Goal: Task Accomplishment & Management: Use online tool/utility

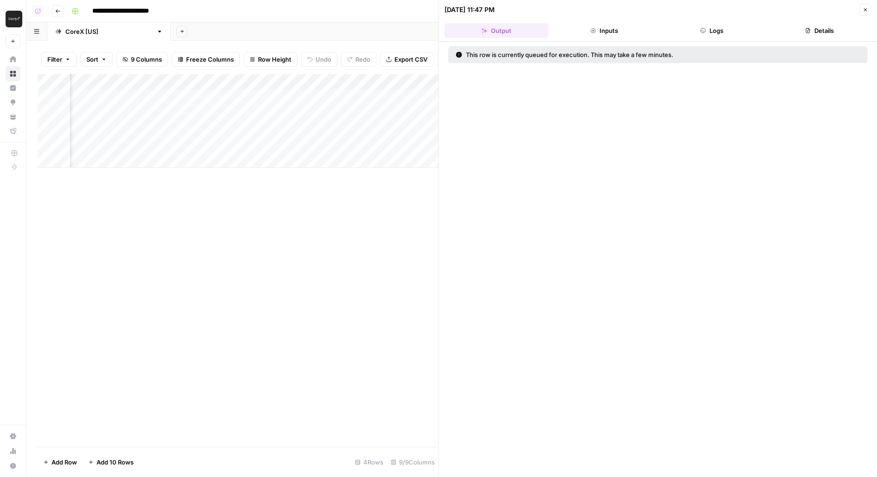
scroll to position [0, 304]
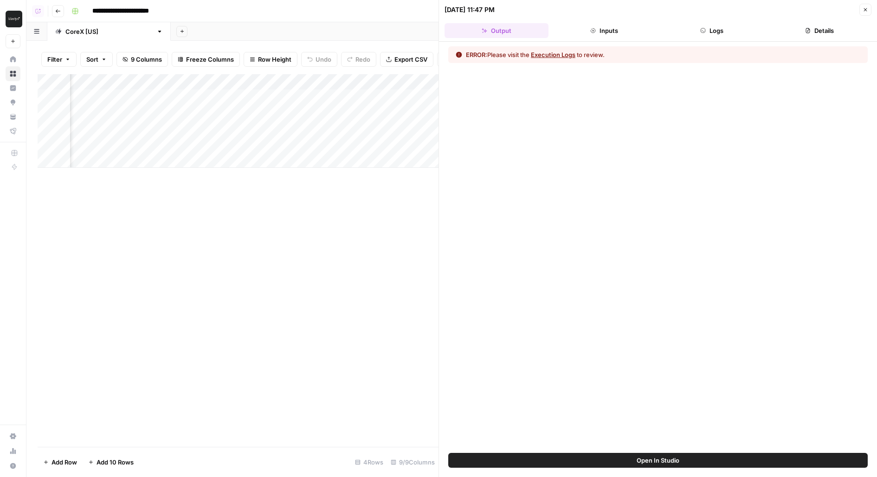
click at [250, 96] on div "Add Column" at bounding box center [238, 121] width 401 height 94
click at [695, 31] on button "Logs" at bounding box center [712, 30] width 104 height 15
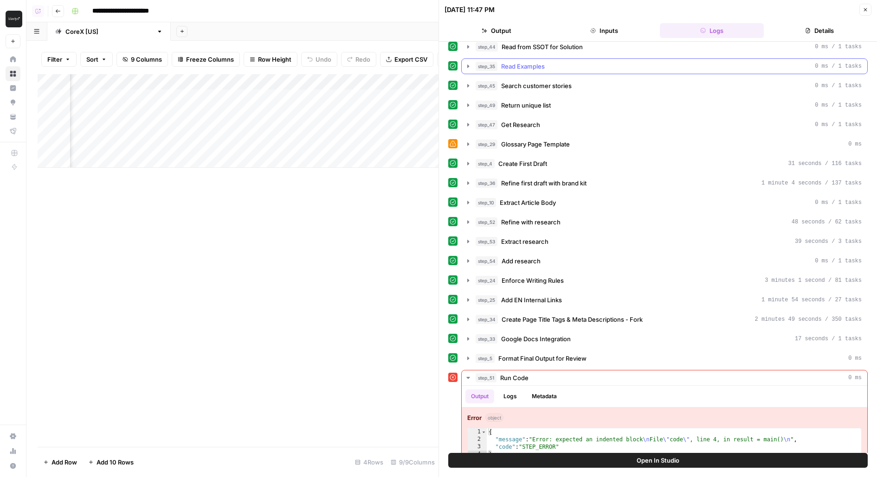
scroll to position [168, 0]
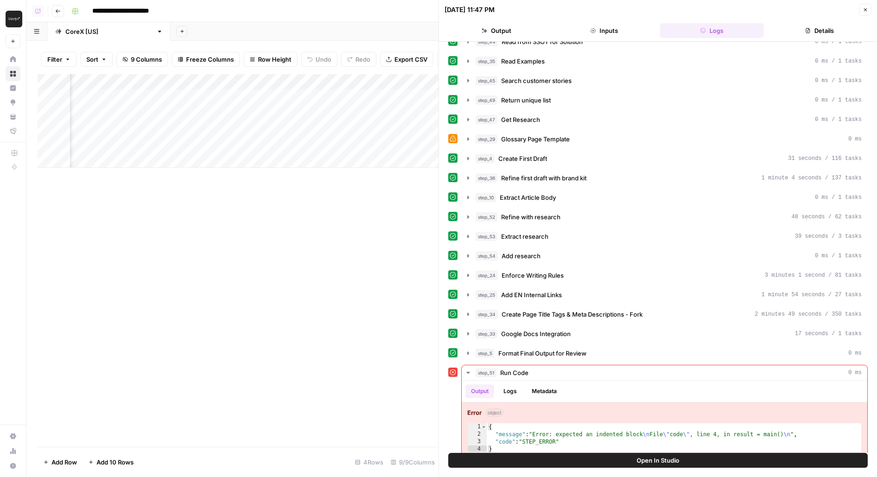
click at [628, 462] on button "Open In Studio" at bounding box center [657, 460] width 419 height 15
click at [544, 462] on button "Open In Studio" at bounding box center [657, 460] width 419 height 15
click at [489, 456] on button "Open In Studio" at bounding box center [657, 460] width 419 height 15
click at [264, 97] on div "Add Column" at bounding box center [238, 121] width 401 height 94
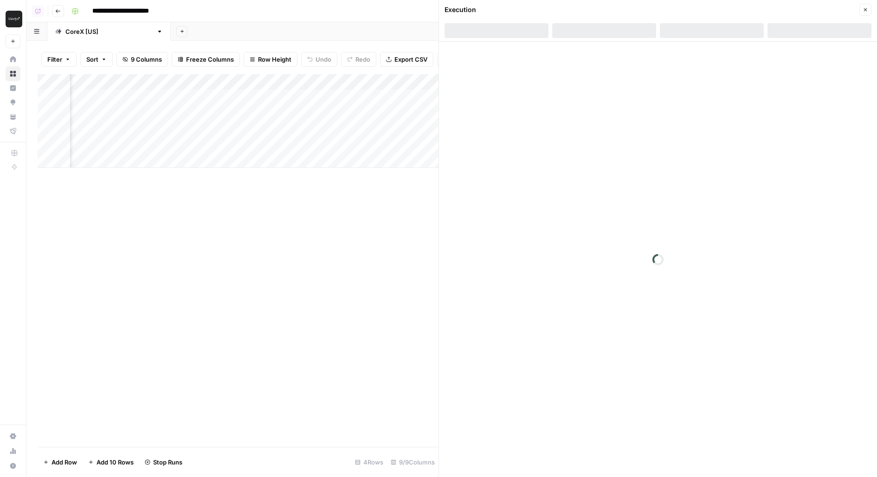
click at [259, 116] on div "Add Column" at bounding box center [238, 121] width 401 height 94
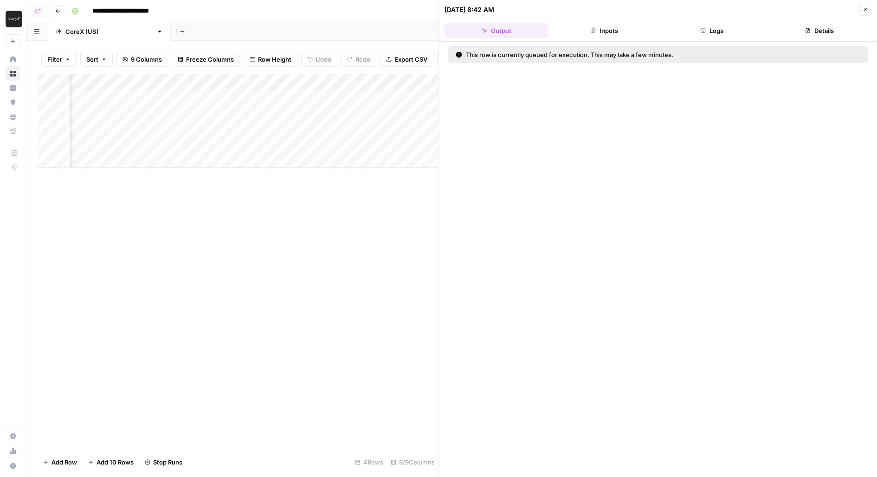
click at [262, 130] on div "Add Column" at bounding box center [238, 121] width 401 height 94
click at [265, 149] on div "Add Column" at bounding box center [238, 121] width 401 height 94
click at [250, 99] on div "Add Column" at bounding box center [238, 121] width 401 height 94
click at [719, 19] on header "09/10/25 at 8:42 AM Close Output Inputs Logs Details" at bounding box center [658, 21] width 438 height 42
click at [719, 26] on button "Logs" at bounding box center [712, 30] width 104 height 15
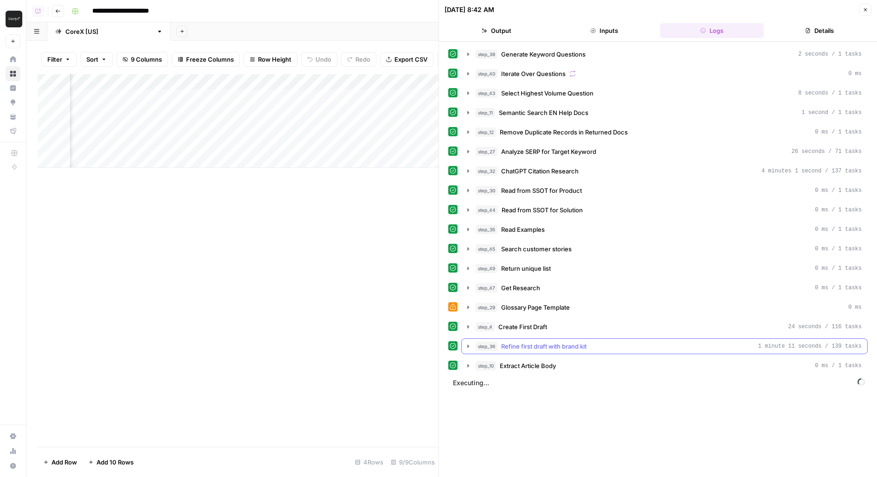
click at [563, 342] on span "Refine first draft with brand kit" at bounding box center [543, 346] width 85 height 9
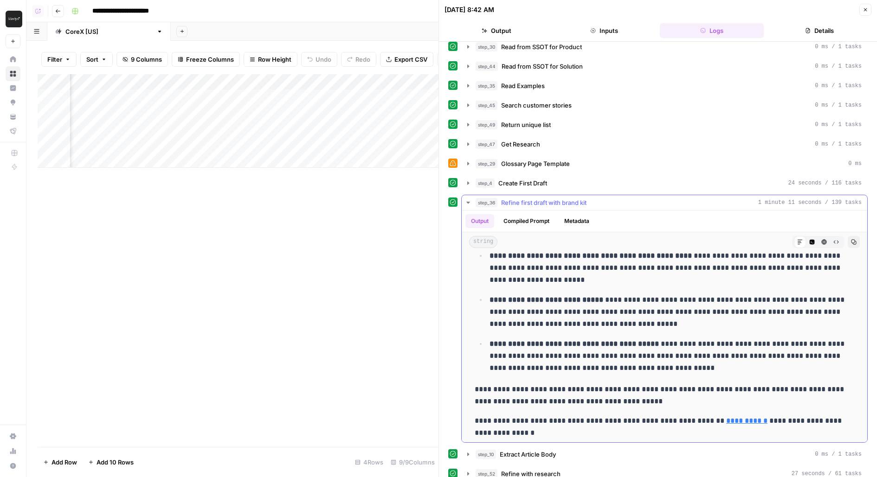
scroll to position [158, 0]
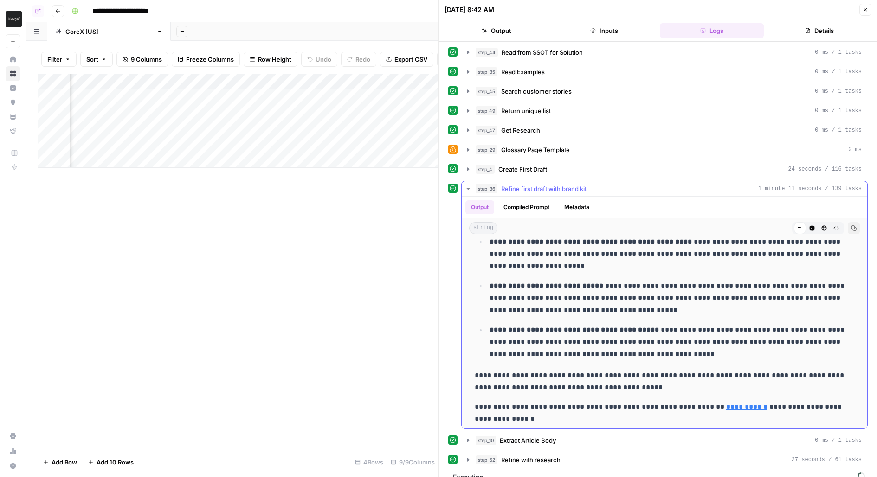
click at [547, 184] on span "Refine first draft with brand kit" at bounding box center [543, 188] width 85 height 9
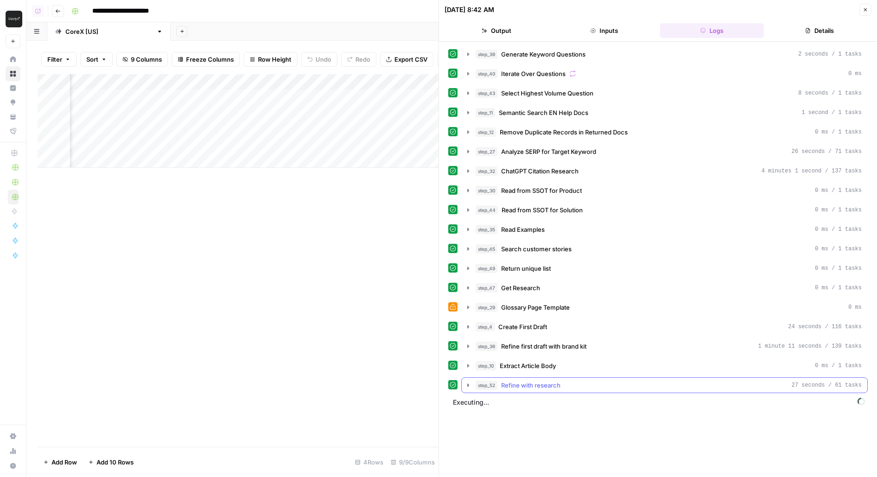
click at [521, 384] on button "step_52 Refine with research 27 seconds / 61 tasks" at bounding box center [663, 385] width 405 height 15
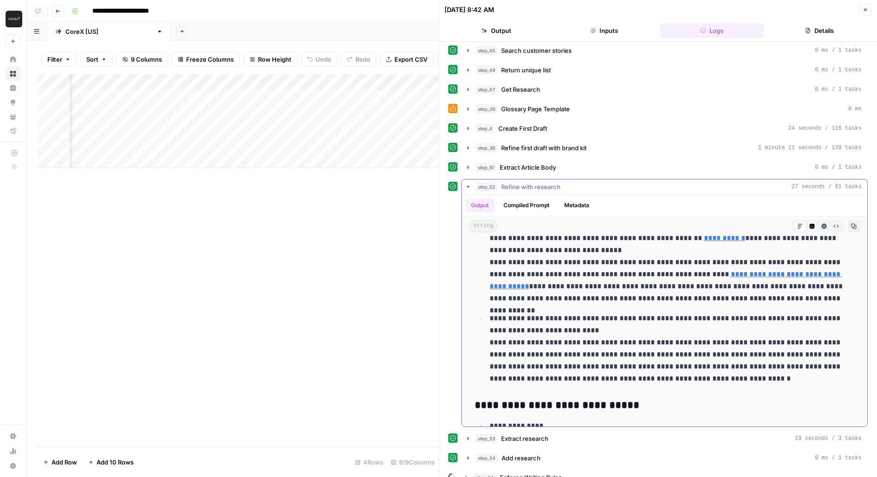
scroll to position [129, 0]
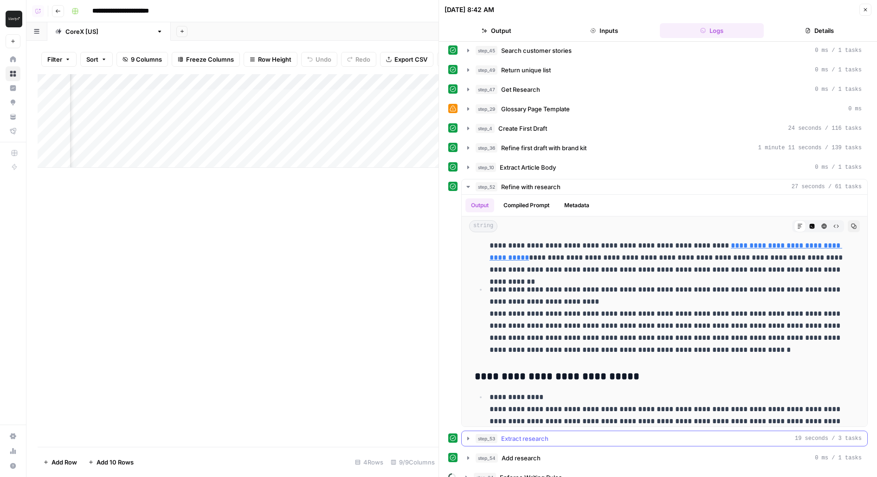
click at [497, 434] on div "step_53 Extract research 19 seconds / 3 tasks" at bounding box center [668, 438] width 386 height 9
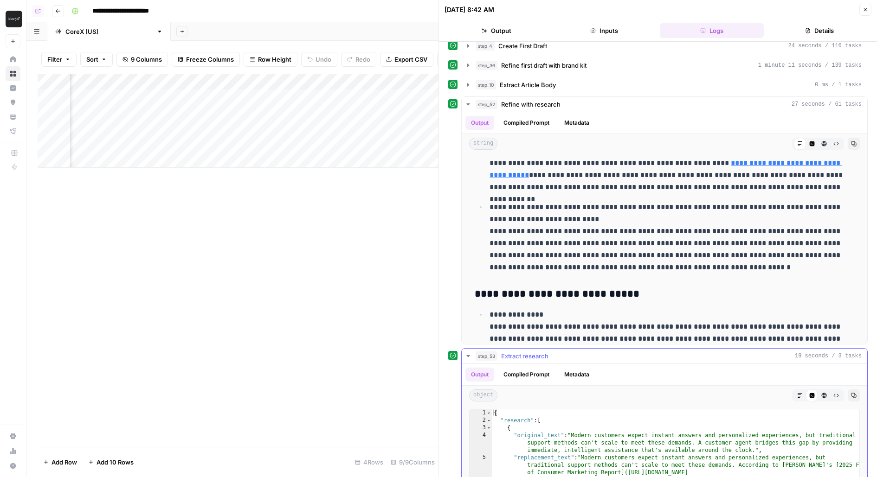
scroll to position [452, 0]
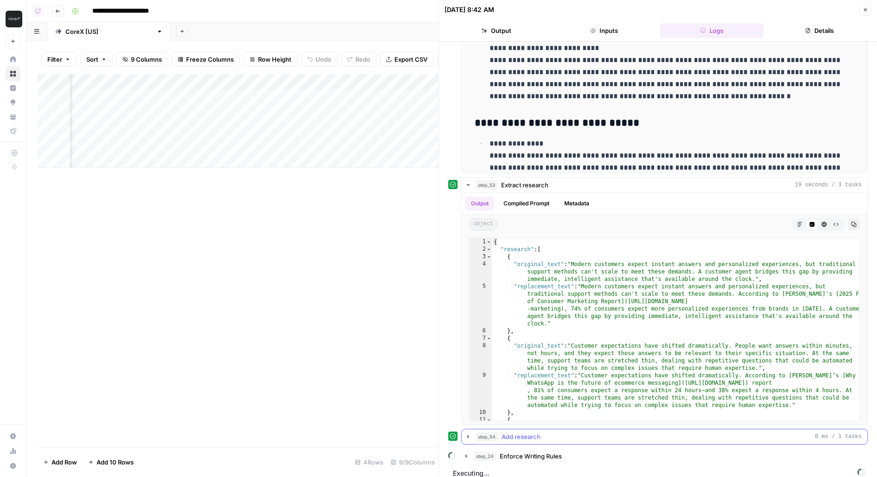
click at [506, 432] on span "Add research" at bounding box center [520, 436] width 39 height 9
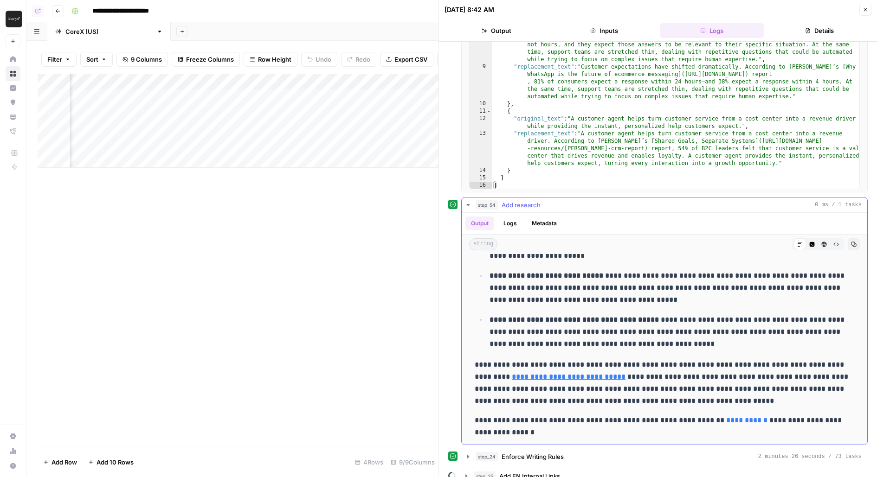
scroll to position [703, 0]
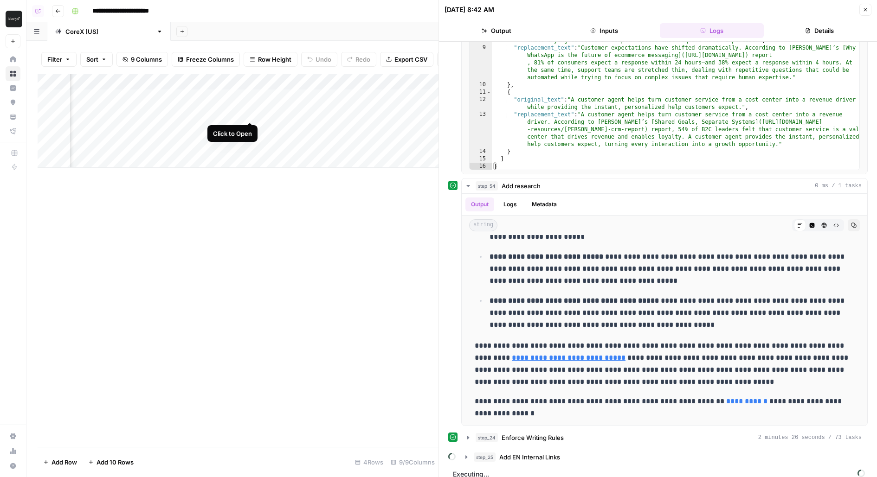
click at [251, 112] on div "Add Column" at bounding box center [238, 121] width 401 height 94
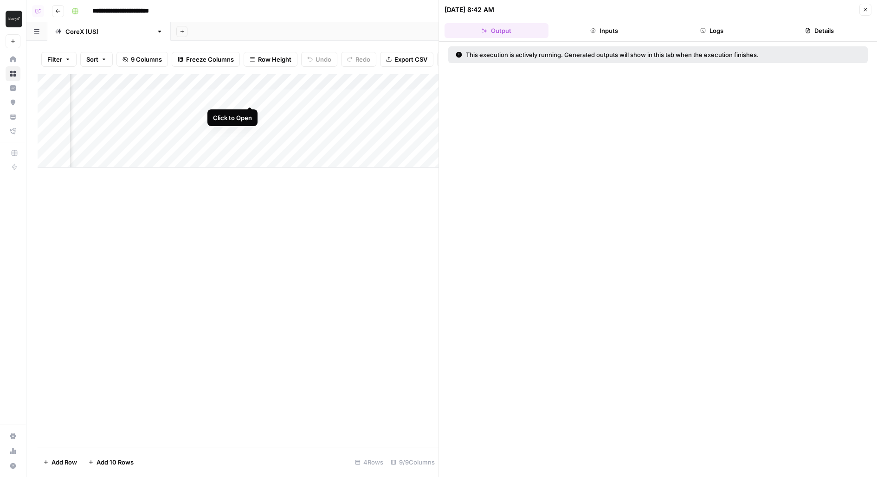
click at [248, 96] on div "Add Column" at bounding box center [238, 121] width 401 height 94
click at [726, 34] on button "Logs" at bounding box center [712, 30] width 104 height 15
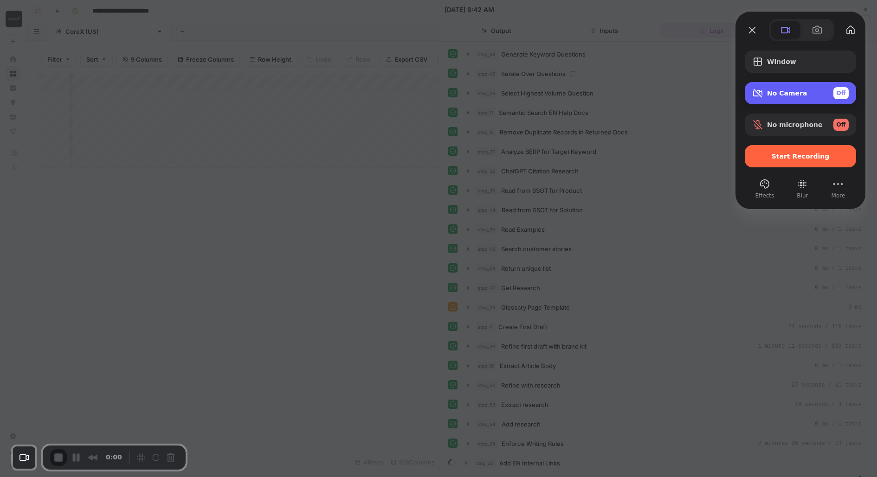
click at [815, 102] on div "No Camera Off" at bounding box center [799, 93] width 111 height 22
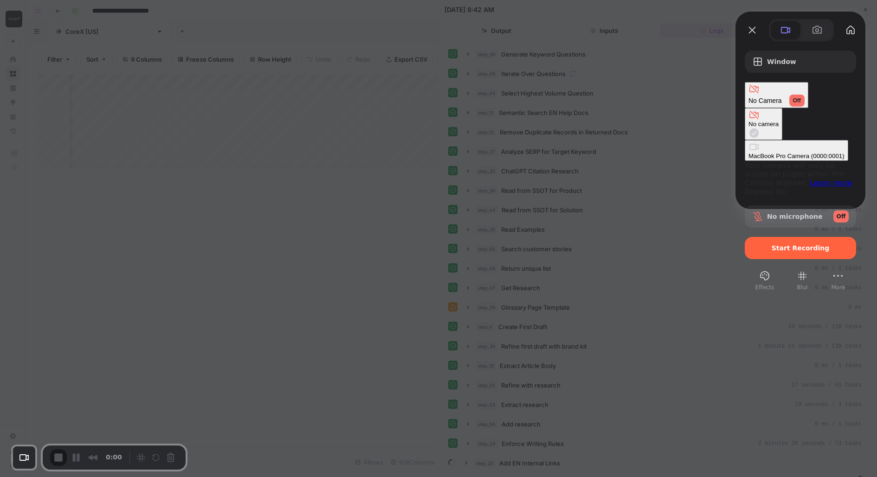
click at [744, 140] on \(0000\ "MacBook Pro Camera (0000:0001)" at bounding box center [795, 150] width 103 height 21
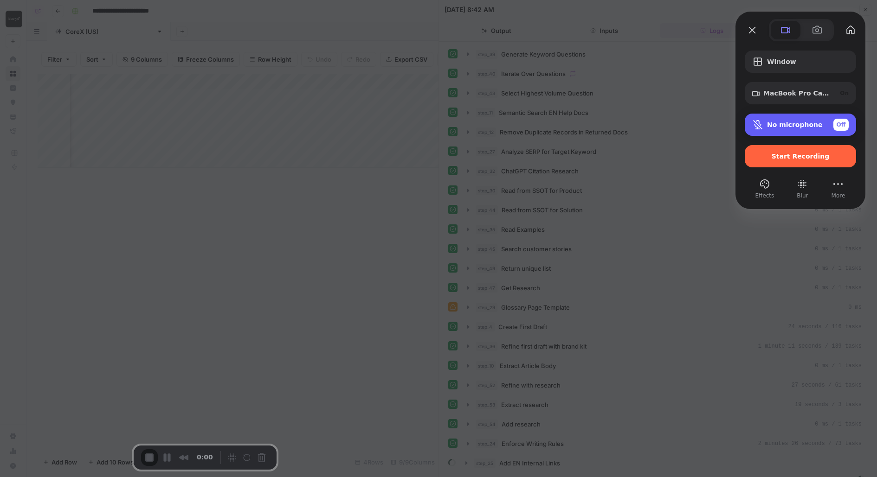
click at [826, 122] on div "No microphone Off" at bounding box center [808, 125] width 82 height 12
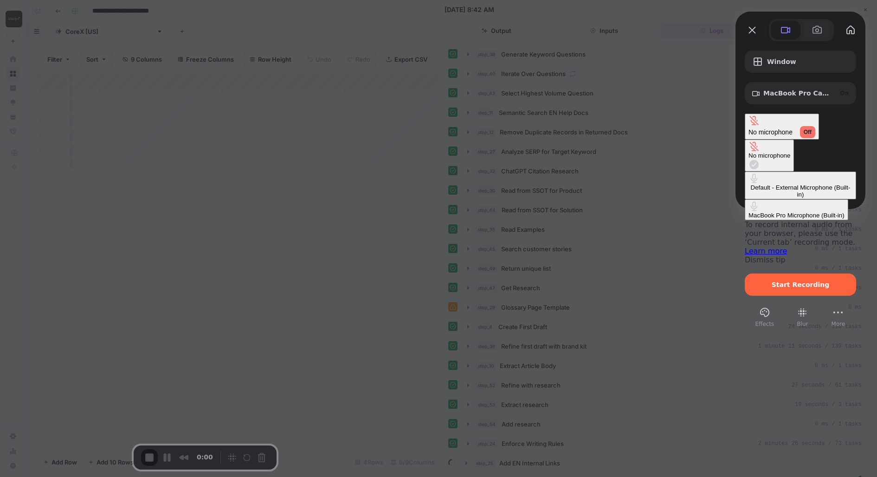
click at [744, 172] on \(Built-in\) "Default - External Microphone (Built-in)" at bounding box center [799, 186] width 111 height 28
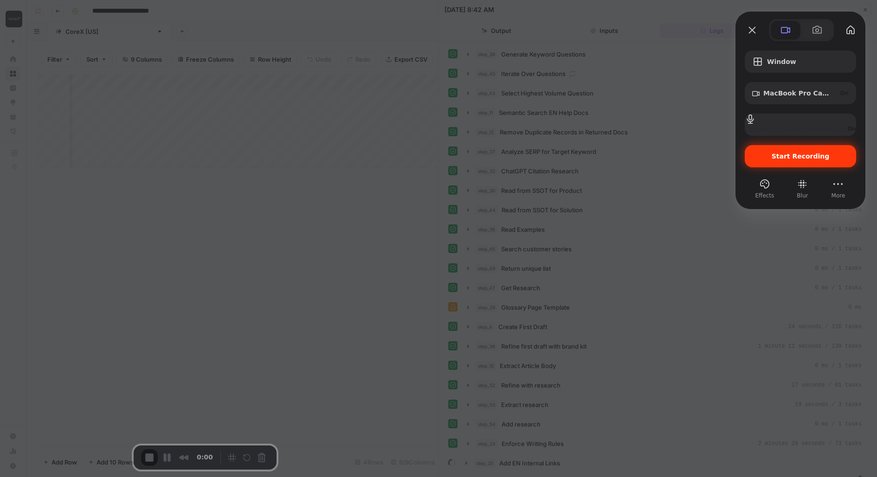
click at [835, 160] on div "Start Recording" at bounding box center [799, 156] width 111 height 22
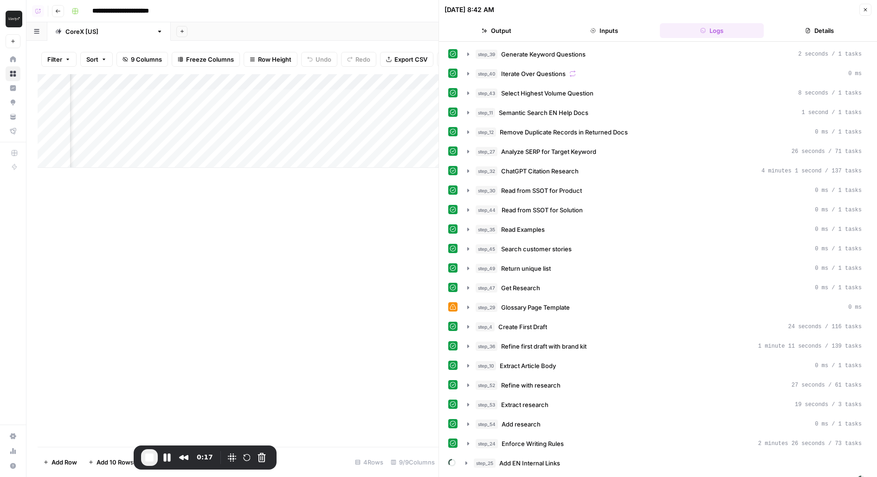
scroll to position [7, 0]
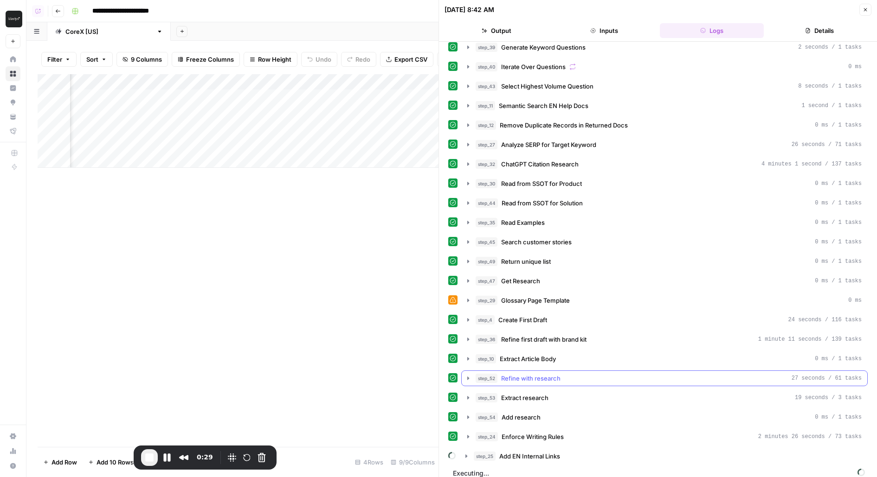
click at [504, 374] on span "Refine with research" at bounding box center [530, 378] width 59 height 9
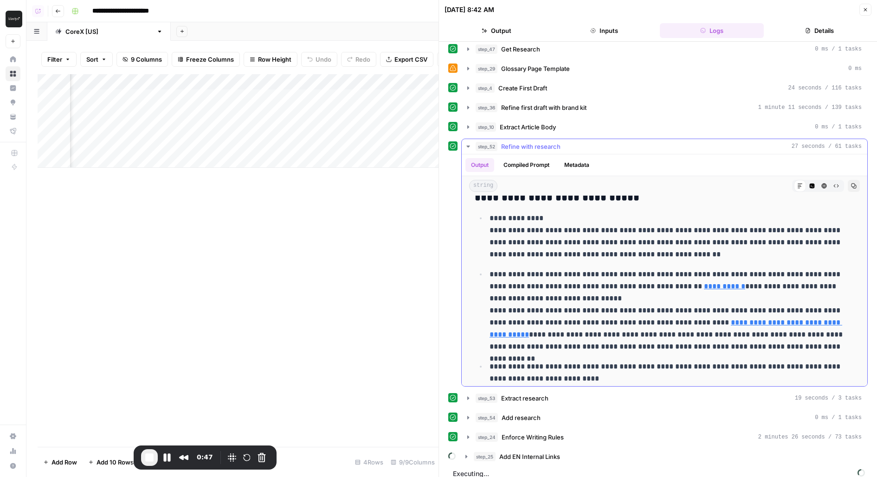
scroll to position [0, 0]
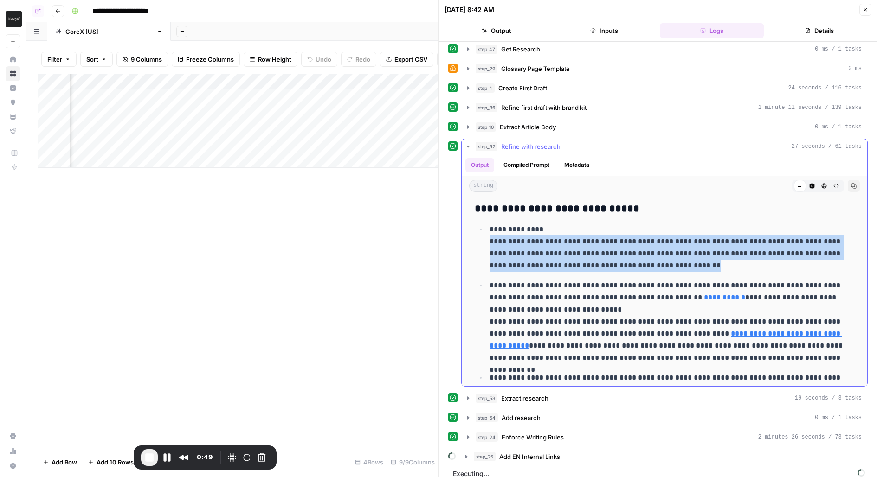
drag, startPoint x: 488, startPoint y: 232, endPoint x: 684, endPoint y: 260, distance: 198.1
click at [685, 261] on li "**********" at bounding box center [670, 247] width 367 height 49
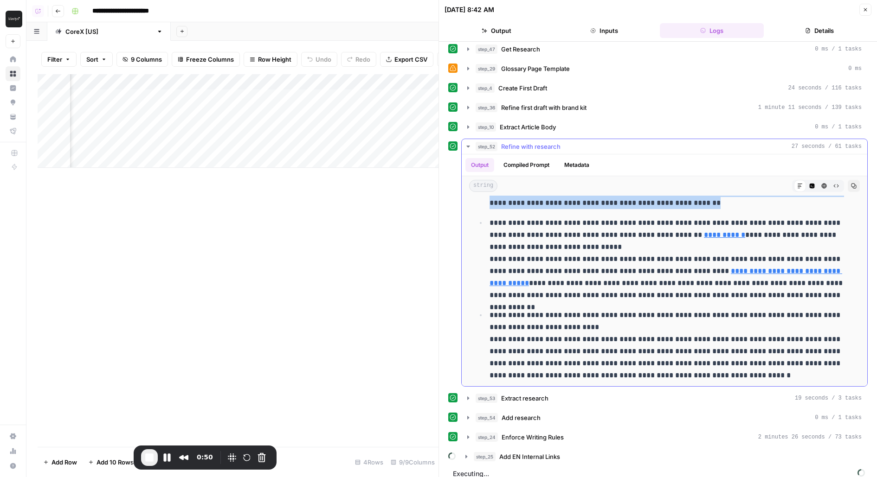
scroll to position [71, 0]
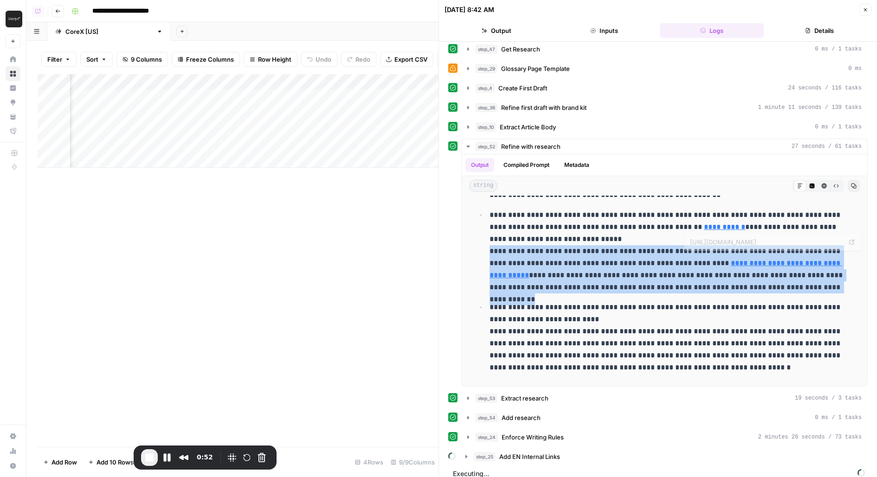
drag, startPoint x: 492, startPoint y: 243, endPoint x: 871, endPoint y: 284, distance: 381.6
click at [871, 284] on div "**********" at bounding box center [658, 259] width 438 height 435
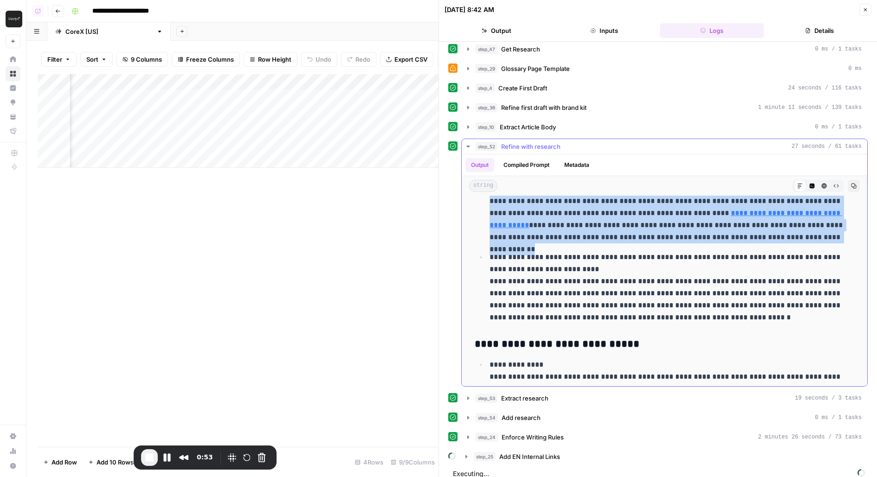
scroll to position [122, 0]
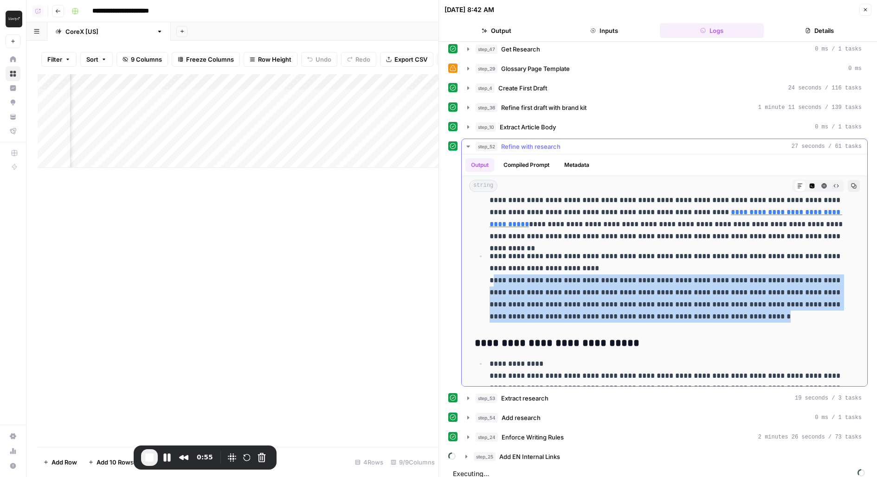
drag, startPoint x: 493, startPoint y: 273, endPoint x: 679, endPoint y: 303, distance: 188.0
click at [679, 303] on p "**********" at bounding box center [671, 286] width 365 height 72
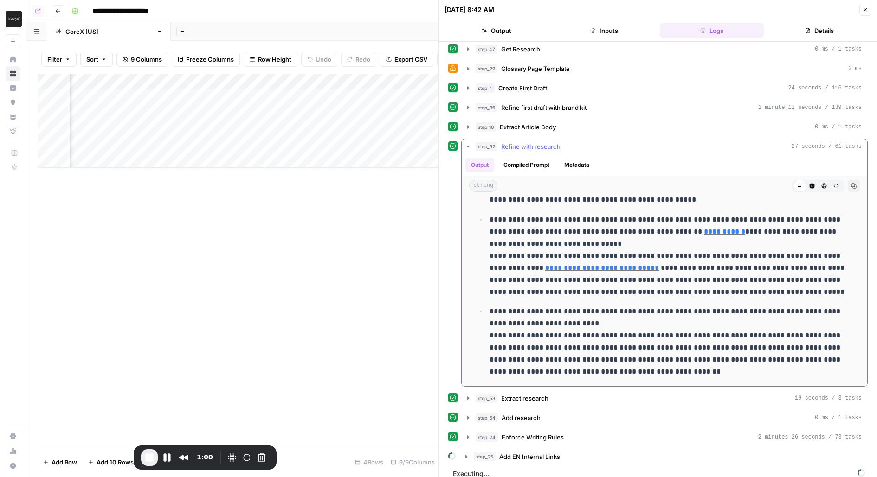
scroll to position [580, 0]
click at [491, 394] on span "step_53" at bounding box center [486, 398] width 22 height 9
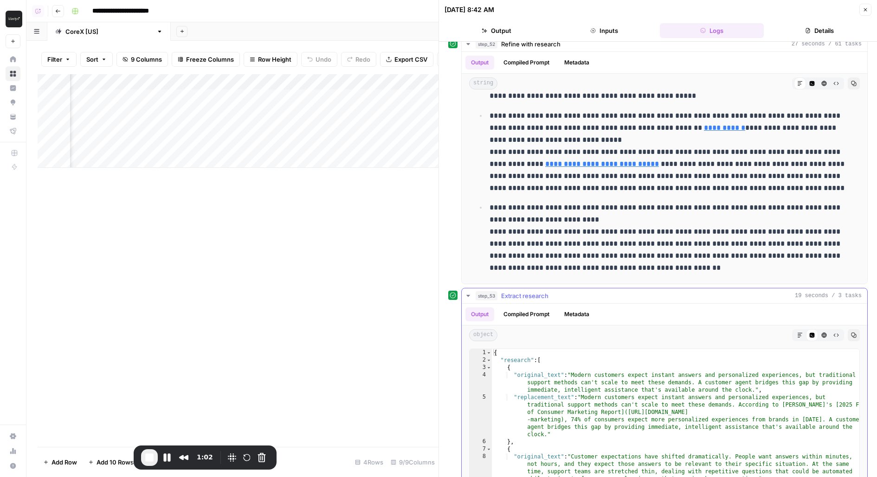
scroll to position [441, 0]
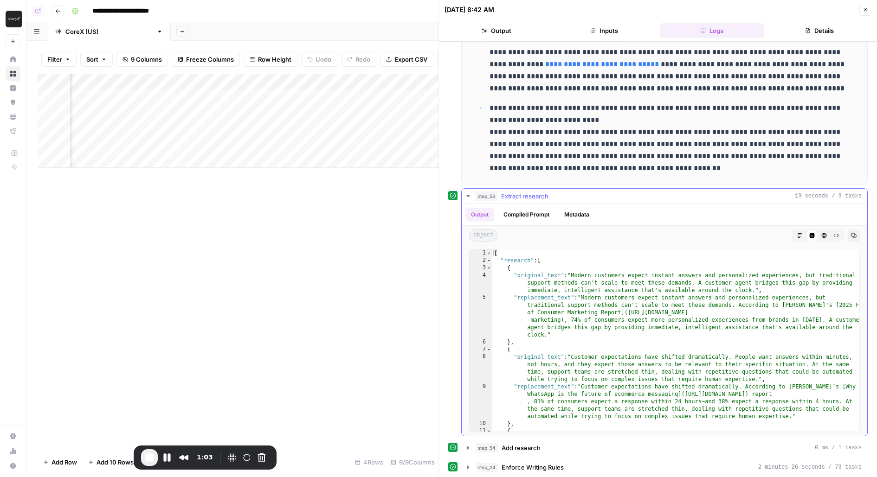
type textarea "**********"
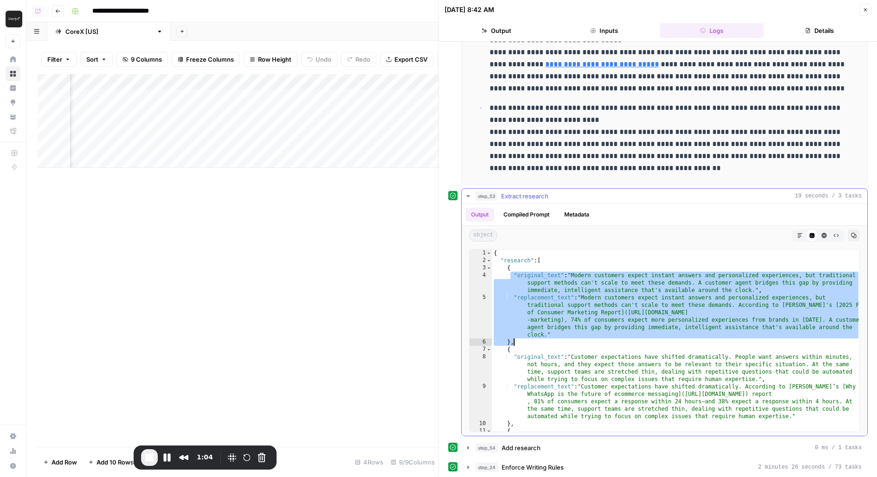
drag, startPoint x: 509, startPoint y: 267, endPoint x: 563, endPoint y: 333, distance: 86.0
click at [563, 333] on div "{ "research" : [ { "original_text" : "Modern customers expect instant answers a…" at bounding box center [676, 352] width 368 height 205
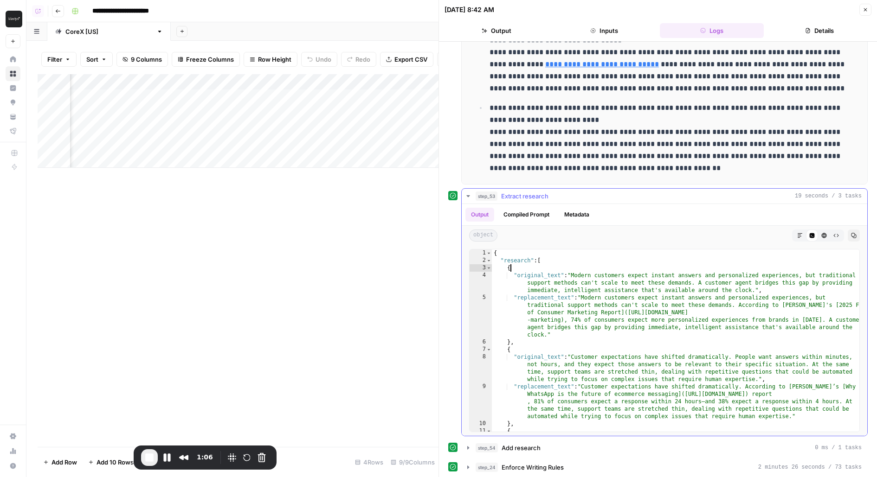
click at [512, 263] on div "{ "research" : [ { "original_text" : "Modern customers expect instant answers a…" at bounding box center [676, 352] width 368 height 205
drag, startPoint x: 512, startPoint y: 281, endPoint x: 577, endPoint y: 284, distance: 65.0
click at [578, 284] on div "{ "research" : [ { "original_text" : "Modern customers expect instant answers a…" at bounding box center [676, 352] width 368 height 205
type textarea "**********"
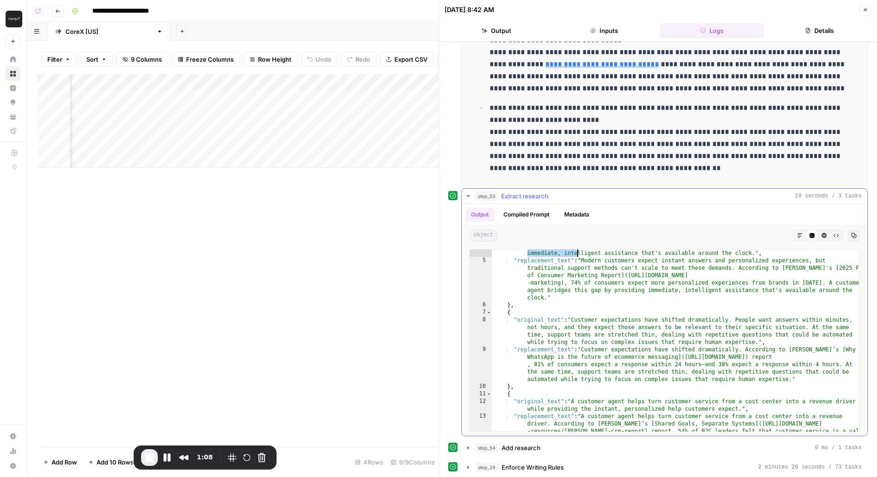
scroll to position [37, 0]
click at [512, 189] on button "step_53 Extract research 19 seconds / 3 tasks" at bounding box center [663, 196] width 405 height 15
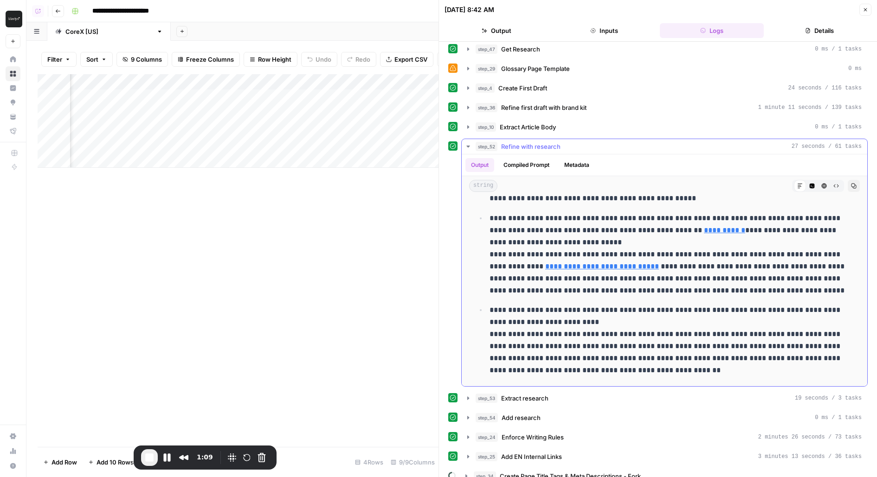
scroll to position [258, 0]
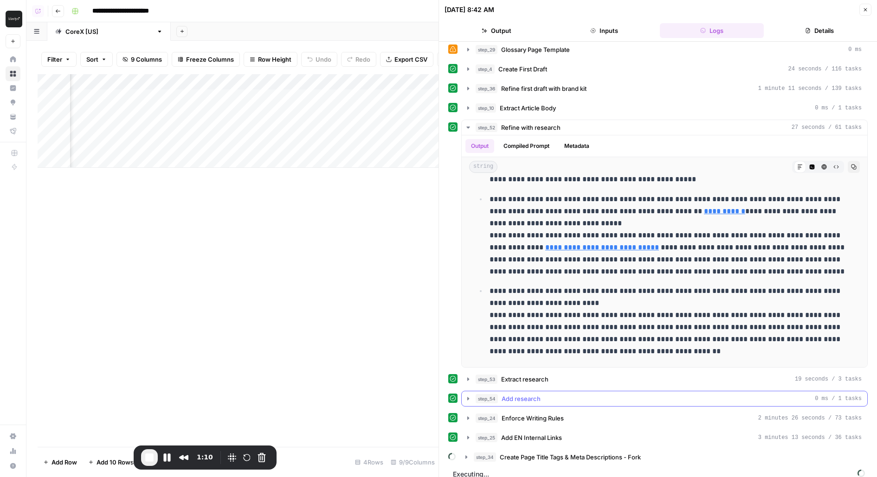
click at [467, 395] on icon "button" at bounding box center [467, 398] width 7 height 7
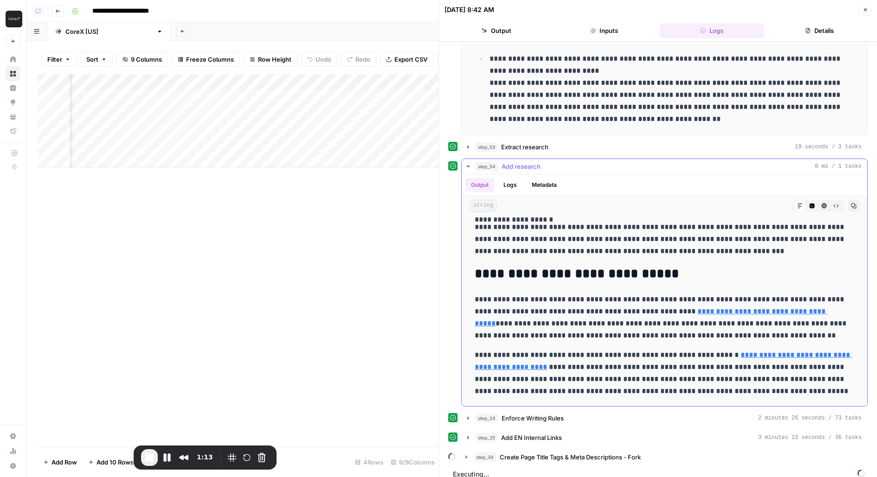
scroll to position [149, 0]
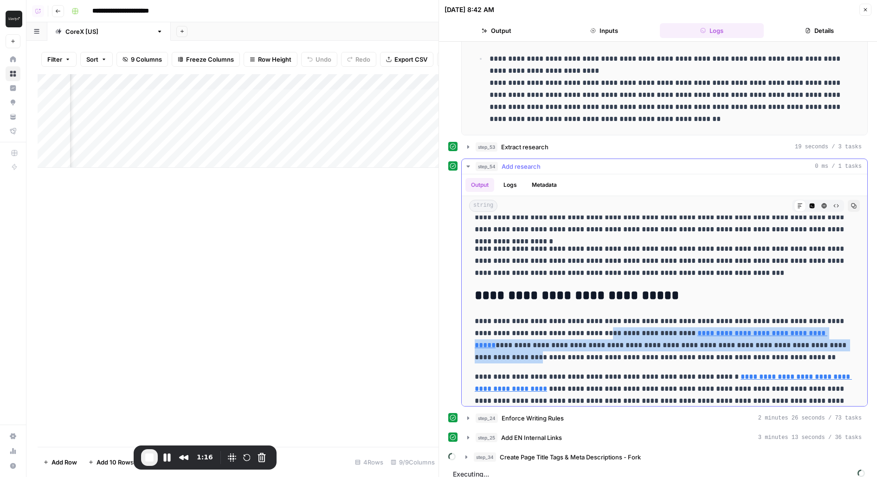
drag, startPoint x: 579, startPoint y: 326, endPoint x: 846, endPoint y: 330, distance: 267.2
click at [846, 331] on p "**********" at bounding box center [664, 339] width 380 height 48
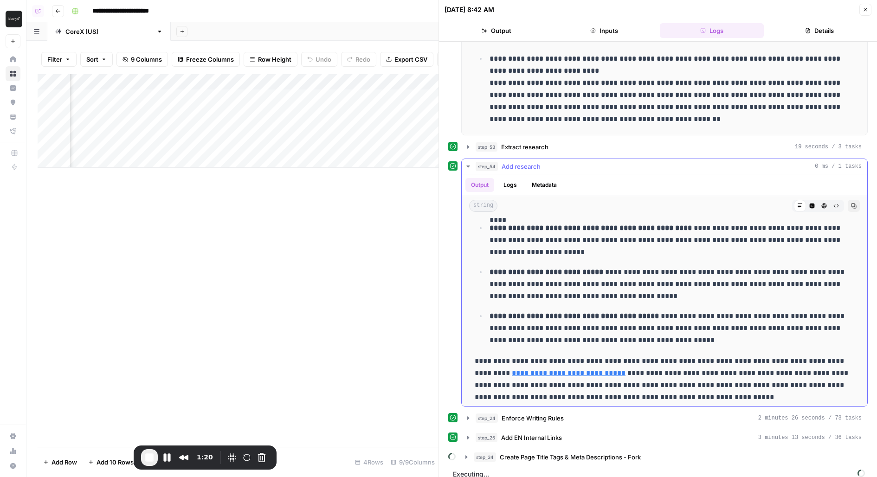
scroll to position [812, 0]
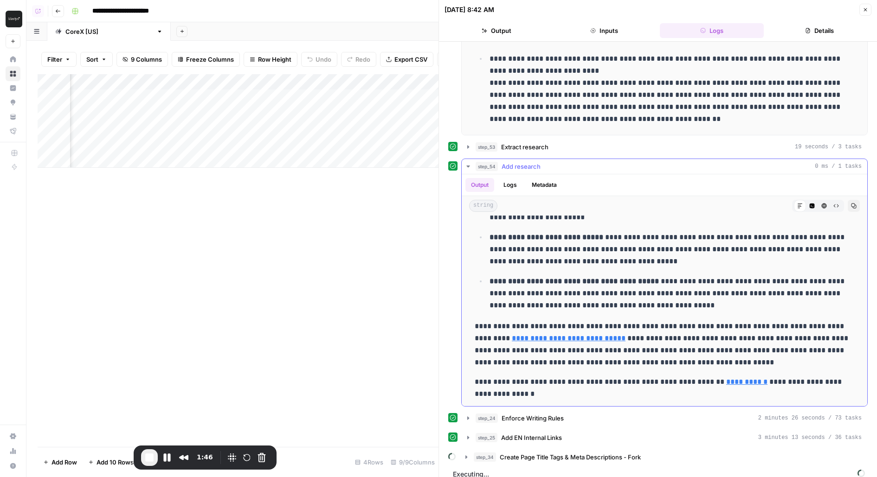
click at [535, 162] on span "Add research" at bounding box center [520, 166] width 39 height 9
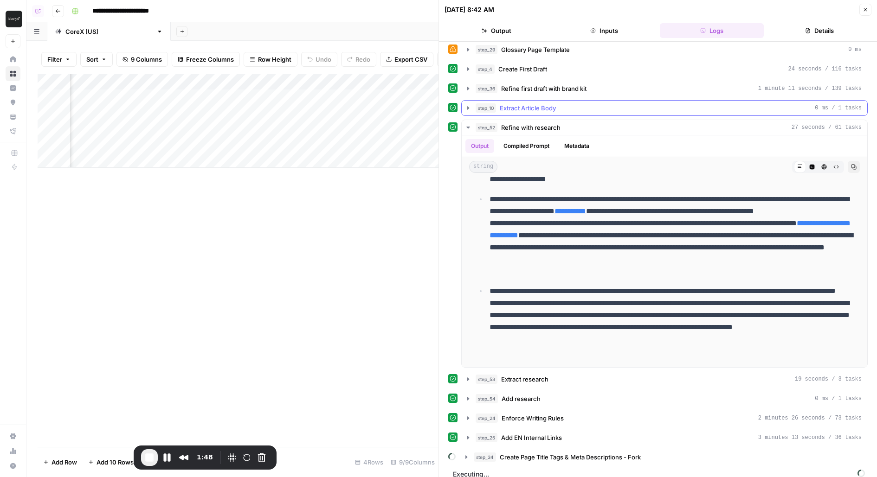
click at [529, 120] on button "step_52 Refine with research 27 seconds / 61 tasks" at bounding box center [663, 127] width 405 height 15
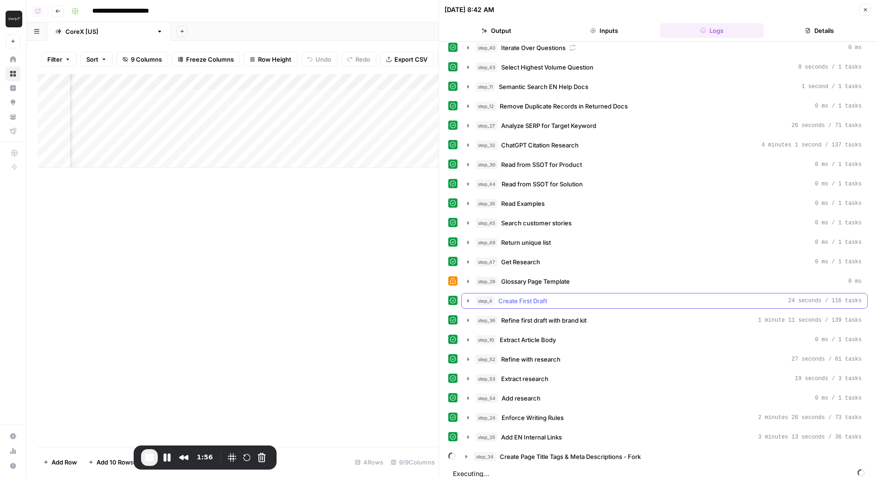
click at [522, 296] on span "Create First Draft" at bounding box center [522, 300] width 49 height 9
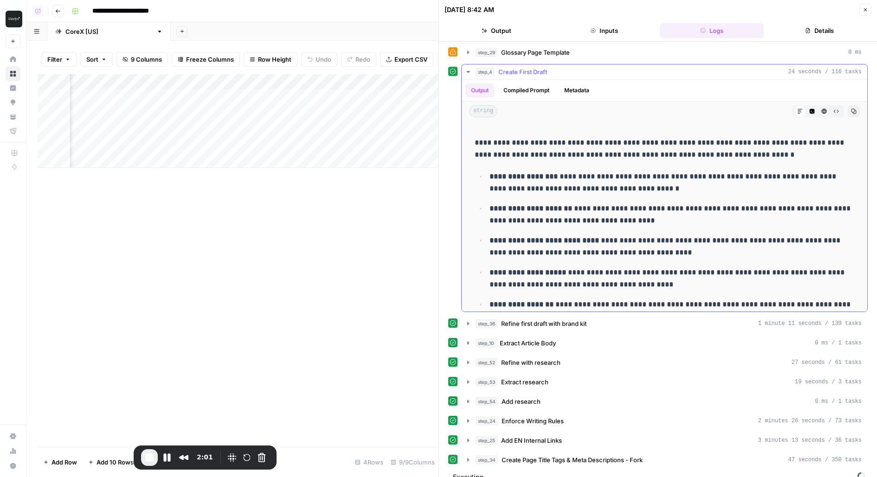
scroll to position [430, 0]
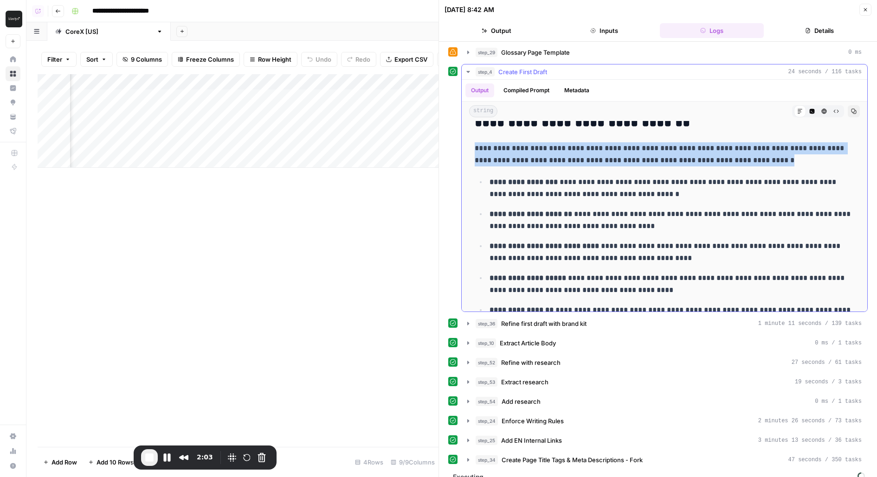
drag, startPoint x: 474, startPoint y: 143, endPoint x: 782, endPoint y: 154, distance: 307.7
click at [782, 154] on p "**********" at bounding box center [664, 154] width 380 height 24
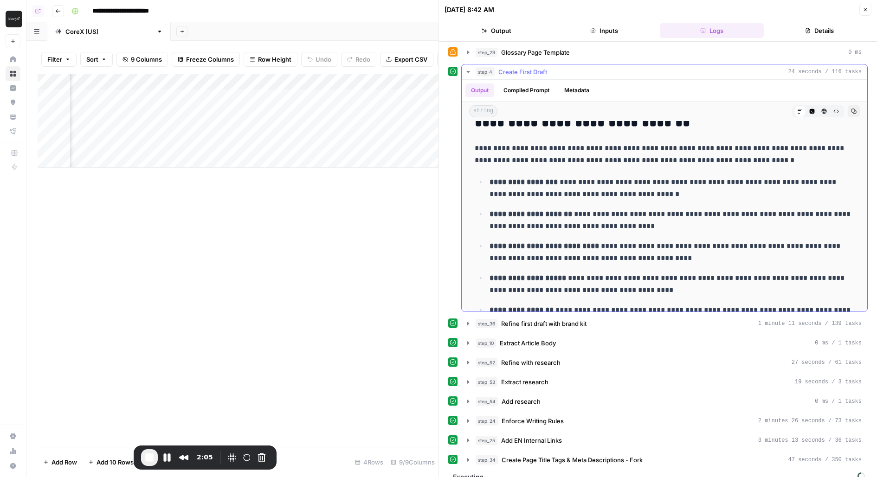
click at [631, 157] on p "**********" at bounding box center [664, 154] width 380 height 24
drag, startPoint x: 628, startPoint y: 157, endPoint x: 733, endPoint y: 154, distance: 104.9
click at [733, 154] on p "**********" at bounding box center [664, 154] width 380 height 24
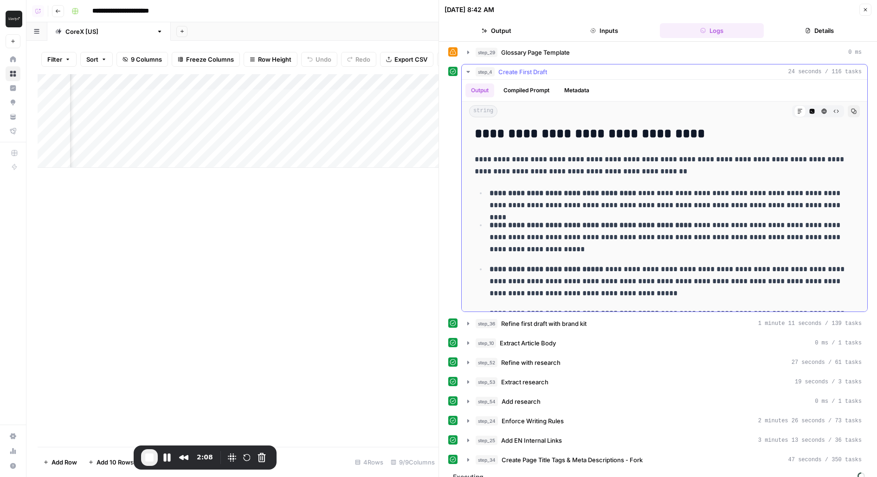
scroll to position [672, 0]
drag, startPoint x: 568, startPoint y: 163, endPoint x: 730, endPoint y: 162, distance: 162.3
click at [730, 162] on p "**********" at bounding box center [664, 166] width 380 height 24
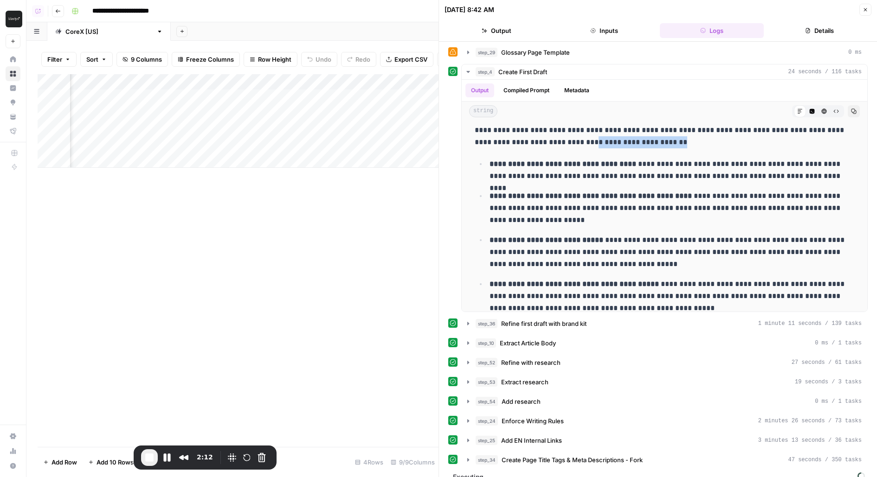
click at [509, 319] on span "Refine first draft with brand kit" at bounding box center [543, 323] width 85 height 9
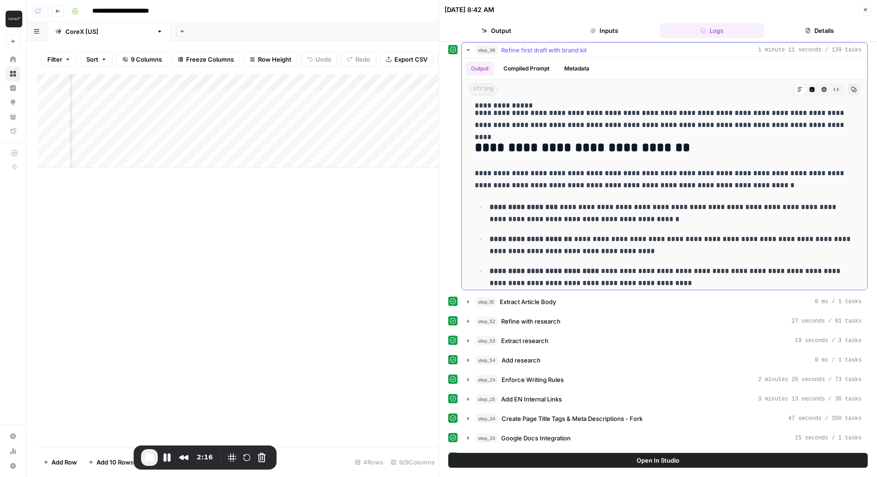
scroll to position [1037, 0]
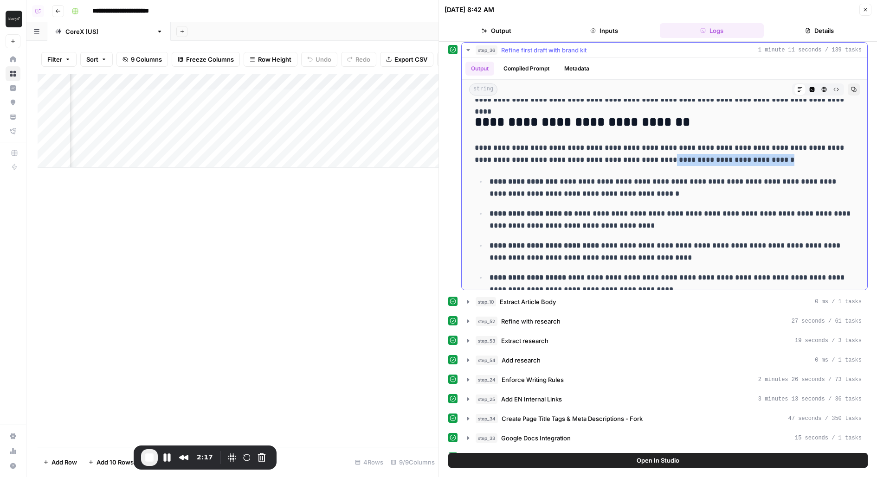
drag, startPoint x: 613, startPoint y: 151, endPoint x: 767, endPoint y: 151, distance: 154.0
click at [767, 151] on p "**********" at bounding box center [664, 154] width 380 height 24
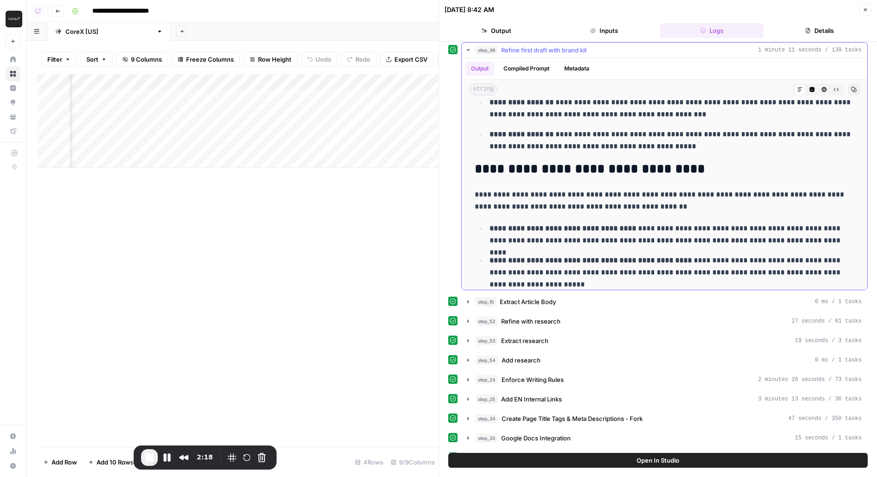
scroll to position [1257, 0]
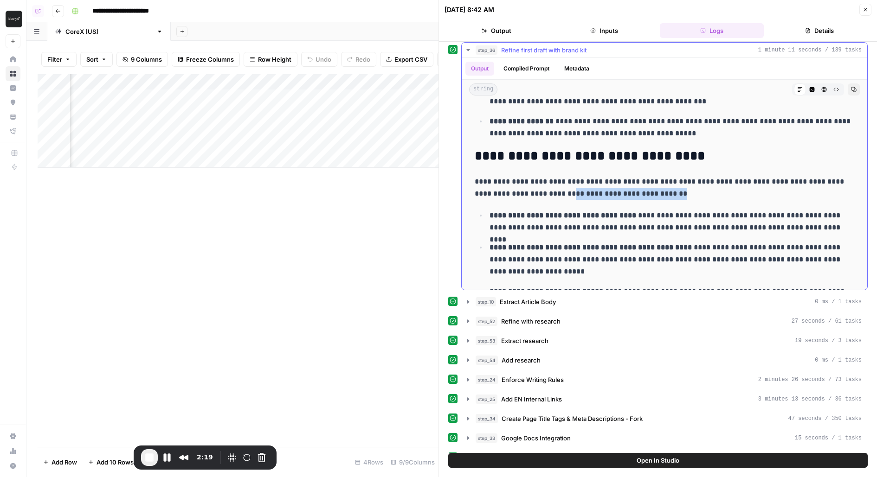
drag, startPoint x: 551, startPoint y: 189, endPoint x: 669, endPoint y: 189, distance: 118.3
click at [669, 189] on p "**********" at bounding box center [664, 188] width 380 height 24
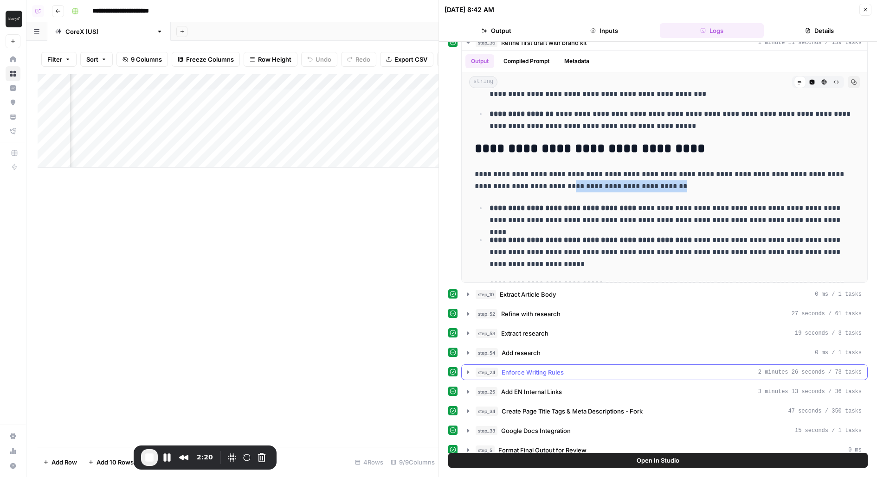
click at [542, 368] on span "Enforce Writing Rules" at bounding box center [532, 372] width 62 height 9
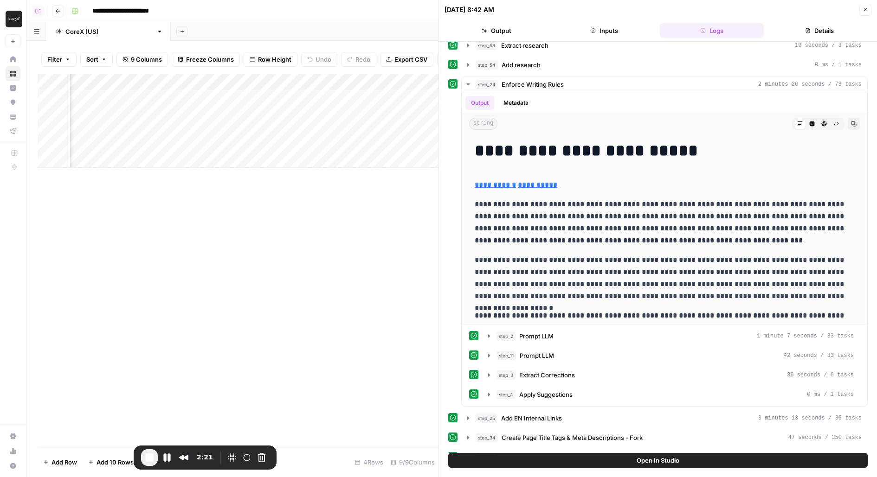
scroll to position [849, 0]
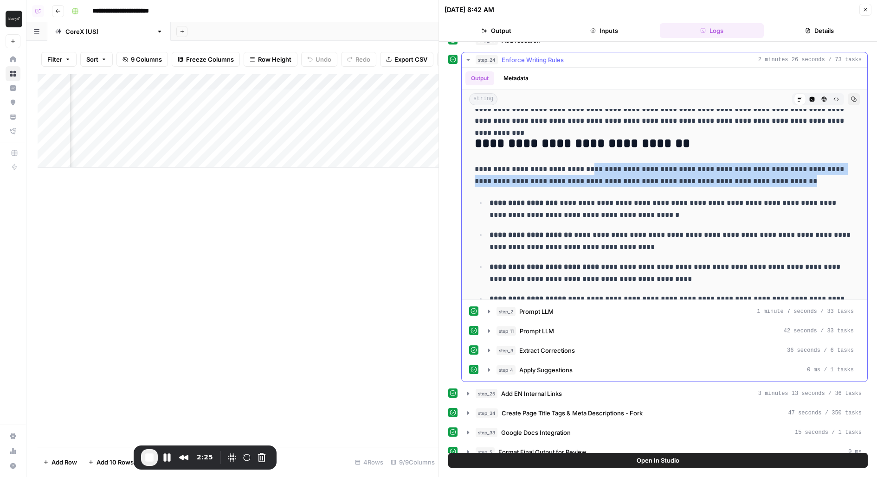
drag, startPoint x: 593, startPoint y: 164, endPoint x: 788, endPoint y: 168, distance: 194.8
click at [788, 168] on p "**********" at bounding box center [664, 175] width 380 height 24
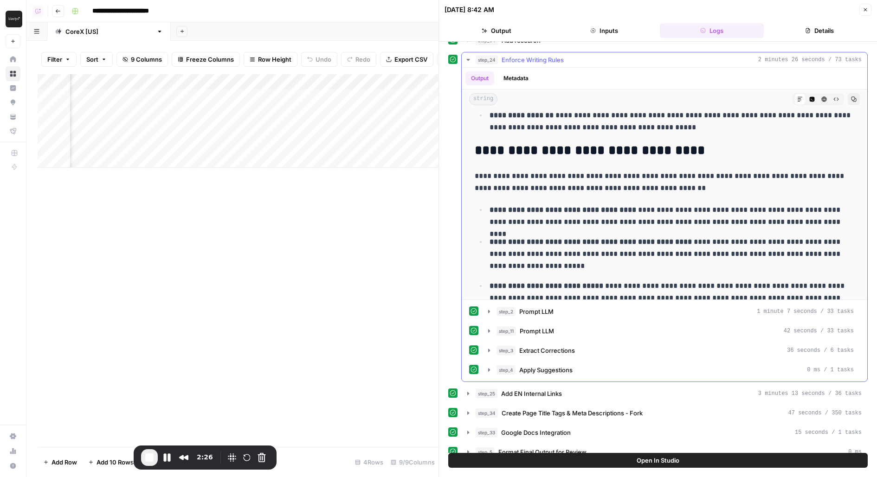
scroll to position [660, 0]
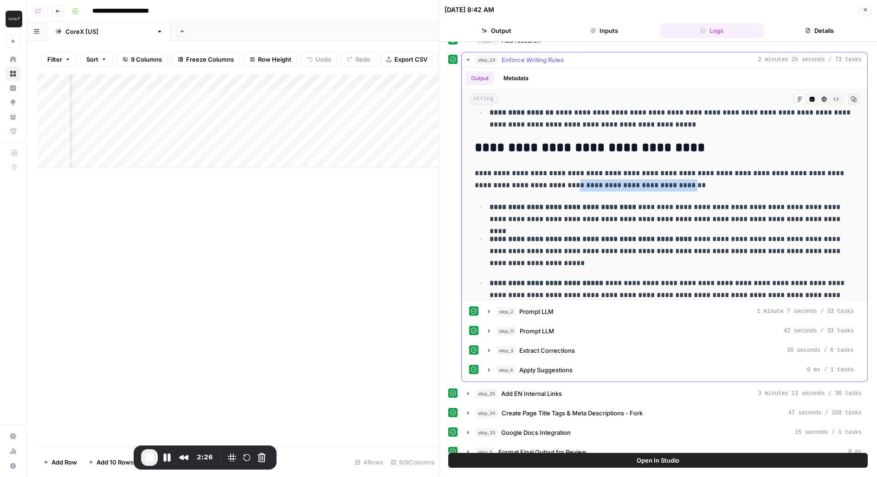
drag, startPoint x: 547, startPoint y: 171, endPoint x: 658, endPoint y: 171, distance: 110.4
click at [658, 171] on p "**********" at bounding box center [664, 179] width 380 height 24
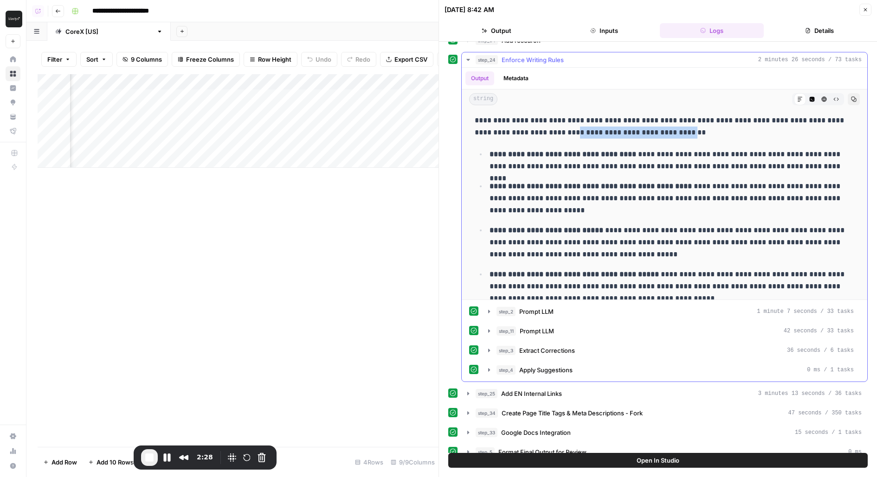
scroll to position [719, 0]
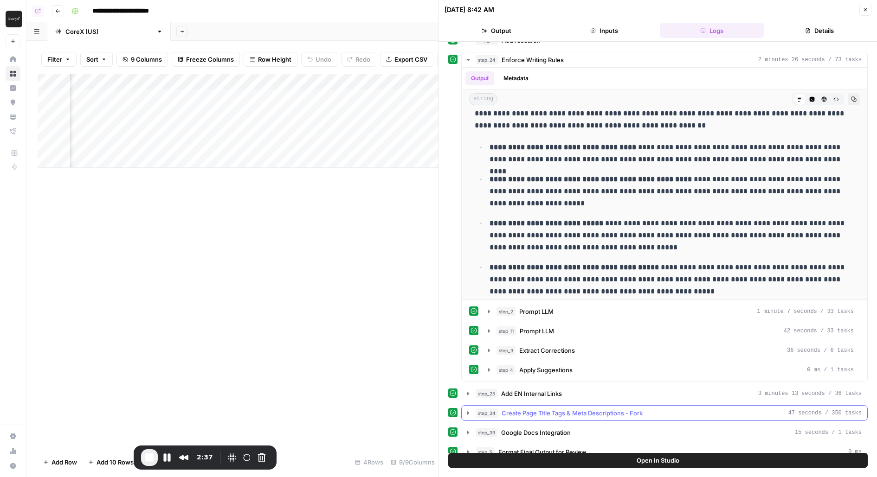
click at [519, 409] on span "Create Page Title Tags & Meta Descriptions - Fork" at bounding box center [571, 413] width 141 height 9
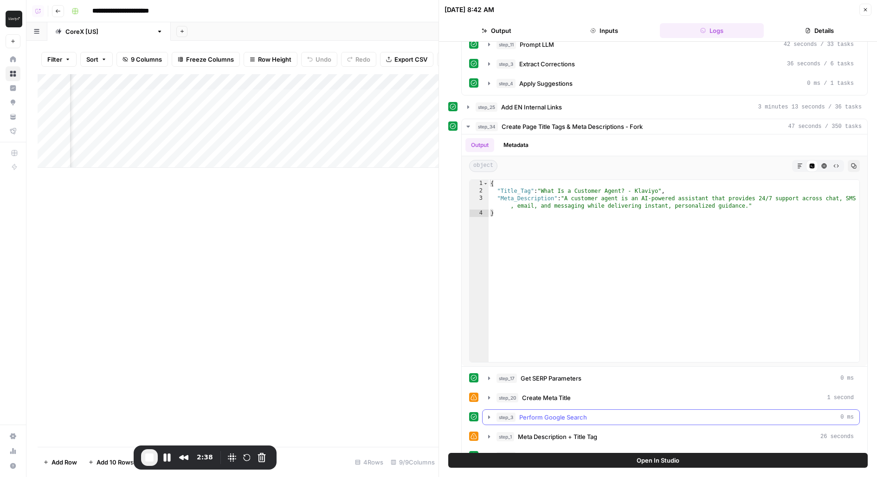
scroll to position [1150, 0]
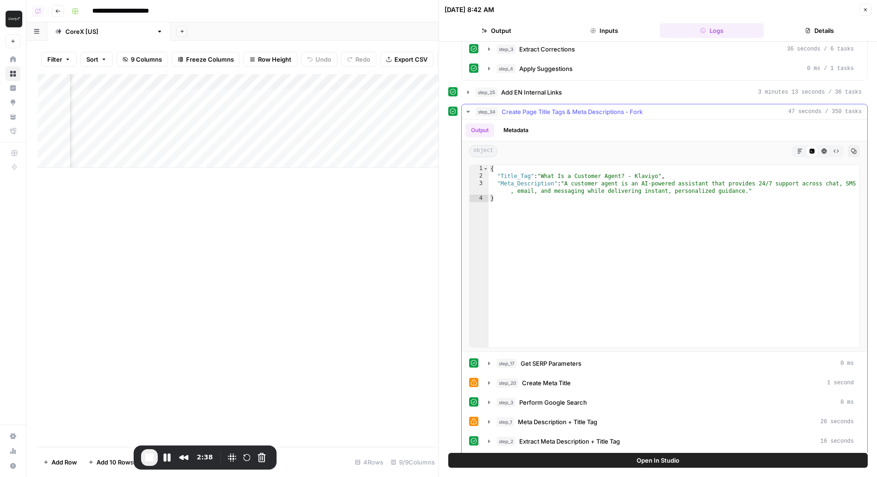
type textarea "**********"
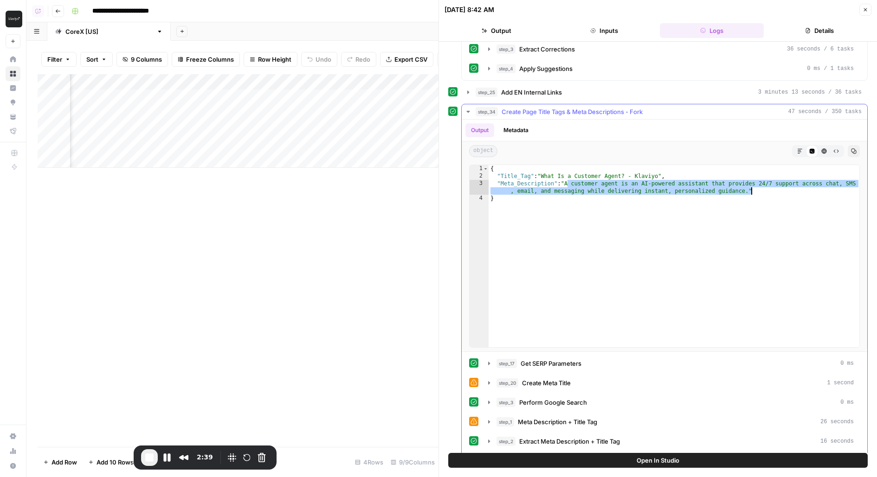
drag, startPoint x: 566, startPoint y: 173, endPoint x: 751, endPoint y: 181, distance: 185.2
click at [751, 181] on div "{ "Title_Tag" : "What Is a Customer Agent? - Klaviyo" , "Meta_Description" : "A…" at bounding box center [673, 264] width 371 height 198
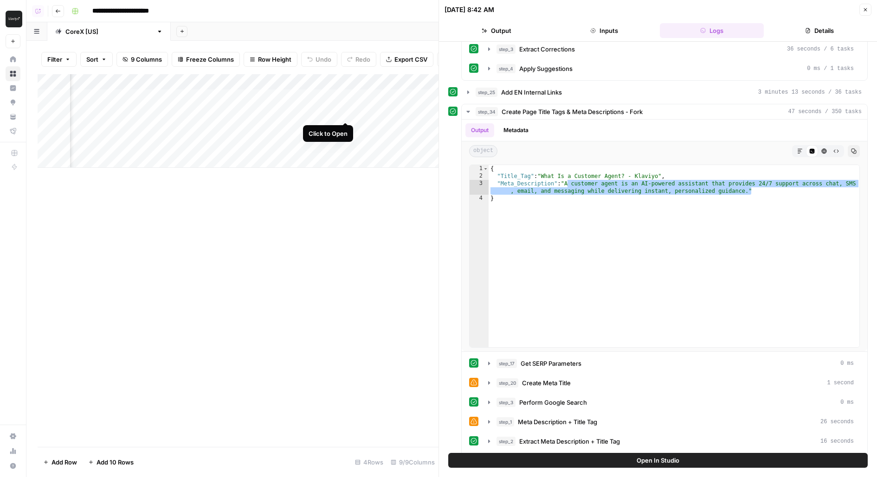
click at [347, 113] on div "Add Column" at bounding box center [238, 121] width 401 height 94
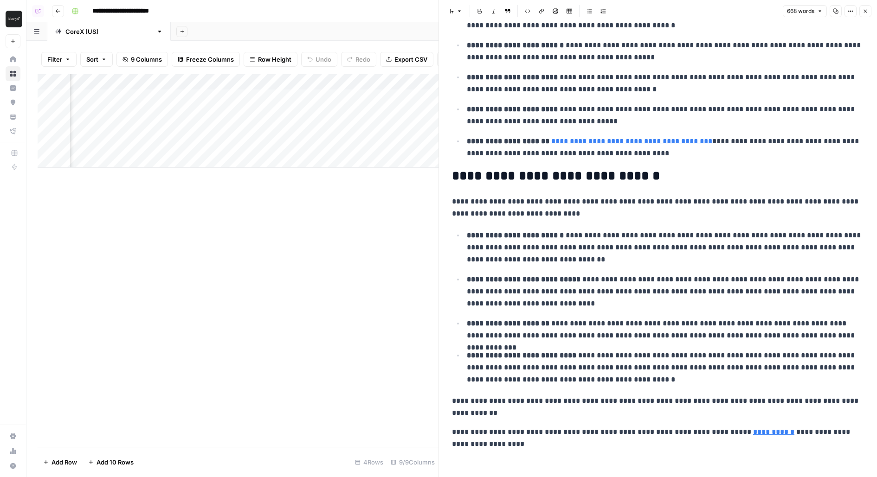
scroll to position [517, 0]
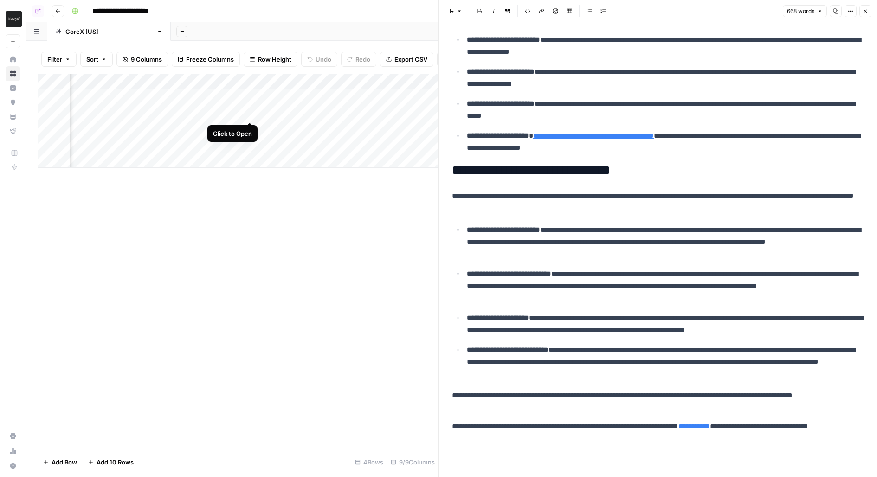
click at [250, 114] on div "Add Column" at bounding box center [238, 121] width 401 height 94
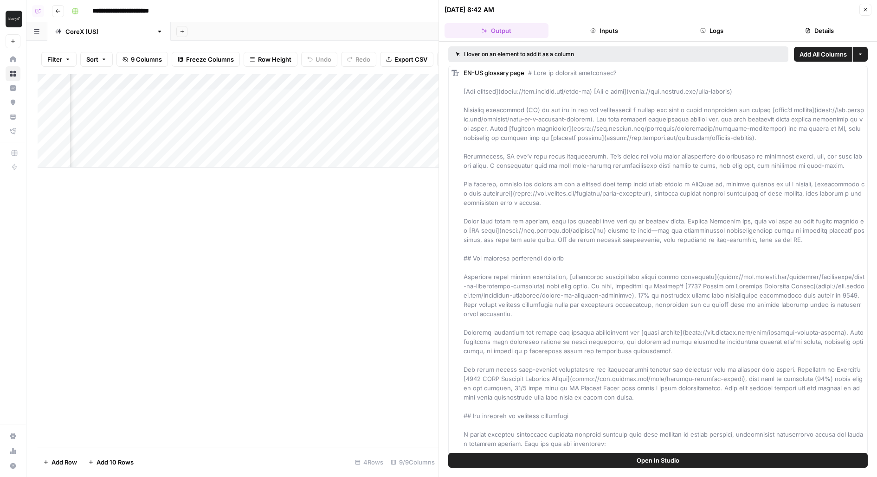
click at [606, 464] on button "Open In Studio" at bounding box center [657, 460] width 419 height 15
click at [174, 99] on div "Add Column" at bounding box center [238, 121] width 401 height 94
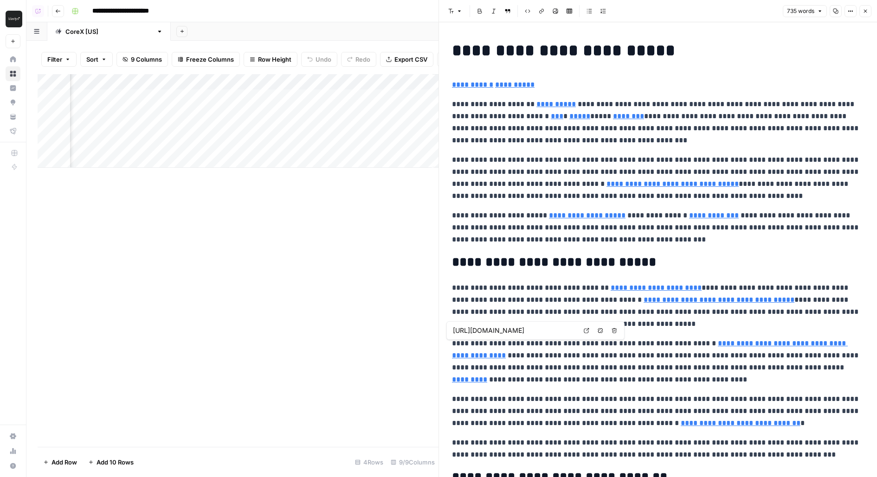
click at [721, 346] on link "**********" at bounding box center [650, 349] width 396 height 19
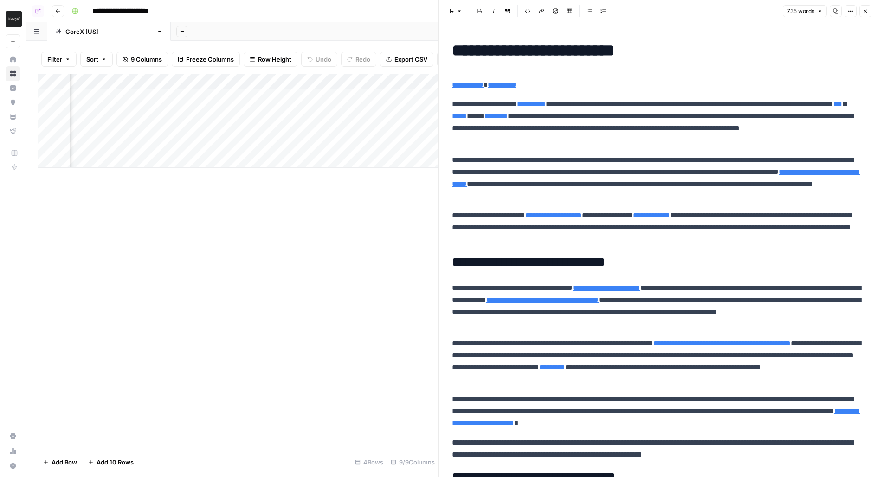
scroll to position [0, 397]
click at [159, 98] on div "Add Column" at bounding box center [238, 121] width 401 height 94
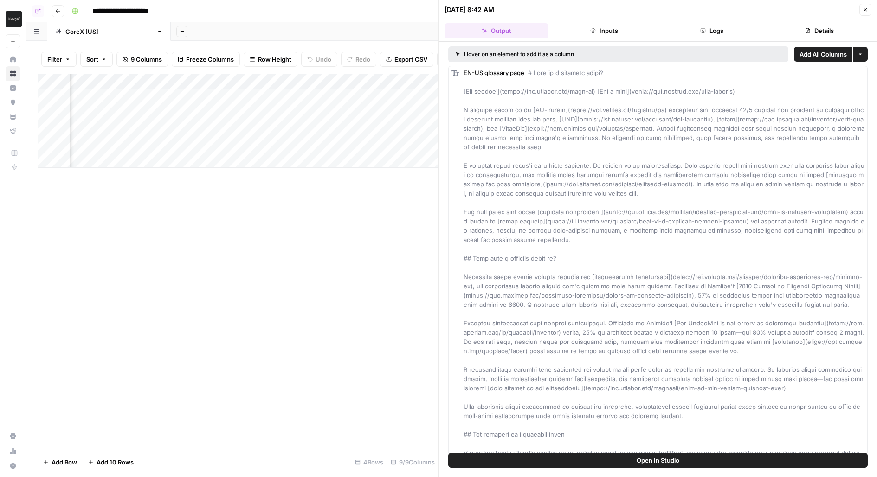
click at [729, 32] on button "Logs" at bounding box center [712, 30] width 104 height 15
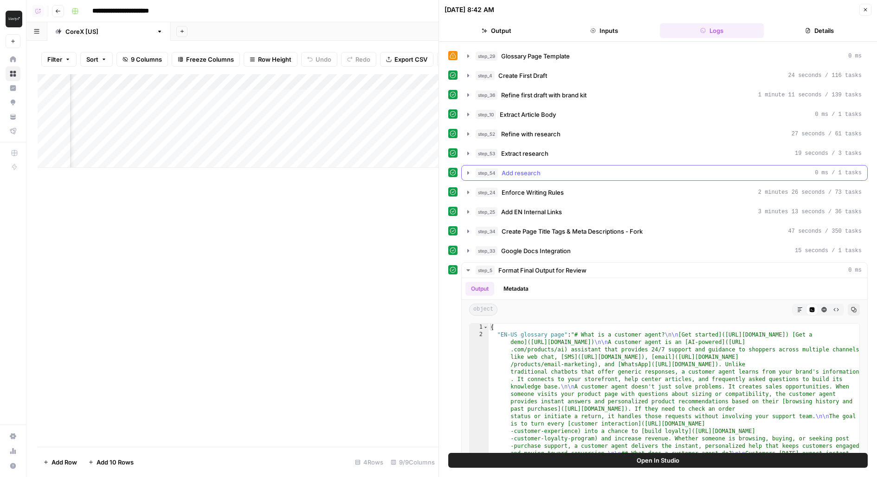
scroll to position [250, 0]
click at [638, 170] on div "step_54 Add research 0 ms / 1 tasks" at bounding box center [668, 174] width 386 height 9
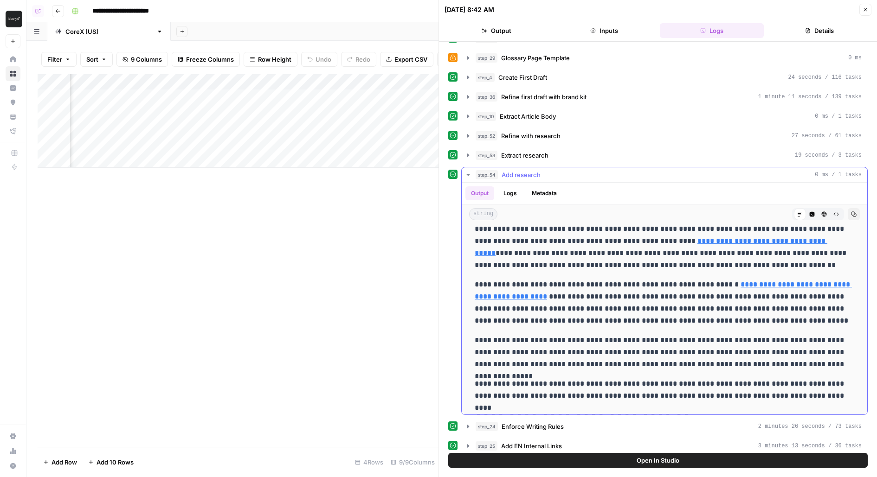
scroll to position [236, 0]
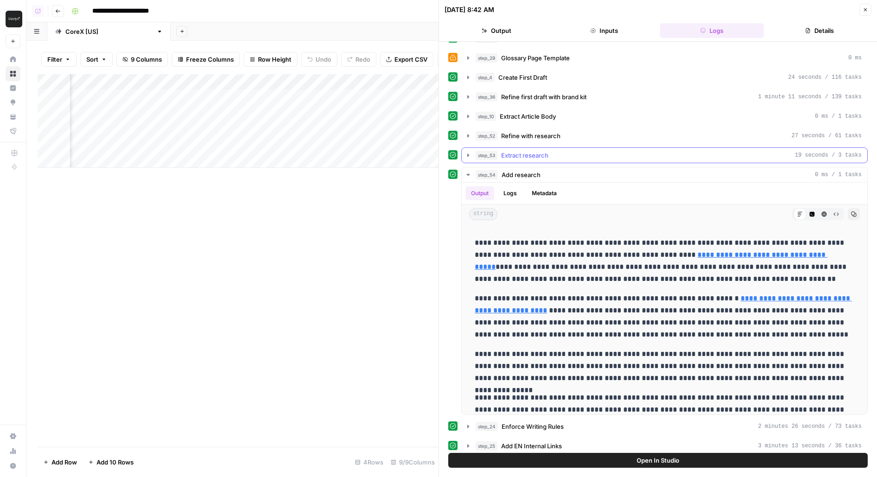
click at [649, 148] on button "step_53 Extract research 19 seconds / 3 tasks" at bounding box center [663, 155] width 405 height 15
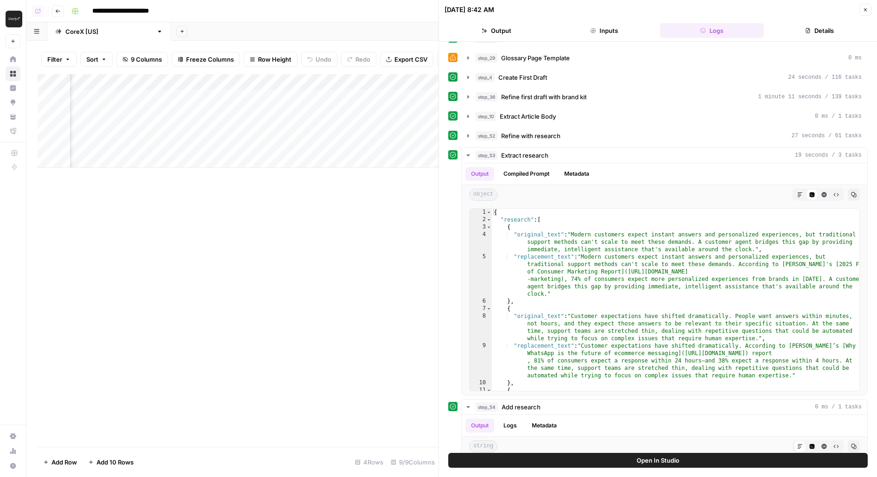
click at [546, 464] on button "Open In Studio" at bounding box center [657, 460] width 419 height 15
click at [254, 98] on div "Add Column" at bounding box center [238, 121] width 401 height 94
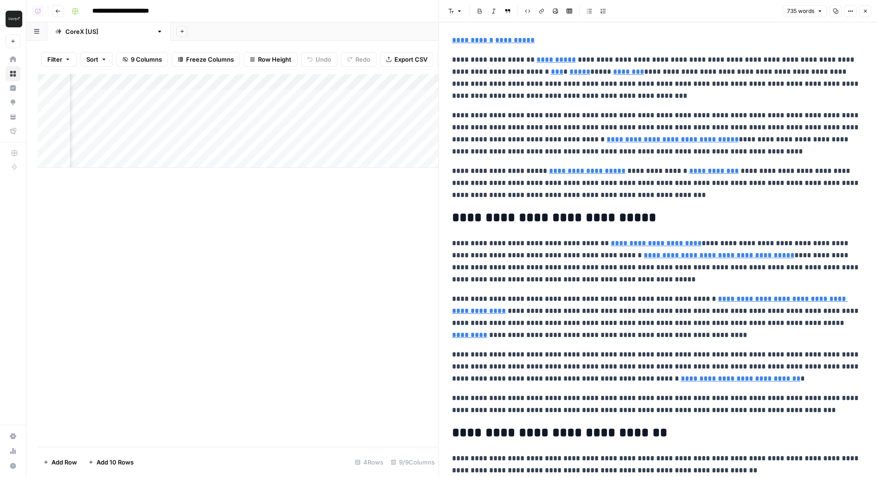
scroll to position [47, 0]
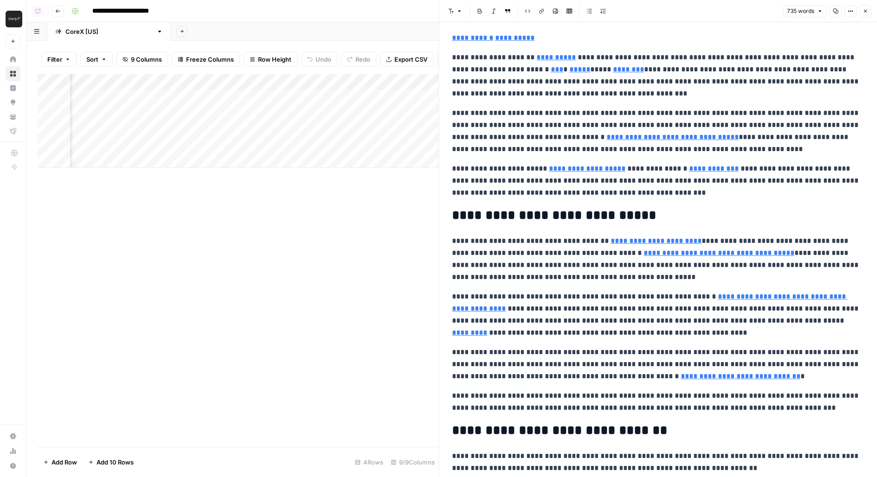
type input "https://www.klaviyo.com/uk/products/whatsapp"
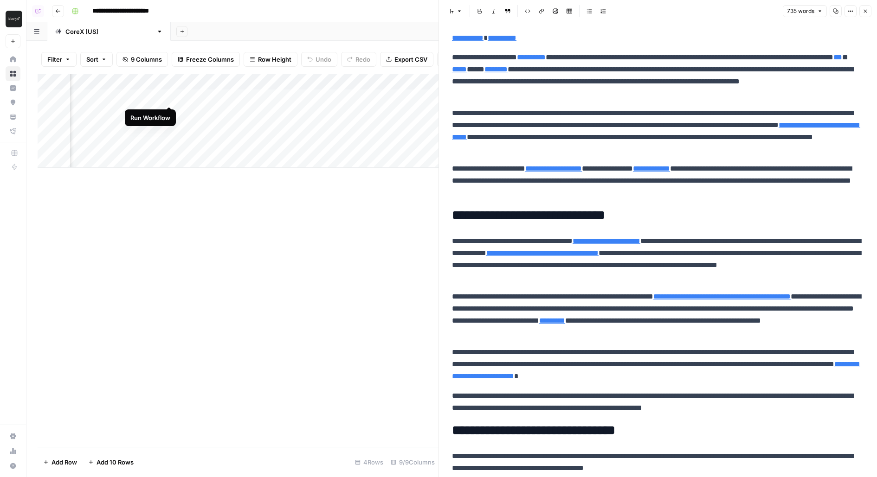
click at [169, 95] on div "Add Column" at bounding box center [238, 121] width 401 height 94
click at [173, 112] on div "Add Column" at bounding box center [238, 121] width 401 height 94
click at [172, 128] on div "Add Column" at bounding box center [238, 121] width 401 height 94
click at [172, 140] on div "Add Column" at bounding box center [238, 121] width 401 height 94
click at [171, 131] on div "Add Column" at bounding box center [238, 121] width 401 height 94
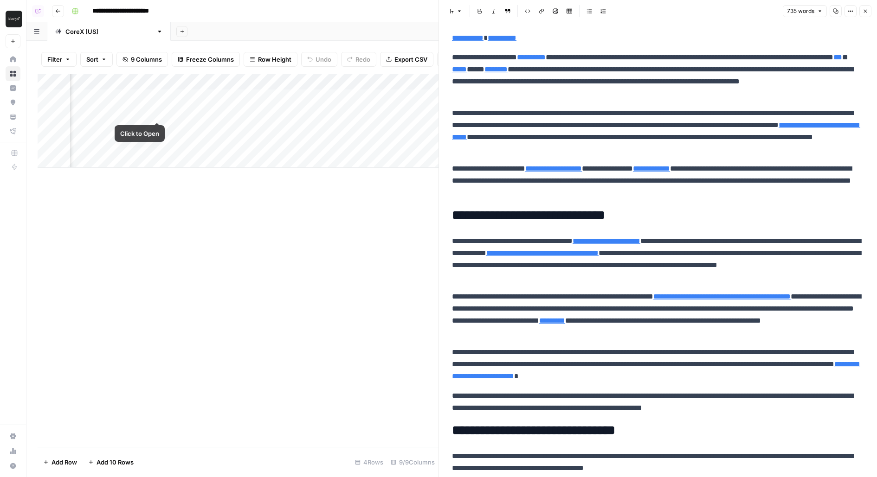
click at [157, 99] on div "Add Column" at bounding box center [238, 121] width 401 height 94
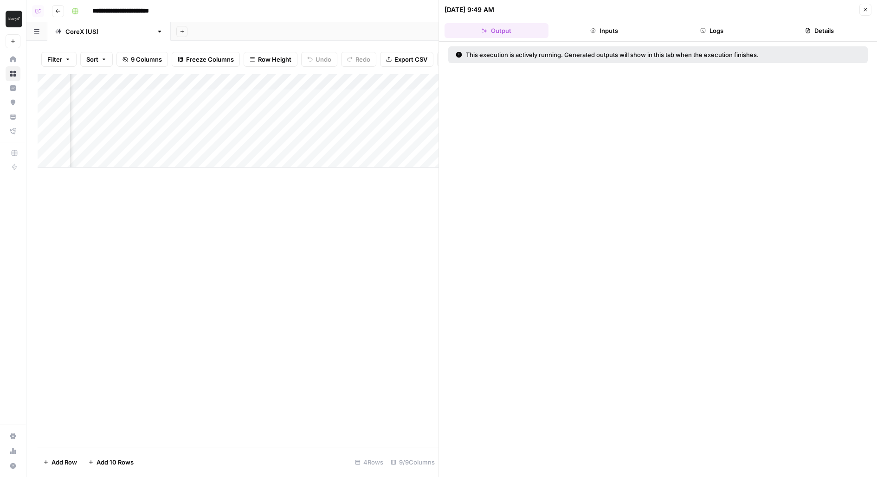
click at [717, 27] on button "Logs" at bounding box center [712, 30] width 104 height 15
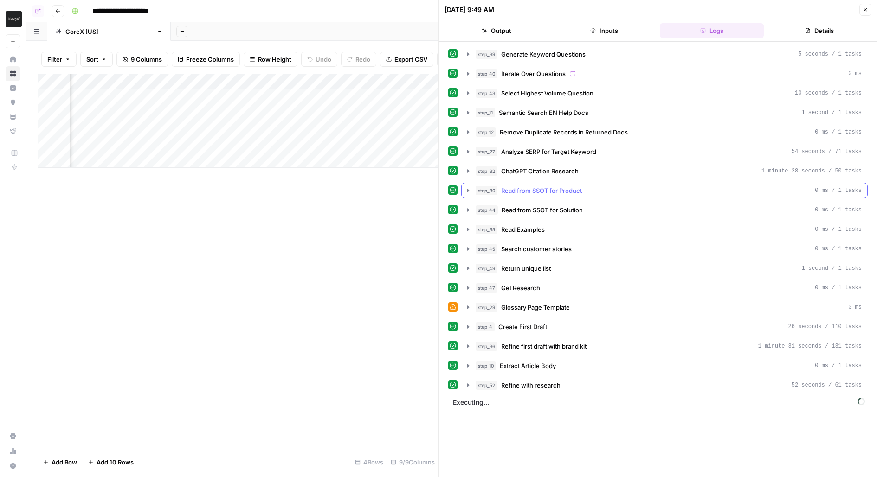
click at [555, 173] on button "step_32 ChatGPT Citation Research 1 minute 28 seconds / 50 tasks" at bounding box center [663, 171] width 405 height 15
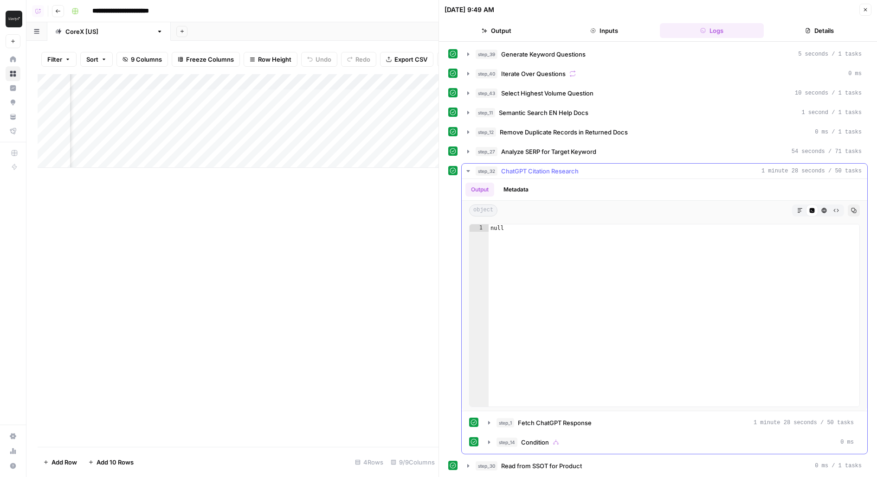
click at [555, 173] on button "step_32 ChatGPT Citation Research 1 minute 28 seconds / 50 tasks" at bounding box center [663, 171] width 405 height 15
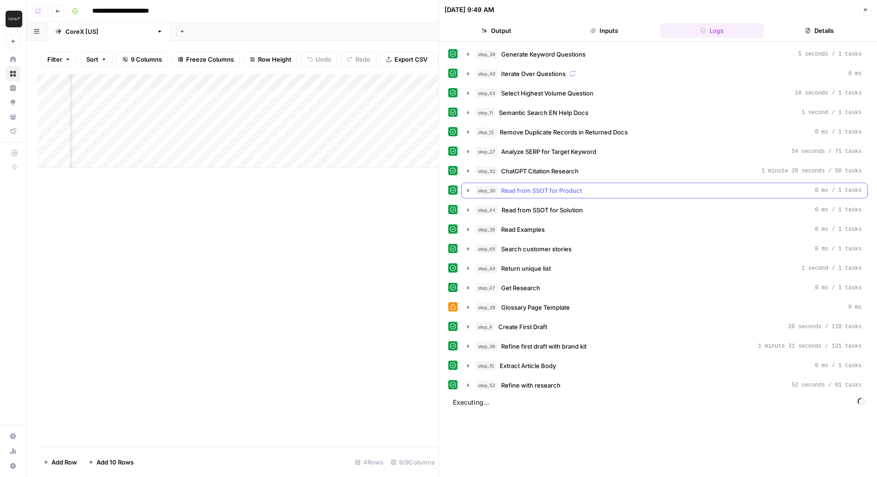
click at [536, 186] on span "Read from SSOT for Product" at bounding box center [541, 190] width 81 height 9
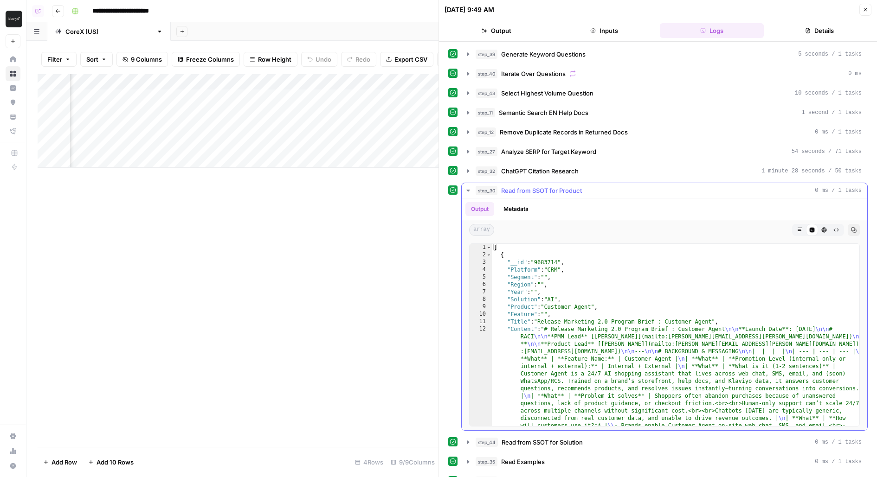
click at [536, 186] on span "Read from SSOT for Product" at bounding box center [541, 190] width 81 height 9
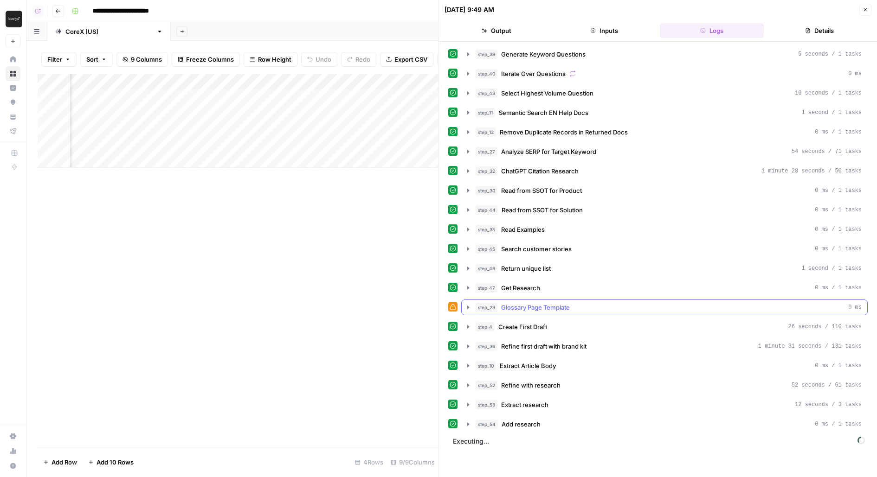
click at [531, 303] on span "Glossary Page Template" at bounding box center [535, 307] width 69 height 9
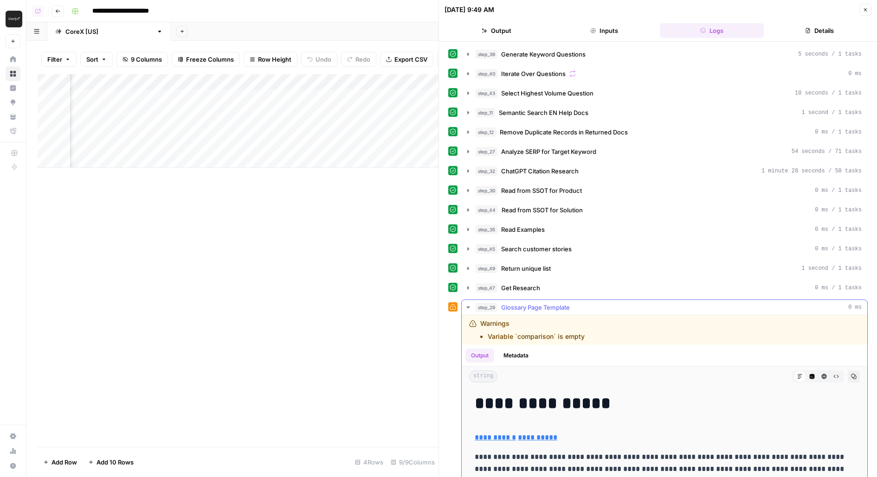
click at [531, 303] on span "Glossary Page Template" at bounding box center [535, 307] width 69 height 9
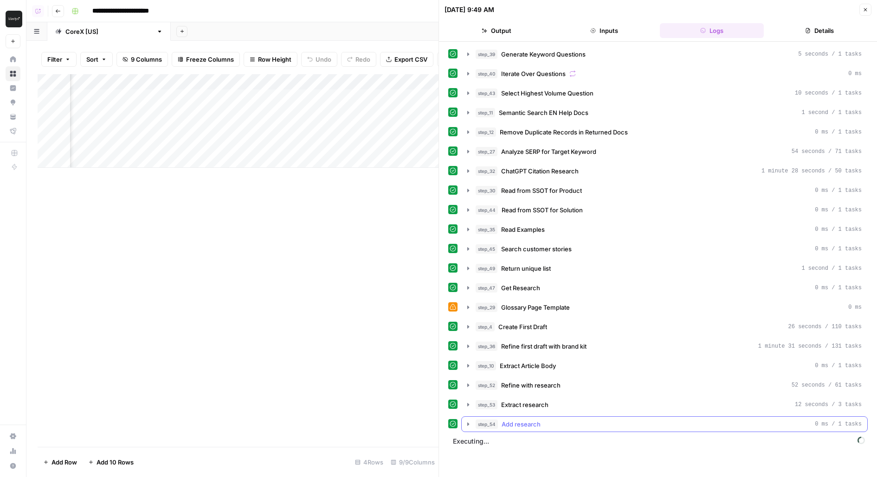
click at [525, 422] on button "step_54 Add research 0 ms / 1 tasks" at bounding box center [663, 424] width 405 height 15
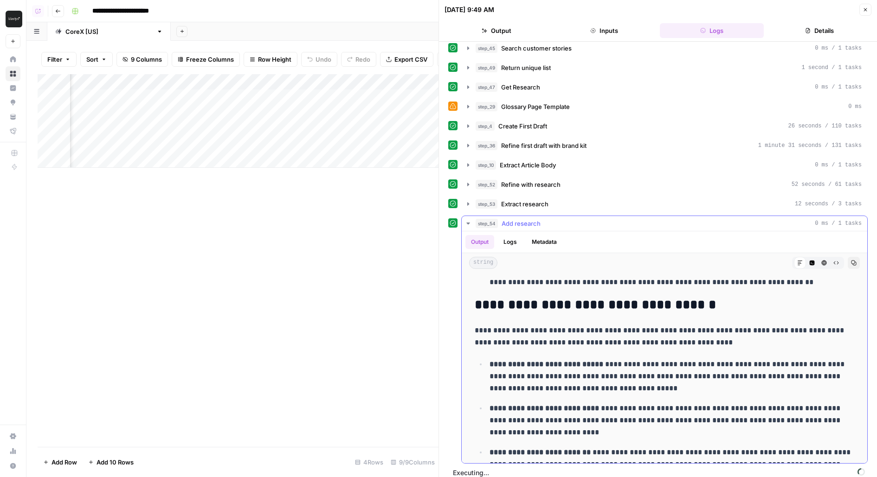
scroll to position [805, 0]
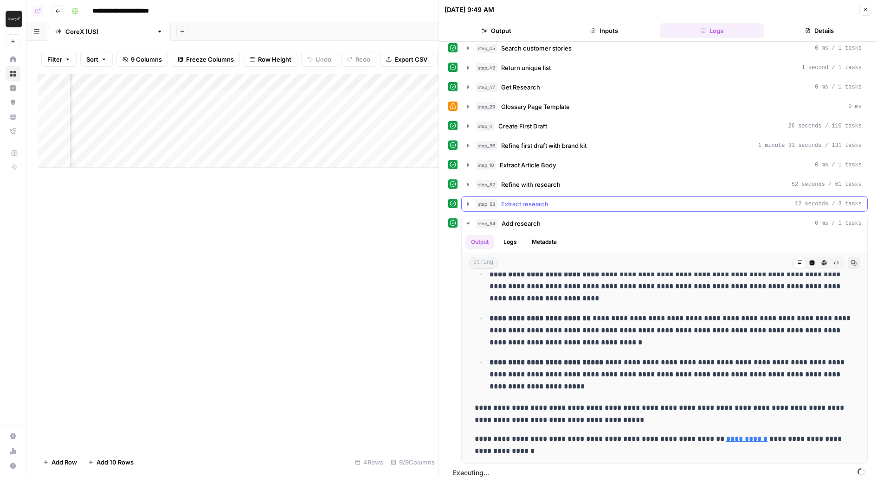
click at [569, 207] on div "step_39 Generate Keyword Questions 5 seconds / 1 tasks step_40 Iterate Over Que…" at bounding box center [657, 155] width 419 height 618
click at [577, 181] on div "step_52 Refine with research 52 seconds / 61 tasks" at bounding box center [668, 184] width 386 height 9
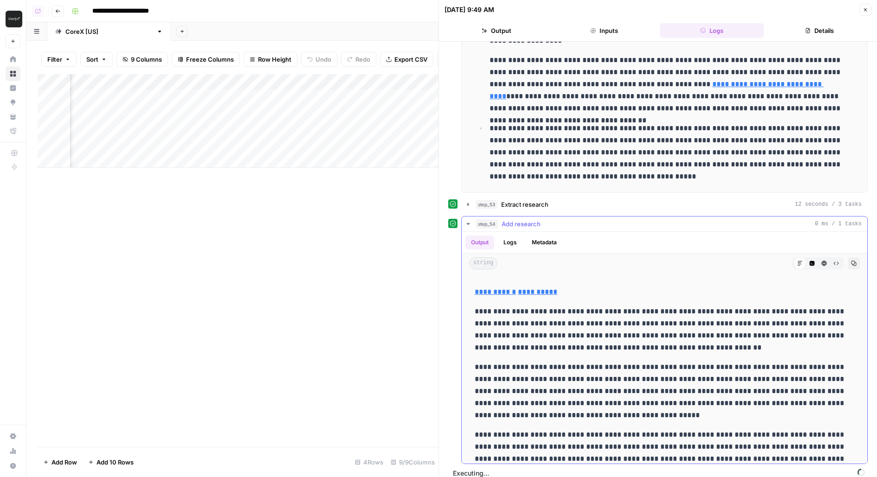
scroll to position [0, 0]
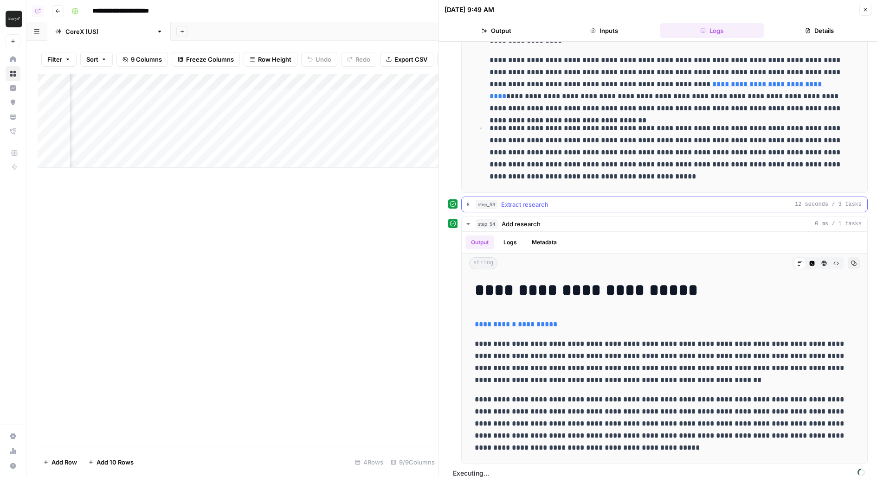
click at [601, 200] on div "step_53 Extract research 12 seconds / 3 tasks" at bounding box center [668, 204] width 386 height 9
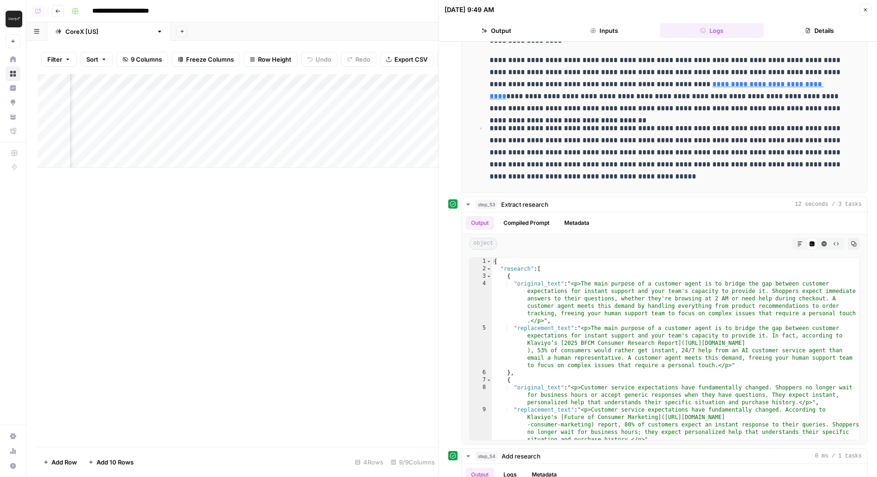
click at [167, 101] on div "Add Column" at bounding box center [238, 121] width 401 height 94
click at [169, 115] on div "Add Column" at bounding box center [238, 121] width 401 height 94
click at [169, 129] on div "Add Column" at bounding box center [238, 121] width 401 height 94
click at [169, 143] on div "Add Column" at bounding box center [238, 121] width 401 height 94
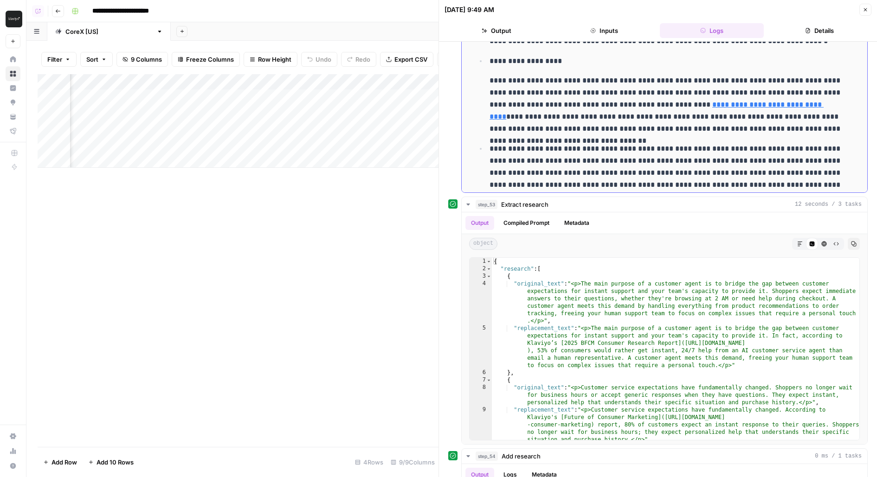
scroll to position [571, 0]
click at [159, 98] on div "Add Column" at bounding box center [238, 121] width 401 height 94
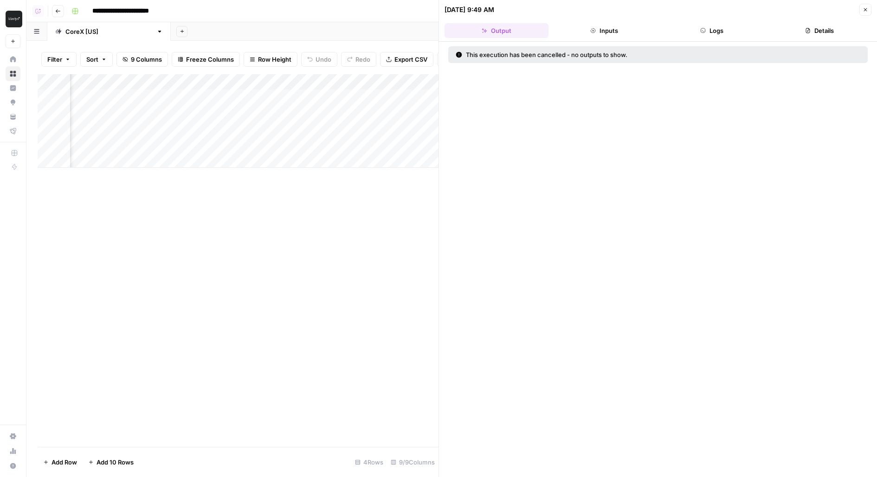
click at [162, 82] on div "Add Column" at bounding box center [238, 121] width 401 height 94
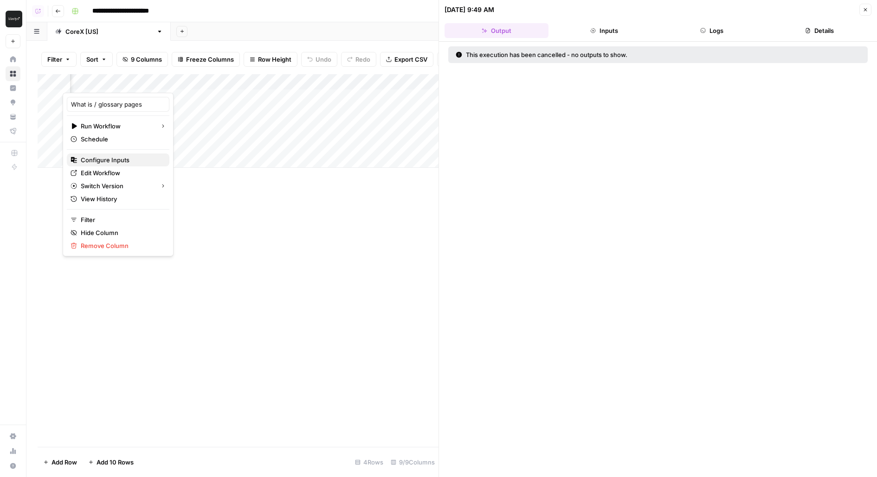
click at [100, 165] on button "Configure Inputs" at bounding box center [118, 160] width 102 height 13
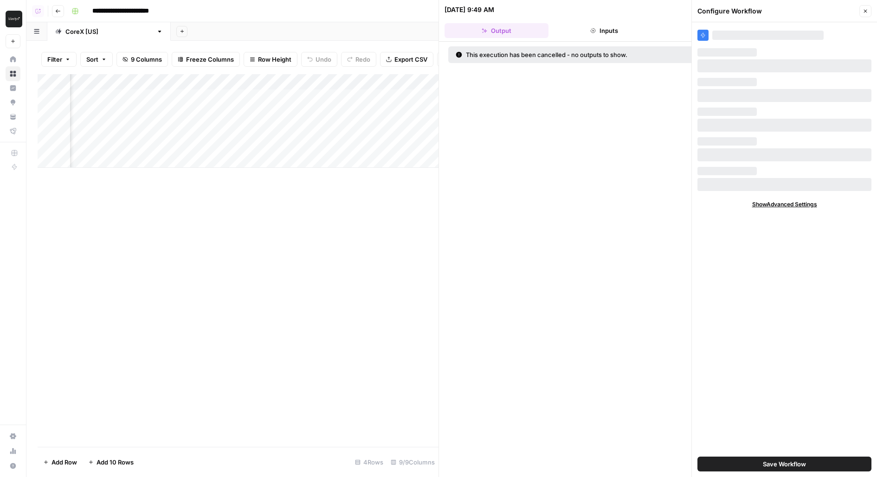
click at [149, 86] on div "Add Column" at bounding box center [238, 121] width 401 height 94
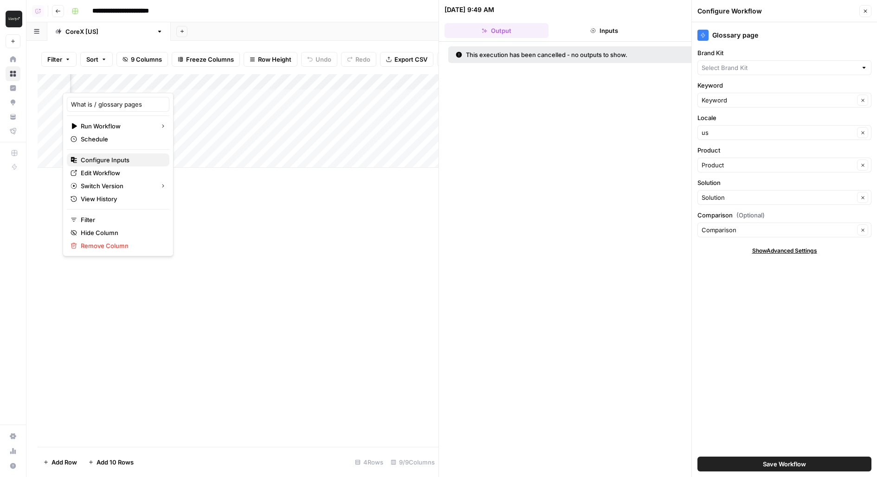
type input "Klaviyo"
click at [115, 173] on span "Edit Workflow" at bounding box center [121, 172] width 81 height 9
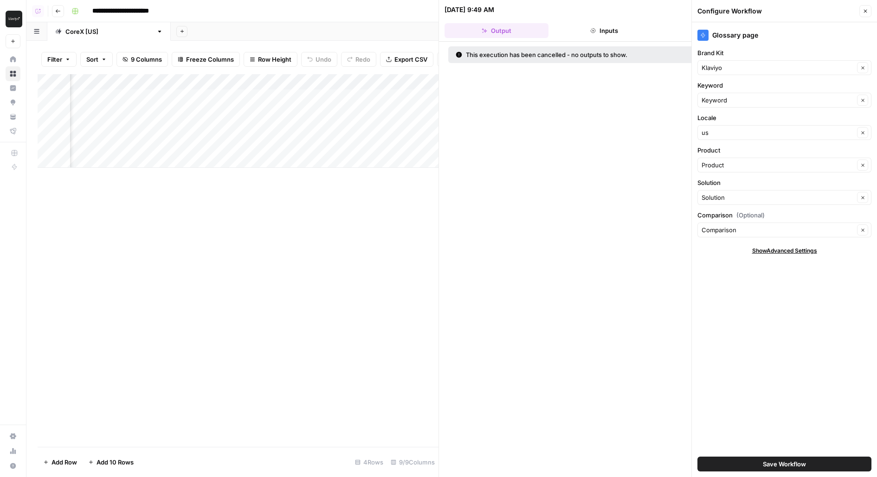
click at [169, 97] on div "Add Column" at bounding box center [238, 121] width 401 height 94
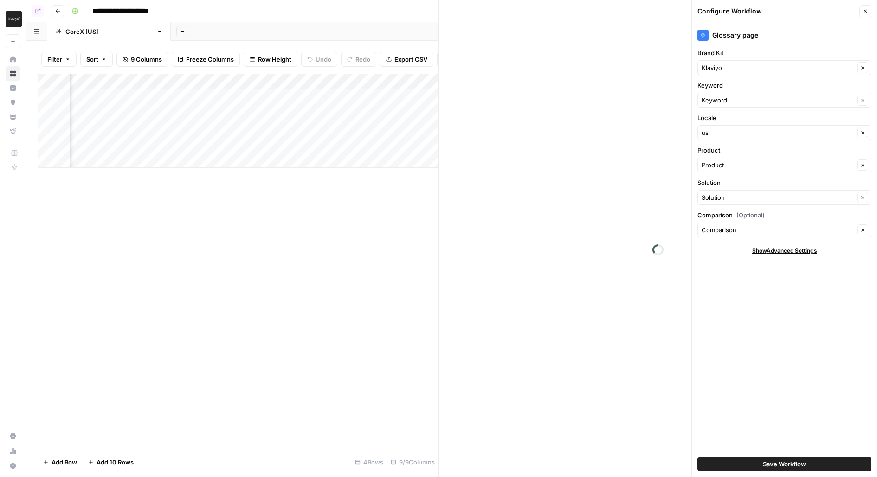
click at [169, 110] on div "Add Column" at bounding box center [238, 121] width 401 height 94
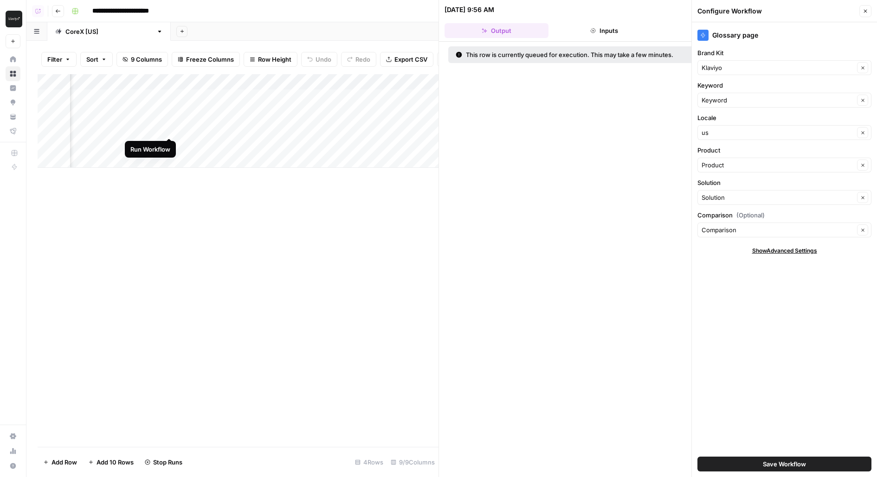
click at [169, 128] on div "Add Column" at bounding box center [238, 121] width 401 height 94
click at [169, 142] on div "Add Column" at bounding box center [238, 121] width 401 height 94
click at [169, 129] on div "Add Column" at bounding box center [238, 121] width 401 height 94
click at [866, 8] on icon "button" at bounding box center [865, 11] width 6 height 6
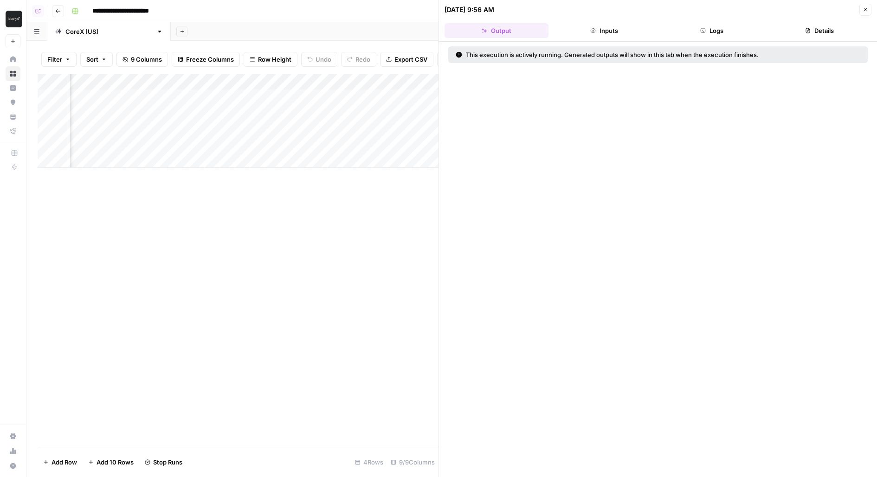
click at [154, 98] on div "Add Column" at bounding box center [238, 121] width 401 height 94
click at [714, 42] on div "This execution is actively running. Generated outputs will show in this tab whe…" at bounding box center [658, 259] width 438 height 435
click at [714, 31] on button "Logs" at bounding box center [712, 30] width 104 height 15
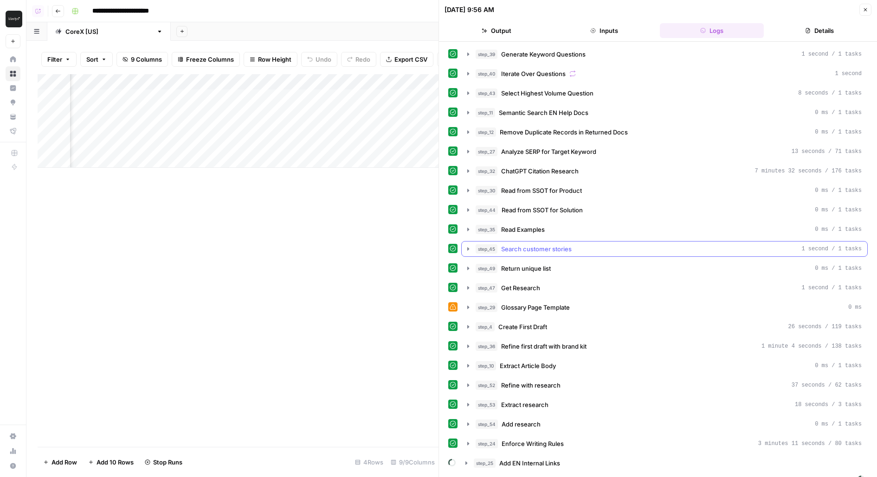
scroll to position [7, 0]
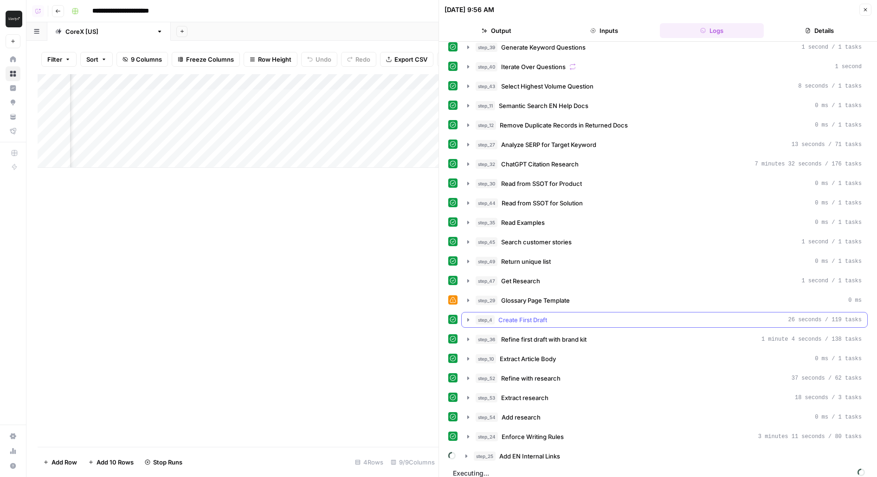
click at [554, 316] on div "step_4 Create First Draft 26 seconds / 119 tasks" at bounding box center [668, 319] width 386 height 9
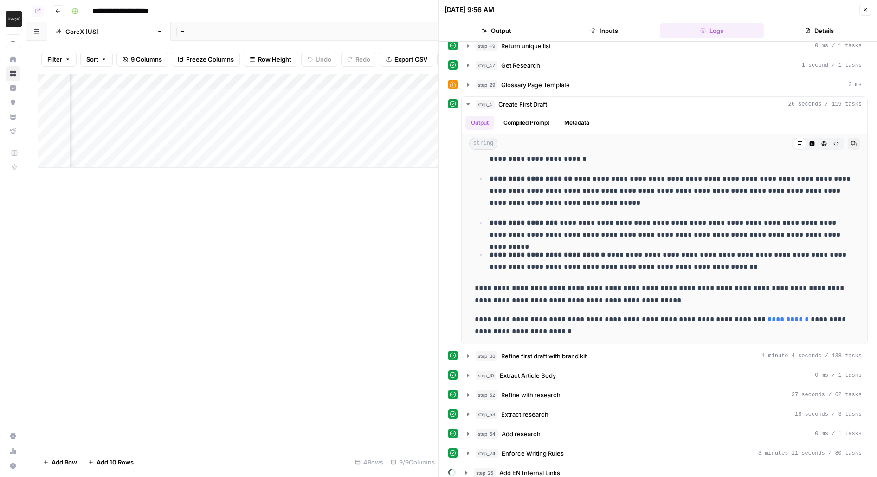
scroll to position [239, 0]
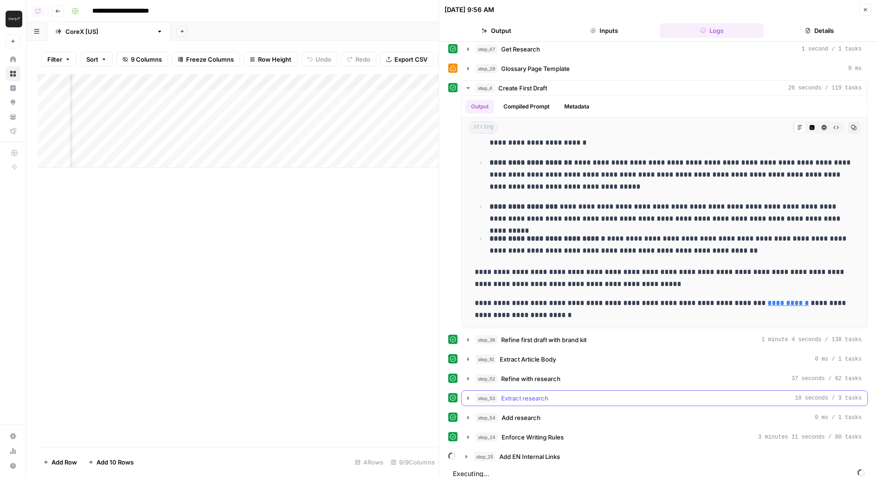
click at [539, 398] on button "step_53 Extract research 18 seconds / 3 tasks" at bounding box center [663, 398] width 405 height 15
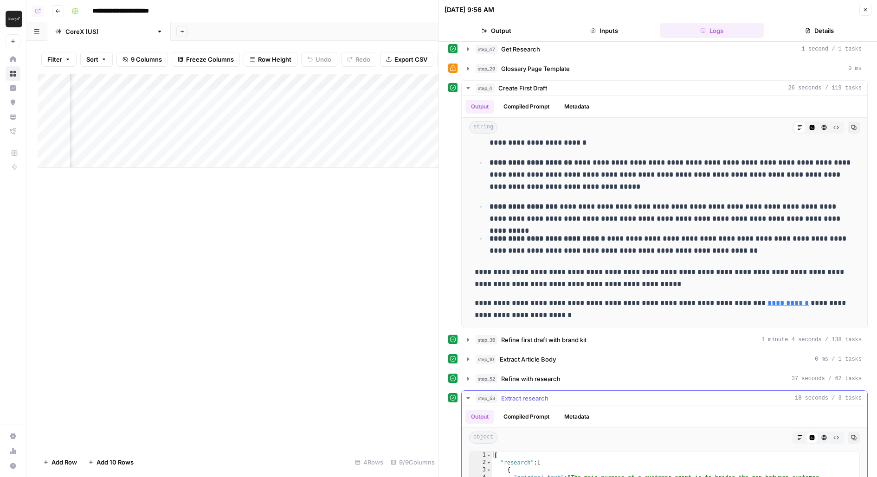
click at [539, 406] on hr at bounding box center [663, 406] width 405 height 0
click at [536, 394] on span "Extract research" at bounding box center [524, 398] width 47 height 9
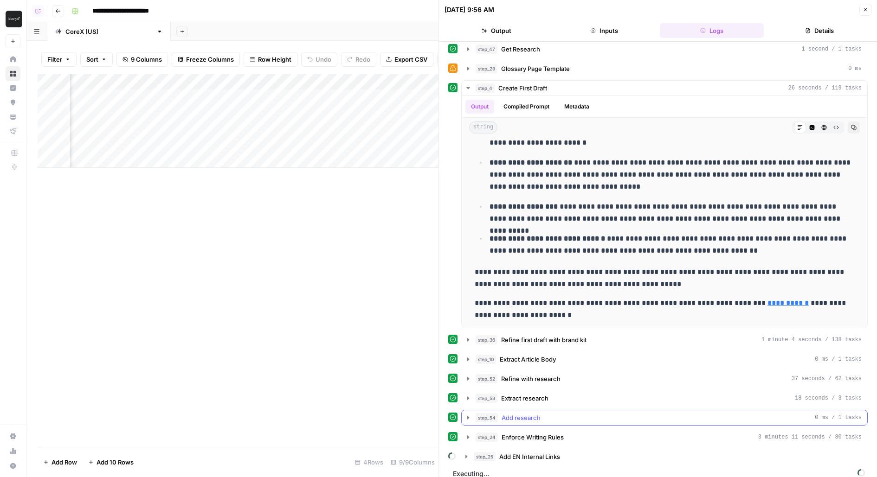
click at [541, 413] on div "step_54 Add research 0 ms / 1 tasks" at bounding box center [668, 417] width 386 height 9
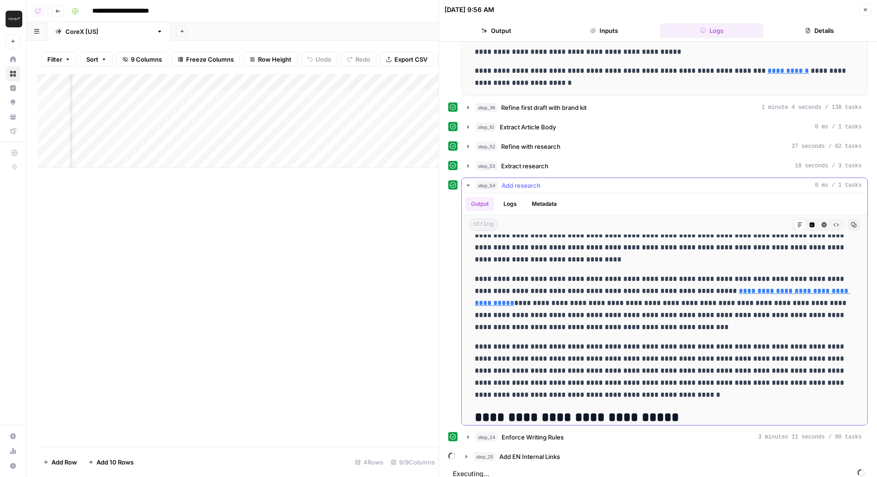
scroll to position [59, 0]
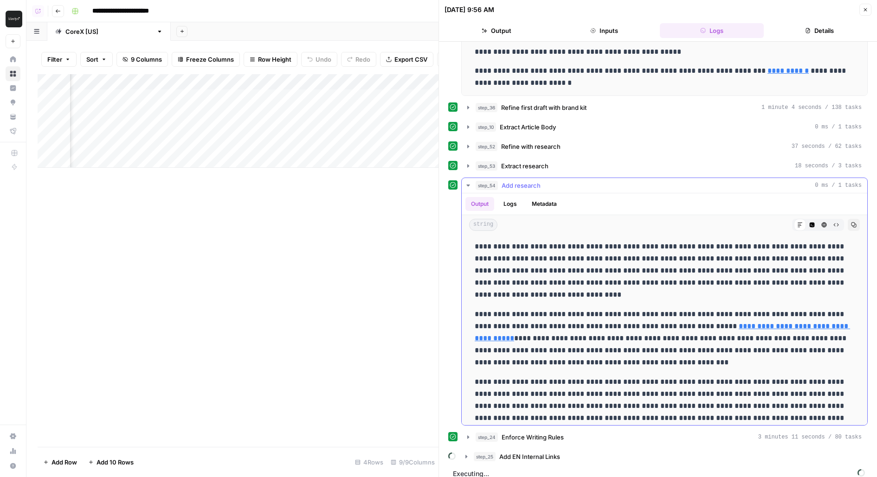
click at [730, 323] on link "**********" at bounding box center [661, 332] width 375 height 19
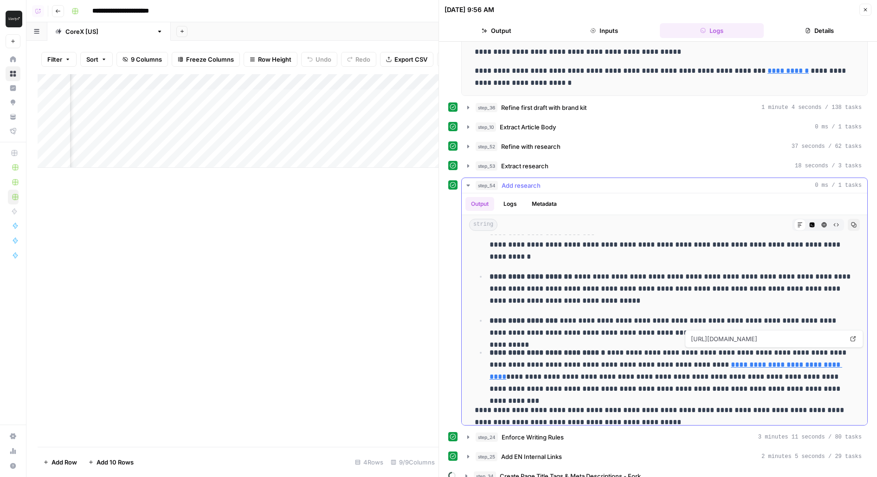
scroll to position [865, 0]
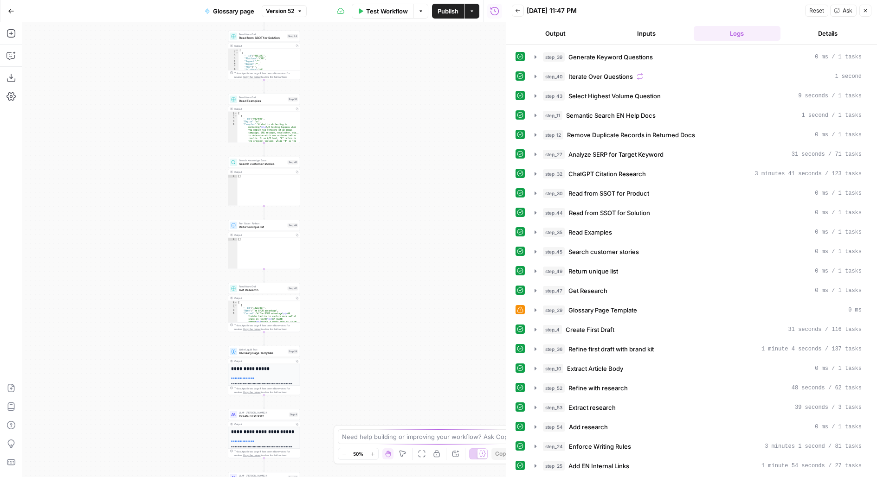
drag, startPoint x: 363, startPoint y: 391, endPoint x: 372, endPoint y: 192, distance: 198.7
click at [372, 192] on div "Workflow Set Inputs Inputs LLM · GPT-4.1 Generate Keyword Questions Step 39 Out…" at bounding box center [263, 249] width 483 height 455
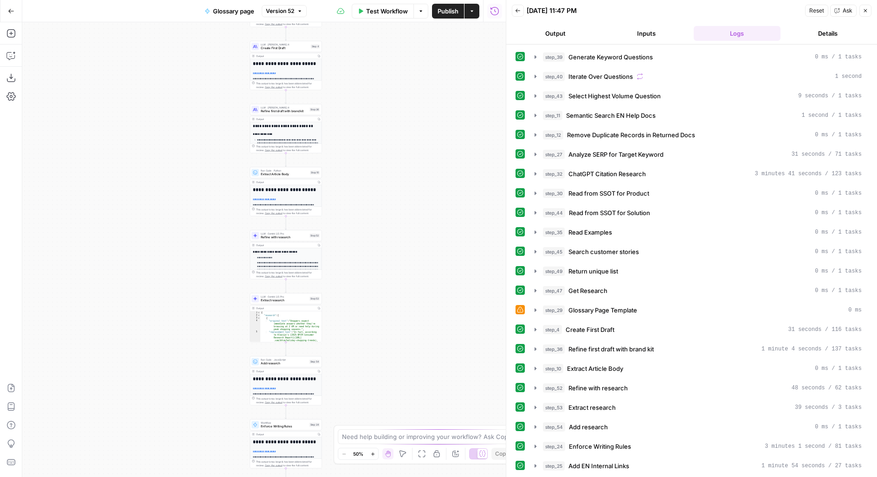
drag, startPoint x: 368, startPoint y: 312, endPoint x: 390, endPoint y: 81, distance: 232.0
click at [390, 81] on div "Workflow Set Inputs Inputs LLM · GPT-4.1 Generate Keyword Questions Step 39 Out…" at bounding box center [263, 249] width 483 height 455
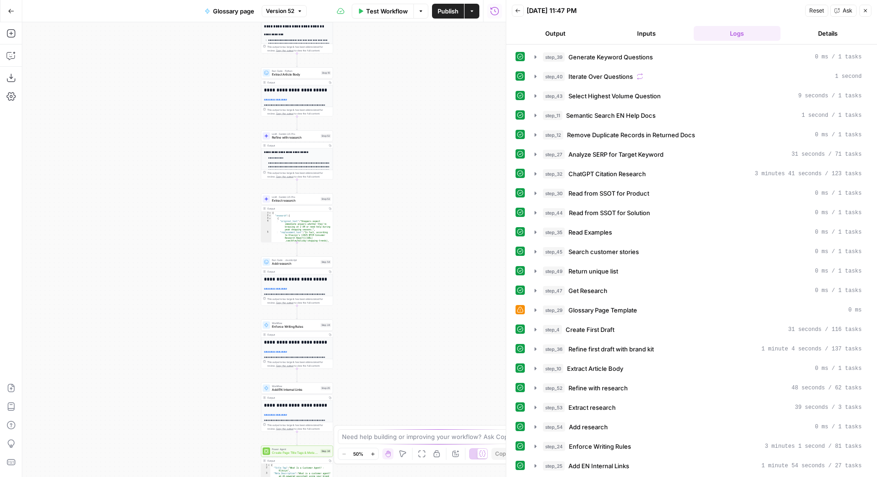
drag, startPoint x: 382, startPoint y: 405, endPoint x: 414, endPoint y: 146, distance: 261.2
click at [411, 152] on div "Workflow Set Inputs Inputs LLM · GPT-4.1 Generate Keyword Questions Step 39 Out…" at bounding box center [263, 249] width 483 height 455
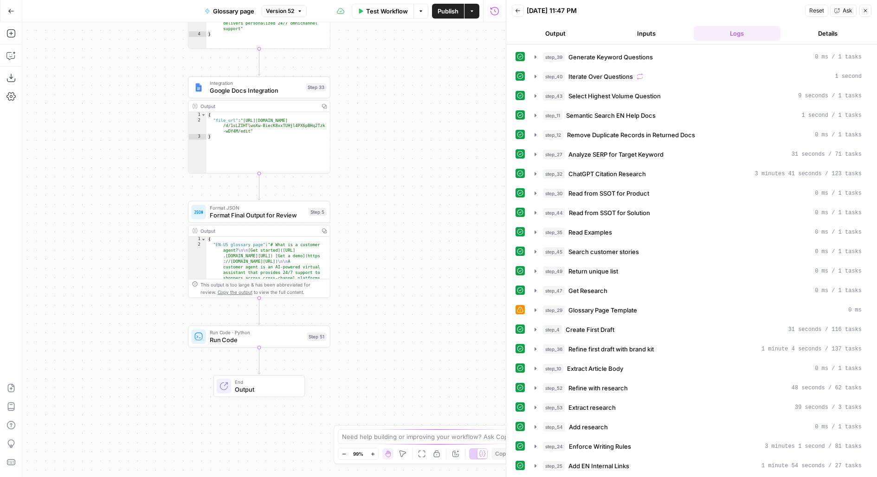
drag, startPoint x: 379, startPoint y: 374, endPoint x: 380, endPoint y: 263, distance: 111.3
click at [380, 263] on div "Workflow Set Inputs Inputs LLM · GPT-4.1 Generate Keyword Questions Step 39 Out…" at bounding box center [263, 249] width 483 height 455
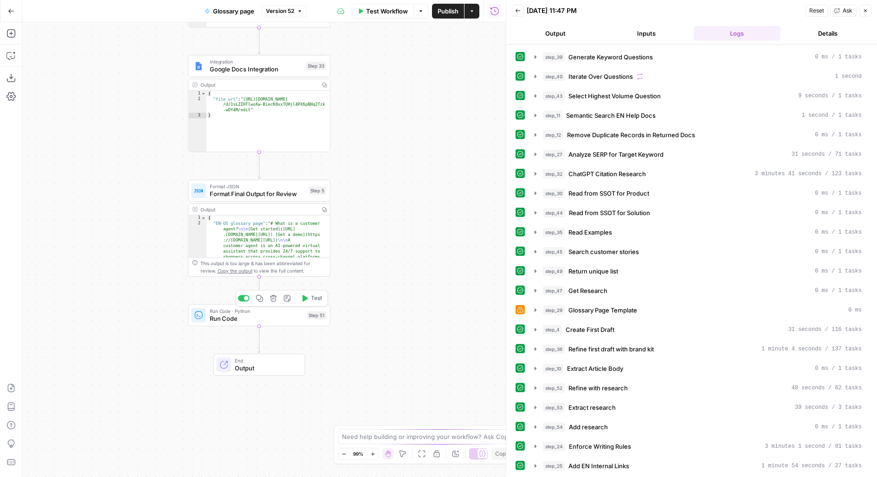
click at [274, 319] on span "Run Code" at bounding box center [257, 318] width 94 height 9
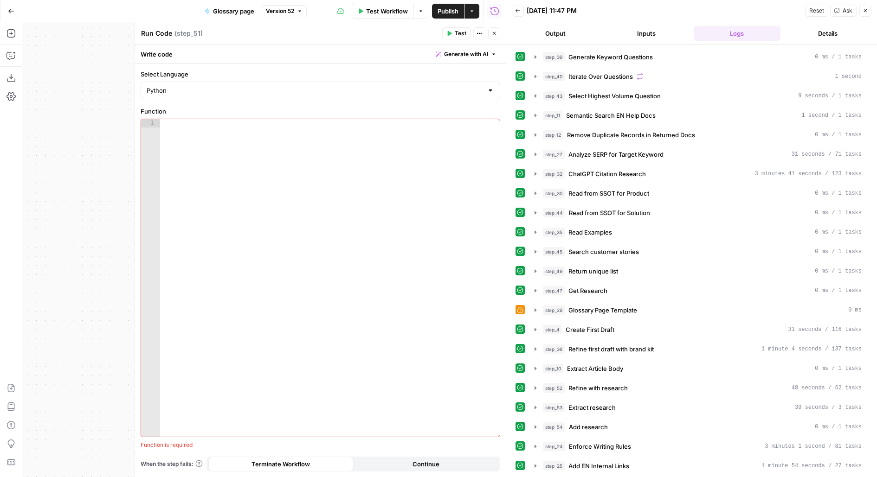
click at [491, 32] on button "Close" at bounding box center [494, 33] width 12 height 12
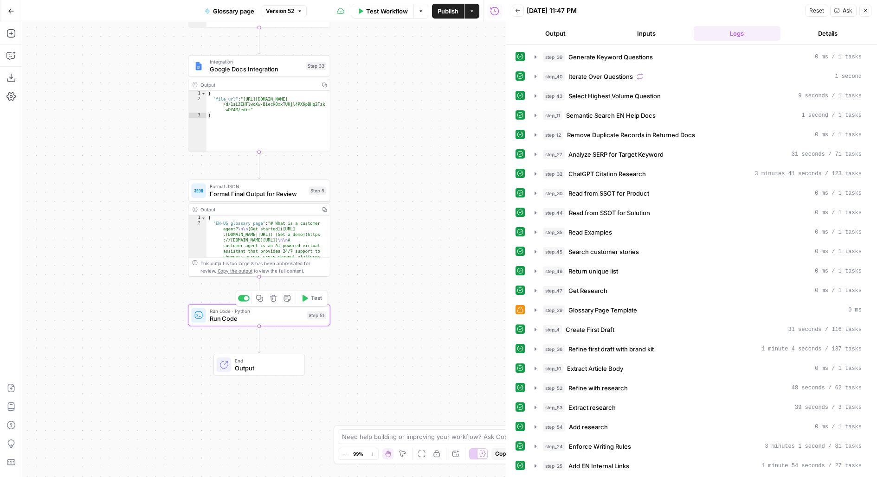
click at [278, 299] on button "Delete step" at bounding box center [273, 299] width 12 height 12
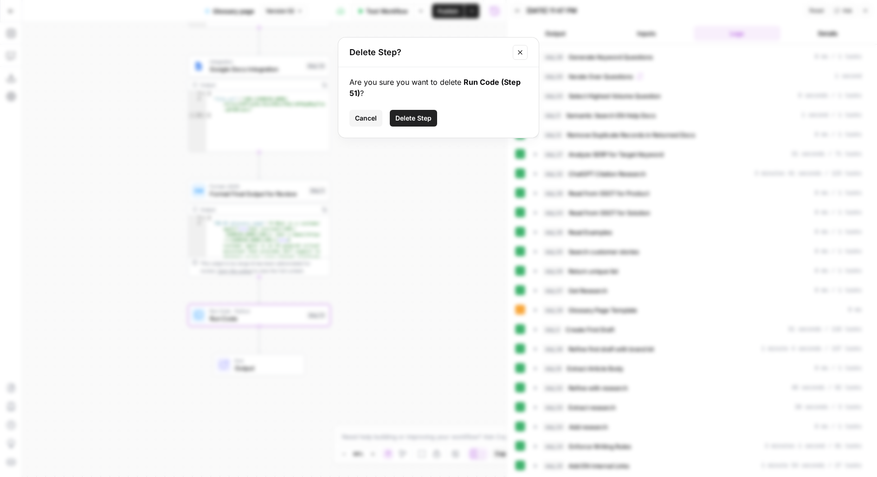
click at [402, 118] on span "Delete Step" at bounding box center [413, 118] width 36 height 9
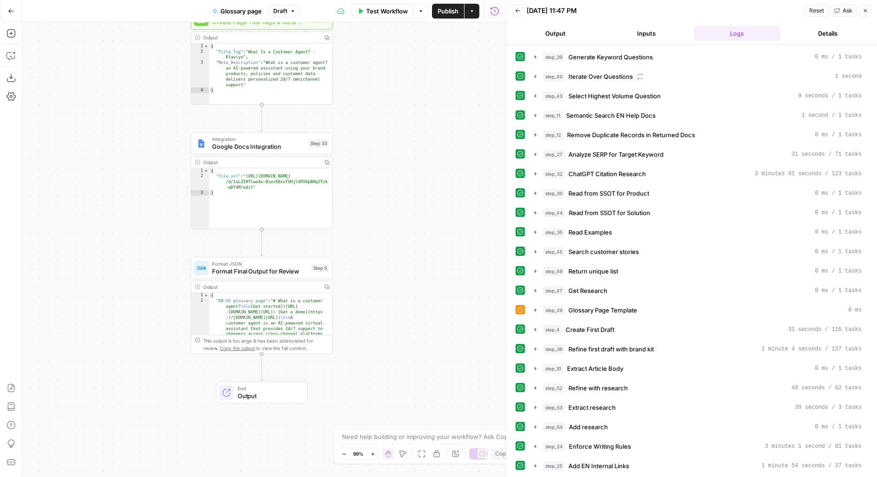
scroll to position [157, 0]
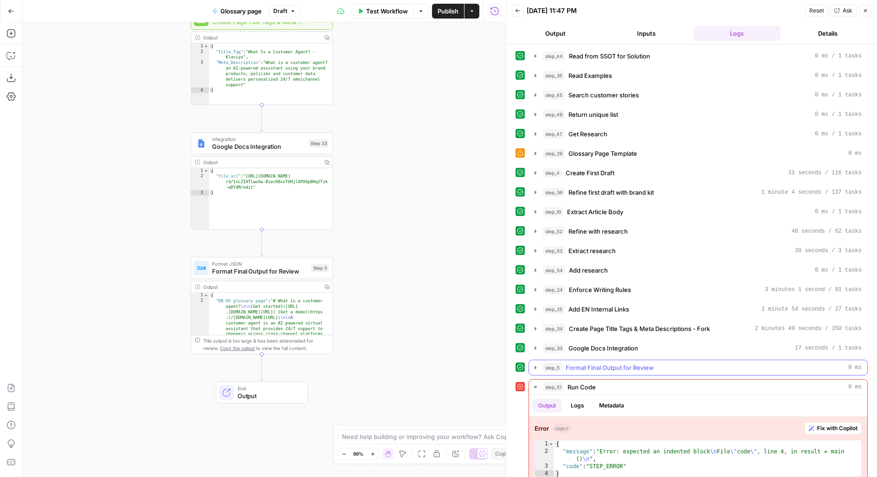
click at [684, 363] on div "step_5 Format Final Output for Review 0 ms" at bounding box center [702, 367] width 319 height 9
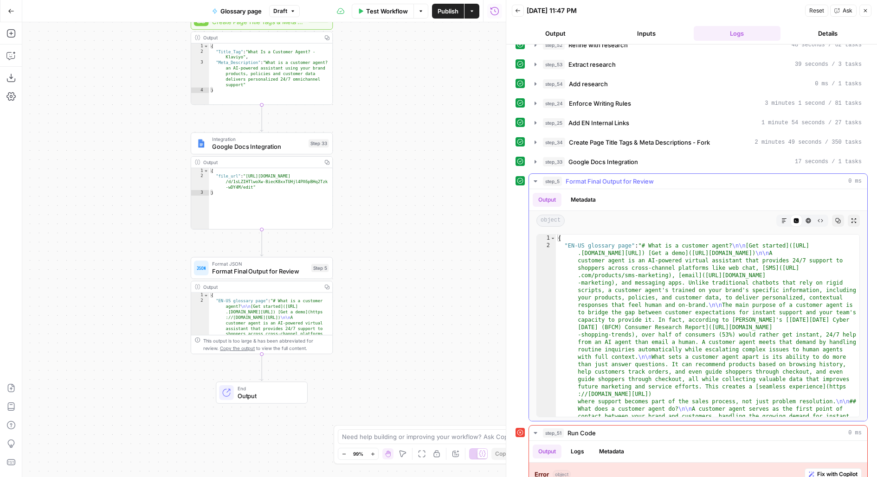
scroll to position [389, 0]
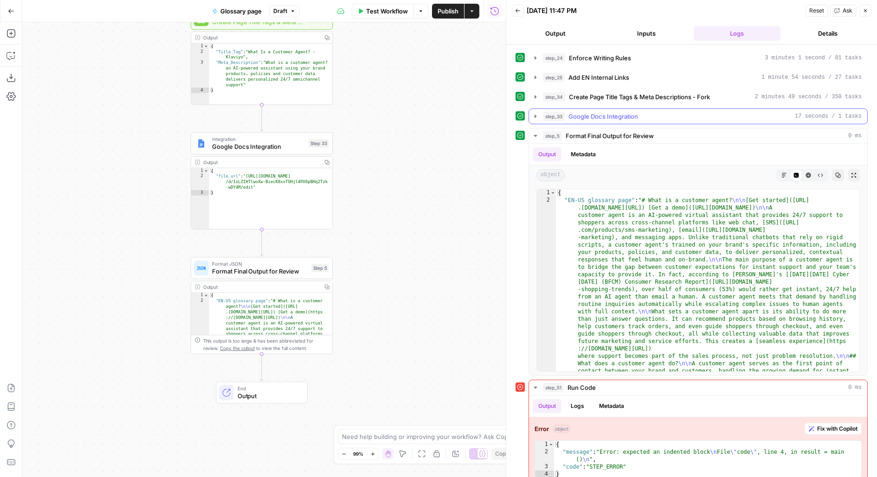
click at [692, 112] on div "step_33 Google Docs Integration 17 seconds / 1 tasks" at bounding box center [702, 116] width 319 height 9
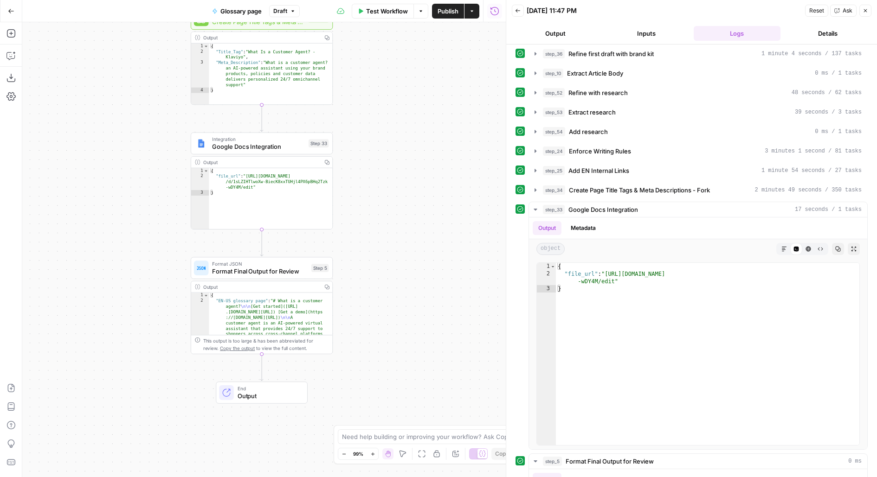
scroll to position [263, 0]
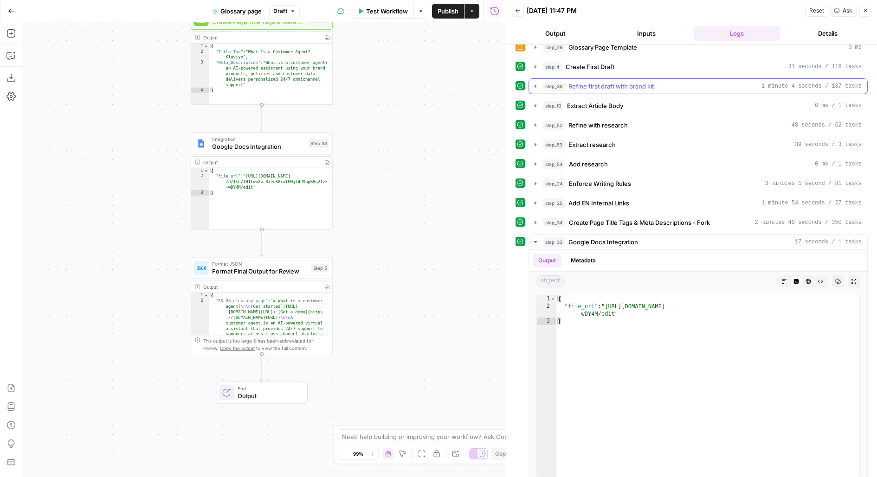
click at [653, 82] on span "Refine first draft with brand kit" at bounding box center [610, 86] width 85 height 9
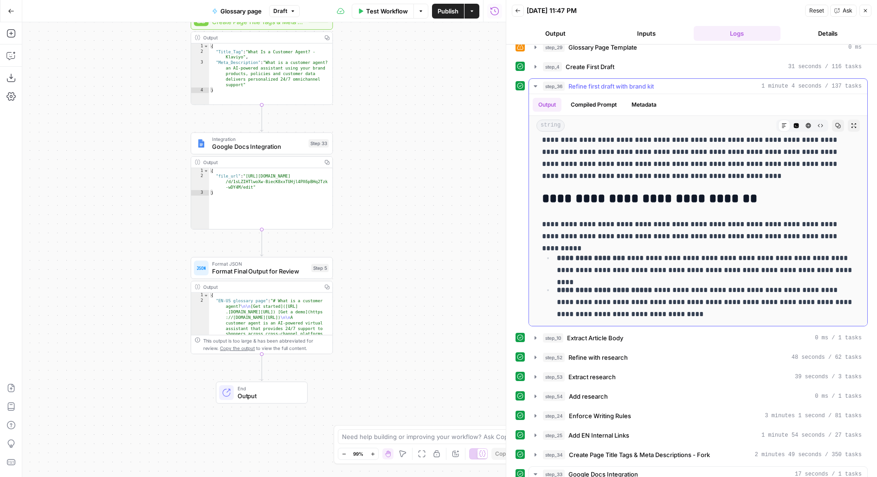
scroll to position [803, 0]
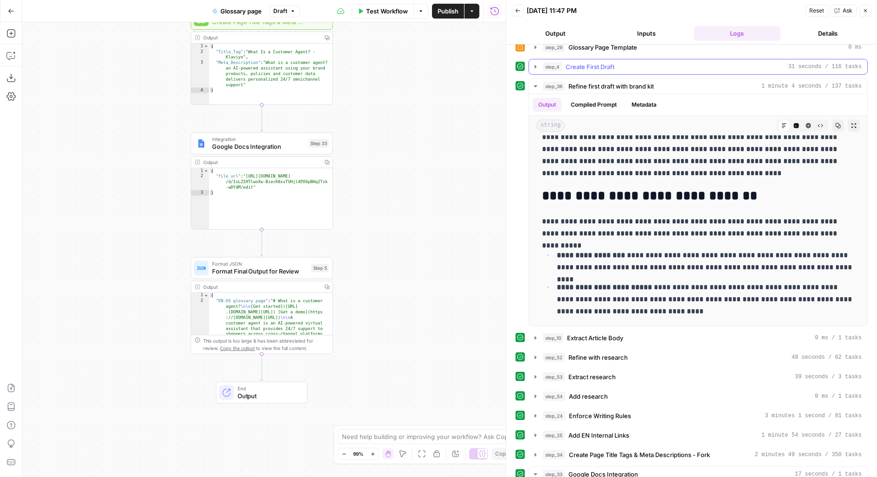
click at [620, 63] on div "step_4 Create First Draft 31 seconds / 116 tasks" at bounding box center [702, 66] width 319 height 9
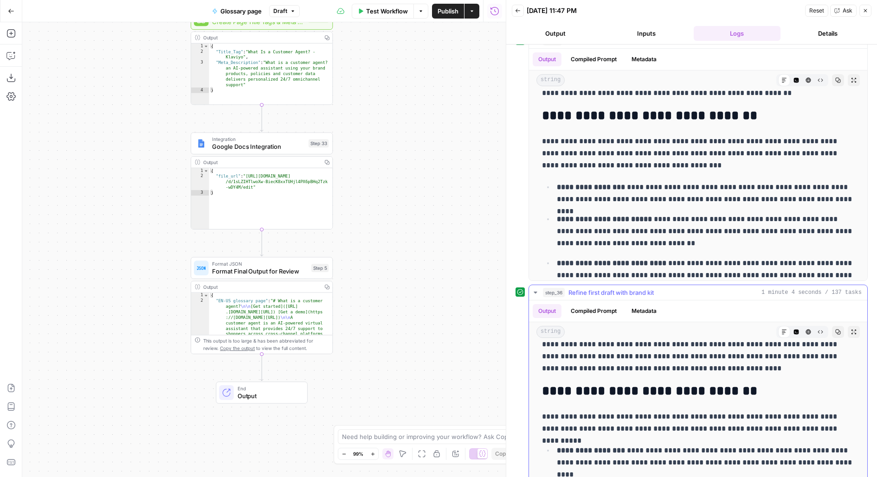
scroll to position [851, 0]
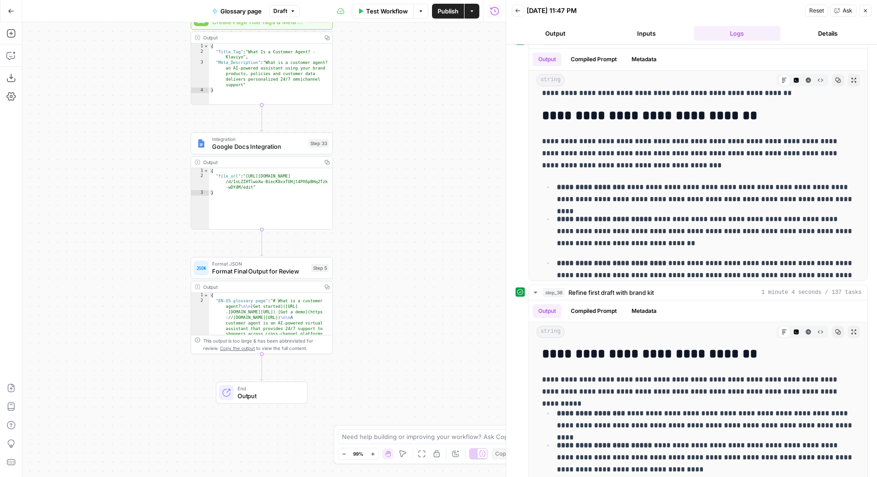
click at [355, 221] on div "Workflow Set Inputs Inputs LLM · GPT-4.1 Generate Keyword Questions Step 39 Out…" at bounding box center [263, 249] width 483 height 455
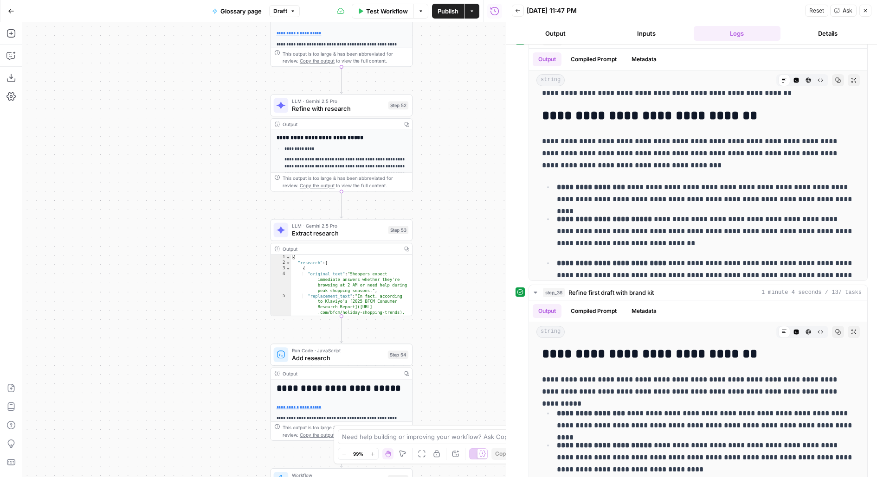
drag, startPoint x: 385, startPoint y: 275, endPoint x: 439, endPoint y: 192, distance: 99.1
click at [439, 192] on div "Workflow Set Inputs Inputs LLM · GPT-4.1 Generate Keyword Questions Step 39 Out…" at bounding box center [263, 249] width 483 height 455
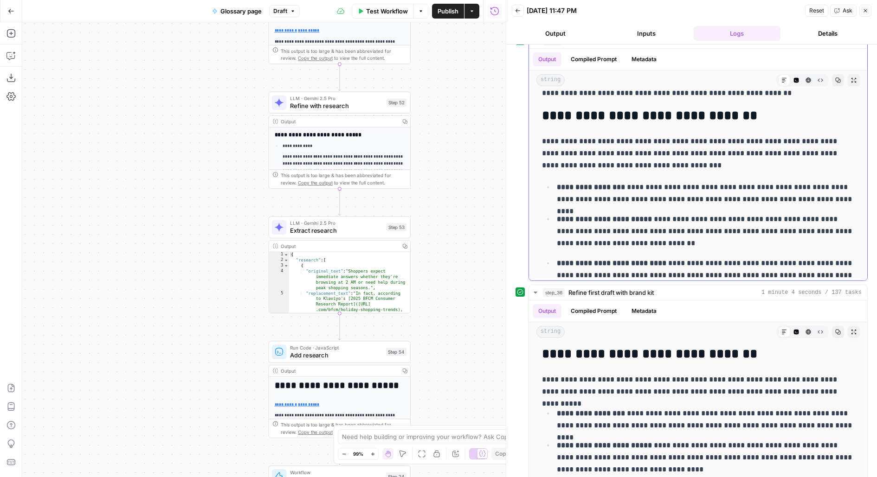
click at [628, 161] on p "**********" at bounding box center [698, 153] width 313 height 36
drag, startPoint x: 640, startPoint y: 162, endPoint x: 535, endPoint y: 135, distance: 108.1
click at [535, 135] on div "**********" at bounding box center [698, 171] width 338 height 1193
copy p "**********"
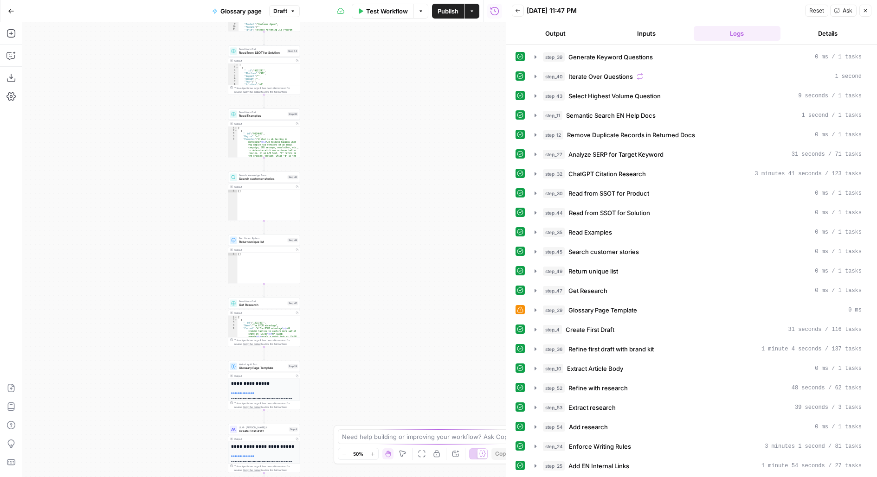
drag, startPoint x: 356, startPoint y: 381, endPoint x: 389, endPoint y: 160, distance: 223.2
click at [388, 160] on div "Workflow Set Inputs Inputs LLM · GPT-4.1 Generate Keyword Questions Step 39 Out…" at bounding box center [263, 249] width 483 height 455
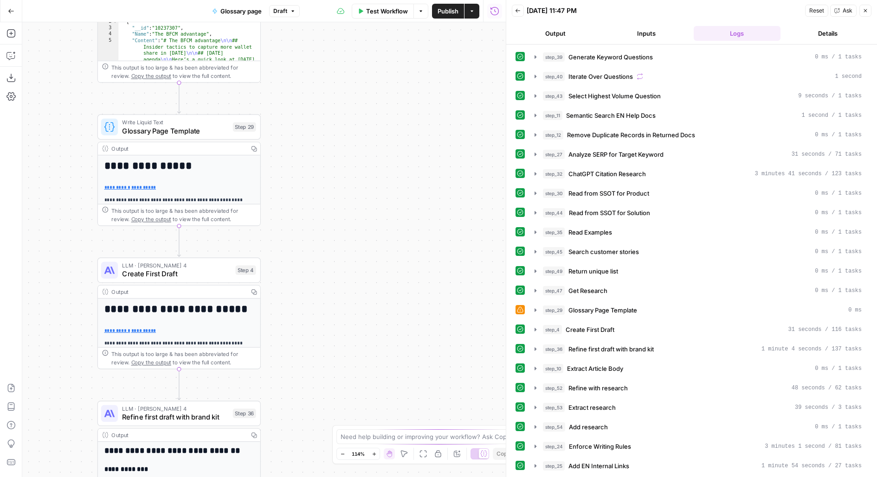
drag, startPoint x: 347, startPoint y: 316, endPoint x: 397, endPoint y: 192, distance: 134.2
click at [397, 192] on div "Workflow Set Inputs Inputs LLM · GPT-4.1 Generate Keyword Questions Step 39 Out…" at bounding box center [263, 249] width 483 height 455
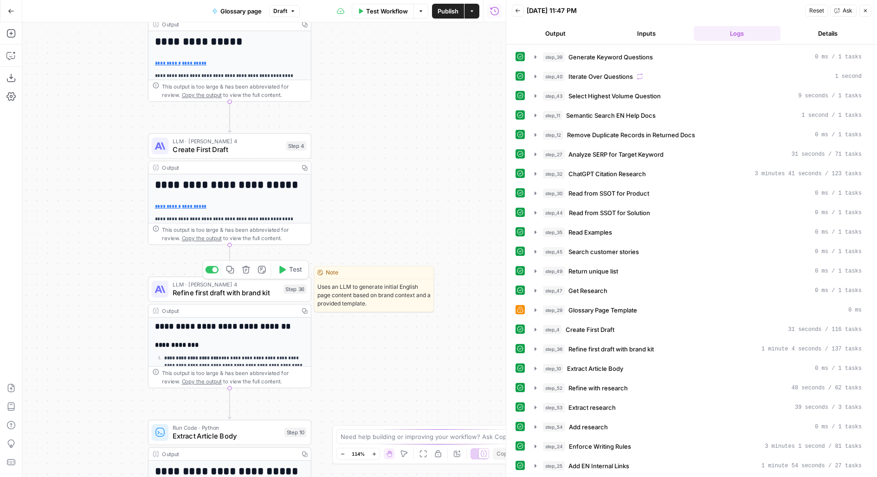
click at [243, 289] on span "Refine first draft with brand kit" at bounding box center [226, 293] width 106 height 11
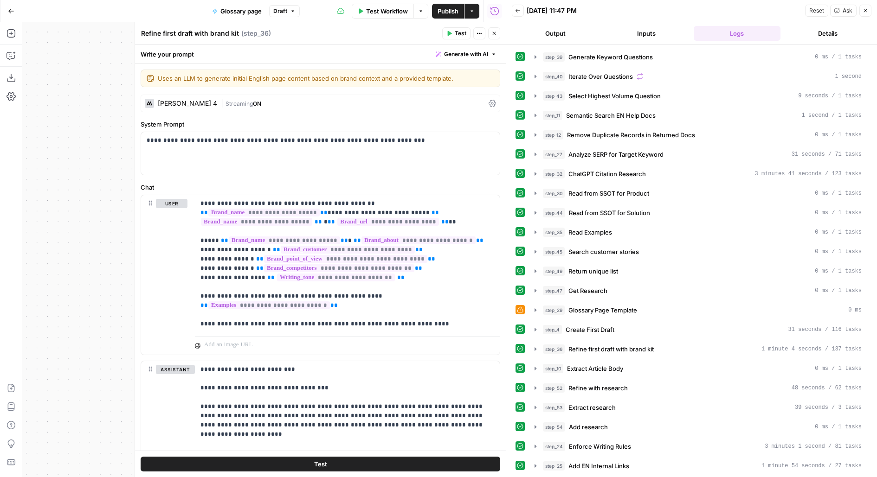
click at [494, 35] on icon "button" at bounding box center [494, 34] width 6 height 6
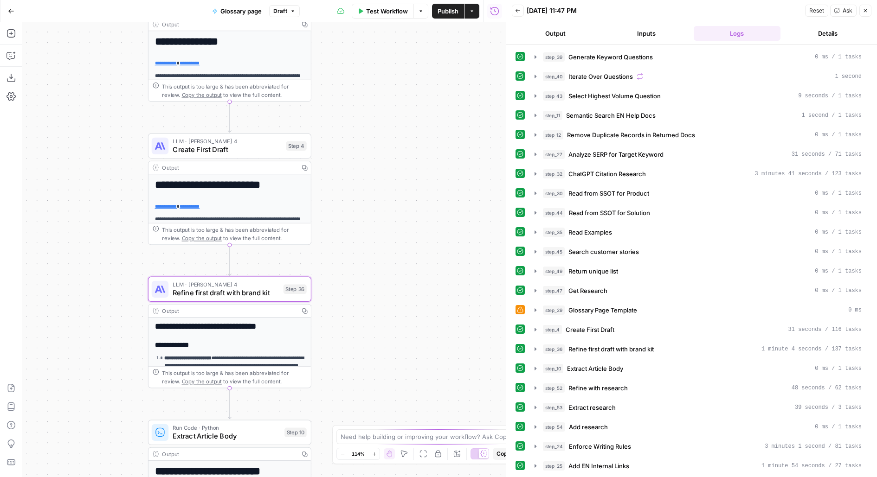
click at [268, 142] on span "LLM · Claude Sonnet 4" at bounding box center [227, 141] width 109 height 8
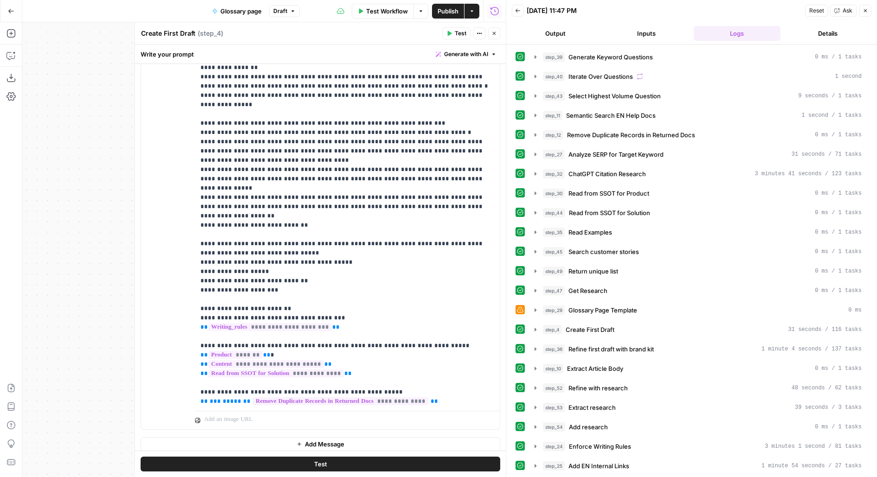
scroll to position [724, 0]
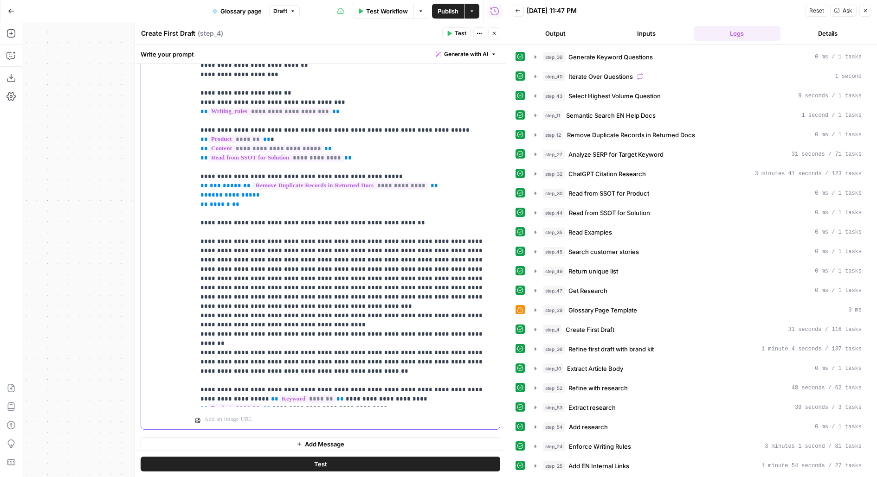
drag, startPoint x: 383, startPoint y: 329, endPoint x: 176, endPoint y: 324, distance: 207.4
click at [175, 324] on div "**********" at bounding box center [320, 230] width 359 height 400
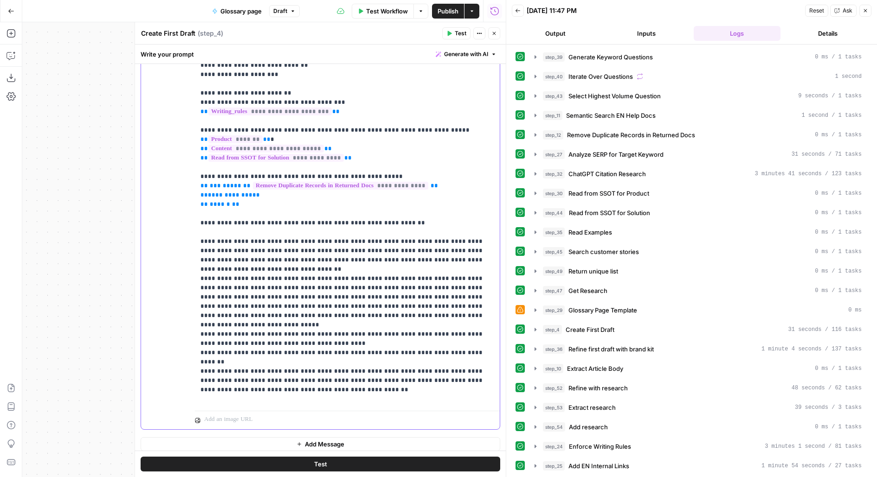
drag, startPoint x: 301, startPoint y: 316, endPoint x: 187, endPoint y: 196, distance: 165.3
click at [187, 195] on div "**********" at bounding box center [320, 230] width 359 height 400
copy p "**********"
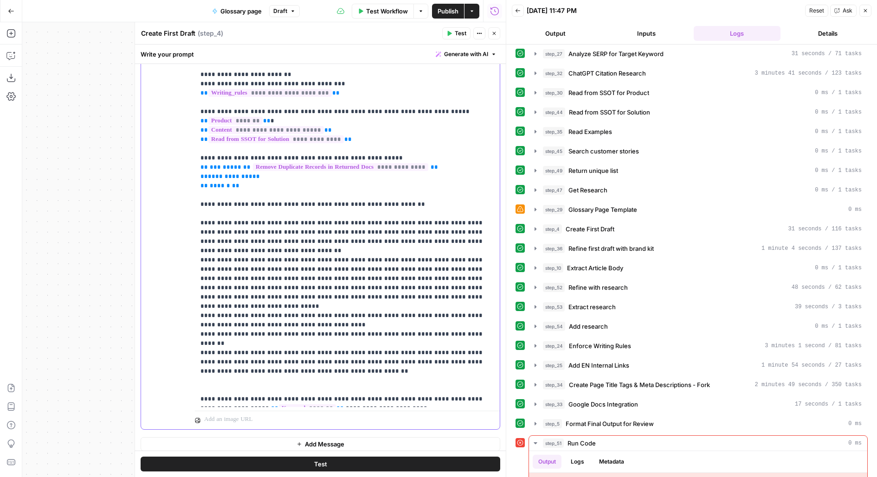
scroll to position [157, 0]
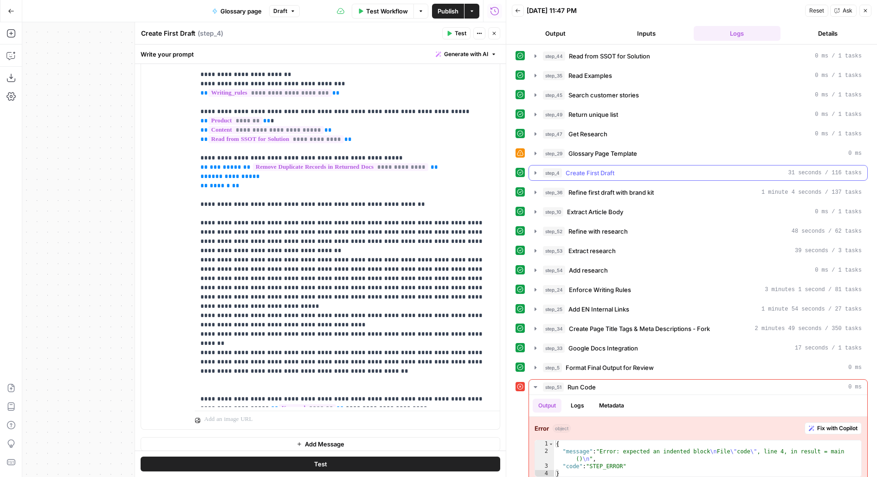
click at [645, 168] on div "step_4 Create First Draft 31 seconds / 116 tasks" at bounding box center [702, 172] width 319 height 9
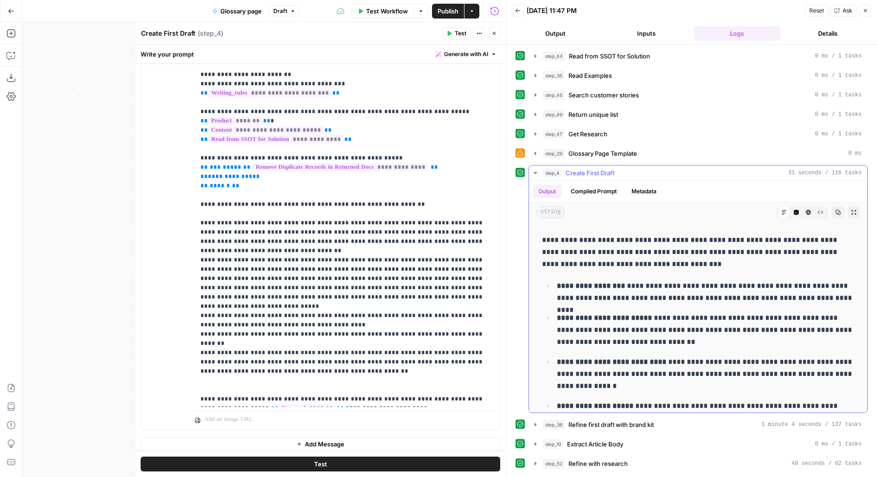
scroll to position [508, 0]
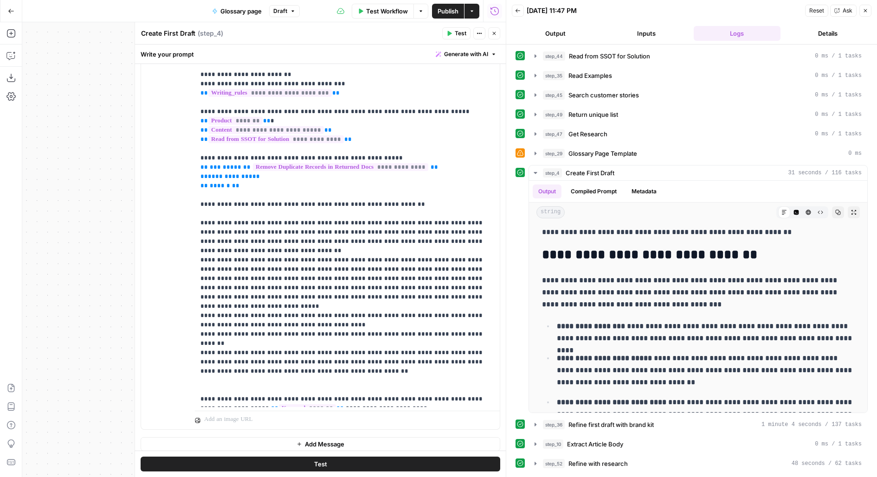
copy p "**********"
click at [494, 34] on icon "button" at bounding box center [494, 33] width 3 height 3
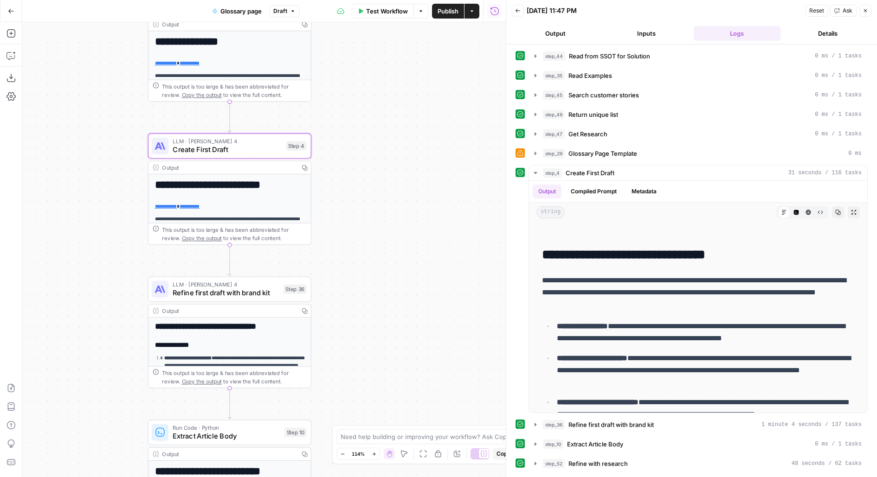
drag, startPoint x: 441, startPoint y: 240, endPoint x: 463, endPoint y: 147, distance: 94.8
click at [462, 149] on div "Workflow Set Inputs Inputs LLM · GPT-4.1 Generate Keyword Questions Step 39 Out…" at bounding box center [263, 249] width 483 height 455
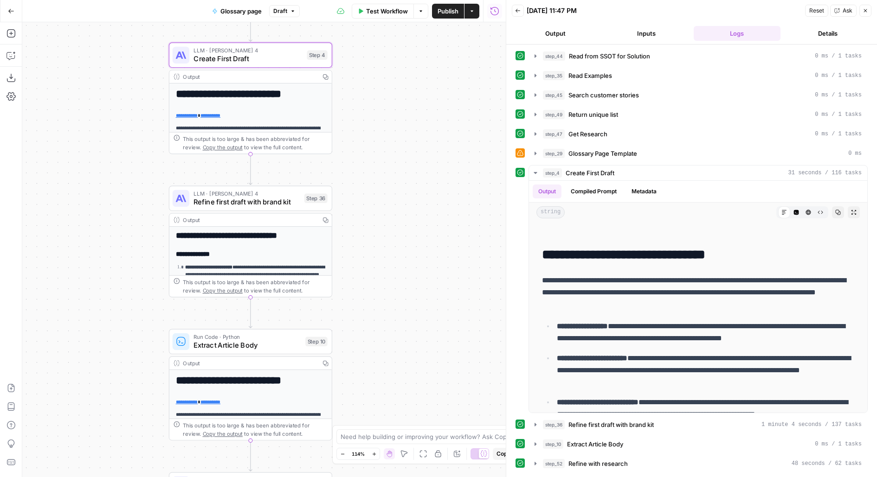
click at [203, 196] on span "LLM · [PERSON_NAME] 4" at bounding box center [246, 194] width 106 height 8
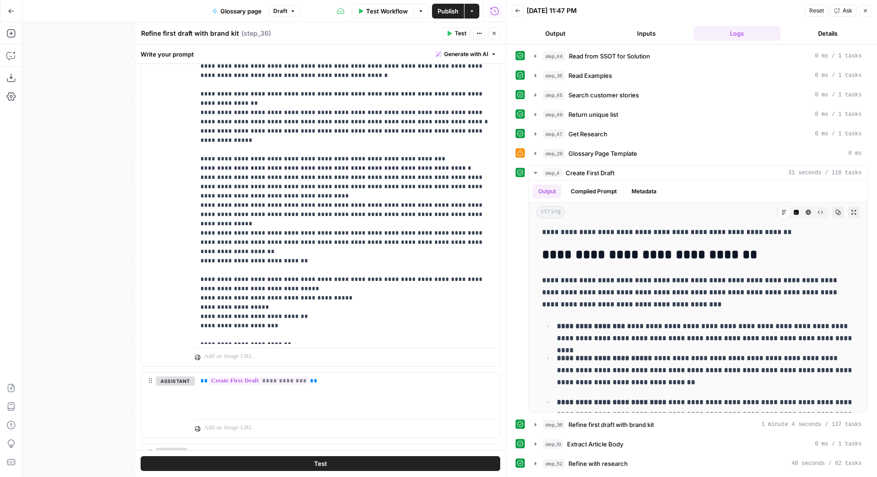
scroll to position [724, 0]
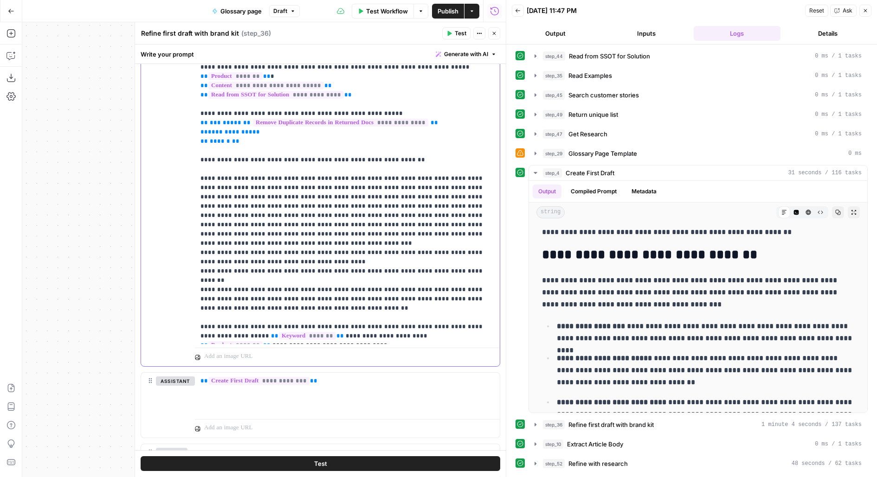
drag, startPoint x: 199, startPoint y: 134, endPoint x: 301, endPoint y: 243, distance: 149.0
click at [301, 245] on div "**********" at bounding box center [347, 156] width 305 height 378
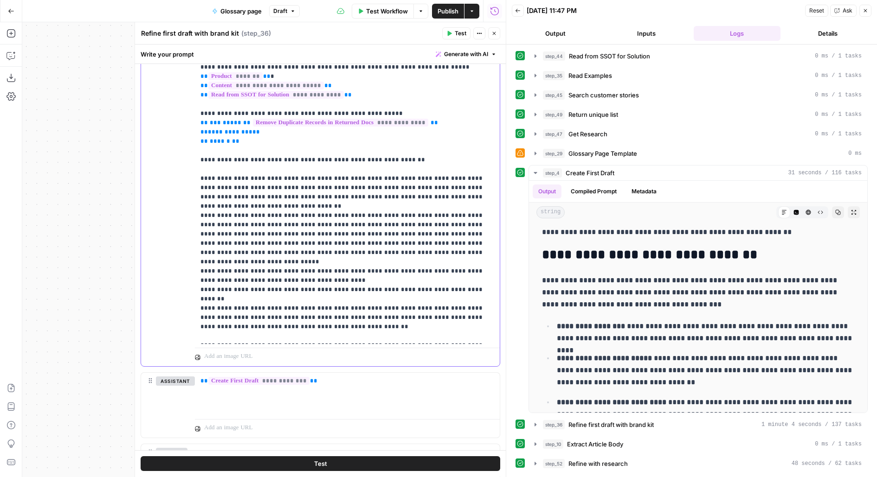
drag, startPoint x: 381, startPoint y: 165, endPoint x: 188, endPoint y: 165, distance: 192.5
click at [188, 165] on div "**********" at bounding box center [320, 167] width 359 height 400
copy p "**********"
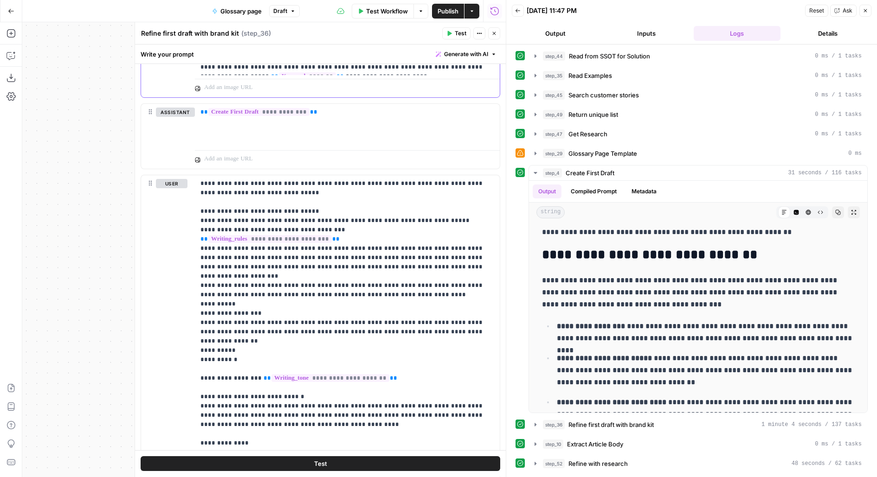
scroll to position [2551, 0]
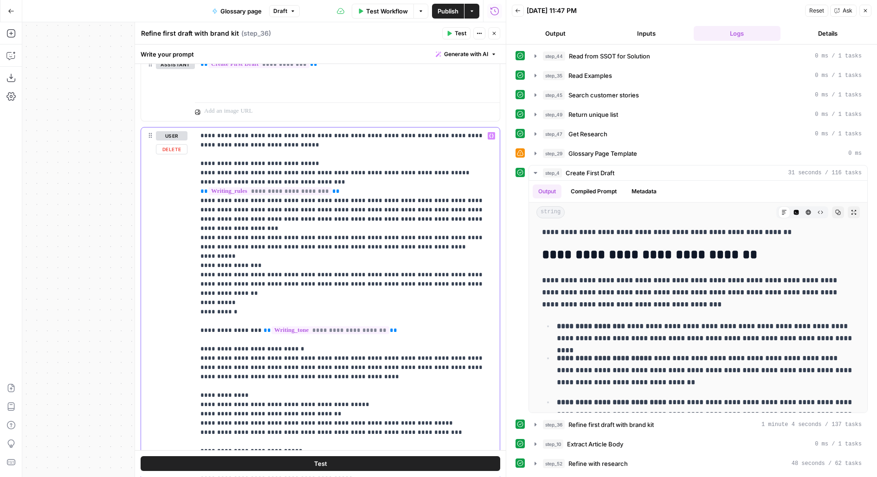
click at [239, 287] on p "**********" at bounding box center [347, 441] width 294 height 621
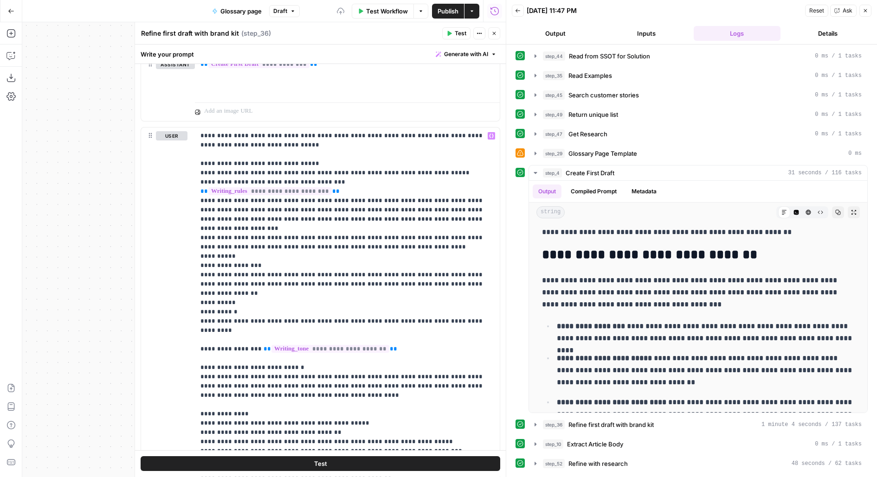
click at [196, 465] on button "Test" at bounding box center [320, 464] width 359 height 15
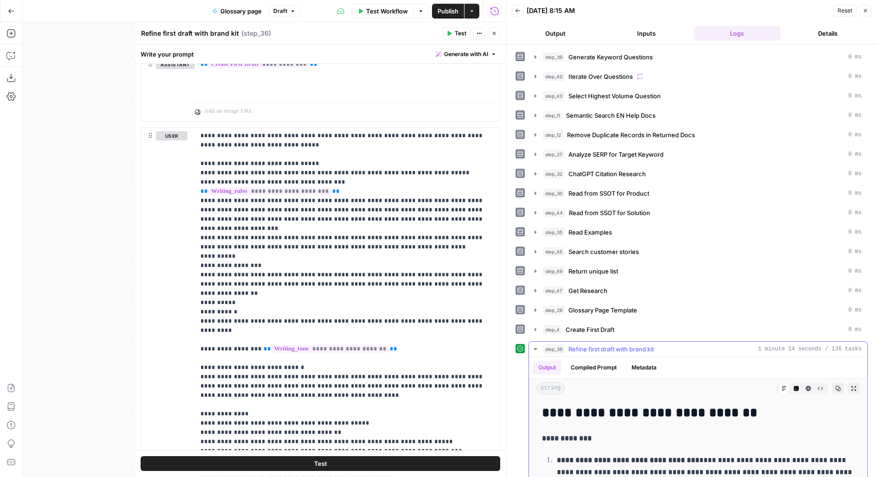
scroll to position [110, 0]
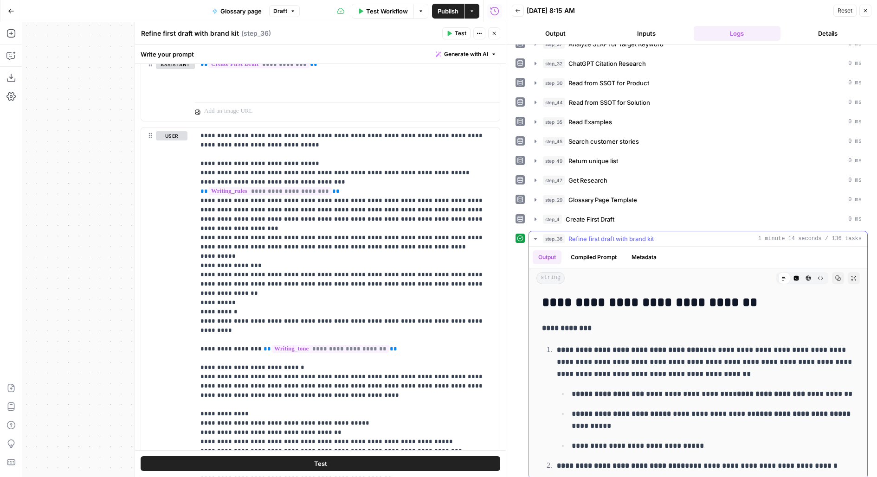
click at [856, 275] on icon "button" at bounding box center [854, 278] width 6 height 6
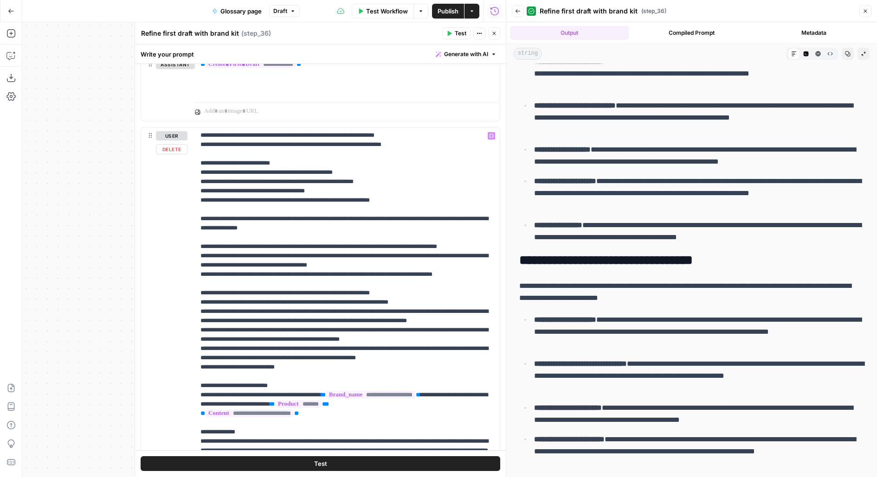
scroll to position [2648, 0]
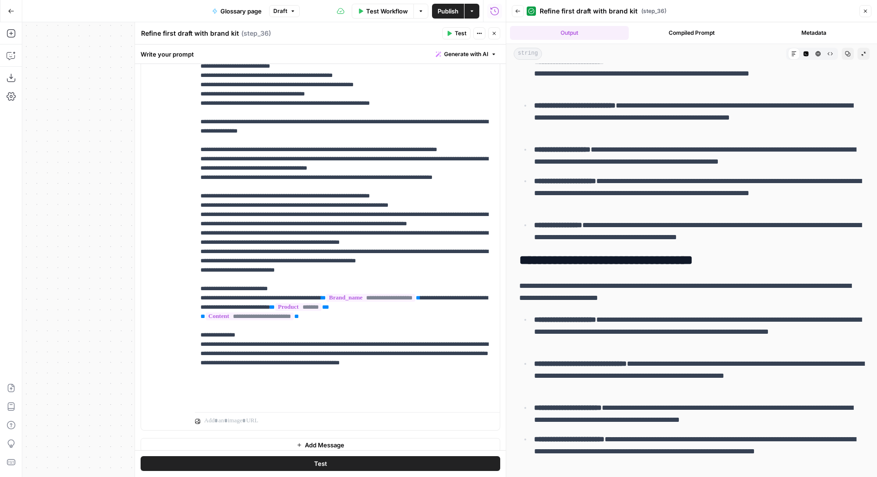
click at [499, 30] on button "Close" at bounding box center [494, 33] width 12 height 12
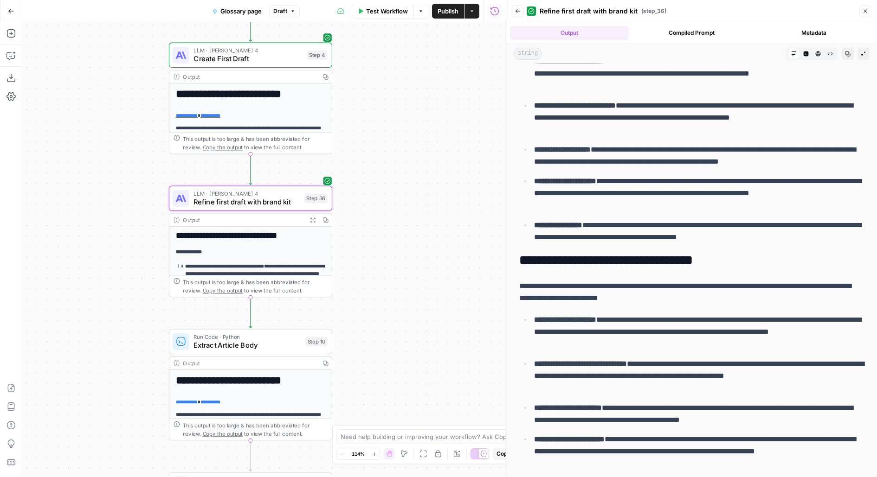
click at [456, 15] on span "Publish" at bounding box center [447, 10] width 21 height 9
drag, startPoint x: 387, startPoint y: 335, endPoint x: 403, endPoint y: 216, distance: 120.4
click at [404, 217] on div "Workflow Set Inputs Inputs LLM · GPT-4.1 Generate Keyword Questions Step 39 Out…" at bounding box center [263, 249] width 483 height 455
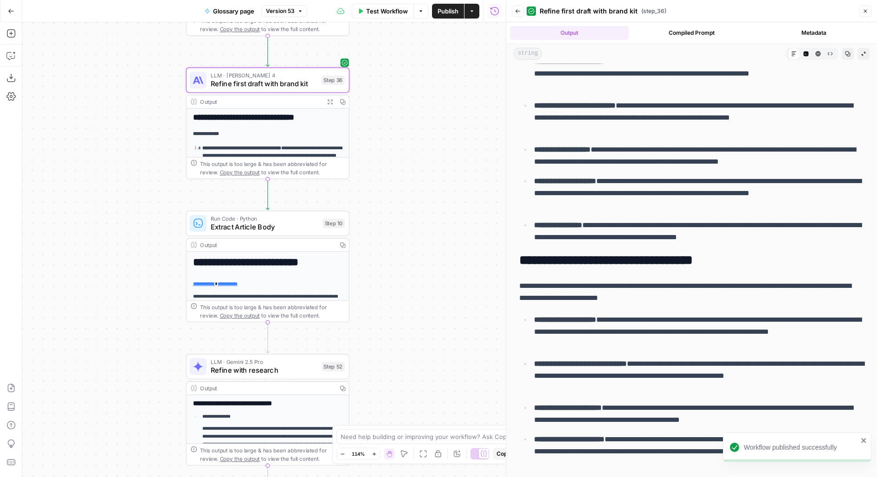
scroll to position [1066, 0]
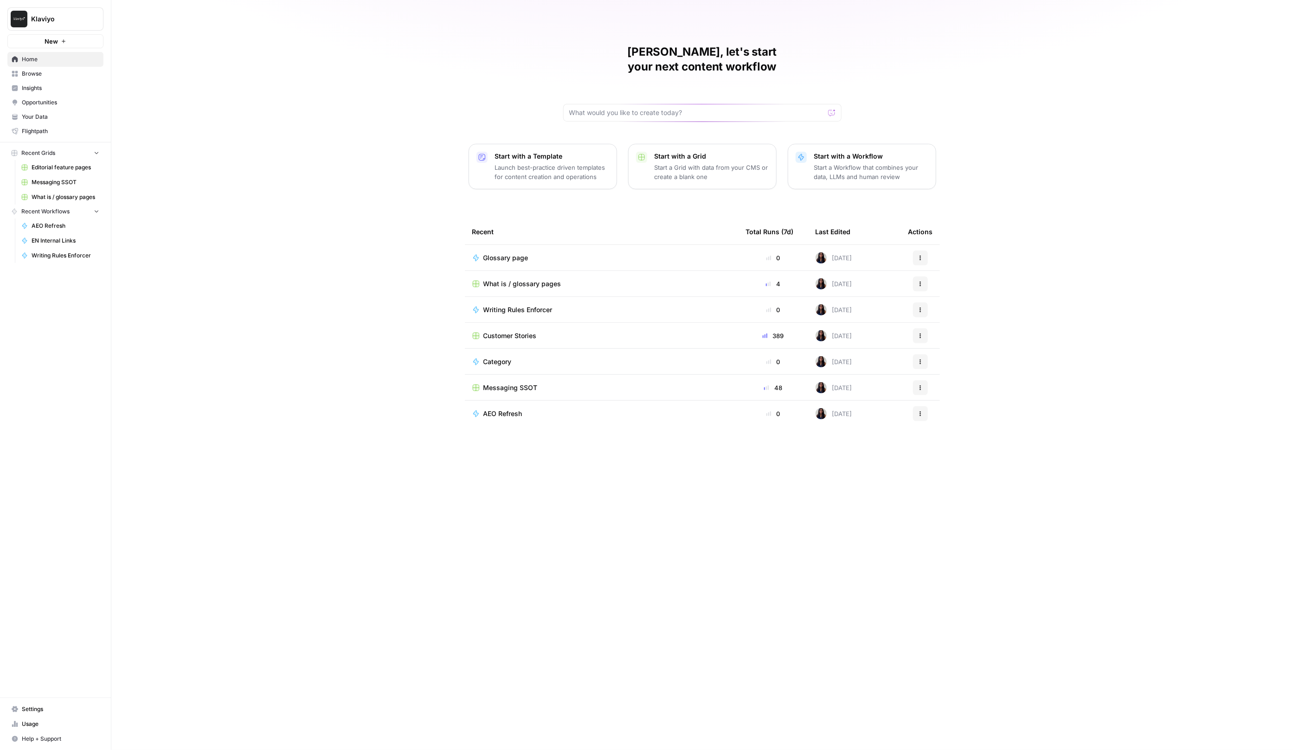
click at [81, 22] on span "Klaviyo" at bounding box center [59, 18] width 56 height 9
type input "oys"
click button "Oyster" at bounding box center [84, 69] width 148 height 15
click at [504, 279] on span "Content Refresh" at bounding box center [508, 283] width 50 height 9
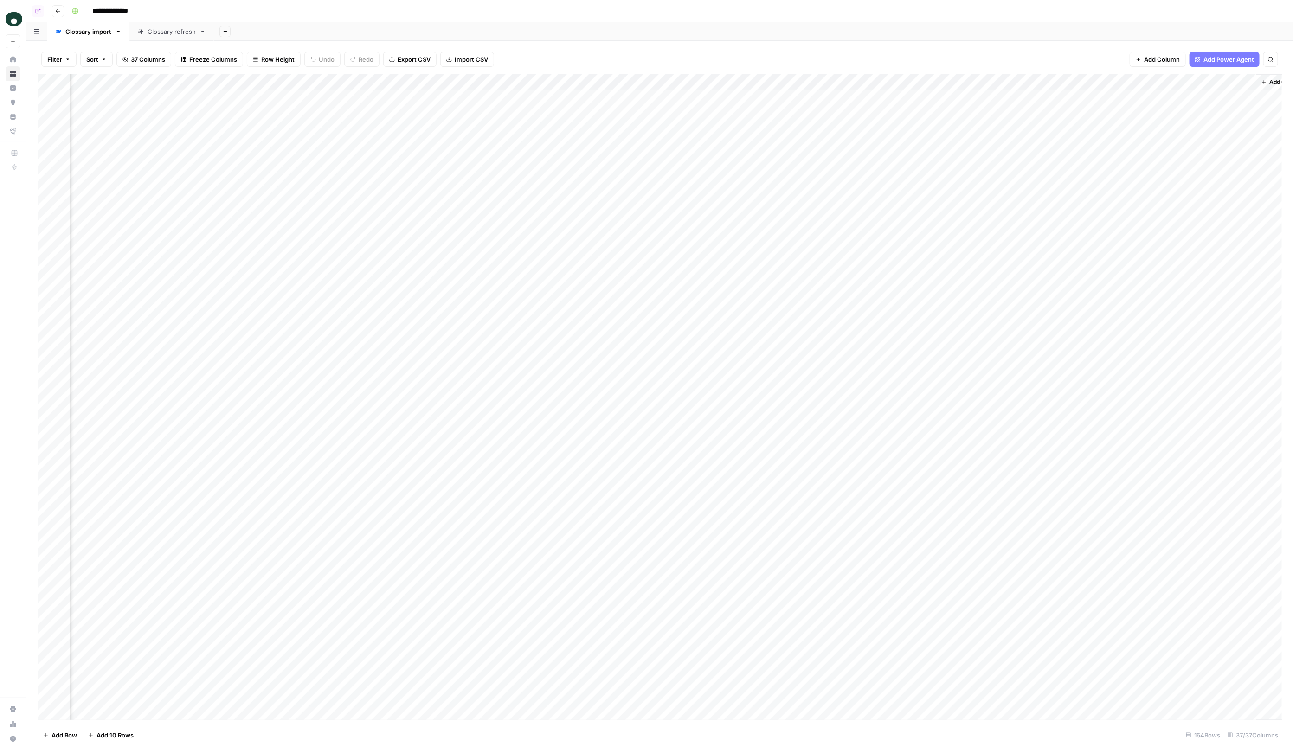
scroll to position [0, 3644]
click at [169, 28] on div "Glossary refresh" at bounding box center [171, 31] width 48 height 9
click at [960, 96] on div "Add Column" at bounding box center [660, 397] width 1244 height 646
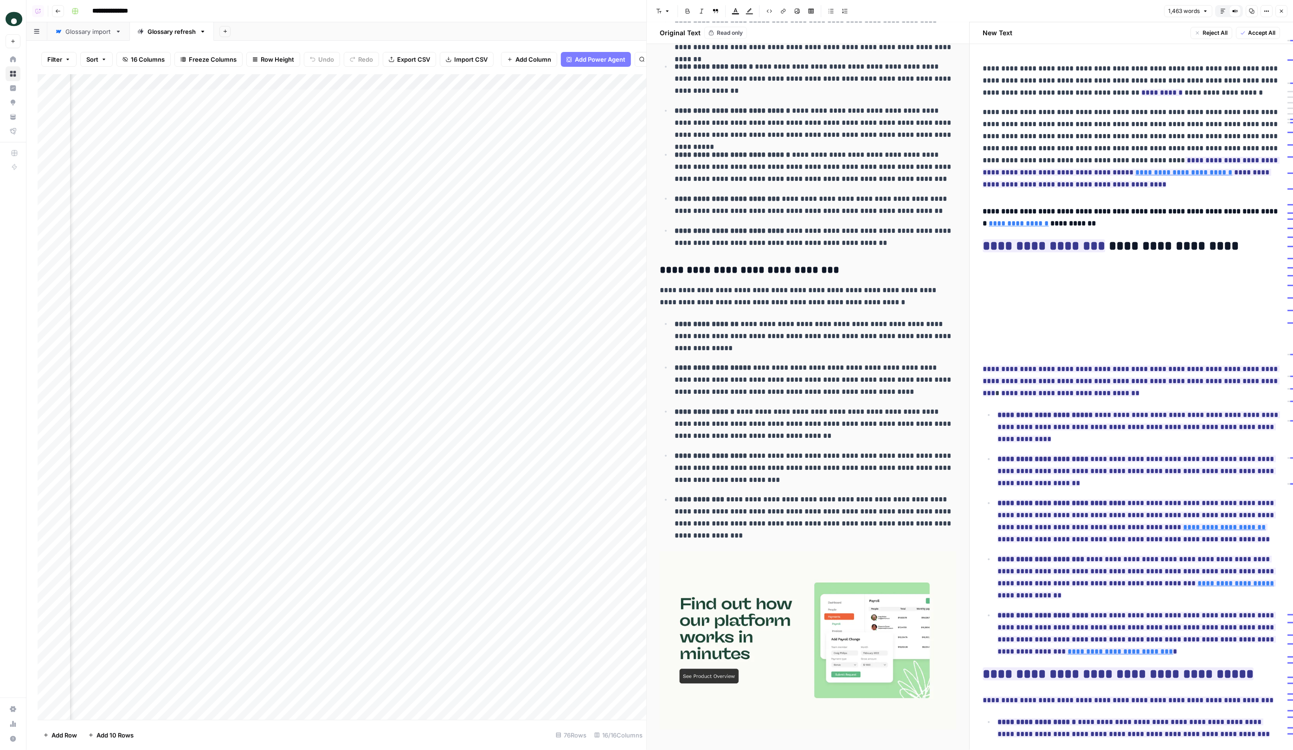
click at [1223, 8] on icon "button" at bounding box center [1223, 11] width 6 height 6
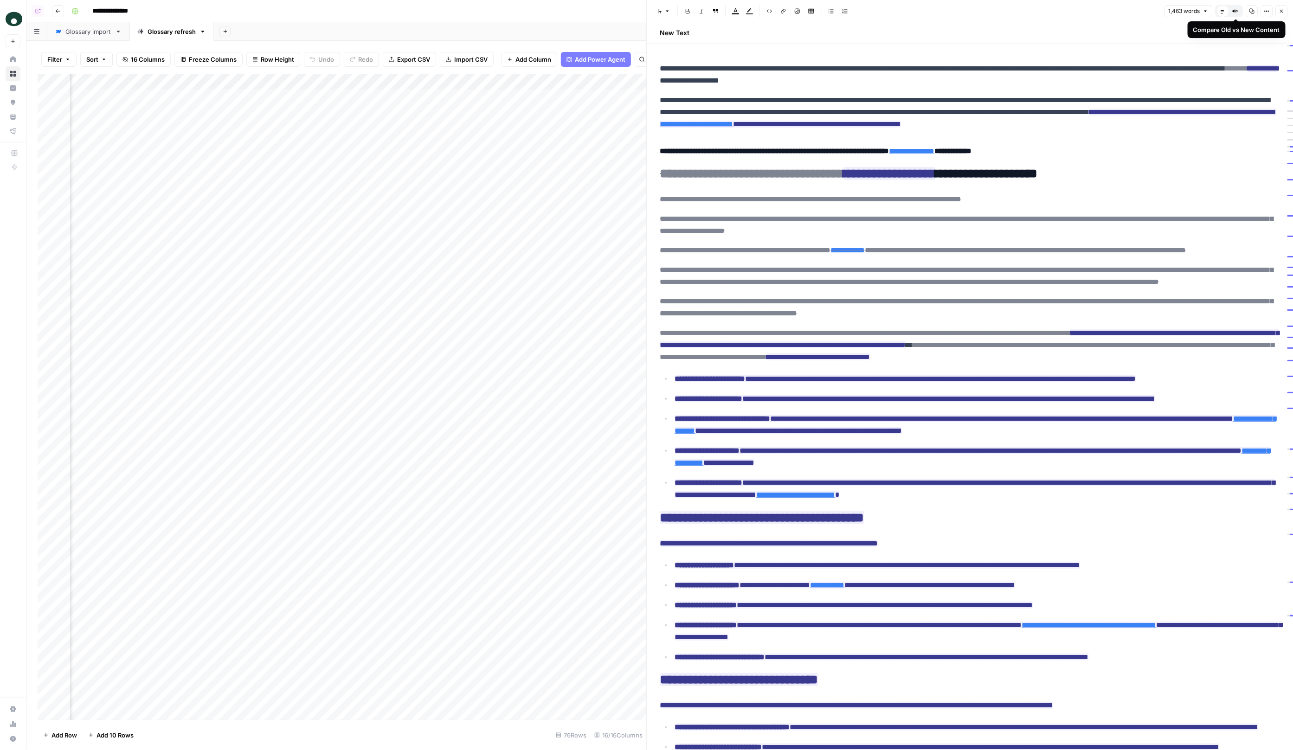
click at [1237, 8] on icon "button" at bounding box center [1235, 11] width 6 height 6
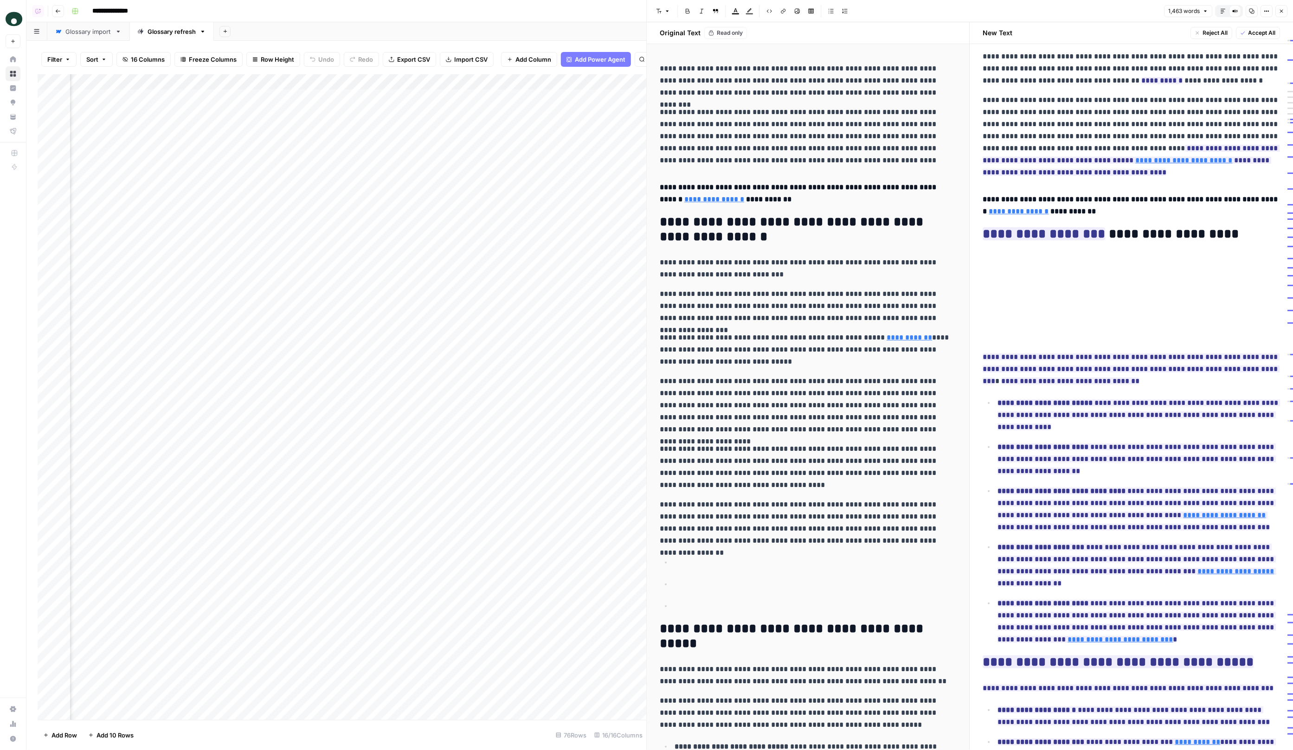
scroll to position [13, 0]
click at [1217, 15] on div "Default Editor" at bounding box center [1223, 11] width 12 height 12
click at [1229, 7] on button "Default Editor" at bounding box center [1223, 11] width 12 height 12
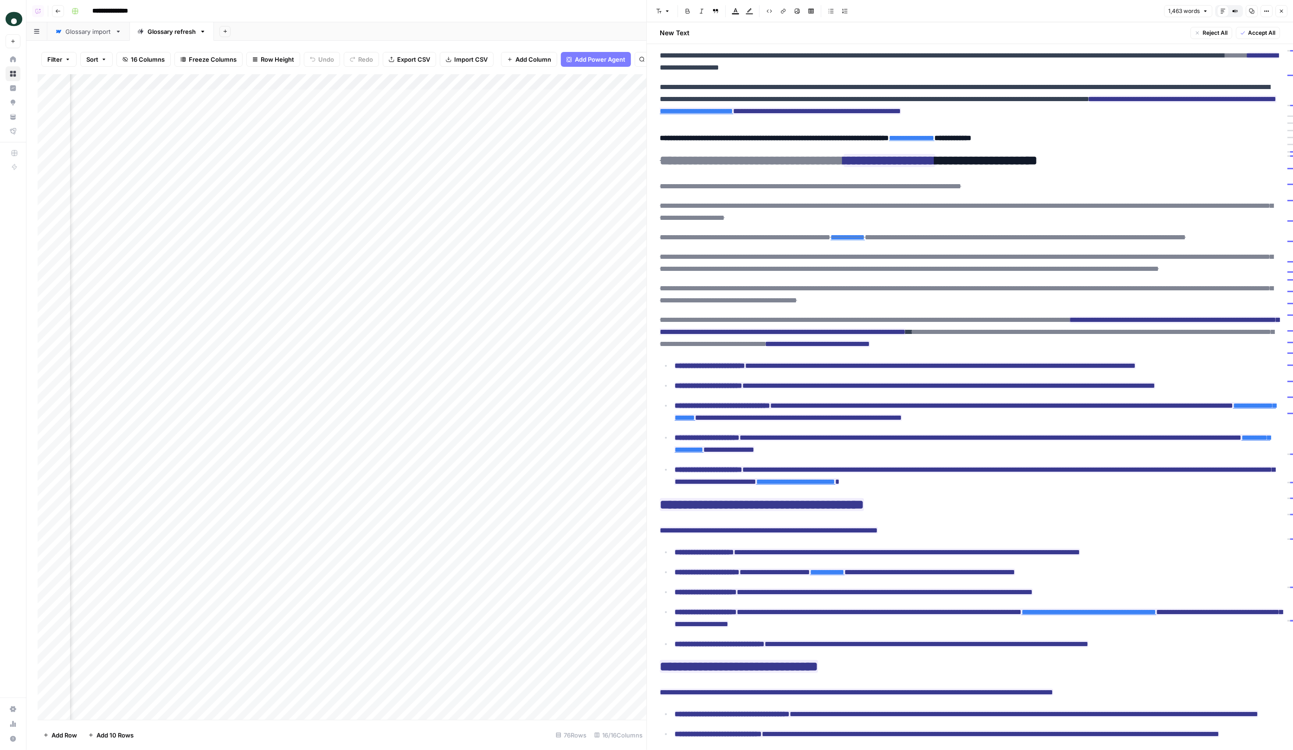
scroll to position [0, 0]
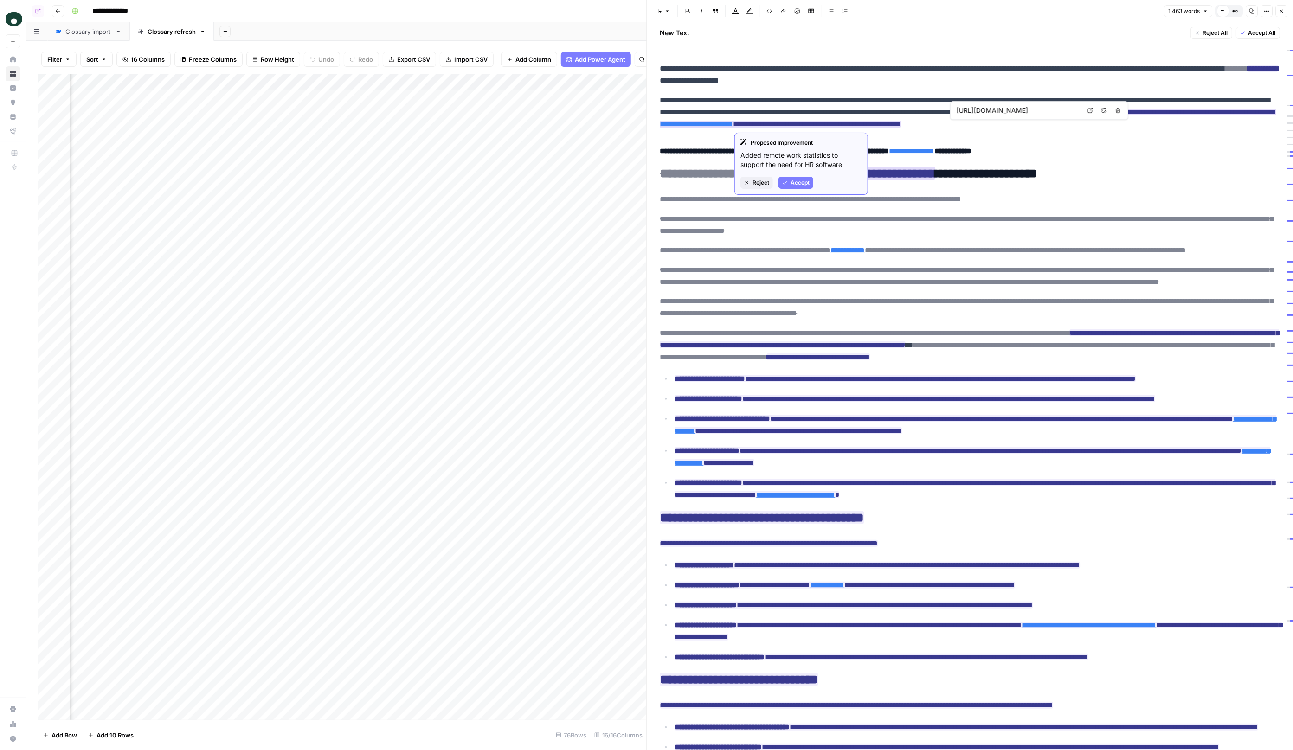
type input "[URL][DOMAIN_NAME]"
click at [1281, 10] on icon "button" at bounding box center [1281, 11] width 3 height 3
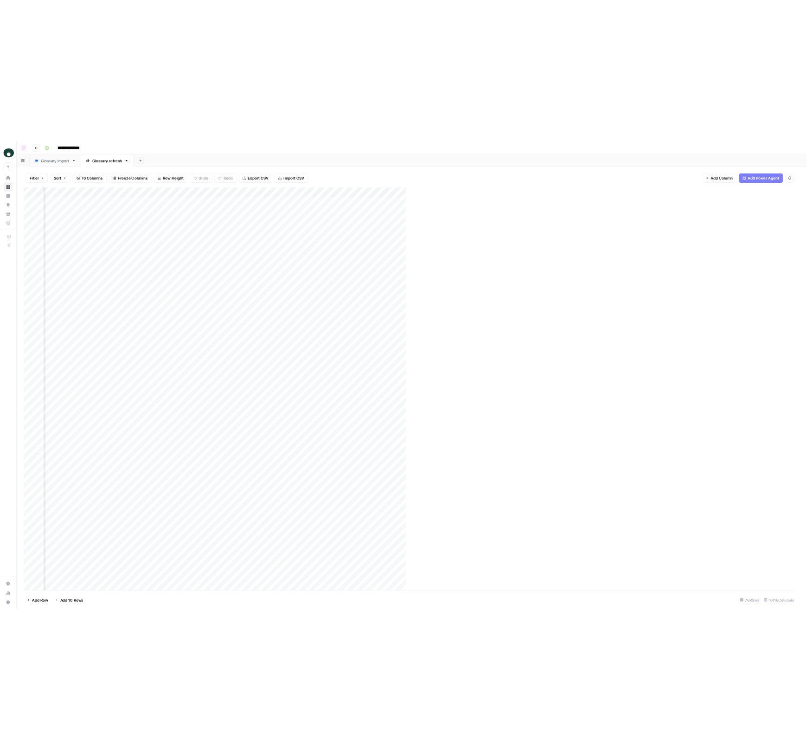
scroll to position [0, 661]
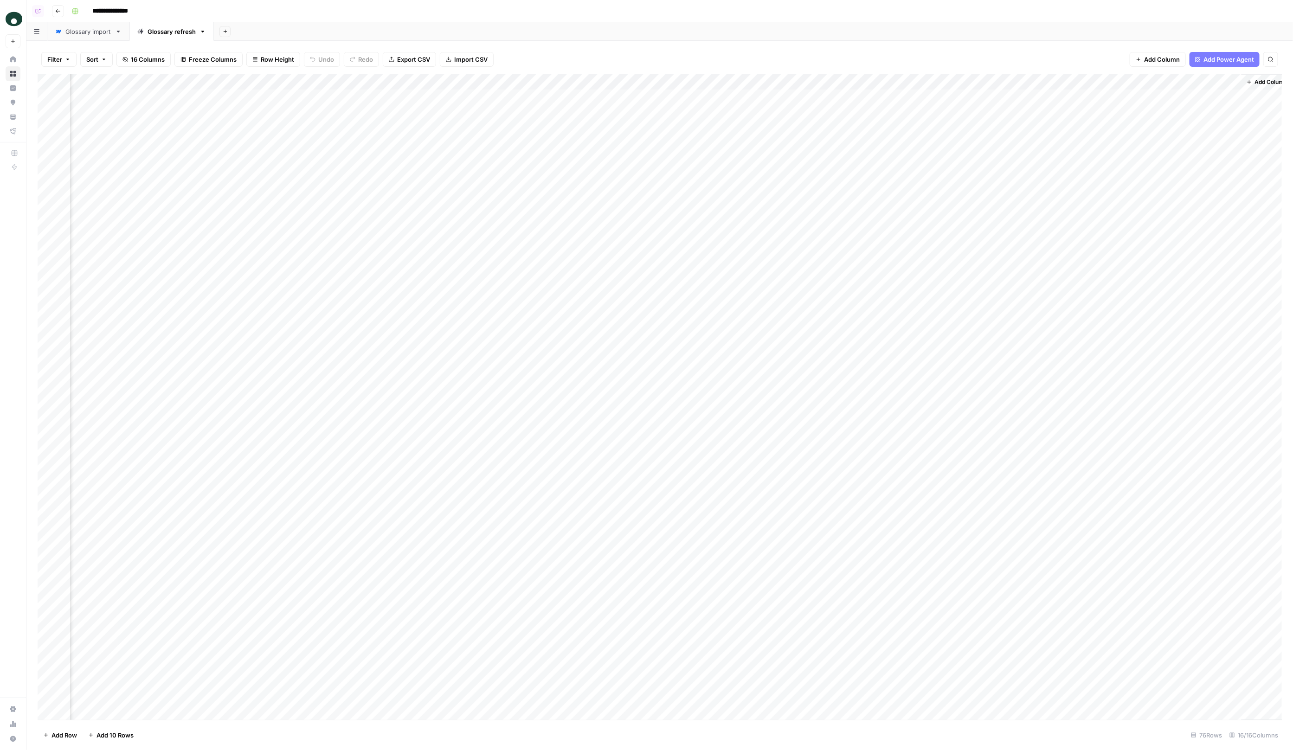
click at [854, 77] on div "Add Column" at bounding box center [660, 397] width 1244 height 646
click at [849, 169] on span "Edit Workflow" at bounding box center [874, 172] width 81 height 9
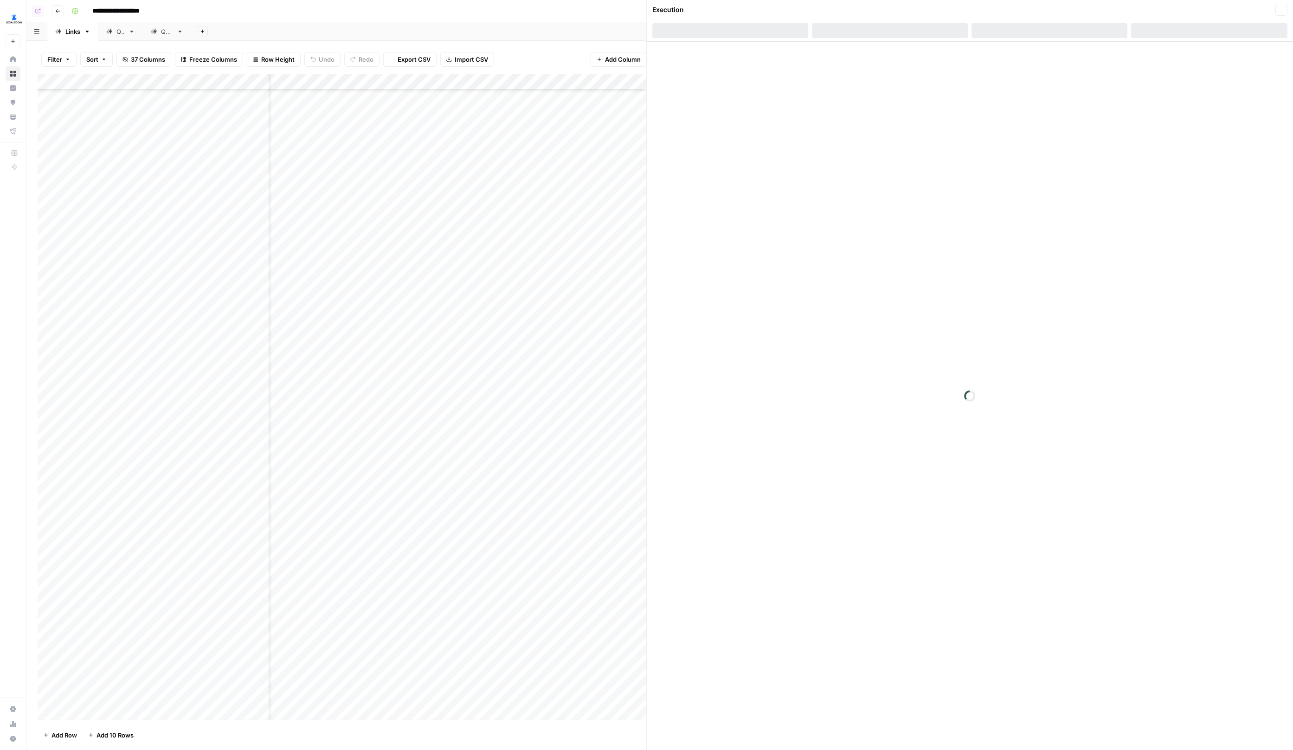
scroll to position [378, 37]
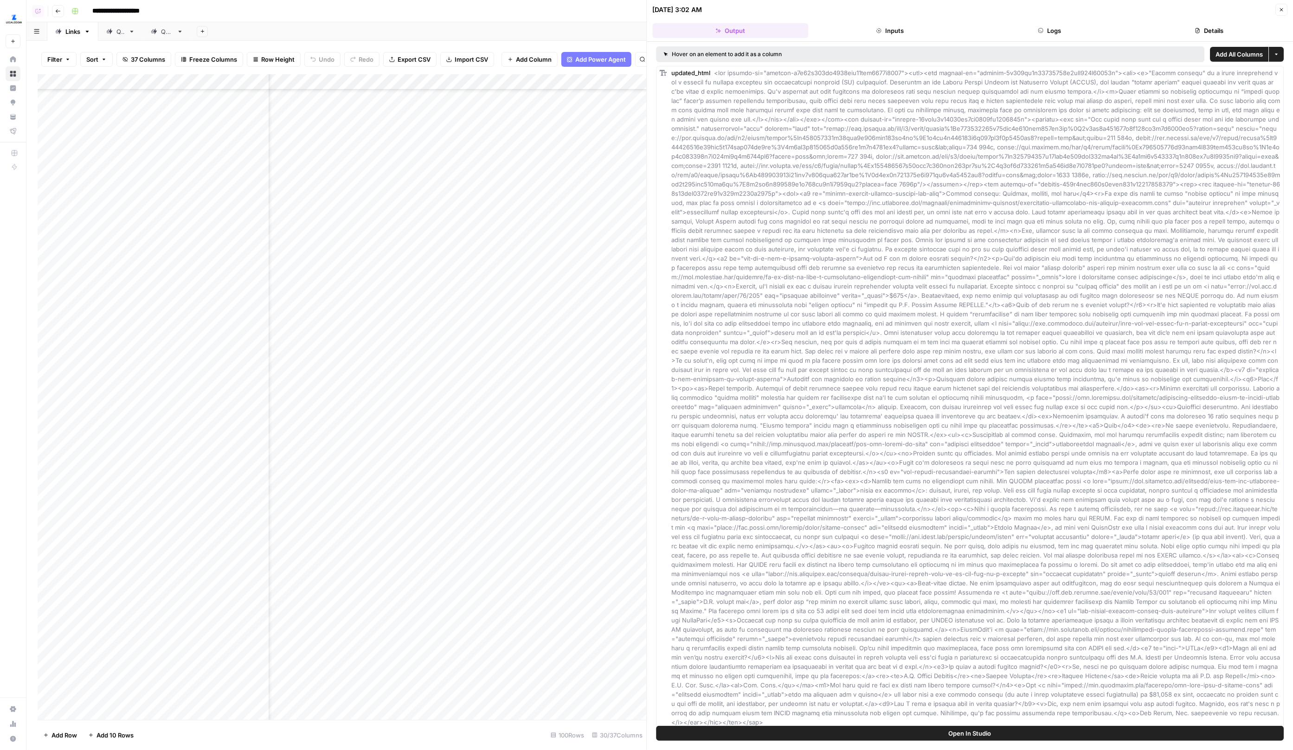
click at [1284, 12] on button "Close" at bounding box center [1281, 10] width 12 height 12
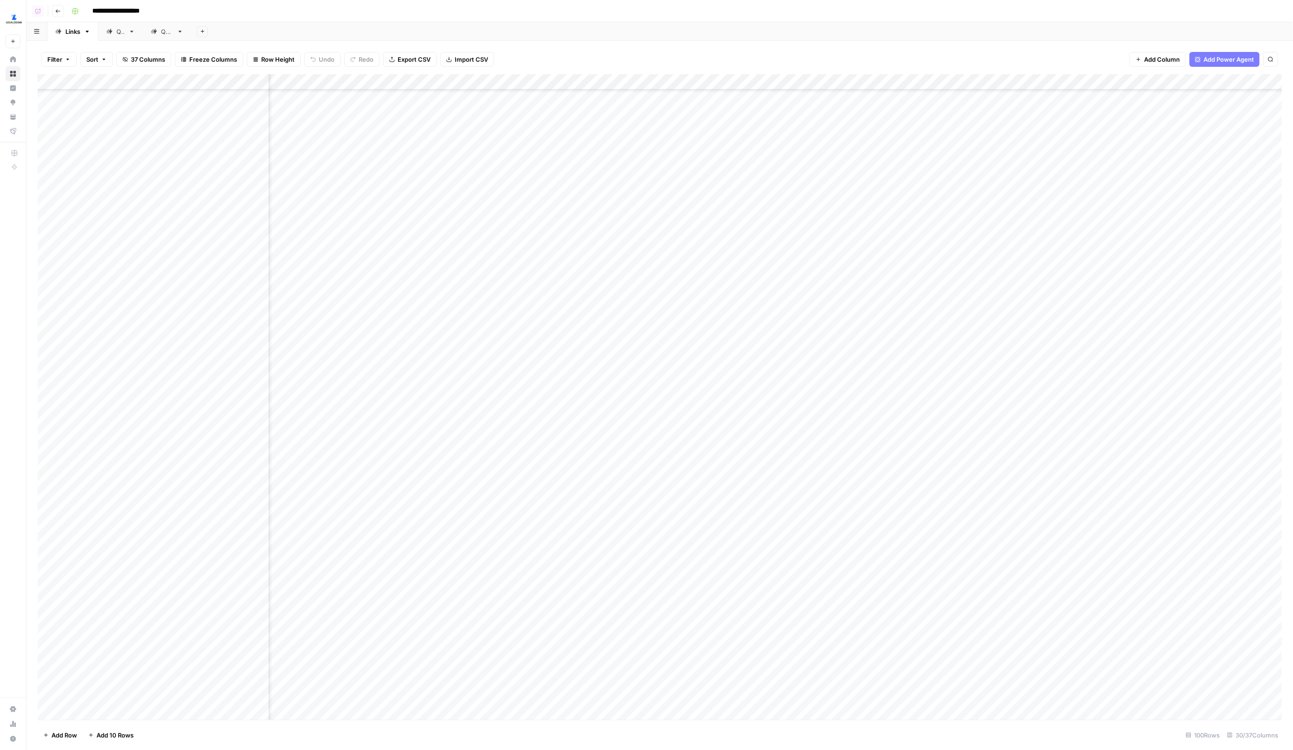
scroll to position [565, 1231]
click at [980, 80] on div "Add Column" at bounding box center [660, 397] width 1244 height 646
click at [980, 80] on div at bounding box center [1015, 83] width 147 height 19
click at [1018, 56] on div "Filter Sort 37 Columns Freeze Columns Row Height Undo Redo Export CSV Import CS…" at bounding box center [660, 60] width 1244 height 30
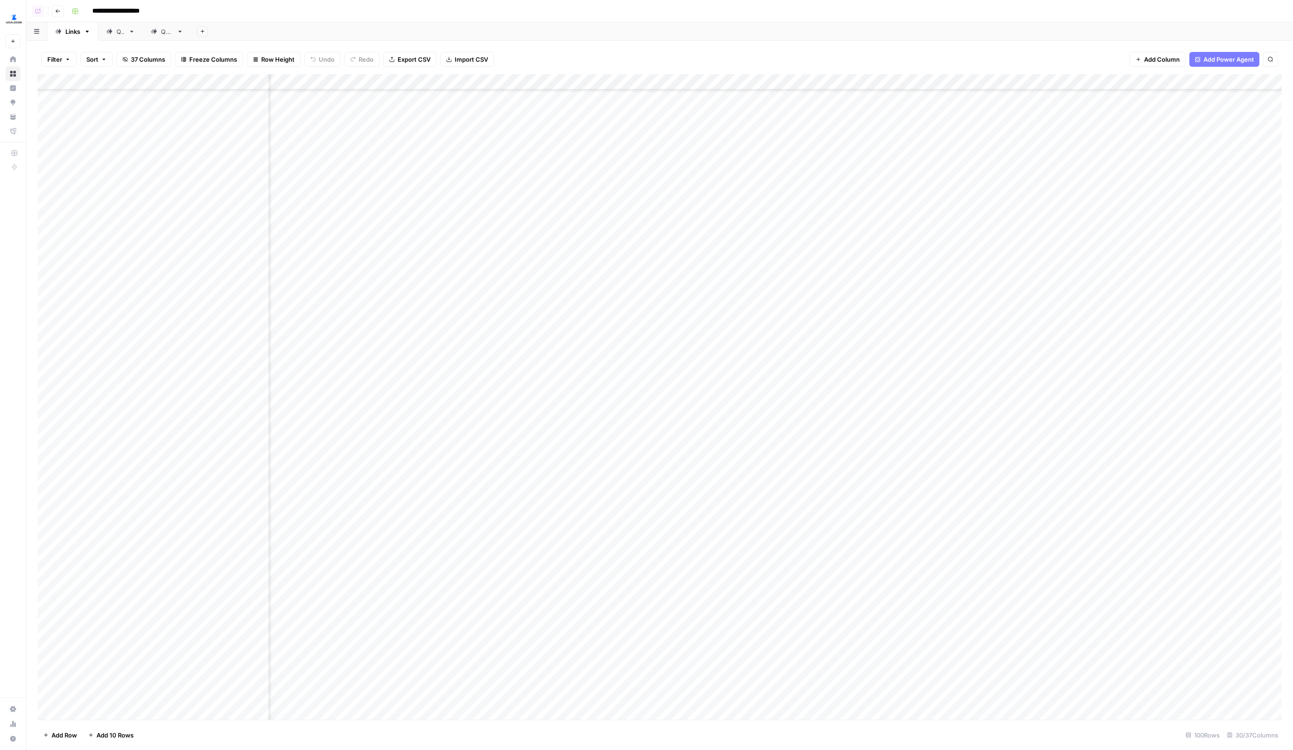
click at [980, 181] on div "Add Column" at bounding box center [660, 397] width 1244 height 646
click at [979, 207] on div "Add Column" at bounding box center [660, 397] width 1244 height 646
drag, startPoint x: 970, startPoint y: 97, endPoint x: 942, endPoint y: 530, distance: 433.6
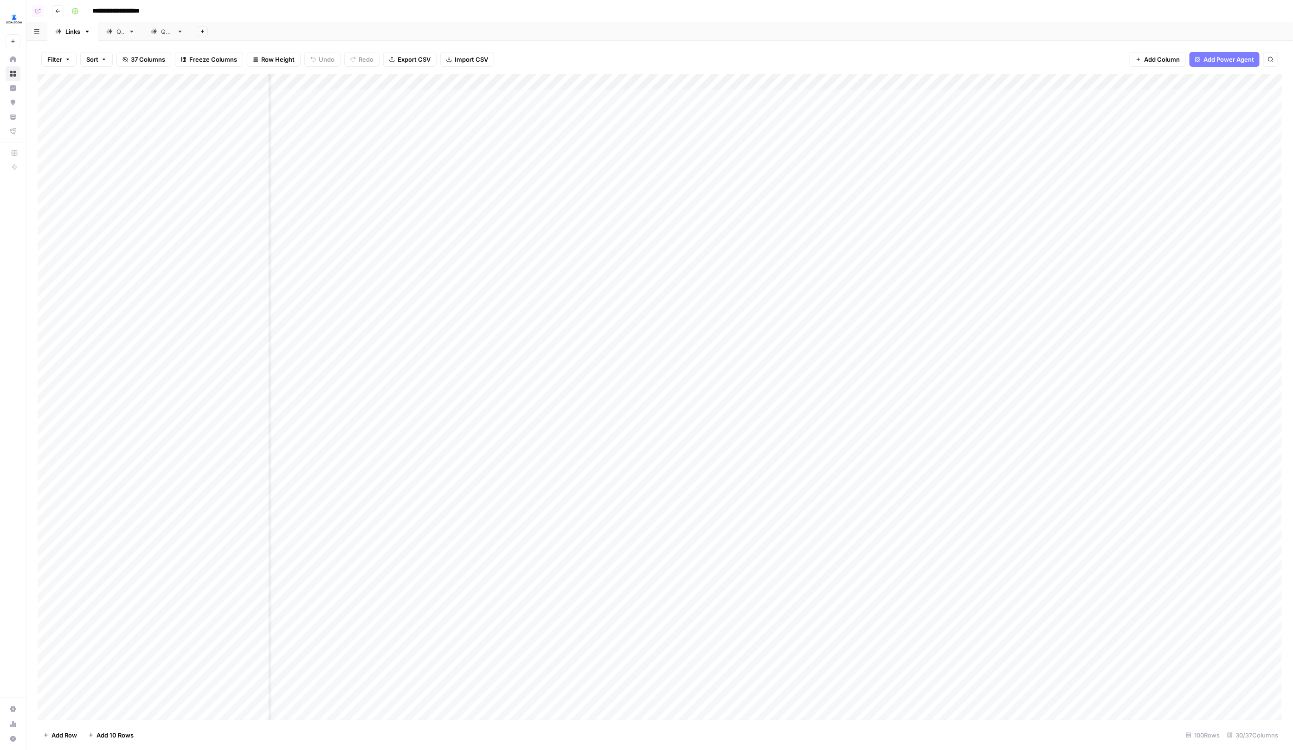
click at [942, 530] on div "Add Column" at bounding box center [660, 397] width 1244 height 646
click at [475, 84] on div "Add Column" at bounding box center [660, 397] width 1244 height 646
click at [423, 172] on span "Edit Workflow" at bounding box center [435, 172] width 81 height 9
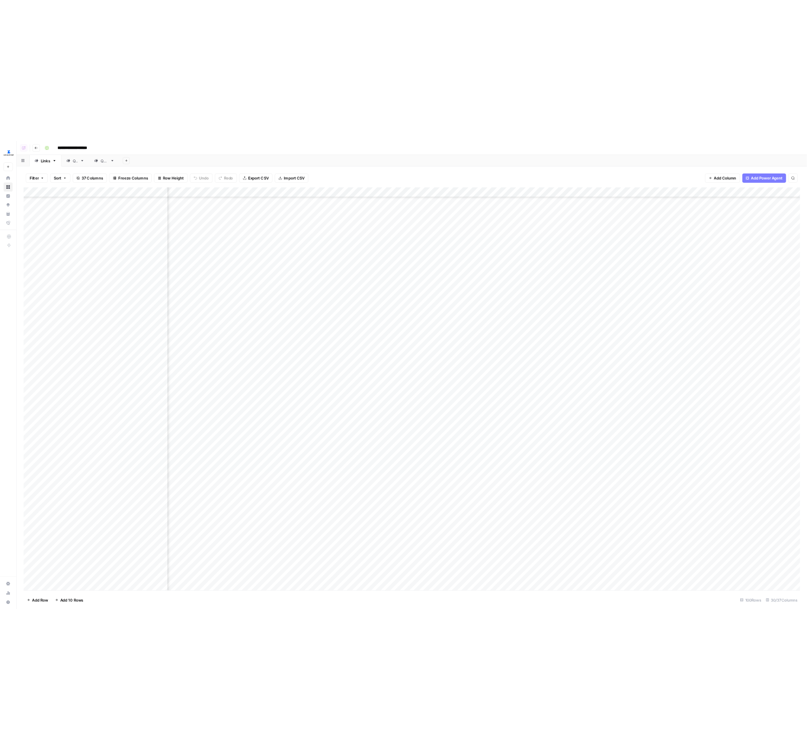
scroll to position [381, 400]
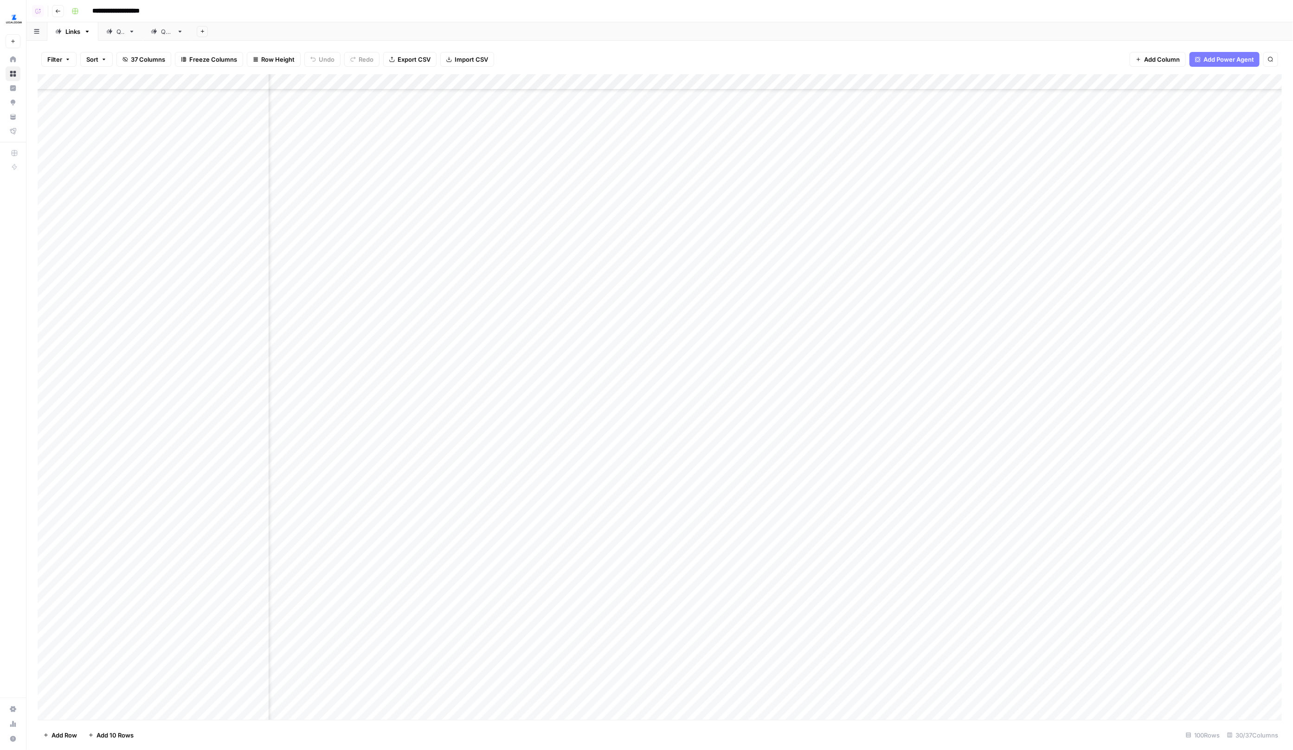
click at [469, 81] on div "Add Column" at bounding box center [660, 397] width 1244 height 646
click at [405, 175] on span "Edit Workflow" at bounding box center [435, 172] width 81 height 9
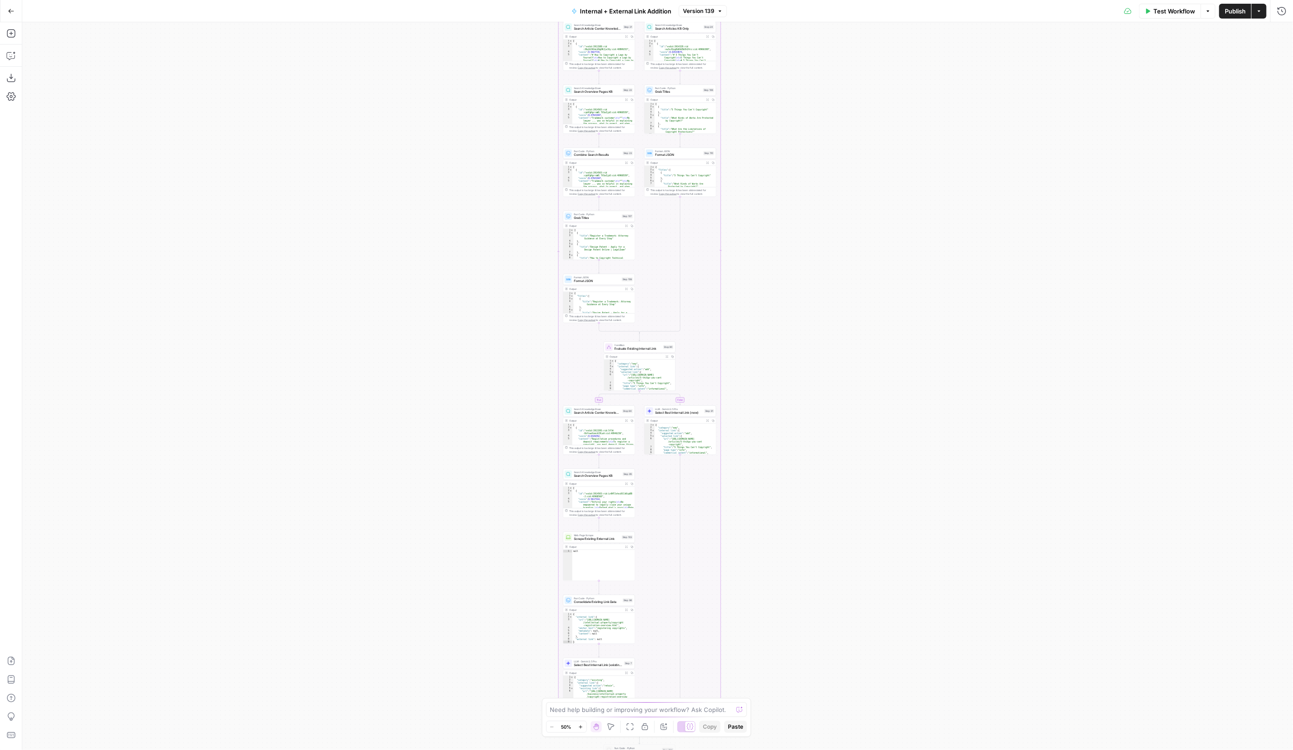
drag, startPoint x: 864, startPoint y: 410, endPoint x: 803, endPoint y: 201, distance: 217.9
click at [803, 205] on div "true false true false true false Workflow Set Inputs Inputs Run Code · Python R…" at bounding box center [657, 386] width 1270 height 728
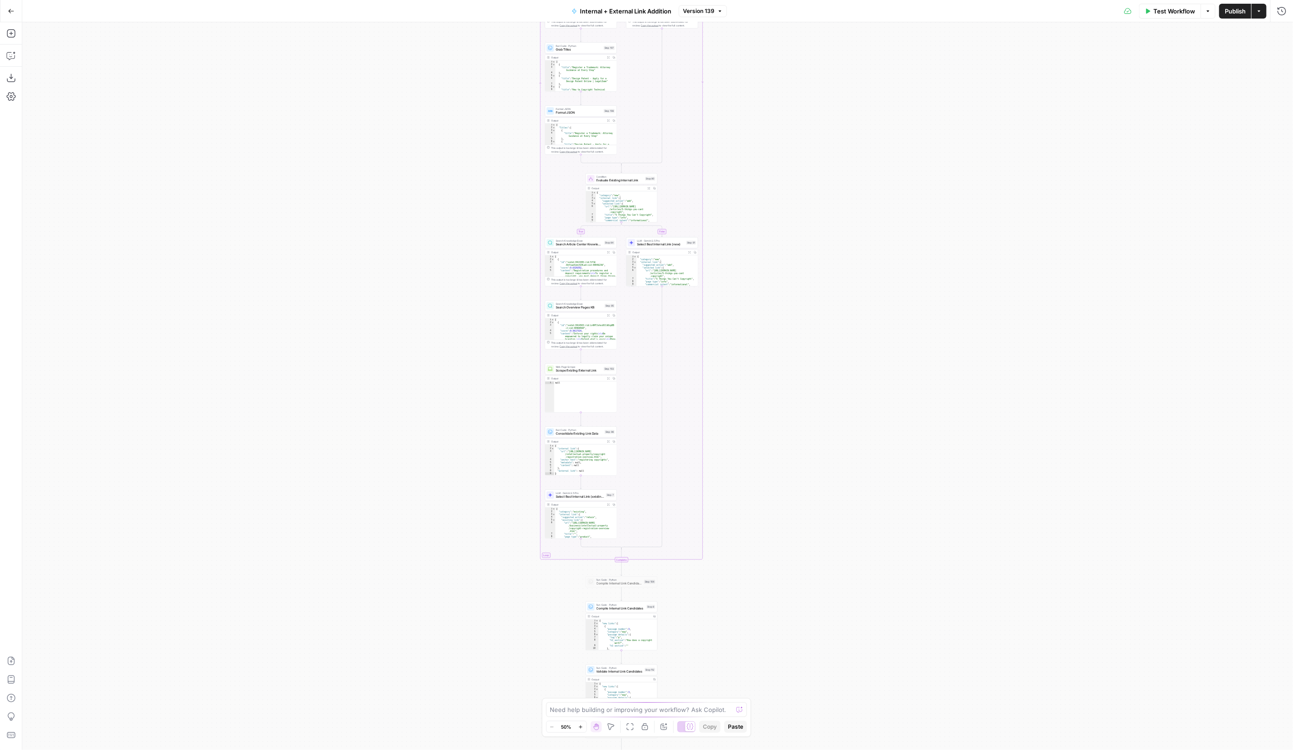
drag, startPoint x: 804, startPoint y: 455, endPoint x: 804, endPoint y: 215, distance: 239.8
click at [804, 229] on div "true false true false true false Workflow Set Inputs Inputs Run Code · Python R…" at bounding box center [657, 386] width 1270 height 728
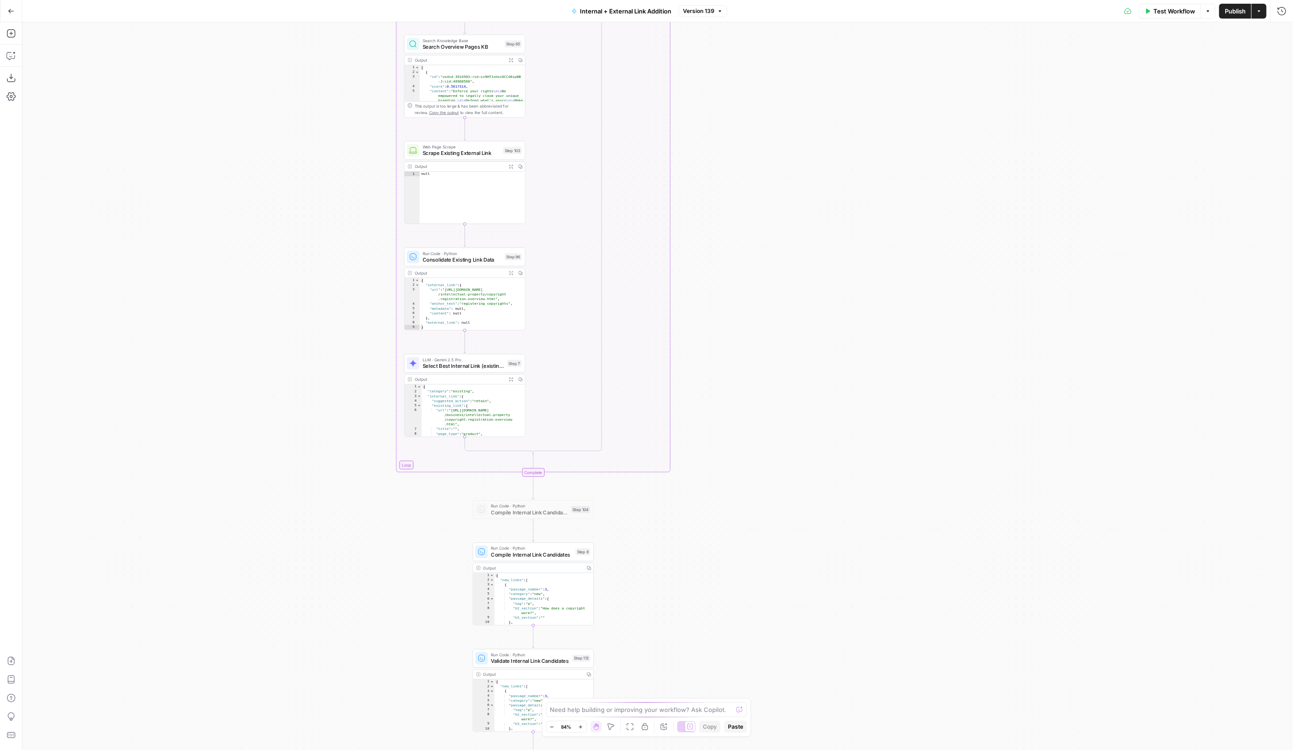
click at [685, 727] on div at bounding box center [690, 727] width 10 height 10
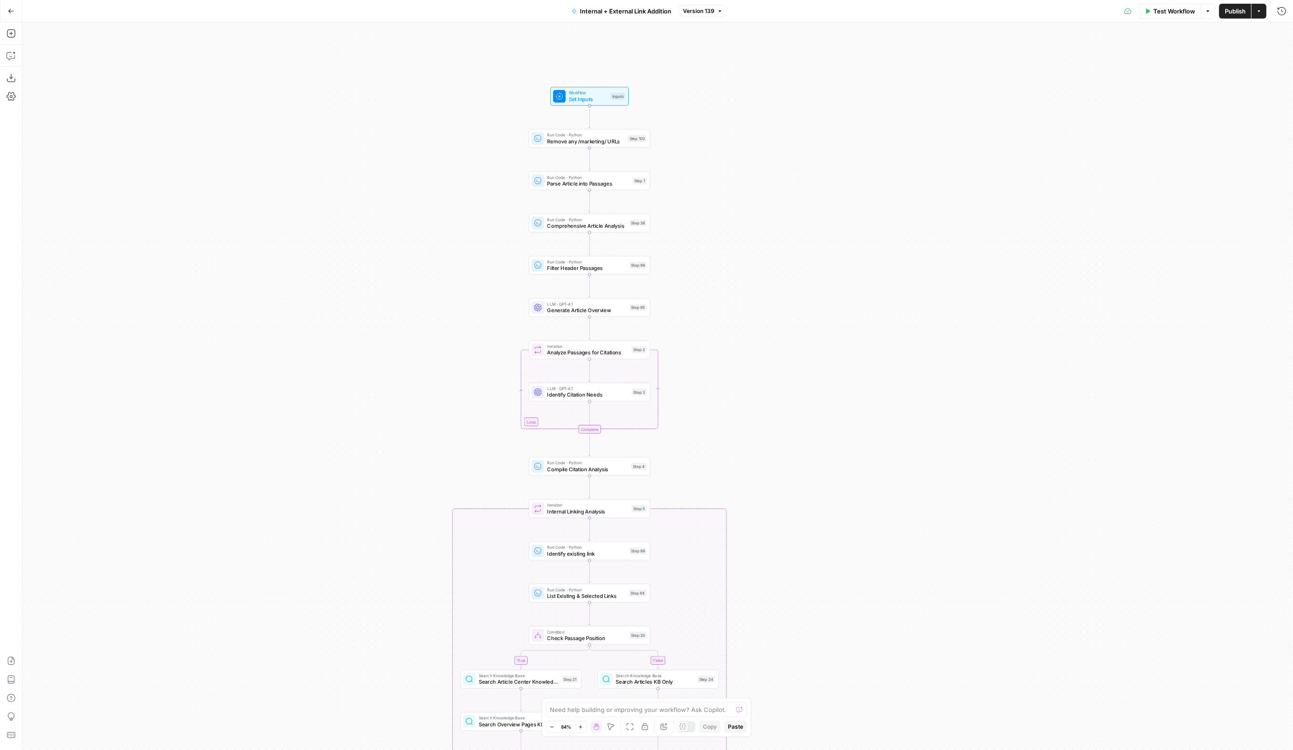
drag, startPoint x: 801, startPoint y: 608, endPoint x: 801, endPoint y: 372, distance: 235.1
click at [801, 364] on div "true false true false true false Workflow Set Inputs Inputs Run Code · Python R…" at bounding box center [657, 386] width 1270 height 728
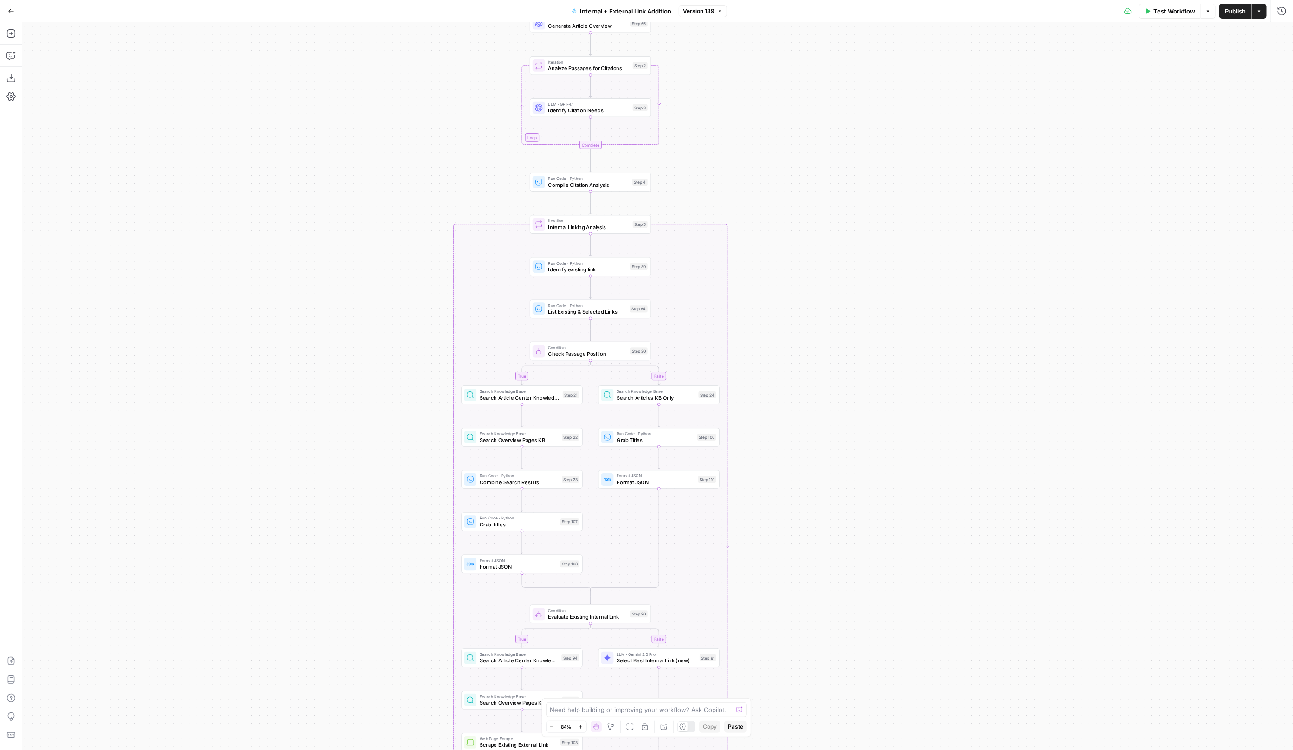
drag, startPoint x: 806, startPoint y: 584, endPoint x: 797, endPoint y: 330, distance: 254.3
click at [806, 295] on div "true false true false true false Workflow Set Inputs Inputs Run Code · Python R…" at bounding box center [657, 386] width 1270 height 728
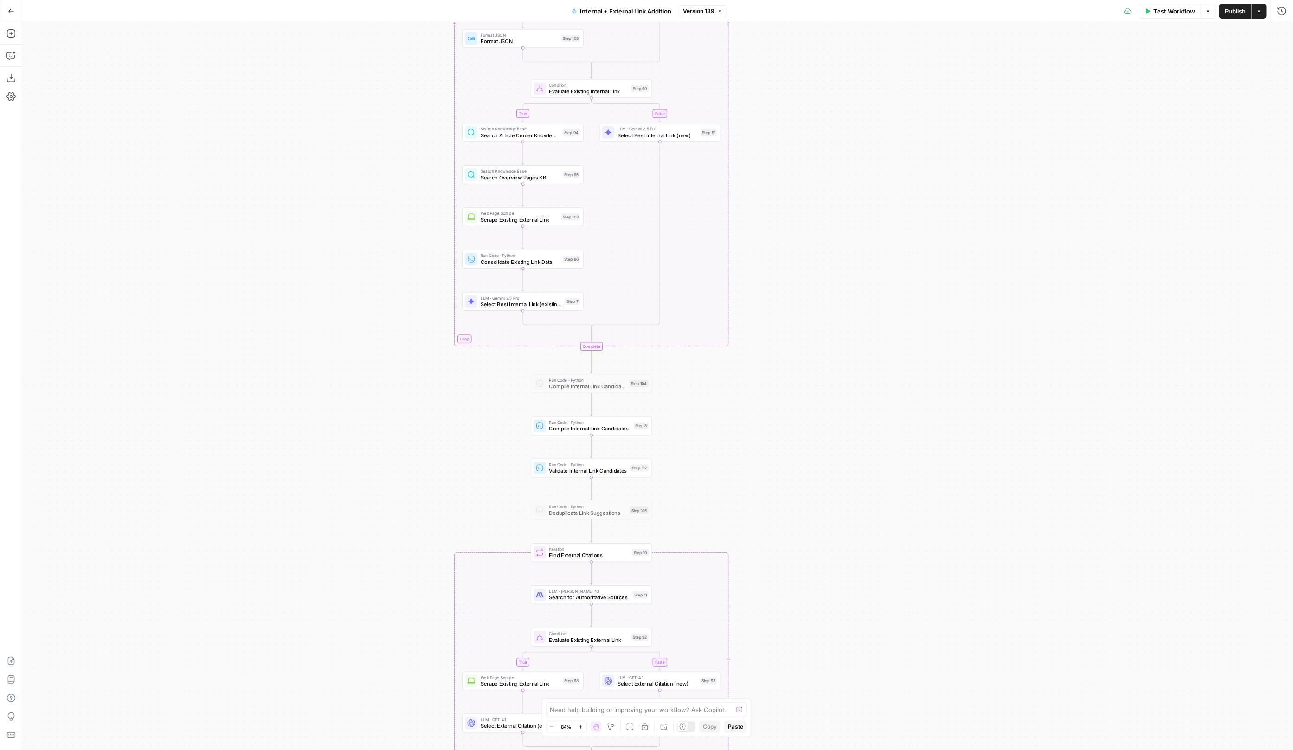
drag, startPoint x: 800, startPoint y: 386, endPoint x: 800, endPoint y: 171, distance: 215.2
click at [800, 160] on div "true false true false true false Workflow Set Inputs Inputs Run Code · Python R…" at bounding box center [657, 386] width 1270 height 728
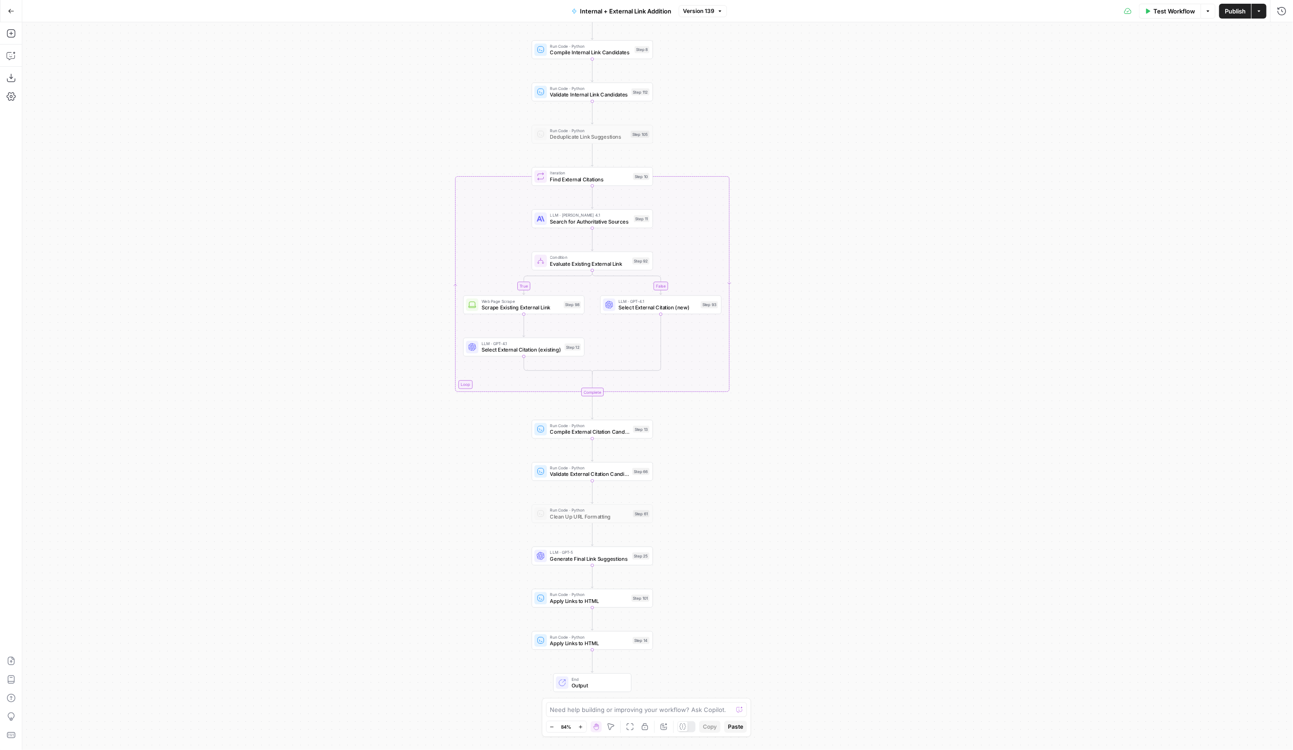
drag, startPoint x: 803, startPoint y: 465, endPoint x: 800, endPoint y: 389, distance: 76.6
click at [803, 205] on div "true false true false true false Workflow Set Inputs Inputs Run Code · Python R…" at bounding box center [657, 386] width 1270 height 728
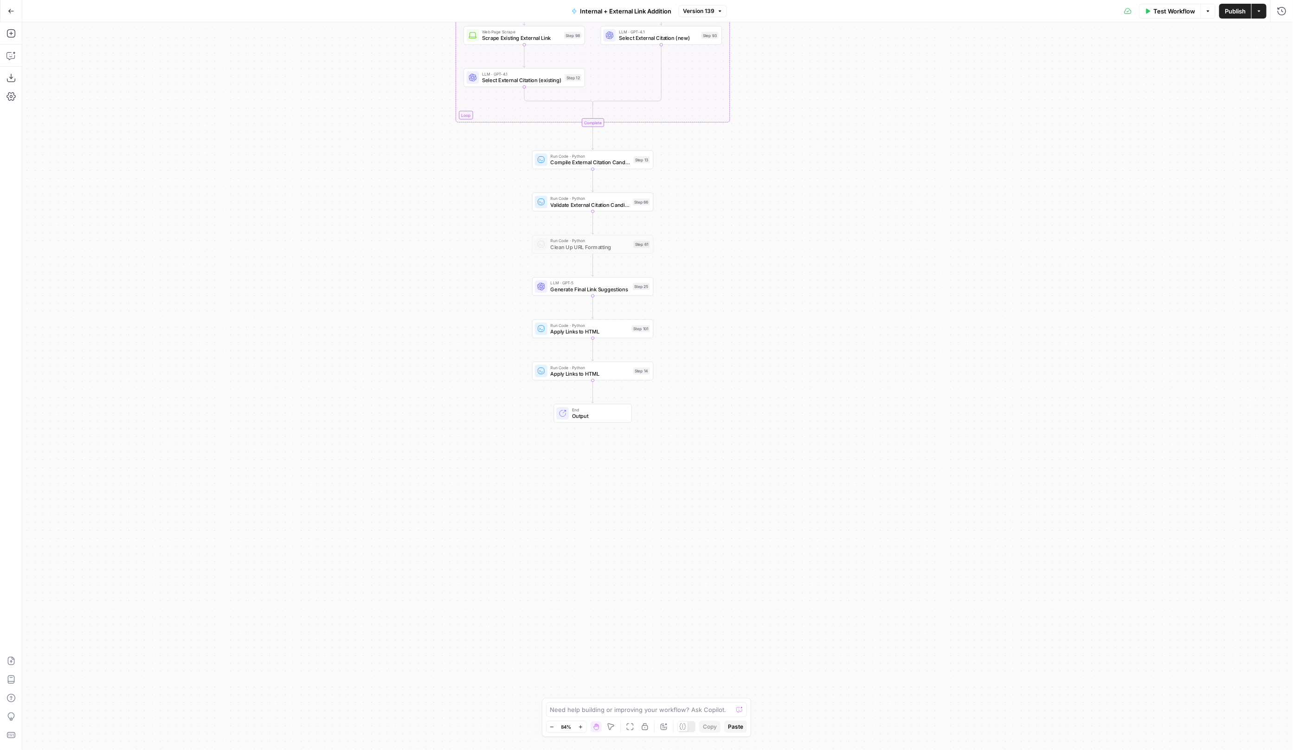
drag, startPoint x: 805, startPoint y: 487, endPoint x: 805, endPoint y: 188, distance: 299.1
click at [805, 188] on div "true false true false true false Workflow Set Inputs Inputs Run Code · Python R…" at bounding box center [657, 386] width 1270 height 728
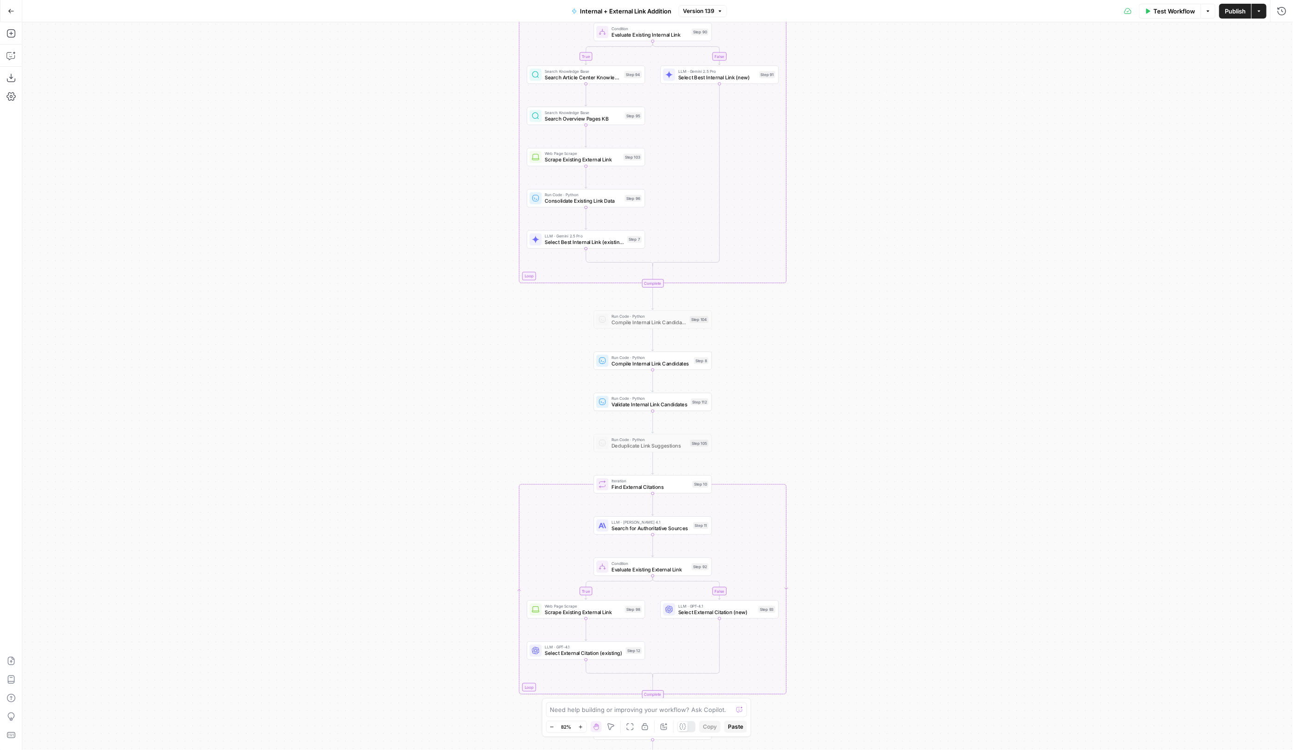
drag, startPoint x: 850, startPoint y: 474, endPoint x: 826, endPoint y: 226, distance: 248.8
click at [826, 227] on div "true false true false true false Workflow Set Inputs Inputs Run Code · Python R…" at bounding box center [657, 386] width 1270 height 728
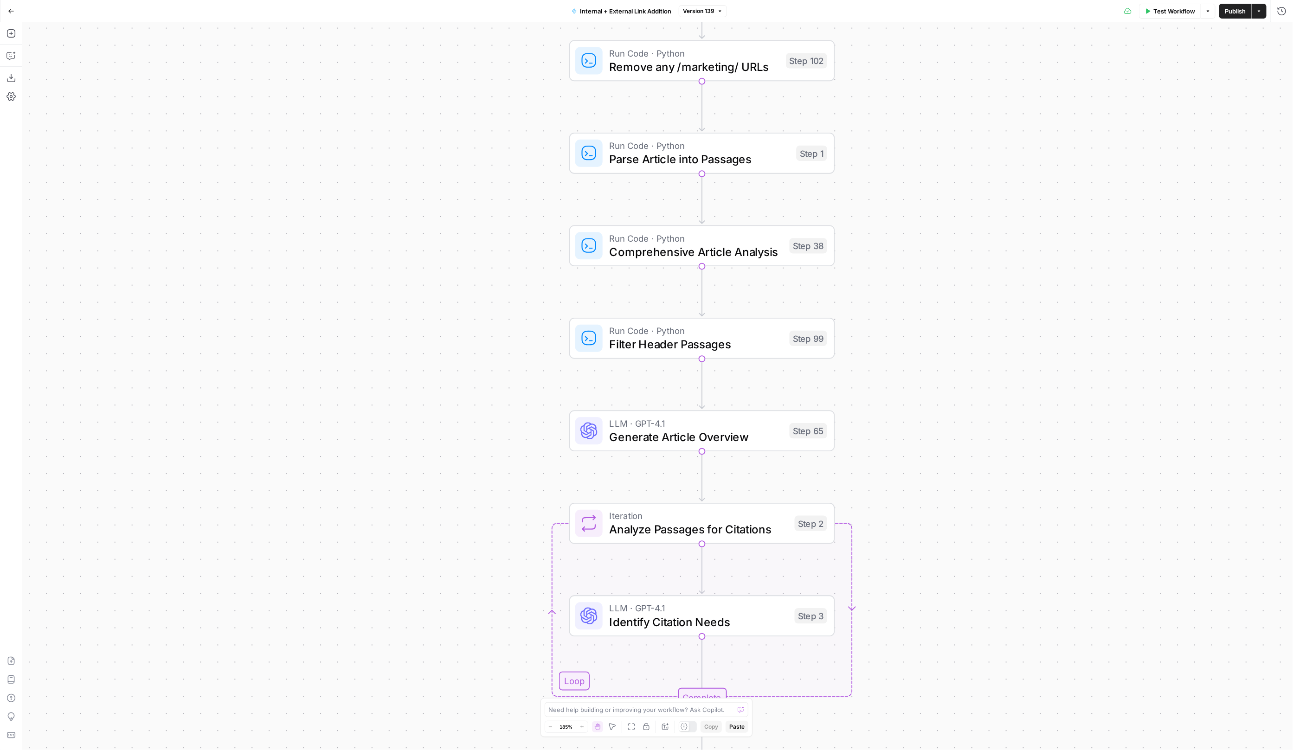
drag, startPoint x: 702, startPoint y: 233, endPoint x: 884, endPoint y: 313, distance: 198.8
click at [884, 313] on div "true false true false true false Workflow Set Inputs Inputs Run Code · Python R…" at bounding box center [657, 386] width 1270 height 728
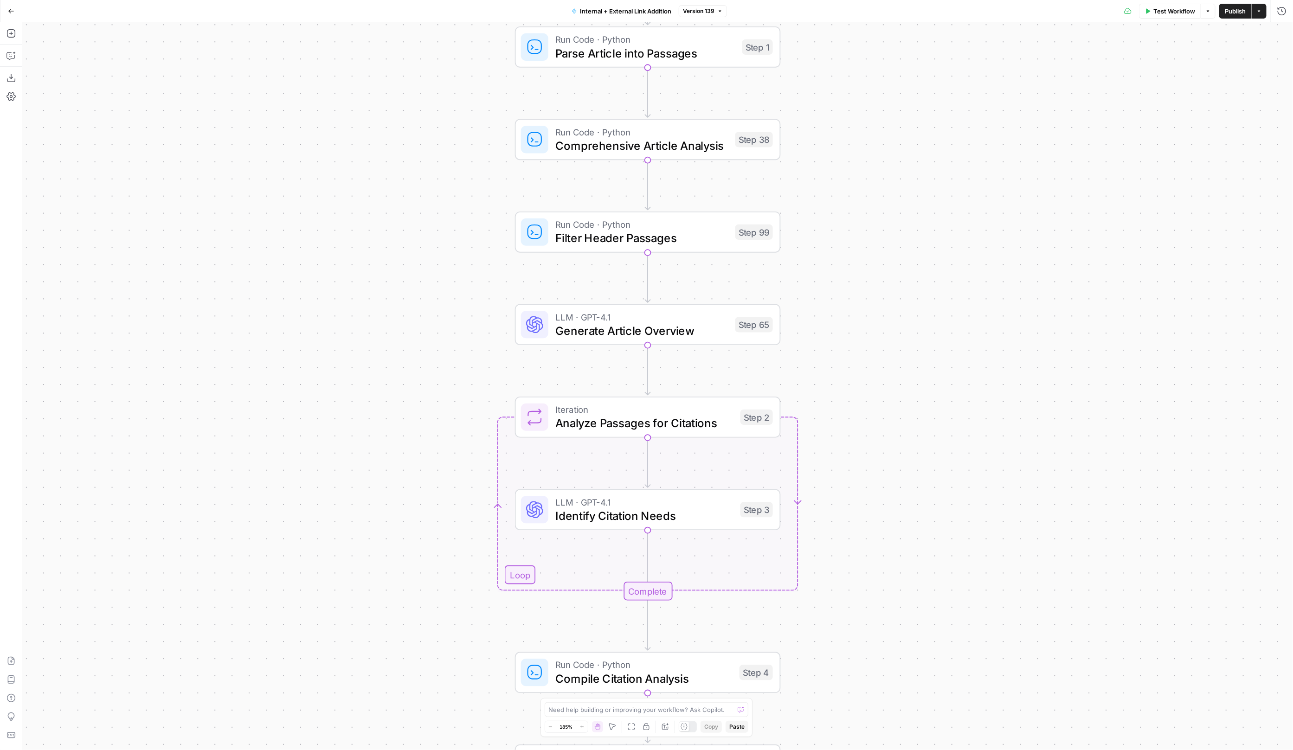
drag, startPoint x: 319, startPoint y: 429, endPoint x: 311, endPoint y: 228, distance: 201.4
click at [311, 228] on div "true false true false true false Workflow Set Inputs Inputs Run Code · Python R…" at bounding box center [657, 386] width 1270 height 728
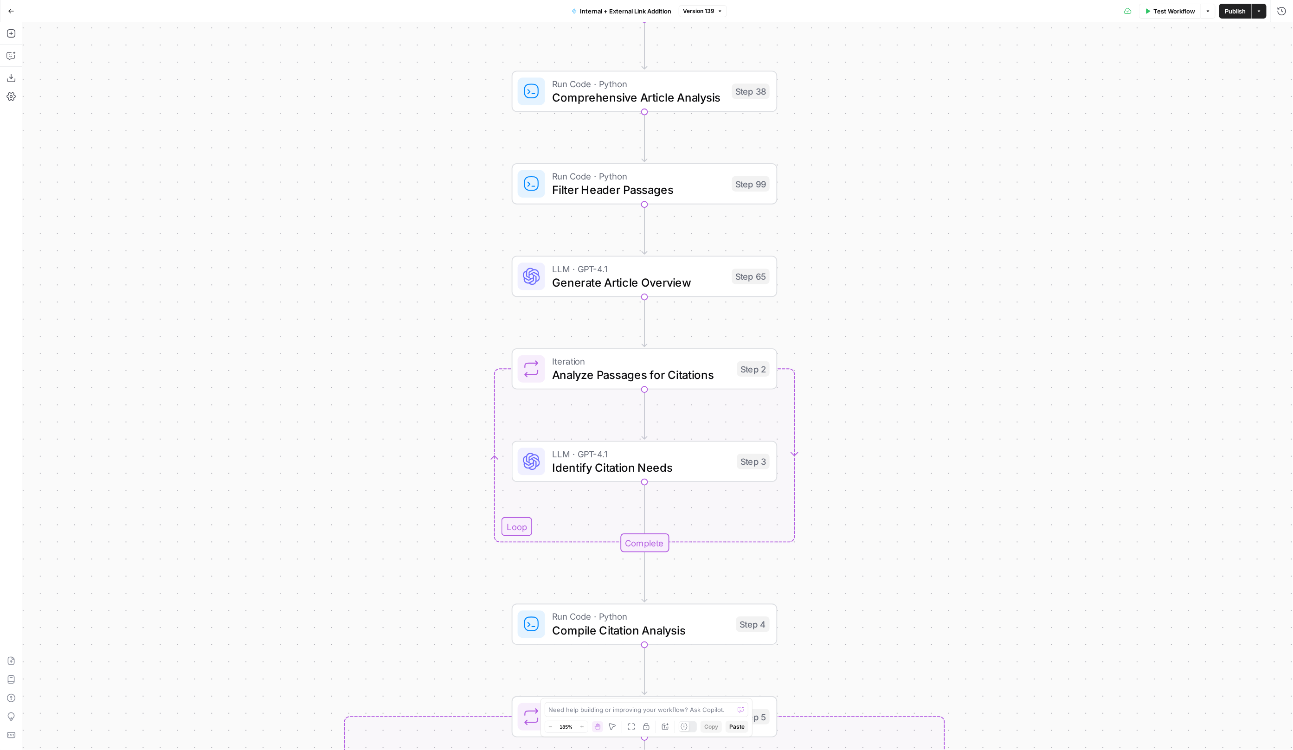
drag, startPoint x: 340, startPoint y: 454, endPoint x: 302, endPoint y: 200, distance: 256.5
click at [302, 200] on div "true false true false true false Workflow Set Inputs Inputs Run Code · Python R…" at bounding box center [657, 386] width 1270 height 728
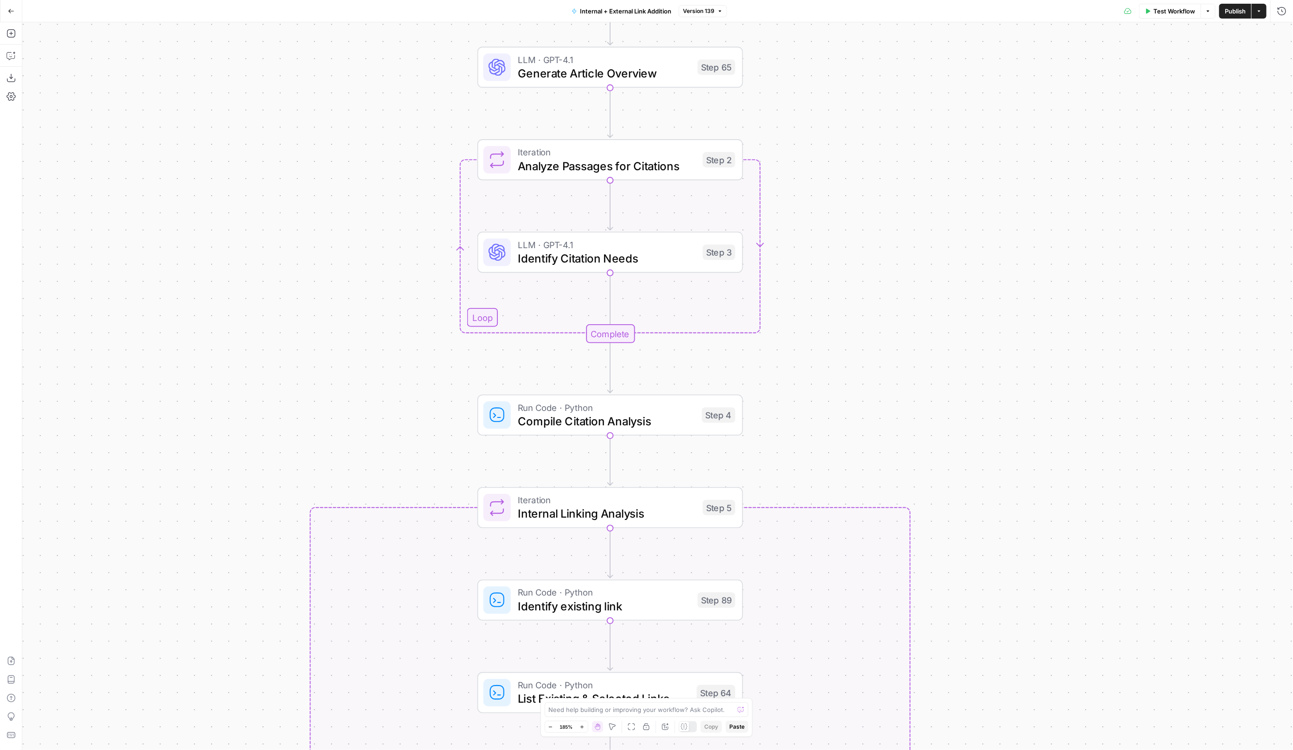
drag, startPoint x: 314, startPoint y: 388, endPoint x: 314, endPoint y: 143, distance: 244.4
click at [314, 145] on div "true false true false true false Workflow Set Inputs Inputs Run Code · Python R…" at bounding box center [657, 386] width 1270 height 728
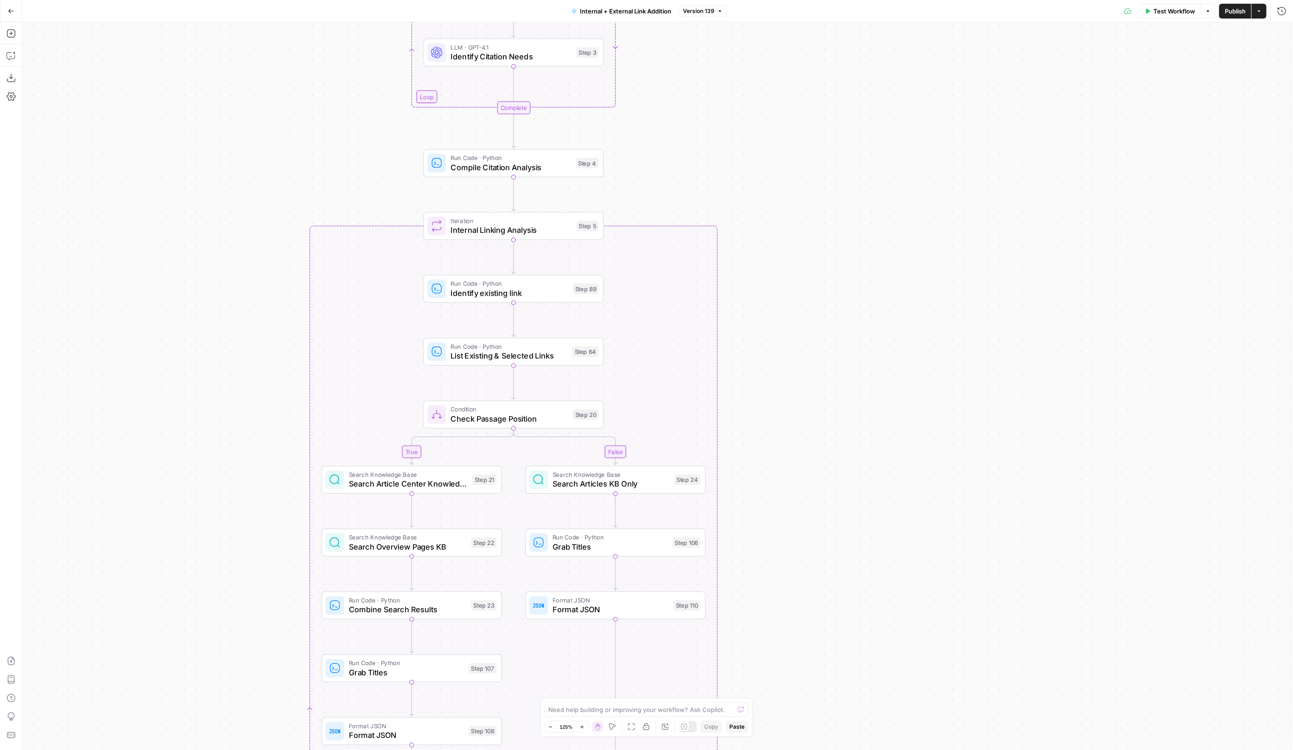
drag, startPoint x: 259, startPoint y: 346, endPoint x: 292, endPoint y: 92, distance: 255.4
click at [292, 92] on div "true false true false true false Workflow Set Inputs Inputs Run Code · Python R…" at bounding box center [657, 386] width 1270 height 728
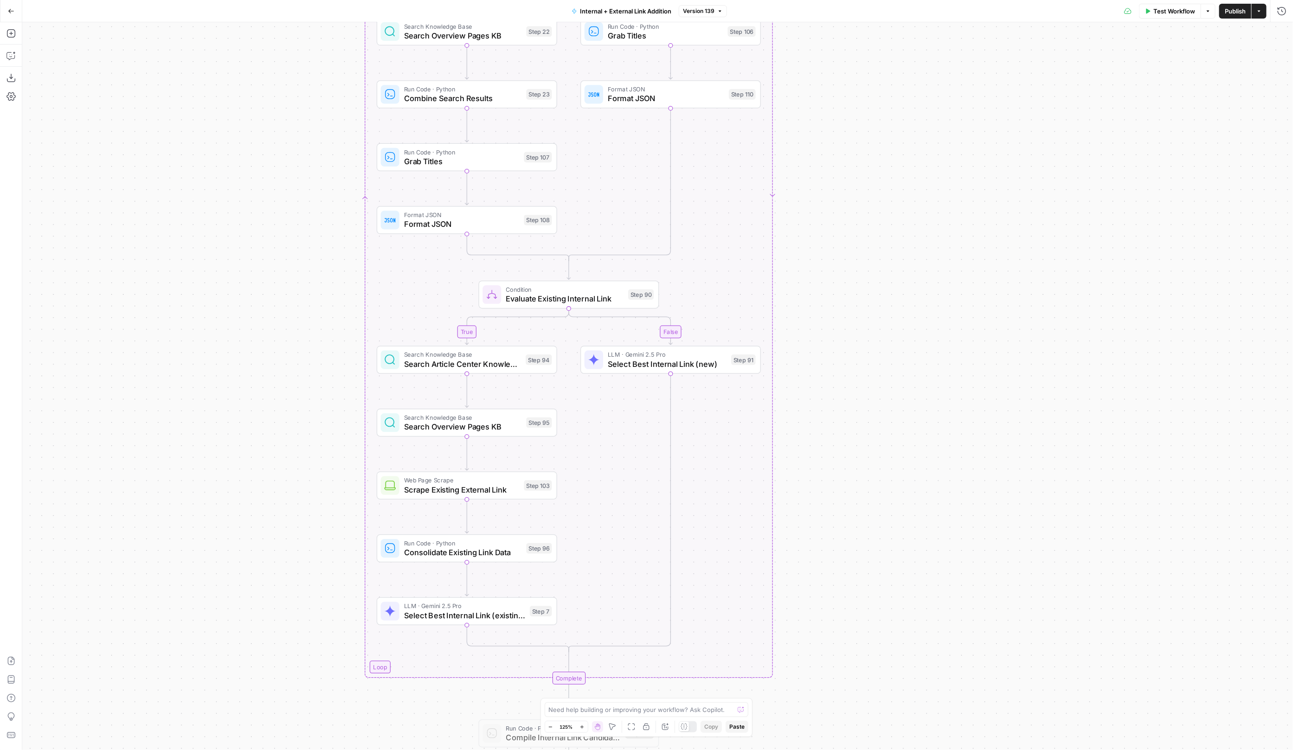
drag, startPoint x: 275, startPoint y: 249, endPoint x: 290, endPoint y: 65, distance: 184.3
click at [290, 73] on div "true false true false true false Workflow Set Inputs Inputs Run Code · Python R…" at bounding box center [657, 386] width 1270 height 728
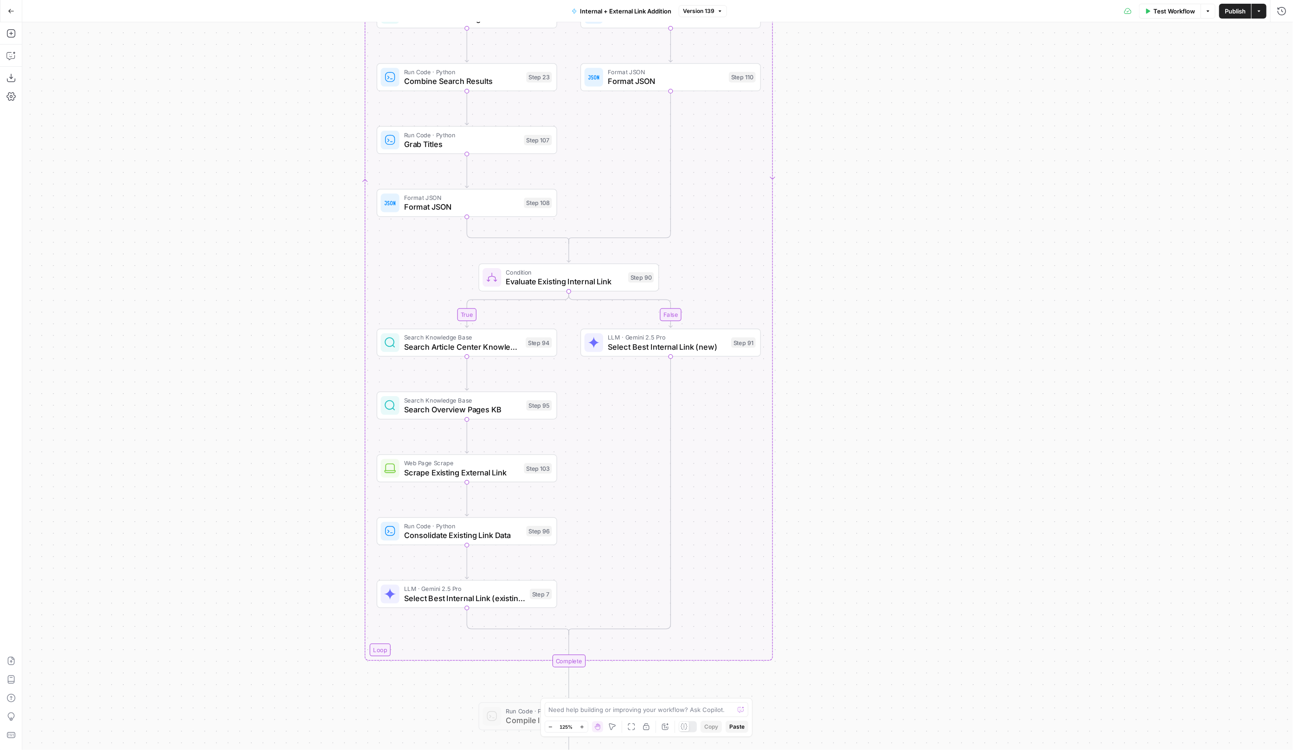
drag, startPoint x: 225, startPoint y: 407, endPoint x: 244, endPoint y: 139, distance: 268.8
click at [244, 139] on div "true false true false true false Workflow Set Inputs Inputs Run Code · Python R…" at bounding box center [657, 386] width 1270 height 728
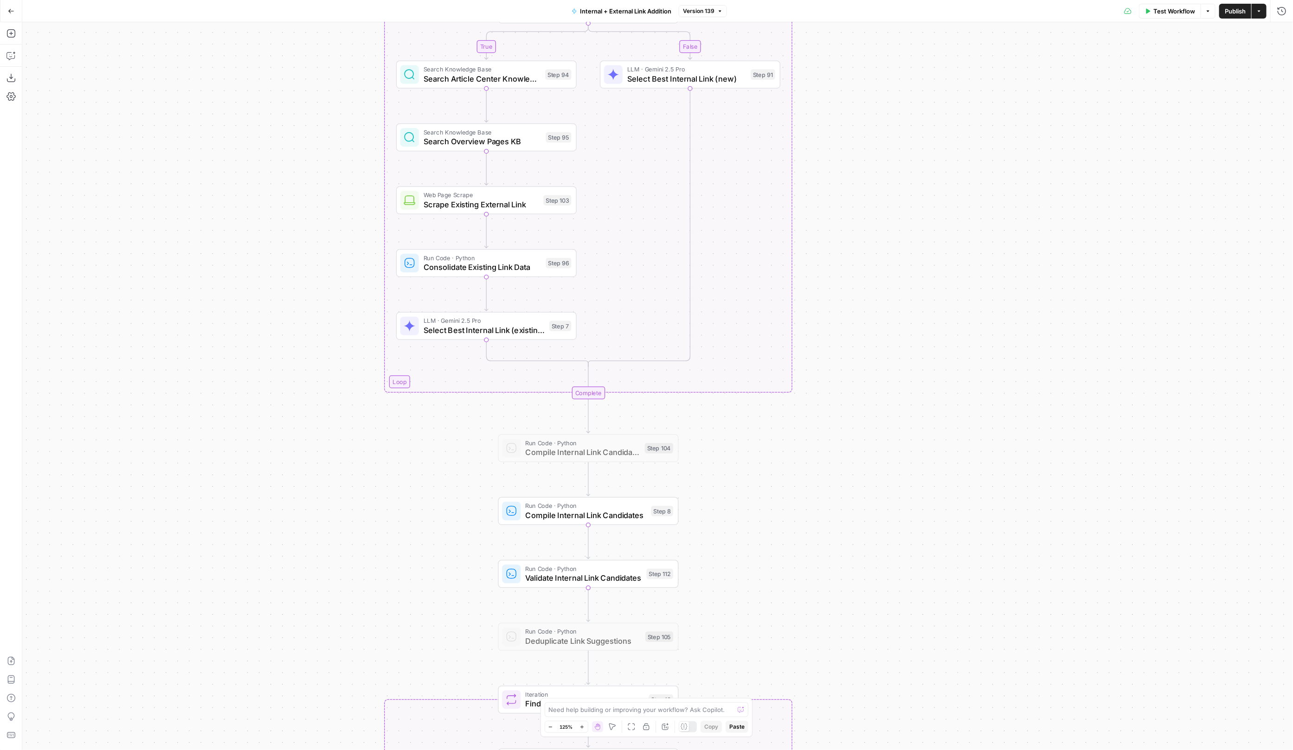
drag, startPoint x: 244, startPoint y: 139, endPoint x: 244, endPoint y: -30, distance: 168.4
click at [244, 0] on html "LegalZoom New Home Browse Insights Opportunities Your Data Flightpath Recent Gr…" at bounding box center [646, 375] width 1293 height 750
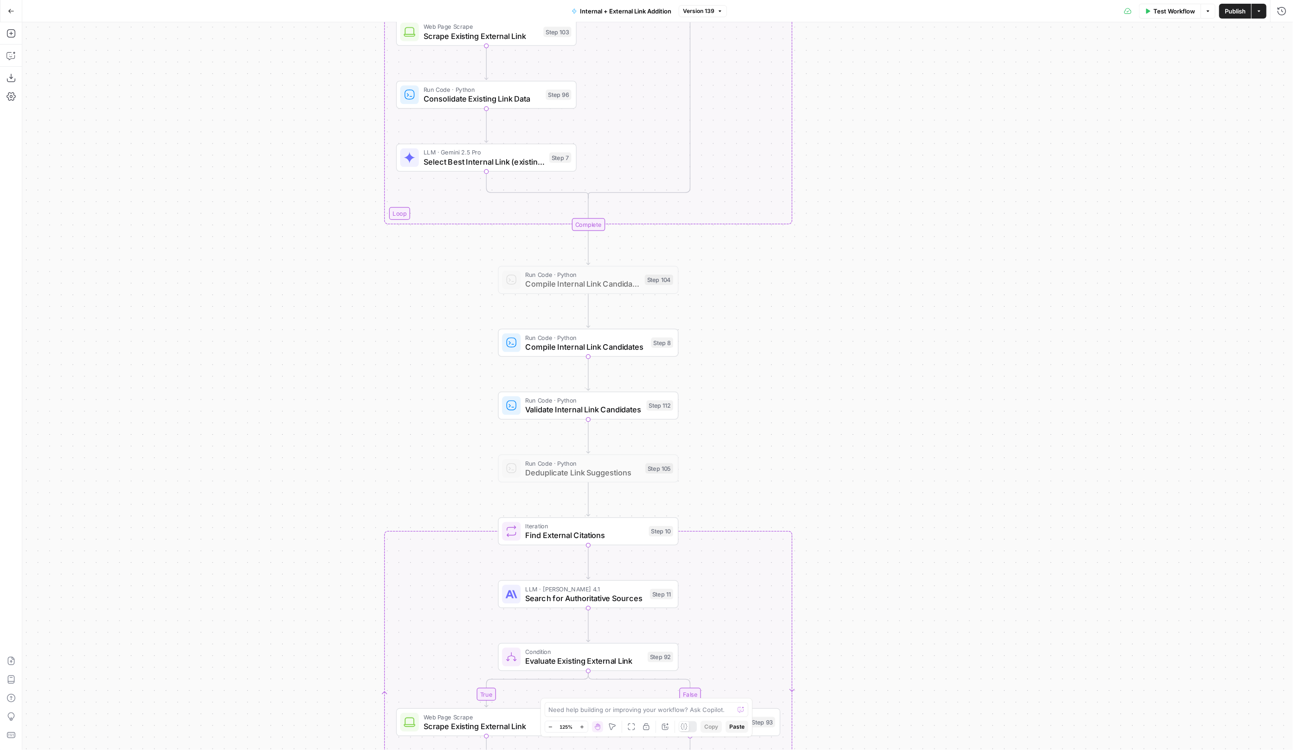
drag, startPoint x: 242, startPoint y: 212, endPoint x: 242, endPoint y: 142, distance: 69.6
click at [242, 149] on div "true false true false true false Workflow Set Inputs Inputs Run Code · Python R…" at bounding box center [657, 386] width 1270 height 728
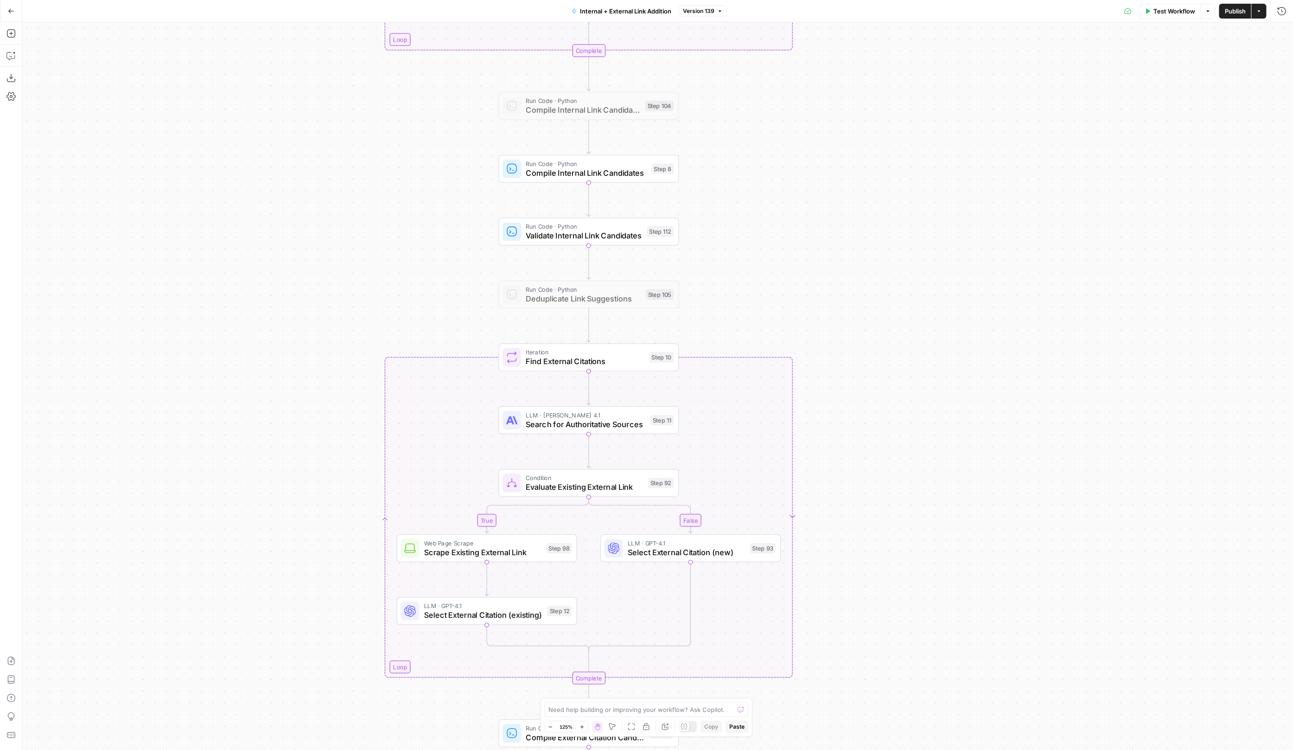
drag, startPoint x: 230, startPoint y: 316, endPoint x: 230, endPoint y: 85, distance: 231.0
click at [230, 89] on div "true false true false true false Workflow Set Inputs Inputs Run Code · Python R…" at bounding box center [657, 386] width 1270 height 728
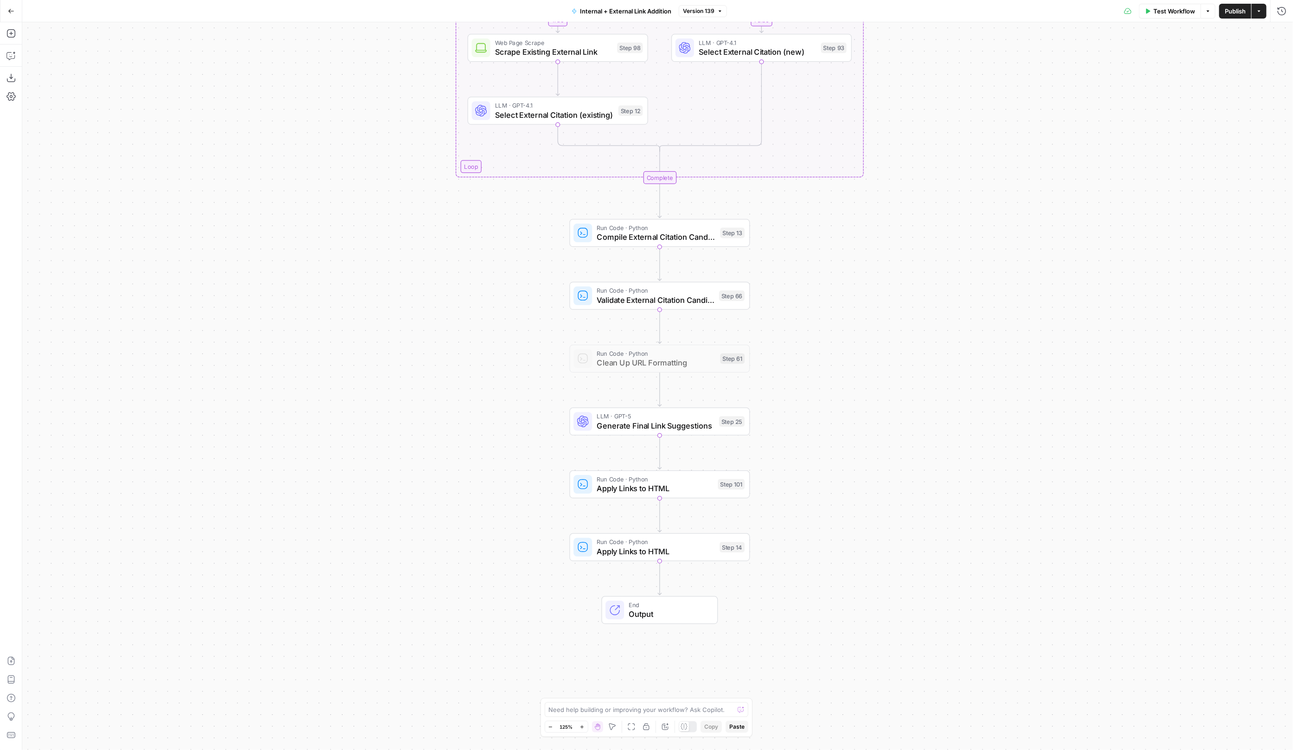
drag, startPoint x: 226, startPoint y: 189, endPoint x: 296, endPoint y: -85, distance: 282.6
click at [296, 0] on html "LegalZoom New Home Browse Insights Opportunities Your Data Flightpath Recent Gr…" at bounding box center [646, 375] width 1293 height 750
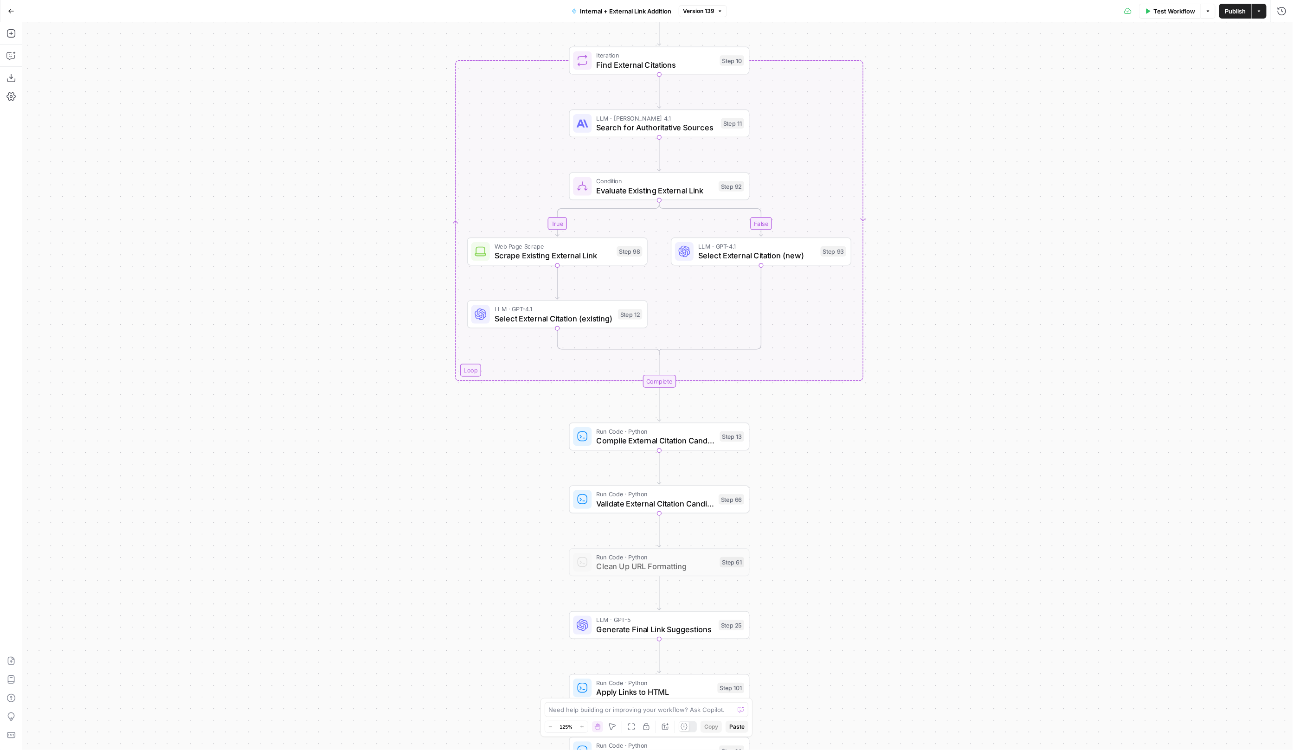
drag, startPoint x: 285, startPoint y: 323, endPoint x: 285, endPoint y: 682, distance: 359.0
click at [285, 676] on div "true false true false true false Workflow Set Inputs Inputs Run Code · Python R…" at bounding box center [657, 386] width 1270 height 728
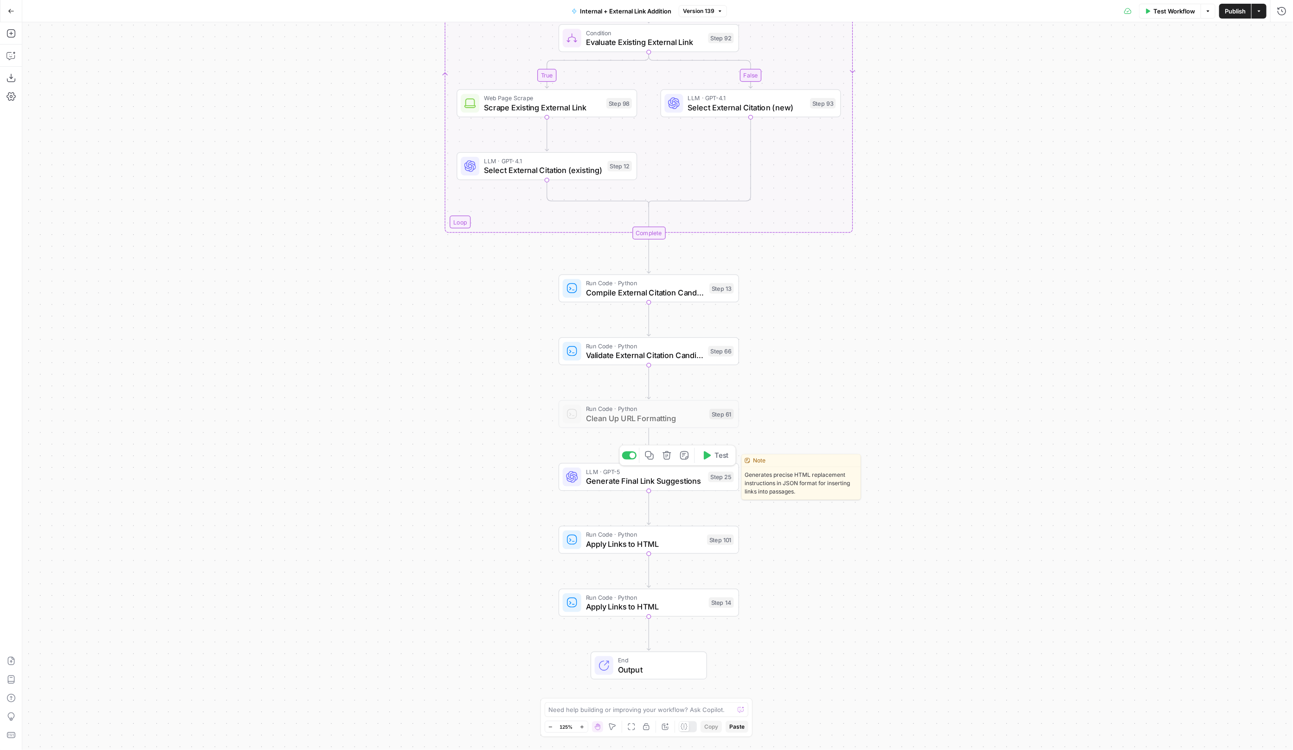
click at [624, 481] on span "Generate Final Link Suggestions" at bounding box center [644, 481] width 117 height 12
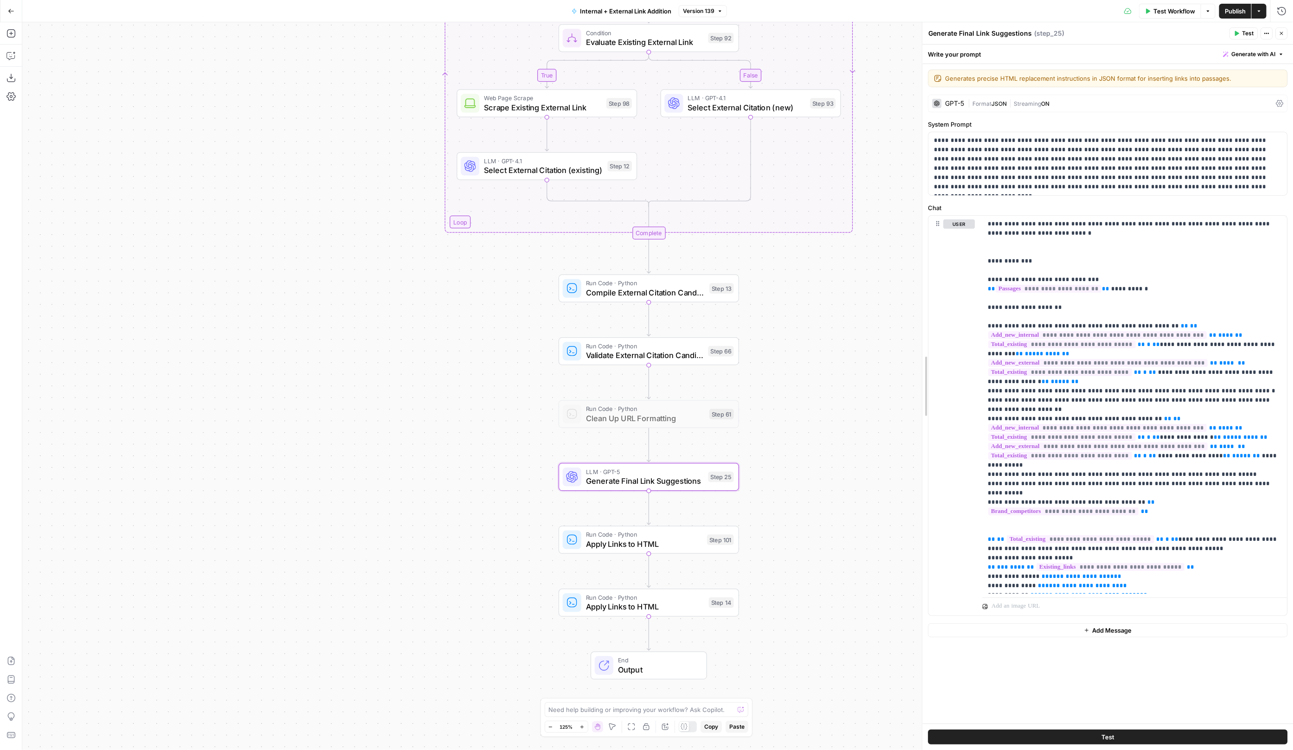
drag, startPoint x: 922, startPoint y: 525, endPoint x: 886, endPoint y: 525, distance: 35.3
click at [886, 525] on body "LegalZoom New Home Browse Insights Opportunities Your Data Flightpath Recent Gr…" at bounding box center [646, 375] width 1293 height 750
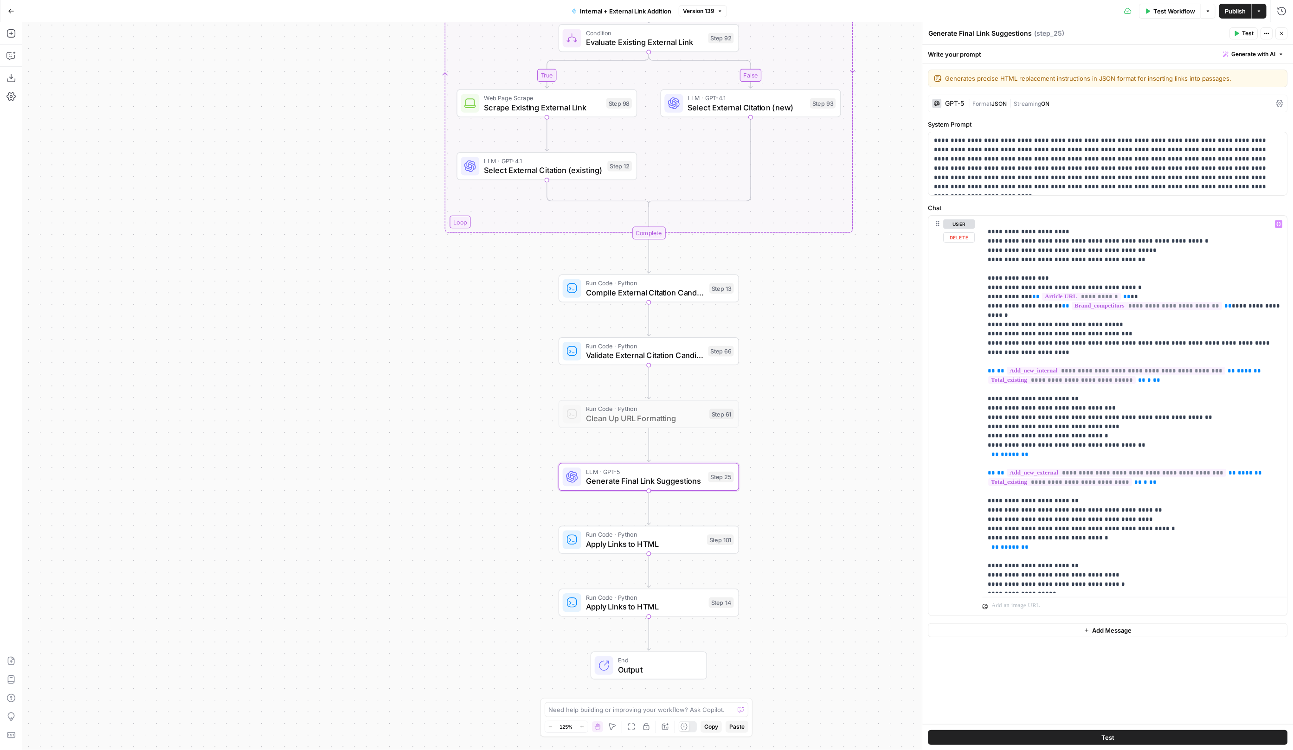
scroll to position [1469, 0]
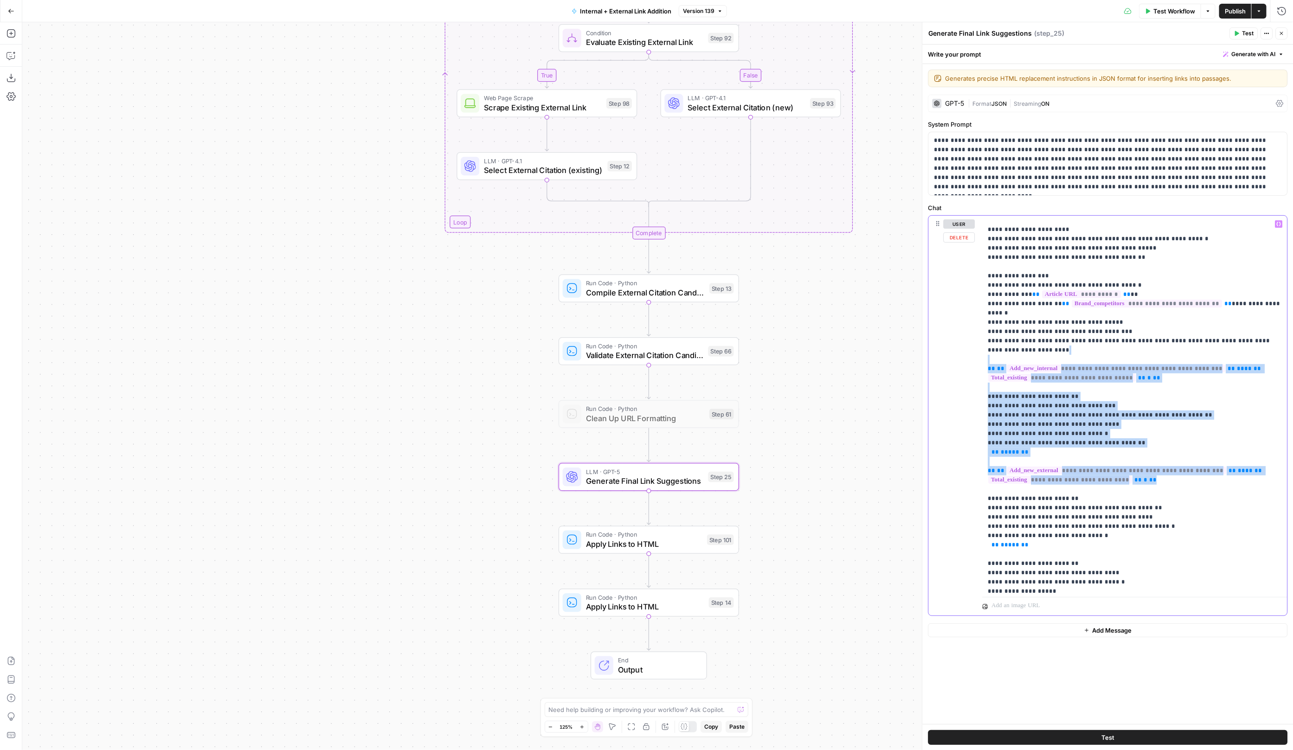
drag, startPoint x: 1159, startPoint y: 417, endPoint x: 980, endPoint y: 295, distance: 217.0
click at [980, 295] on div "**********" at bounding box center [1107, 416] width 359 height 400
click at [1171, 388] on p "**********" at bounding box center [1135, 109] width 294 height 2718
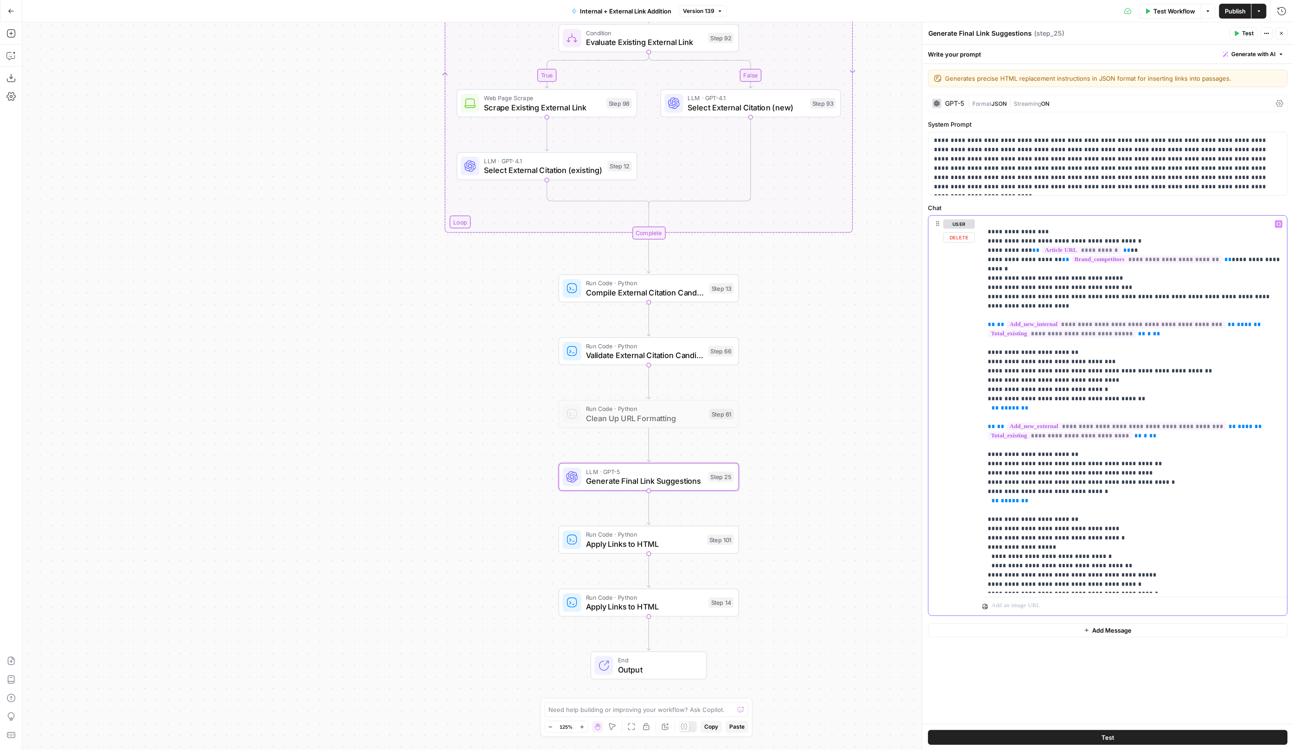
scroll to position [1520, 0]
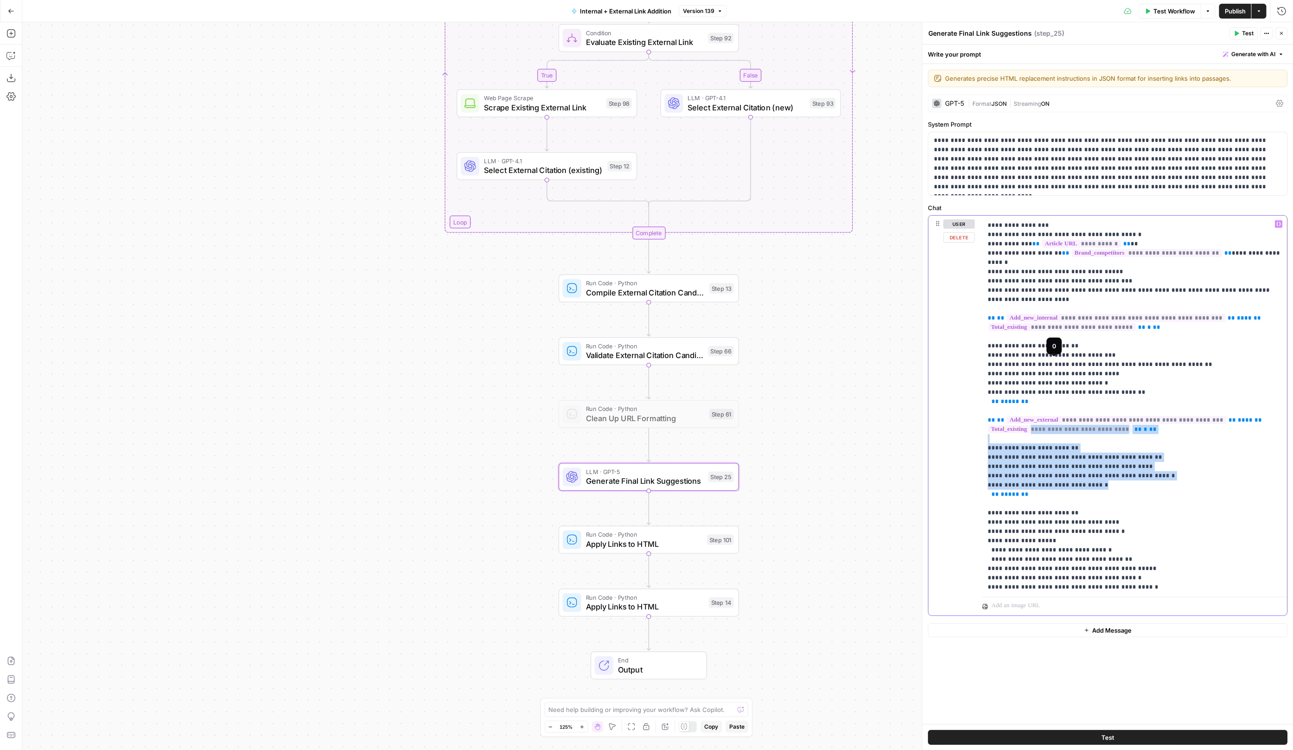
drag, startPoint x: 1114, startPoint y: 418, endPoint x: 1023, endPoint y: 358, distance: 109.6
click at [1023, 358] on p "**********" at bounding box center [1135, 59] width 294 height 2718
click at [1105, 419] on p "**********" at bounding box center [1135, 59] width 294 height 2718
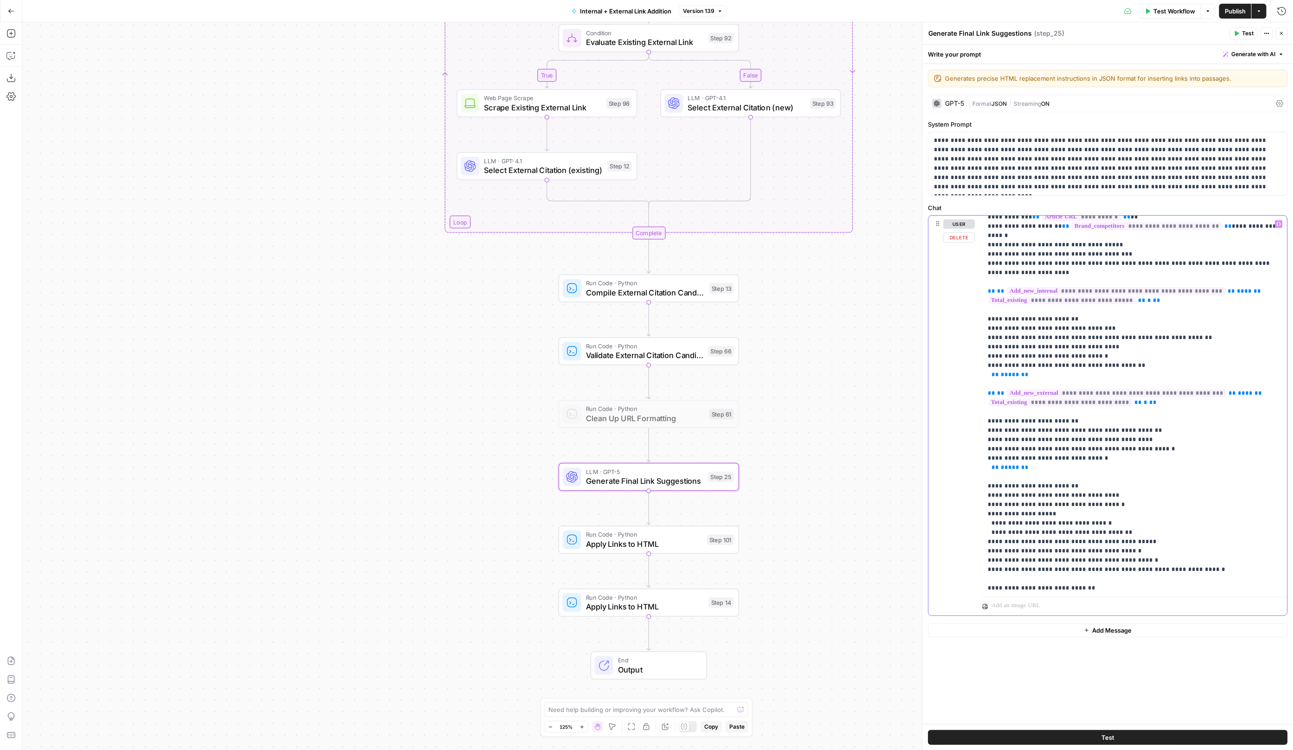
scroll to position [1522, 0]
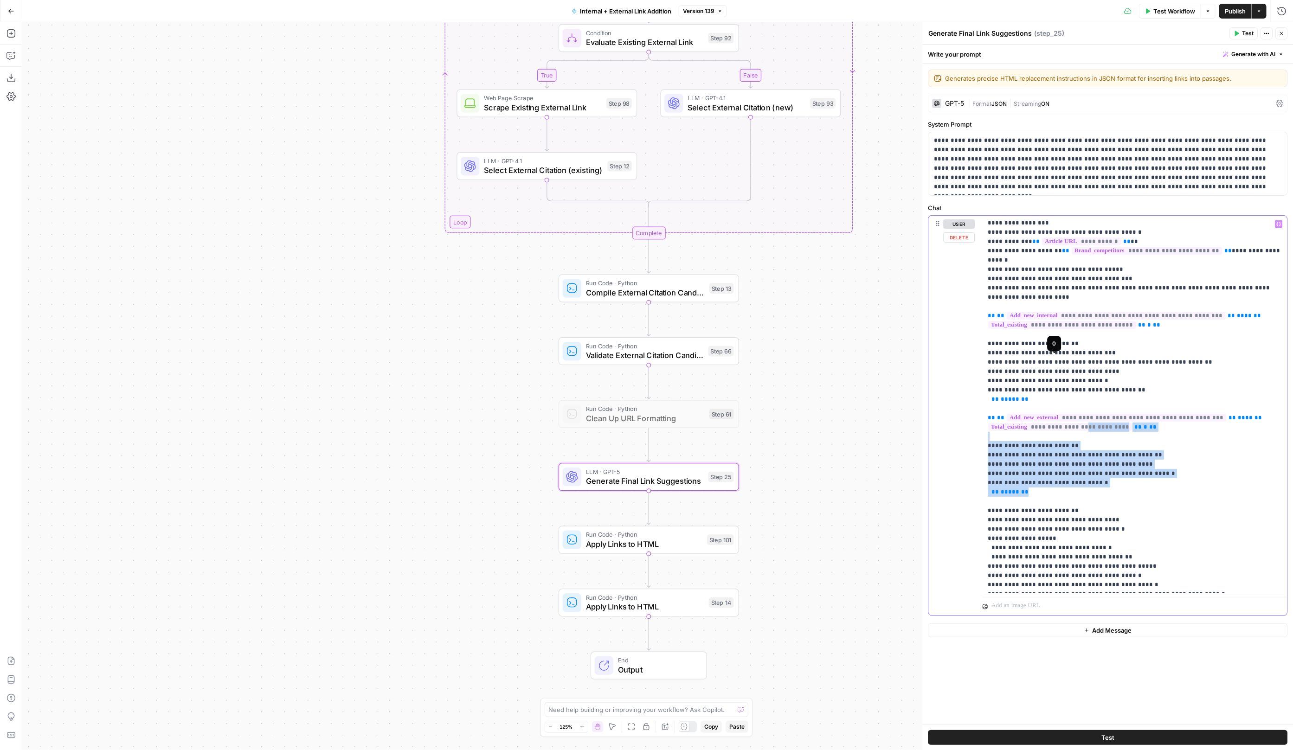
drag, startPoint x: 1091, startPoint y: 422, endPoint x: 1083, endPoint y: 365, distance: 58.0
click at [1083, 365] on p "**********" at bounding box center [1135, 56] width 294 height 2718
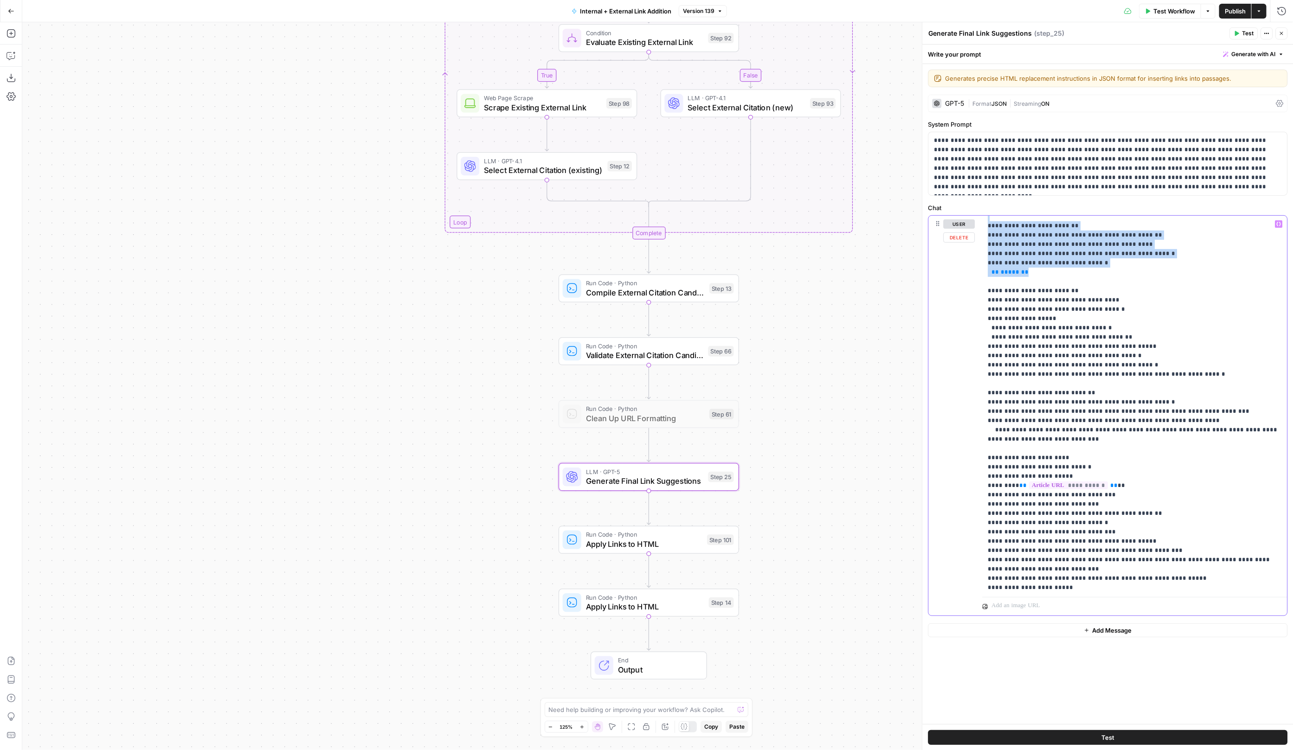
scroll to position [1744, 0]
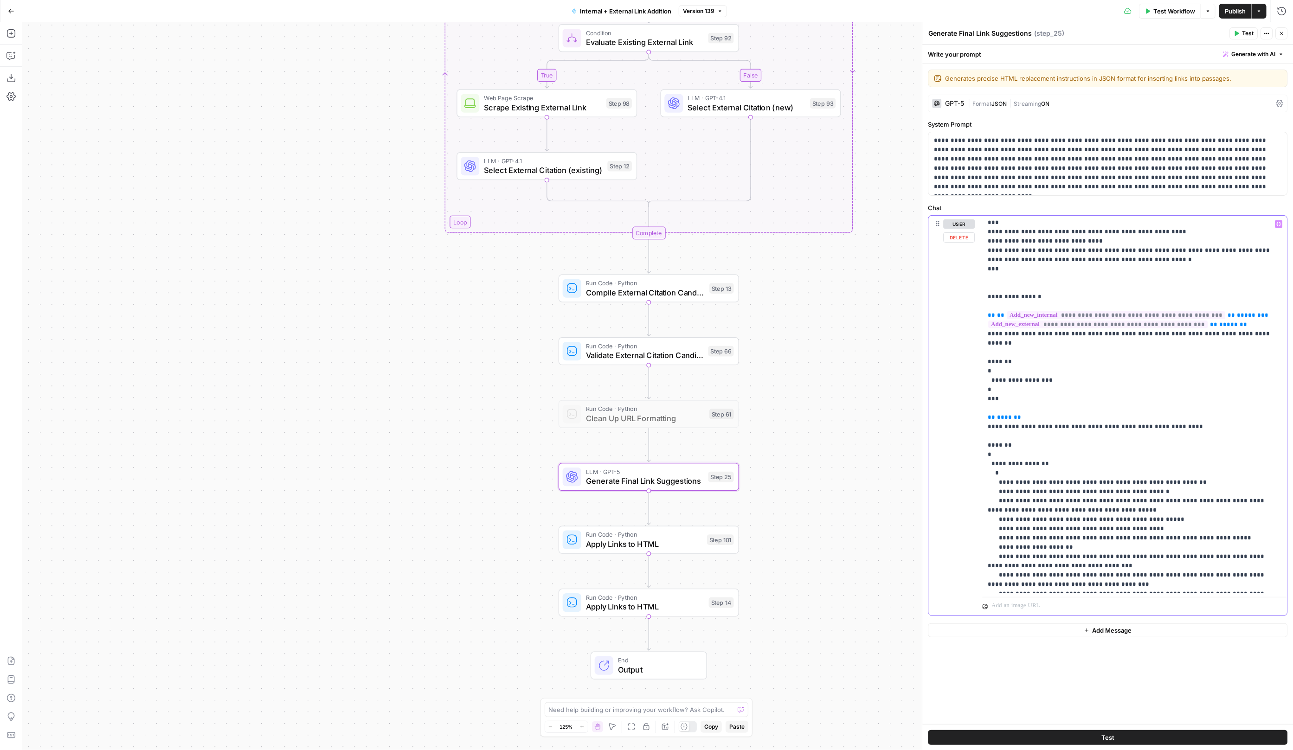
scroll to position [2343, 0]
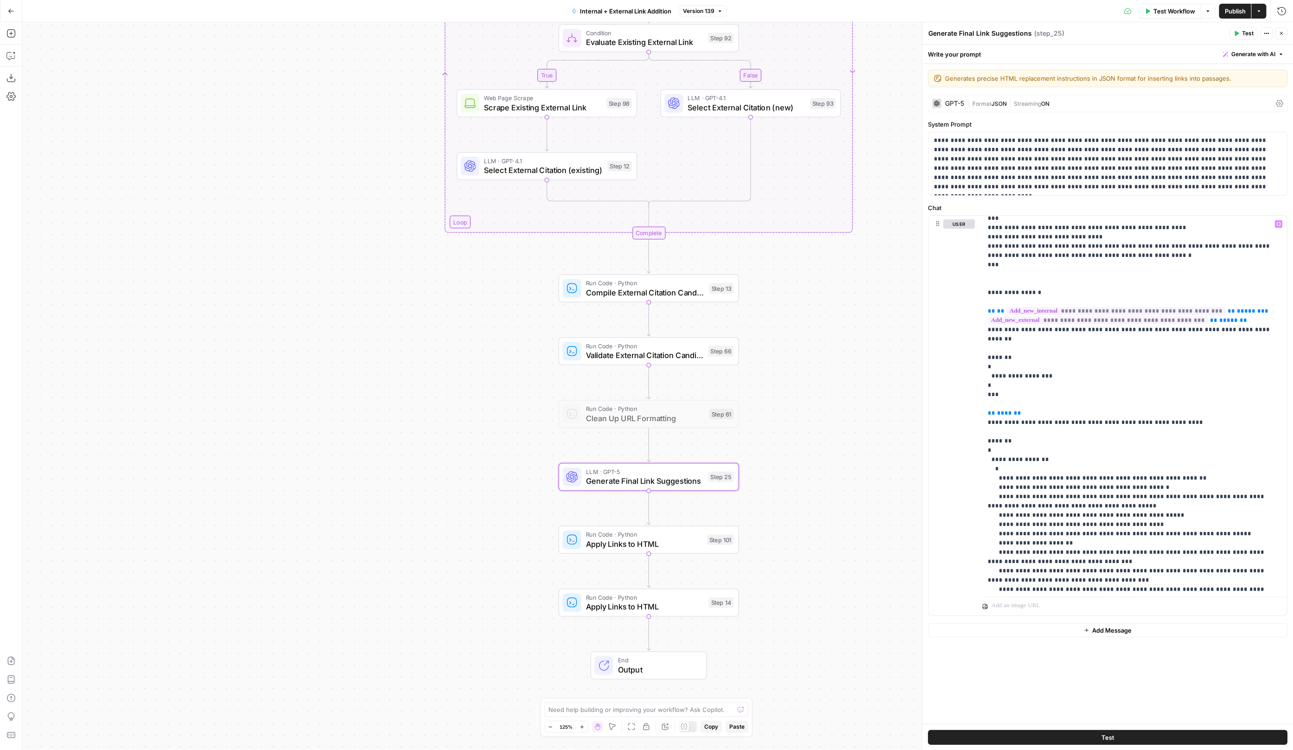
click at [1004, 109] on div "GPT-5 | Format JSON | Streaming ON" at bounding box center [1107, 104] width 359 height 18
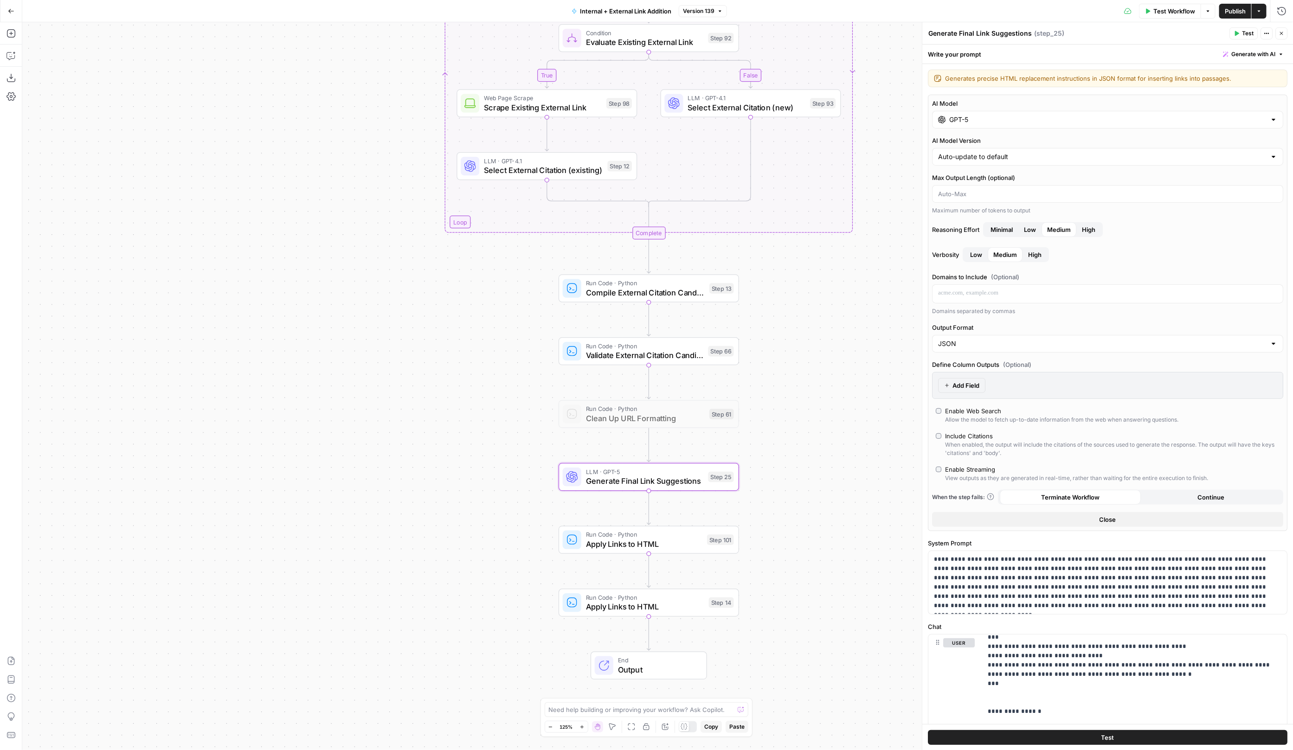
click at [1280, 26] on header "Generate Final Link Suggestions Generate Final Link Suggestions ( step_25 ) Tes…" at bounding box center [1107, 33] width 371 height 22
click at [1280, 32] on icon "button" at bounding box center [1282, 34] width 6 height 6
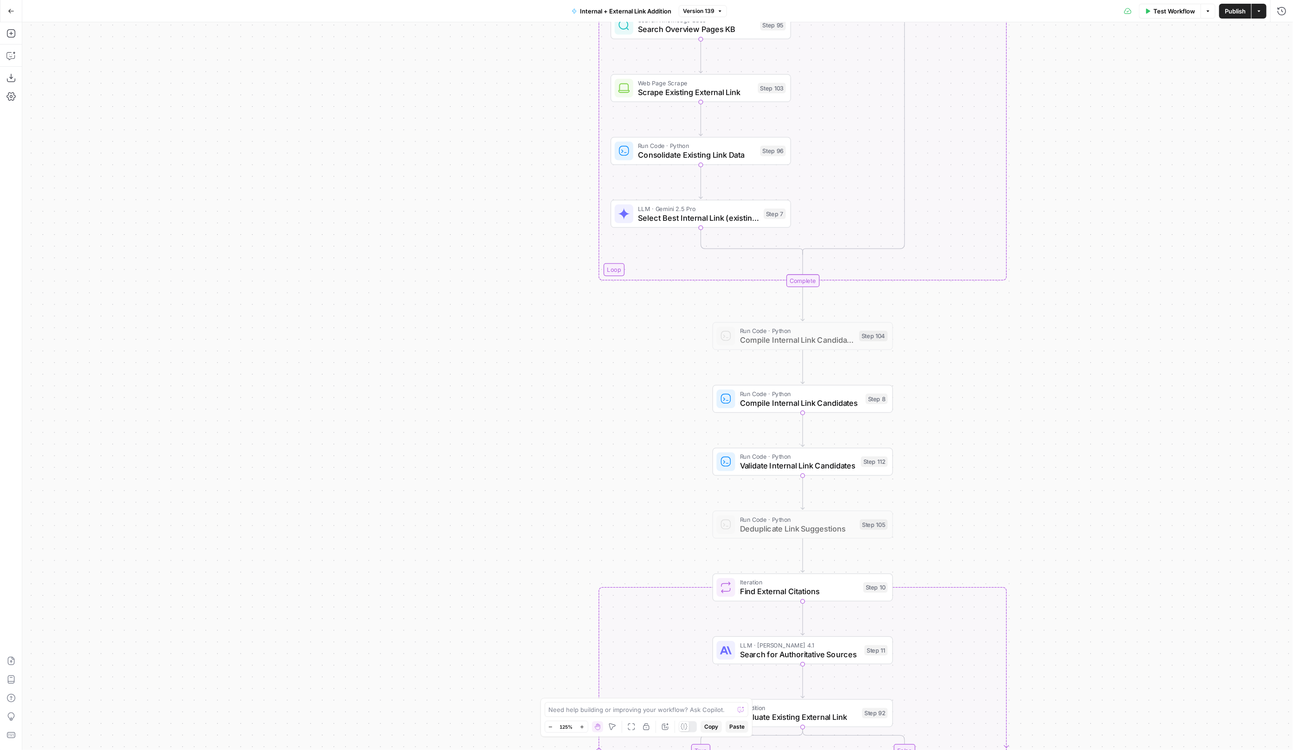
click at [1144, 263] on div "true false true false true false Workflow Set Inputs Inputs Run Code · Python R…" at bounding box center [657, 386] width 1270 height 728
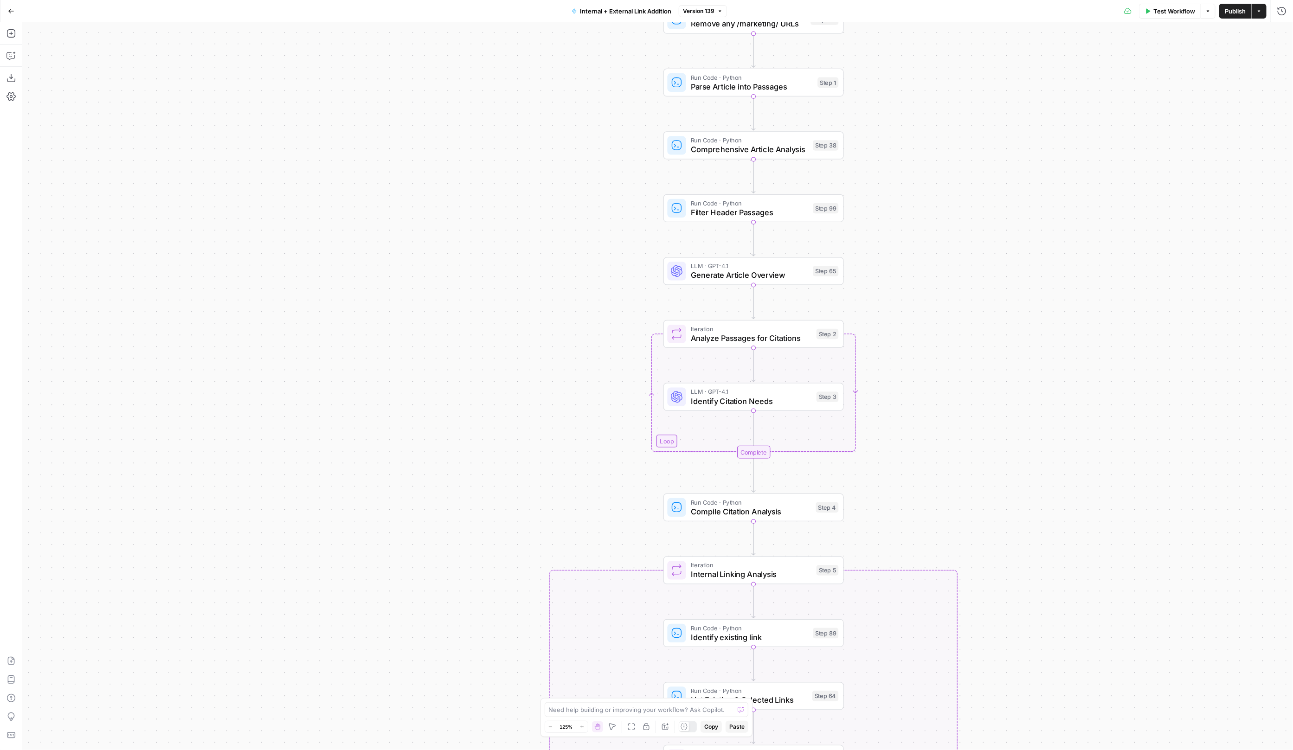
click at [1035, 288] on div "true false true false true false Workflow Set Inputs Inputs Run Code · Python R…" at bounding box center [657, 386] width 1270 height 728
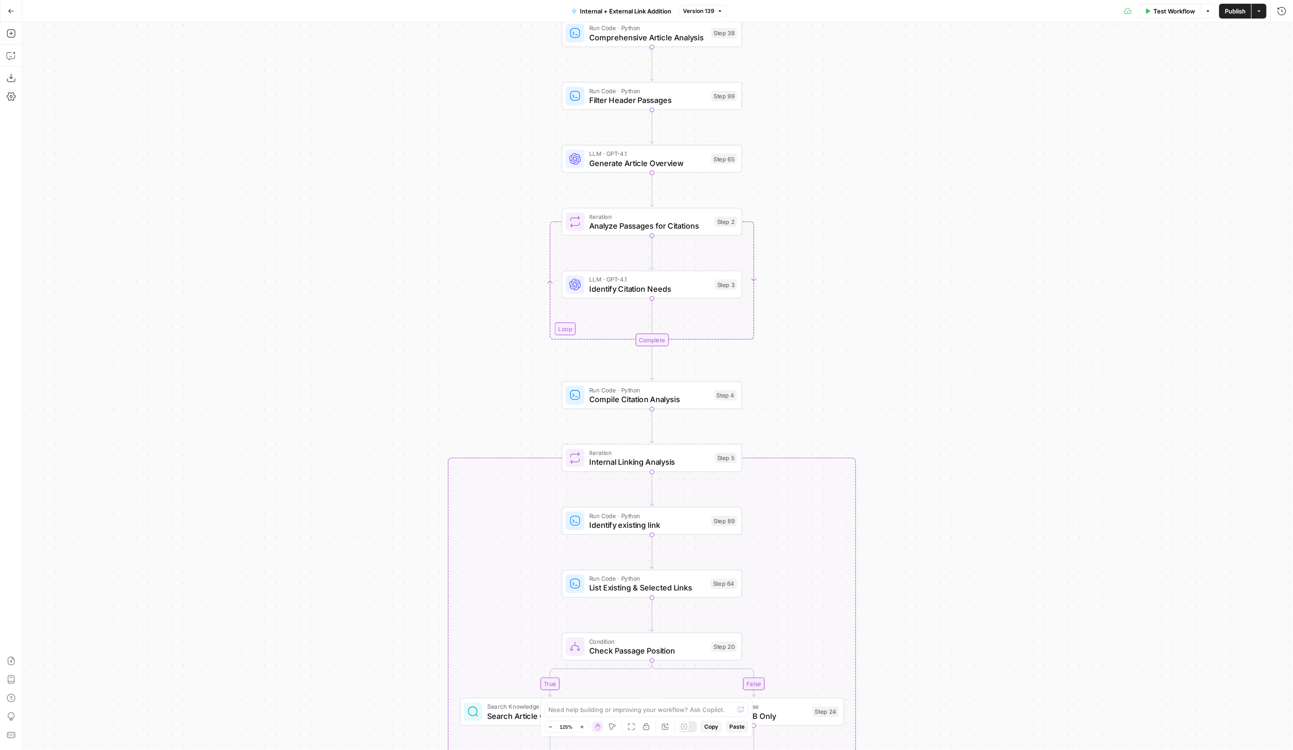
drag, startPoint x: 1035, startPoint y: 288, endPoint x: 933, endPoint y: 176, distance: 151.4
click at [933, 176] on div "true false true false true false Workflow Set Inputs Inputs Run Code · Python R…" at bounding box center [657, 386] width 1270 height 728
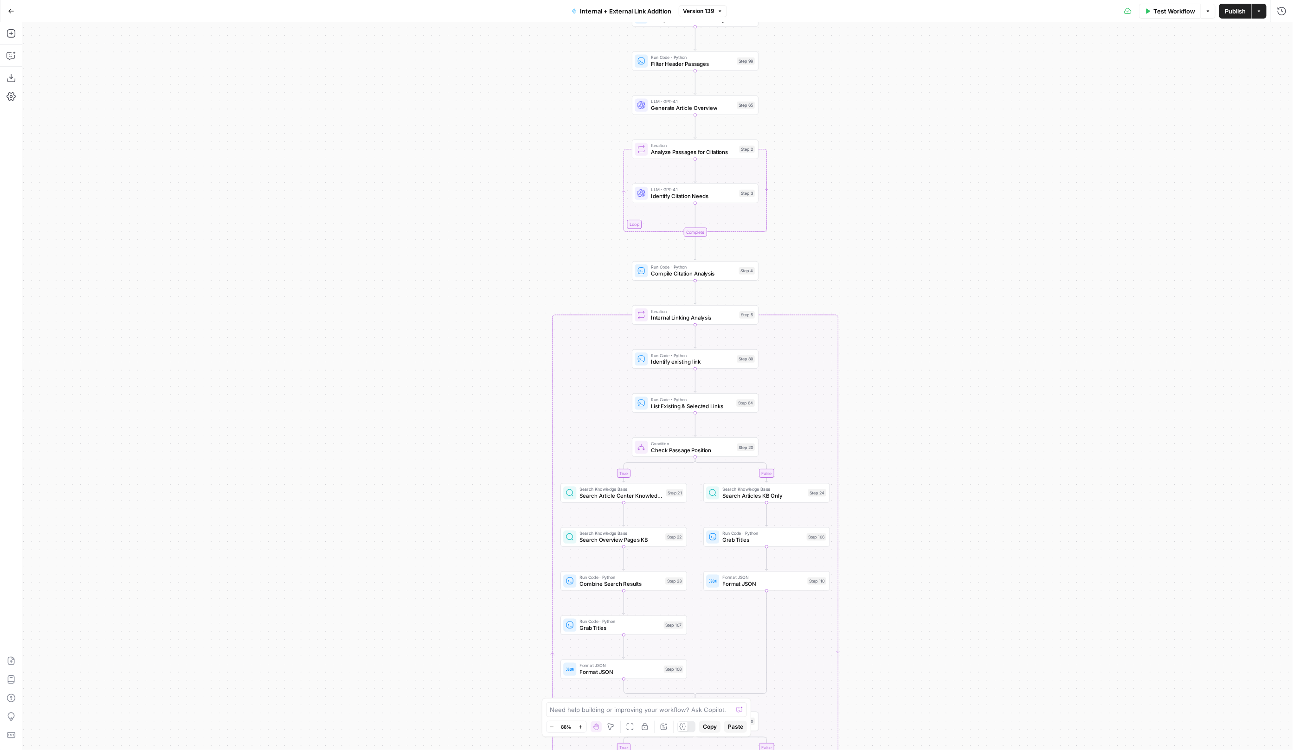
drag, startPoint x: 1091, startPoint y: 459, endPoint x: 1029, endPoint y: 410, distance: 78.6
click at [1030, 410] on div "true false true false true false Workflow Set Inputs Inputs Run Code · Python R…" at bounding box center [657, 386] width 1270 height 728
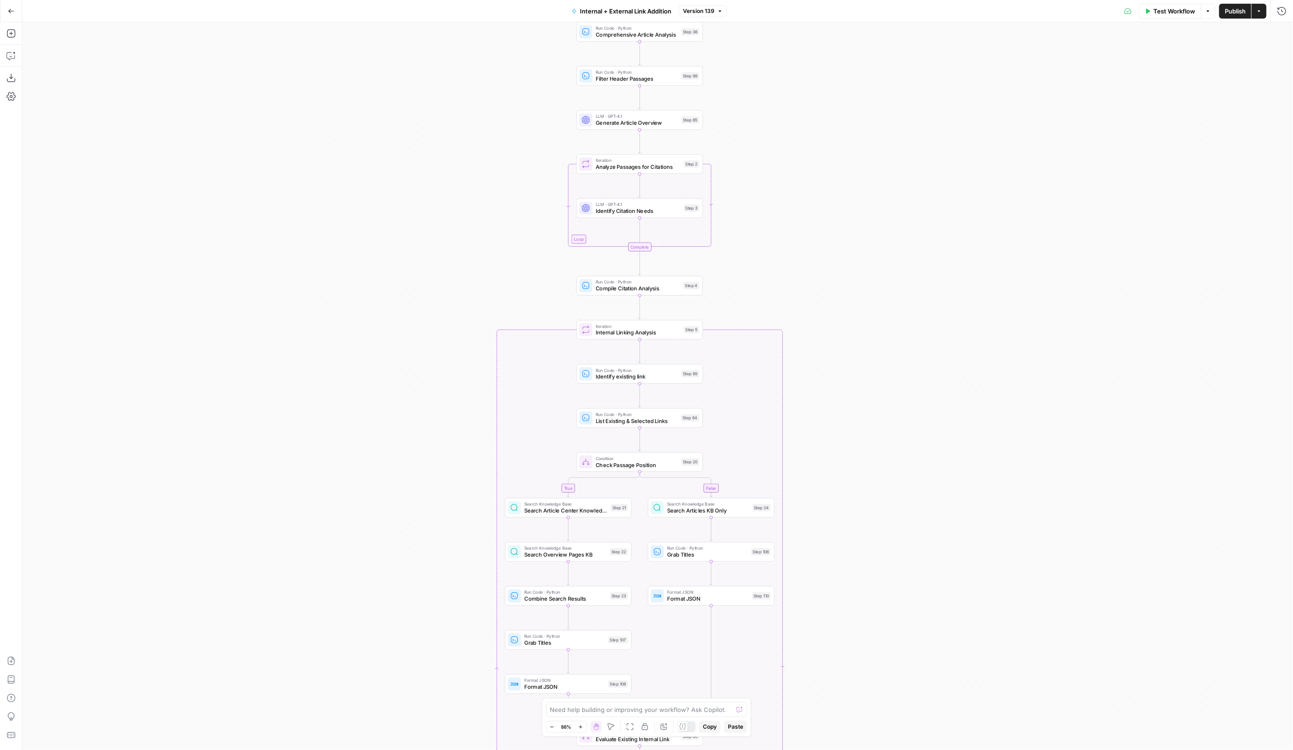
drag, startPoint x: 807, startPoint y: 478, endPoint x: 832, endPoint y: 478, distance: 25.0
click at [832, 478] on div "true false true false true false Workflow Set Inputs Inputs Run Code · Python R…" at bounding box center [657, 386] width 1270 height 728
click at [821, 481] on div "true false true false true false Workflow Set Inputs Inputs Run Code · Python R…" at bounding box center [657, 386] width 1270 height 728
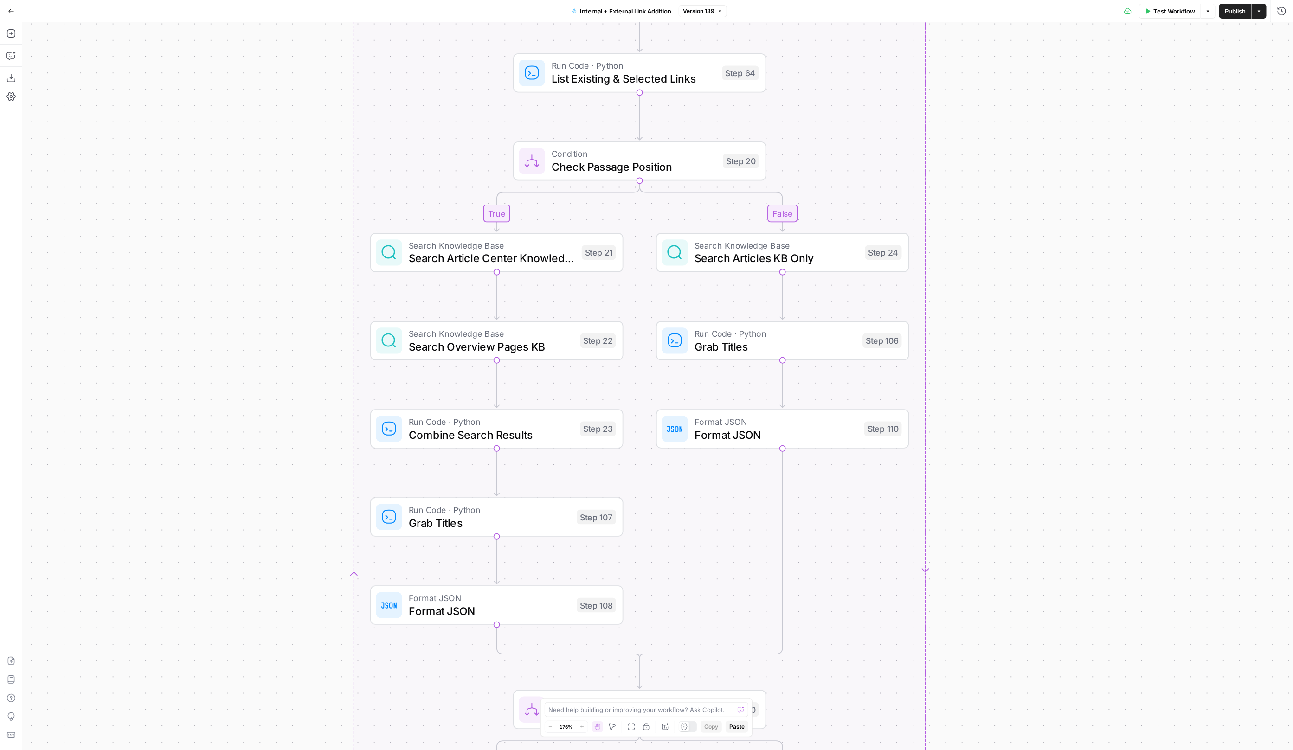
drag, startPoint x: 856, startPoint y: 450, endPoint x: 1039, endPoint y: 167, distance: 337.0
click at [1039, 167] on div "true false true false true false Workflow Set Inputs Inputs Run Code · Python R…" at bounding box center [657, 386] width 1270 height 728
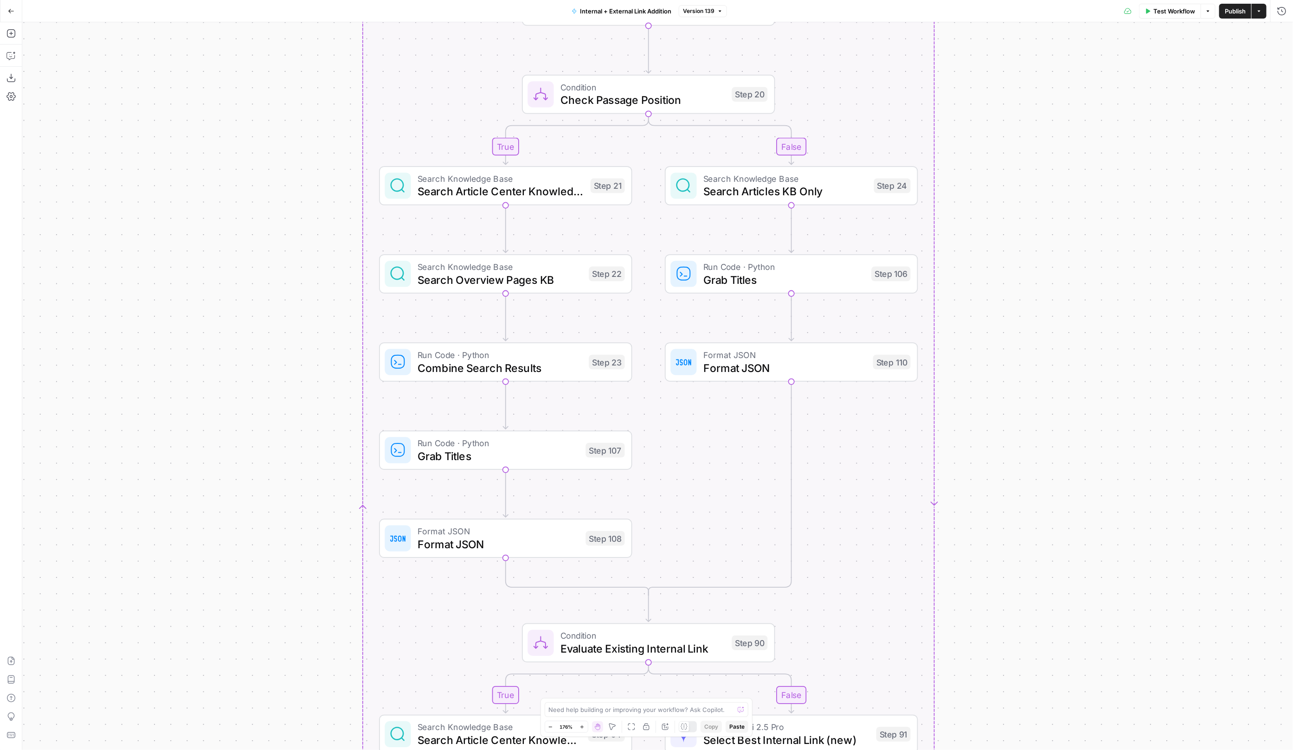
drag, startPoint x: 1049, startPoint y: 305, endPoint x: 1052, endPoint y: 244, distance: 60.8
click at [1054, 243] on div "true false true false true false Workflow Set Inputs Inputs Run Code · Python R…" at bounding box center [657, 386] width 1270 height 728
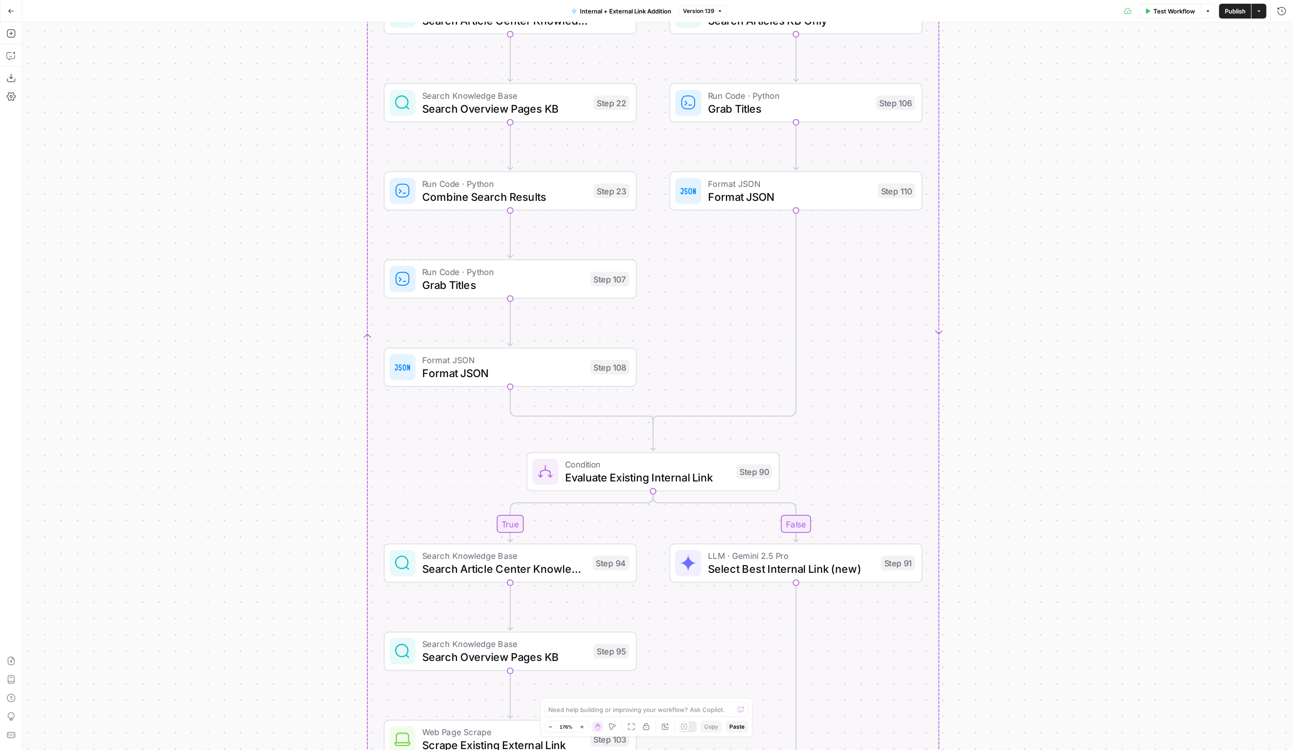
drag, startPoint x: 1025, startPoint y: 403, endPoint x: 1031, endPoint y: 231, distance: 171.7
click at [1031, 231] on div "true false true false true false Workflow Set Inputs Inputs Run Code · Python R…" at bounding box center [657, 386] width 1270 height 728
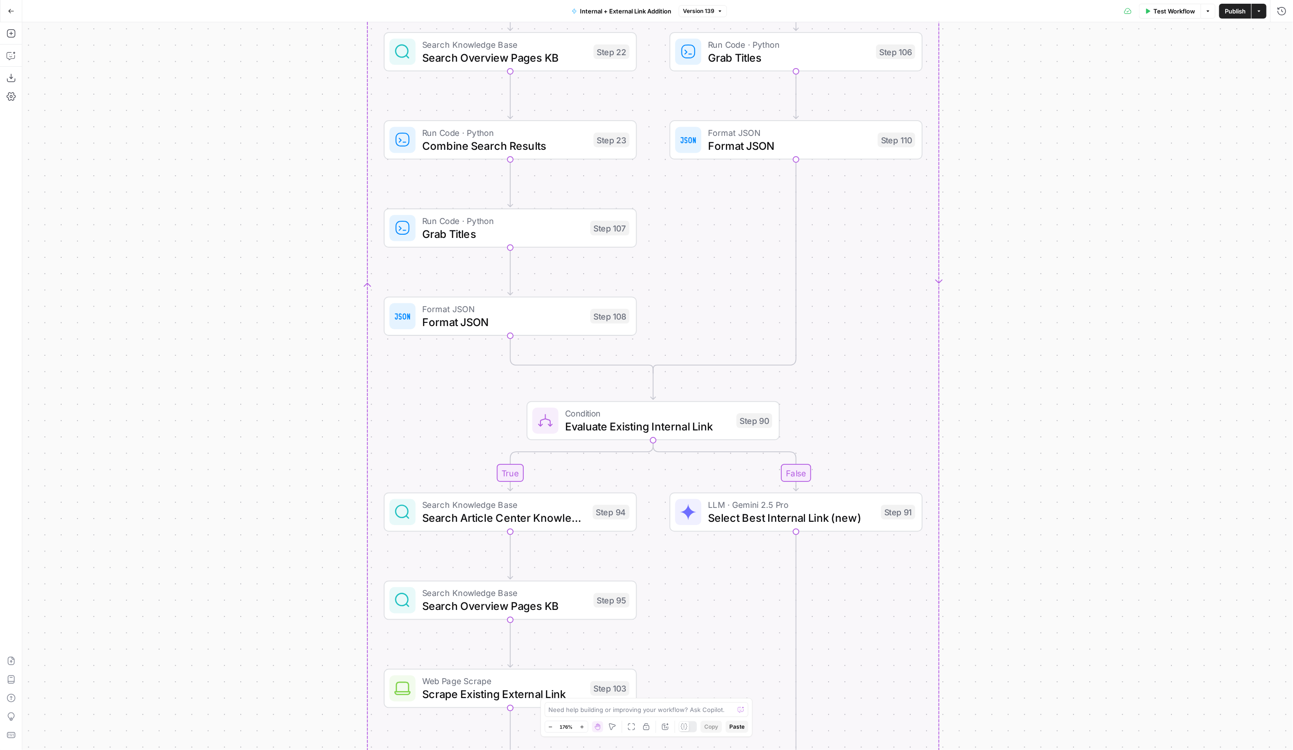
drag, startPoint x: 1021, startPoint y: 479, endPoint x: 1020, endPoint y: 224, distance: 254.6
click at [1021, 223] on div "true false true false true false Workflow Set Inputs Inputs Run Code · Python R…" at bounding box center [657, 386] width 1270 height 728
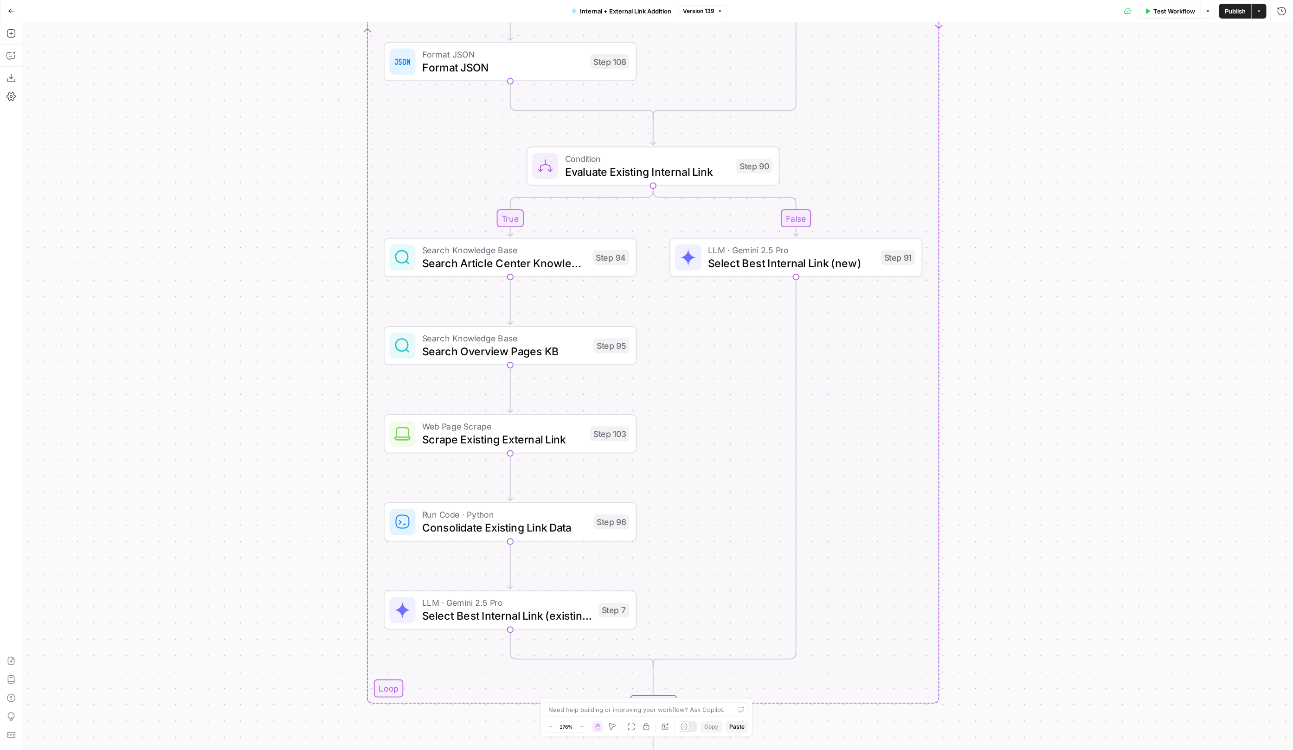
drag, startPoint x: 1009, startPoint y: 440, endPoint x: 1026, endPoint y: 203, distance: 237.6
click at [1026, 199] on div "true false true false true false Workflow Set Inputs Inputs Run Code · Python R…" at bounding box center [657, 386] width 1270 height 728
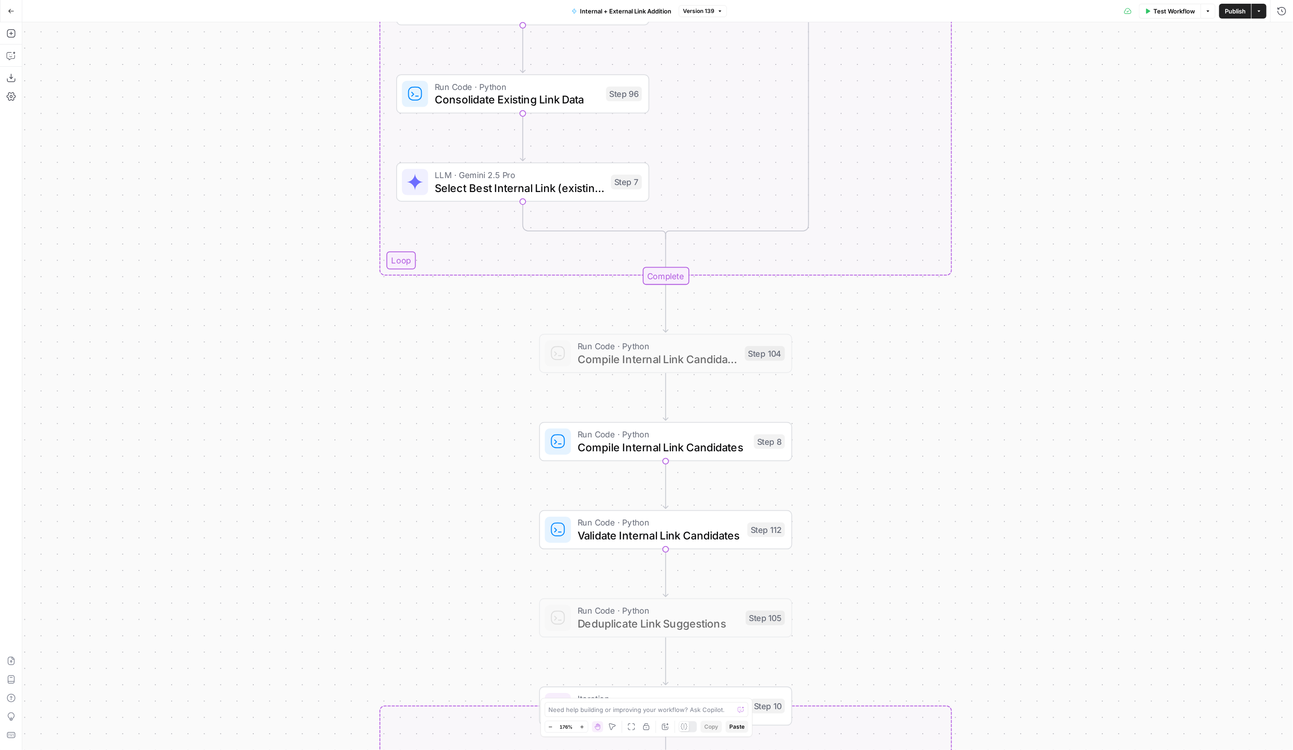
drag, startPoint x: 1029, startPoint y: 414, endPoint x: 1024, endPoint y: 177, distance: 237.0
click at [1024, 177] on div "true false true false true false Workflow Set Inputs Inputs Run Code · Python R…" at bounding box center [657, 386] width 1270 height 728
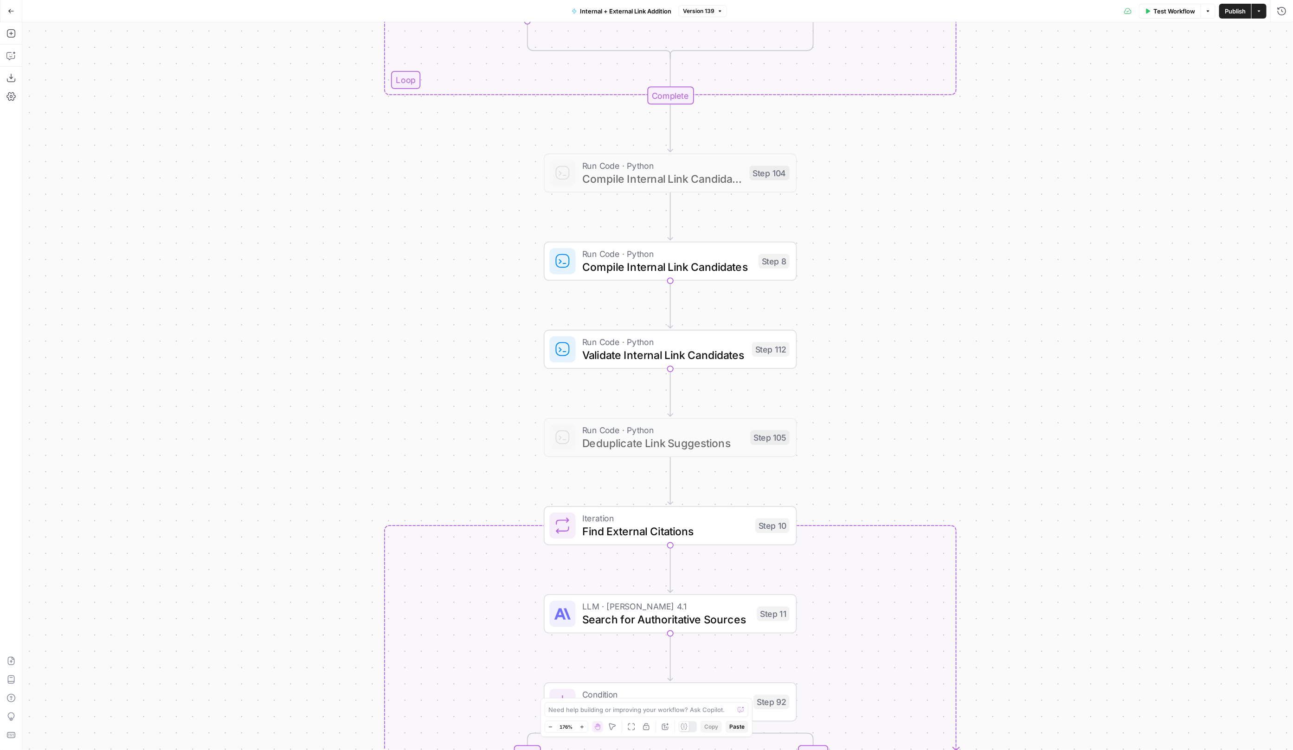
drag, startPoint x: 1005, startPoint y: 478, endPoint x: 1009, endPoint y: 300, distance: 178.1
click at [1009, 298] on div "true false true false true false Workflow Set Inputs Inputs Run Code · Python R…" at bounding box center [657, 386] width 1270 height 728
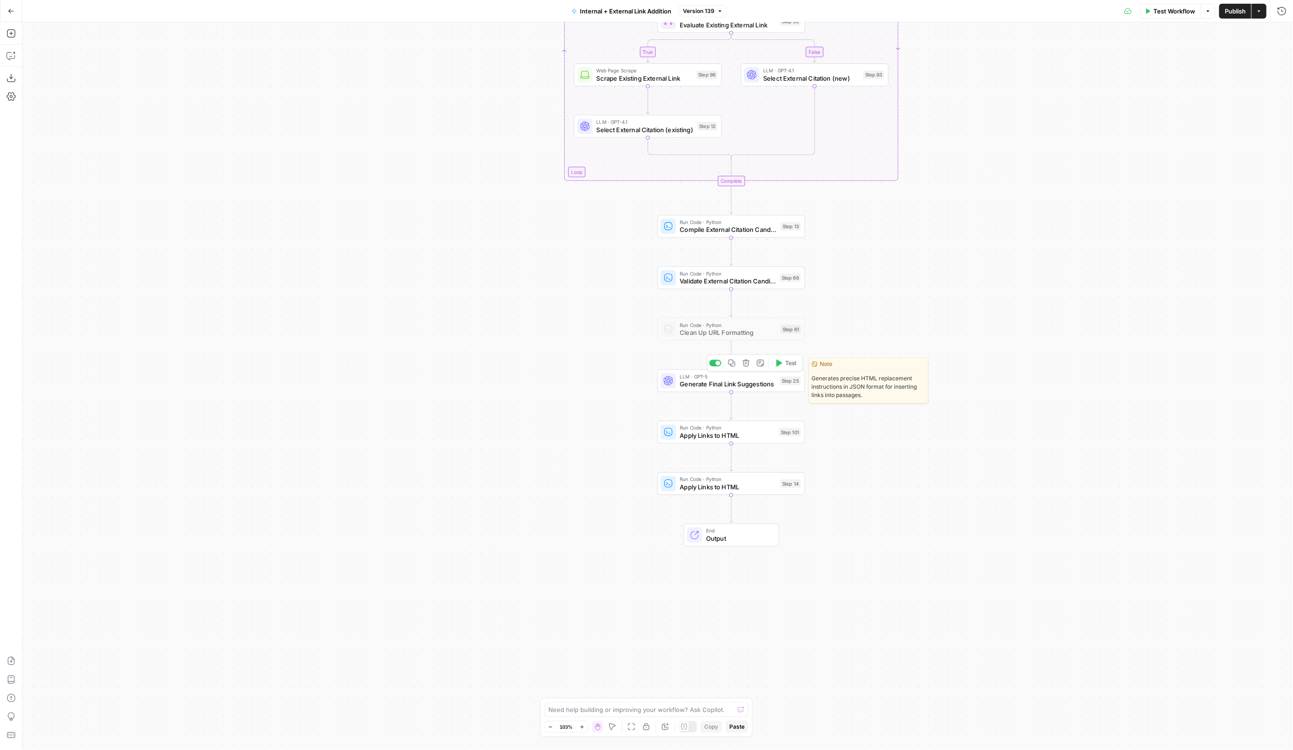
click at [670, 372] on div "LLM · GPT-5 Generate Final Link Suggestions Step 25 Copy step Delete step Edit …" at bounding box center [730, 380] width 147 height 23
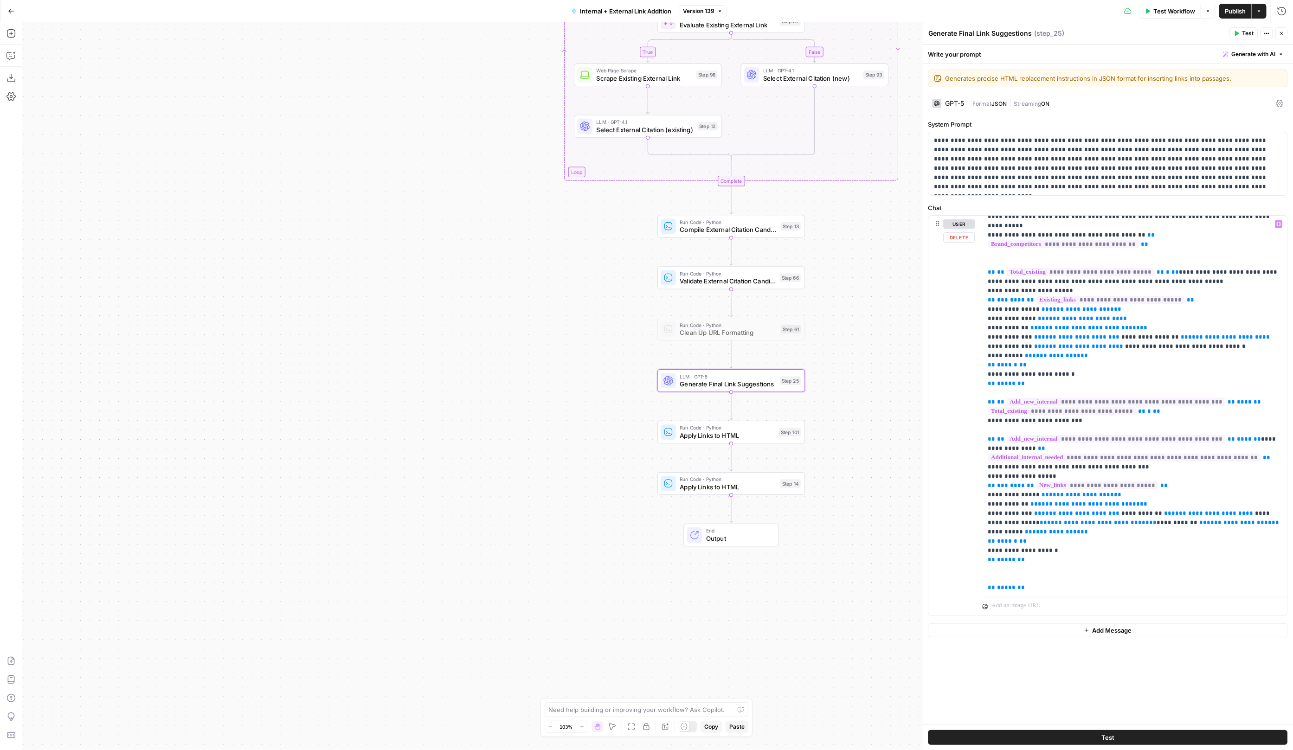
scroll to position [281, 0]
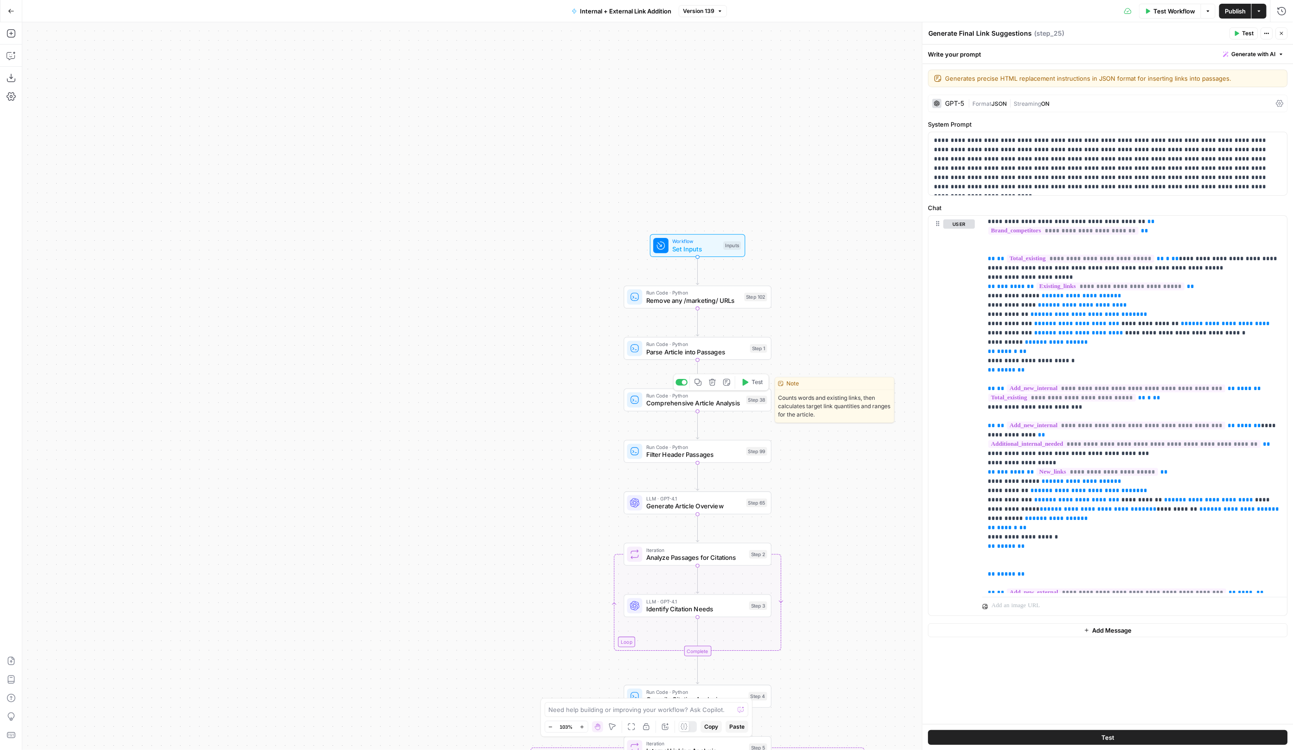
click at [656, 403] on span "Comprehensive Article Analysis" at bounding box center [694, 403] width 96 height 10
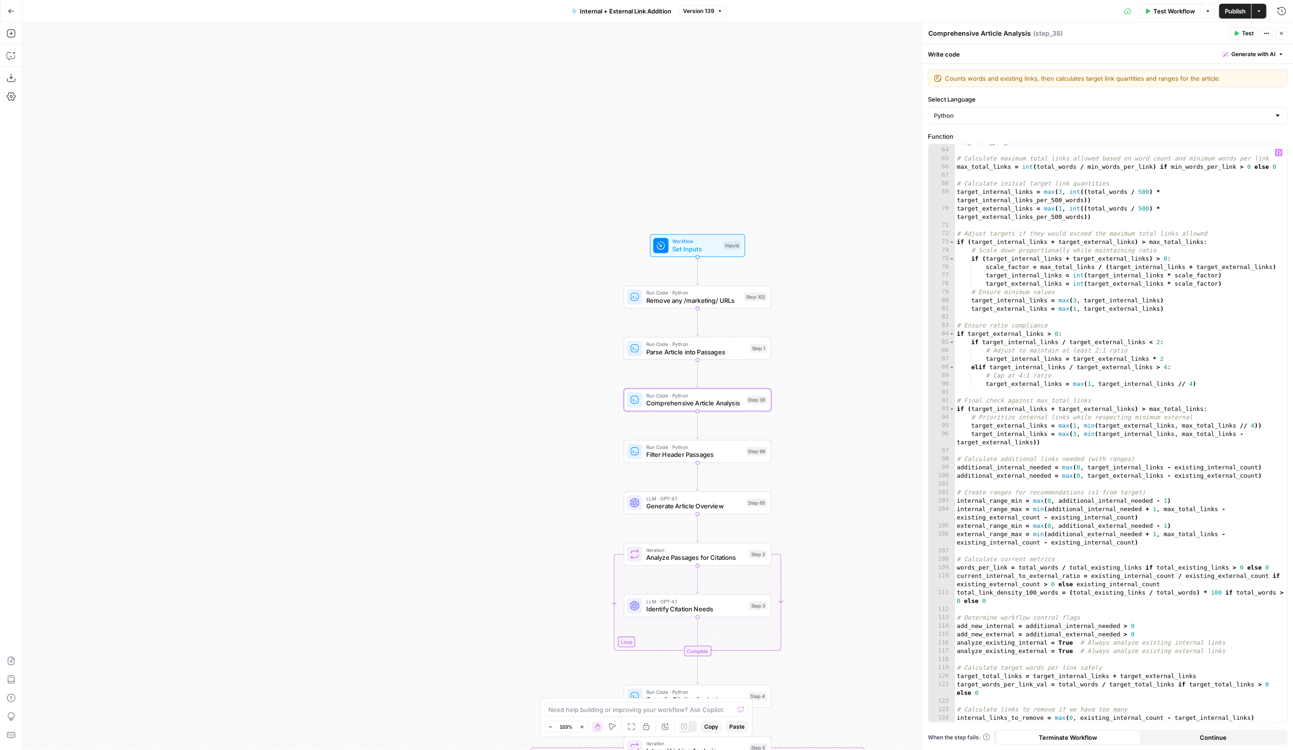
scroll to position [539, 0]
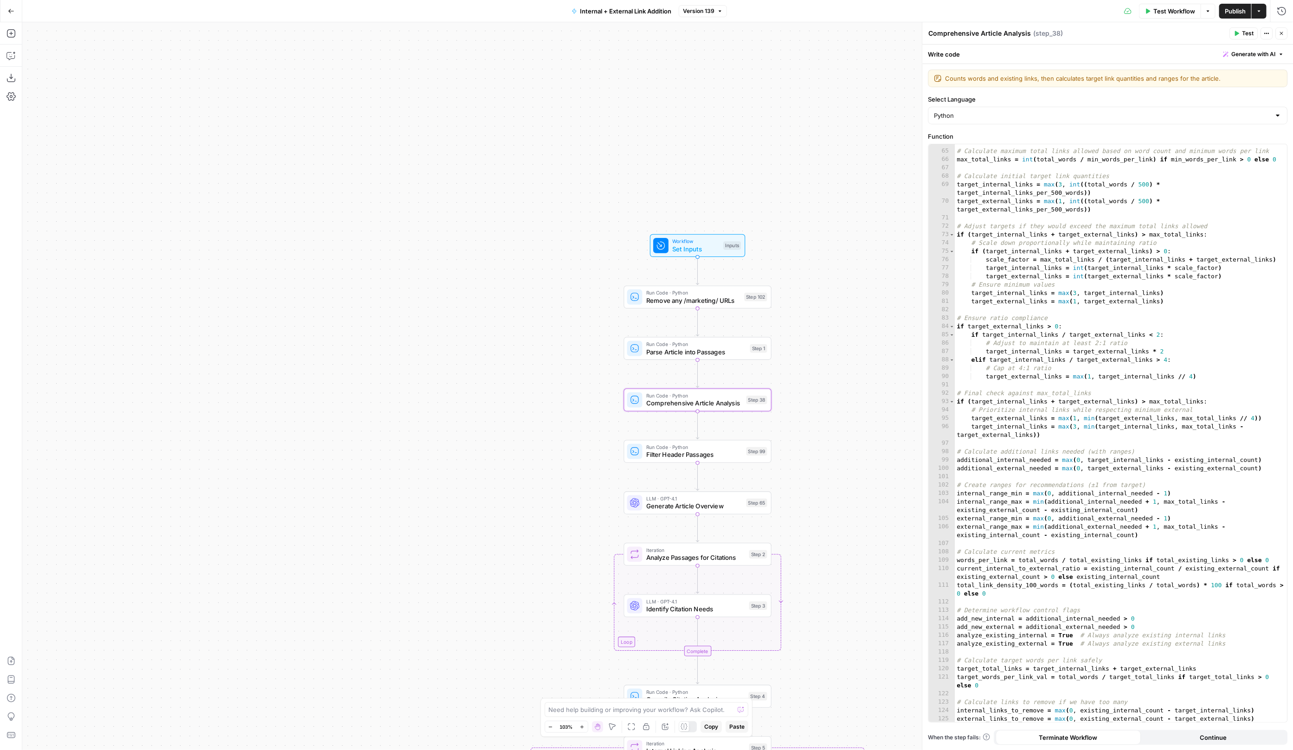
click at [1279, 34] on icon "button" at bounding box center [1282, 34] width 6 height 6
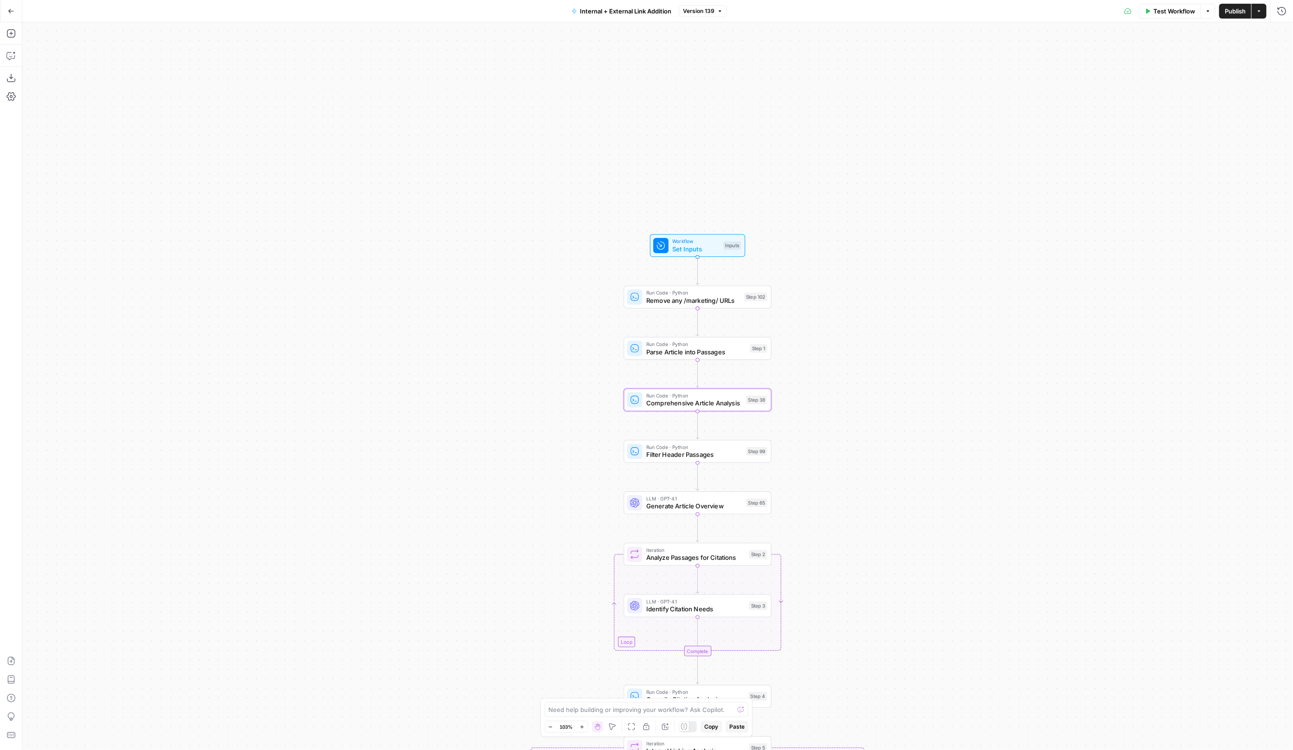
click at [8, 7] on button "Go Back" at bounding box center [11, 11] width 17 height 17
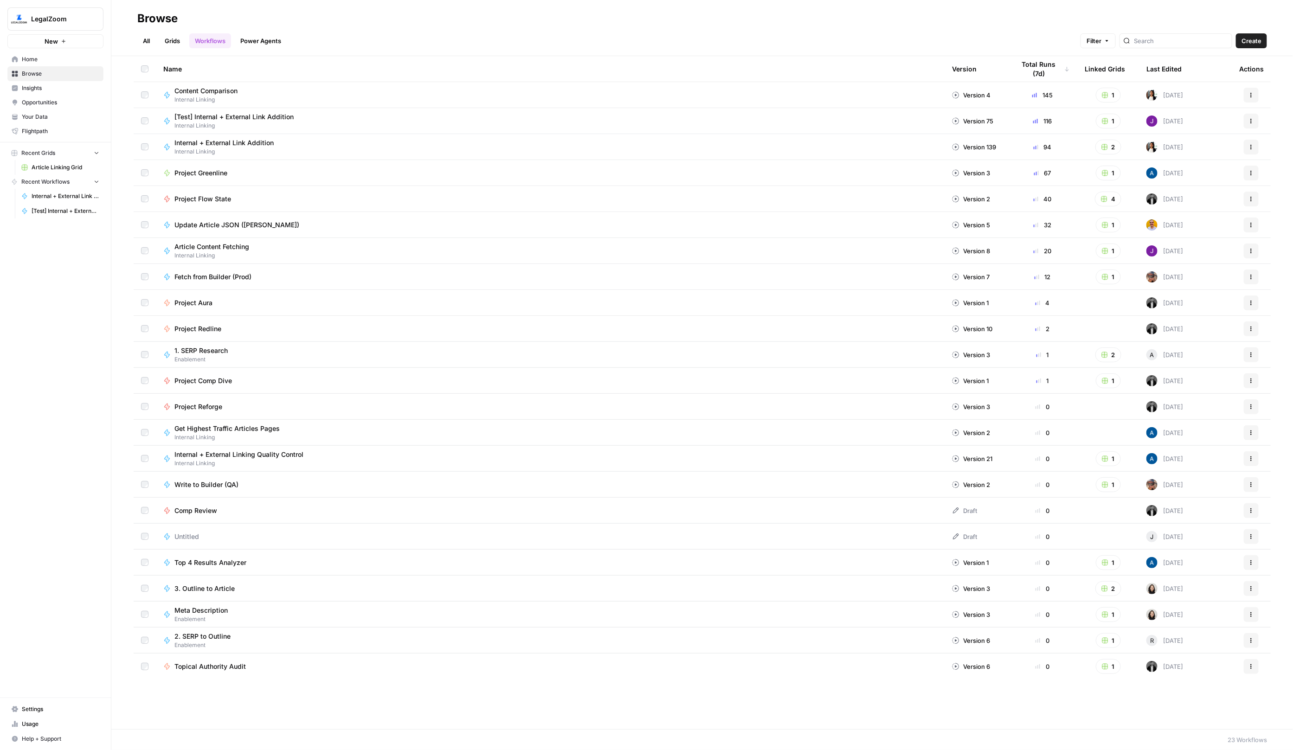
click at [250, 142] on span "Internal + External Link Addition" at bounding box center [223, 142] width 99 height 9
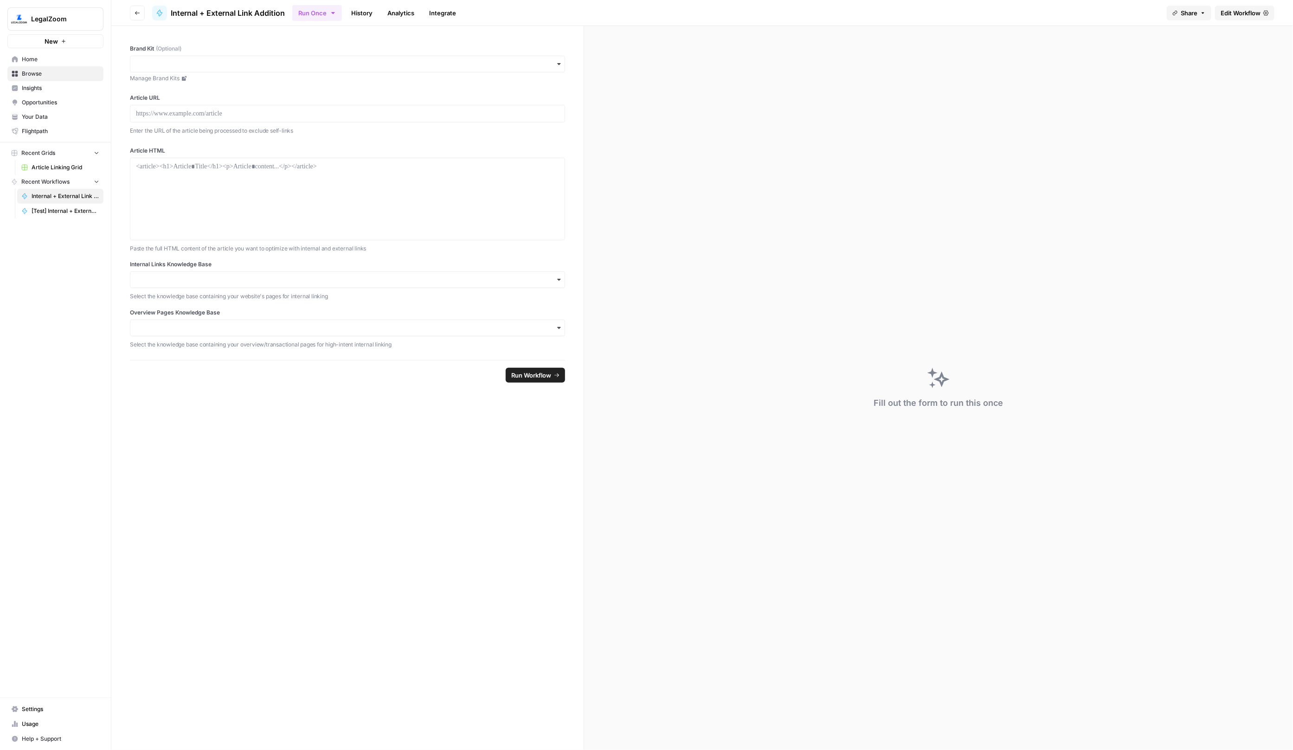
click at [351, 7] on link "History" at bounding box center [362, 13] width 32 height 15
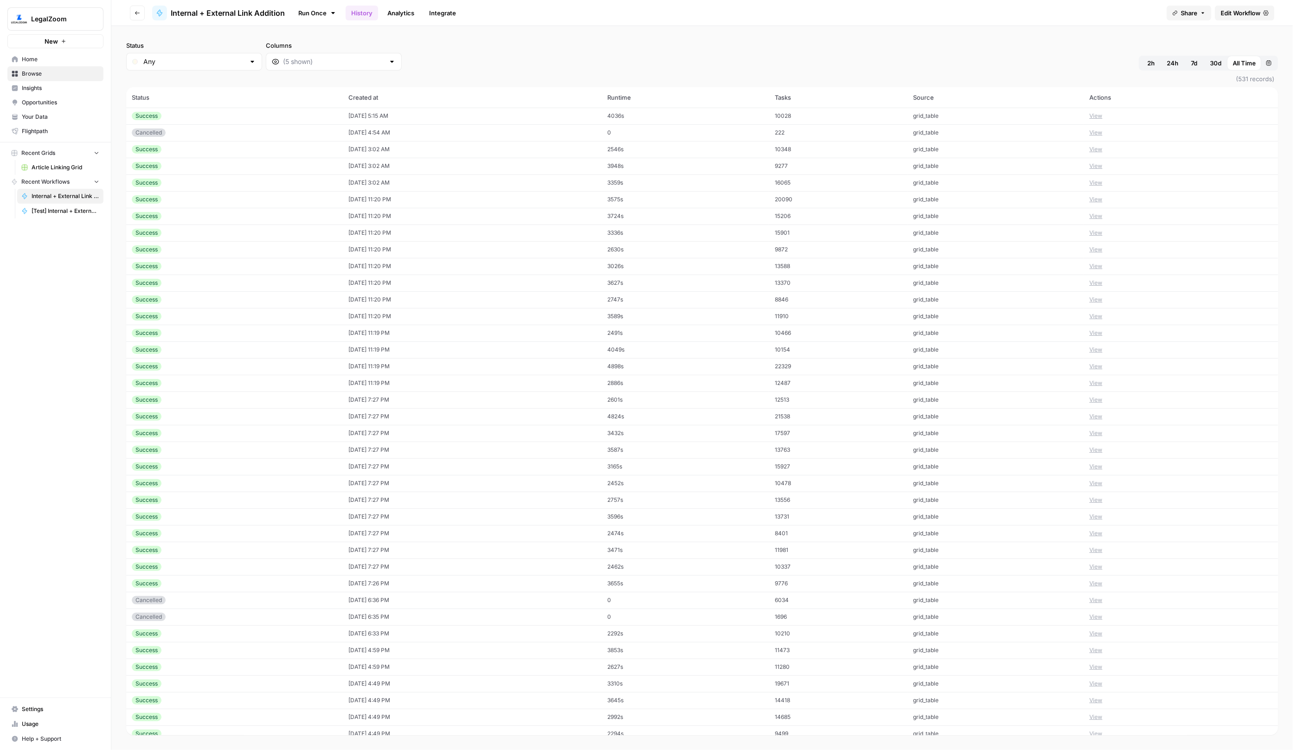
drag, startPoint x: 635, startPoint y: 216, endPoint x: 651, endPoint y: 217, distance: 15.8
click at [651, 217] on td "3724s" at bounding box center [685, 216] width 167 height 17
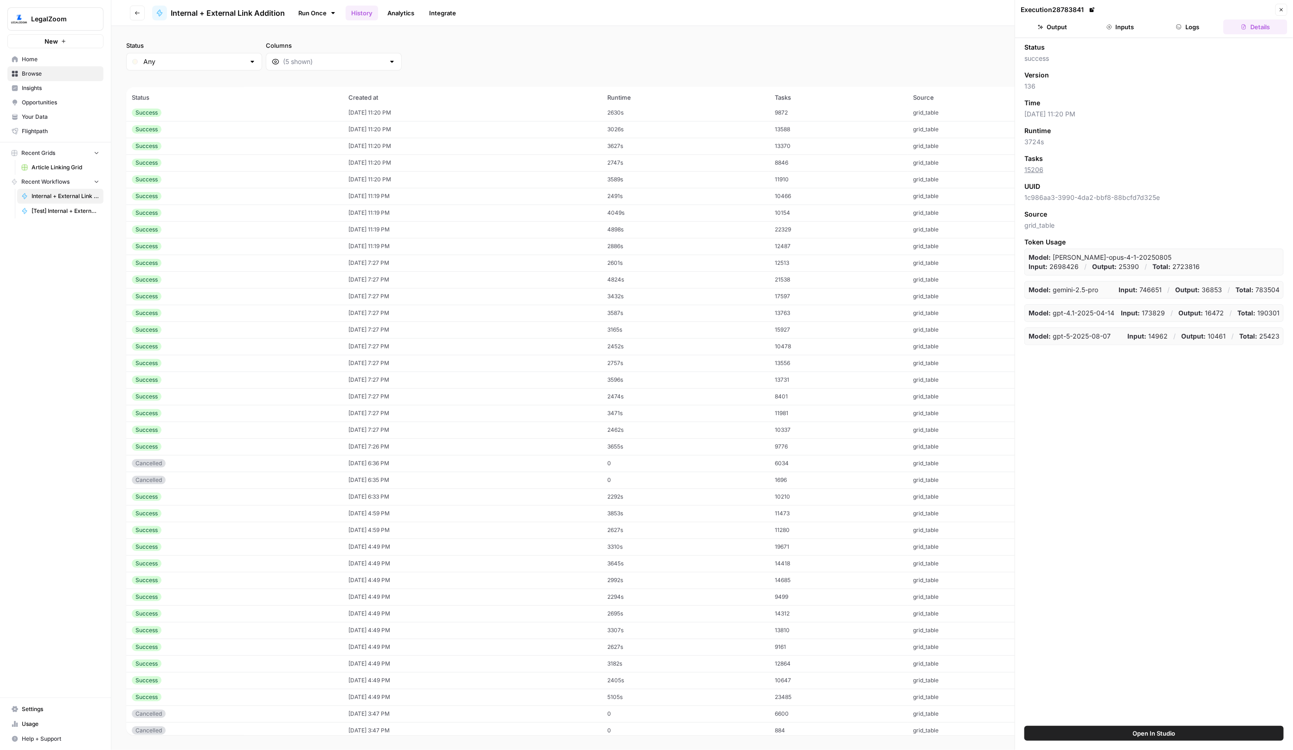
scroll to position [149, 0]
drag, startPoint x: 634, startPoint y: 686, endPoint x: 661, endPoint y: 687, distance: 26.9
click at [661, 687] on td "5105s" at bounding box center [685, 684] width 167 height 17
click at [666, 259] on td "3026s" at bounding box center [685, 266] width 167 height 17
click at [1197, 22] on button "Logs" at bounding box center [1188, 26] width 64 height 15
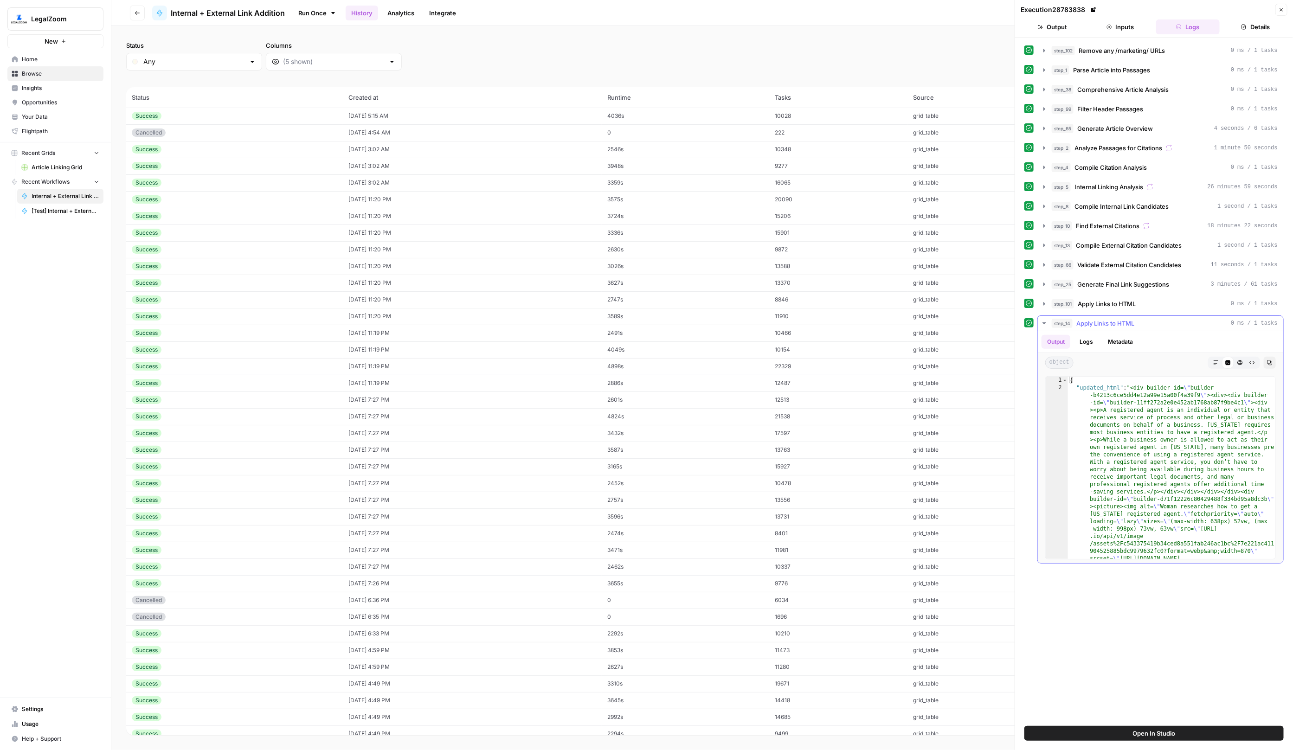
click at [1145, 319] on div "step_14 Apply Links to HTML 0 ms / 1 tasks" at bounding box center [1164, 323] width 226 height 9
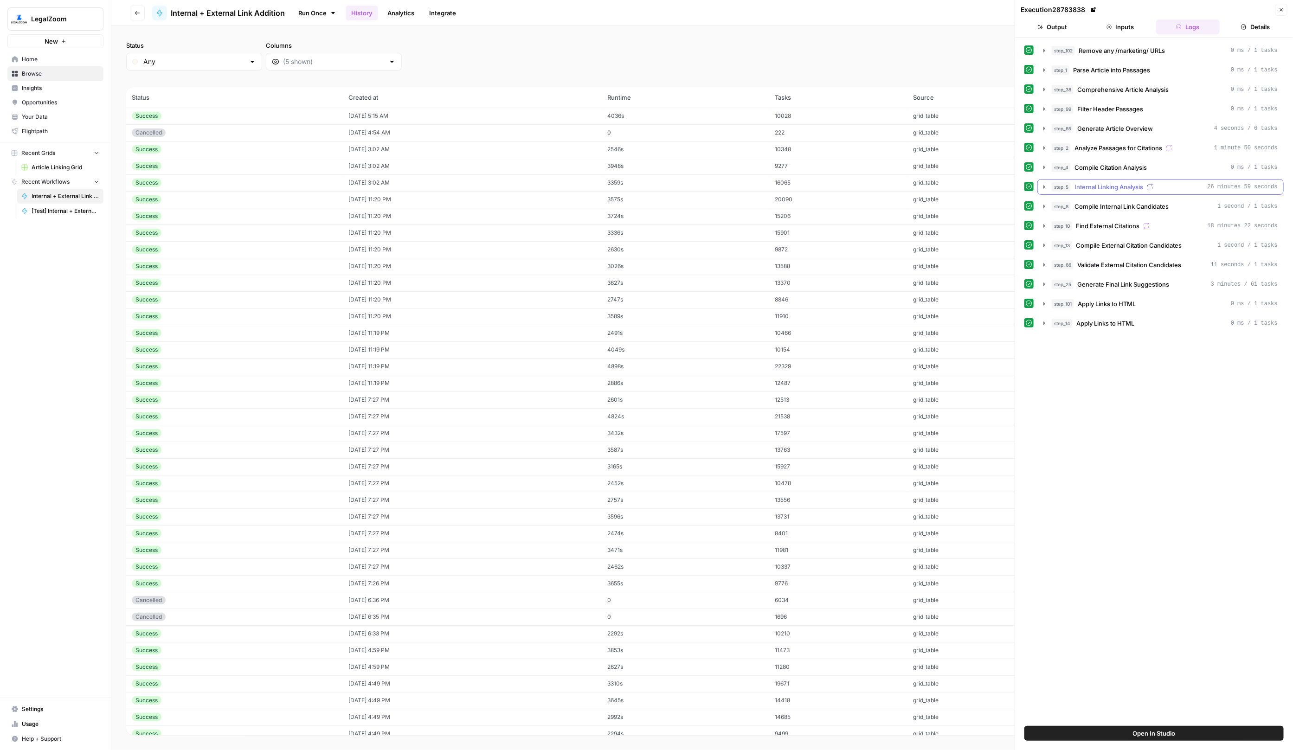
click at [1213, 187] on span "26 minutes 59 seconds" at bounding box center [1242, 187] width 70 height 8
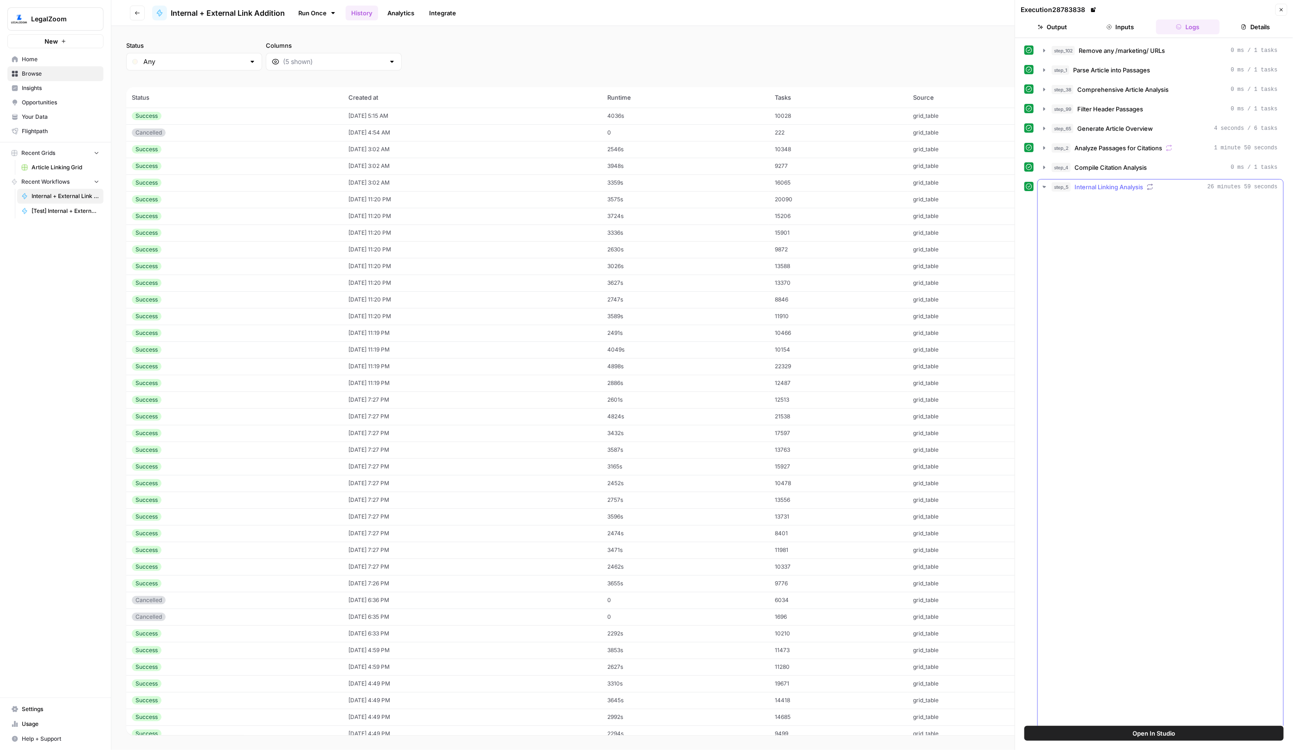
click at [1213, 187] on span "26 minutes 59 seconds" at bounding box center [1242, 187] width 70 height 8
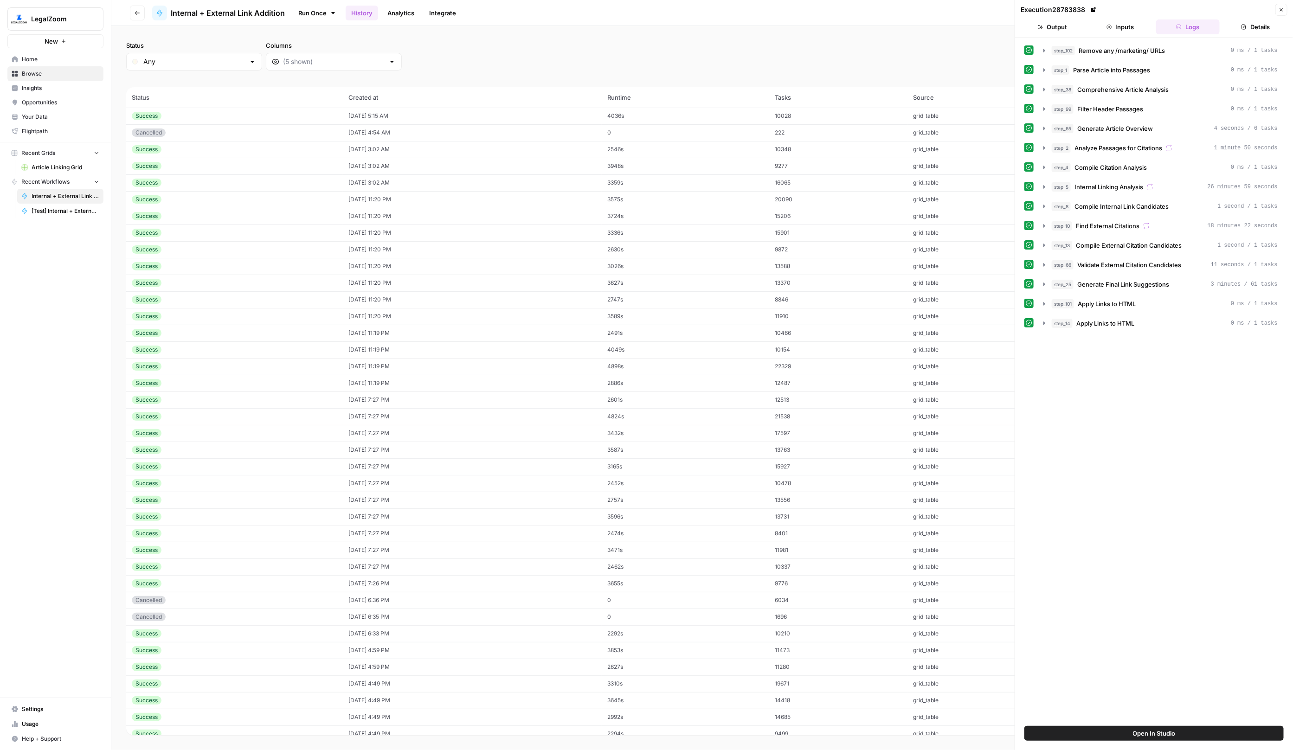
click at [1183, 231] on div "step_102 Remove any /marketing/ URLs 0 ms / 1 tasks step_1 Parse Article into P…" at bounding box center [1153, 187] width 259 height 288
click at [1175, 223] on div "step_10 Find External Citations 18 minutes 22 seconds" at bounding box center [1164, 225] width 226 height 9
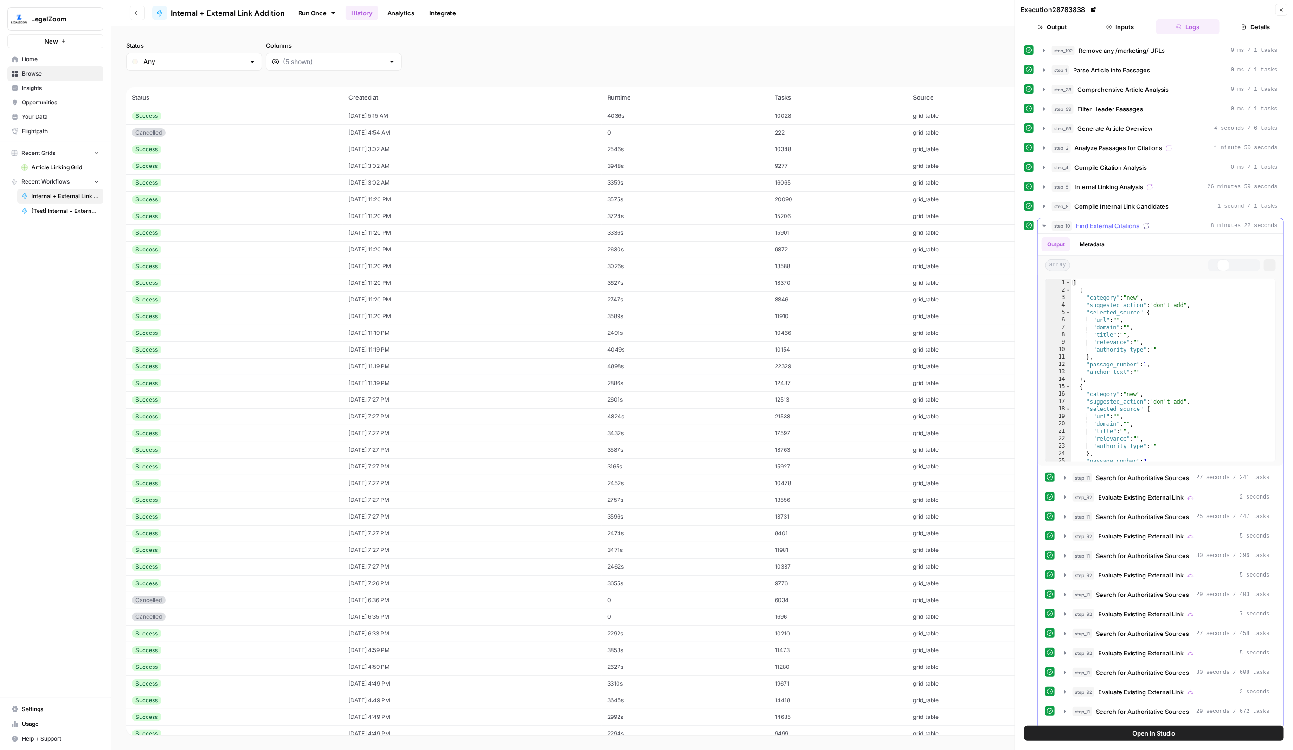
click at [1175, 223] on div "step_10 Find External Citations 18 minutes 22 seconds" at bounding box center [1164, 225] width 226 height 9
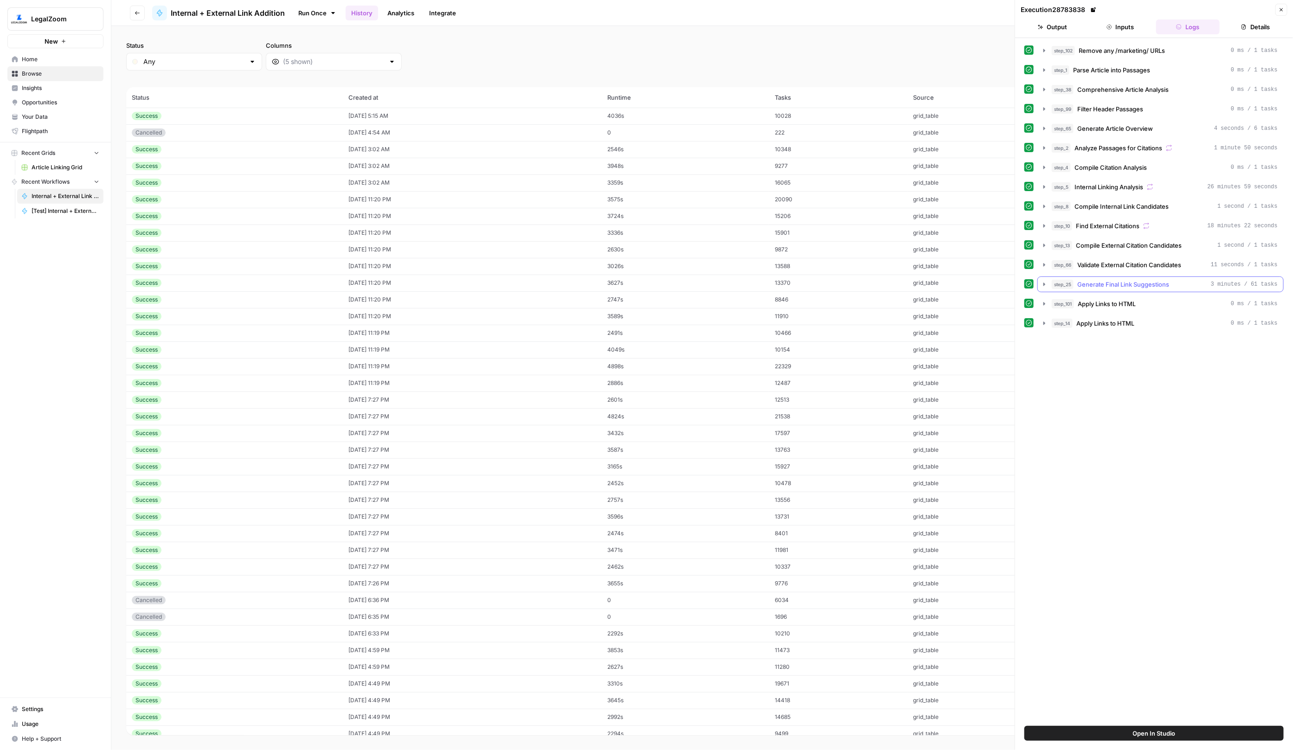
click at [1165, 282] on span "Generate Final Link Suggestions" at bounding box center [1123, 284] width 92 height 9
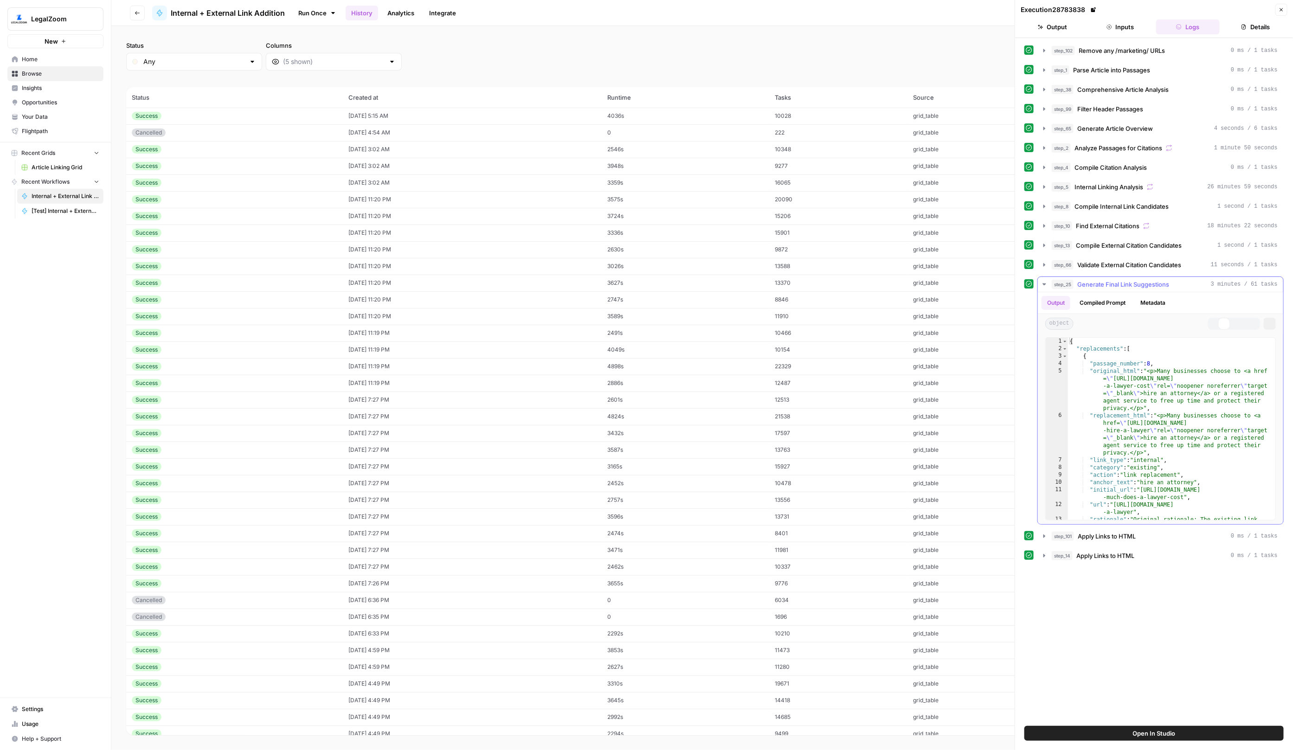
click at [1165, 282] on span "Generate Final Link Suggestions" at bounding box center [1123, 284] width 92 height 9
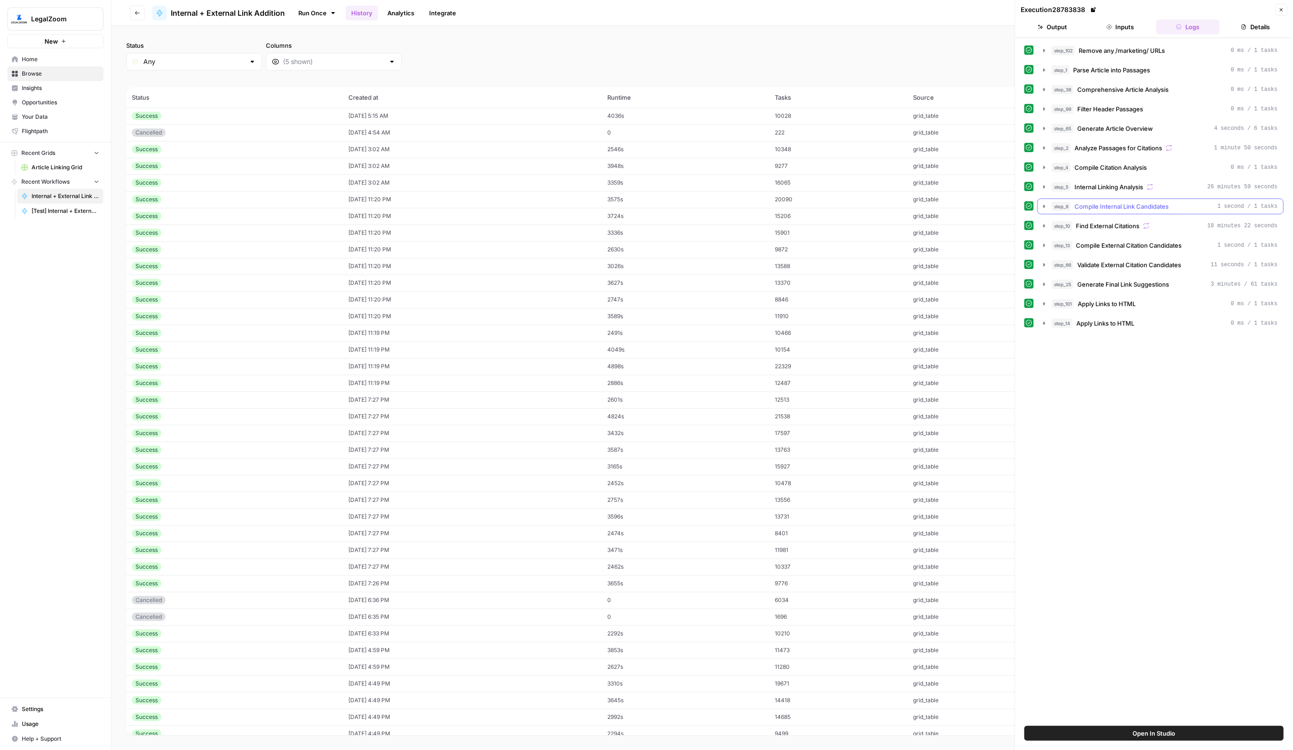
click at [1186, 202] on div "step_8 Compile Internal Link Candidates 1 second / 1 tasks" at bounding box center [1164, 206] width 226 height 9
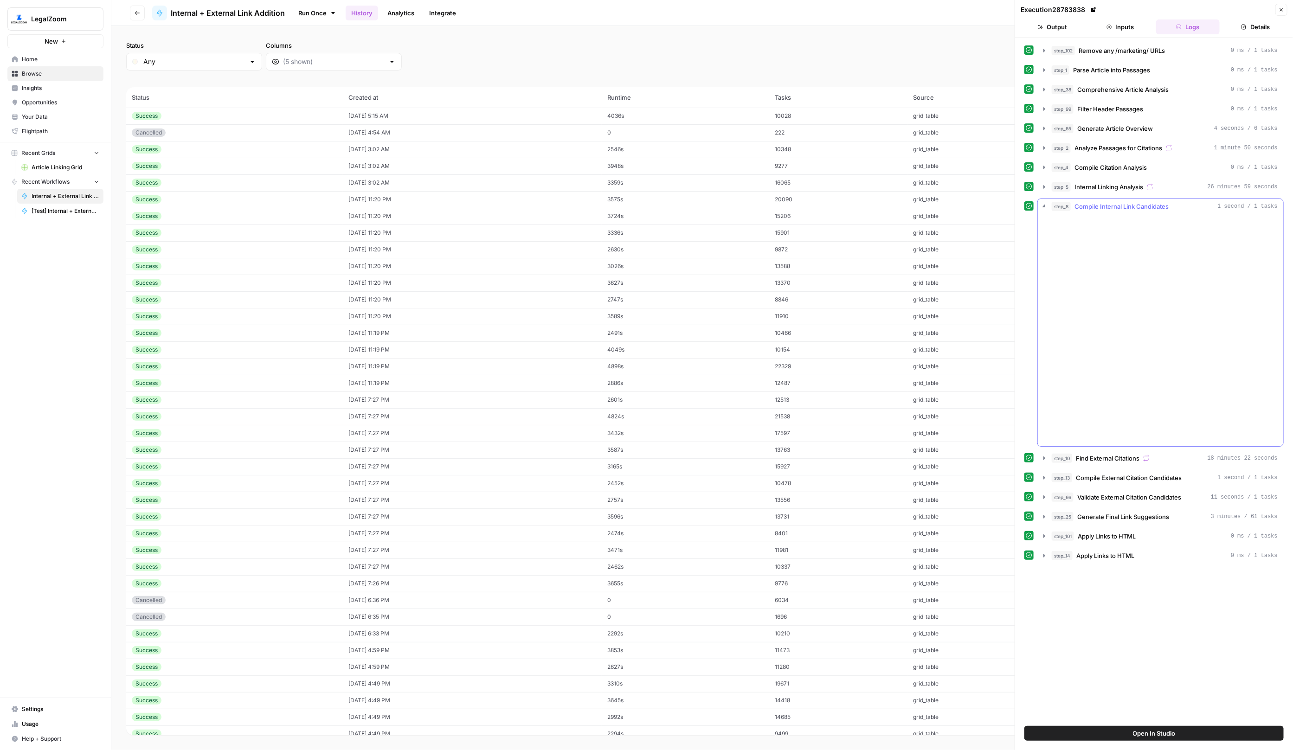
click at [1186, 202] on div "step_8 Compile Internal Link Candidates 1 second / 1 tasks" at bounding box center [1164, 206] width 226 height 9
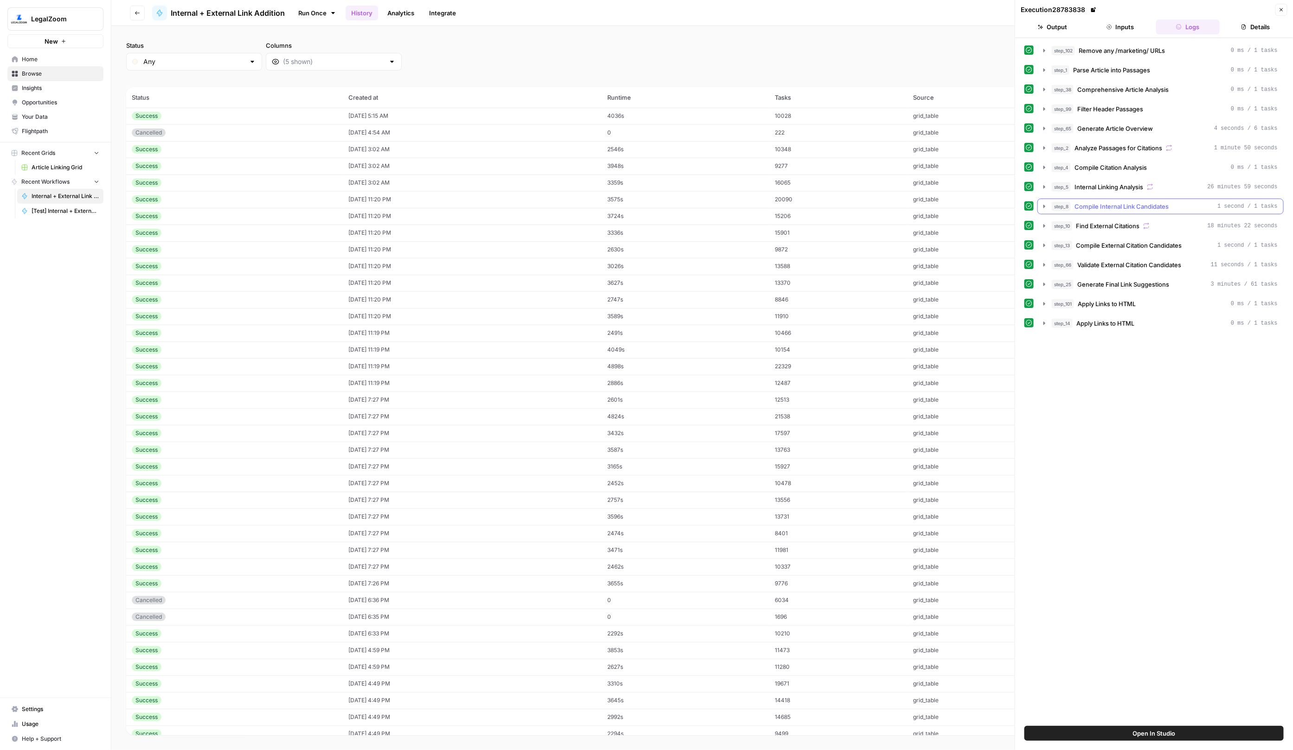
click at [1172, 191] on div "step_102 Remove any /marketing/ URLs 0 ms / 1 tasks step_1 Parse Article into P…" at bounding box center [1153, 187] width 259 height 288
click at [1163, 168] on div "step_4 Compile Citation Analysis 0 ms / 1 tasks" at bounding box center [1164, 167] width 226 height 9
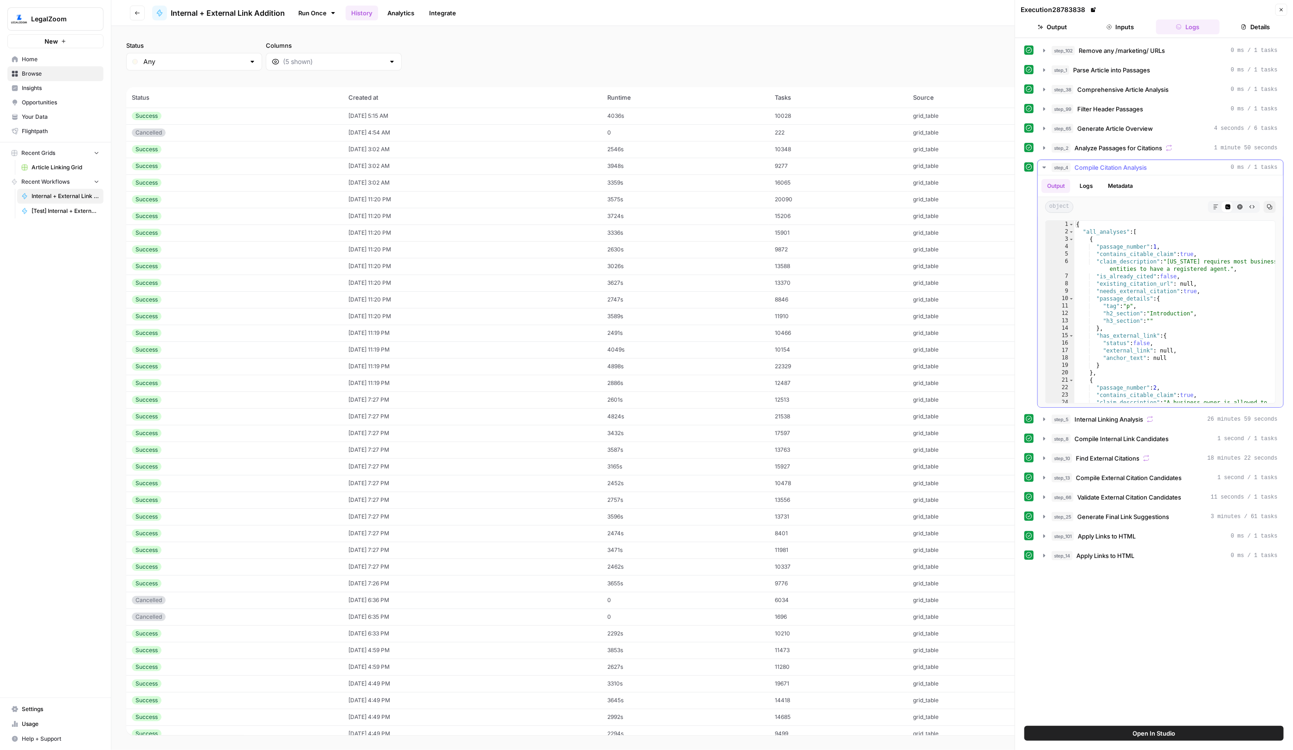
click at [1157, 166] on div "step_4 Compile Citation Analysis 0 ms / 1 tasks" at bounding box center [1164, 167] width 226 height 9
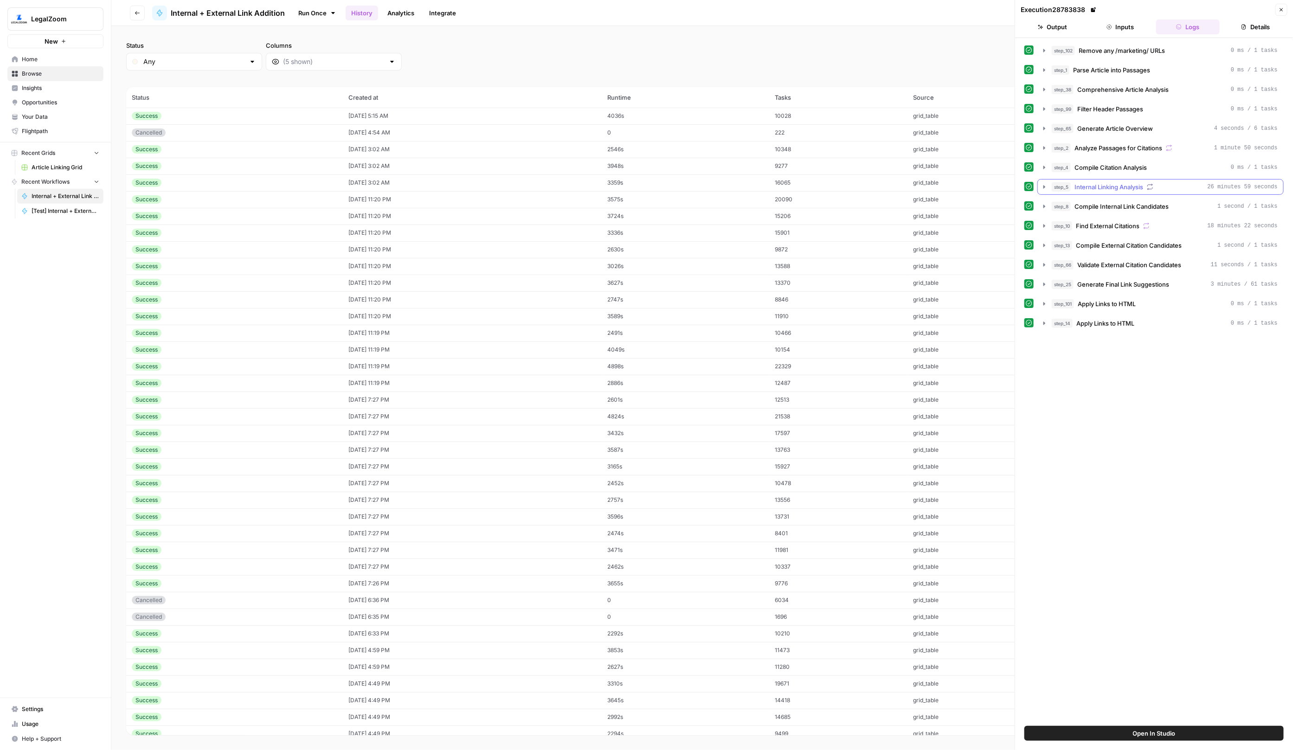
click at [1157, 179] on button "step_5 Internal Linking Analysis 26 minutes 59 seconds" at bounding box center [1159, 186] width 245 height 15
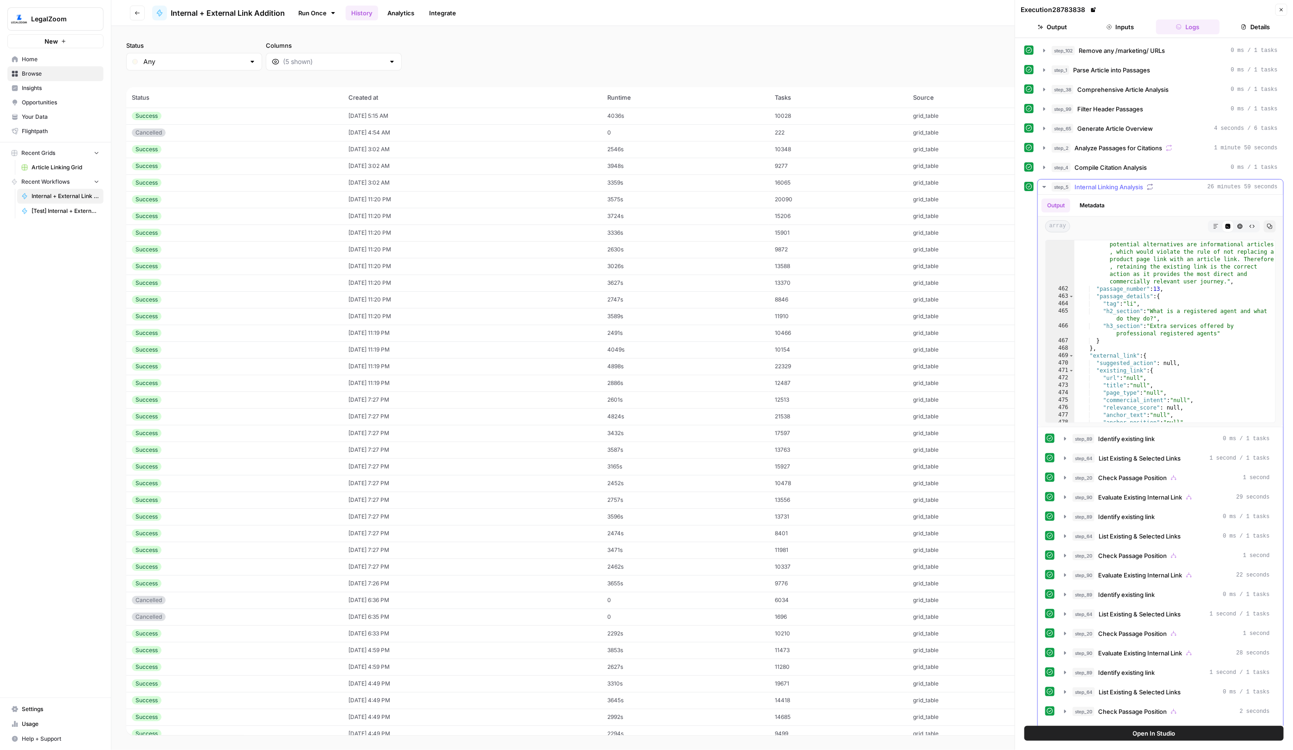
scroll to position [3468, 0]
click at [1124, 195] on div "Output Metadata" at bounding box center [1159, 205] width 245 height 21
click at [1119, 183] on span "Internal Linking Analysis" at bounding box center [1108, 186] width 69 height 9
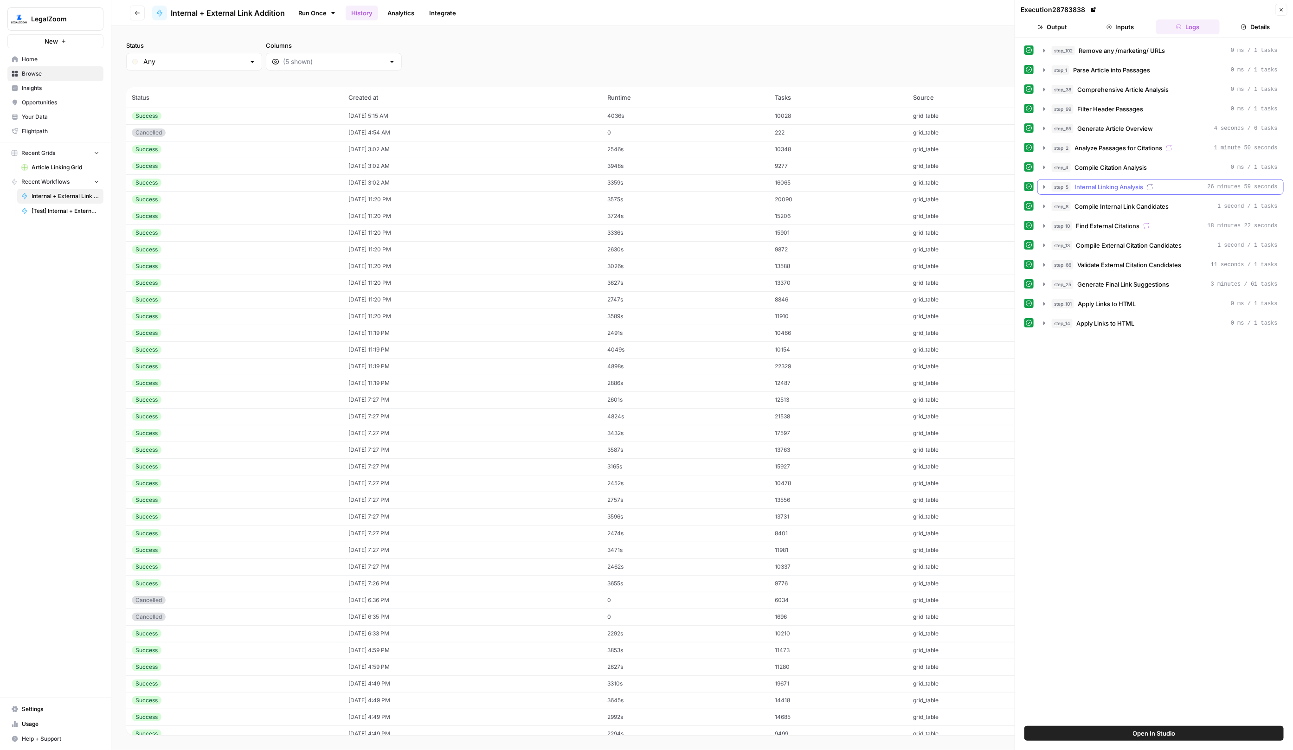
click at [1109, 182] on span "Internal Linking Analysis" at bounding box center [1108, 186] width 69 height 9
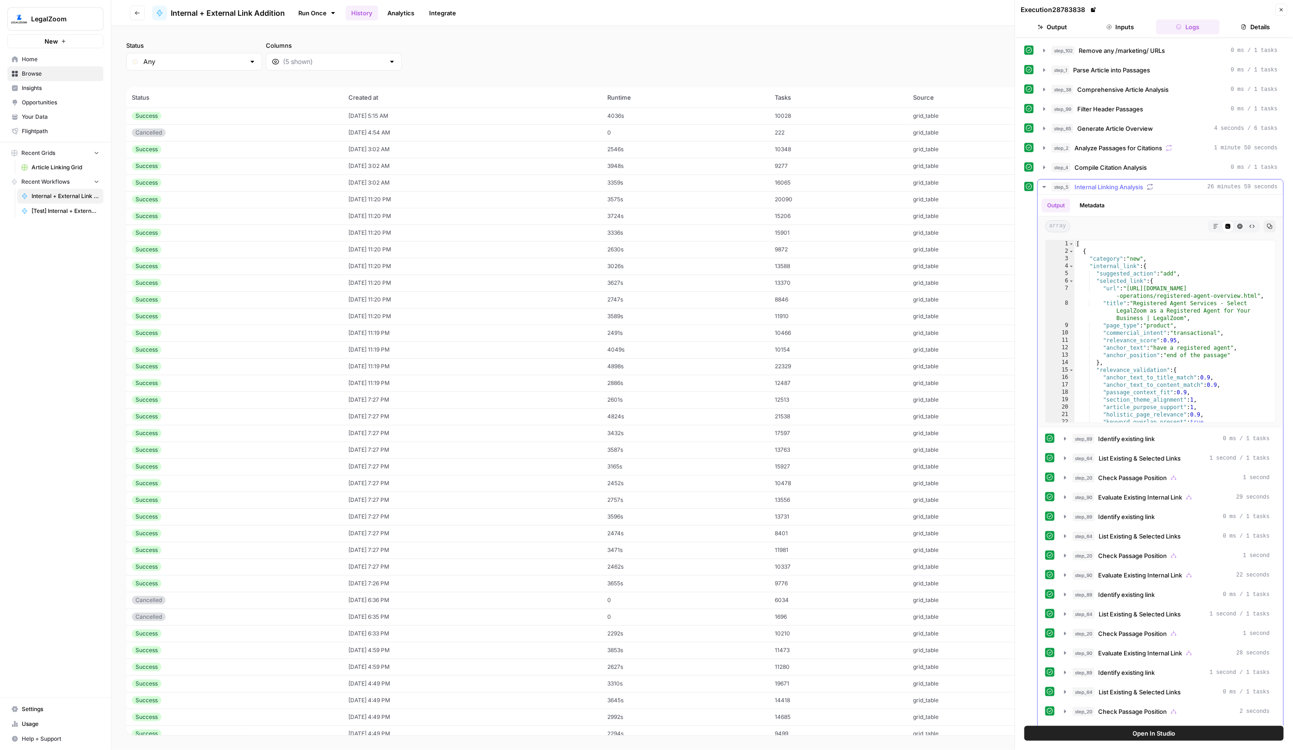
click at [1109, 182] on span "Internal Linking Analysis" at bounding box center [1108, 186] width 69 height 9
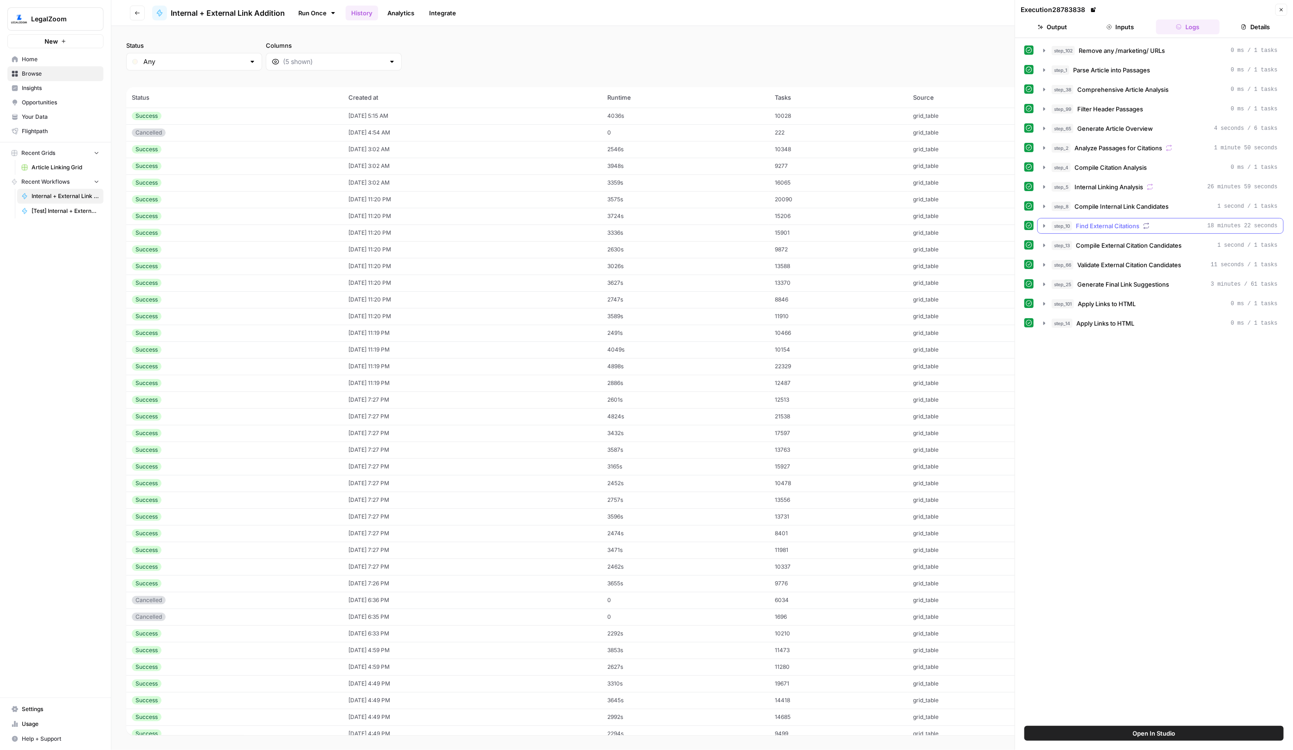
click at [1108, 225] on span "Find External Citations" at bounding box center [1108, 225] width 64 height 9
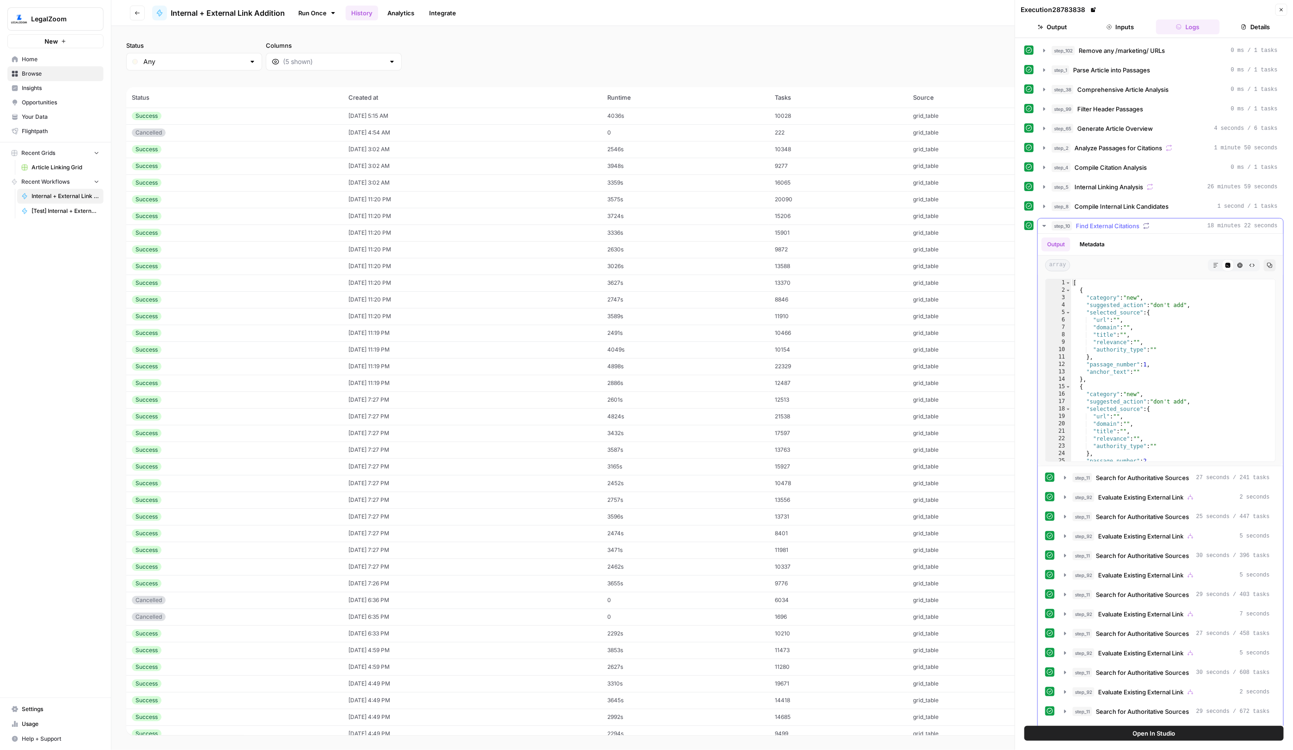
click at [1108, 224] on span "Find External Citations" at bounding box center [1108, 225] width 64 height 9
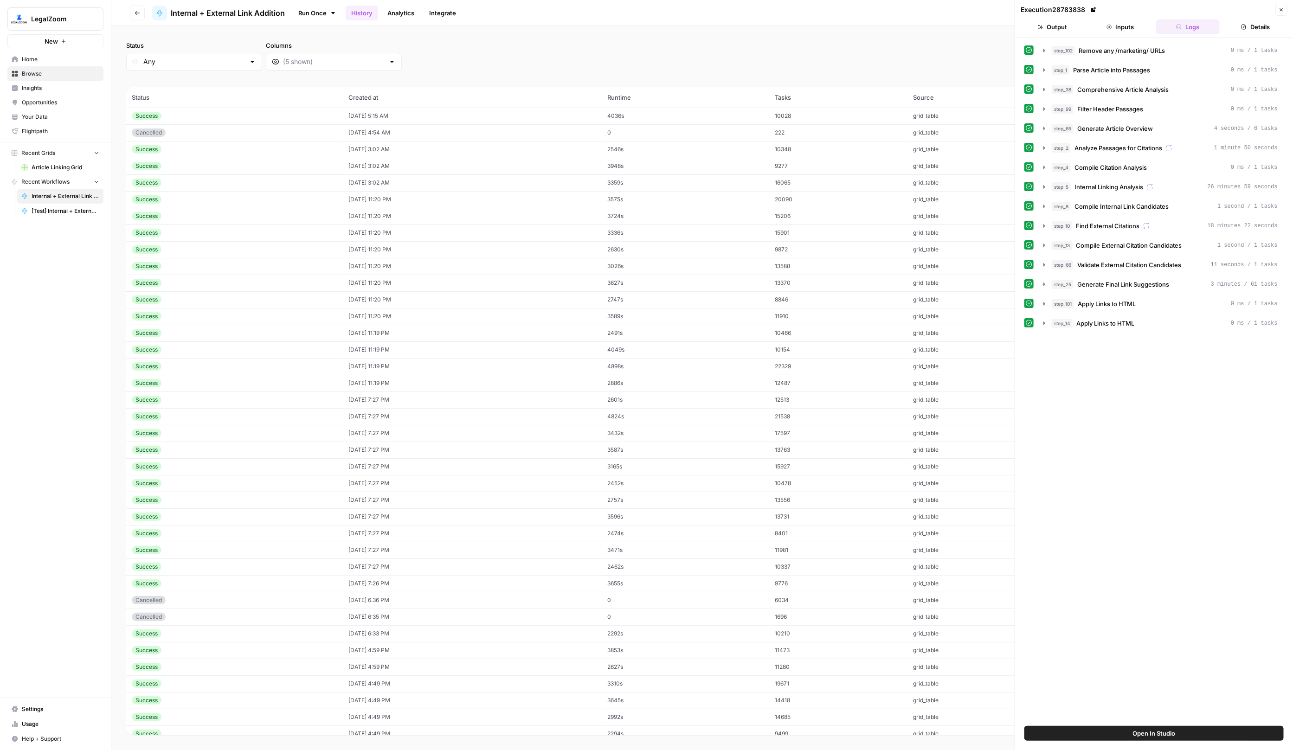
click at [878, 238] on td "15901" at bounding box center [838, 232] width 138 height 17
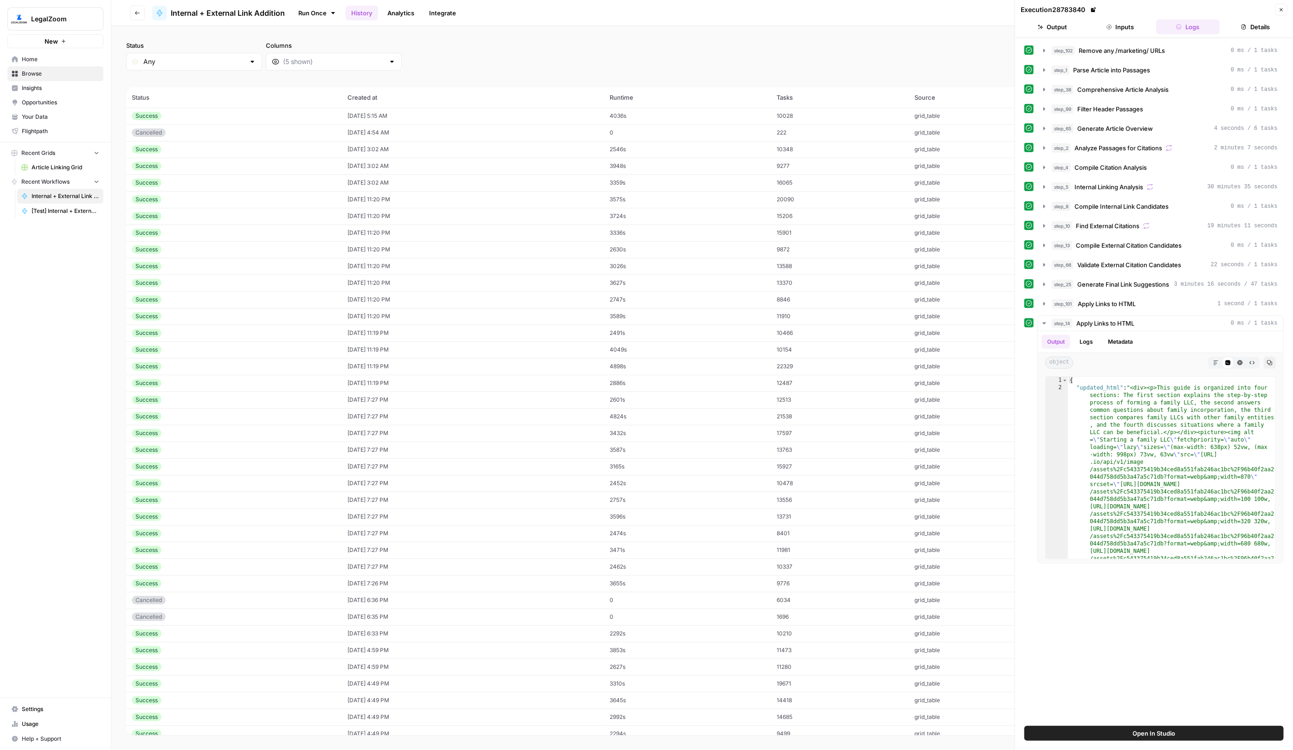
click at [61, 60] on span "Home" at bounding box center [60, 59] width 77 height 8
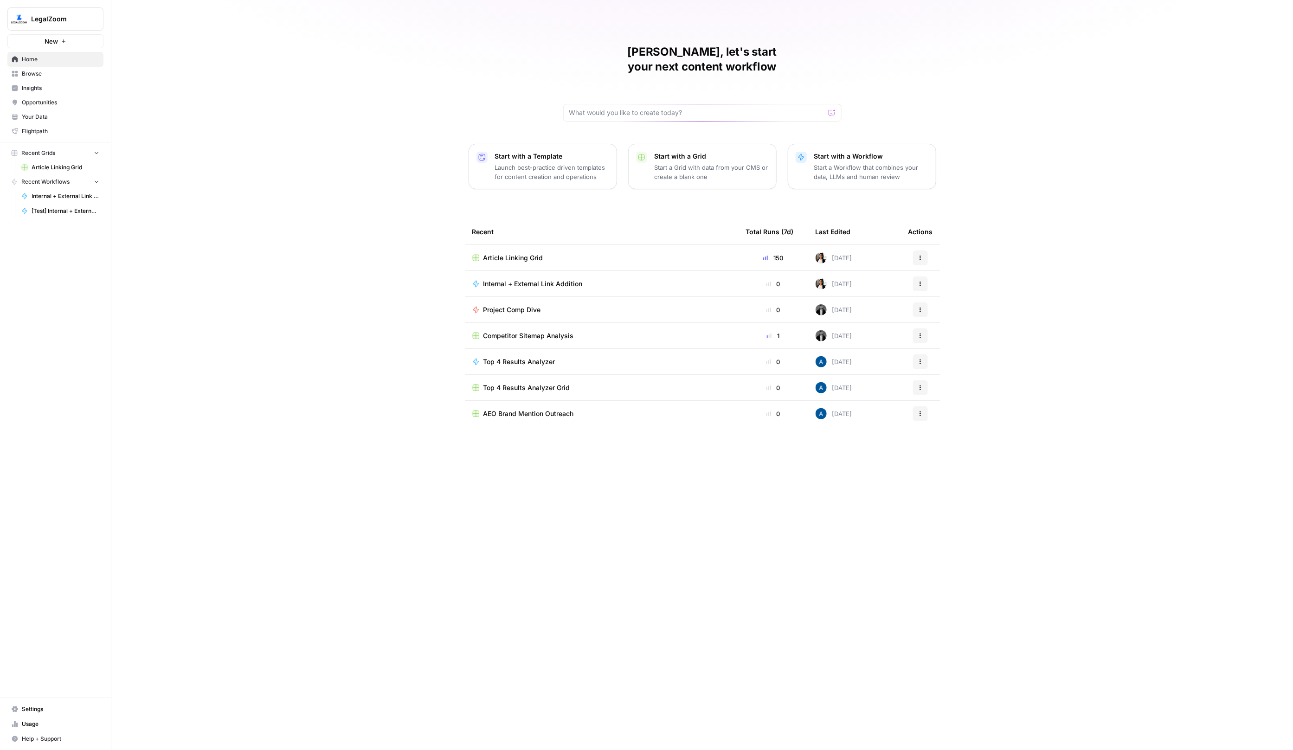
click at [572, 247] on td "Article Linking Grid" at bounding box center [602, 258] width 274 height 26
click at [551, 247] on td "Article Linking Grid" at bounding box center [602, 258] width 274 height 26
click at [547, 247] on td "Article Linking Grid" at bounding box center [602, 258] width 274 height 26
click at [524, 253] on span "Article Linking Grid" at bounding box center [513, 257] width 60 height 9
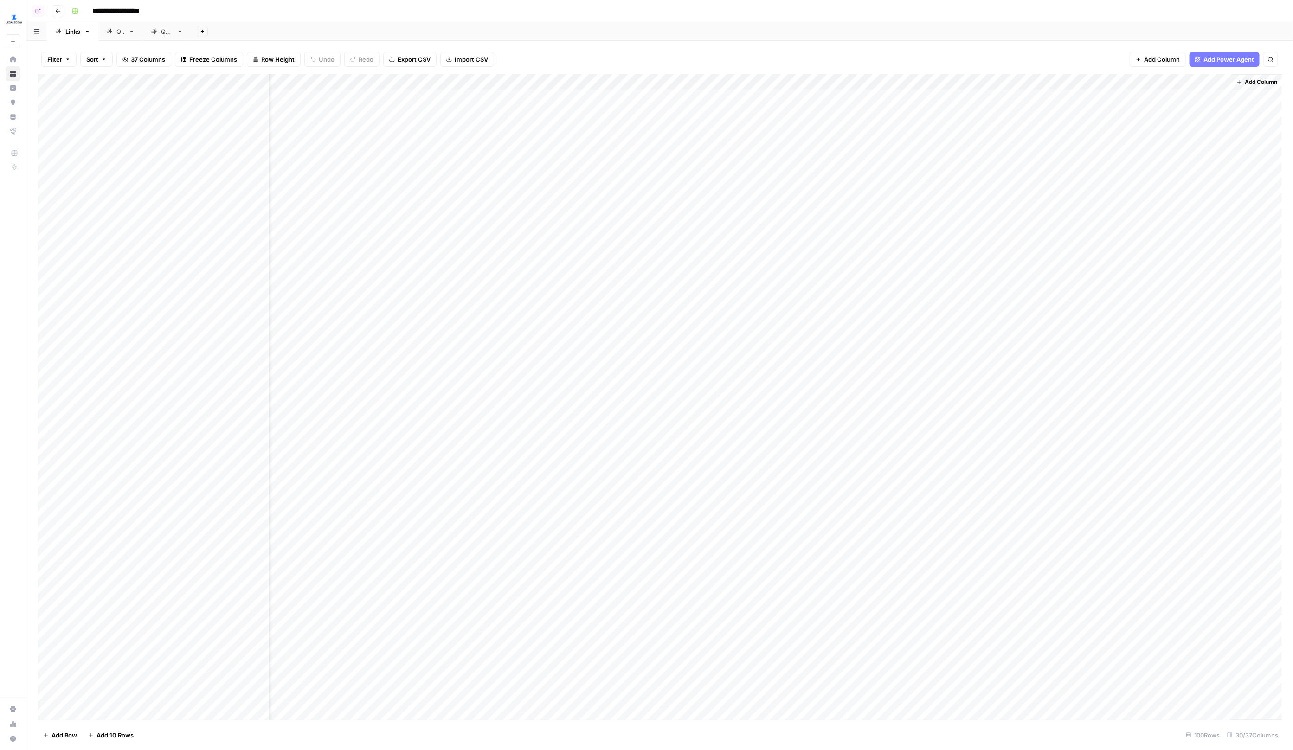
scroll to position [71, 1839]
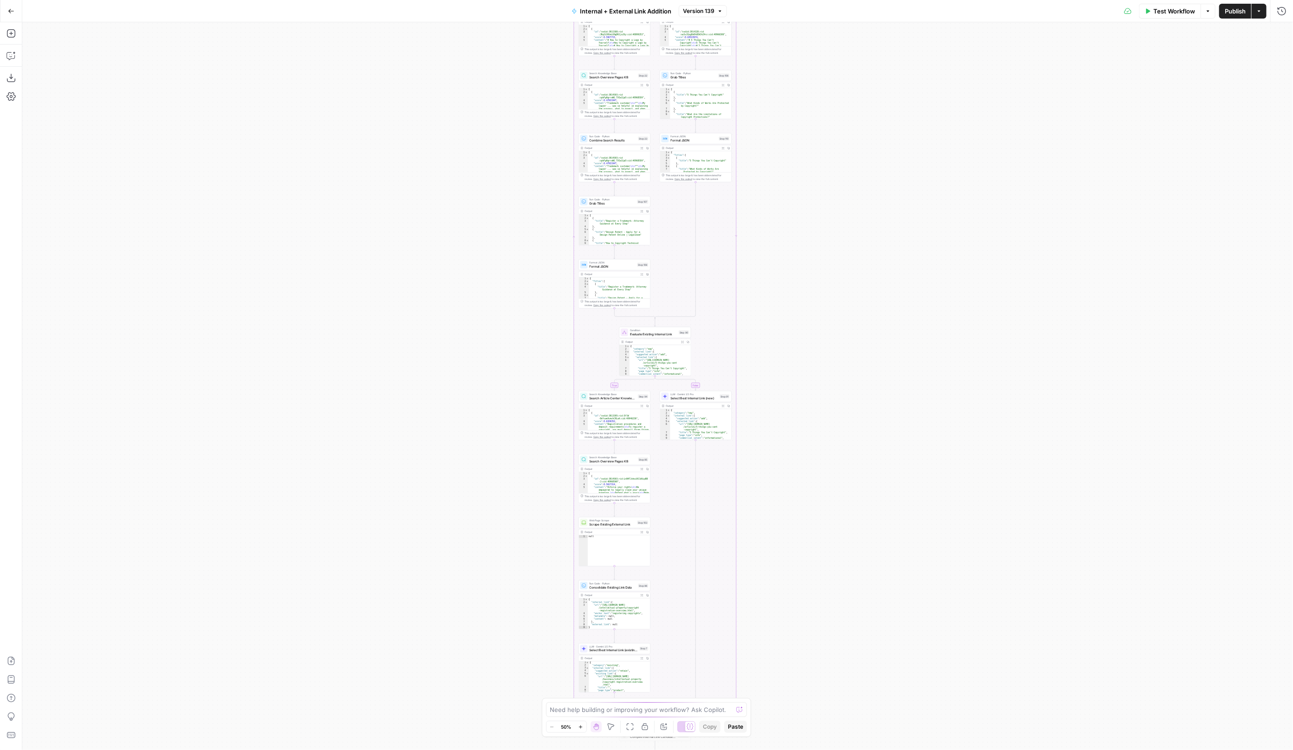
drag, startPoint x: 800, startPoint y: 562, endPoint x: 749, endPoint y: 307, distance: 260.2
click at [749, 310] on div "true false true false true false Workflow Set Inputs Inputs Run Code · Python R…" at bounding box center [657, 386] width 1270 height 728
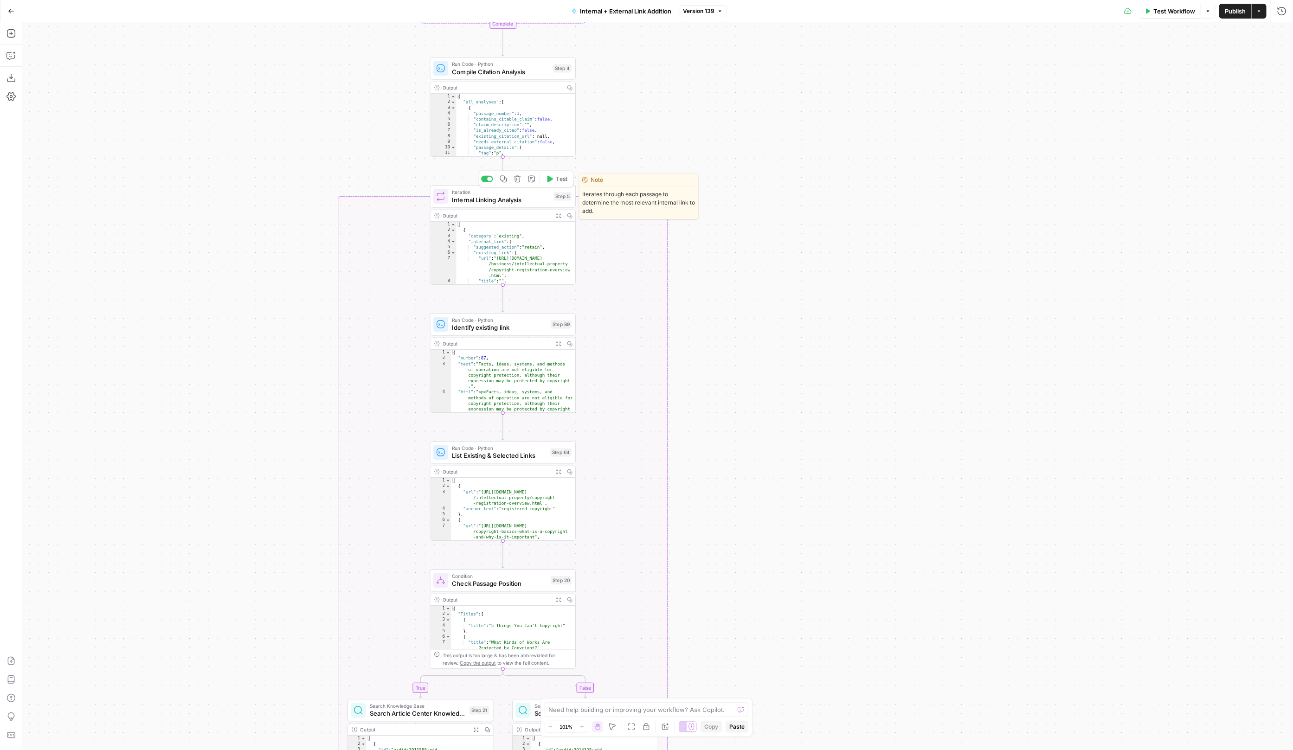
click at [493, 198] on span "Internal Linking Analysis" at bounding box center [501, 199] width 98 height 9
type textarea "**********"
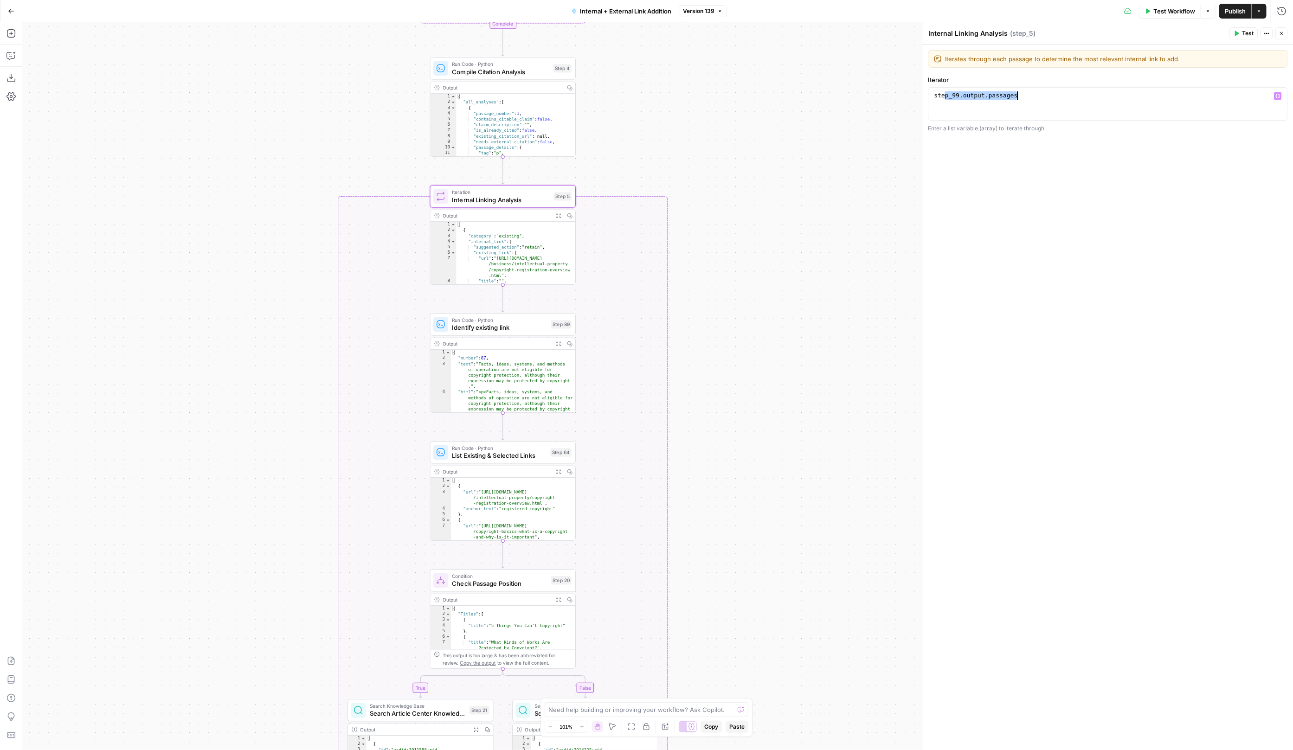
drag, startPoint x: 946, startPoint y: 96, endPoint x: 1089, endPoint y: 96, distance: 143.3
click at [1089, 96] on div "step_99 . output . passages" at bounding box center [1108, 112] width 352 height 42
click at [1285, 9] on icon "button" at bounding box center [1281, 10] width 8 height 8
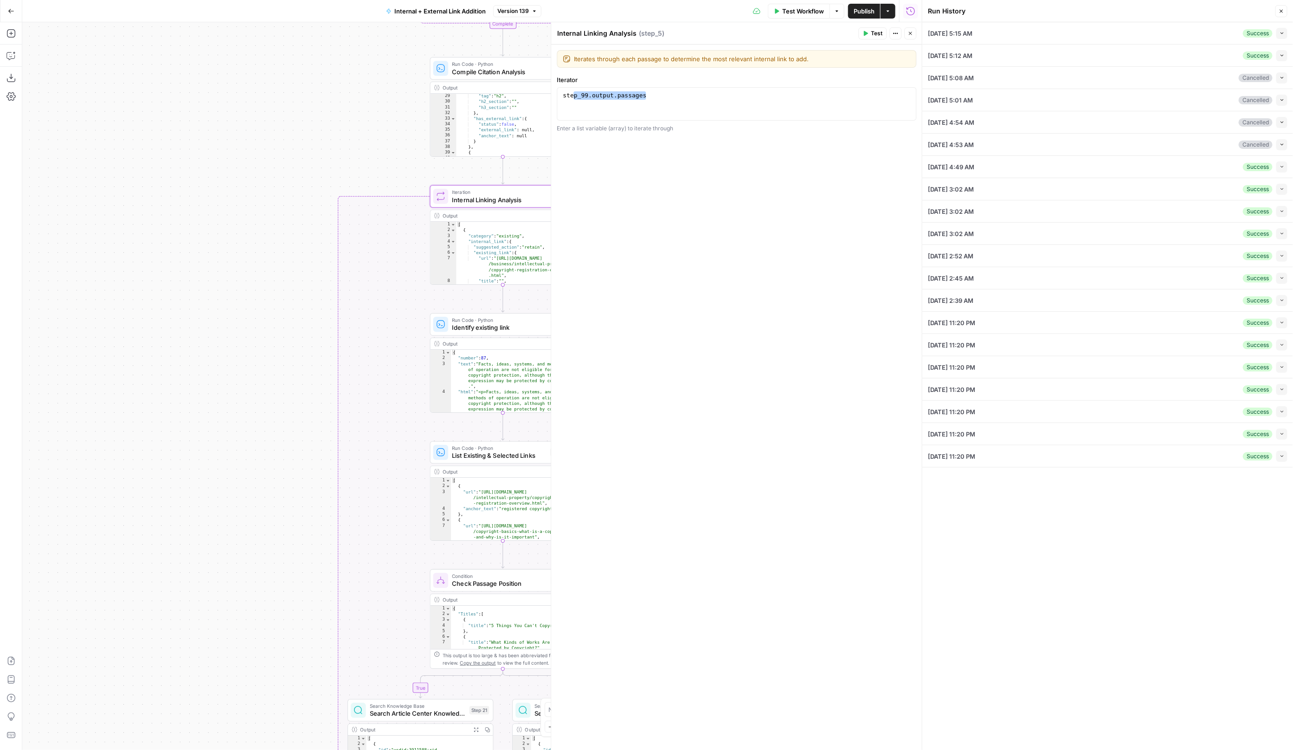
click at [1278, 33] on button "Collapse" at bounding box center [1281, 33] width 11 height 11
type input "Articles Center Sitemap"
type input "Overview Pages Sitemap"
type input "LegalZoom - LLC"
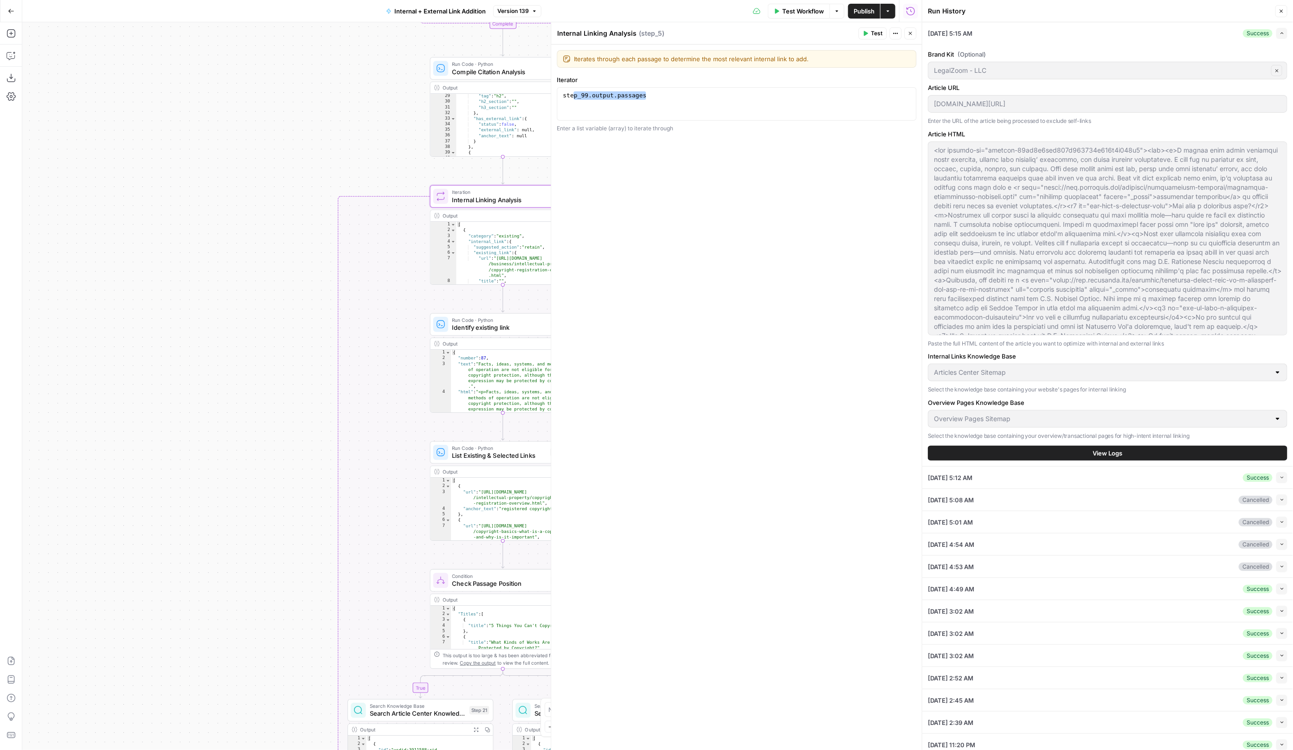
click at [985, 450] on button "View Logs" at bounding box center [1107, 453] width 359 height 15
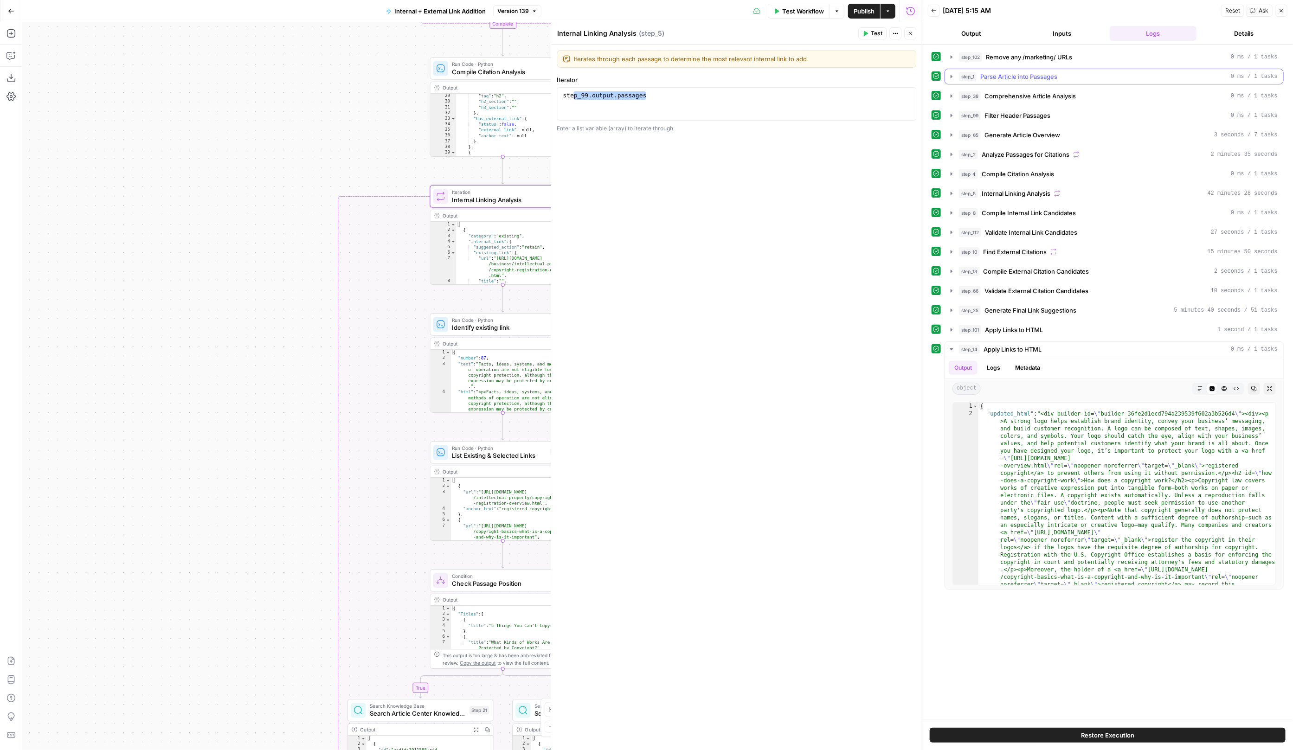
click at [1008, 74] on span "Parse Article into Passages" at bounding box center [1018, 76] width 77 height 9
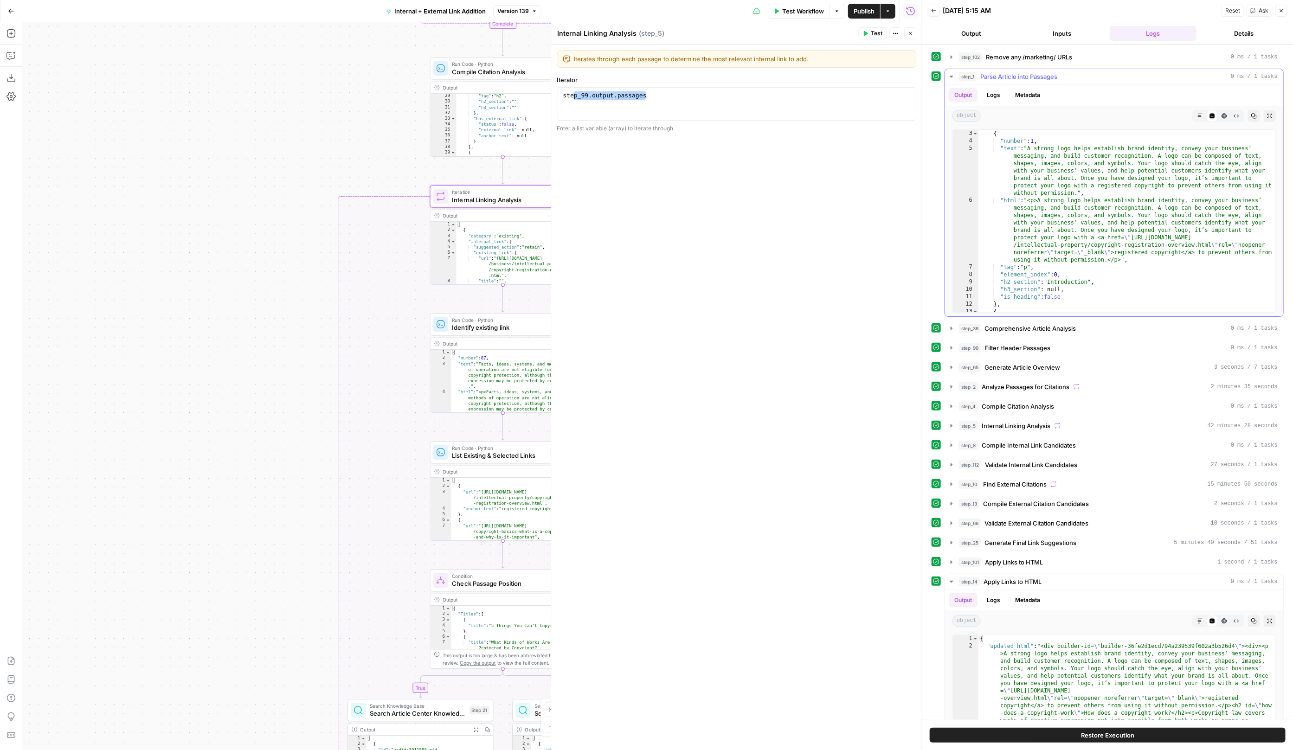
scroll to position [17, 0]
click at [910, 36] on icon "button" at bounding box center [911, 34] width 6 height 6
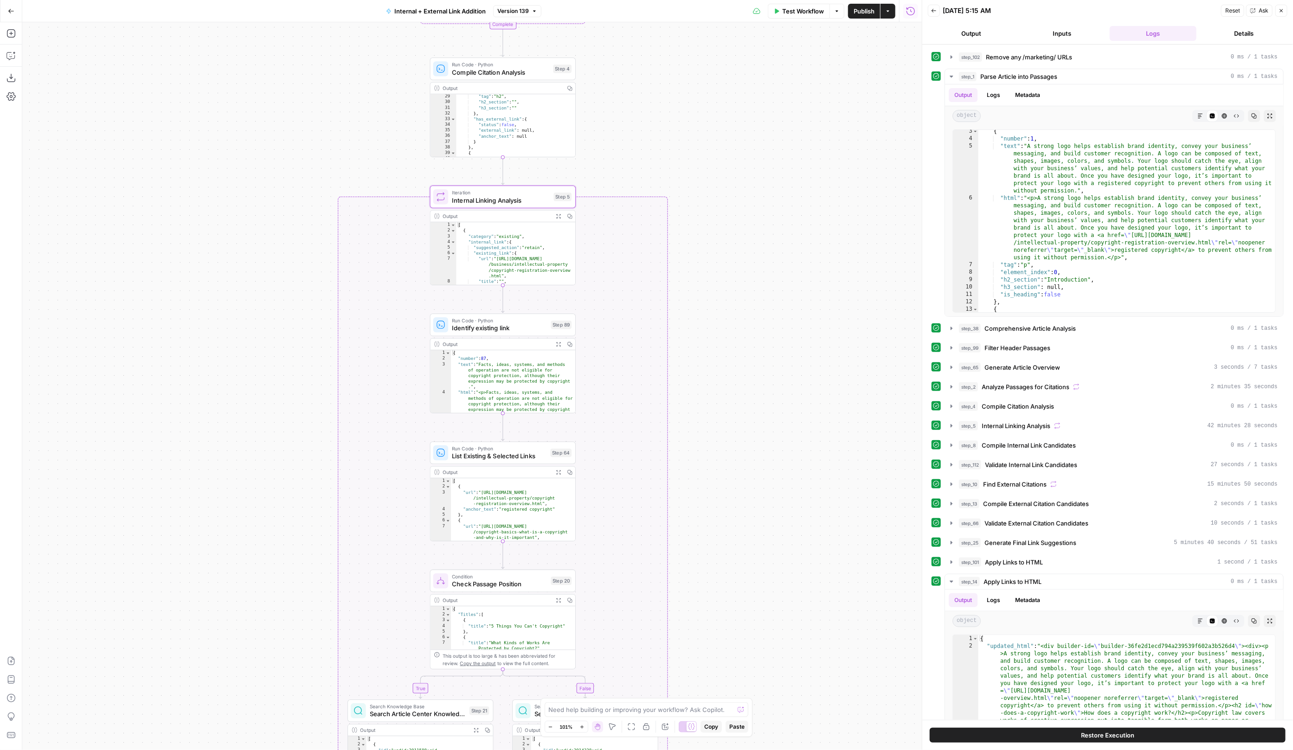
drag, startPoint x: 772, startPoint y: 362, endPoint x: 772, endPoint y: 186, distance: 175.8
click at [772, 186] on div "true false true false true false Workflow Set Inputs Inputs Run Code · Python R…" at bounding box center [471, 386] width 899 height 728
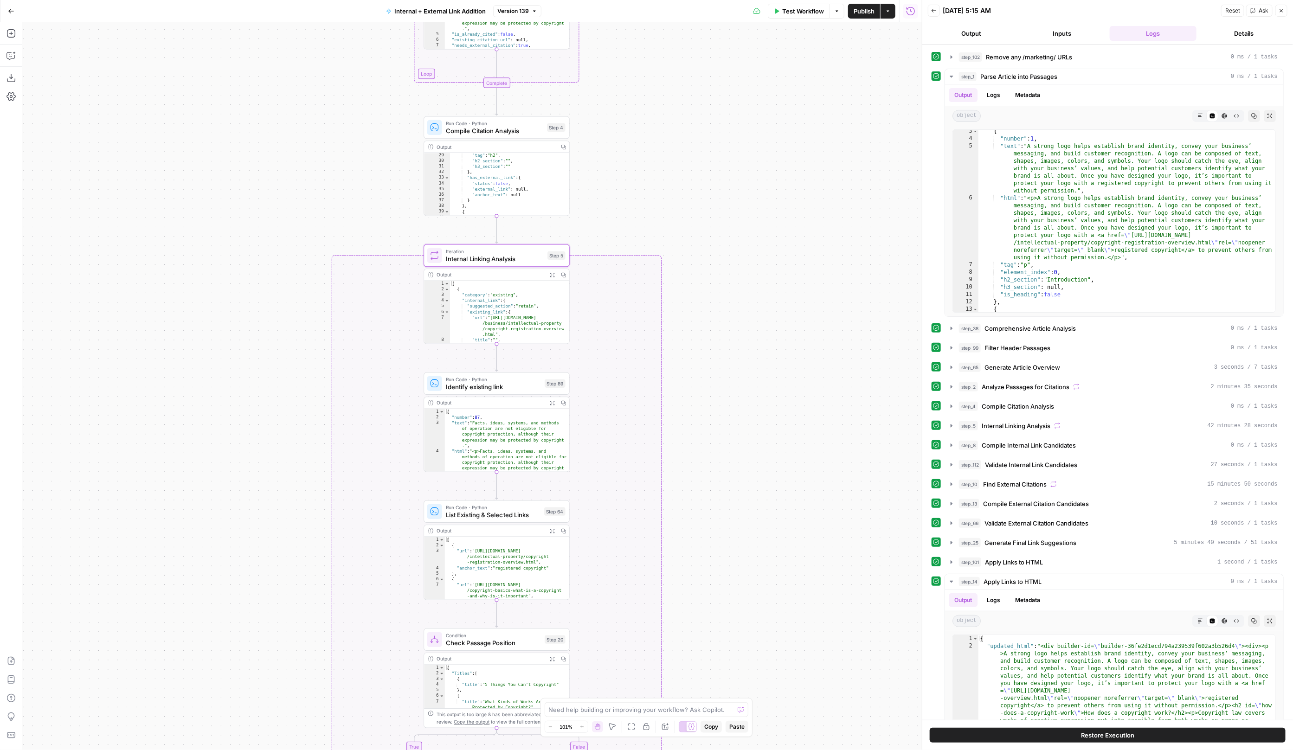
drag, startPoint x: 714, startPoint y: 483, endPoint x: 714, endPoint y: 275, distance: 208.2
click at [714, 275] on div "true false true false true false Workflow Set Inputs Inputs Run Code · Python R…" at bounding box center [471, 386] width 899 height 728
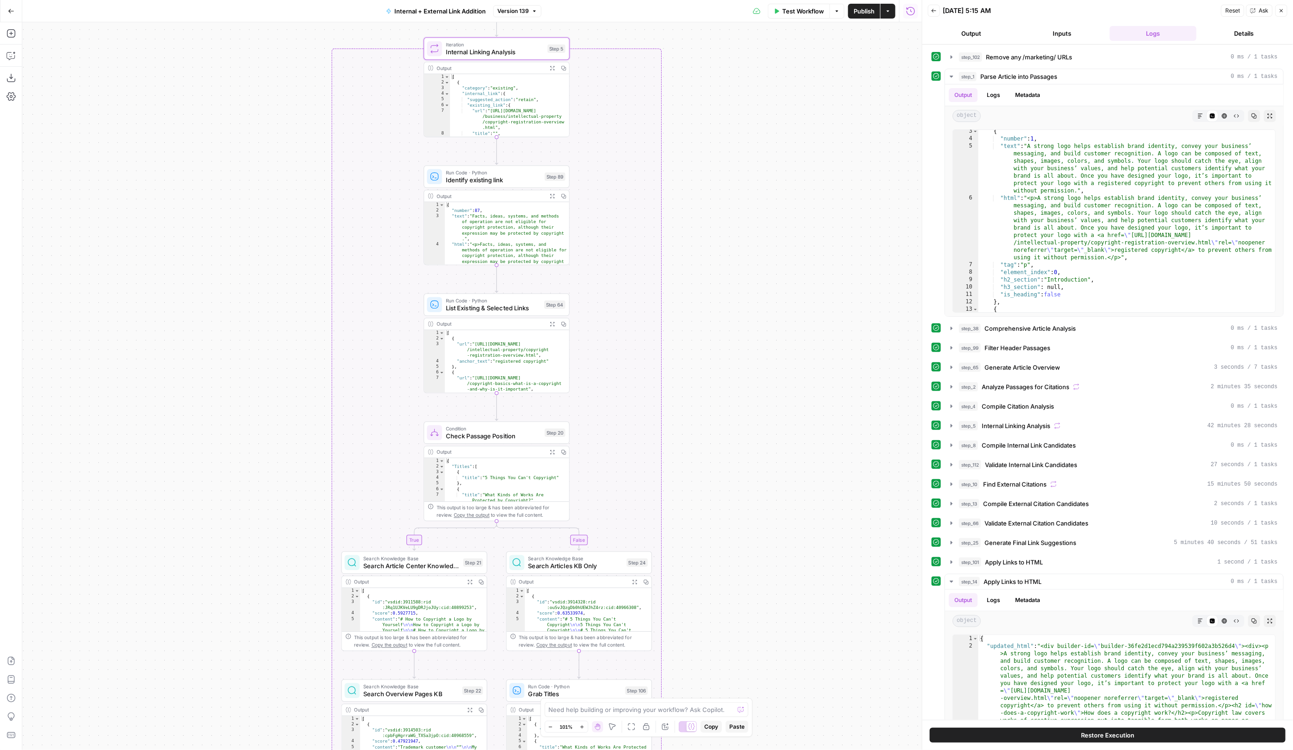
drag, startPoint x: 714, startPoint y: 275, endPoint x: 715, endPoint y: 421, distance: 145.6
click at [715, 421] on div "true false true false true false Workflow Set Inputs Inputs Run Code · Python R…" at bounding box center [471, 386] width 899 height 728
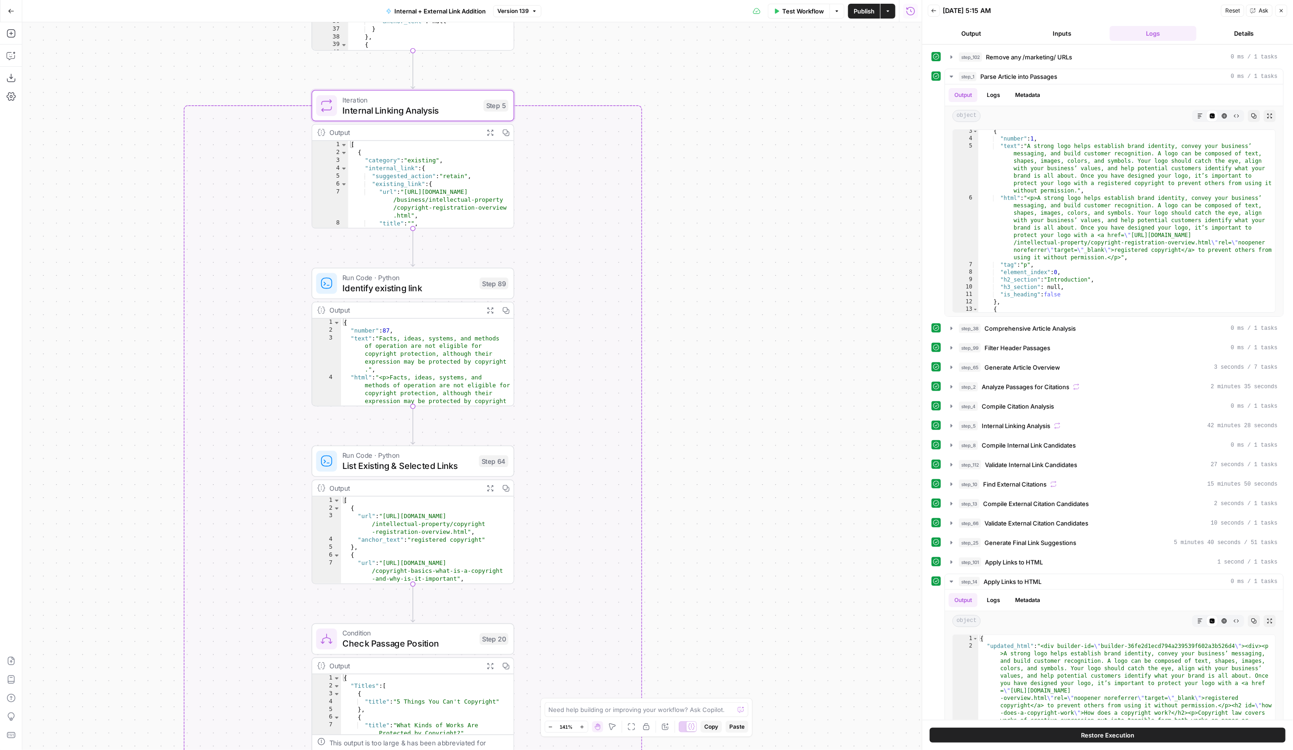
click at [387, 290] on span "Identify existing link" at bounding box center [408, 288] width 132 height 13
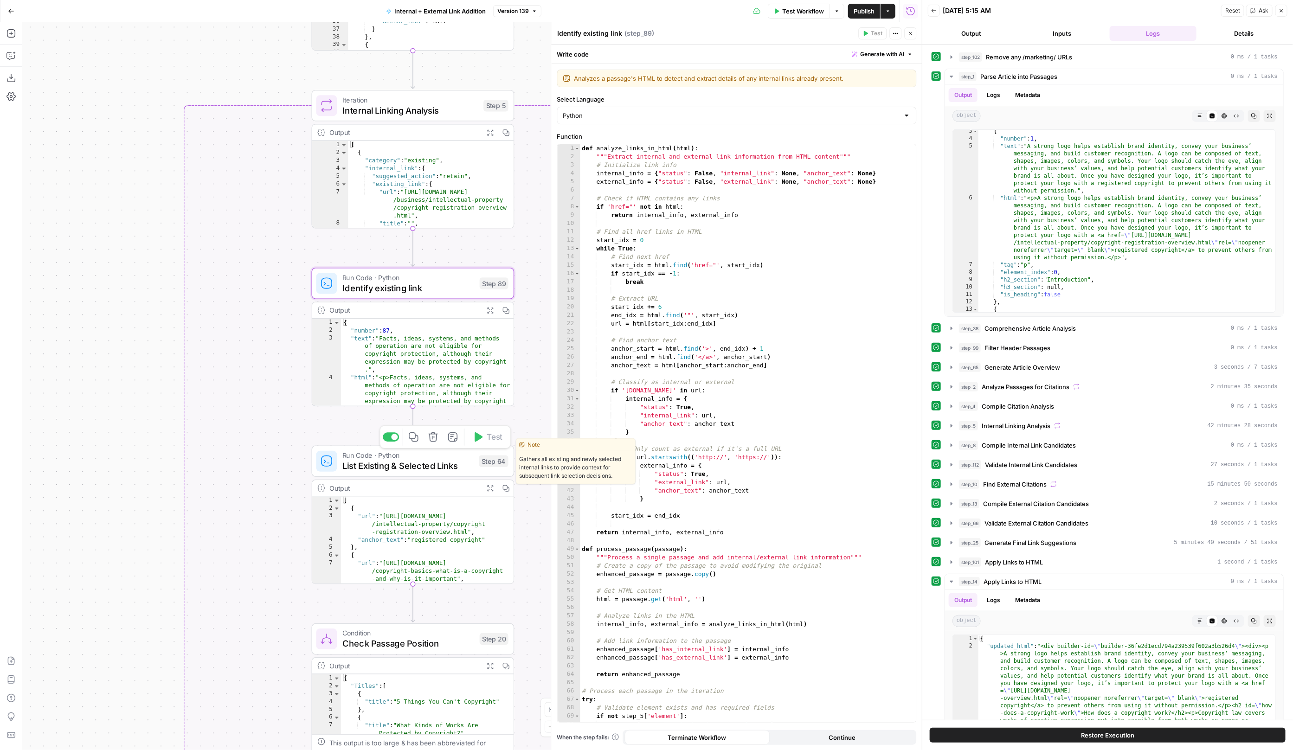
click at [337, 470] on div "Run Code · Python List Existing & Selected Links Step 64 Copy step Delete step …" at bounding box center [412, 461] width 192 height 22
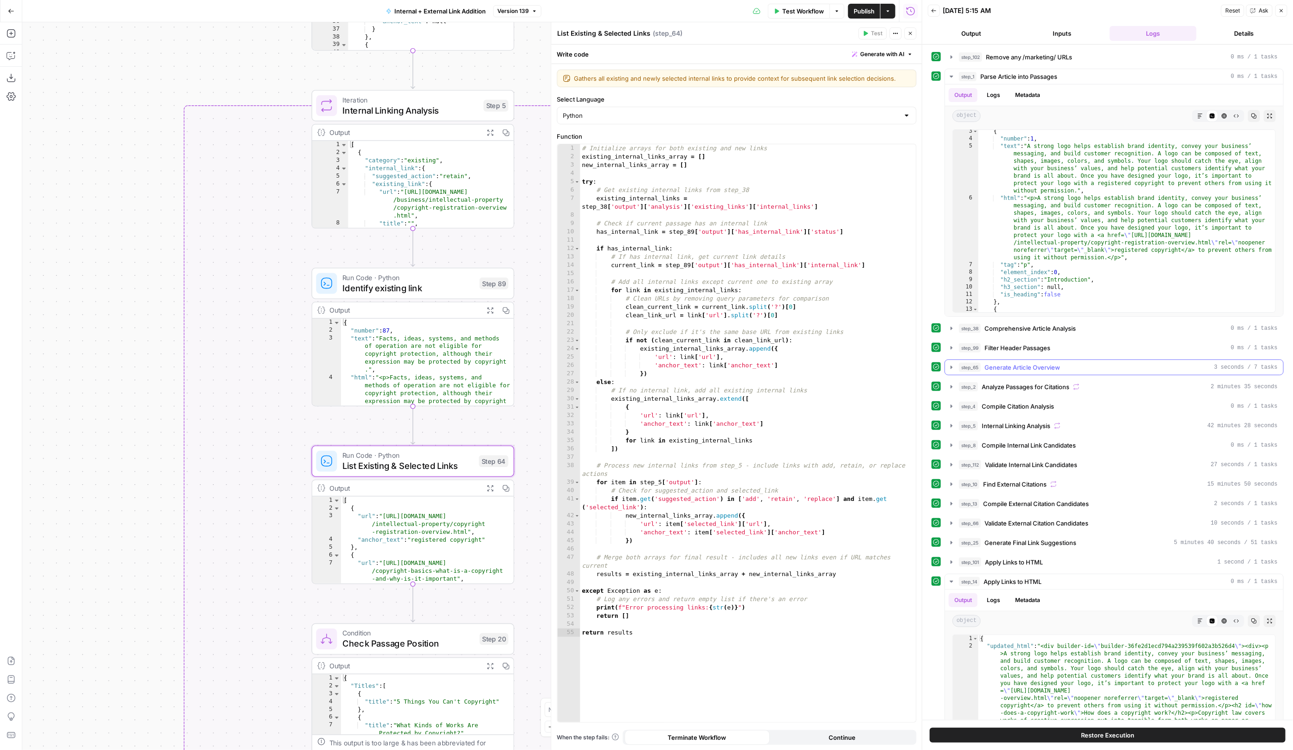
scroll to position [8, 0]
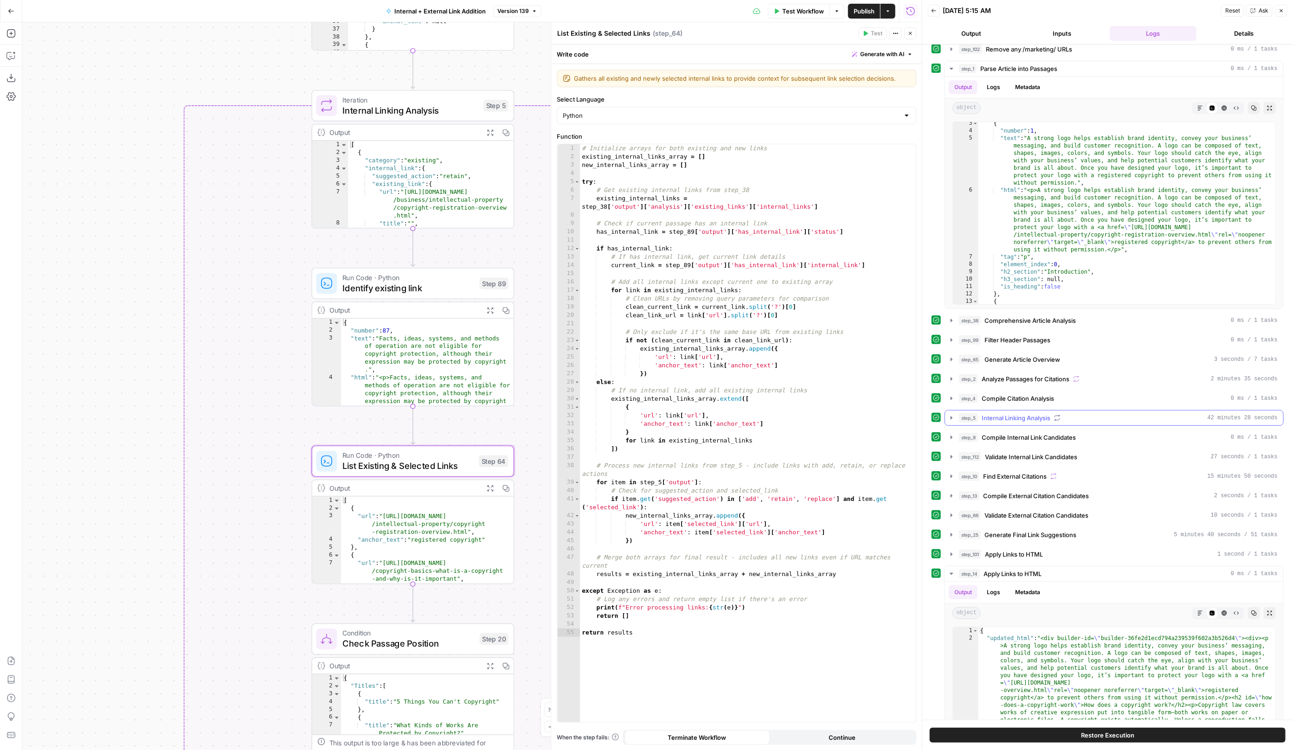
click at [1000, 417] on span "Internal Linking Analysis" at bounding box center [1015, 417] width 69 height 9
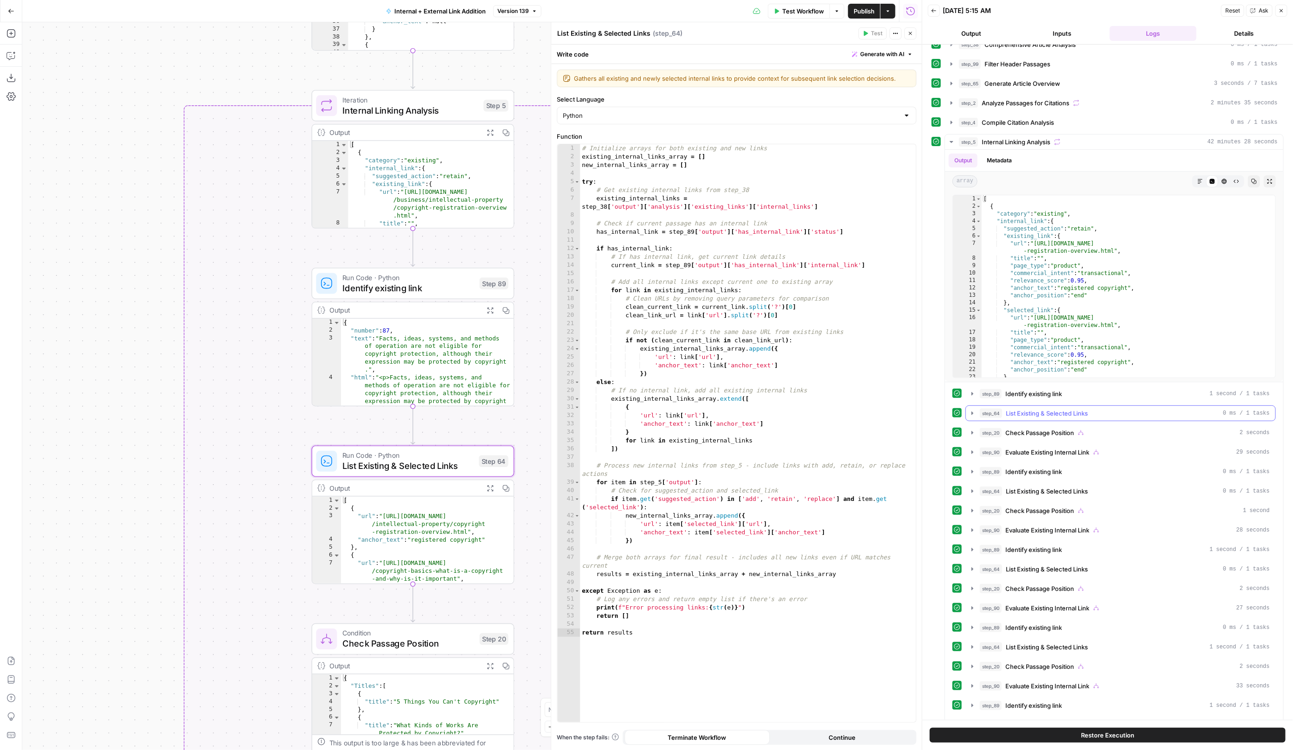
scroll to position [285, 0]
click at [1015, 394] on button "step_89 Identify existing link 1 second / 1 tasks" at bounding box center [1120, 392] width 309 height 15
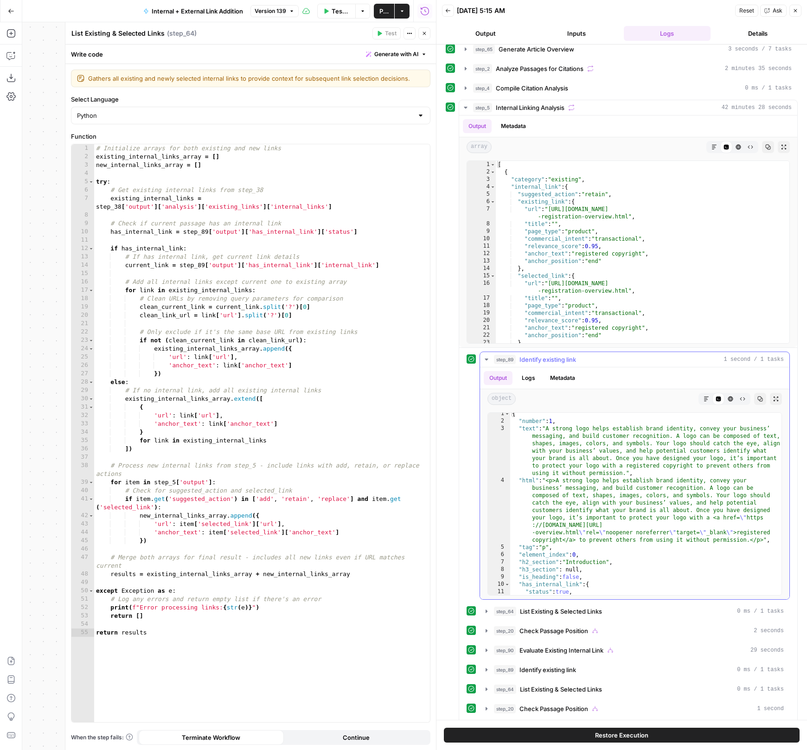
scroll to position [3, 0]
type textarea "**********"
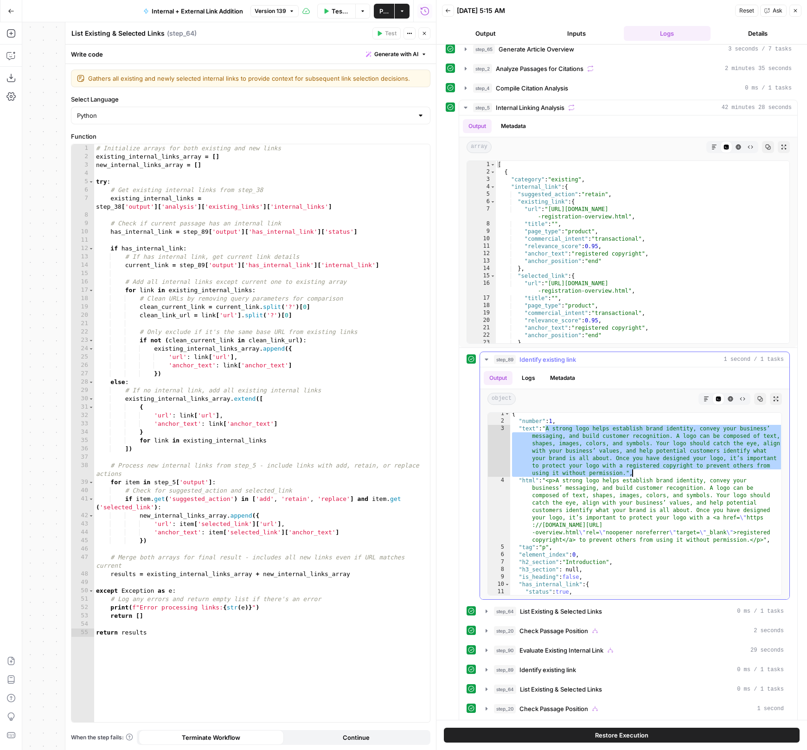
drag, startPoint x: 543, startPoint y: 428, endPoint x: 713, endPoint y: 464, distance: 174.0
click at [714, 466] on div "{ "number" : 1 , "text" : "A strong logo helps establish brand identity, convey…" at bounding box center [646, 512] width 273 height 205
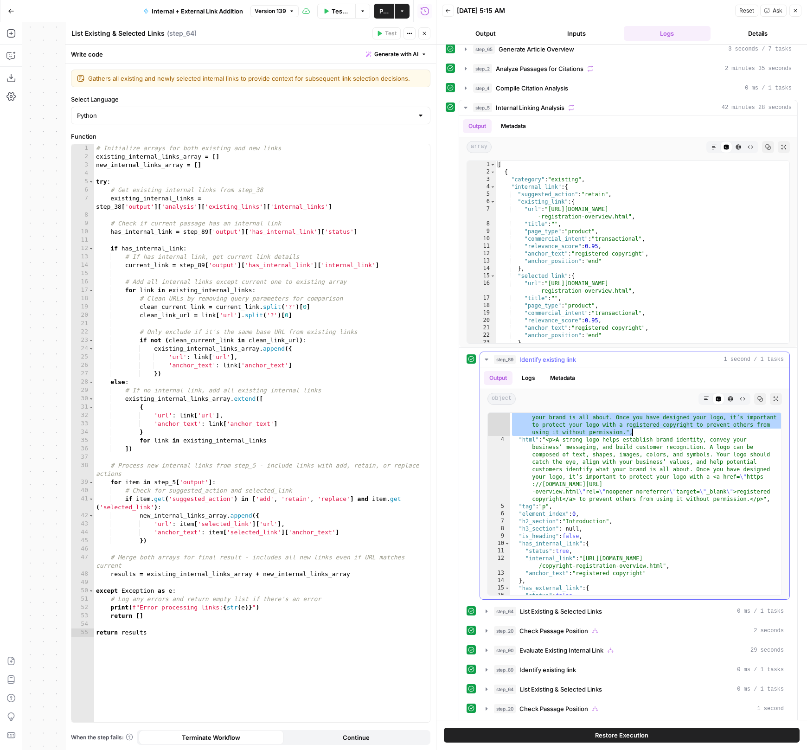
scroll to position [45, 0]
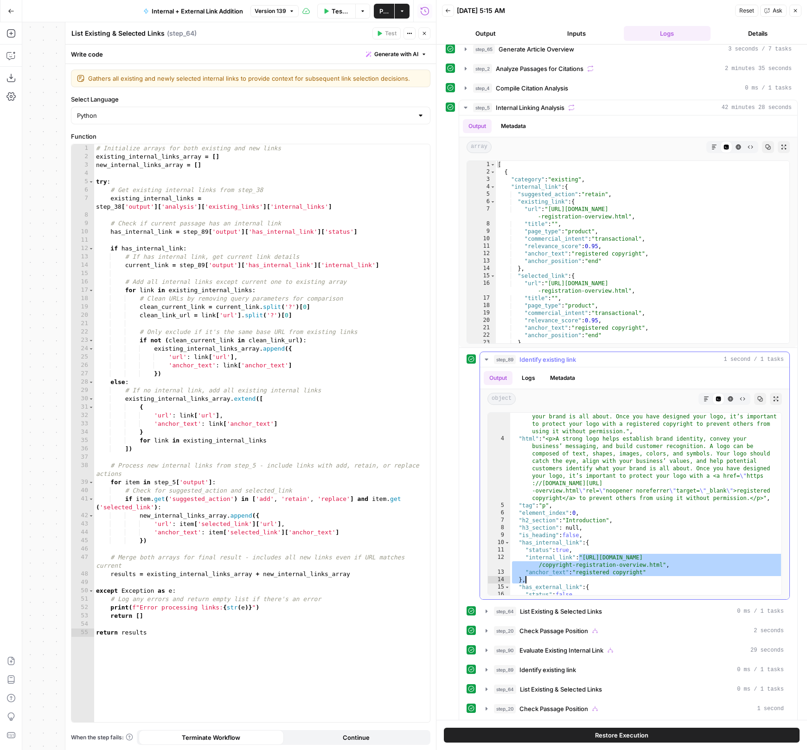
drag, startPoint x: 579, startPoint y: 551, endPoint x: 673, endPoint y: 562, distance: 94.8
click at [674, 562] on div ""text" : "A strong logo helps establish brand identity, convey your business’ m…" at bounding box center [646, 504] width 273 height 242
type textarea "**********"
click at [544, 614] on button "step_64 List Existing & Selected Links 0 ms / 1 tasks" at bounding box center [634, 611] width 309 height 15
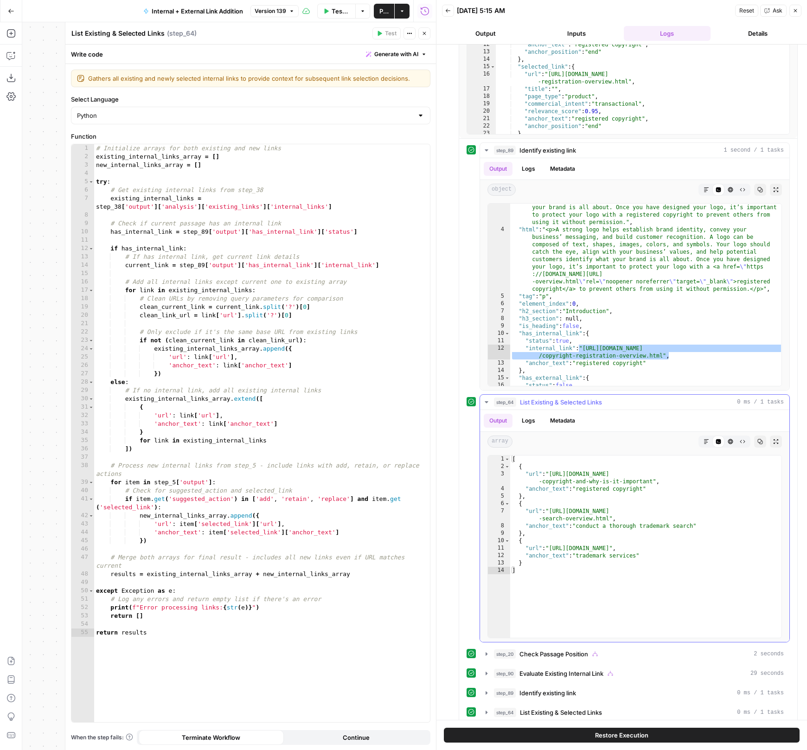
scroll to position [534, 0]
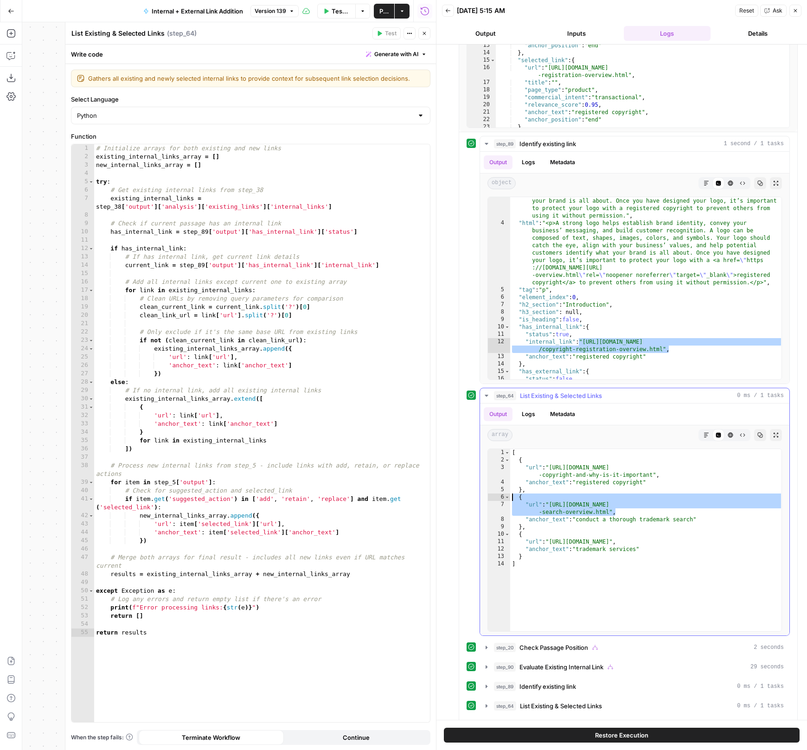
drag, startPoint x: 641, startPoint y: 507, endPoint x: 488, endPoint y: 493, distance: 154.1
click at [488, 493] on div "**********" at bounding box center [634, 539] width 295 height 183
type textarea "**********"
click at [561, 395] on span "List Existing & Selected Links" at bounding box center [561, 395] width 82 height 9
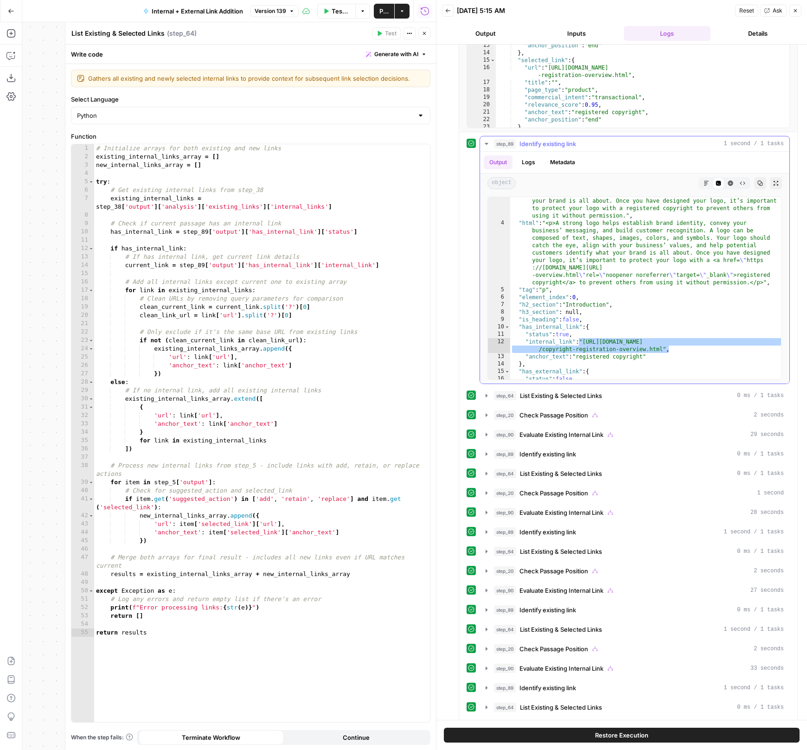
click at [588, 145] on button "step_89 Identify existing link 1 second / 1 tasks" at bounding box center [634, 143] width 309 height 15
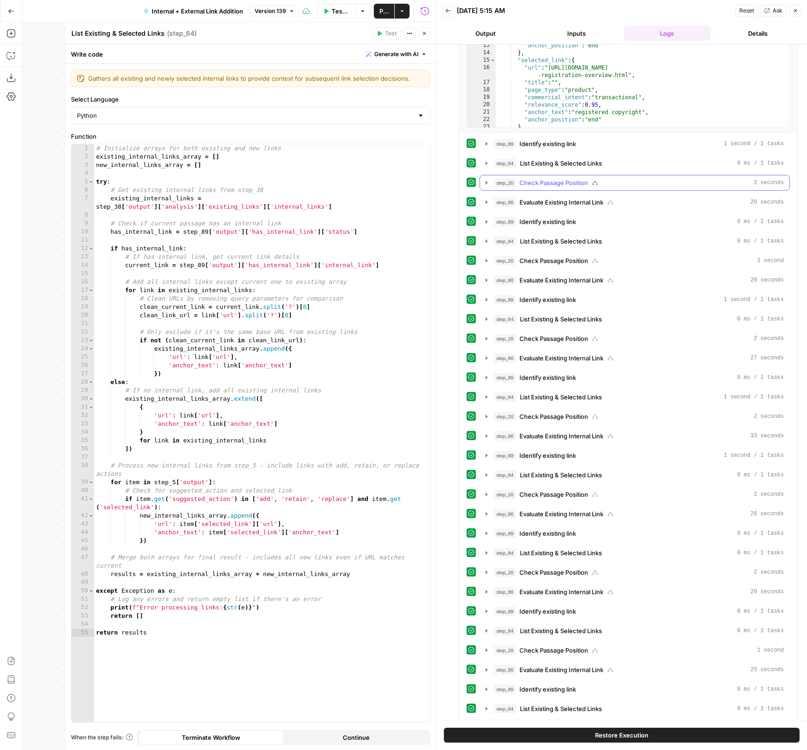
click at [577, 179] on span "Check Passage Position" at bounding box center [553, 182] width 69 height 9
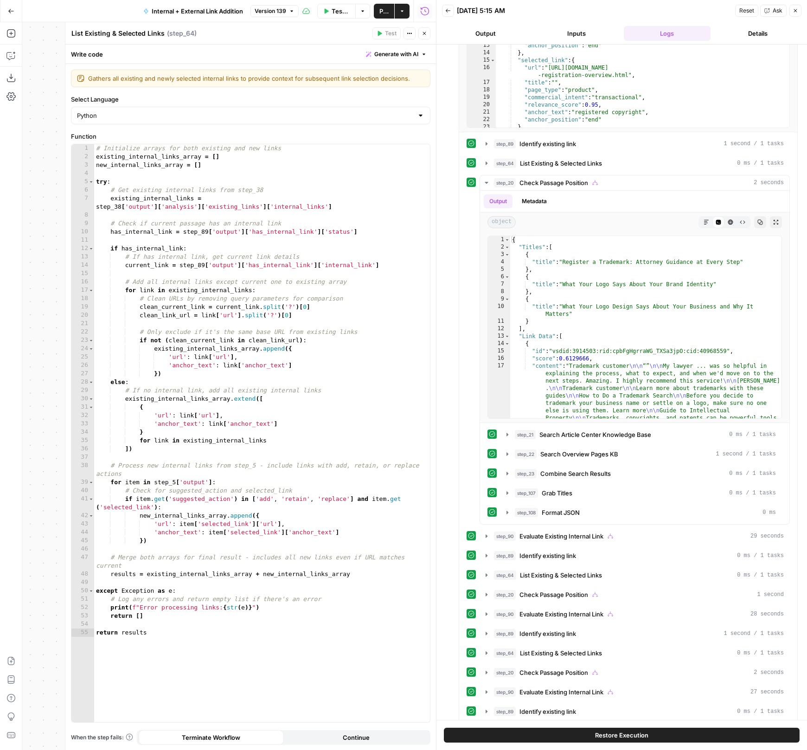
click at [420, 31] on button "Close" at bounding box center [424, 33] width 12 height 12
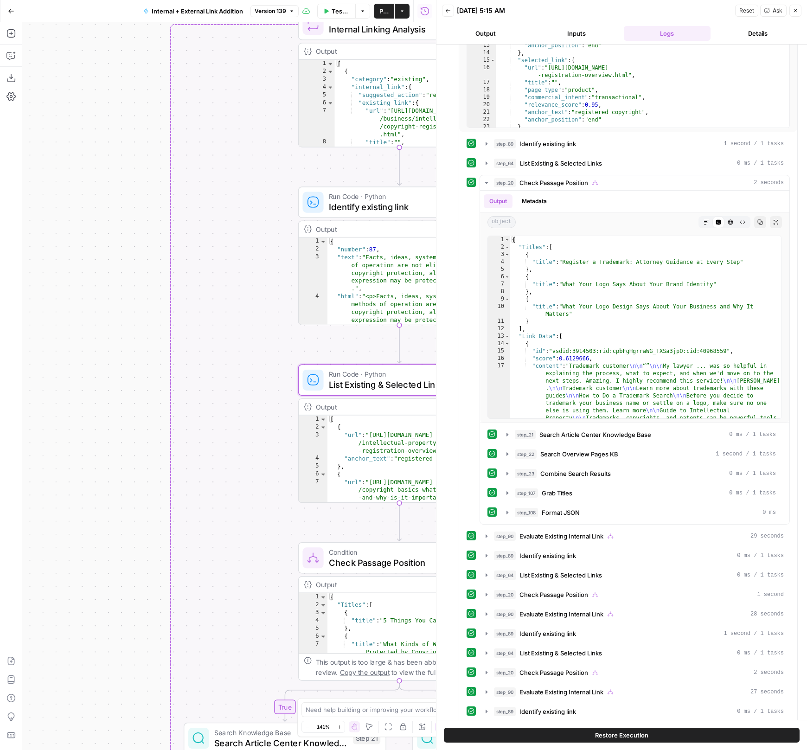
drag, startPoint x: 158, startPoint y: 471, endPoint x: 130, endPoint y: 308, distance: 164.8
click at [130, 308] on div "true false true false true false Workflow Set Inputs Inputs Run Code · Python R…" at bounding box center [229, 386] width 414 height 728
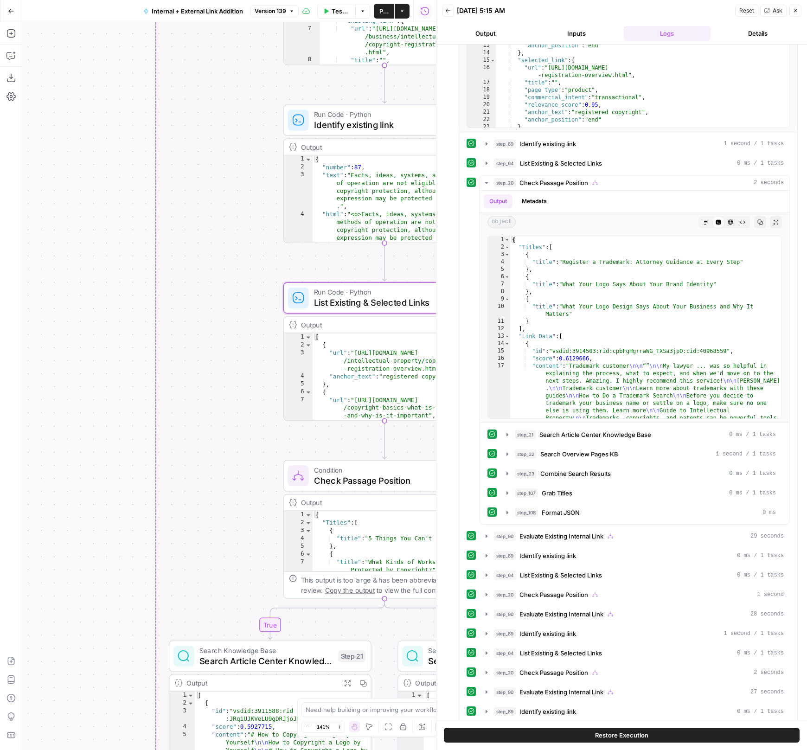
drag, startPoint x: 125, startPoint y: 554, endPoint x: 114, endPoint y: 403, distance: 152.1
click at [115, 404] on div "true false true false true false Workflow Set Inputs Inputs Run Code · Python R…" at bounding box center [229, 386] width 414 height 728
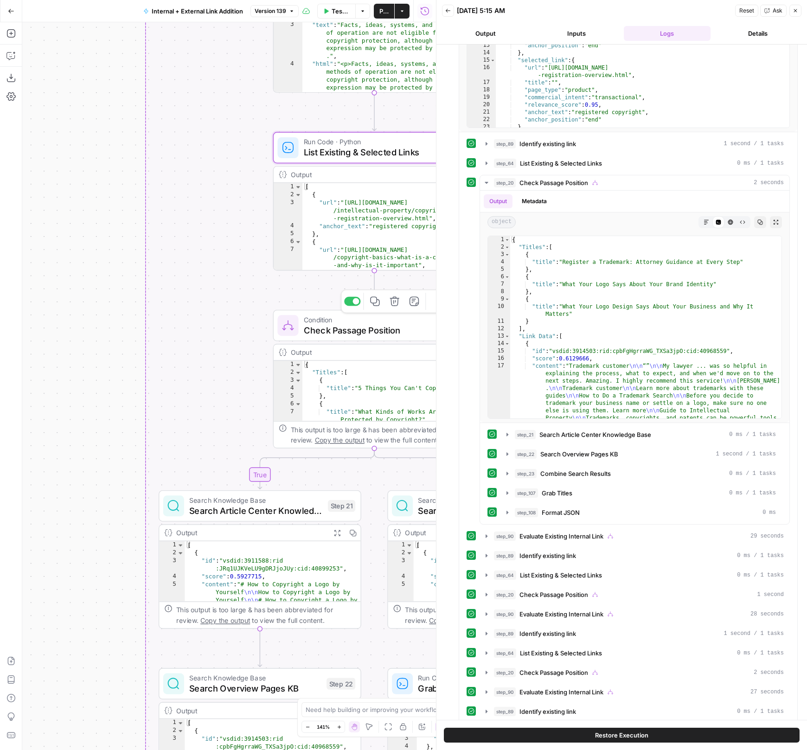
click at [304, 326] on span "Check Passage Position" at bounding box center [370, 330] width 132 height 13
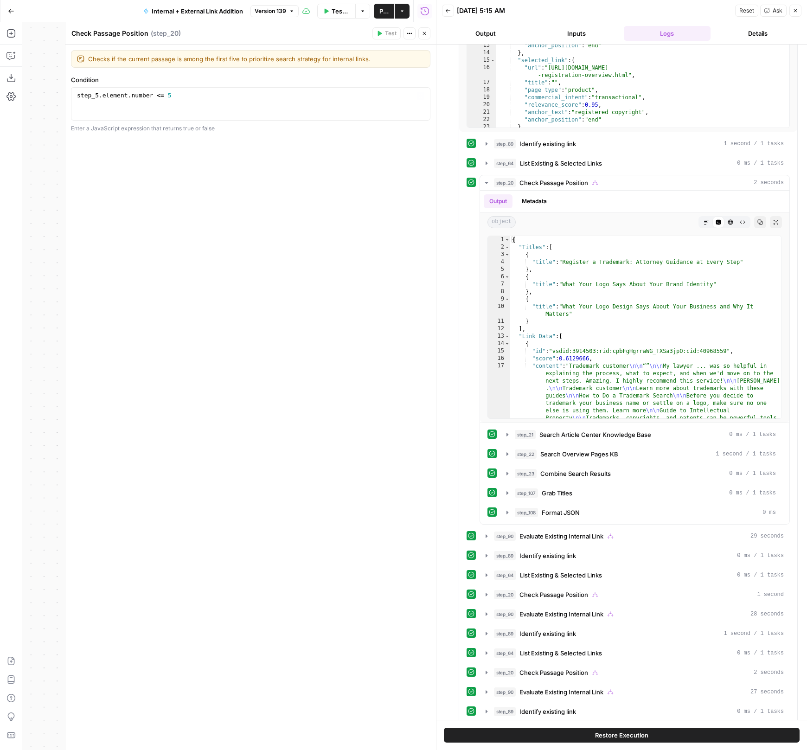
type textarea "**********"
click at [198, 95] on div "step_5 . element . number <= 5" at bounding box center [251, 112] width 352 height 42
click at [417, 38] on div "Test Actions Close" at bounding box center [401, 33] width 58 height 12
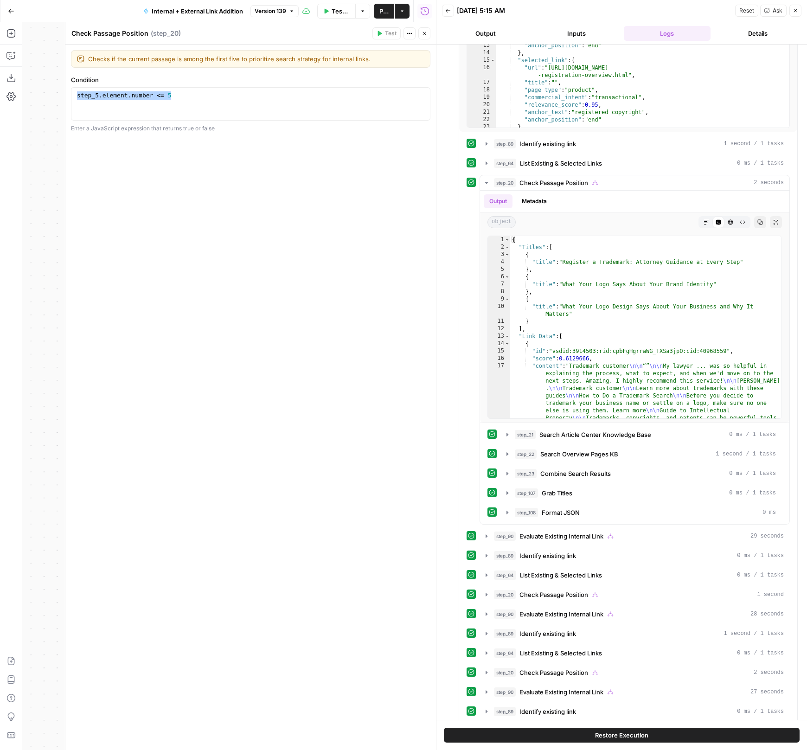
click at [423, 36] on button "Close" at bounding box center [424, 33] width 12 height 12
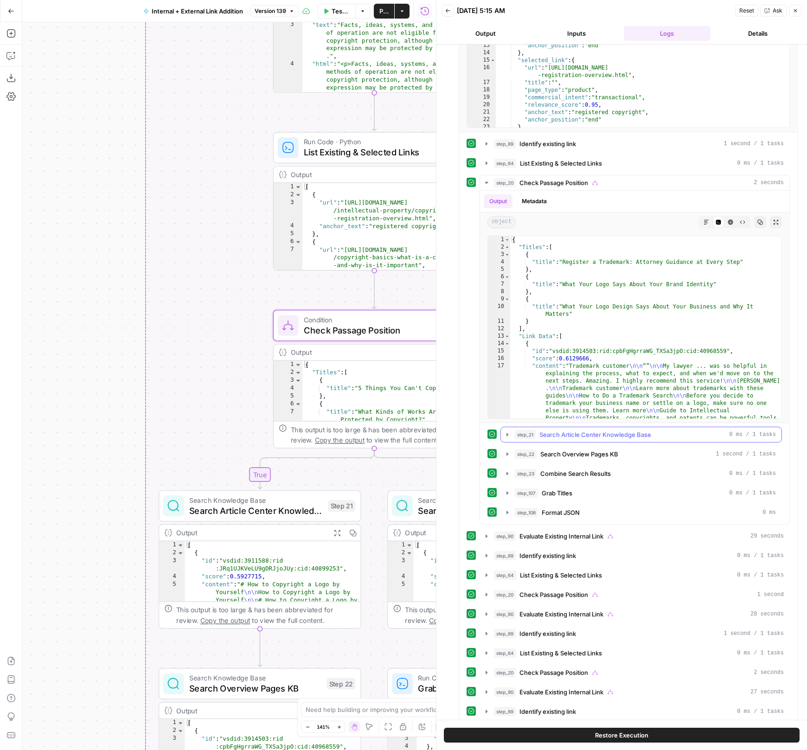
click at [537, 430] on div "step_21 Search Article Center Knowledge Base 0 ms / 1 tasks" at bounding box center [645, 434] width 261 height 9
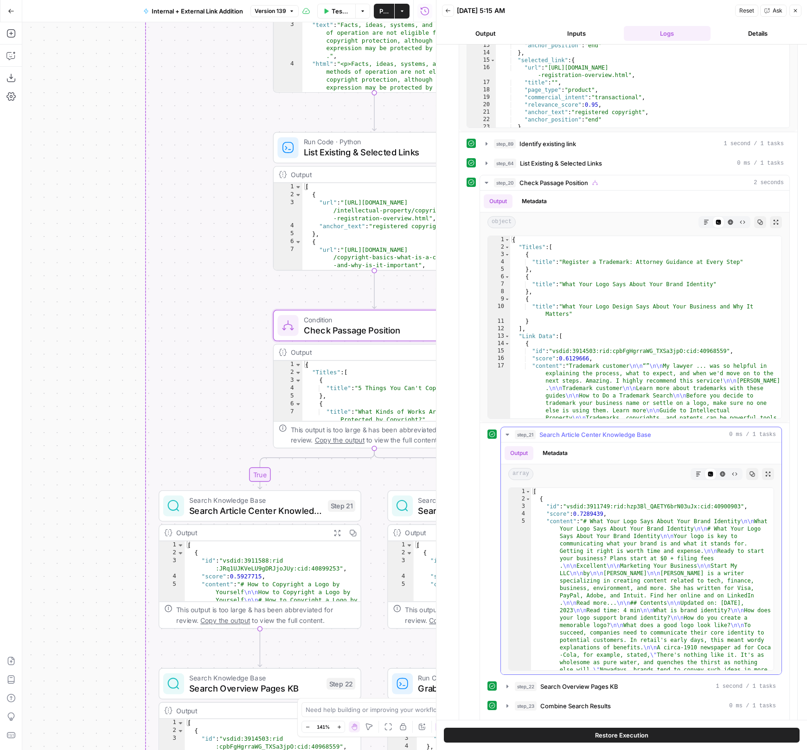
click at [537, 430] on div "step_21 Search Article Center Knowledge Base 0 ms / 1 tasks" at bounding box center [645, 434] width 261 height 9
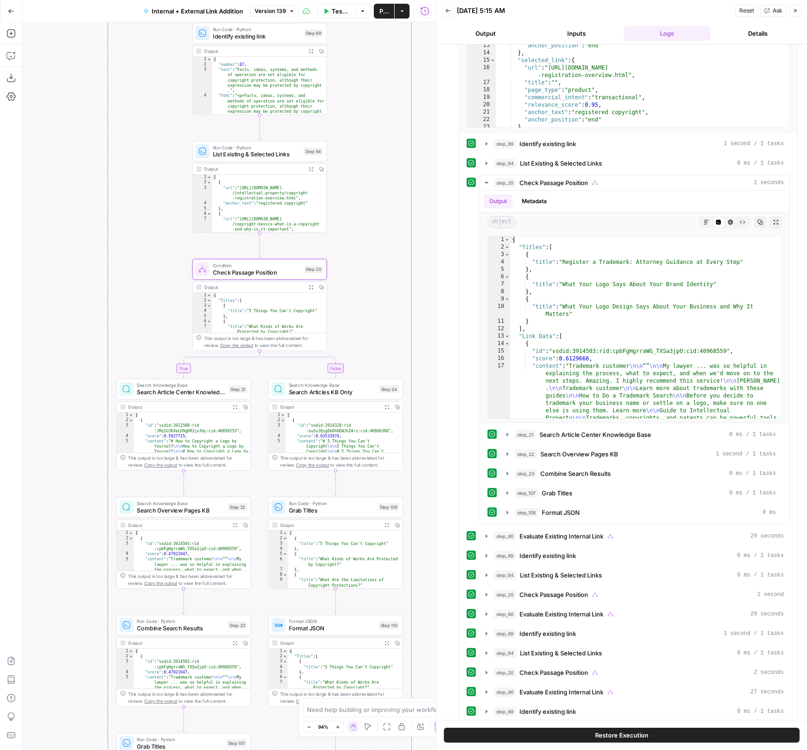
drag, startPoint x: 82, startPoint y: 445, endPoint x: 32, endPoint y: 253, distance: 197.8
click at [32, 253] on div "true false true false true false Workflow Set Inputs Inputs Run Code · Python R…" at bounding box center [229, 386] width 414 height 728
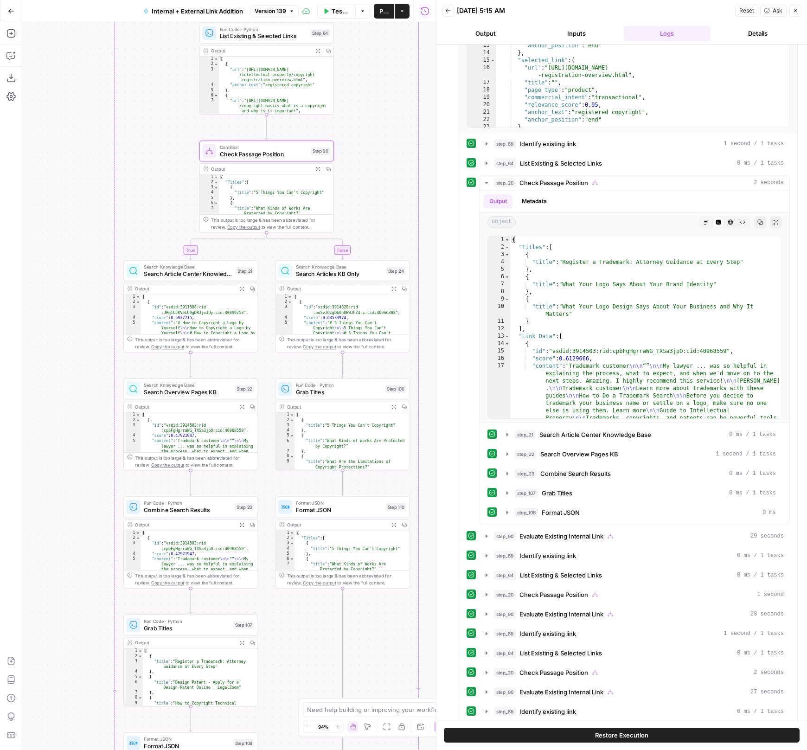
drag, startPoint x: 56, startPoint y: 403, endPoint x: 97, endPoint y: 408, distance: 41.6
click at [98, 409] on div "true false true false true false Workflow Set Inputs Inputs Run Code · Python R…" at bounding box center [229, 386] width 414 height 728
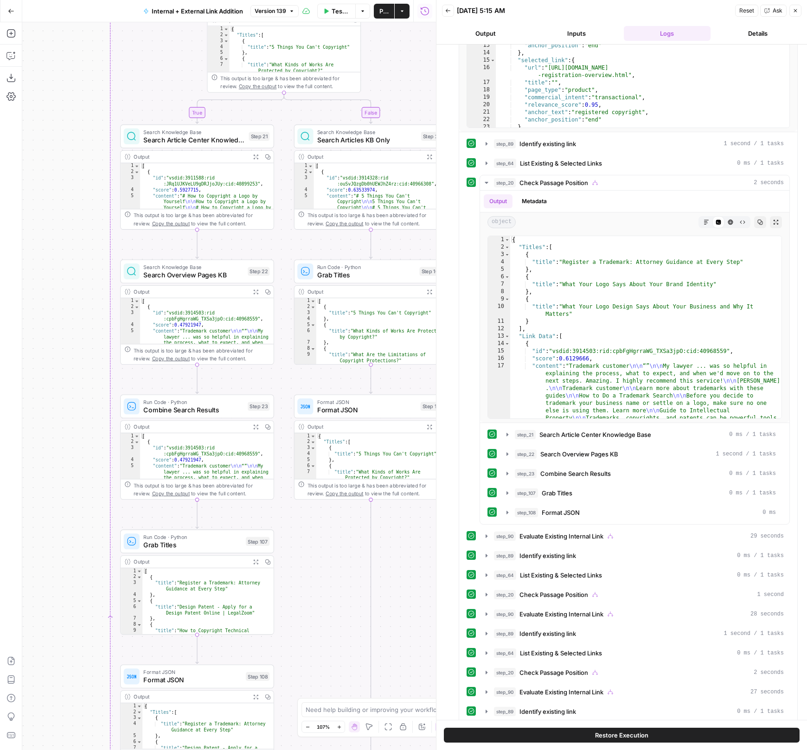
drag, startPoint x: 102, startPoint y: 464, endPoint x: 95, endPoint y: 329, distance: 135.1
click at [95, 329] on div "true false true false true false Workflow Set Inputs Inputs Run Code · Python R…" at bounding box center [229, 386] width 414 height 728
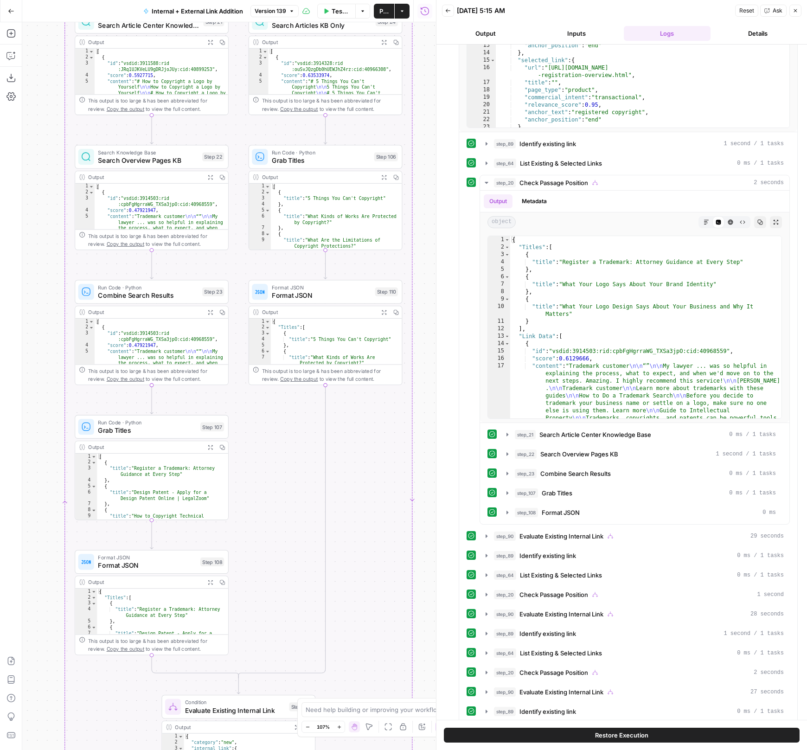
drag, startPoint x: 98, startPoint y: 428, endPoint x: 51, endPoint y: 320, distance: 118.0
click at [51, 320] on div "true false true false true false Workflow Set Inputs Inputs Run Code · Python R…" at bounding box center [229, 386] width 414 height 728
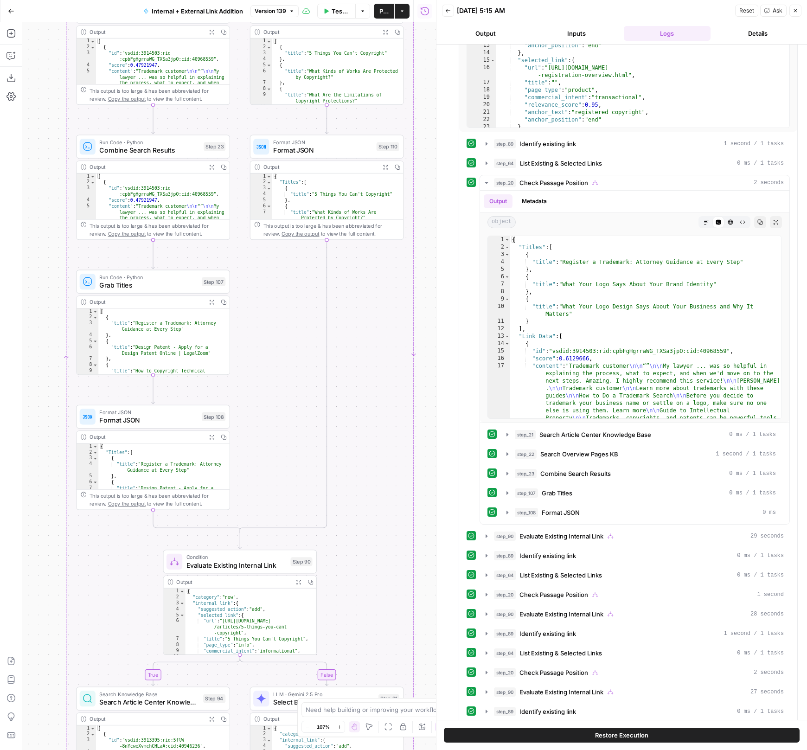
drag, startPoint x: 42, startPoint y: 512, endPoint x: 45, endPoint y: 369, distance: 142.9
click at [46, 369] on div "true false true false true false Workflow Set Inputs Inputs Run Code · Python R…" at bounding box center [229, 386] width 414 height 728
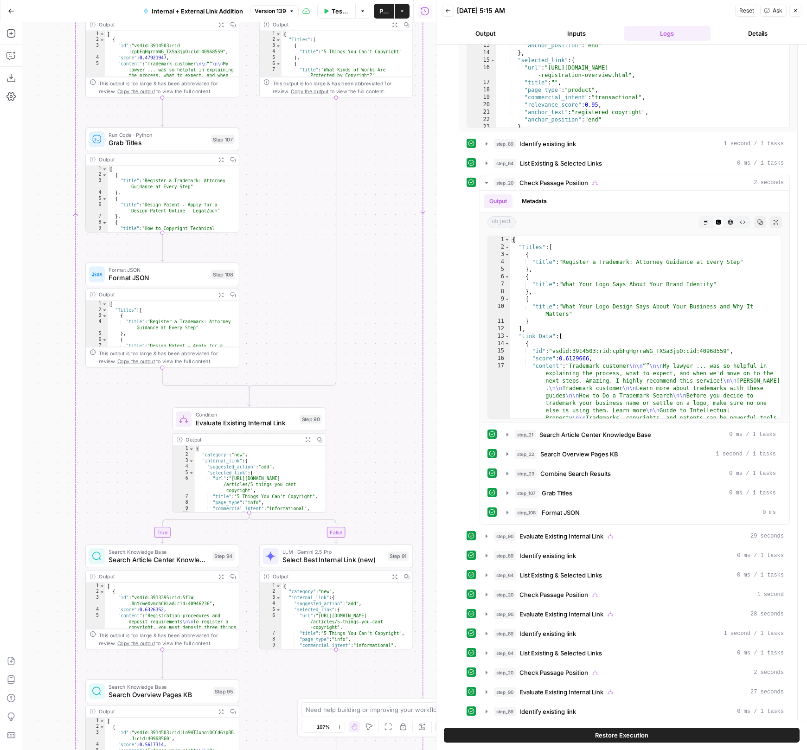
drag, startPoint x: 39, startPoint y: 450, endPoint x: 51, endPoint y: 309, distance: 141.0
click at [51, 309] on div "true false true false true false Workflow Set Inputs Inputs Run Code · Python R…" at bounding box center [229, 386] width 414 height 728
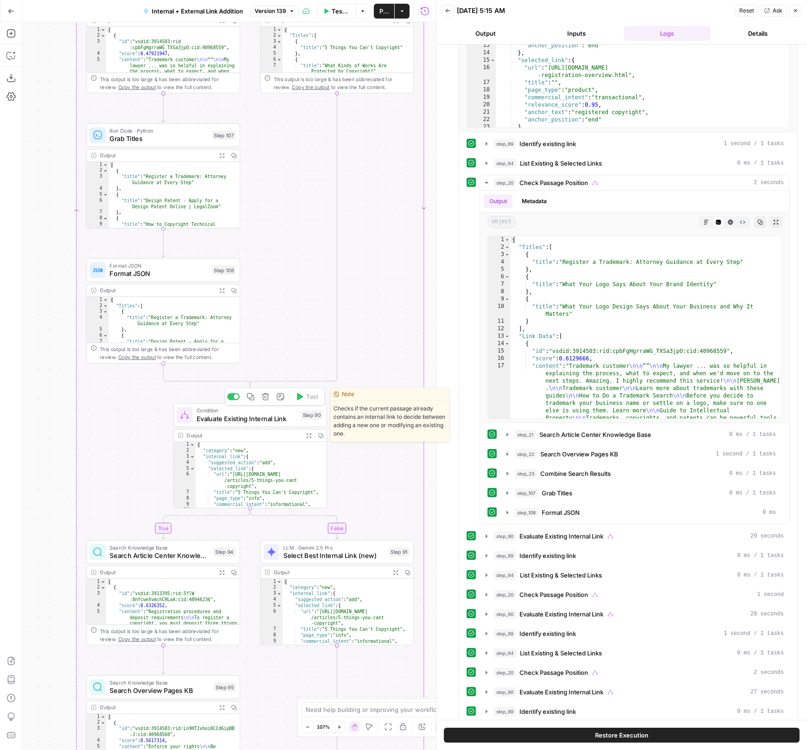
click at [202, 418] on span "Evaluate Existing Internal Link" at bounding box center [247, 419] width 100 height 10
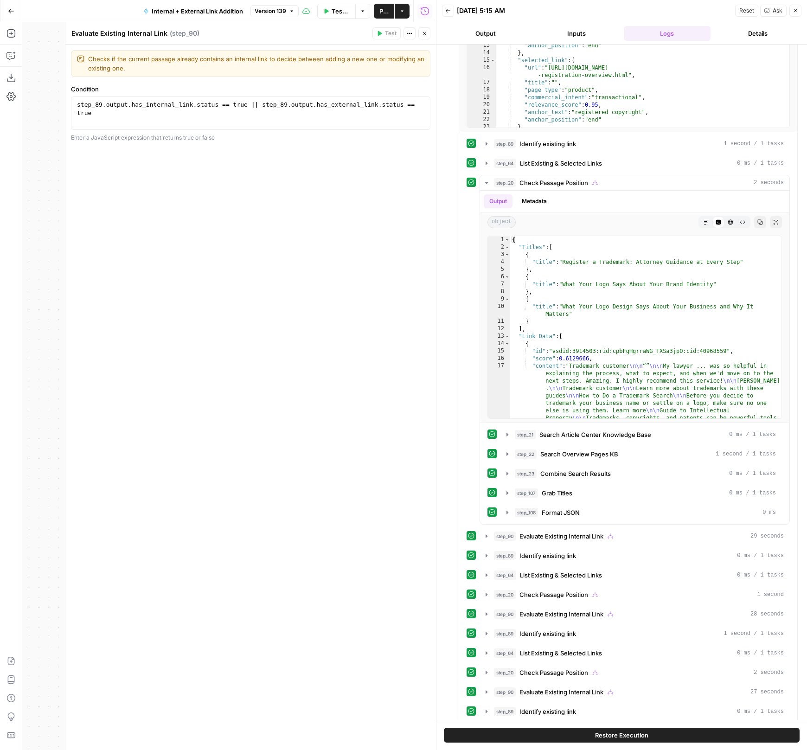
click at [427, 32] on button "Close" at bounding box center [424, 33] width 12 height 12
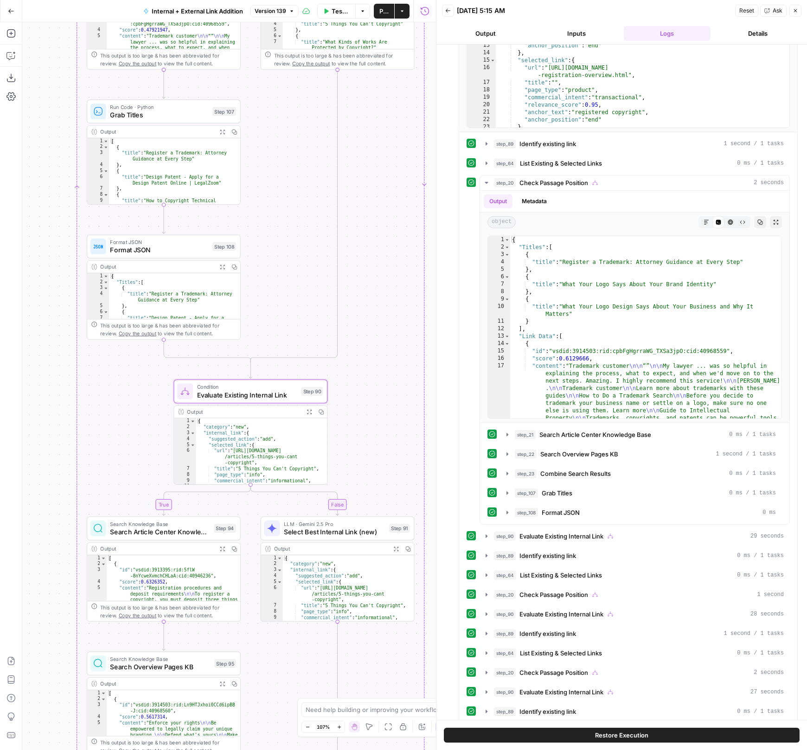
drag, startPoint x: 57, startPoint y: 497, endPoint x: 42, endPoint y: 411, distance: 87.1
click at [43, 412] on div "true false true false true false Workflow Set Inputs Inputs Run Code · Python R…" at bounding box center [229, 386] width 414 height 728
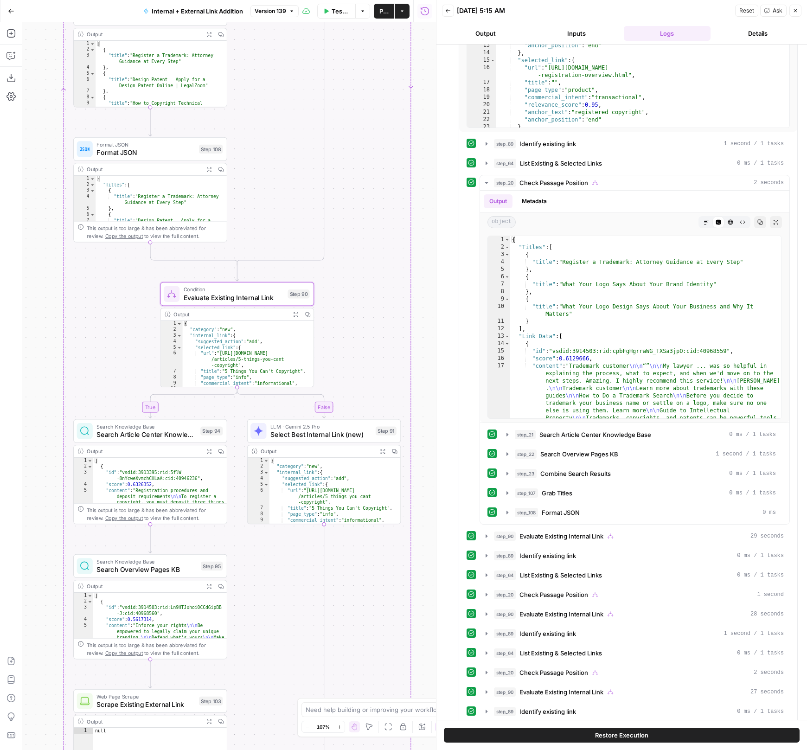
drag, startPoint x: 42, startPoint y: 408, endPoint x: 36, endPoint y: 327, distance: 81.4
click at [36, 327] on div "true false true false true false Workflow Set Inputs Inputs Run Code · Python R…" at bounding box center [229, 386] width 414 height 728
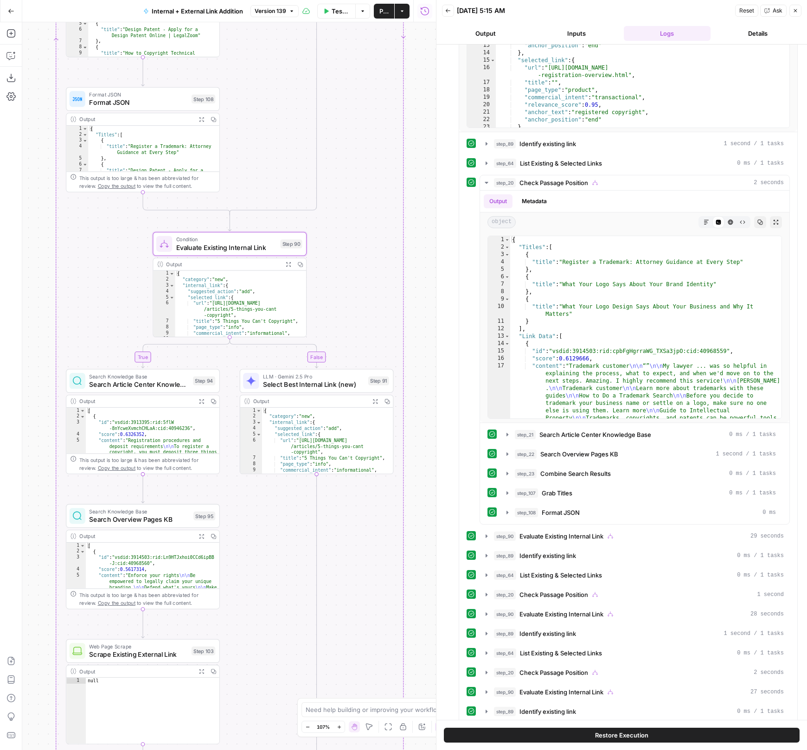
click at [22, 526] on div "Add Steps Copilot Download as JSON Settings Import JSON AirOps Academy Help Giv…" at bounding box center [218, 386] width 436 height 728
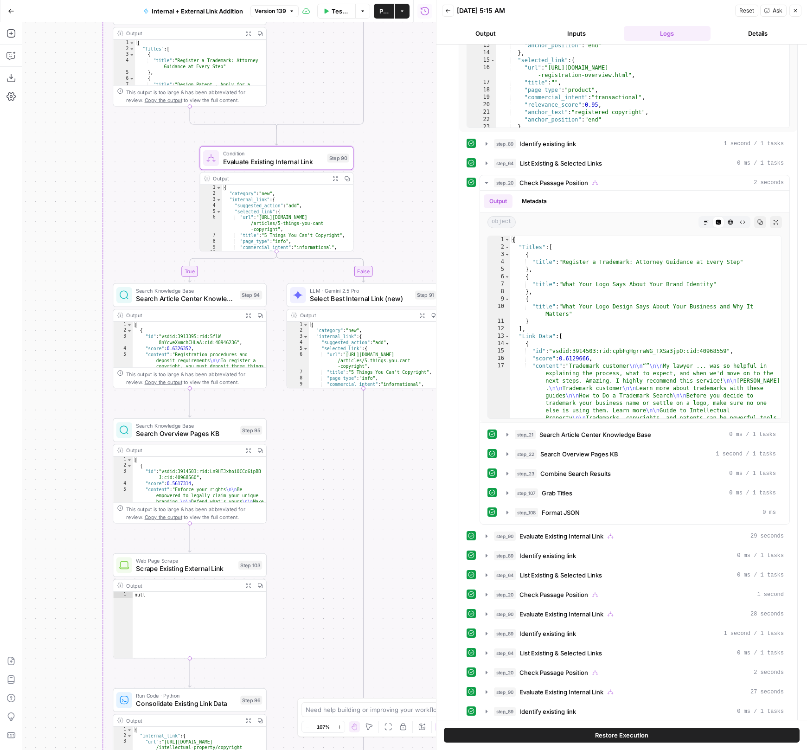
drag, startPoint x: 32, startPoint y: 534, endPoint x: 78, endPoint y: 449, distance: 97.1
click at [78, 449] on div "true false true false true false Workflow Set Inputs Inputs Run Code · Python R…" at bounding box center [229, 386] width 414 height 728
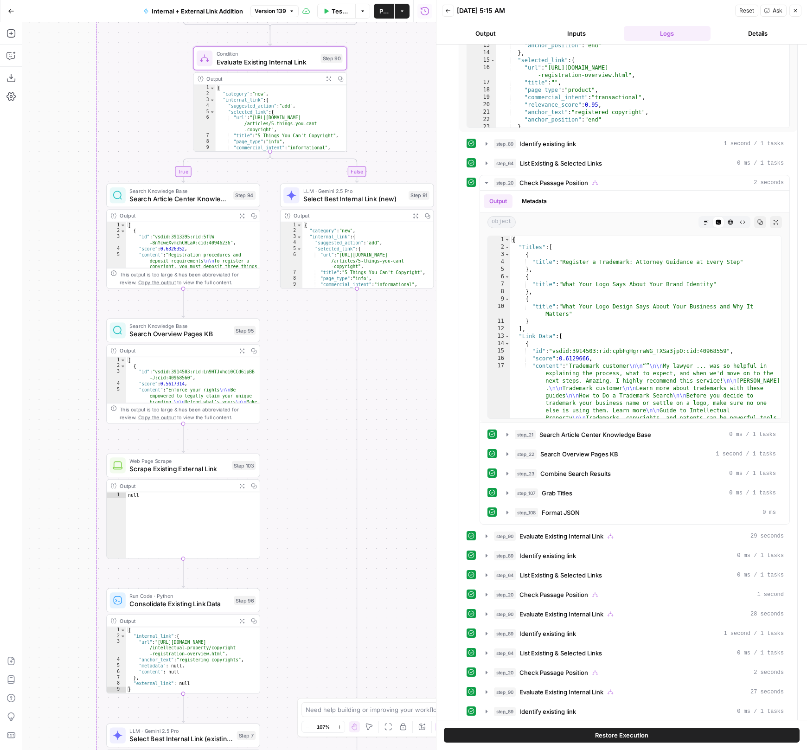
drag, startPoint x: 96, startPoint y: 533, endPoint x: 86, endPoint y: 426, distance: 107.1
click at [87, 426] on div "true false true false true false Workflow Set Inputs Inputs Run Code · Python R…" at bounding box center [229, 386] width 414 height 728
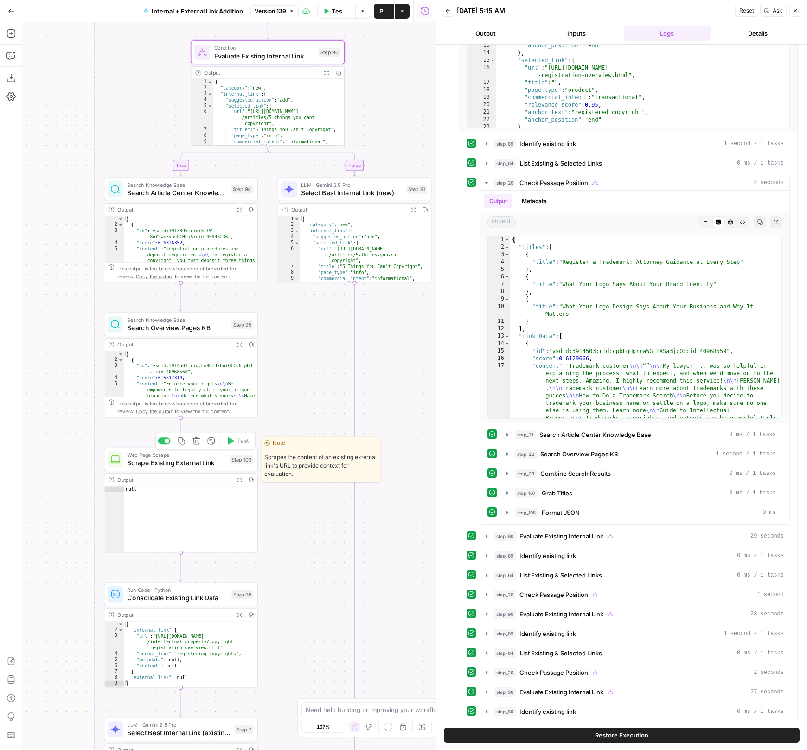
click at [152, 458] on span "Scrape Existing External Link" at bounding box center [176, 463] width 98 height 10
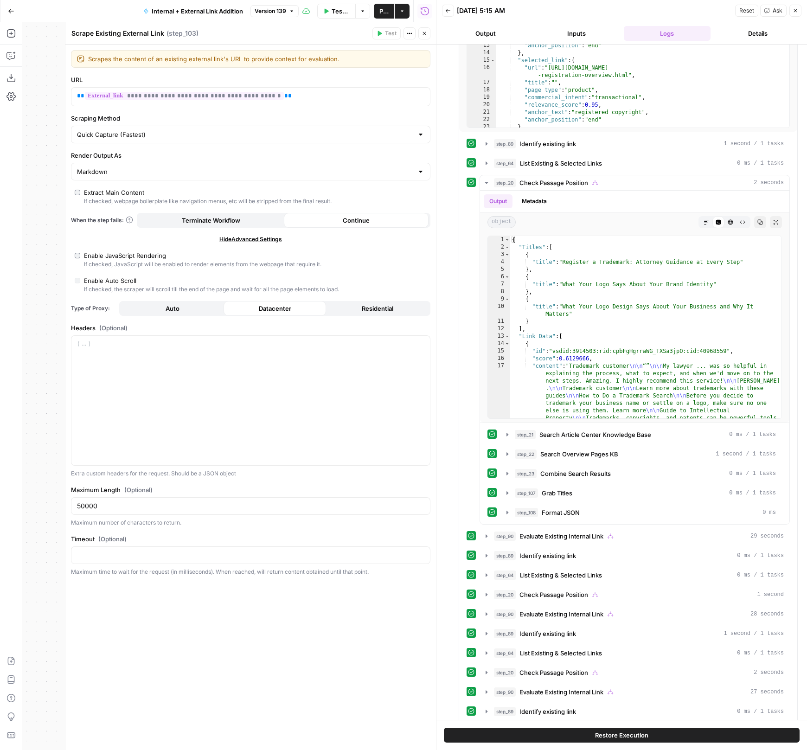
click at [426, 29] on button "Close" at bounding box center [424, 33] width 12 height 12
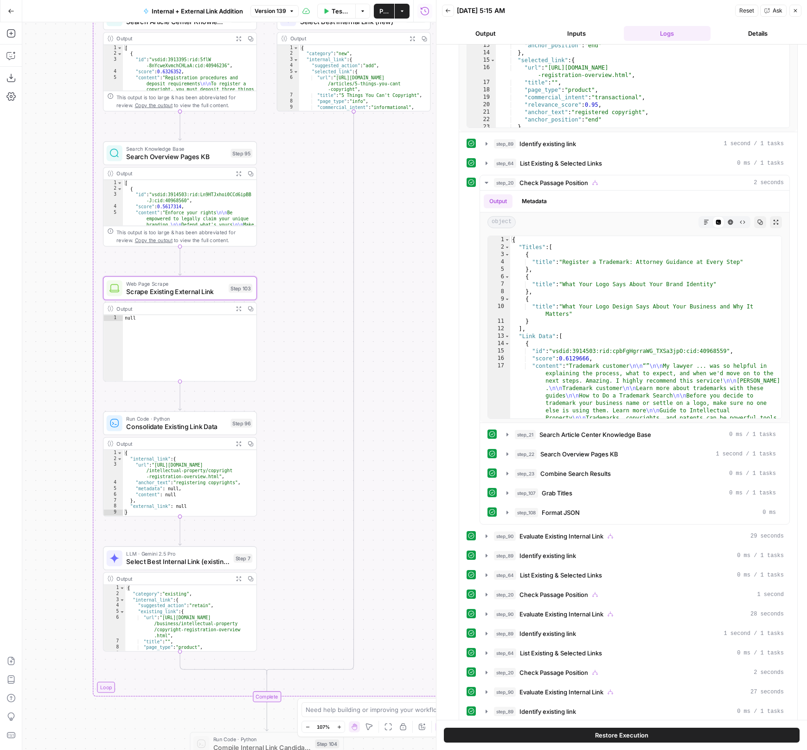
drag, startPoint x: 77, startPoint y: 537, endPoint x: 75, endPoint y: 363, distance: 173.5
click at [75, 364] on div "true false true false true false Workflow Set Inputs Inputs Run Code · Python R…" at bounding box center [229, 386] width 414 height 728
type textarea "****"
drag, startPoint x: 126, startPoint y: 313, endPoint x: 154, endPoint y: 303, distance: 29.3
click at [154, 313] on div "null" at bounding box center [189, 352] width 134 height 78
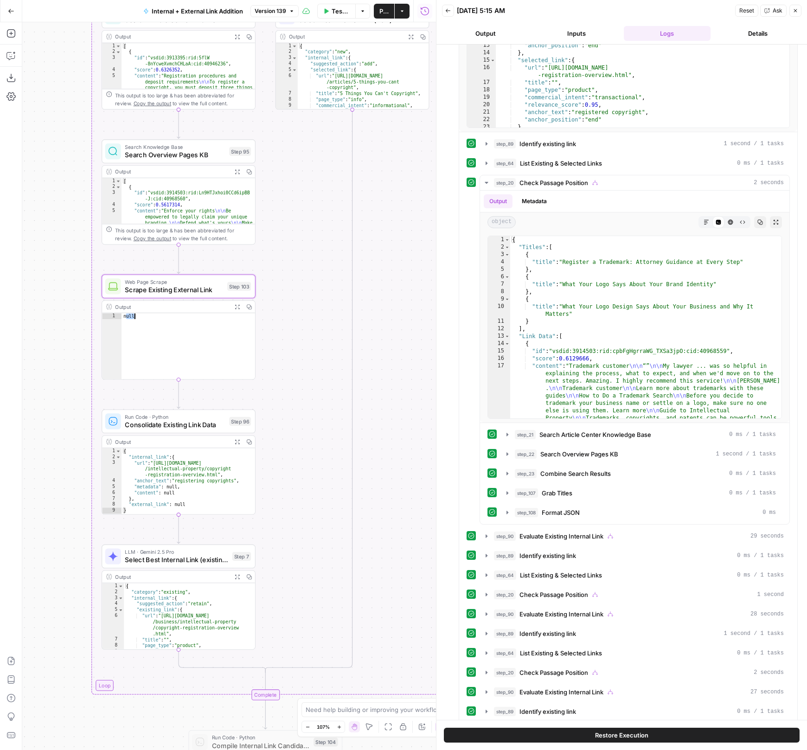
click at [147, 290] on span "Scrape Existing External Link" at bounding box center [174, 290] width 98 height 10
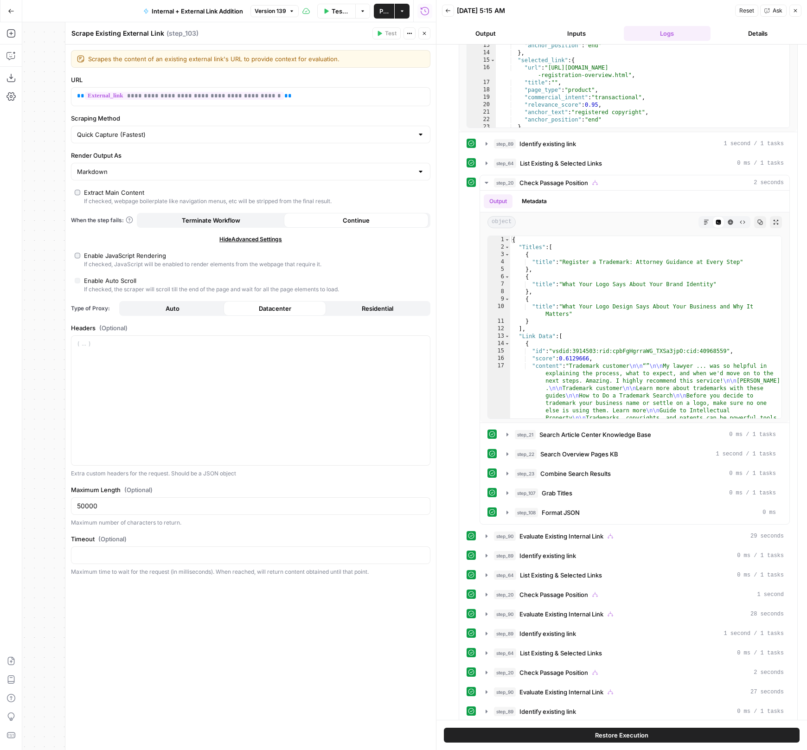
click at [427, 28] on button "Close" at bounding box center [424, 33] width 12 height 12
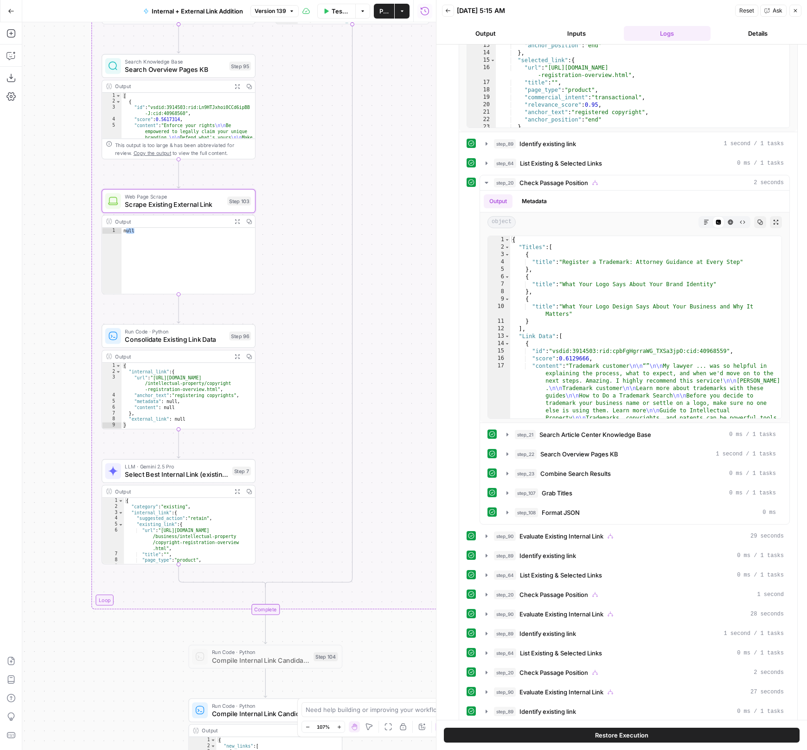
drag, startPoint x: 71, startPoint y: 590, endPoint x: 68, endPoint y: 433, distance: 157.7
click at [68, 434] on div "true false true false true false Workflow Set Inputs Inputs Run Code · Python R…" at bounding box center [229, 386] width 414 height 728
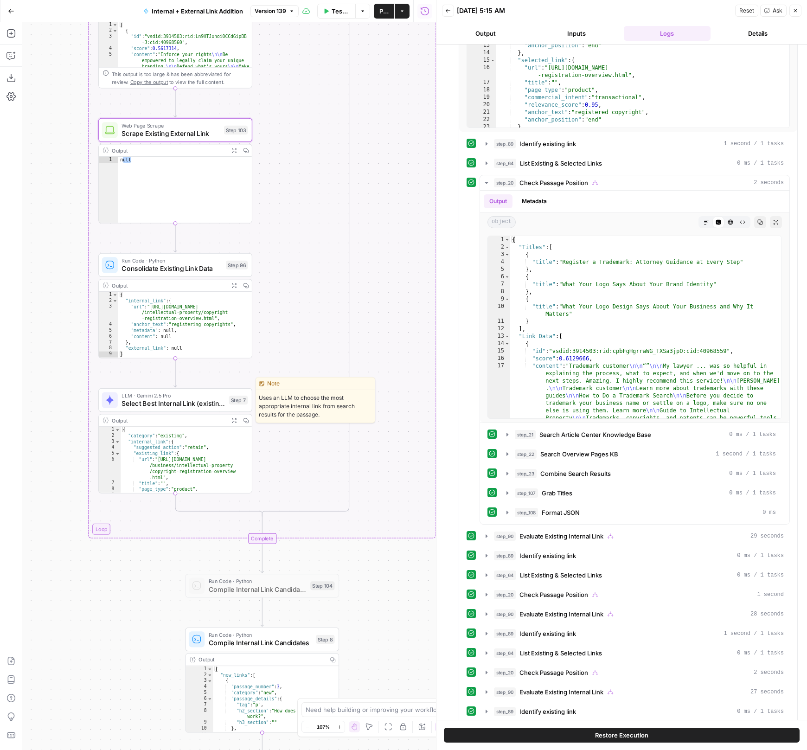
click at [157, 401] on span "Select Best Internal Link (existing)" at bounding box center [173, 403] width 103 height 10
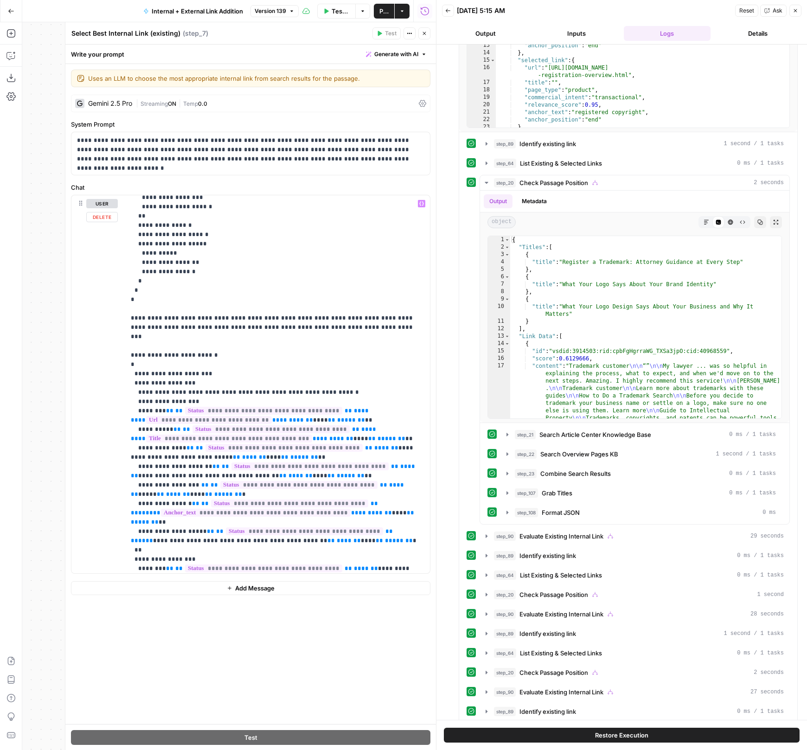
scroll to position [4221, 0]
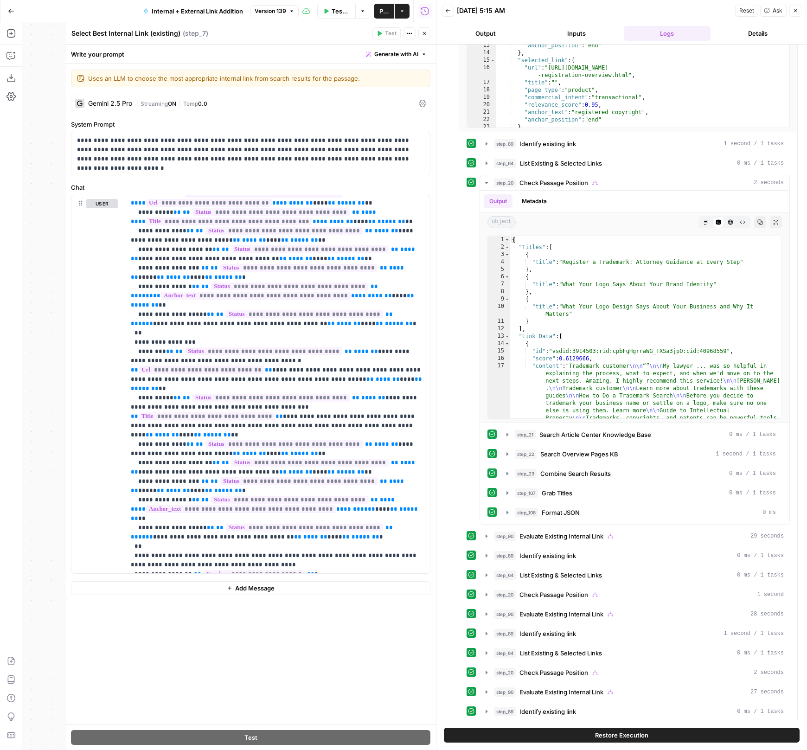
click at [424, 40] on header "Select Best Internal Link (existing) Select Best Internal Link (existing) ( ste…" at bounding box center [250, 33] width 371 height 22
click at [424, 32] on icon "button" at bounding box center [425, 34] width 6 height 6
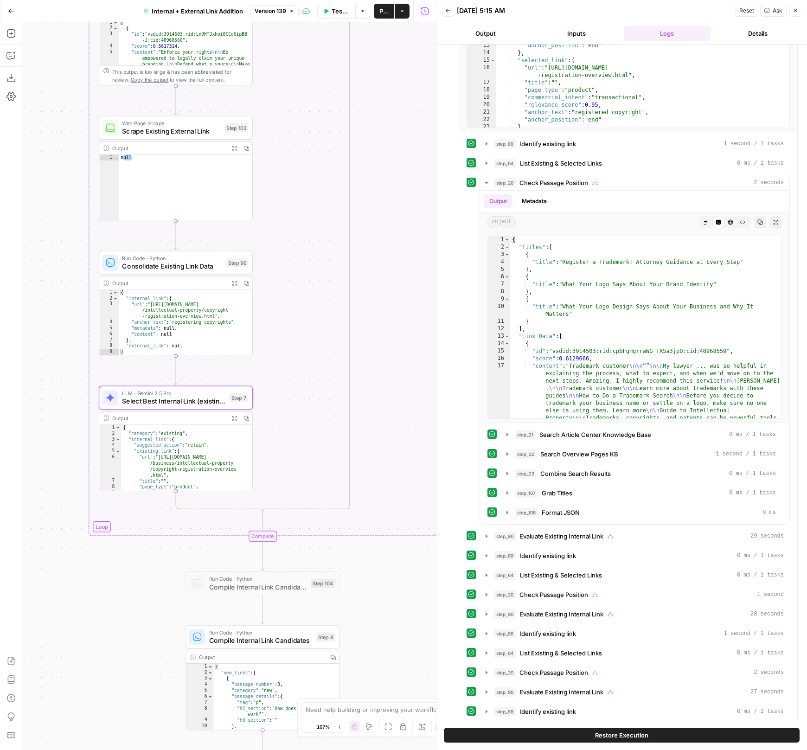
drag, startPoint x: 142, startPoint y: 668, endPoint x: 142, endPoint y: 450, distance: 217.5
click at [142, 451] on div "true false true false true false Workflow Set Inputs Inputs Run Code · Python R…" at bounding box center [229, 386] width 414 height 728
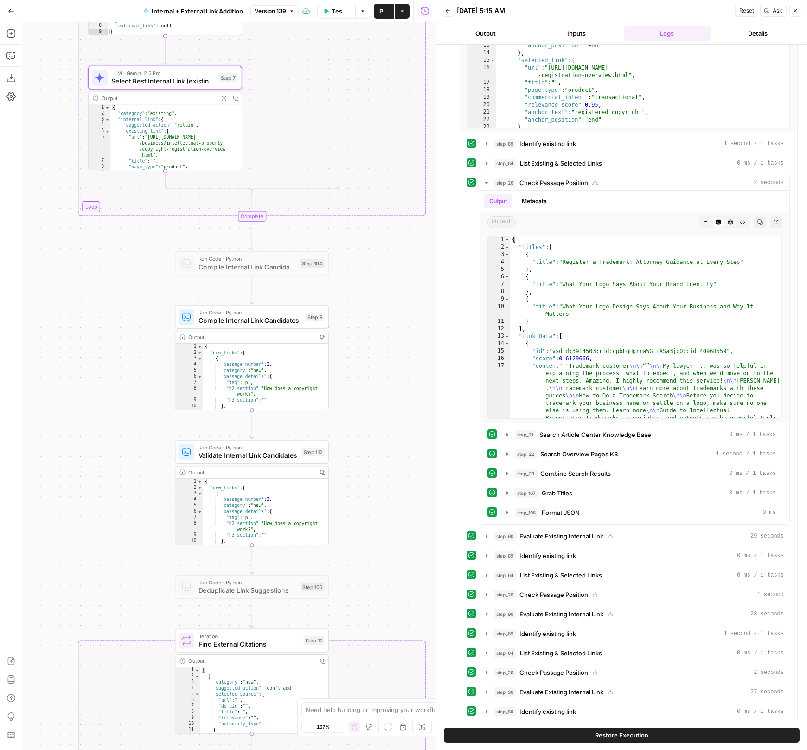
drag, startPoint x: 154, startPoint y: 536, endPoint x: 123, endPoint y: 397, distance: 142.7
click at [124, 399] on div "true false true false true false Workflow Set Inputs Inputs Run Code · Python R…" at bounding box center [229, 386] width 414 height 728
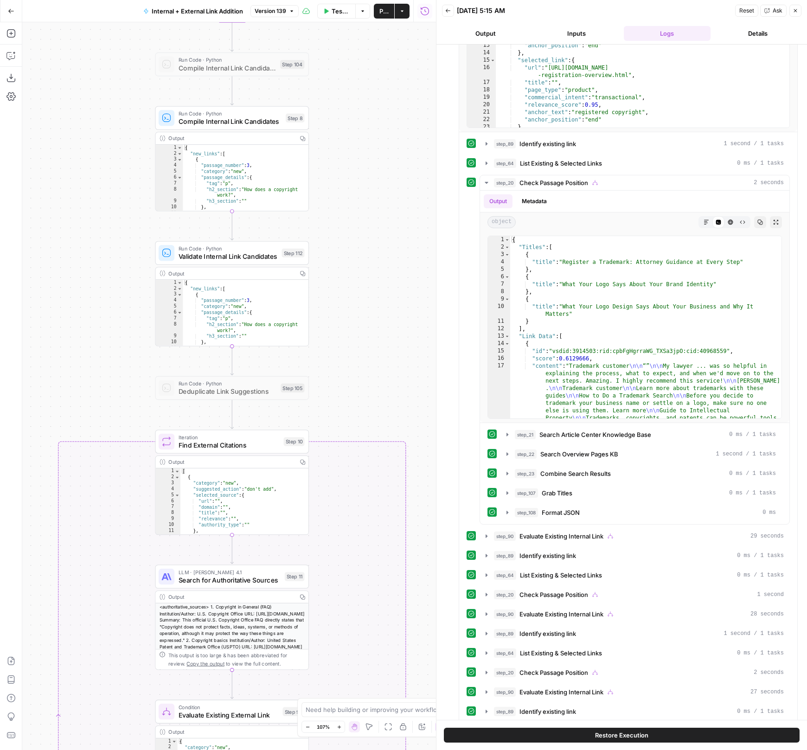
drag, startPoint x: 125, startPoint y: 514, endPoint x: 125, endPoint y: 352, distance: 161.4
click at [125, 352] on div "true false true false true false Workflow Set Inputs Inputs Run Code · Python R…" at bounding box center [229, 386] width 414 height 728
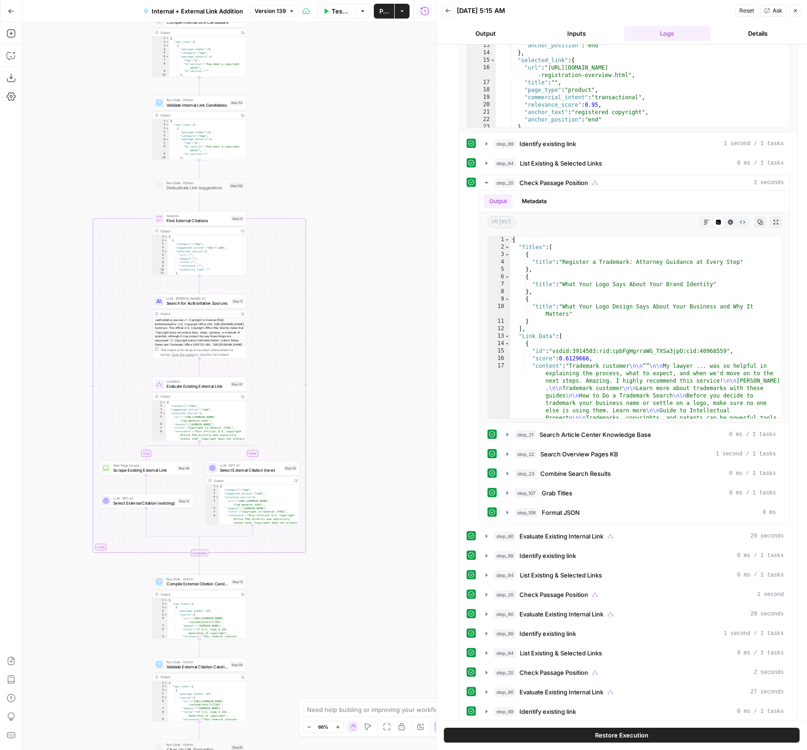
drag, startPoint x: 113, startPoint y: 398, endPoint x: 132, endPoint y: 160, distance: 238.7
click at [132, 161] on div "true false true false true false Workflow Set Inputs Inputs Run Code · Python R…" at bounding box center [229, 386] width 414 height 728
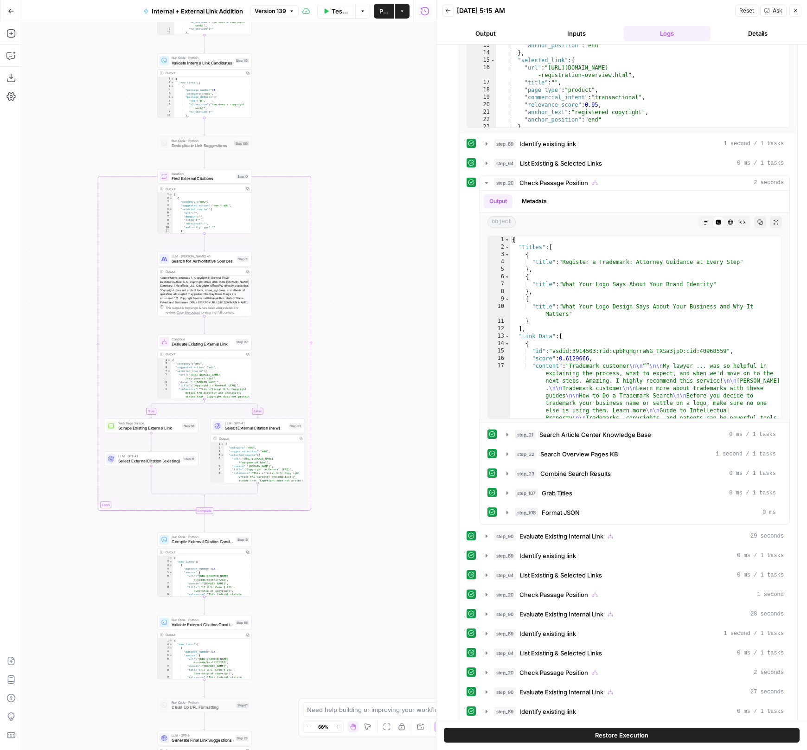
drag, startPoint x: 71, startPoint y: 500, endPoint x: 71, endPoint y: 420, distance: 80.2
click at [71, 421] on div "true false true false true false Workflow Set Inputs Inputs Run Code · Python R…" at bounding box center [229, 386] width 414 height 728
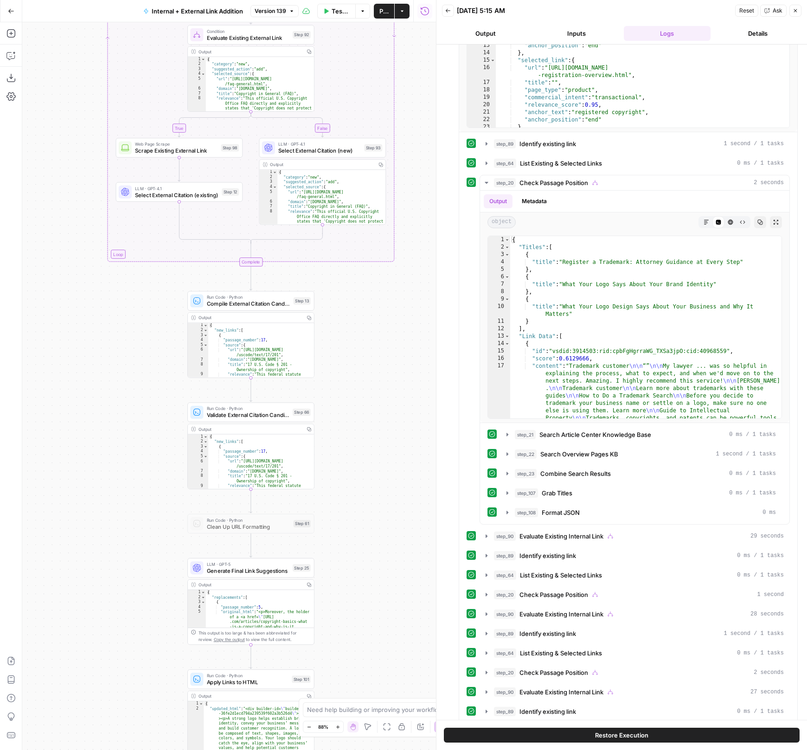
drag, startPoint x: 158, startPoint y: 565, endPoint x: 158, endPoint y: 386, distance: 179.5
click at [158, 386] on div "true false true false true false Workflow Set Inputs Inputs Run Code · Python R…" at bounding box center [229, 386] width 414 height 728
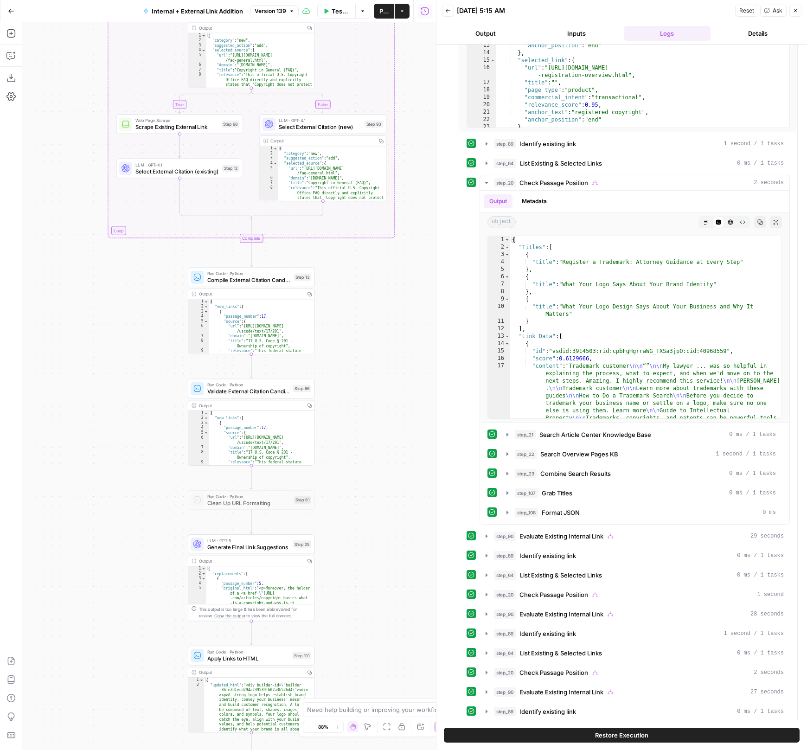
drag, startPoint x: 166, startPoint y: 547, endPoint x: 163, endPoint y: 458, distance: 89.1
click at [165, 458] on div "true false true false true false Workflow Set Inputs Inputs Run Code · Python R…" at bounding box center [229, 386] width 414 height 728
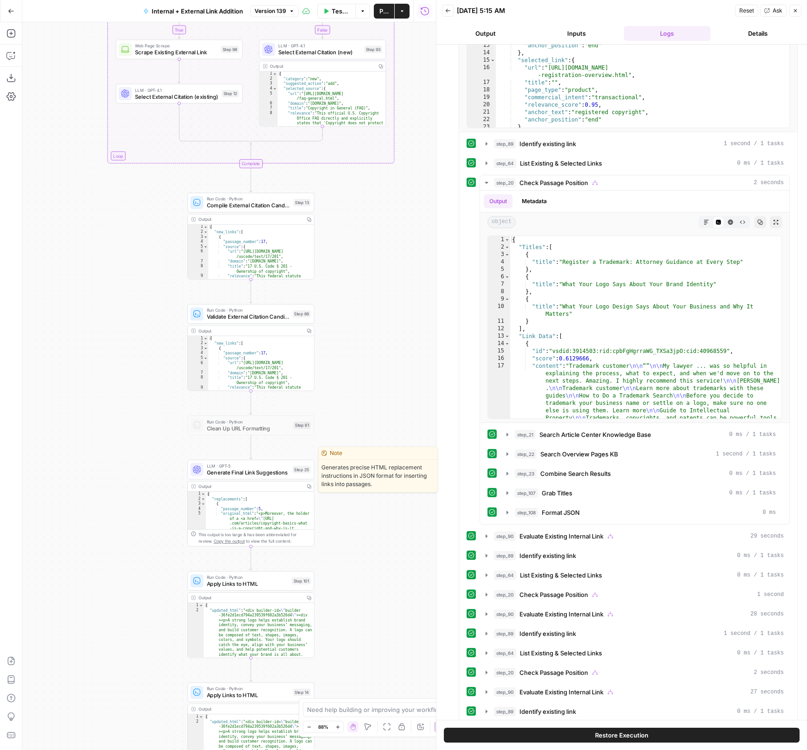
click at [212, 463] on span "LLM · GPT-5" at bounding box center [248, 465] width 83 height 6
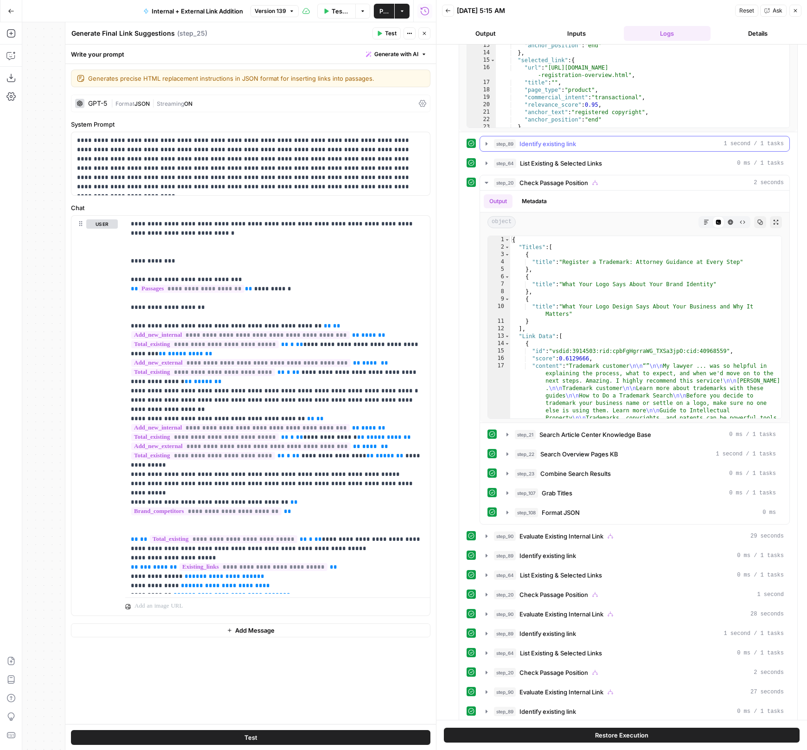
scroll to position [0, 0]
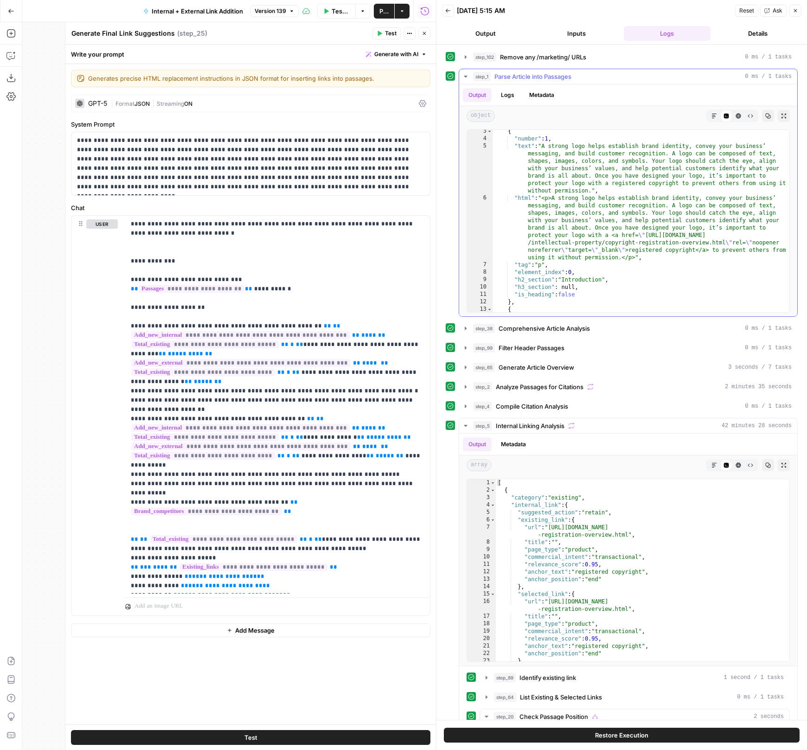
click at [539, 72] on span "Parse Article into Passages" at bounding box center [532, 76] width 77 height 9
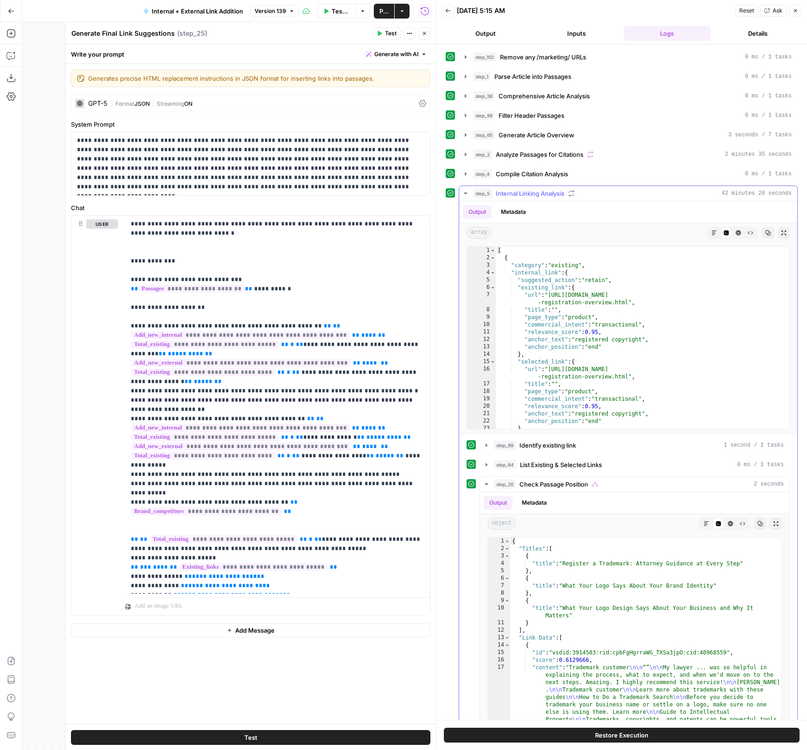
click at [528, 194] on span "Internal Linking Analysis" at bounding box center [530, 193] width 69 height 9
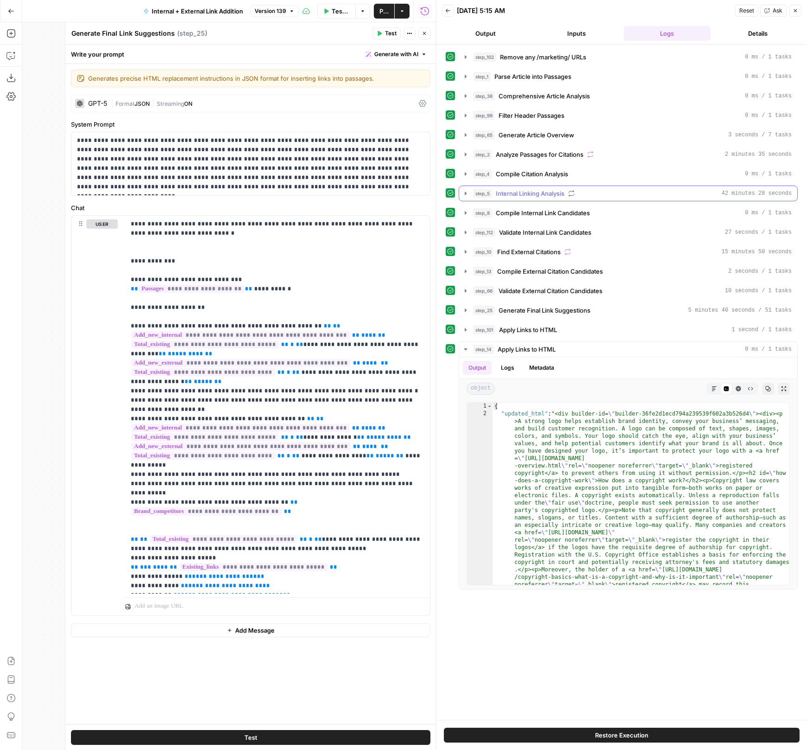
click at [529, 197] on button "step_5 Internal Linking Analysis 42 minutes 28 seconds" at bounding box center [628, 193] width 338 height 15
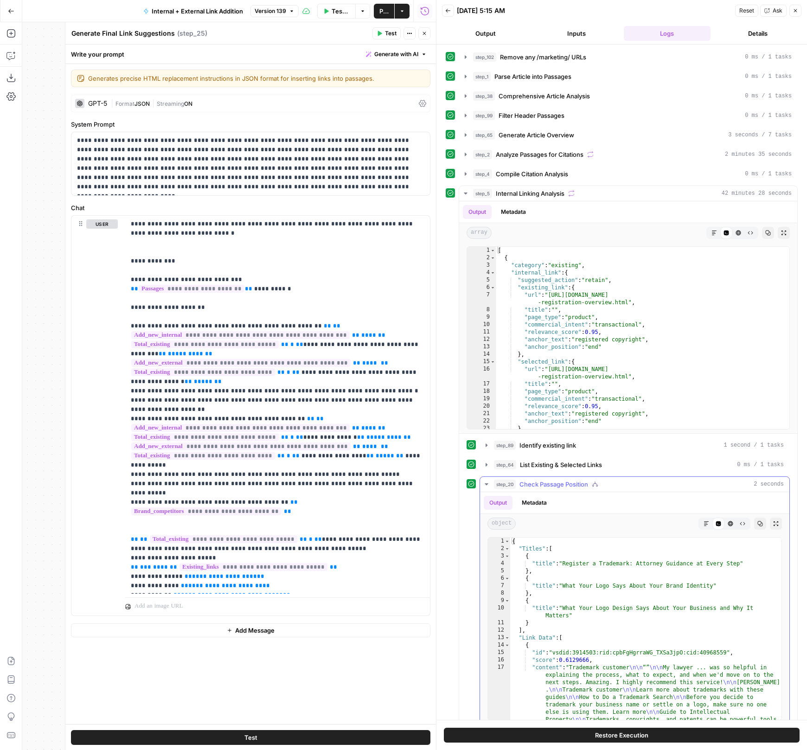
click at [511, 477] on button "step_20 Check Passage Position 2 seconds" at bounding box center [634, 484] width 309 height 15
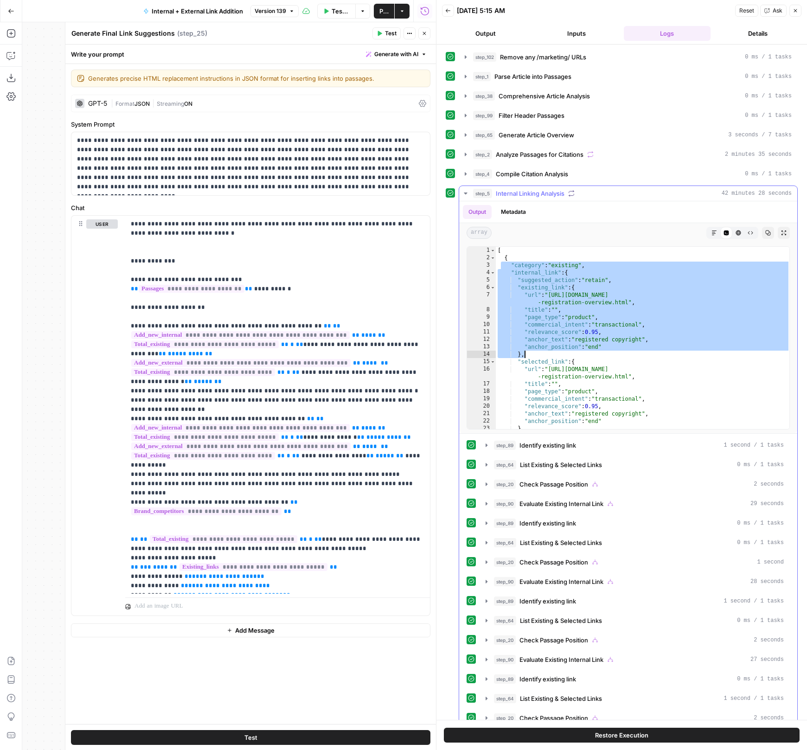
drag, startPoint x: 499, startPoint y: 258, endPoint x: 561, endPoint y: 392, distance: 147.4
click at [561, 392] on div "[ { "category" : "existing" , "internal_link" : { "suggested_action" : "retain"…" at bounding box center [643, 368] width 295 height 242
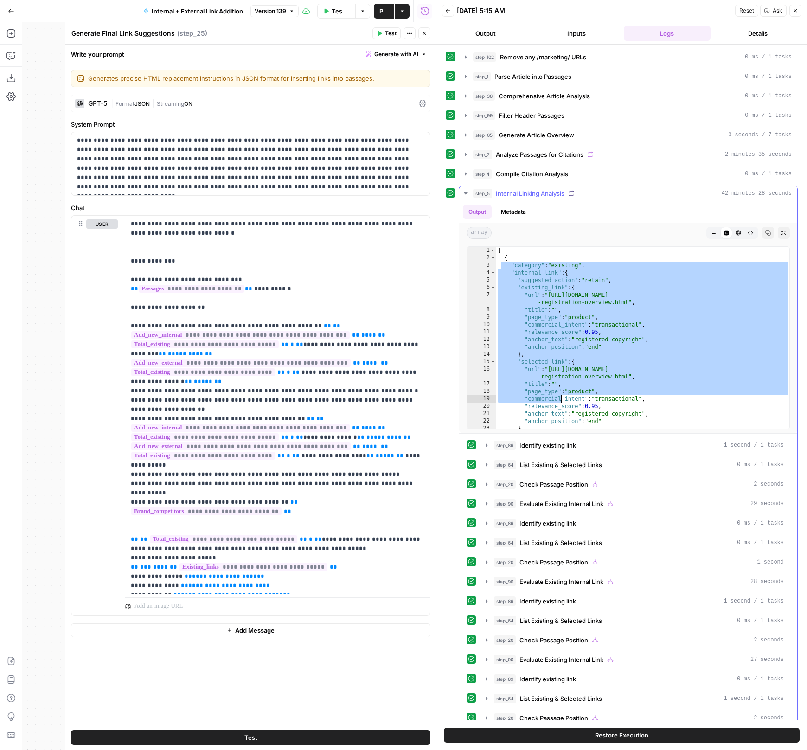
click at [562, 391] on div "[ { "category" : "existing" , "internal_link" : { "suggested_action" : "retain"…" at bounding box center [643, 368] width 295 height 242
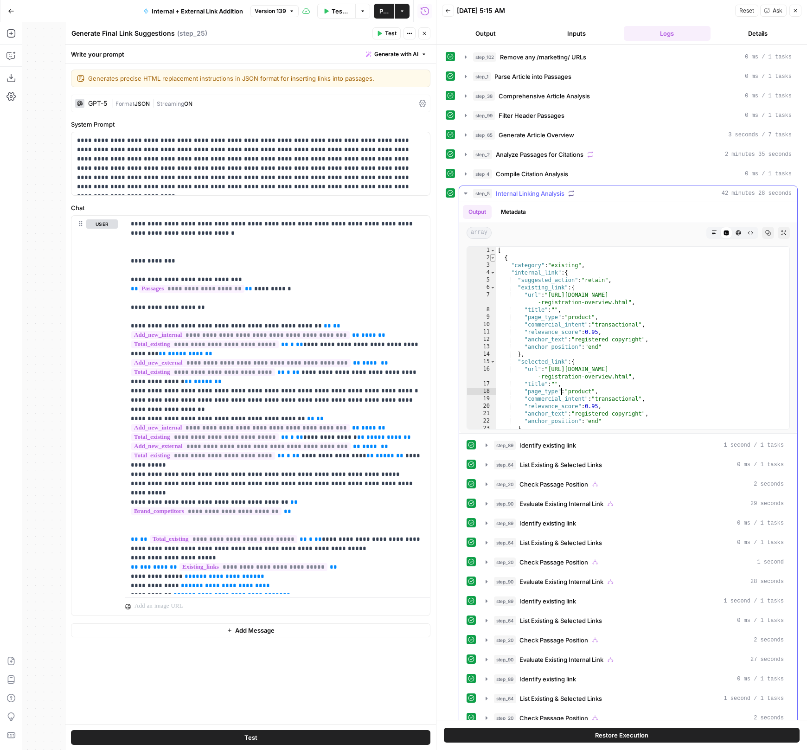
click at [493, 254] on span "Toggle code folding, rows 2 through 60" at bounding box center [492, 257] width 5 height 7
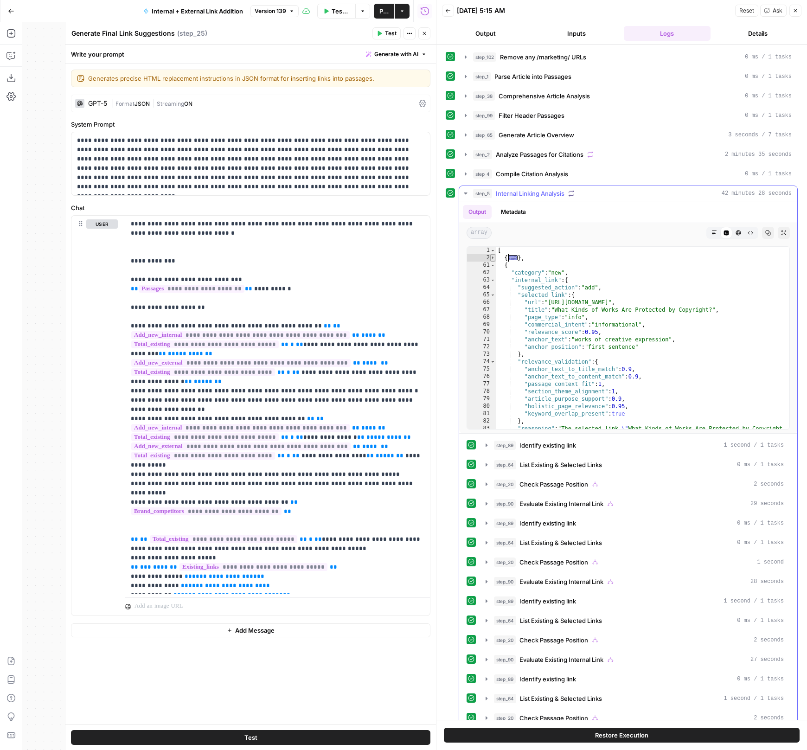
click at [493, 254] on span "Toggle code folding, rows 2 through 60" at bounding box center [492, 257] width 5 height 7
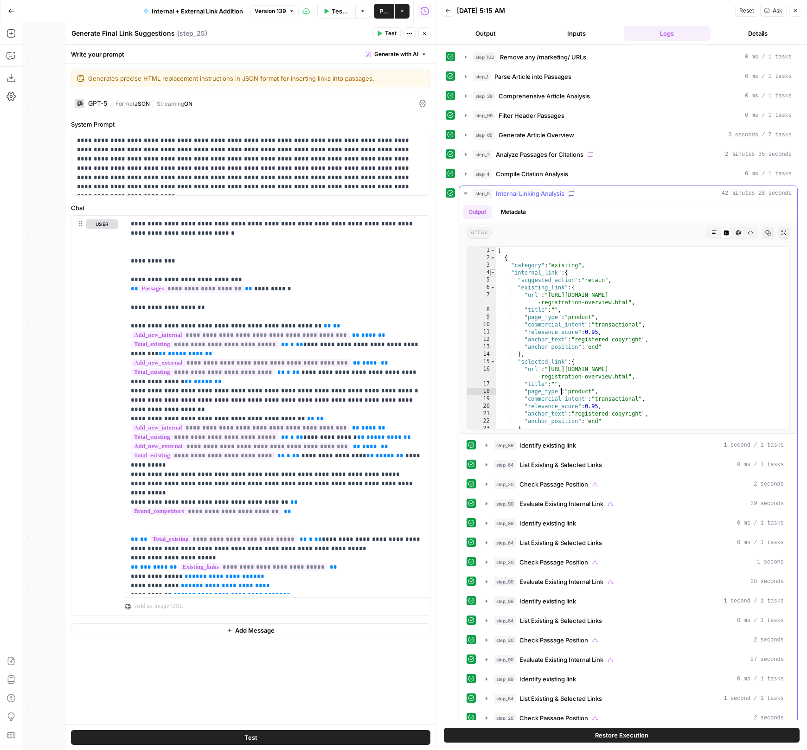
click at [493, 269] on span "Toggle code folding, rows 4 through 31" at bounding box center [492, 272] width 5 height 7
click at [490, 276] on span "Toggle code folding, rows 32 through 59" at bounding box center [492, 279] width 5 height 7
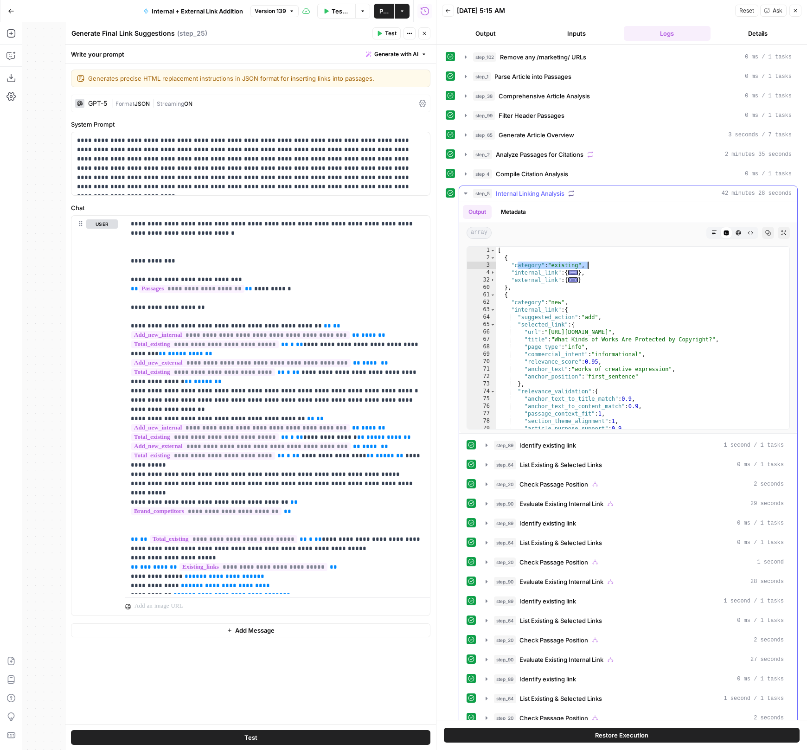
drag, startPoint x: 516, startPoint y: 262, endPoint x: 623, endPoint y: 259, distance: 107.2
click at [623, 259] on div "[ { "category" : "existing" , "internal_link" : { ... } , "external_link" : { .…" at bounding box center [643, 346] width 295 height 198
drag, startPoint x: 504, startPoint y: 266, endPoint x: 604, endPoint y: 265, distance: 100.6
click at [604, 265] on div "[ { "category" : "existing" , "internal_link" : { ... } , "external_link" : { .…" at bounding box center [643, 346] width 295 height 198
click at [490, 269] on span "Toggle code folding, rows 4 through 31" at bounding box center [492, 272] width 5 height 7
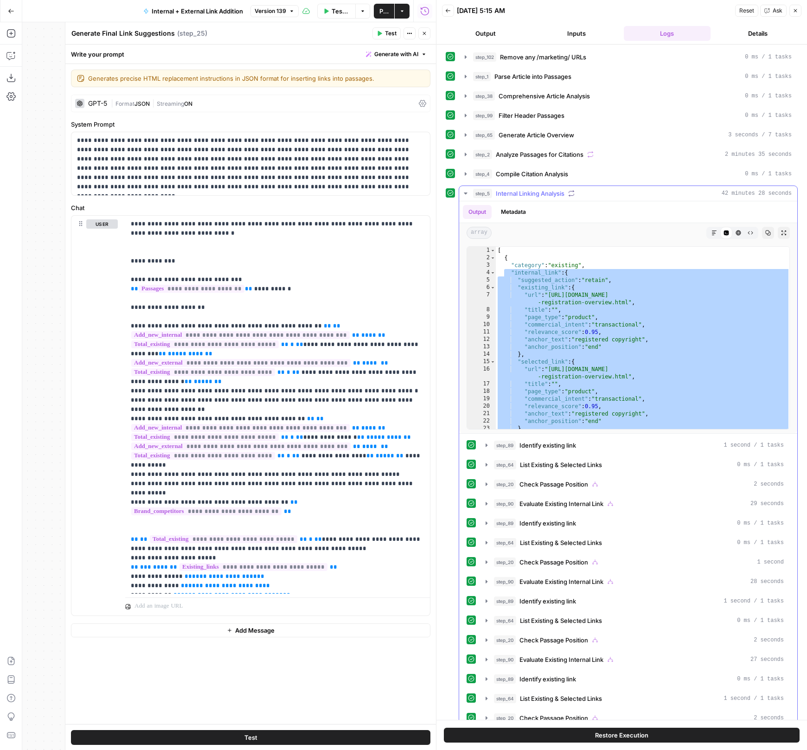
click at [549, 297] on div "[ { "category" : "existing" , "internal_link" : { "suggested_action" : "retain"…" at bounding box center [643, 368] width 295 height 242
type textarea "**********"
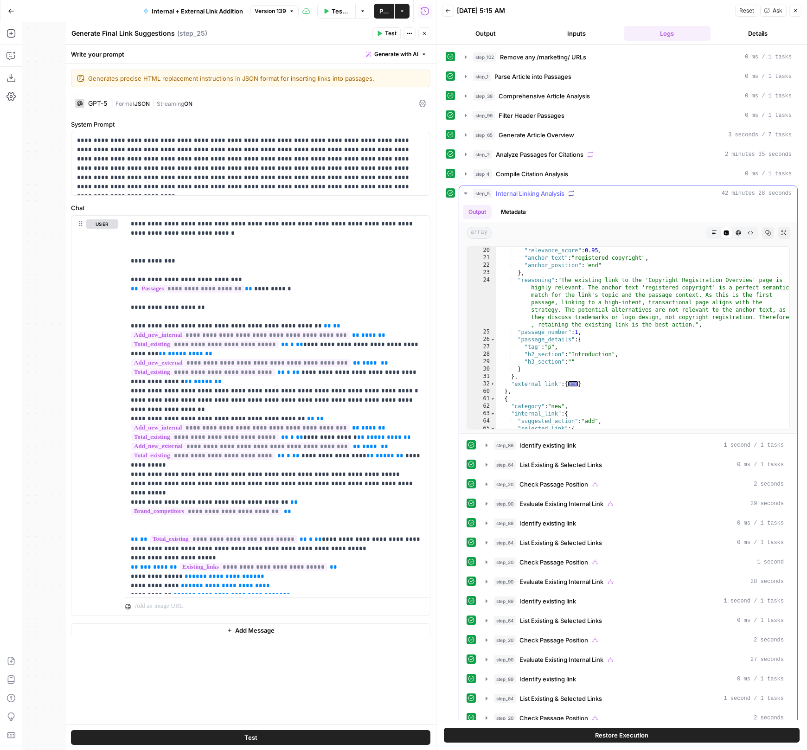
scroll to position [84, 0]
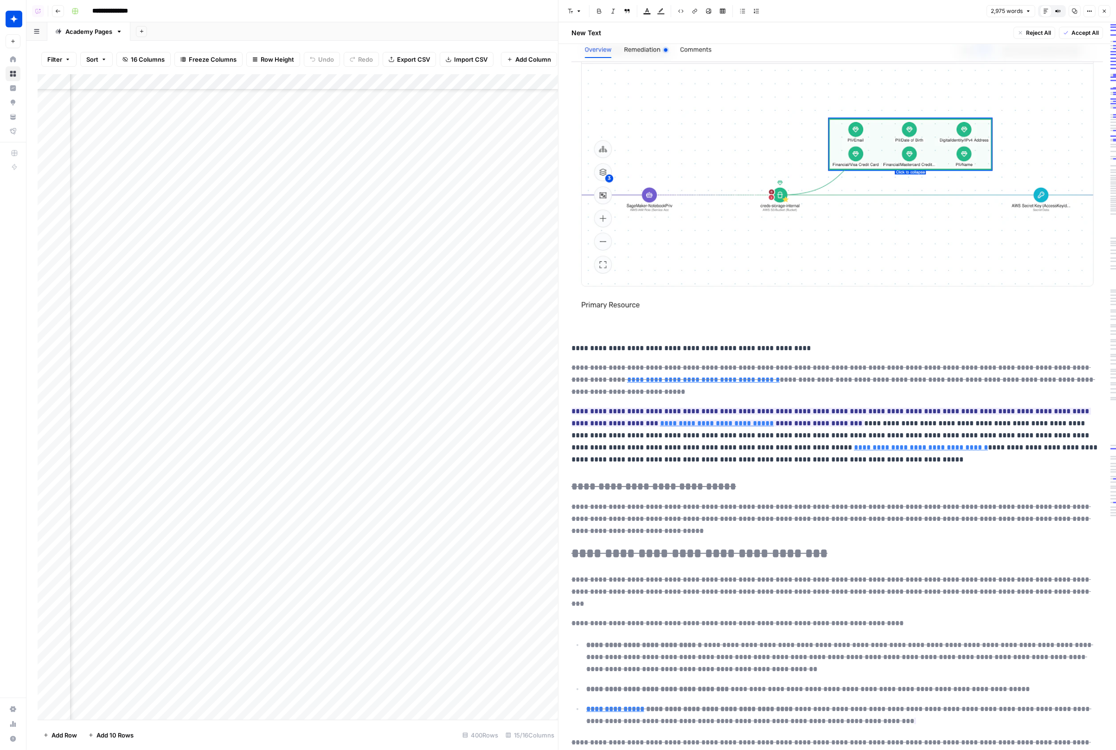
scroll to position [6226, 0]
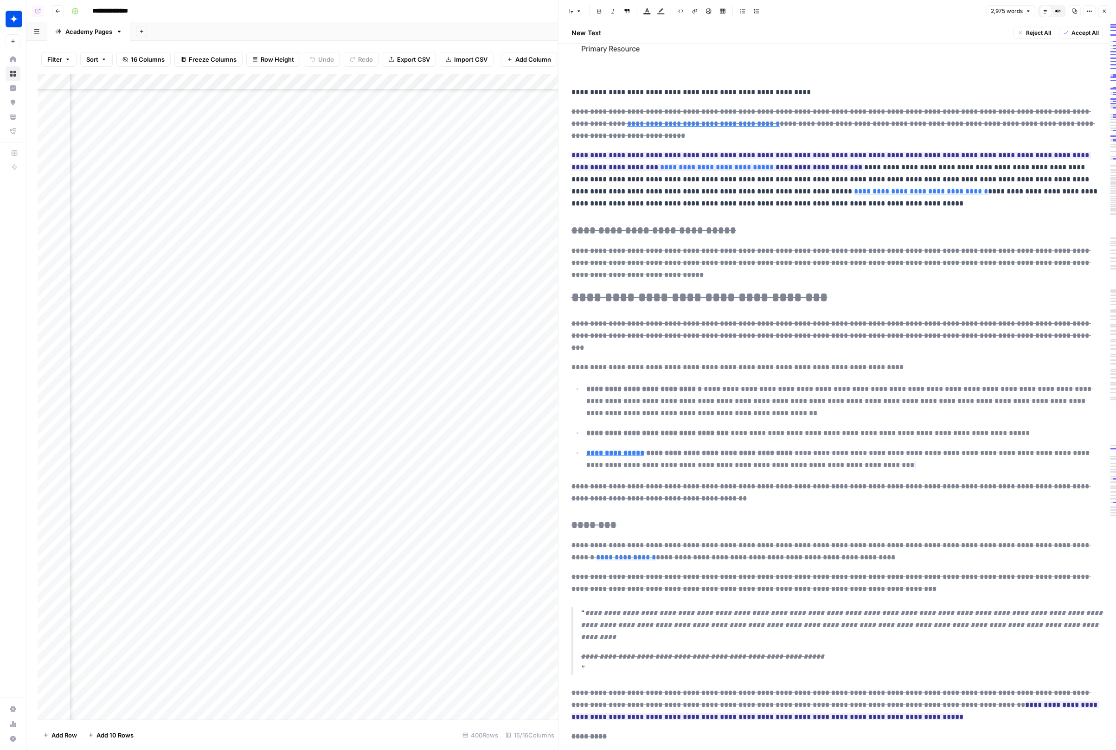
click at [1104, 11] on icon "button" at bounding box center [1104, 11] width 6 height 6
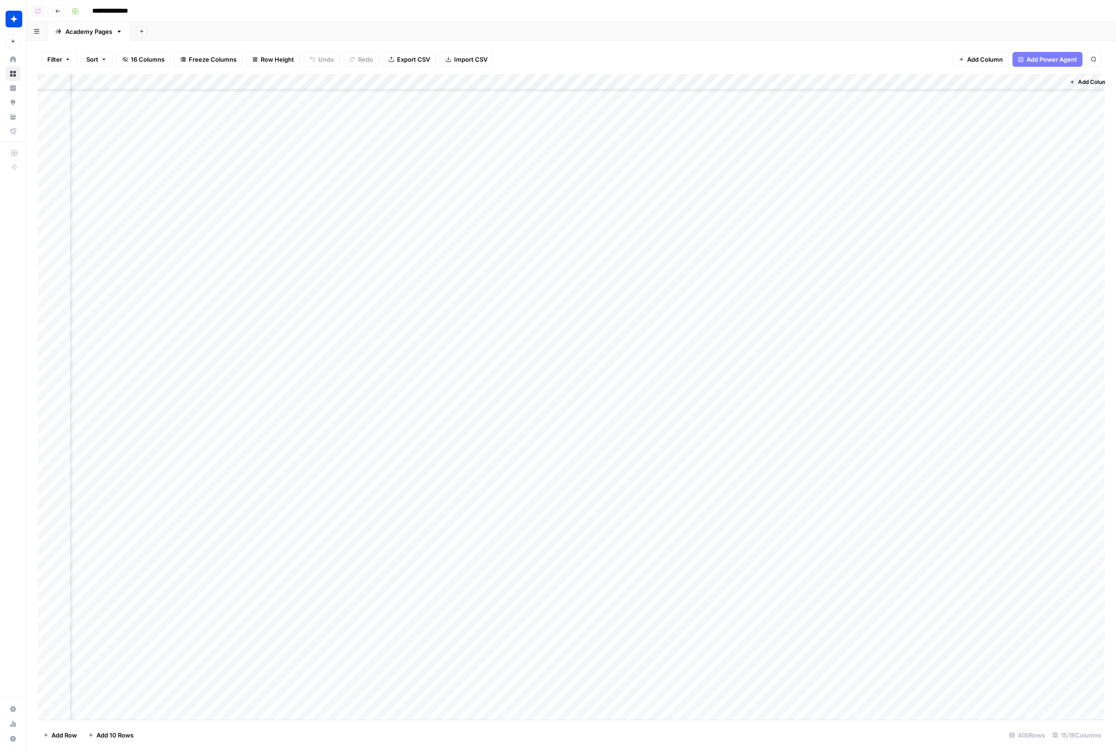
scroll to position [5692, 0]
click at [298, 681] on div "Add Column" at bounding box center [571, 397] width 1067 height 646
click at [948, 680] on div "Add Column" at bounding box center [571, 397] width 1067 height 646
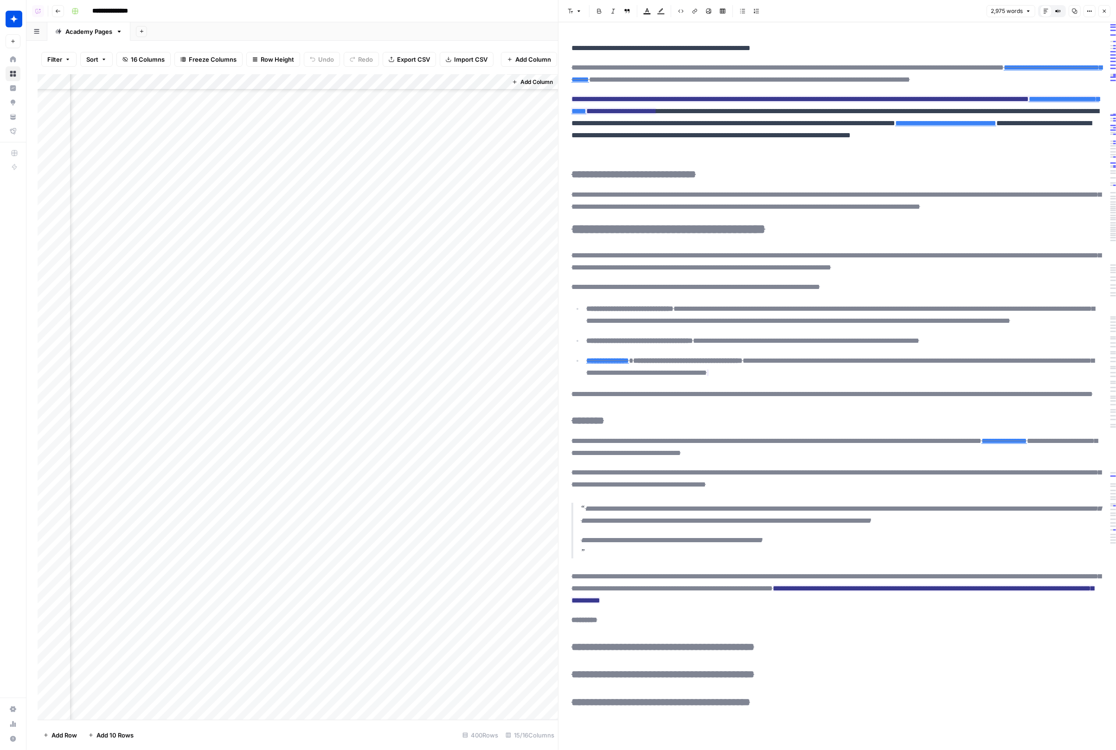
scroll to position [6211, 0]
click at [1062, 12] on button "Compare Old vs New Content" at bounding box center [1058, 11] width 12 height 12
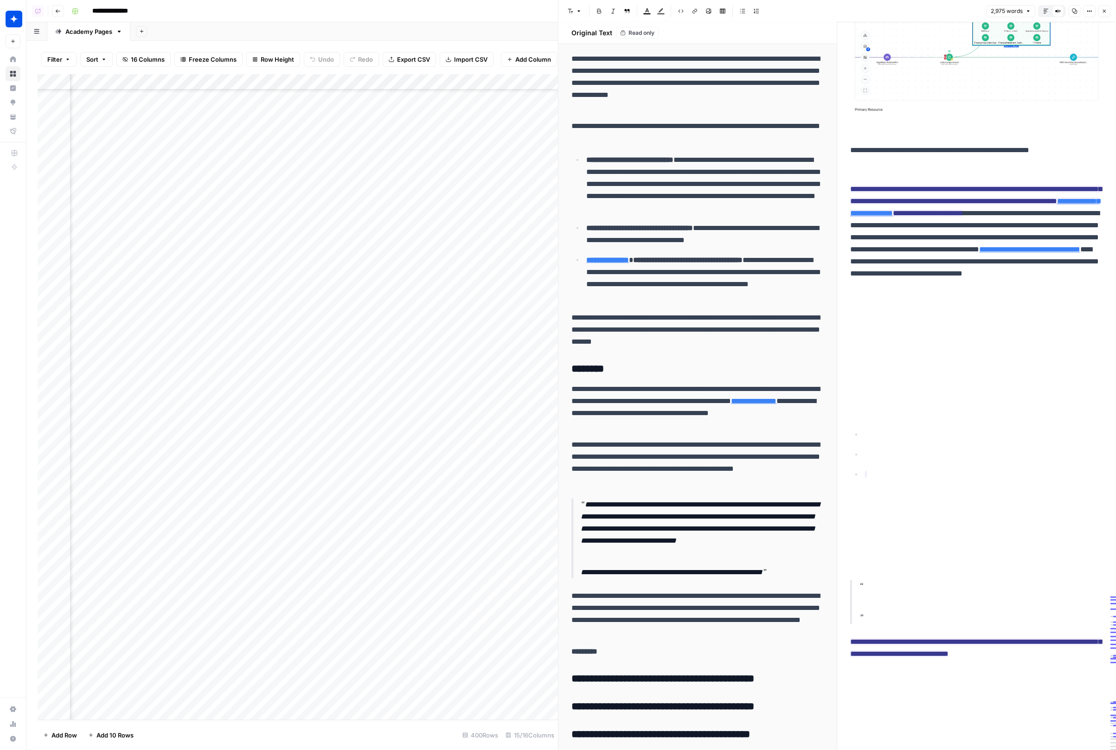
scroll to position [5692, 745]
click at [273, 681] on div "Add Column" at bounding box center [298, 397] width 520 height 646
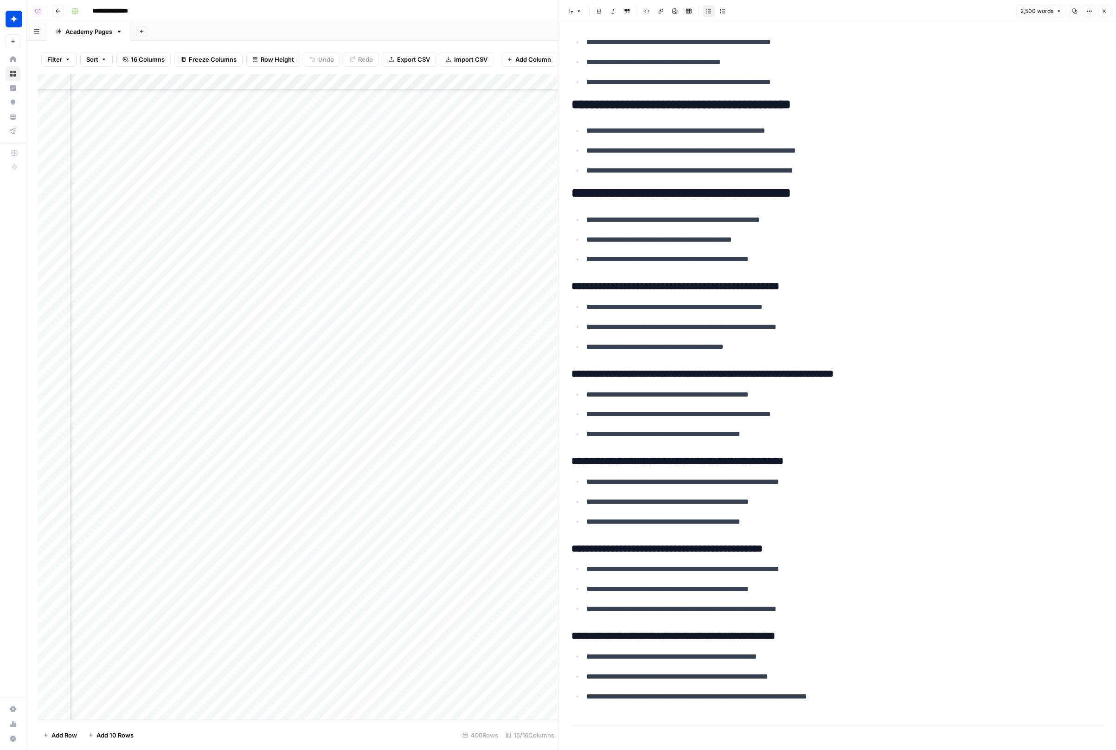
scroll to position [1519, 0]
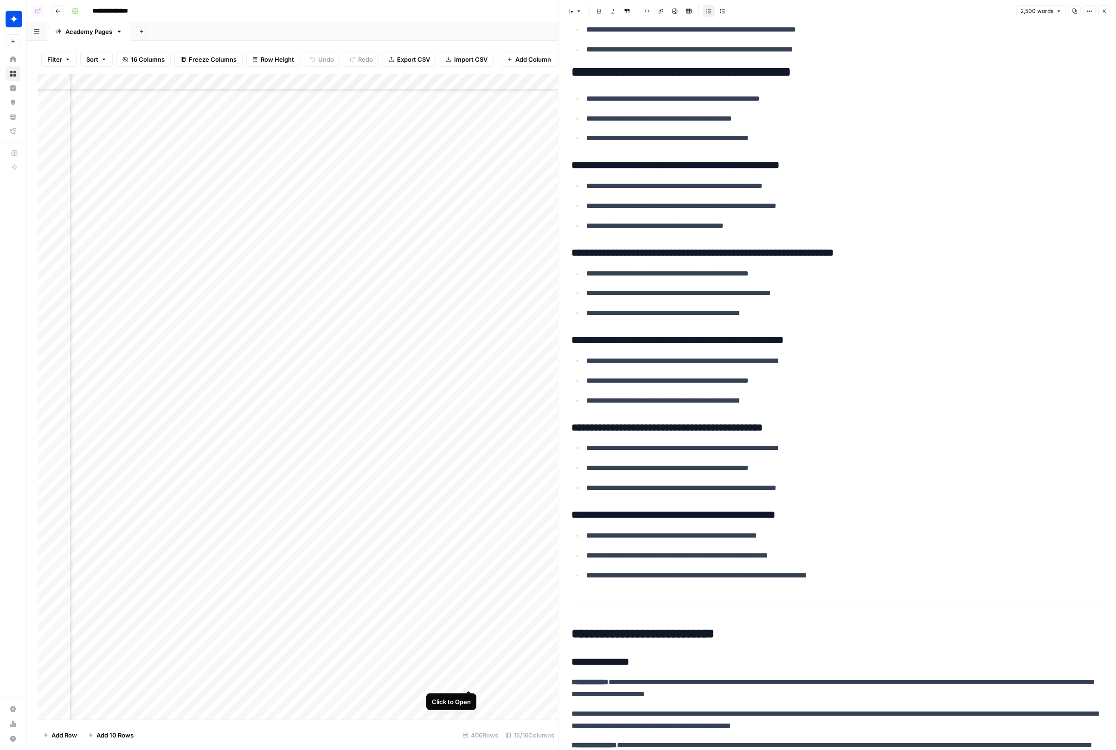
click at [465, 682] on div "Add Column" at bounding box center [298, 397] width 520 height 646
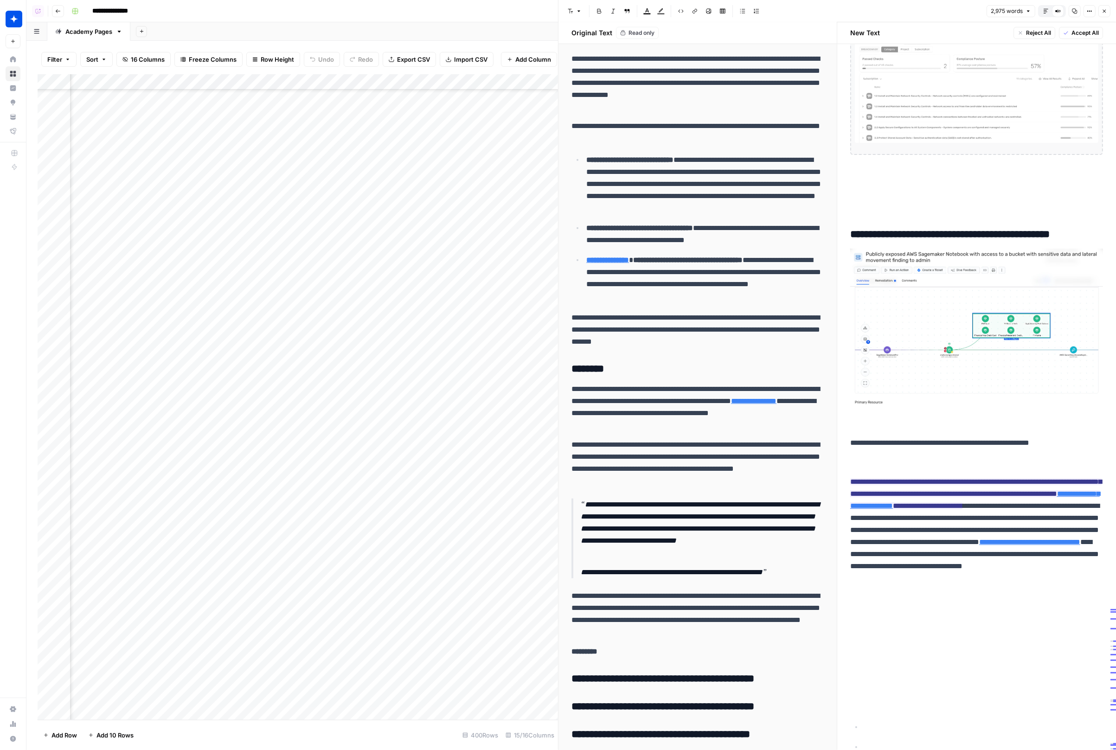
scroll to position [5692, 559]
click at [204, 683] on div "Add Column" at bounding box center [298, 397] width 520 height 646
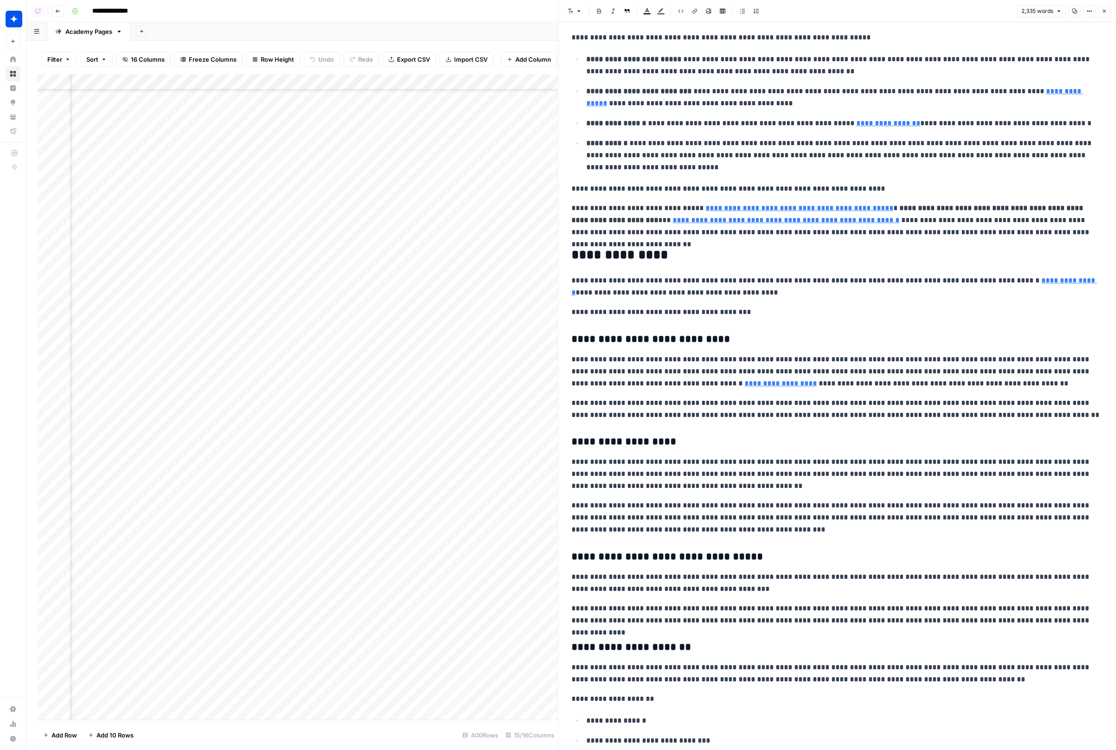
scroll to position [833, 0]
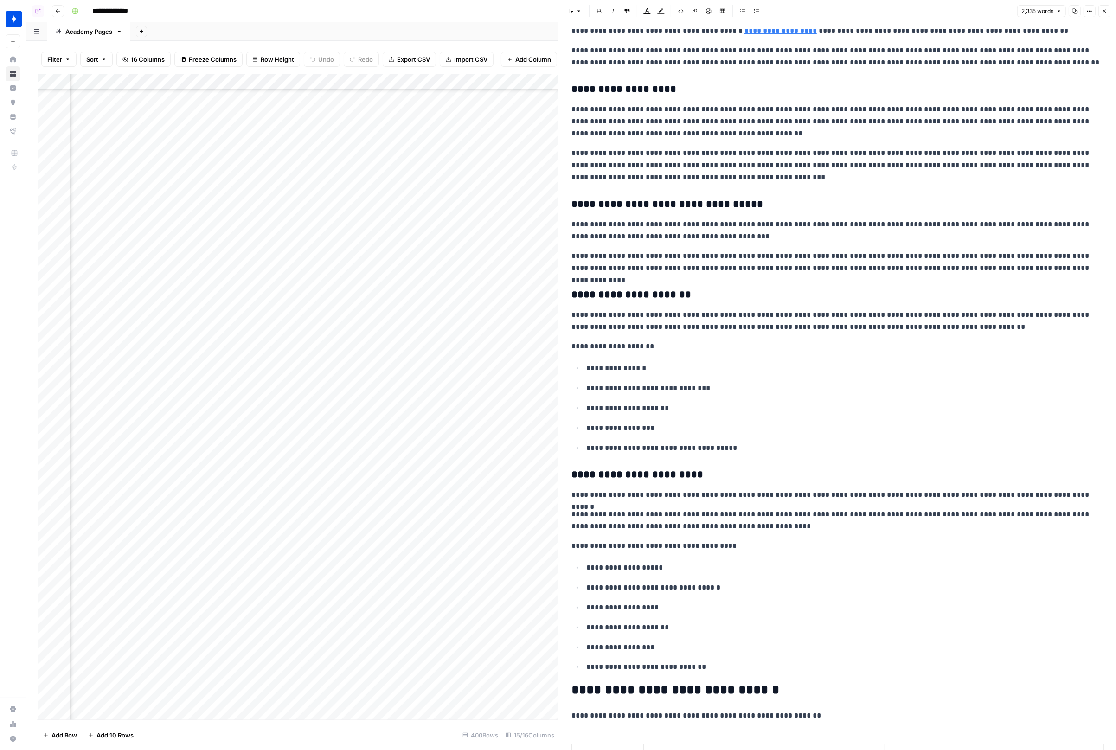
click at [1105, 8] on icon "button" at bounding box center [1104, 11] width 6 height 6
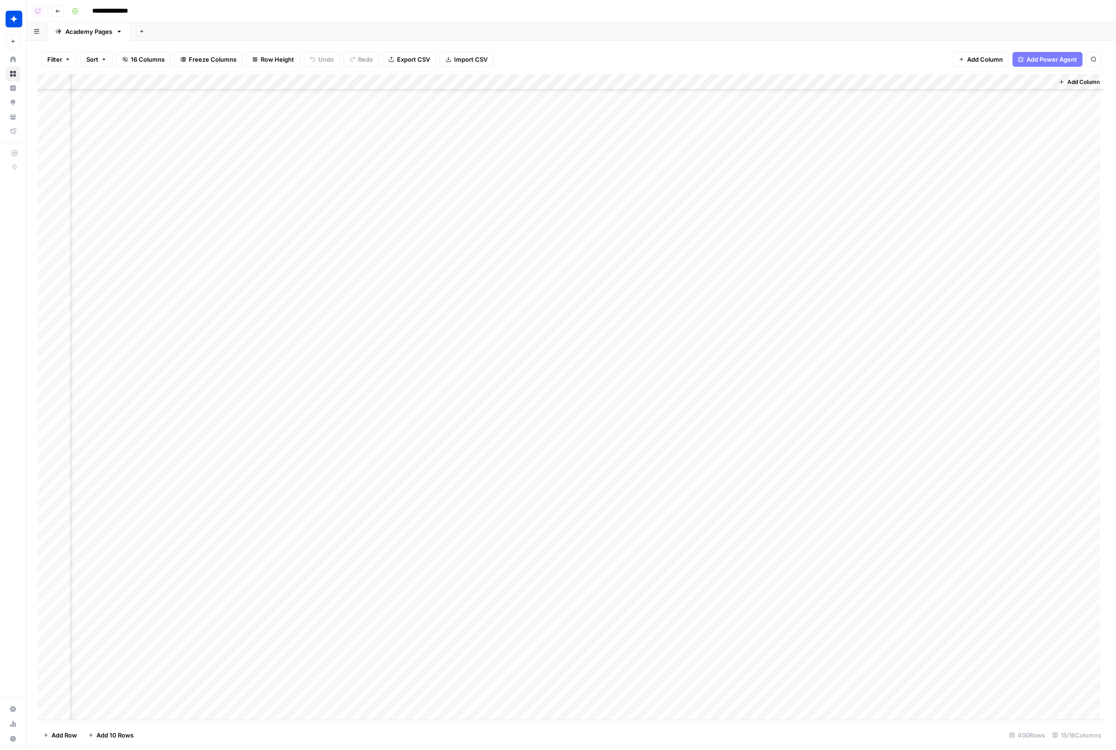
scroll to position [5692, 474]
click at [601, 85] on div "Add Column" at bounding box center [571, 397] width 1067 height 646
click at [611, 164] on button "Hide Column" at bounding box center [611, 160] width 102 height 13
click at [706, 681] on div "Add Column" at bounding box center [571, 397] width 1067 height 646
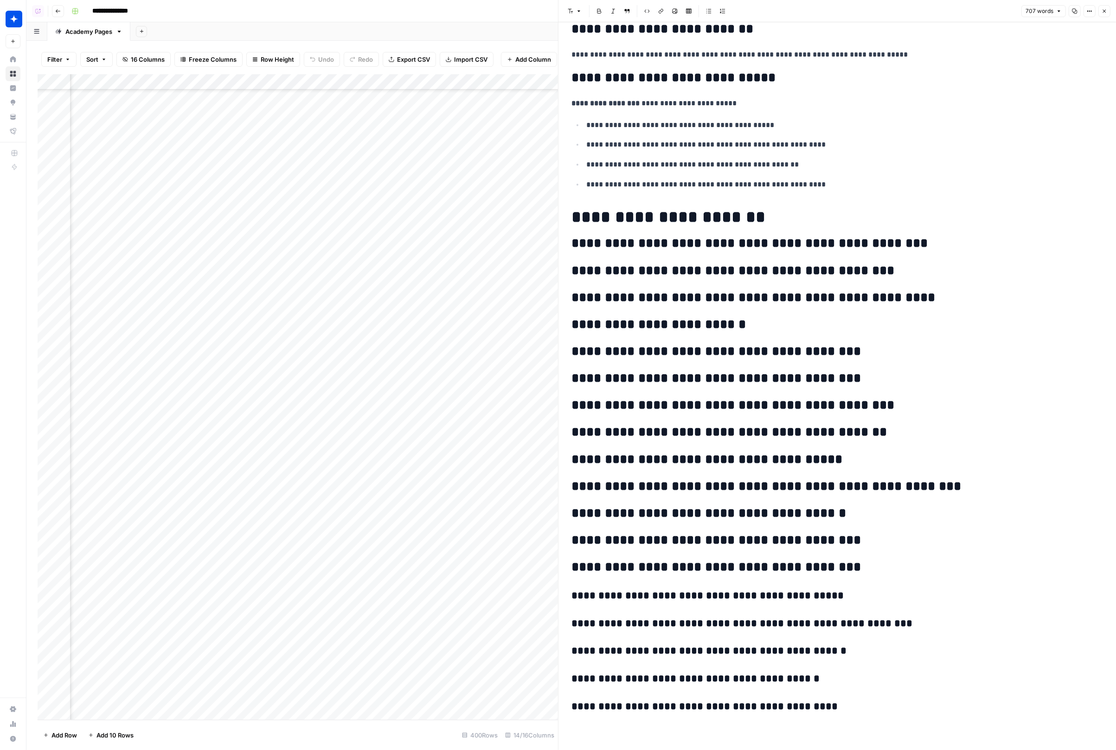
scroll to position [5692, 727]
click at [287, 678] on div "Add Column" at bounding box center [298, 397] width 520 height 646
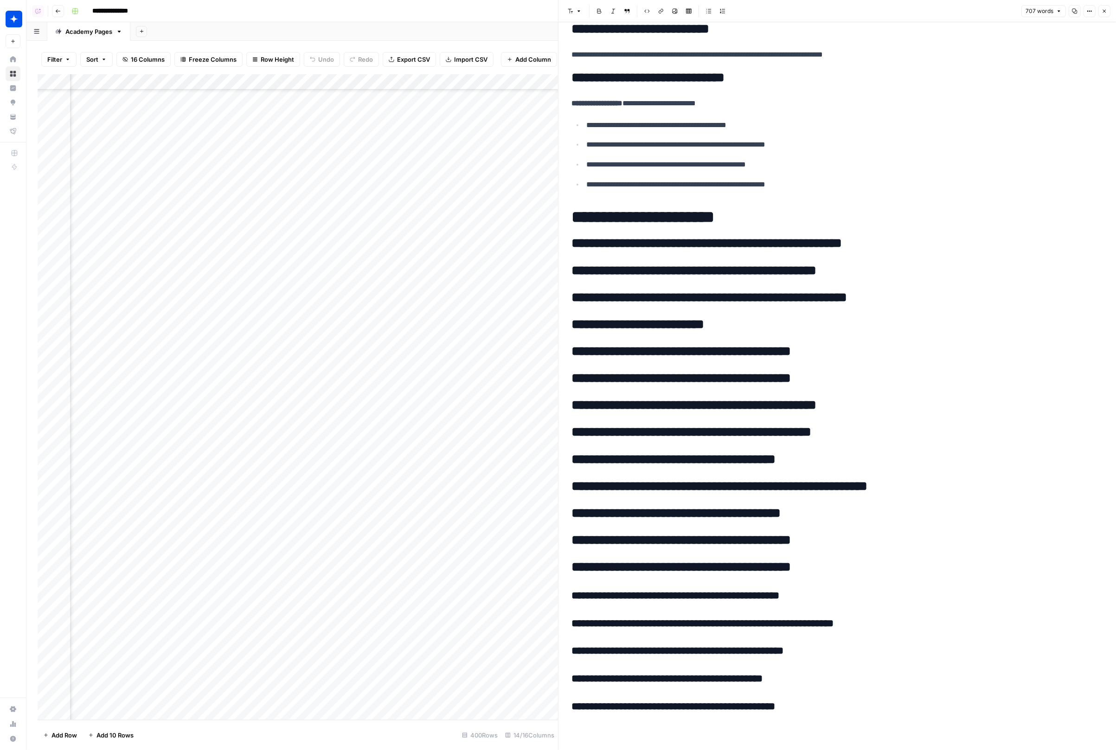
click at [295, 682] on div "Add Column" at bounding box center [298, 397] width 520 height 646
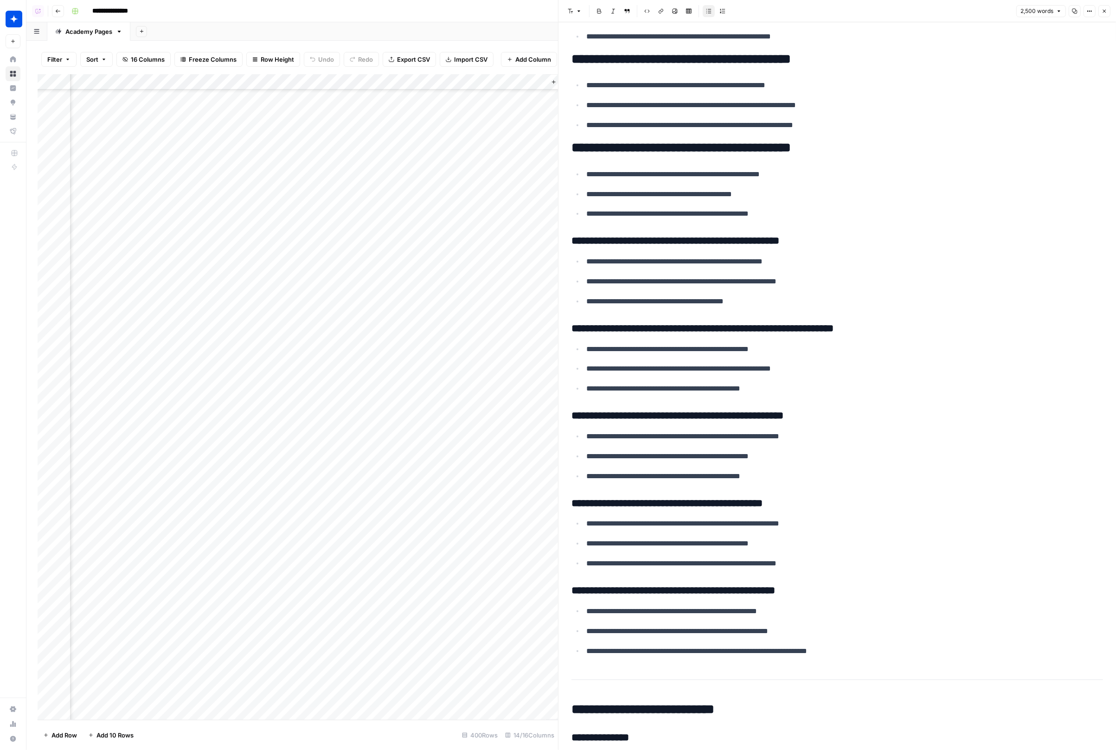
scroll to position [5692, 923]
click at [427, 682] on div "Add Column" at bounding box center [298, 397] width 520 height 646
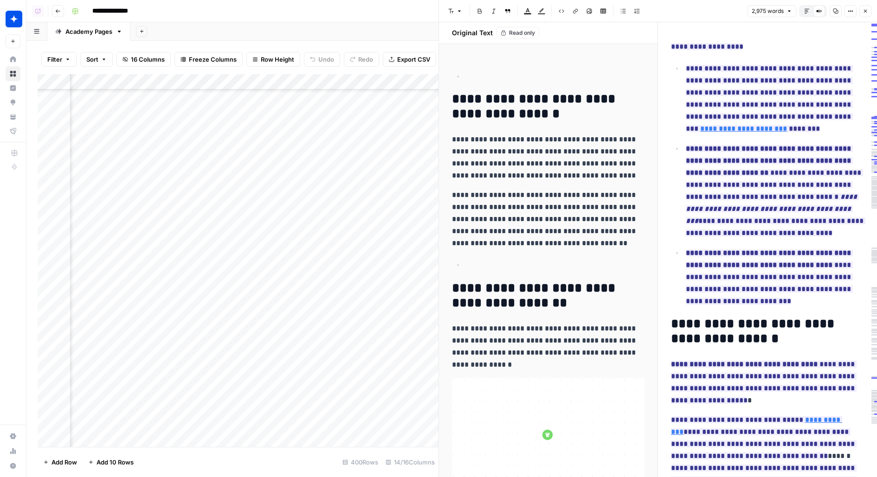
scroll to position [5965, 985]
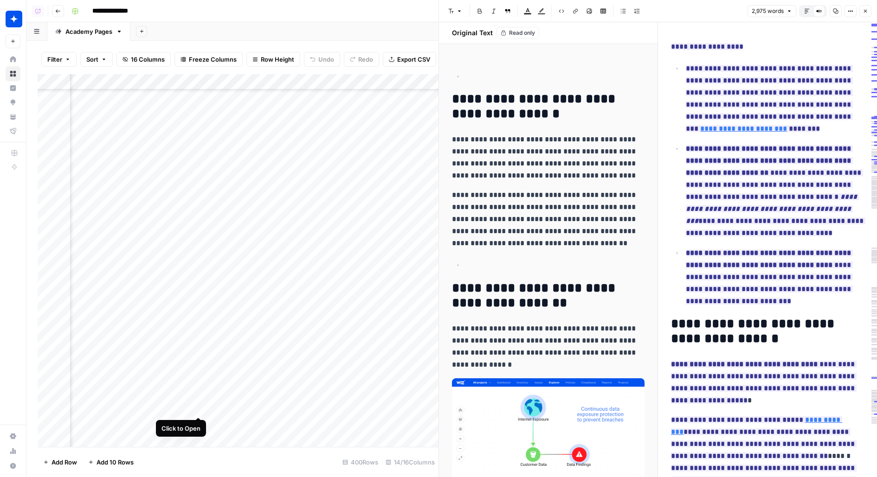
click at [197, 410] on div "Add Column" at bounding box center [238, 260] width 401 height 373
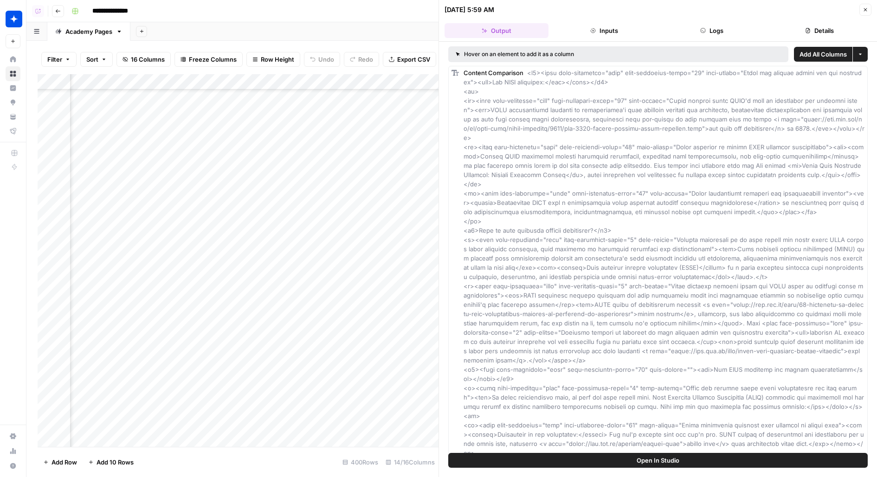
click at [723, 33] on button "Logs" at bounding box center [712, 30] width 104 height 15
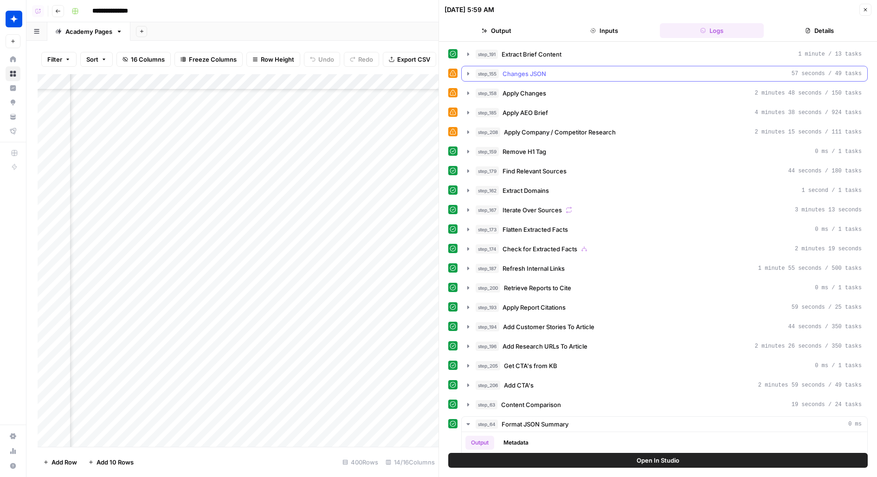
click at [595, 74] on div "step_155 Changes JSON 57 seconds / 49 tasks" at bounding box center [668, 73] width 386 height 9
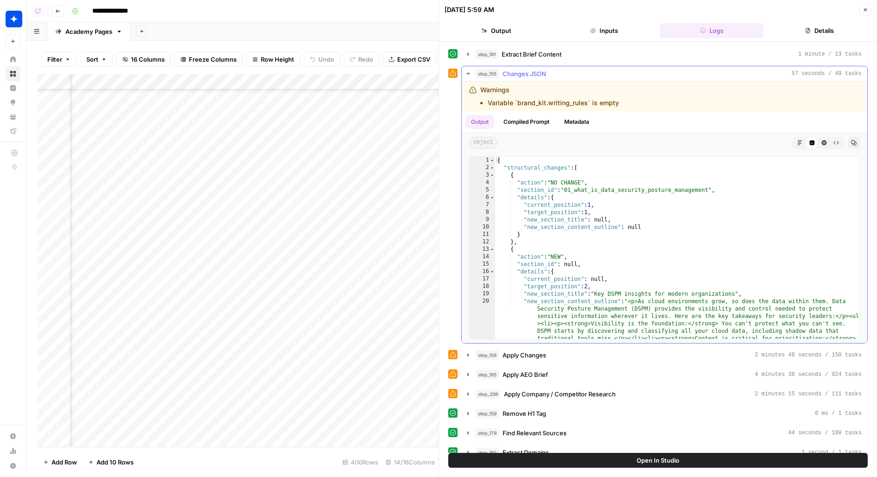
click at [595, 74] on div "step_155 Changes JSON 57 seconds / 49 tasks" at bounding box center [668, 73] width 386 height 9
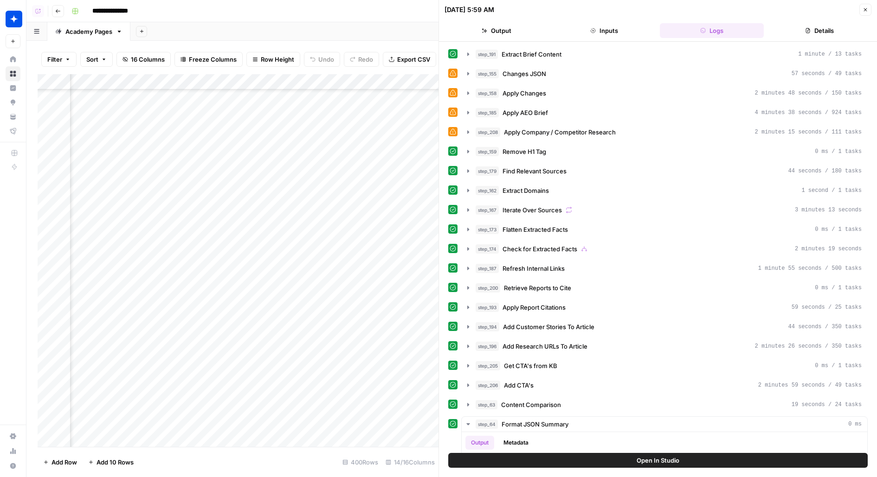
click at [593, 89] on div "step_158 Apply Changes 2 minutes 48 seconds / 150 tasks" at bounding box center [668, 93] width 386 height 9
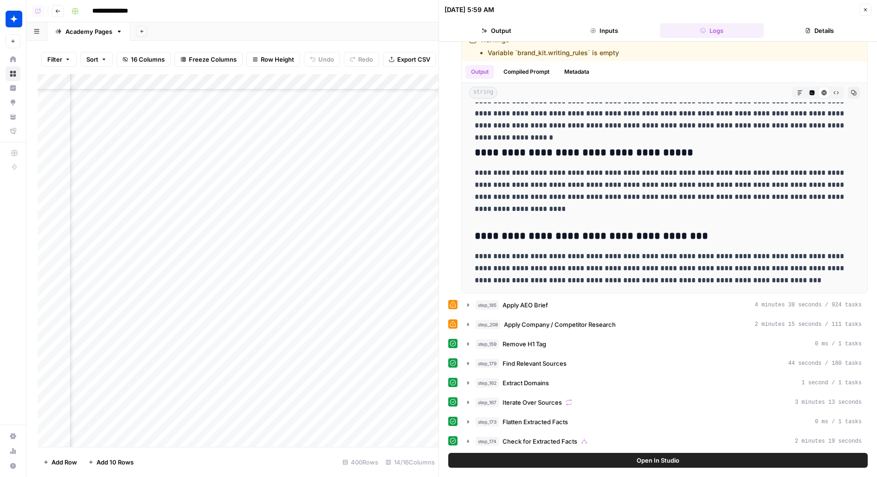
scroll to position [209, 0]
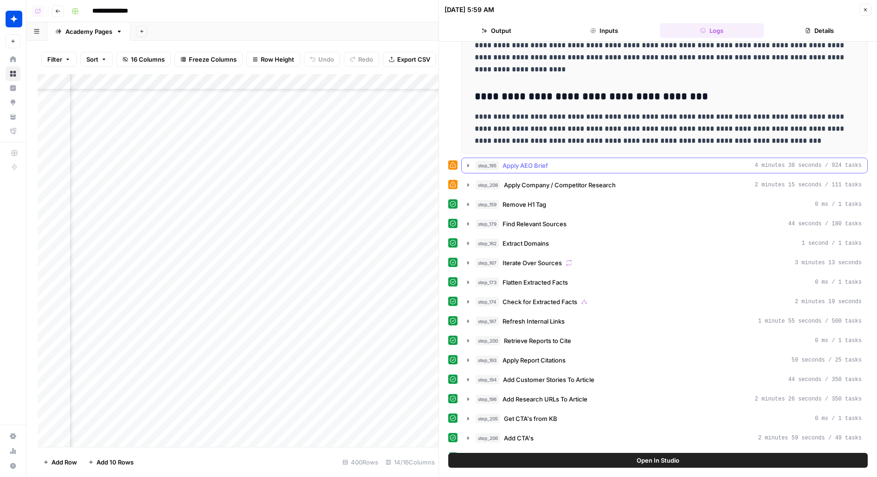
click at [574, 166] on div "step_185 Apply AEO Brief 4 minutes 38 seconds / 924 tasks" at bounding box center [668, 165] width 386 height 9
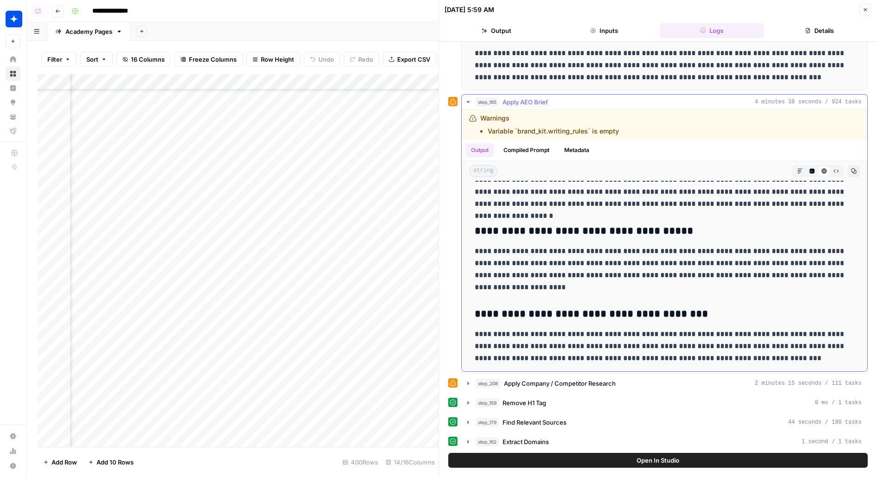
scroll to position [416, 0]
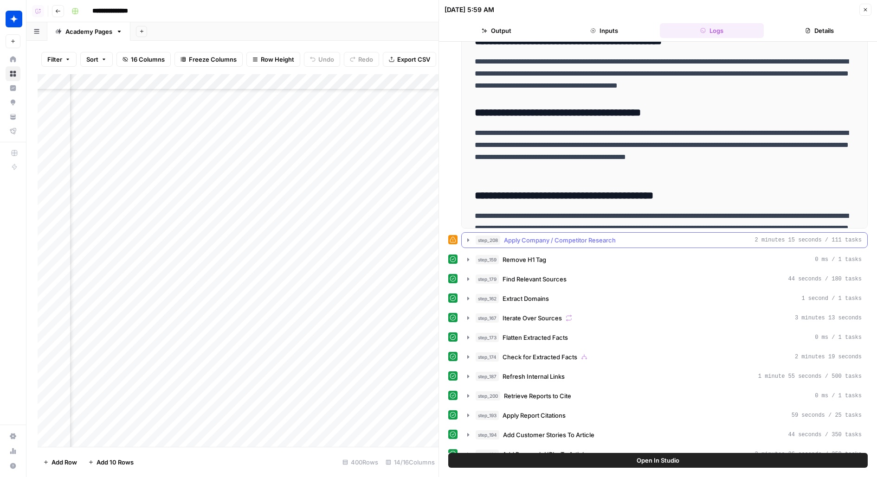
click at [512, 240] on span "Apply Company / Competitor Research" at bounding box center [560, 240] width 112 height 9
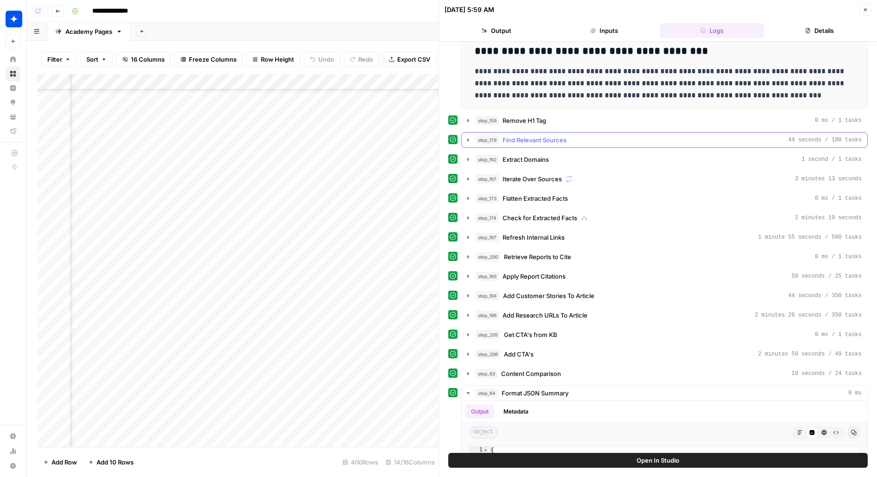
scroll to position [819, 0]
click at [596, 292] on div "step_194 Add Customer Stories To Article 44 seconds / 350 tasks" at bounding box center [668, 294] width 386 height 9
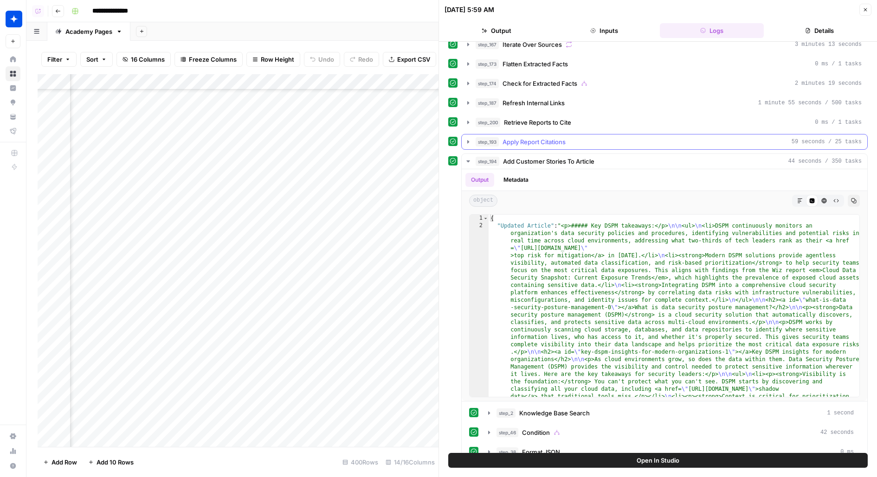
scroll to position [1126, 0]
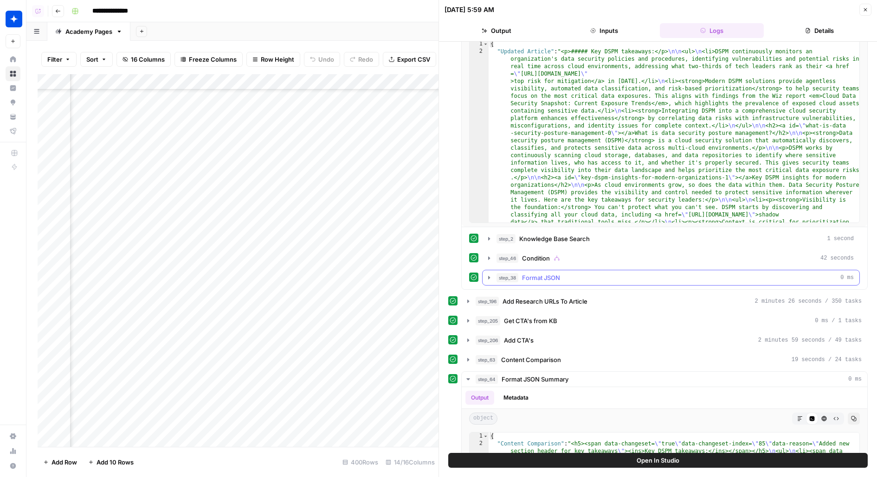
click at [607, 273] on div "step_38 Format JSON 0 ms" at bounding box center [674, 277] width 357 height 9
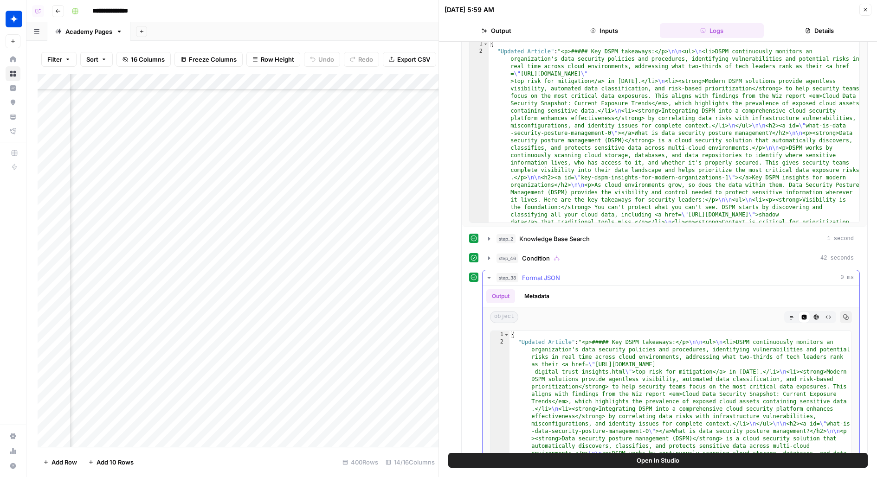
click at [607, 273] on div "step_38 Format JSON 0 ms" at bounding box center [674, 277] width 357 height 9
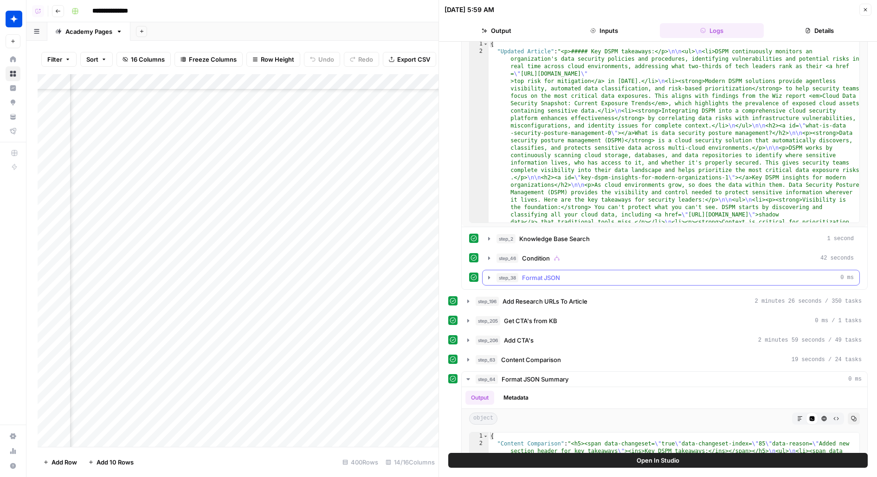
click at [605, 273] on div "step_38 Format JSON 0 ms" at bounding box center [674, 277] width 357 height 9
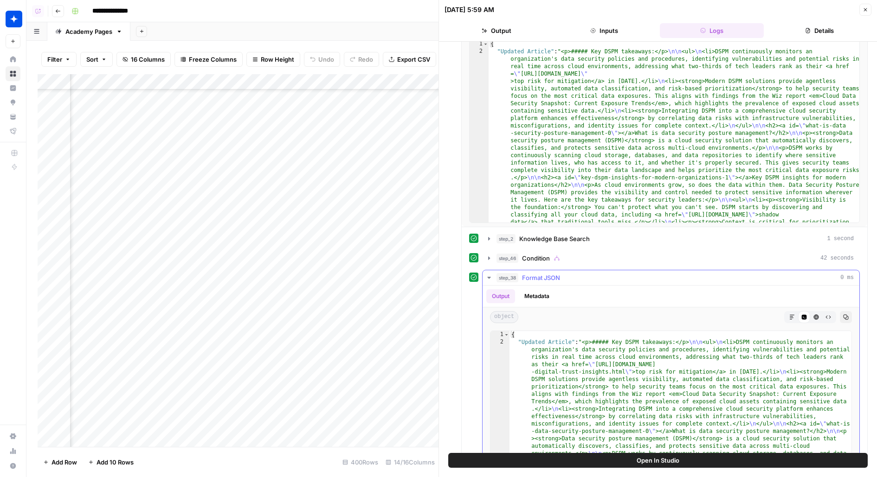
click at [666, 275] on button "step_38 Format JSON 0 ms" at bounding box center [670, 277] width 377 height 15
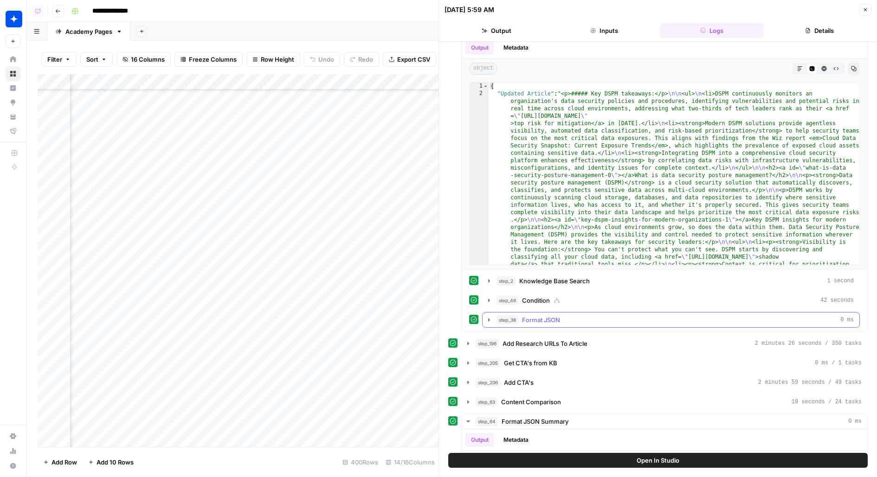
scroll to position [941, 0]
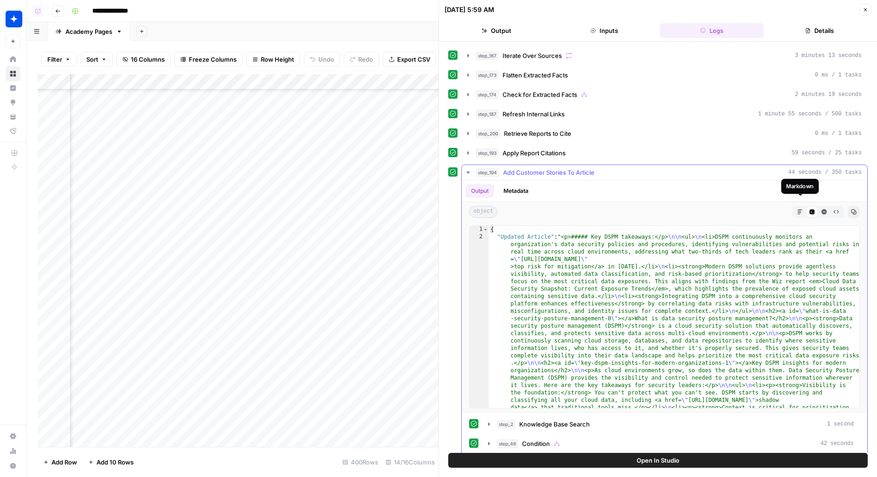
click at [799, 209] on icon "button" at bounding box center [800, 212] width 6 height 6
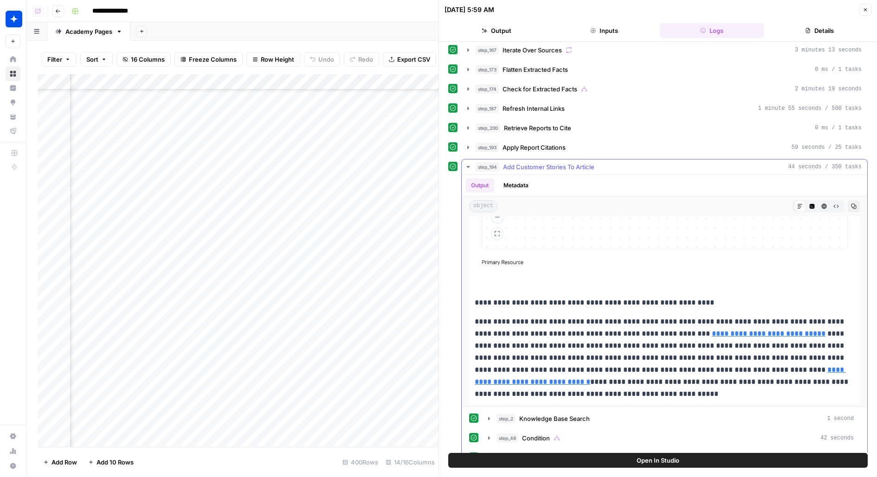
scroll to position [940, 0]
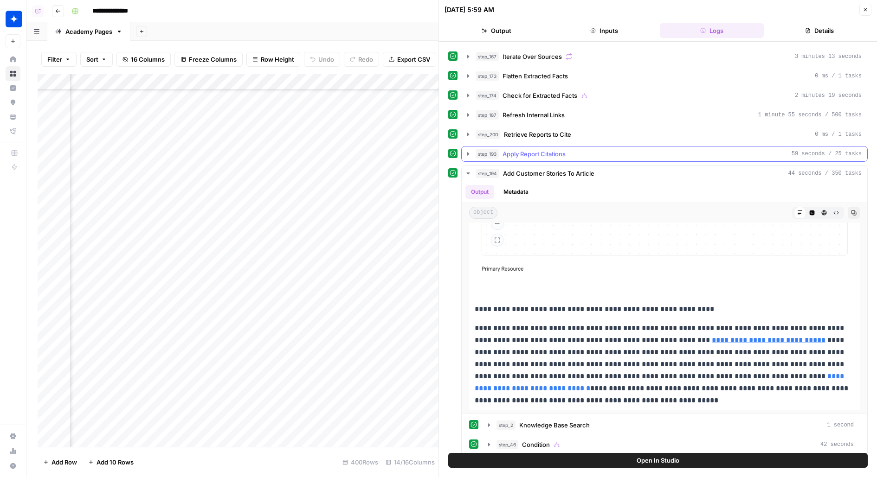
click at [647, 149] on div "step_193 Apply Report Citations 59 seconds / 25 tasks" at bounding box center [668, 153] width 386 height 9
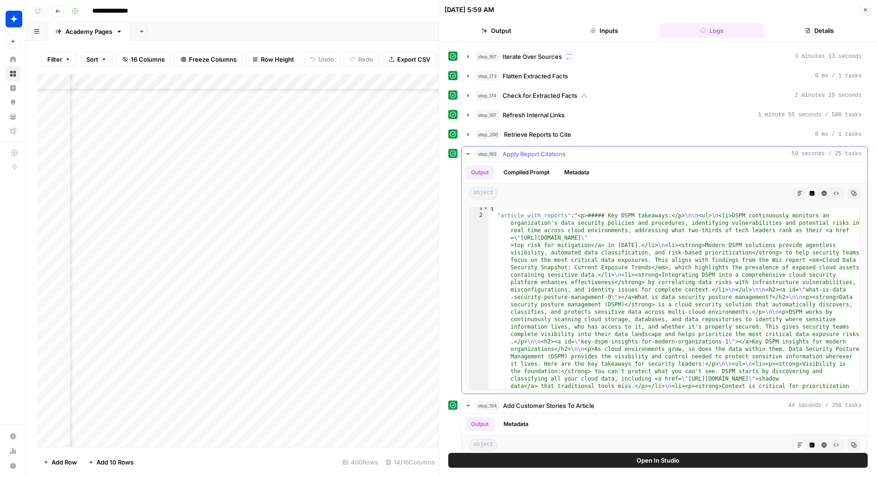
scroll to position [7, 0]
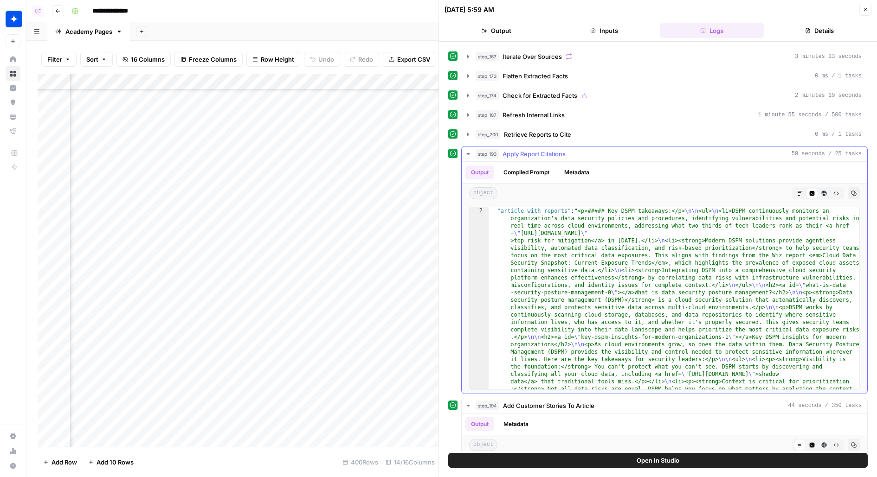
click at [797, 190] on button "Markdown" at bounding box center [800, 193] width 12 height 12
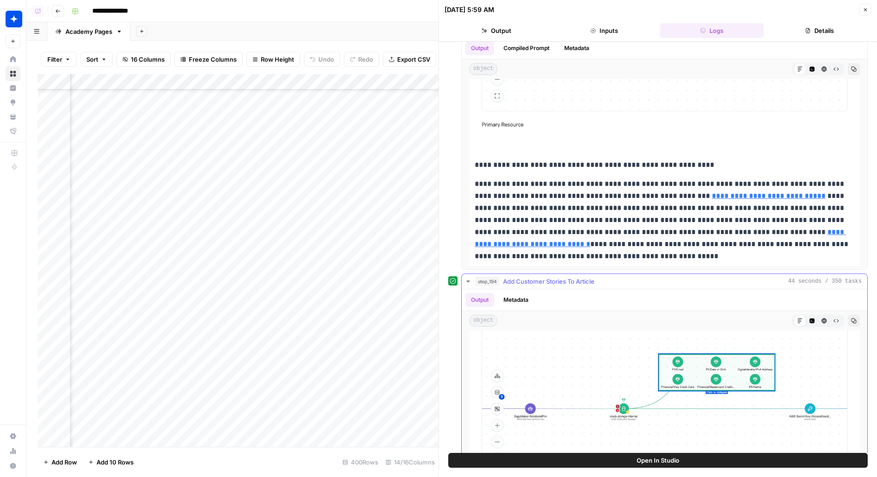
scroll to position [1384, 0]
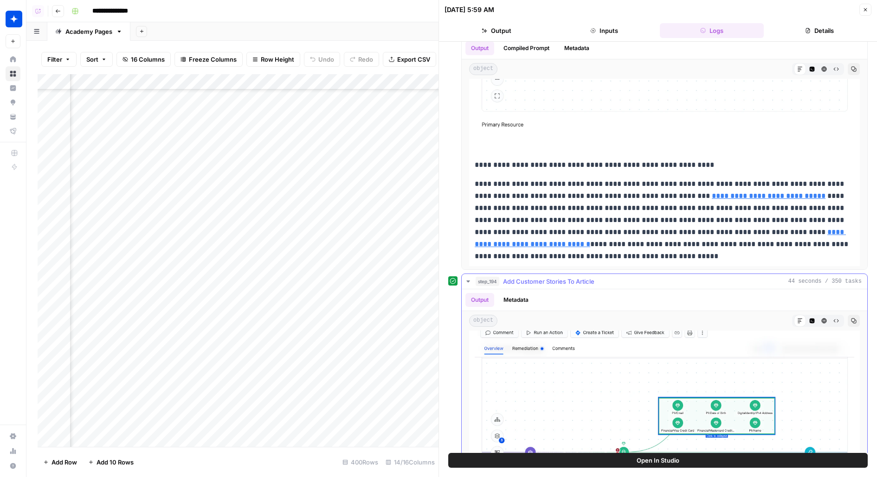
click at [652, 277] on div "step_194 Add Customer Stories To Article 44 seconds / 350 tasks" at bounding box center [668, 281] width 386 height 9
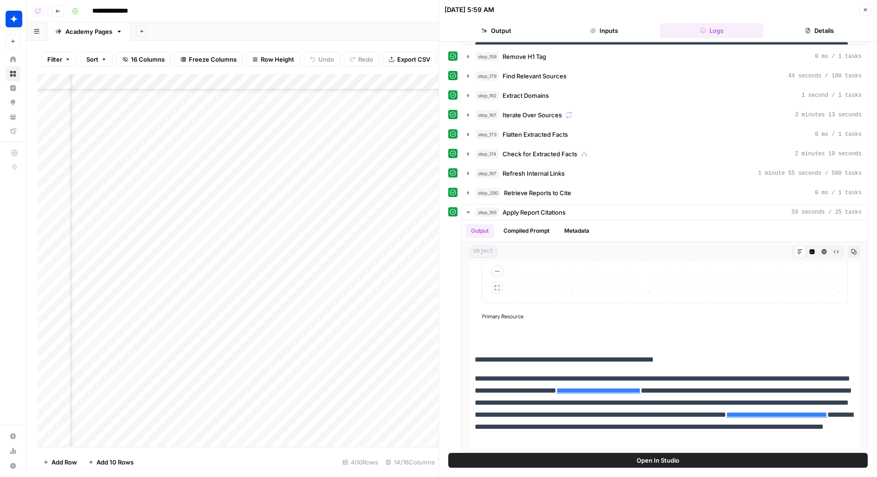
scroll to position [865, 0]
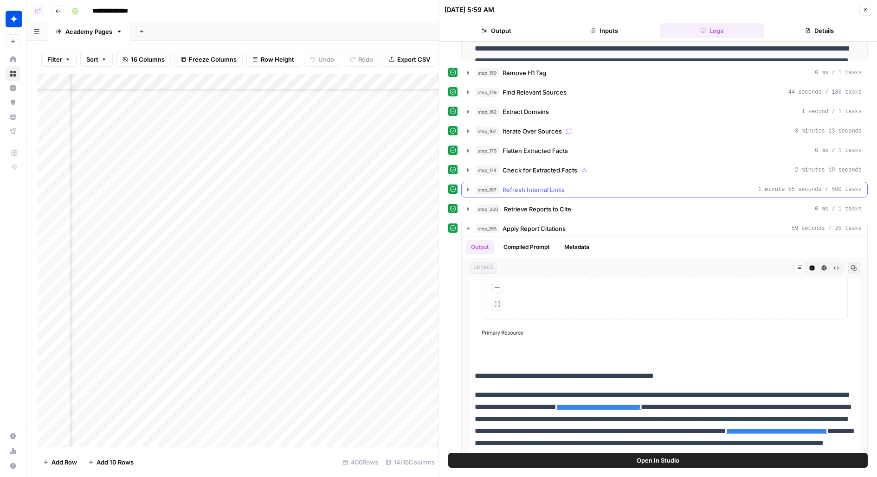
click at [616, 190] on button "step_187 Refresh Internal Links 1 minute 55 seconds / 500 tasks" at bounding box center [663, 189] width 405 height 15
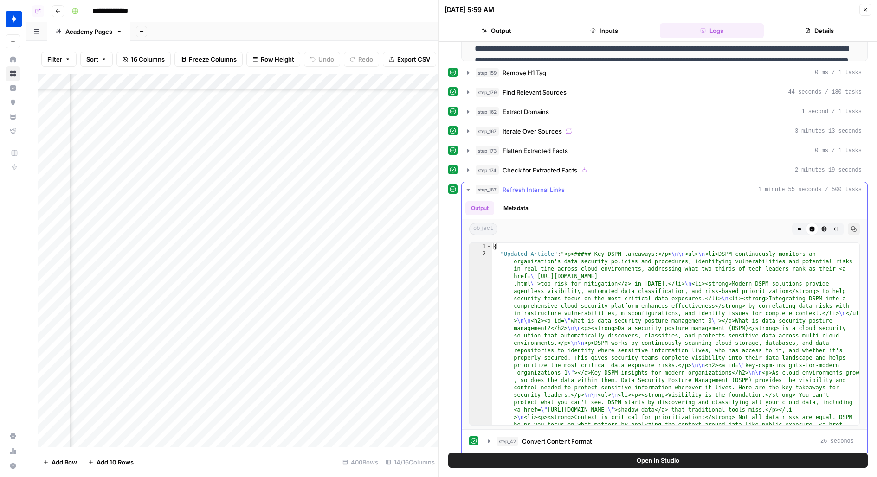
click at [798, 226] on icon "button" at bounding box center [800, 229] width 6 height 6
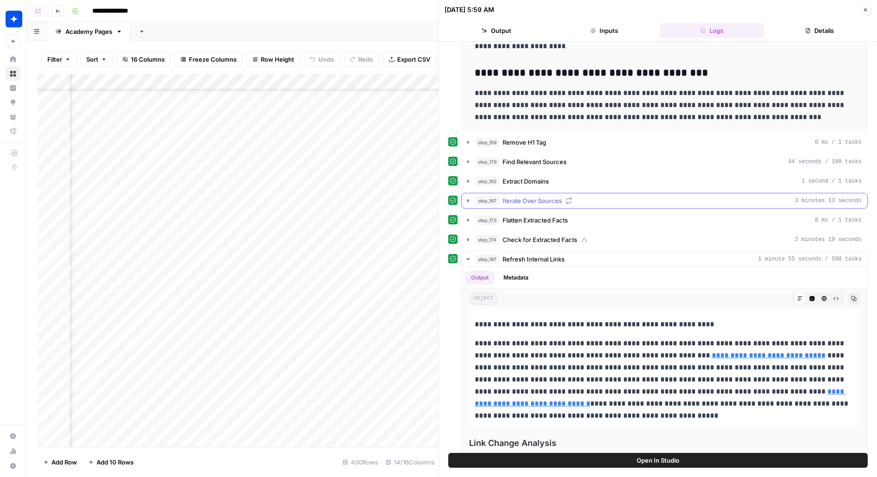
scroll to position [795, 0]
click at [547, 240] on span "Check for Extracted Facts" at bounding box center [539, 240] width 75 height 9
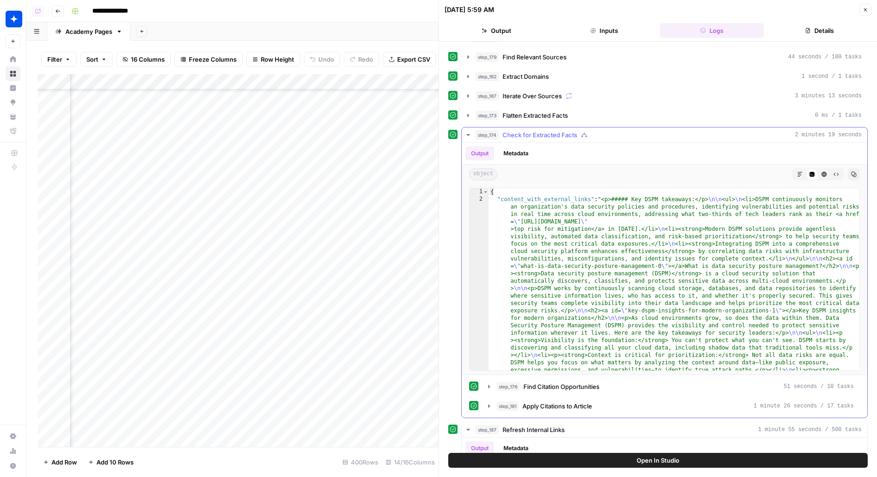
scroll to position [901, 0]
click at [795, 171] on button "Markdown" at bounding box center [800, 173] width 12 height 12
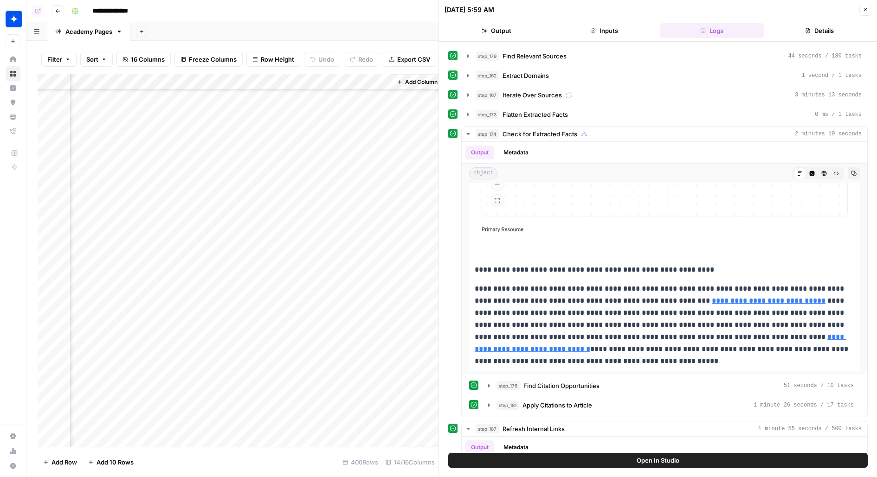
scroll to position [5965, 1067]
click at [628, 133] on div "step_174 Check for Extracted Facts 2 minutes 19 seconds" at bounding box center [668, 133] width 386 height 9
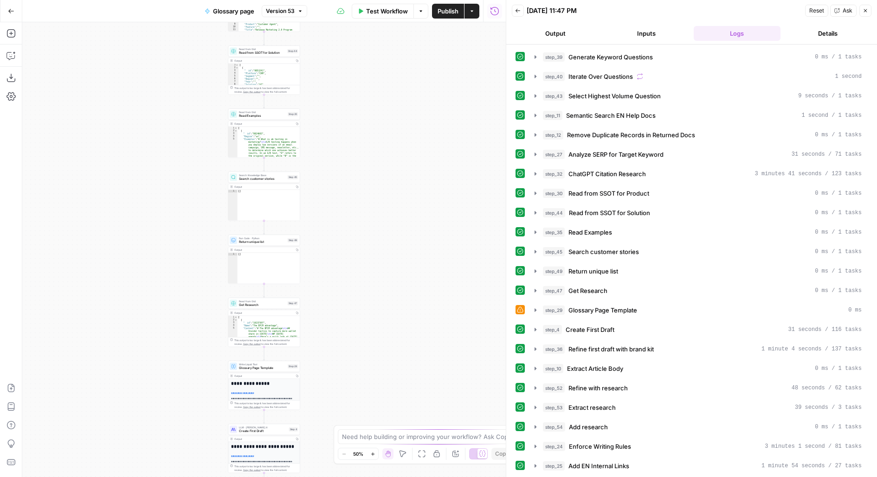
click at [383, 169] on div "Workflow Set Inputs Inputs LLM · GPT-4.1 Generate Keyword Questions Step 39 Out…" at bounding box center [263, 249] width 483 height 455
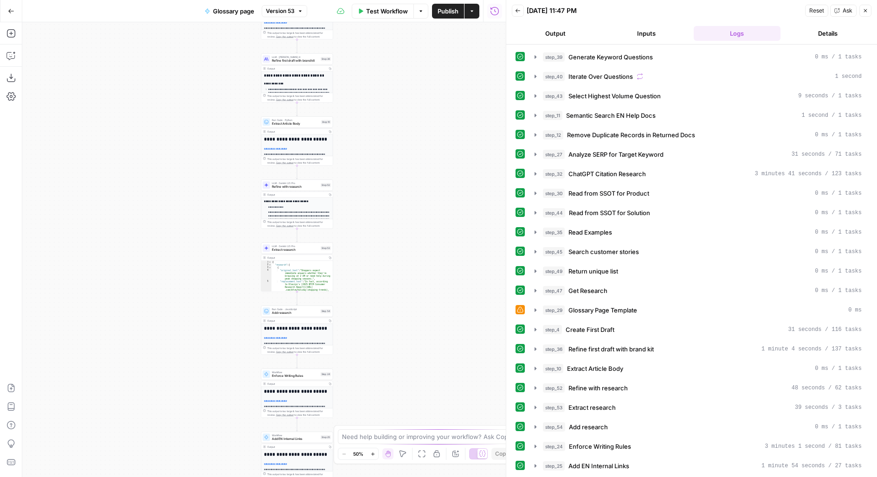
drag, startPoint x: 378, startPoint y: 195, endPoint x: 380, endPoint y: 149, distance: 45.5
click at [380, 149] on div "Workflow Set Inputs Inputs LLM · GPT-4.1 Generate Keyword Questions Step 39 Out…" at bounding box center [263, 249] width 483 height 455
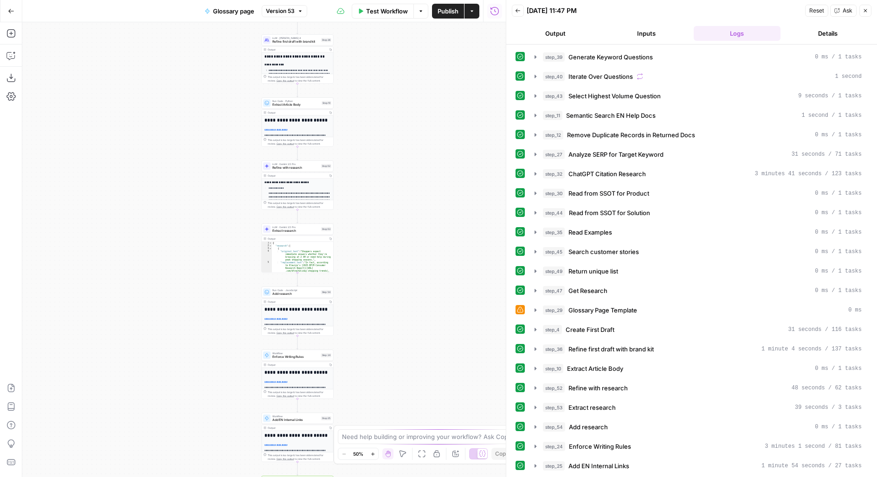
drag, startPoint x: 381, startPoint y: 354, endPoint x: 388, endPoint y: 68, distance: 286.7
click at [388, 70] on div "Workflow Set Inputs Inputs LLM · GPT-4.1 Generate Keyword Questions Step 39 Out…" at bounding box center [263, 249] width 483 height 455
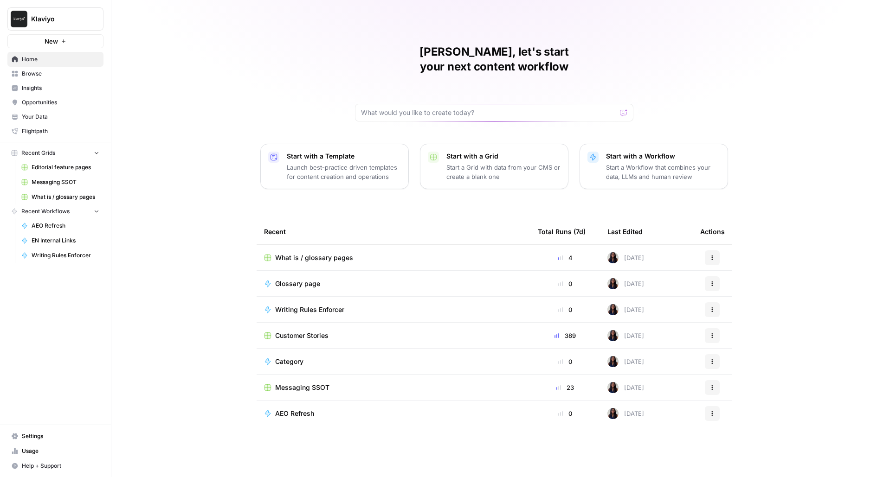
click at [52, 16] on span "Klaviyo" at bounding box center [59, 18] width 56 height 9
type input "build"
click button "AirOps Builders" at bounding box center [84, 69] width 148 height 15
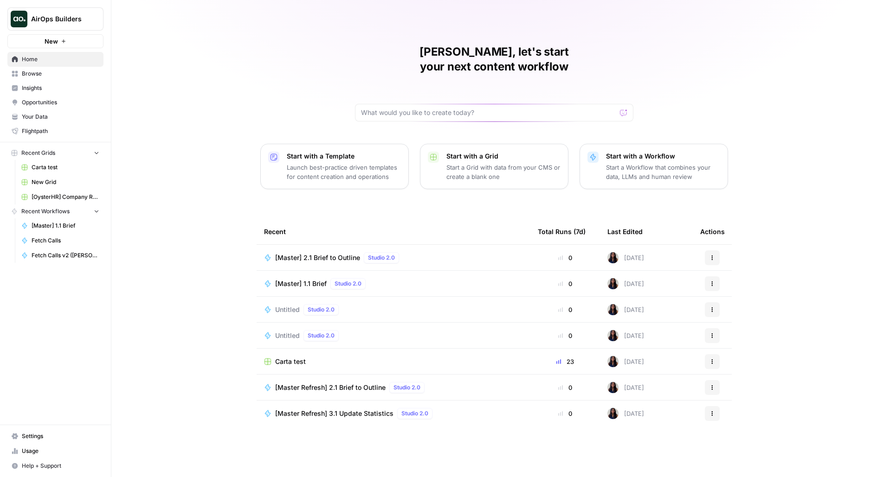
click at [230, 177] on div "[PERSON_NAME], let's start your next content workflow Start with a Template Lau…" at bounding box center [493, 238] width 765 height 477
click at [57, 77] on span "Browse" at bounding box center [60, 74] width 77 height 8
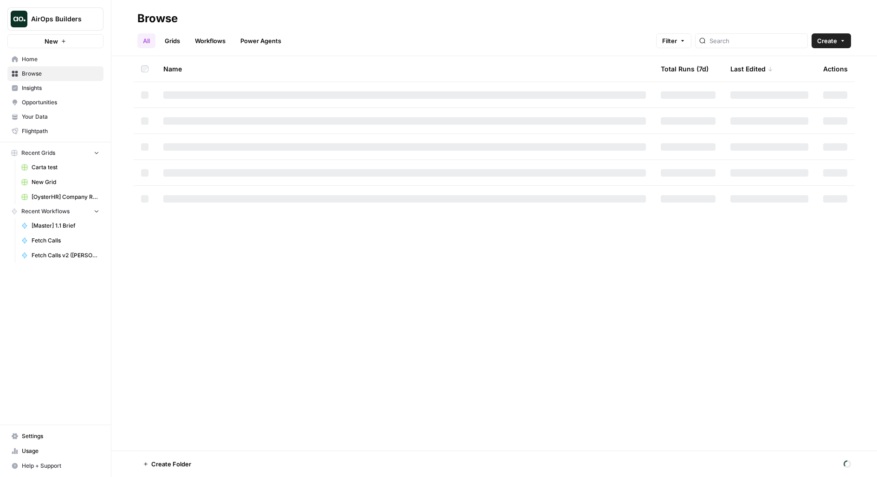
click at [172, 42] on link "Grids" at bounding box center [172, 40] width 26 height 15
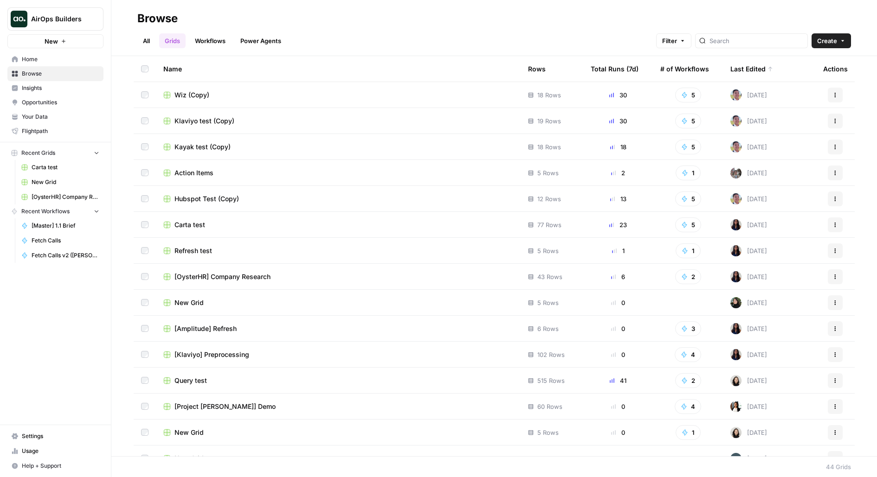
click at [752, 72] on div "Last Edited" at bounding box center [751, 69] width 43 height 26
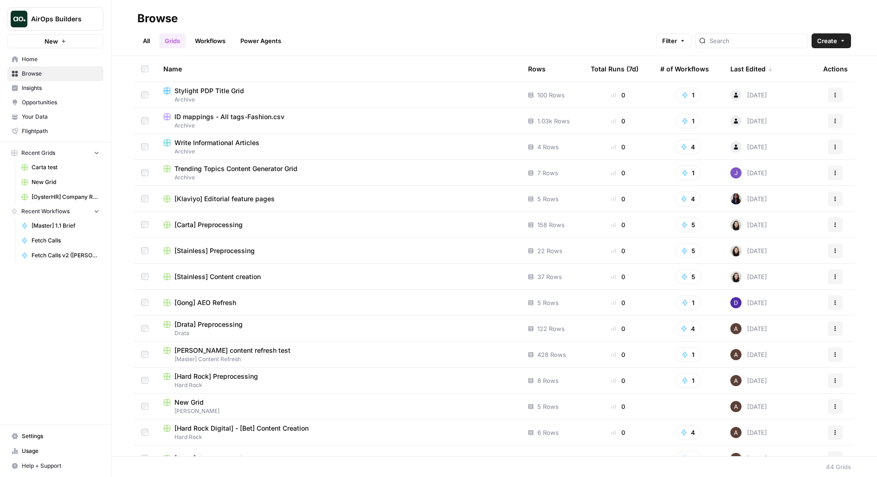
click at [750, 65] on div "Last Edited" at bounding box center [751, 69] width 43 height 26
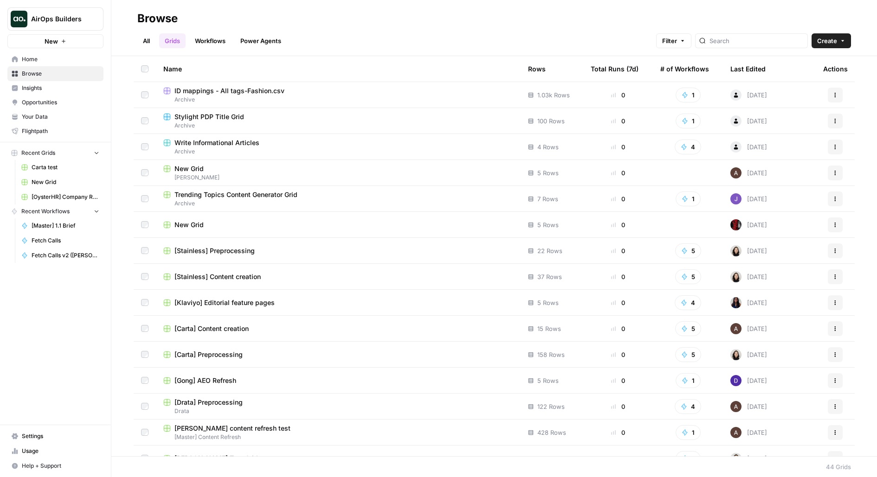
click at [752, 63] on div "Last Edited" at bounding box center [747, 69] width 35 height 26
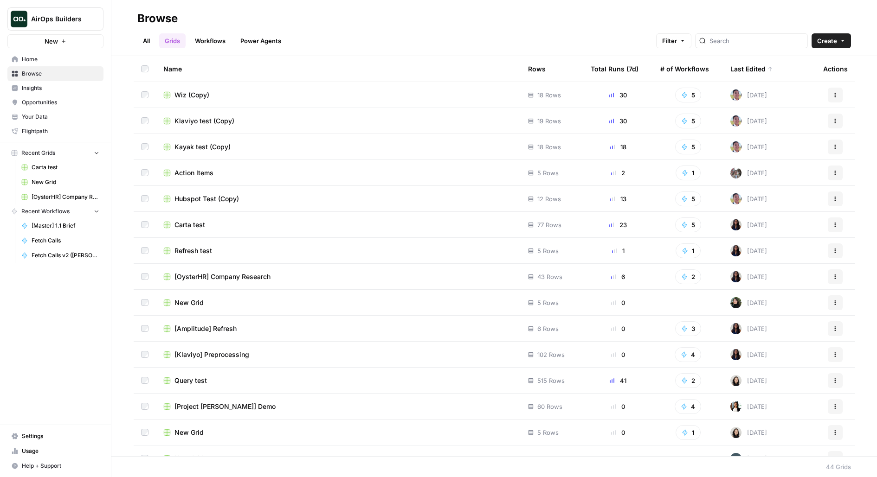
click at [752, 63] on div "Last Edited" at bounding box center [751, 69] width 43 height 26
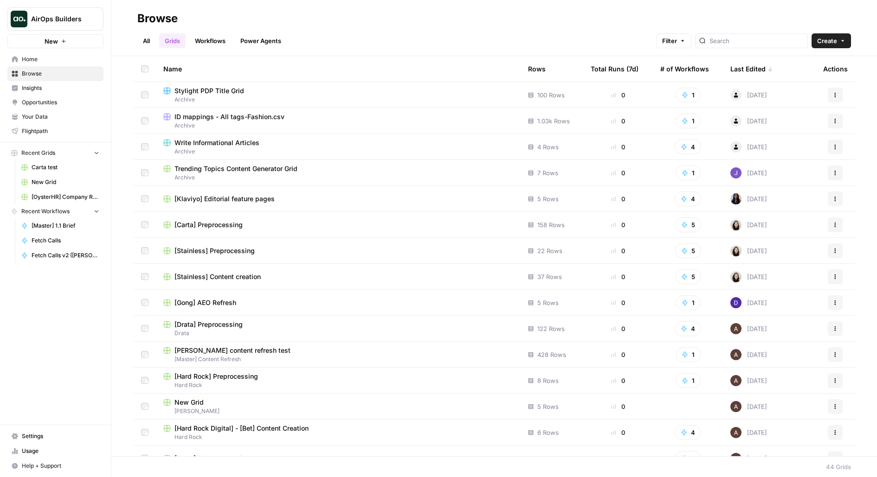
click at [744, 59] on div "Last Edited" at bounding box center [751, 69] width 43 height 26
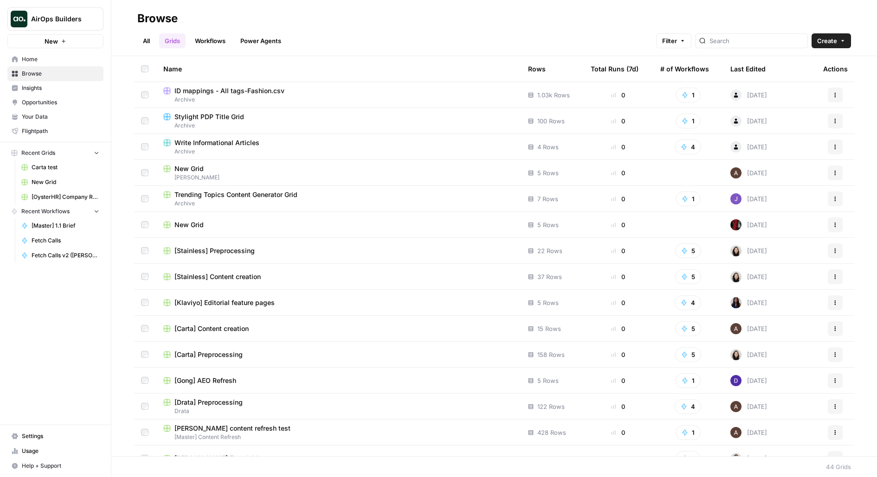
click at [755, 59] on div "Last Edited" at bounding box center [747, 69] width 35 height 26
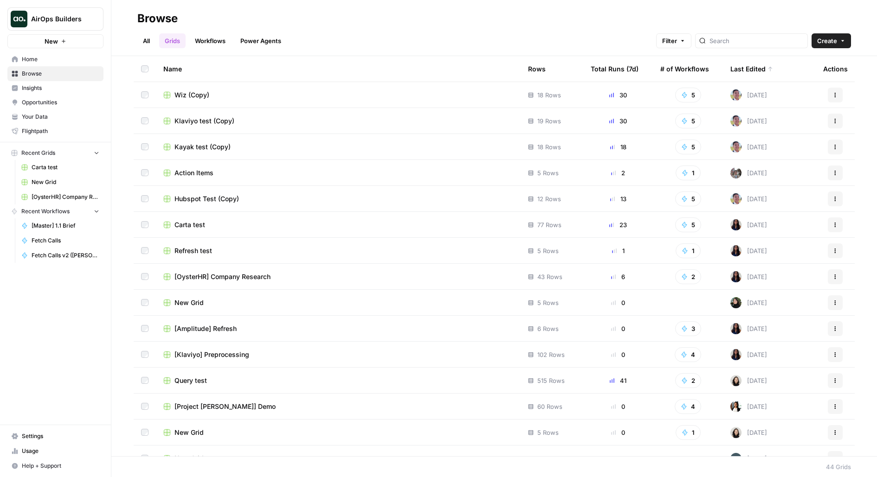
click at [194, 122] on span "Klaviyo test (Copy)" at bounding box center [204, 120] width 60 height 9
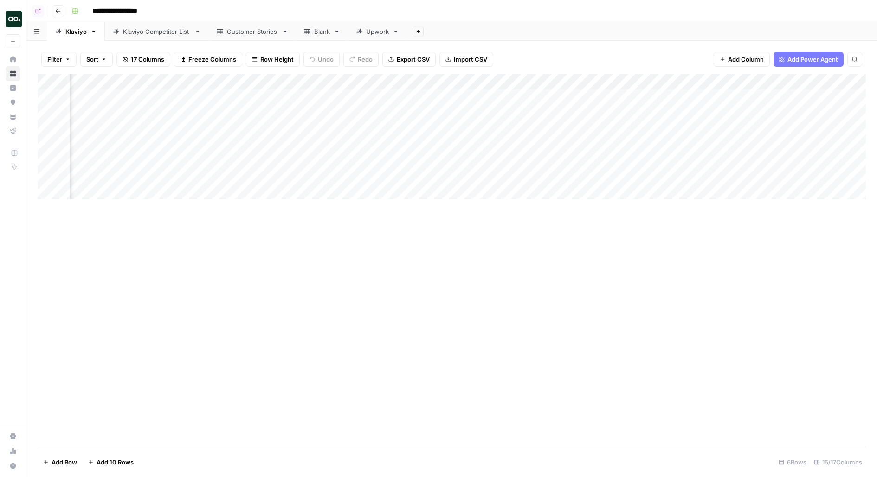
scroll to position [0, 383]
click at [488, 125] on div "Add Column" at bounding box center [452, 136] width 828 height 125
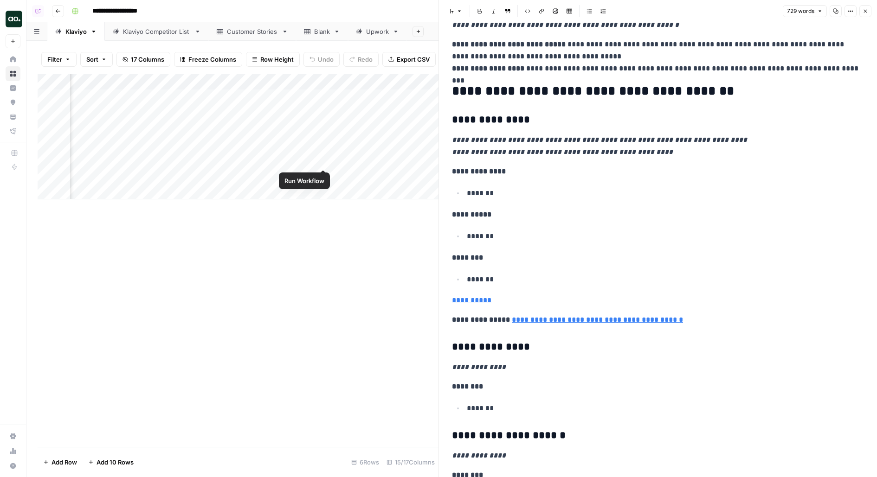
scroll to position [0, 520]
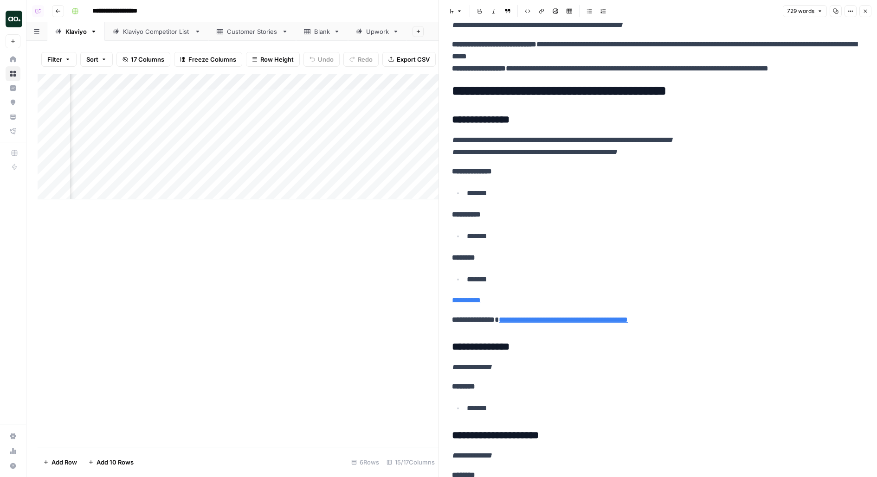
click at [355, 144] on div "Add Column" at bounding box center [238, 136] width 401 height 125
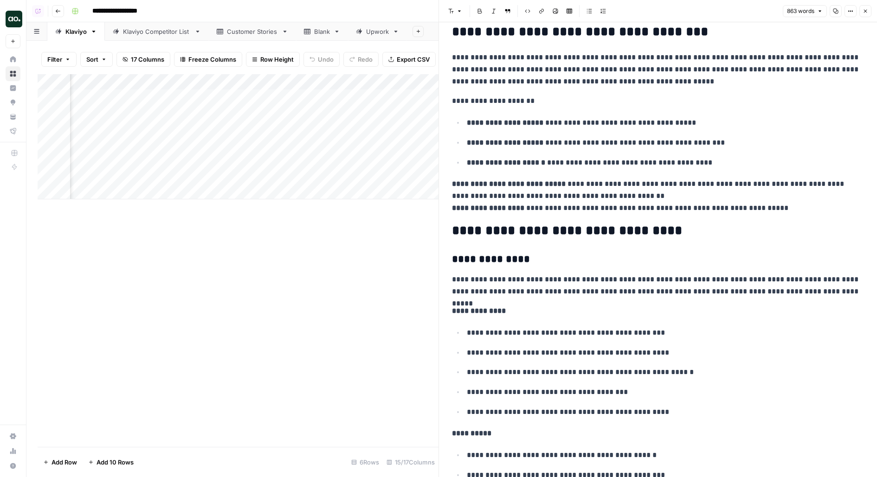
scroll to position [194, 0]
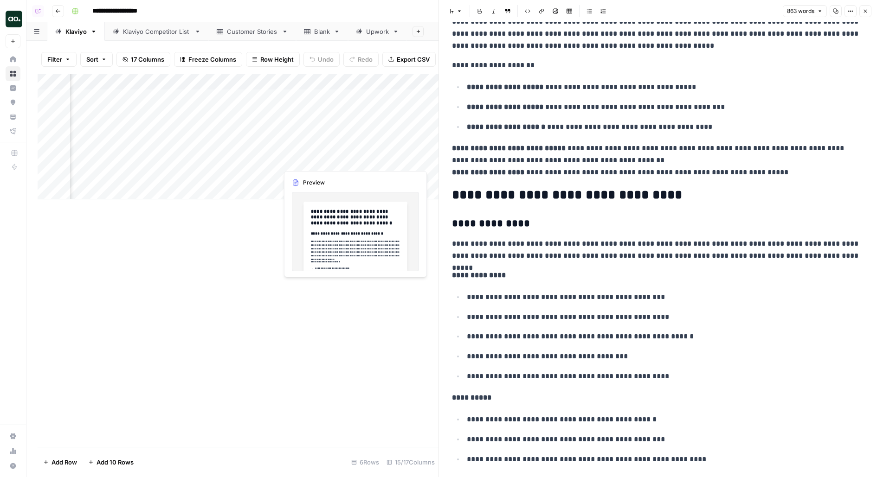
click at [355, 161] on div "Add Column" at bounding box center [238, 136] width 401 height 125
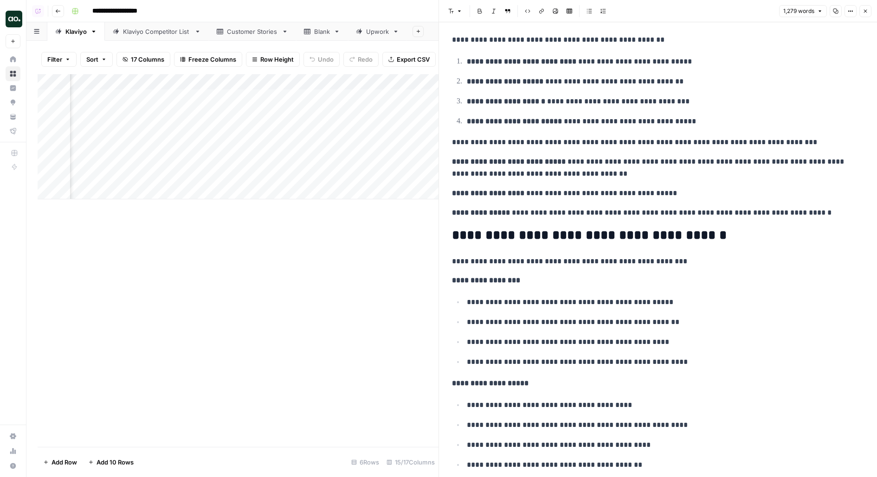
scroll to position [2951, 0]
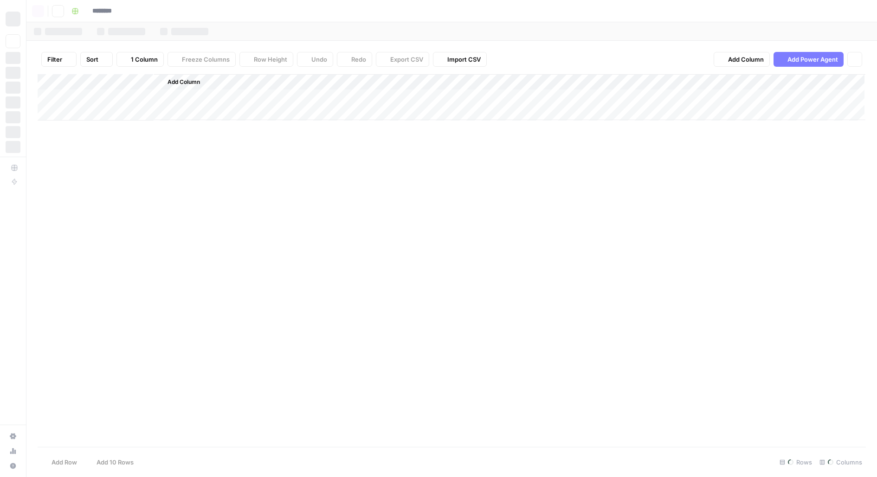
type input "**********"
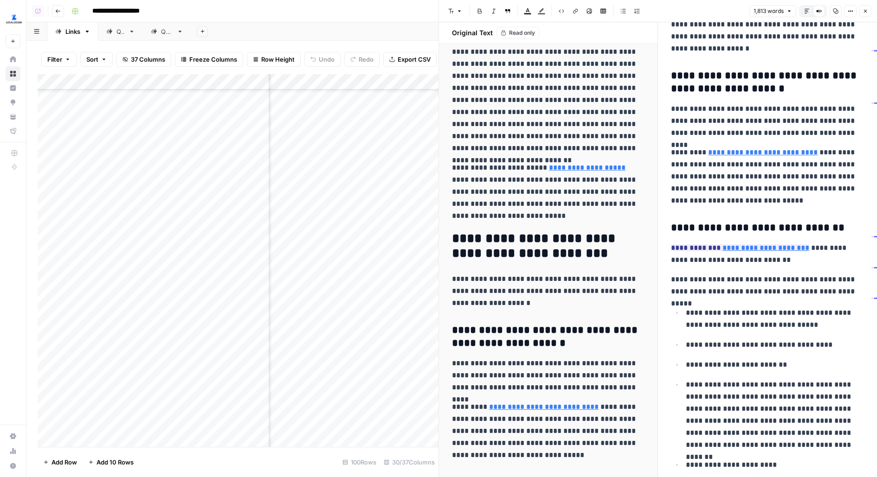
scroll to position [177, 0]
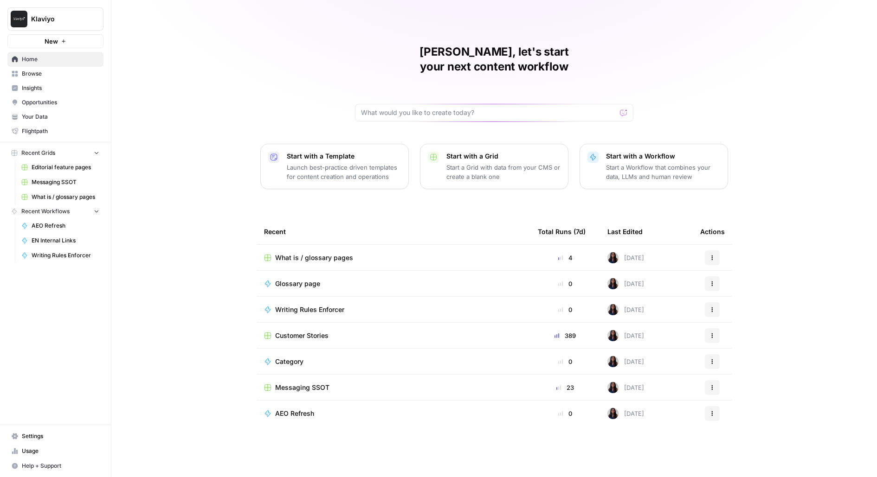
click at [67, 184] on span "Messaging SSOT" at bounding box center [66, 182] width 68 height 8
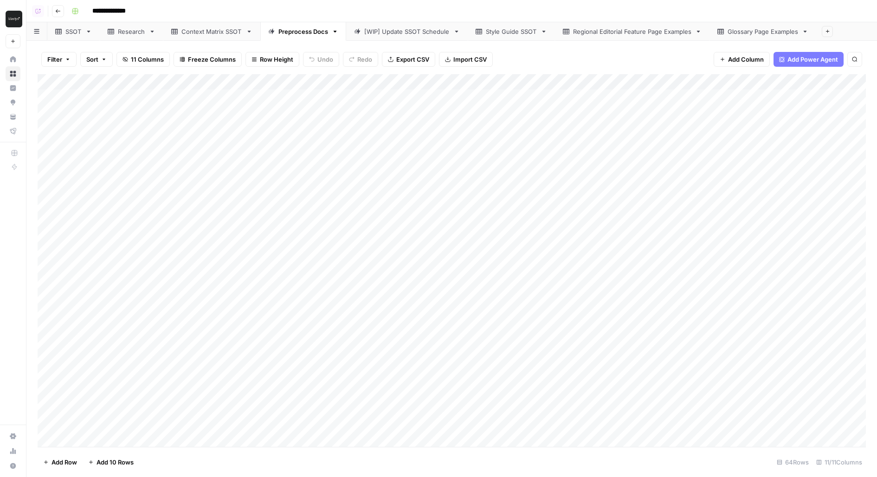
click at [128, 29] on div "Research" at bounding box center [131, 31] width 27 height 9
type input "**"
click at [328, 192] on div "Add Column" at bounding box center [452, 260] width 828 height 373
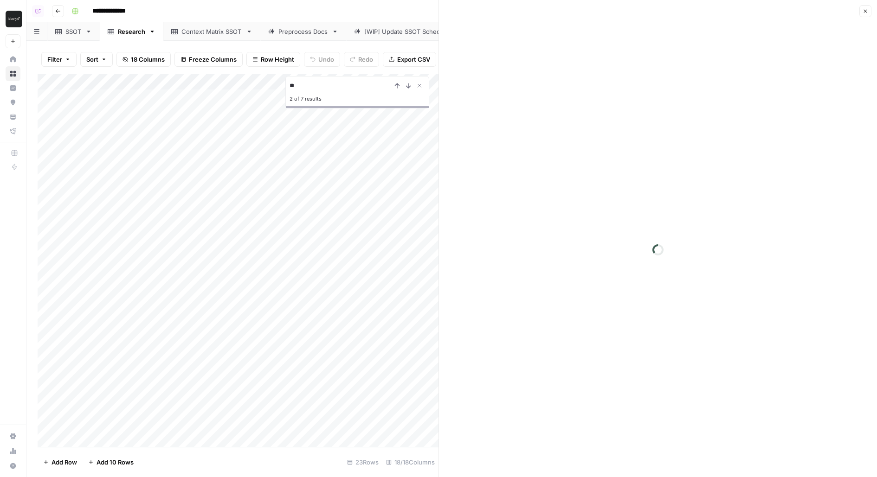
click at [639, 179] on div at bounding box center [658, 249] width 438 height 455
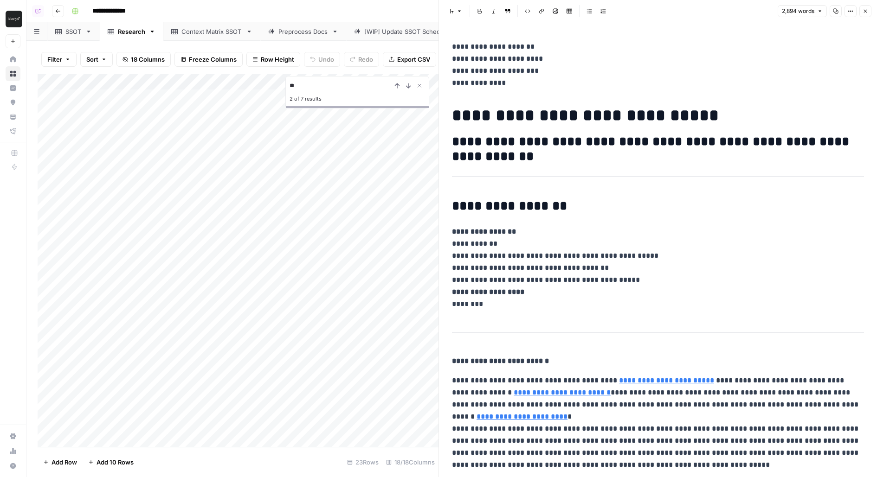
click at [649, 158] on h2 "**********" at bounding box center [658, 149] width 412 height 30
type input "54"
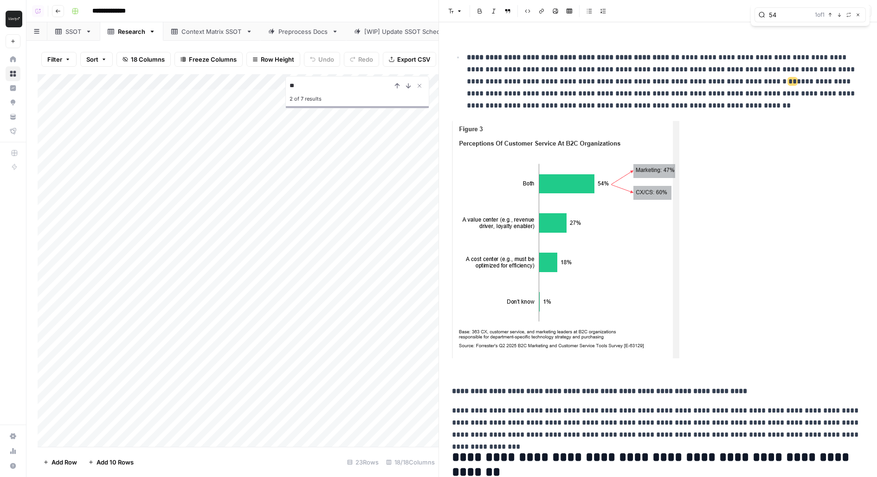
scroll to position [1787, 0]
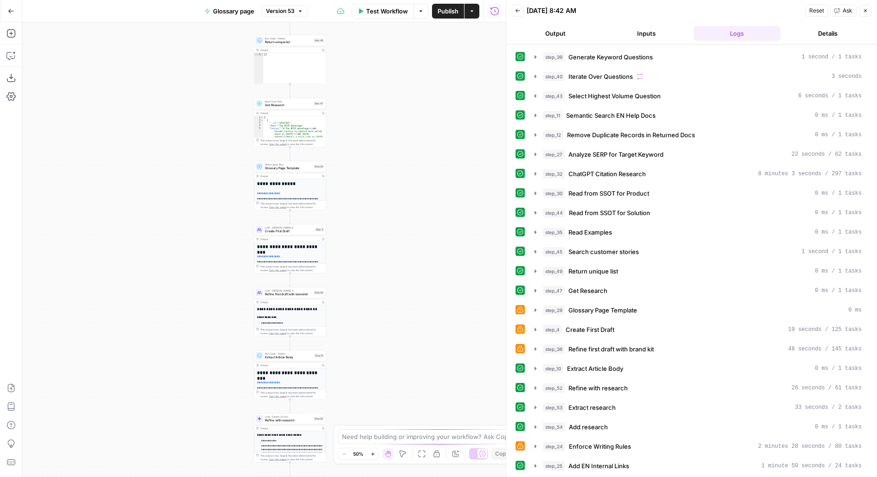
drag, startPoint x: 330, startPoint y: 331, endPoint x: 354, endPoint y: 119, distance: 213.3
click at [355, 121] on div "Workflow Set Inputs Inputs LLM · GPT-4.1 Generate Keyword Questions Step 39 Out…" at bounding box center [263, 249] width 483 height 455
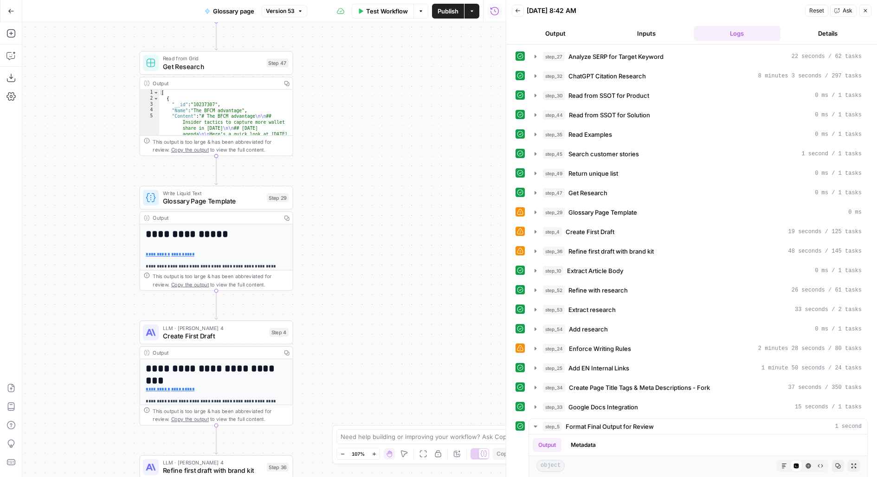
scroll to position [282, 0]
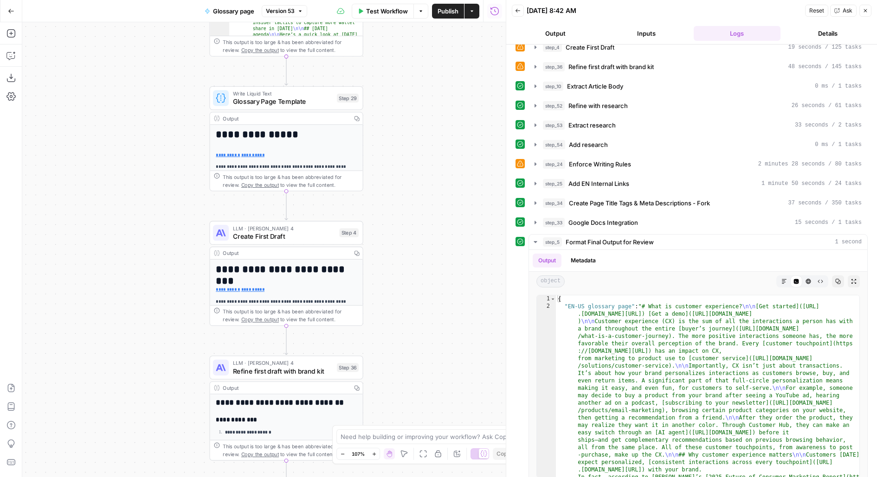
drag, startPoint x: 397, startPoint y: 339, endPoint x: 396, endPoint y: 66, distance: 272.7
click at [396, 69] on div "Workflow Set Inputs Inputs LLM · GPT-4.1 Generate Keyword Questions Step 39 Out…" at bounding box center [263, 249] width 483 height 455
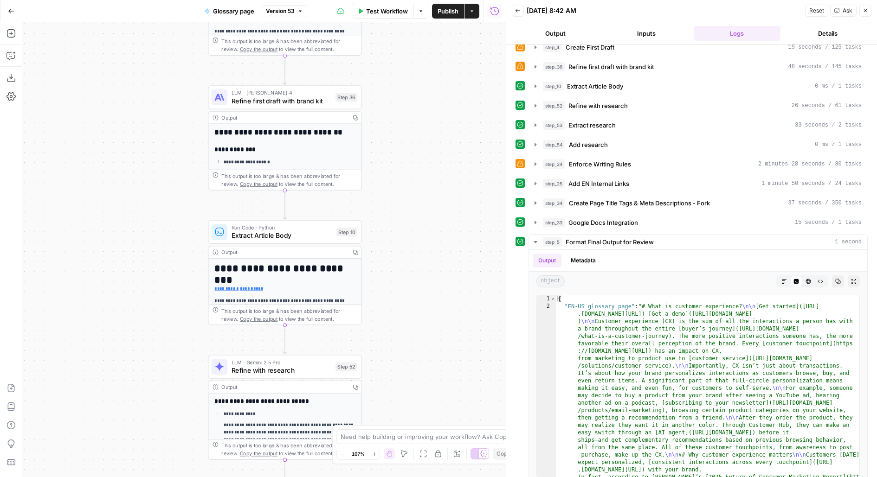
drag, startPoint x: 397, startPoint y: 204, endPoint x: 394, endPoint y: 95, distance: 108.6
click at [394, 95] on div "Workflow Set Inputs Inputs LLM · GPT-4.1 Generate Keyword Questions Step 39 Out…" at bounding box center [263, 249] width 483 height 455
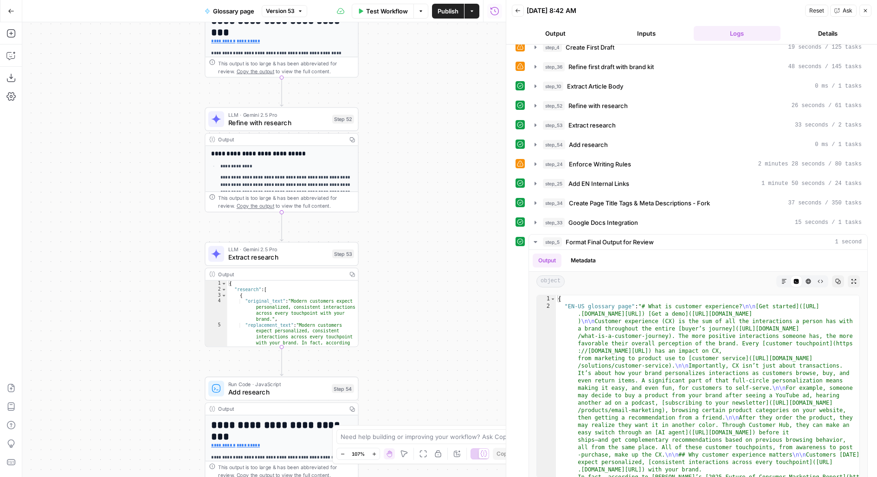
drag, startPoint x: 420, startPoint y: 134, endPoint x: 420, endPoint y: 40, distance: 93.7
click at [420, 40] on div "Workflow Set Inputs Inputs LLM · GPT-4.1 Generate Keyword Questions Step 39 Out…" at bounding box center [263, 249] width 483 height 455
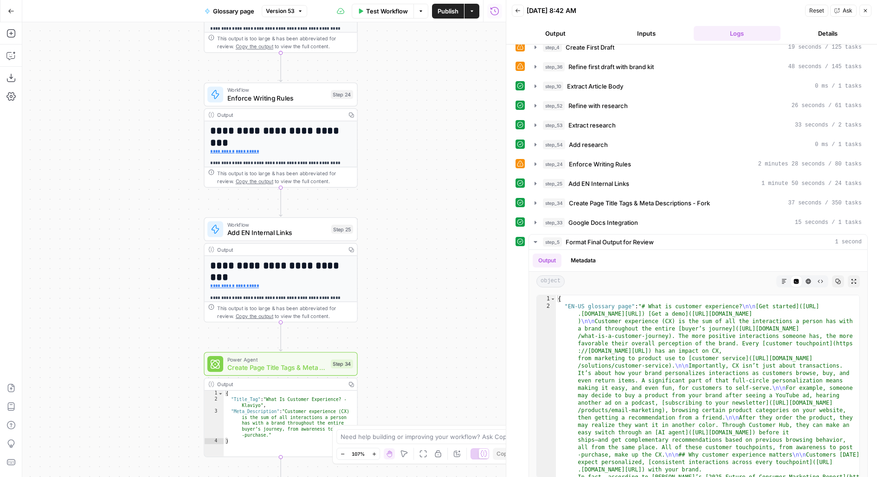
drag, startPoint x: 386, startPoint y: 313, endPoint x: 385, endPoint y: 129, distance: 183.7
click at [385, 138] on div "Workflow Set Inputs Inputs LLM · GPT-4.1 Generate Keyword Questions Step 39 Out…" at bounding box center [263, 249] width 483 height 455
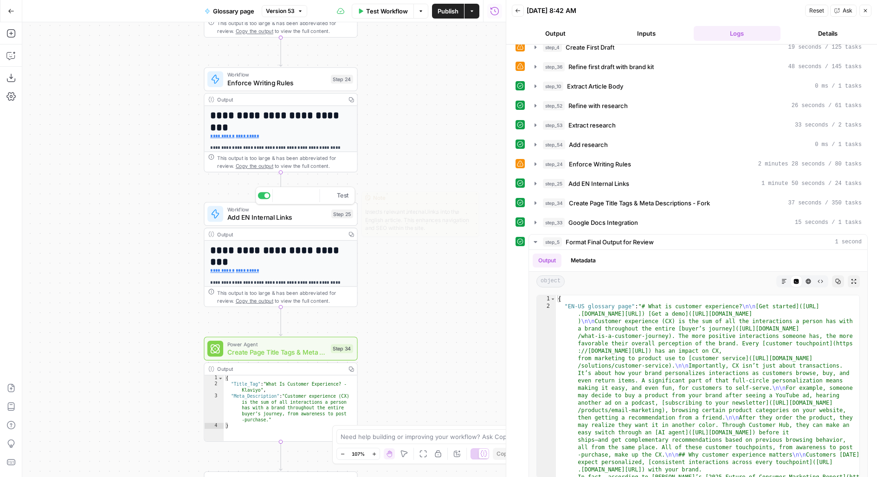
click at [300, 219] on span "Add EN Internal Links" at bounding box center [277, 217] width 100 height 10
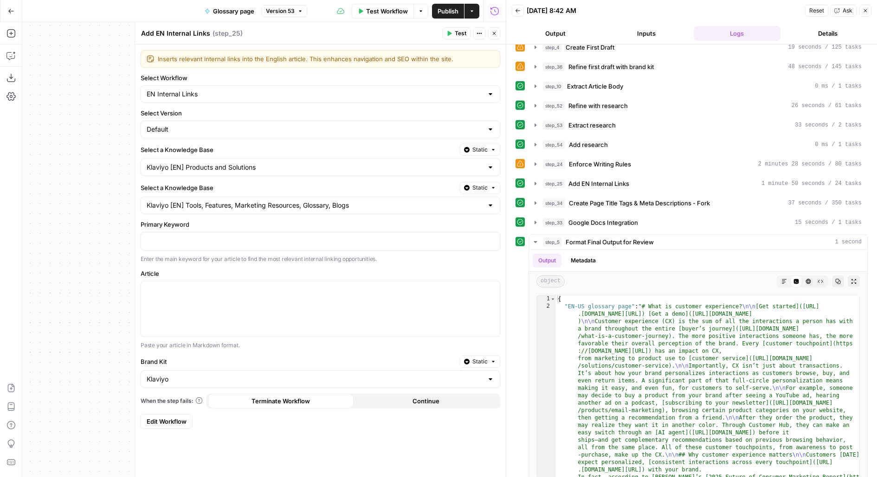
type input "EN Internal Links"
click at [145, 427] on form "**********" at bounding box center [320, 240] width 371 height 390
click at [145, 416] on link "Edit Workflow" at bounding box center [167, 421] width 52 height 15
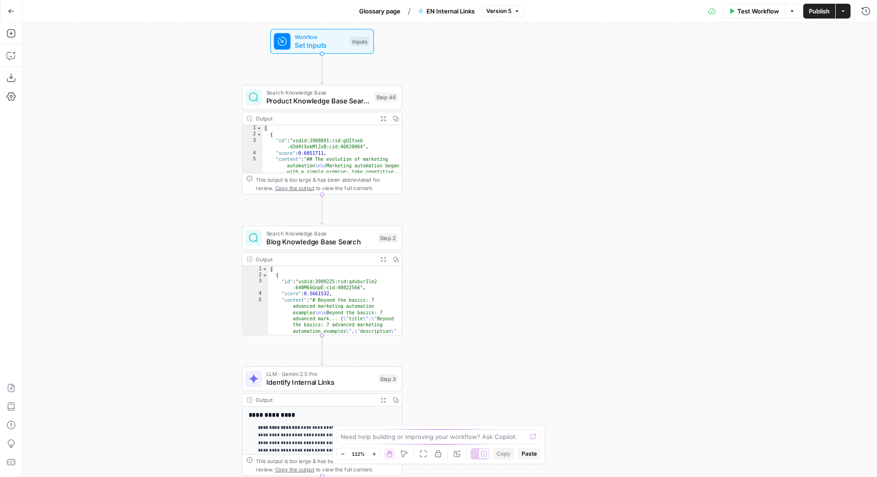
drag, startPoint x: 423, startPoint y: 239, endPoint x: 480, endPoint y: 158, distance: 99.2
click at [480, 158] on div "Workflow Set Inputs Inputs Search Knowledge Base Product Knowledge Base Search …" at bounding box center [449, 249] width 854 height 455
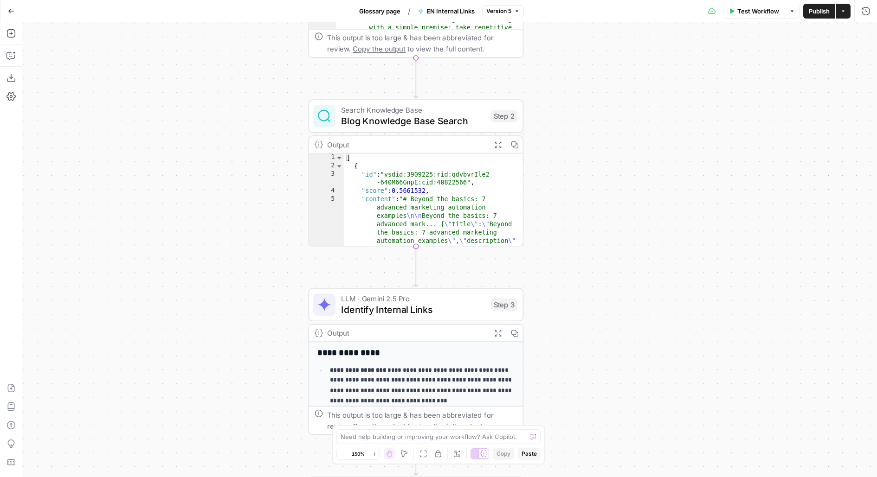
drag, startPoint x: 225, startPoint y: 251, endPoint x: 234, endPoint y: 121, distance: 130.6
click at [232, 128] on div "Workflow Set Inputs Inputs Search Knowledge Base Product Knowledge Base Search …" at bounding box center [449, 249] width 854 height 455
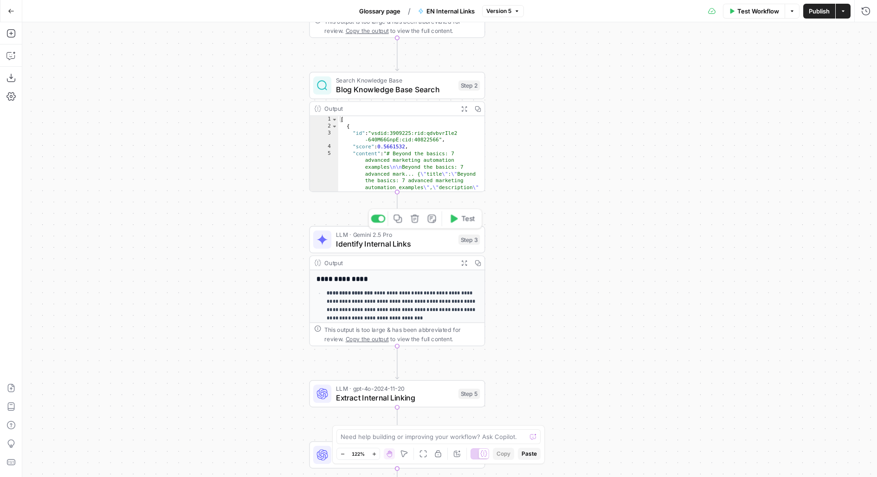
click at [457, 246] on div "LLM · Gemini 2.5 Pro Identify Internal Links Step 3 Copy step Delete step Edit …" at bounding box center [396, 239] width 166 height 19
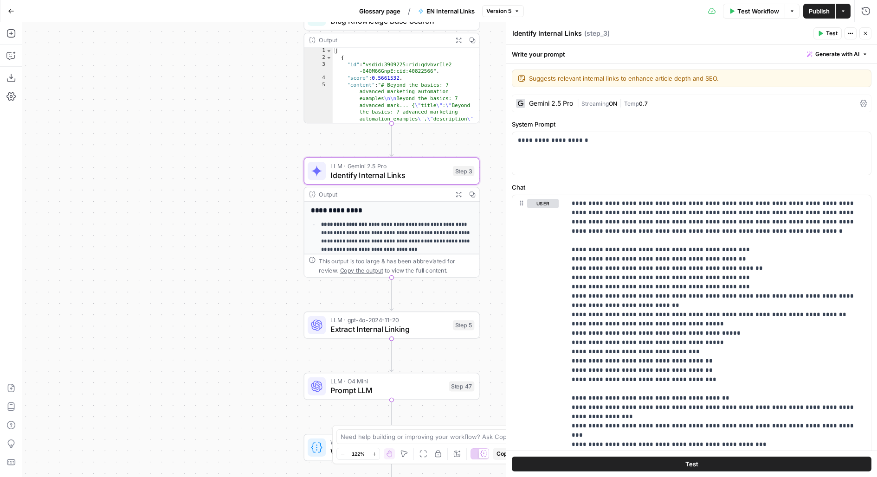
drag, startPoint x: 250, startPoint y: 290, endPoint x: 240, endPoint y: 210, distance: 80.3
click at [241, 211] on div "Workflow Set Inputs Inputs Search Knowledge Base Product Knowledge Base Search …" at bounding box center [449, 249] width 854 height 455
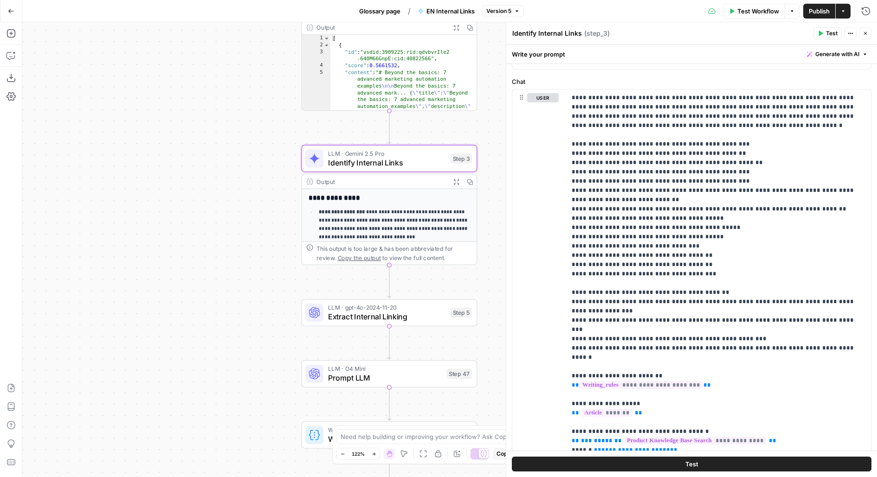
scroll to position [121, 0]
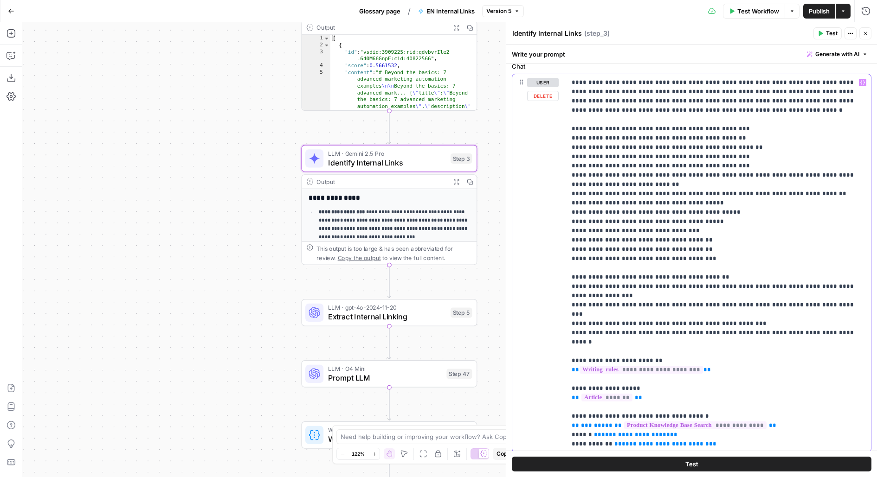
click at [762, 214] on p "**********" at bounding box center [718, 463] width 294 height 770
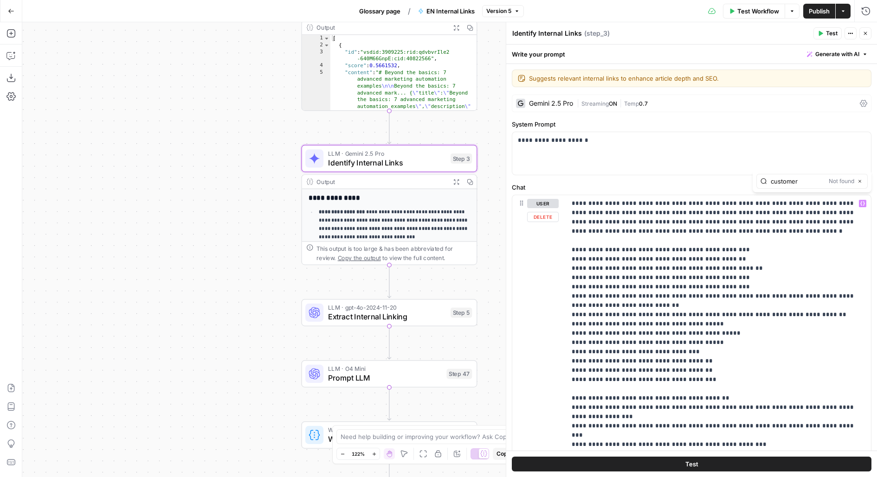
type input "customer"
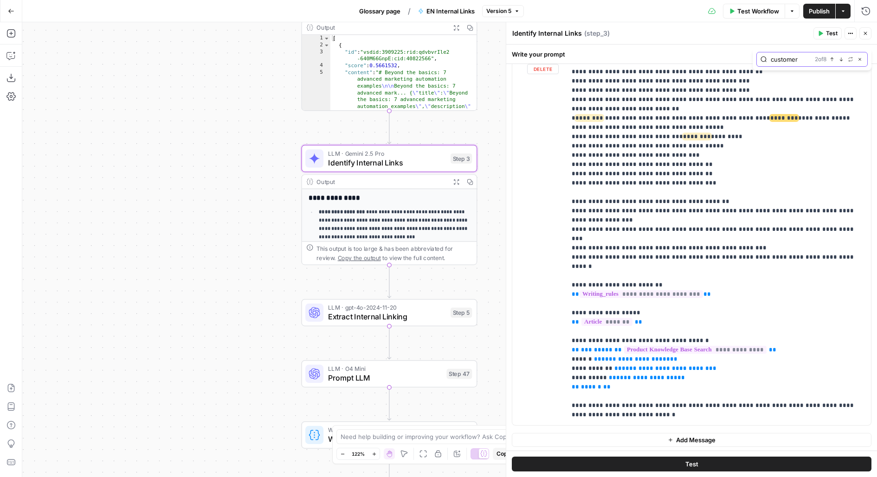
scroll to position [49, 0]
drag, startPoint x: 747, startPoint y: 236, endPoint x: 545, endPoint y: 236, distance: 201.7
click at [545, 236] on div "**********" at bounding box center [691, 236] width 359 height 378
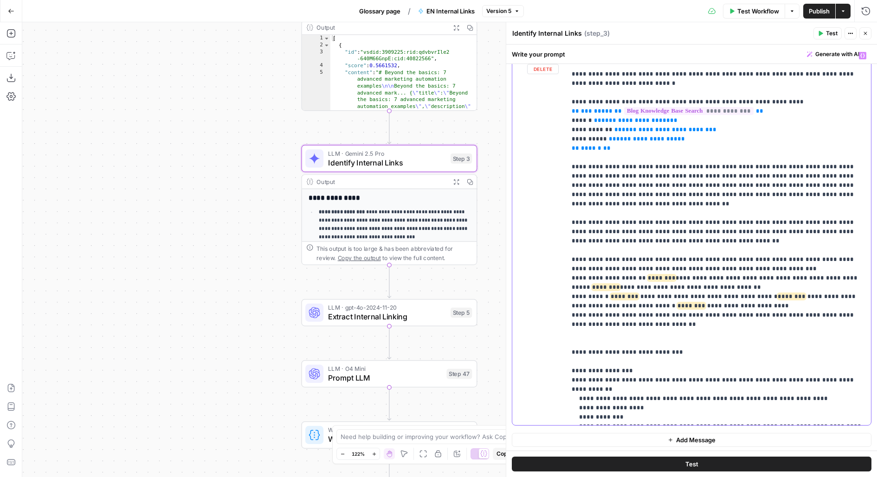
scroll to position [399, 0]
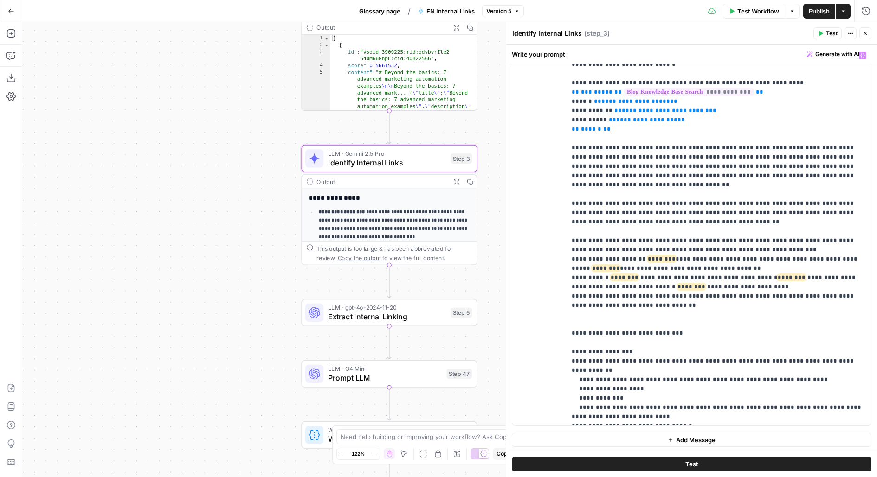
click at [621, 467] on button "Test" at bounding box center [691, 464] width 359 height 15
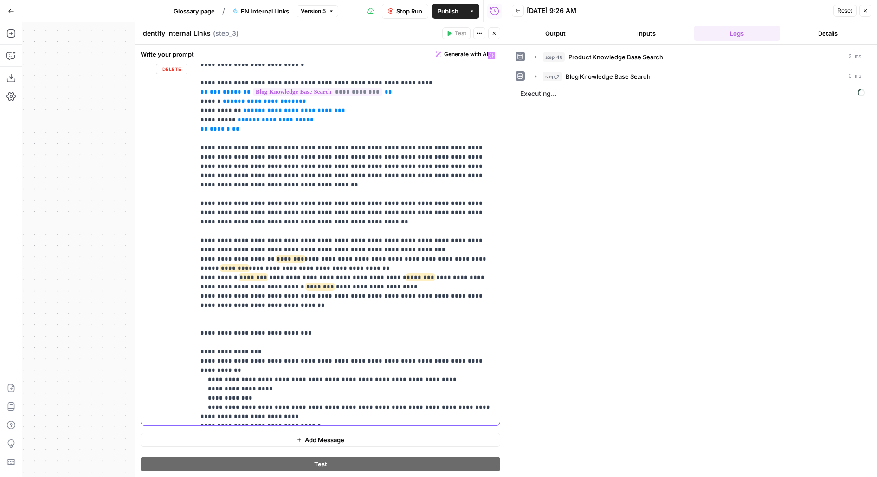
click at [416, 335] on p "**********" at bounding box center [347, 37] width 294 height 770
click at [368, 288] on p "**********" at bounding box center [347, 37] width 294 height 770
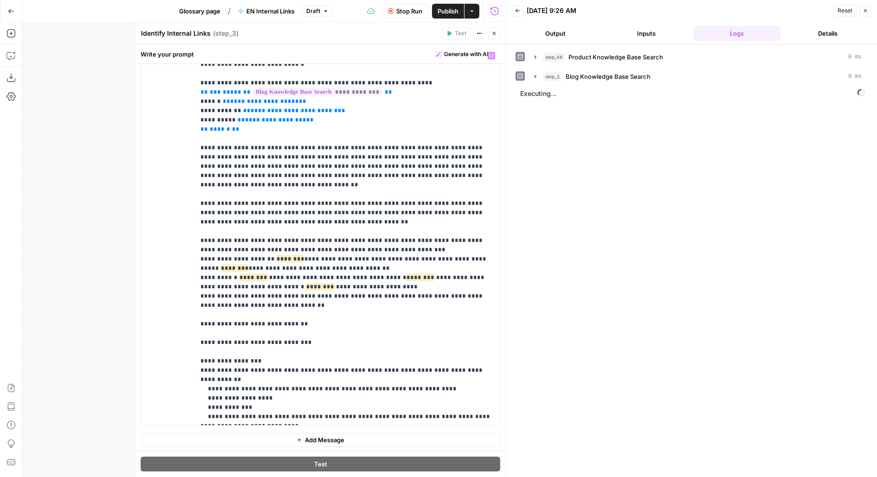
click at [413, 9] on span "Stop Run" at bounding box center [409, 10] width 26 height 9
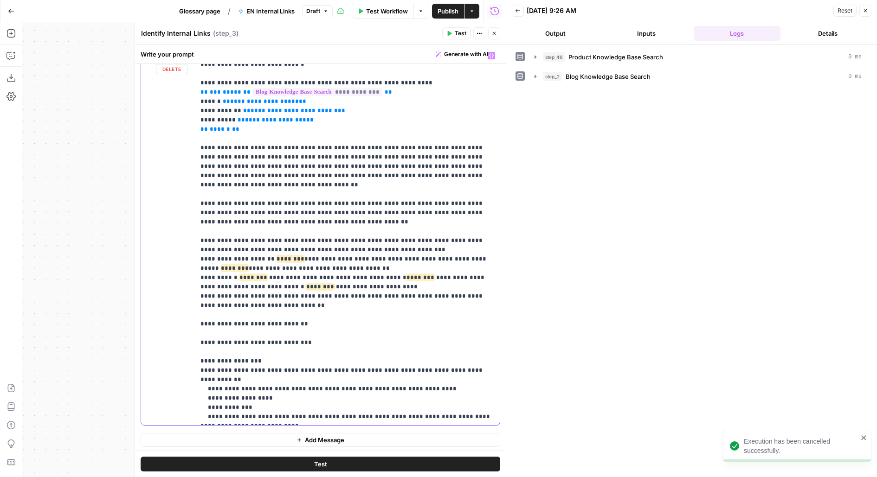
click at [312, 296] on p "**********" at bounding box center [347, 41] width 294 height 779
click at [241, 466] on button "Test" at bounding box center [320, 464] width 359 height 15
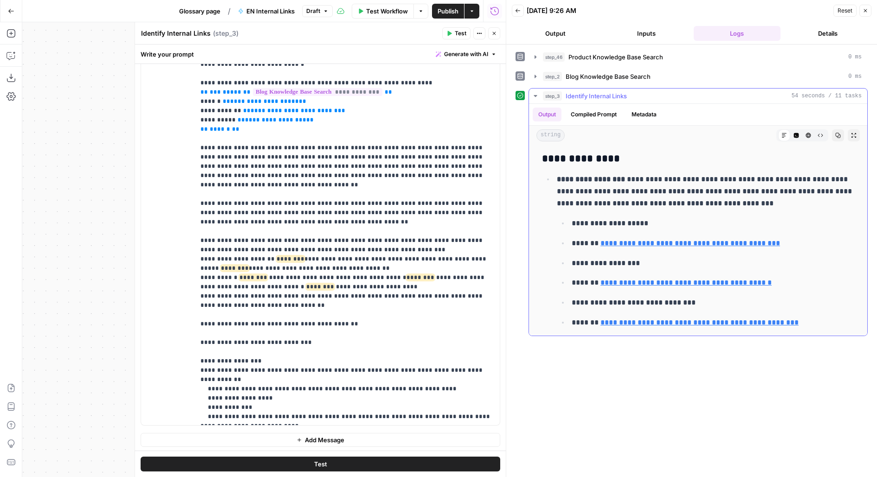
click at [852, 136] on icon "button" at bounding box center [854, 136] width 6 height 6
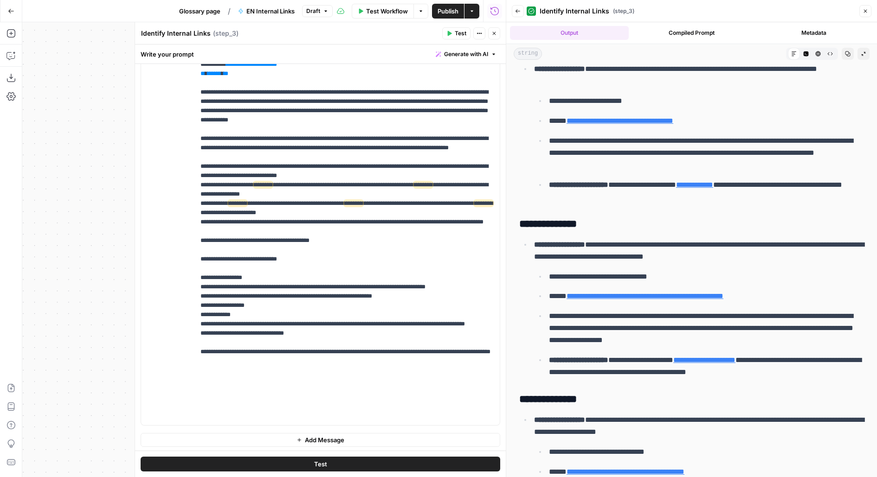
scroll to position [906, 0]
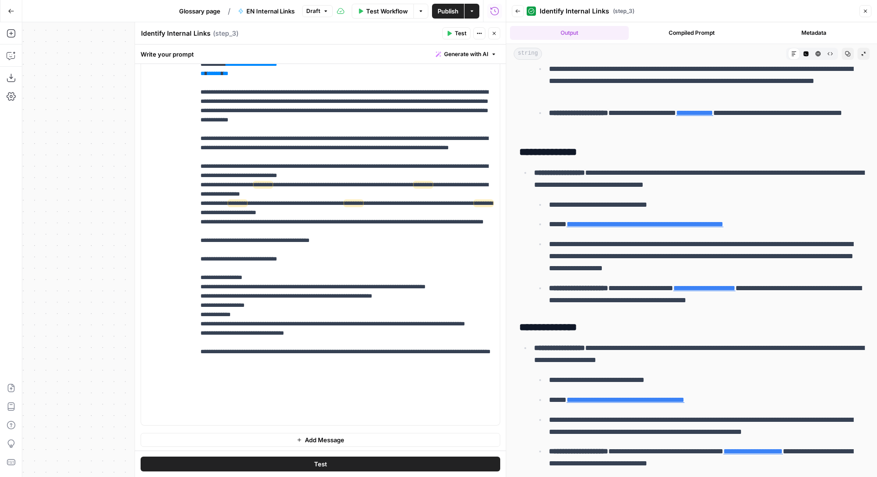
click at [445, 9] on span "Publish" at bounding box center [447, 10] width 21 height 9
click at [186, 14] on span "Glossary page" at bounding box center [193, 10] width 41 height 9
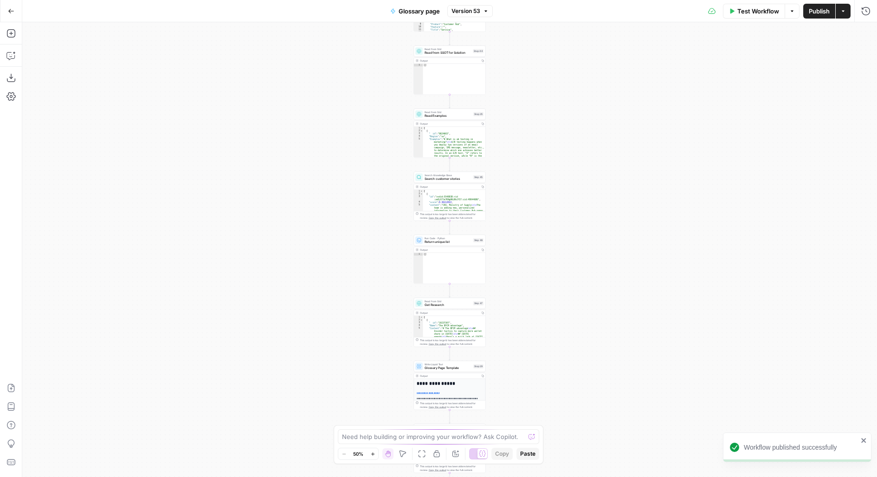
drag, startPoint x: 509, startPoint y: 354, endPoint x: 476, endPoint y: 122, distance: 234.3
click at [476, 122] on div "Workflow Set Inputs Inputs LLM · GPT-4.1 Generate Keyword Questions Step 39 Out…" at bounding box center [449, 249] width 854 height 455
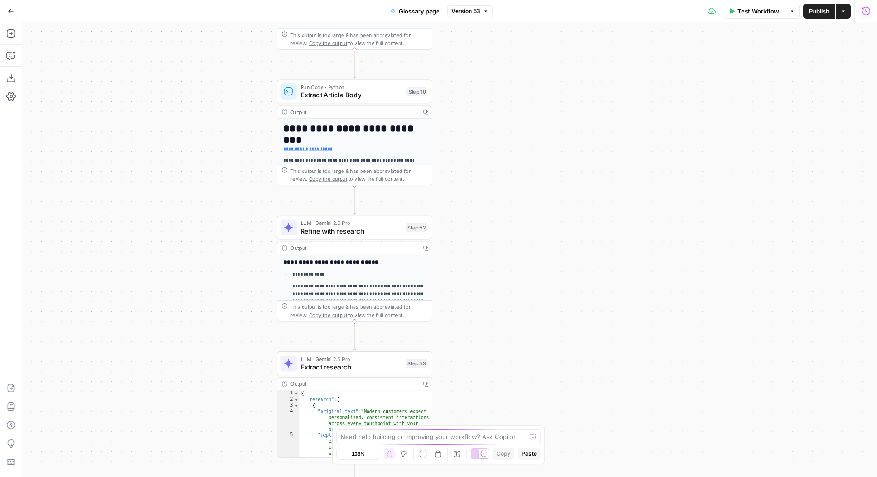
click at [865, 17] on button "Run History" at bounding box center [865, 11] width 15 height 15
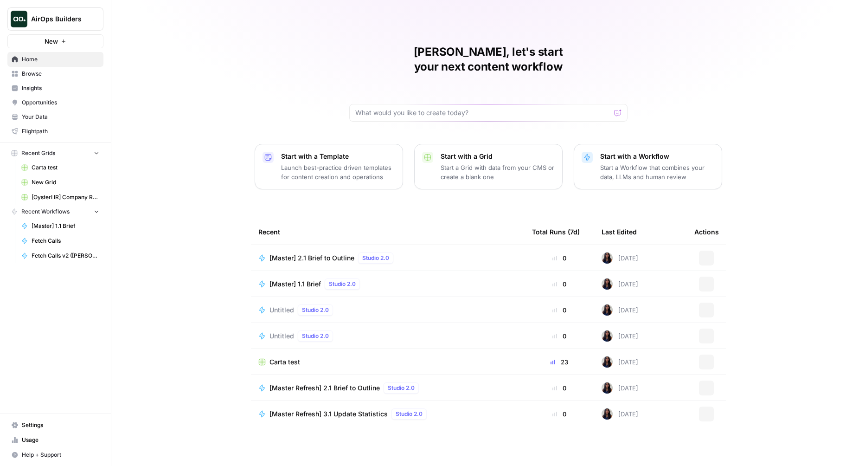
click at [39, 19] on span "AirOps Builders" at bounding box center [59, 18] width 56 height 9
click at [217, 34] on div "[PERSON_NAME], let's start your next content workflow Start with a Template Lau…" at bounding box center [488, 233] width 754 height 466
click at [57, 197] on span "[OysterHR] Company Research" at bounding box center [66, 197] width 68 height 8
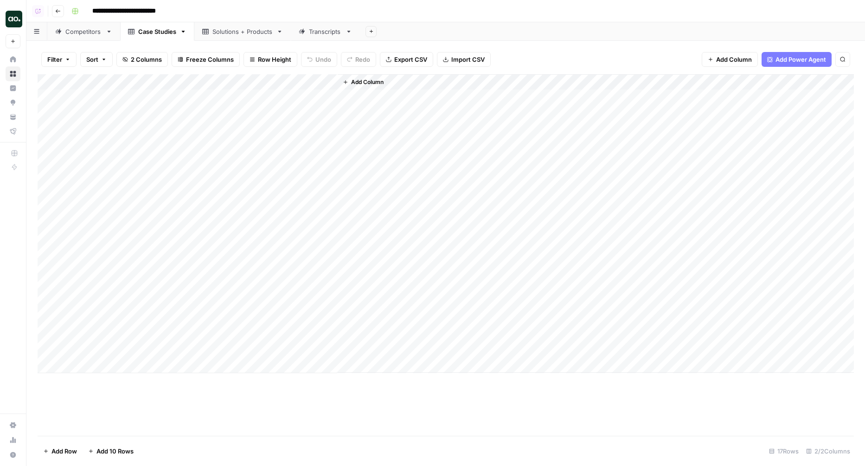
click at [232, 34] on div "Solutions + Products" at bounding box center [242, 31] width 60 height 9
click at [329, 97] on div "Add Column" at bounding box center [446, 207] width 816 height 267
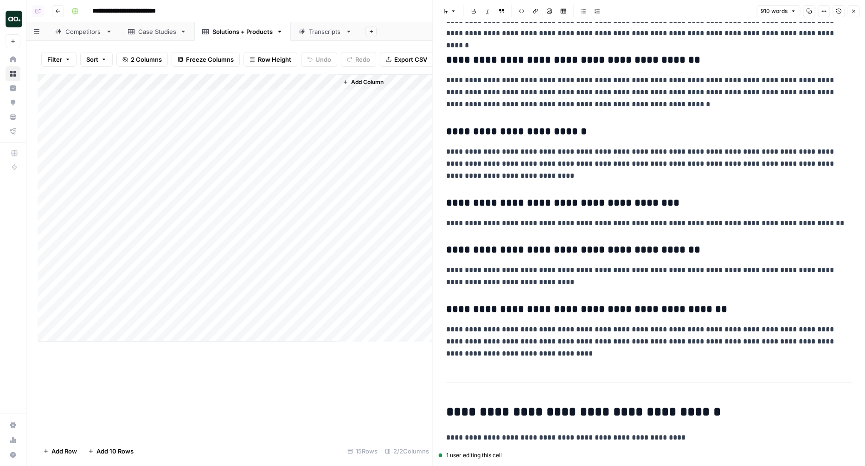
scroll to position [1734, 0]
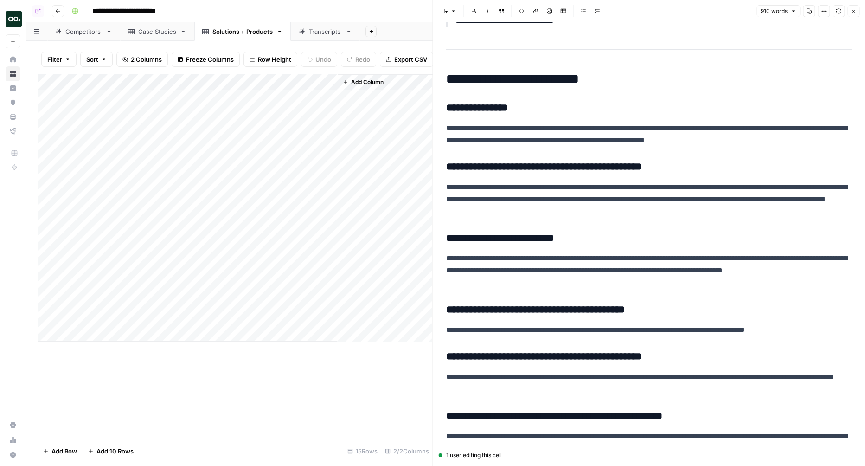
click at [204, 80] on div "Add Column" at bounding box center [235, 207] width 395 height 267
drag, startPoint x: 204, startPoint y: 80, endPoint x: 275, endPoint y: 78, distance: 71.0
click at [273, 78] on div "Add Column" at bounding box center [235, 207] width 395 height 267
drag, startPoint x: 245, startPoint y: 95, endPoint x: 225, endPoint y: 334, distance: 240.1
click at [225, 334] on div "Add Column" at bounding box center [235, 207] width 395 height 267
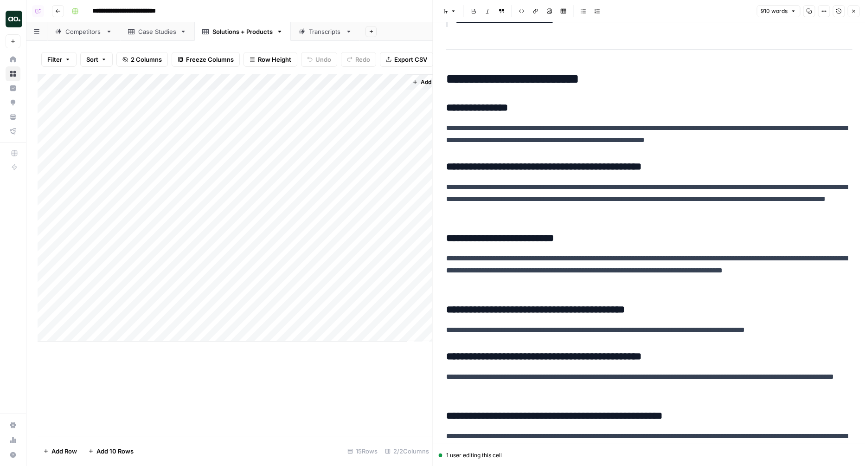
click at [166, 255] on div "Add Column" at bounding box center [235, 207] width 395 height 267
click at [166, 255] on textarea "**********" at bounding box center [172, 255] width 205 height 13
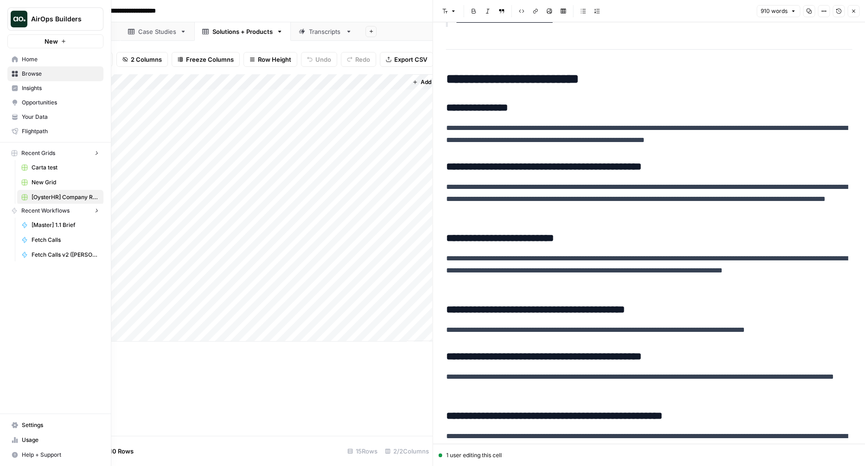
click at [3, 61] on nav "Home Browse Insights Opportunities Your Data Flightpath" at bounding box center [55, 95] width 111 height 94
click at [36, 119] on span "Your Data" at bounding box center [60, 117] width 77 height 8
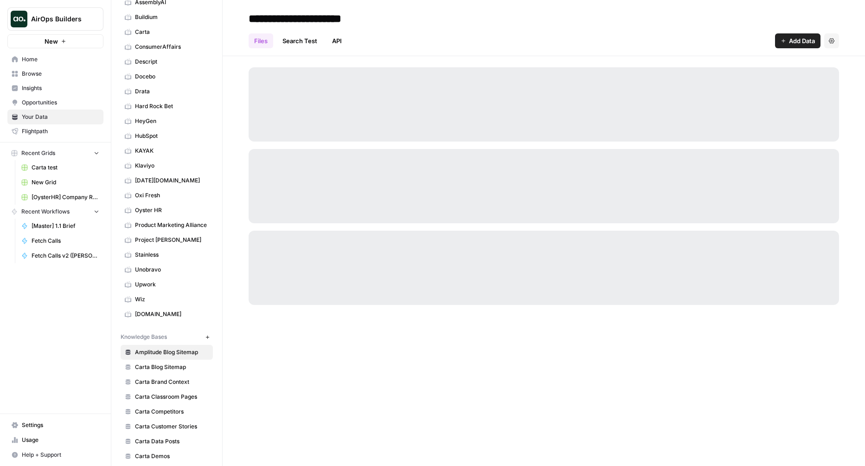
scroll to position [100, 0]
click at [152, 161] on span "Klaviyo" at bounding box center [172, 164] width 74 height 8
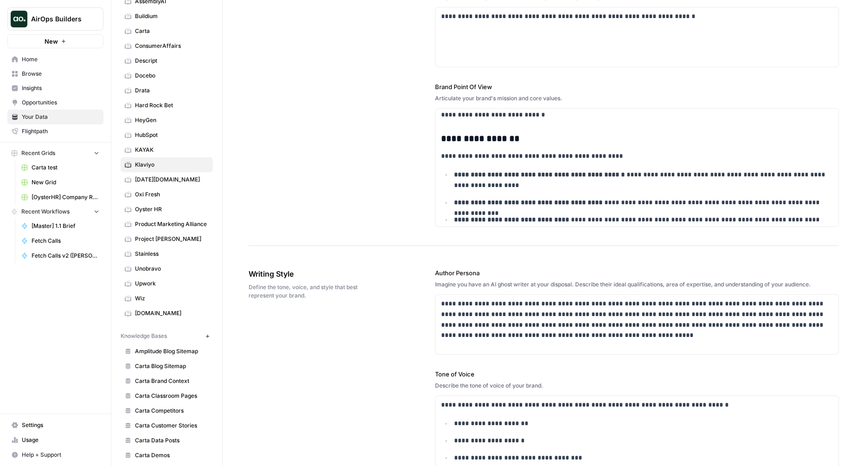
scroll to position [430, 0]
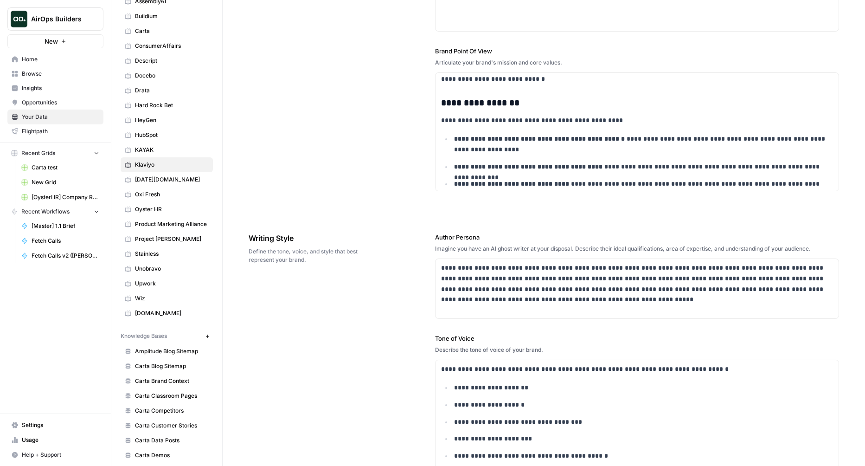
click at [38, 64] on link "Home" at bounding box center [55, 59] width 96 height 15
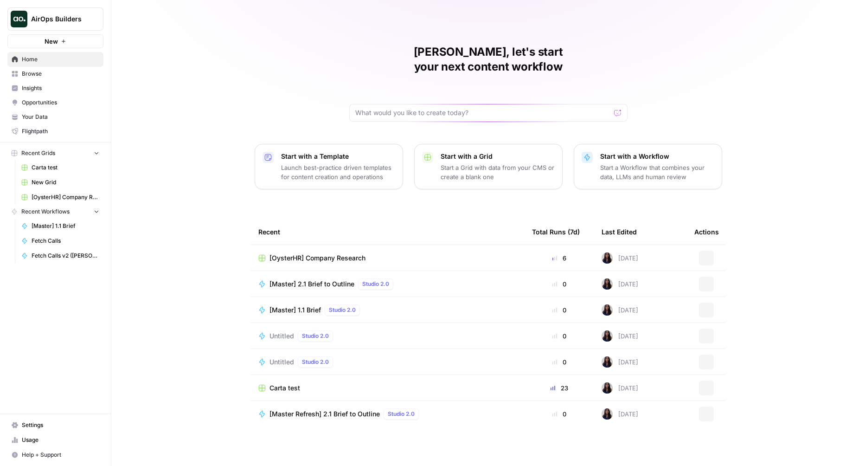
click at [42, 75] on span "Browse" at bounding box center [60, 74] width 77 height 8
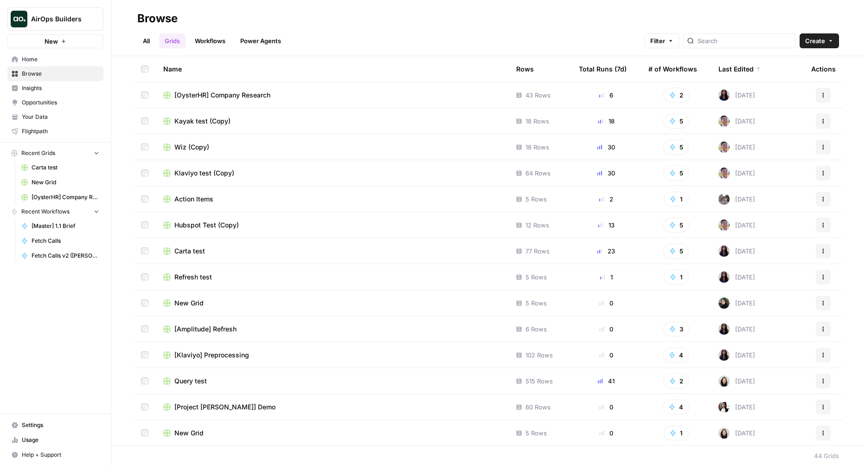
click at [147, 39] on link "All" at bounding box center [146, 40] width 18 height 15
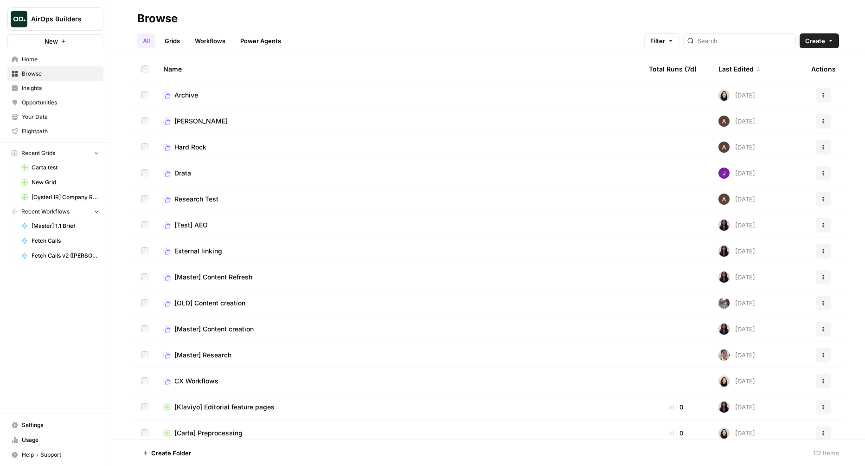
click at [187, 359] on td "[Master] Research" at bounding box center [399, 355] width 486 height 26
click at [182, 358] on span "[Master] Research" at bounding box center [202, 354] width 57 height 9
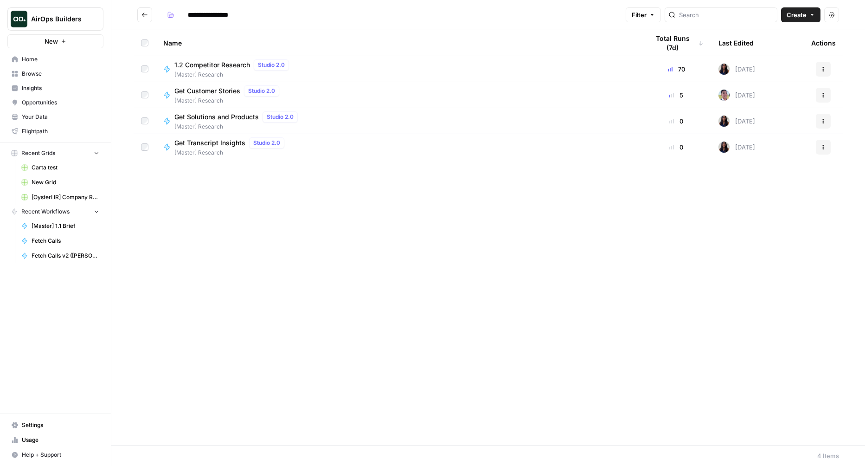
click at [236, 93] on span "Get Customer Stories" at bounding box center [207, 90] width 66 height 9
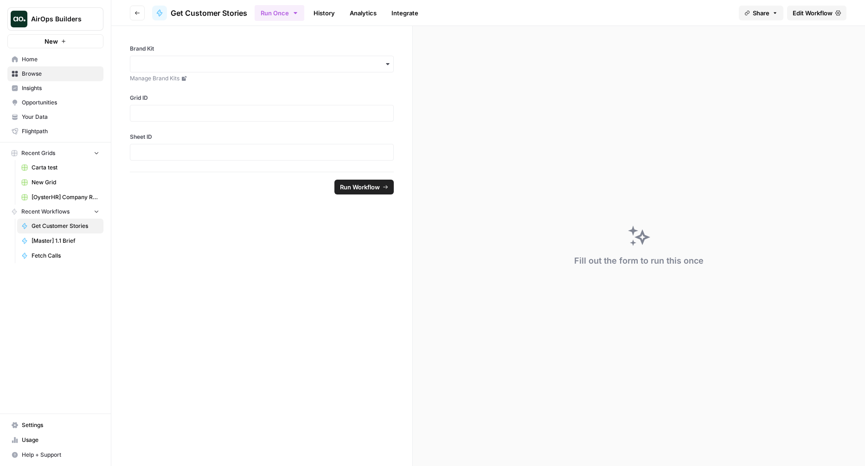
click at [138, 15] on icon "button" at bounding box center [137, 13] width 6 height 6
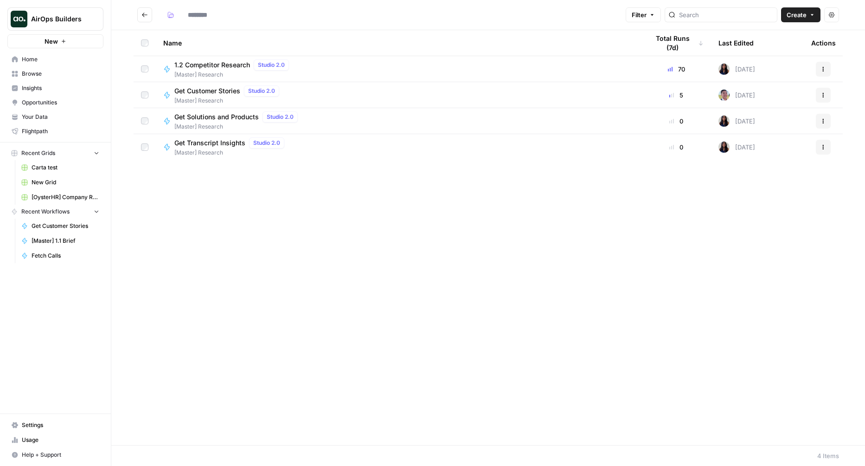
click at [196, 126] on span "[Master] Research" at bounding box center [237, 126] width 127 height 8
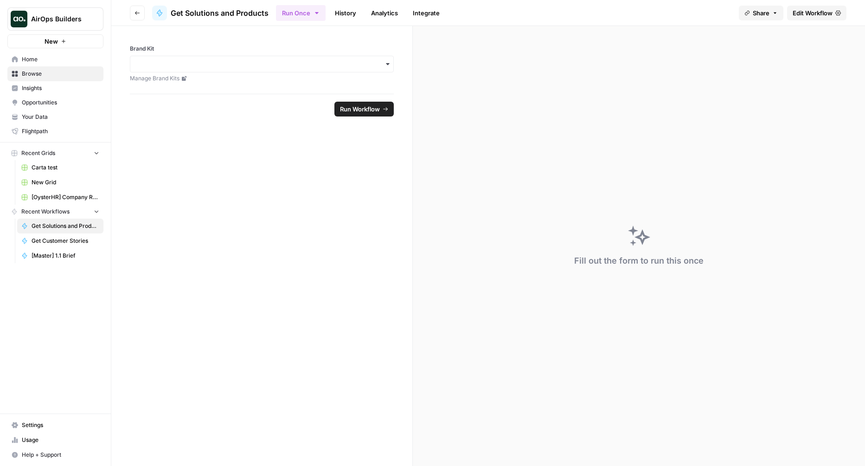
click at [829, 13] on span "Edit Workflow" at bounding box center [813, 12] width 40 height 9
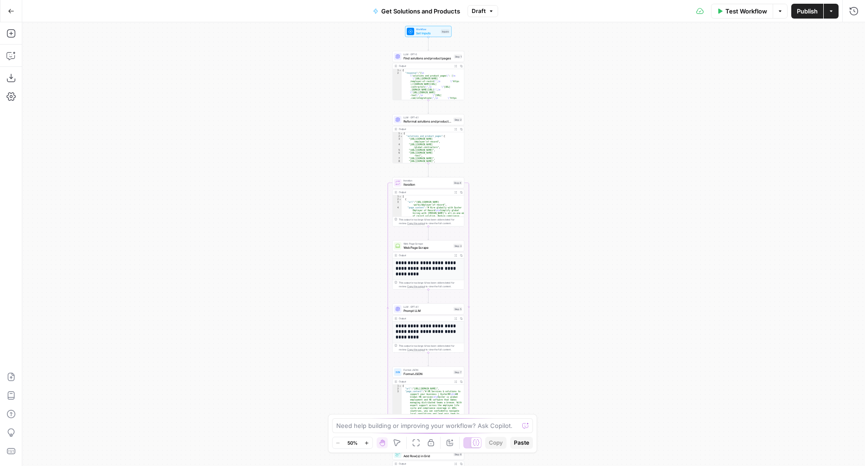
drag, startPoint x: 563, startPoint y: 179, endPoint x: 542, endPoint y: 242, distance: 65.7
click at [542, 242] on div "Workflow Set Inputs Inputs LLM · GPT-5 Find solutions and product pages Step 1 …" at bounding box center [443, 243] width 843 height 443
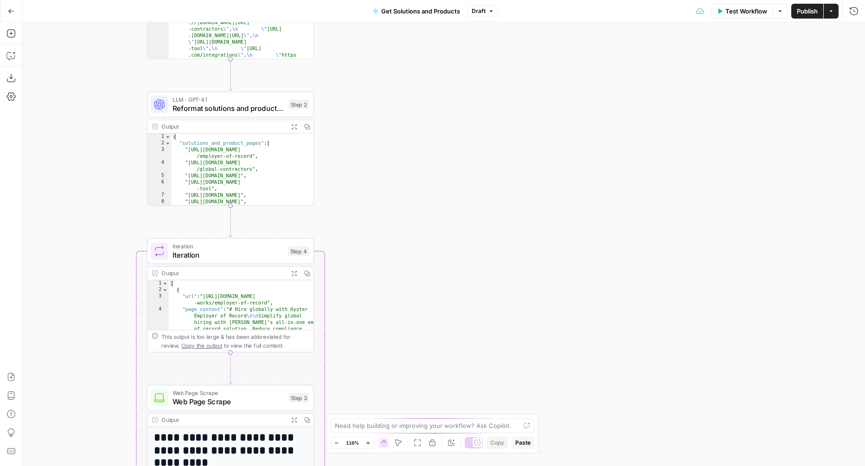
click at [541, 241] on div "Workflow Set Inputs Inputs LLM · GPT-5 Find solutions and product pages Step 1 …" at bounding box center [443, 243] width 843 height 443
drag, startPoint x: 541, startPoint y: 241, endPoint x: 653, endPoint y: 365, distance: 166.5
click at [653, 365] on div "Workflow Set Inputs Inputs LLM · GPT-5 Find solutions and product pages Step 1 …" at bounding box center [443, 243] width 843 height 443
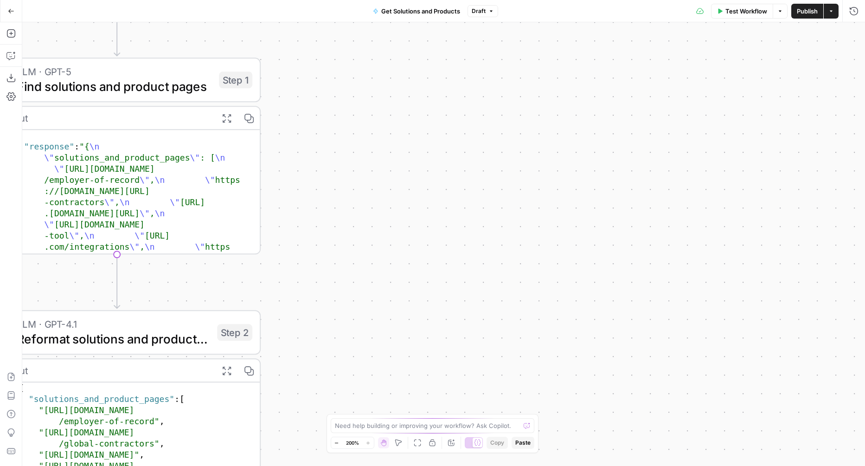
drag, startPoint x: 341, startPoint y: 89, endPoint x: 336, endPoint y: 302, distance: 212.9
click at [338, 299] on div "Workflow Set Inputs Inputs LLM · GPT-5 Find solutions and product pages Step 1 …" at bounding box center [443, 243] width 843 height 443
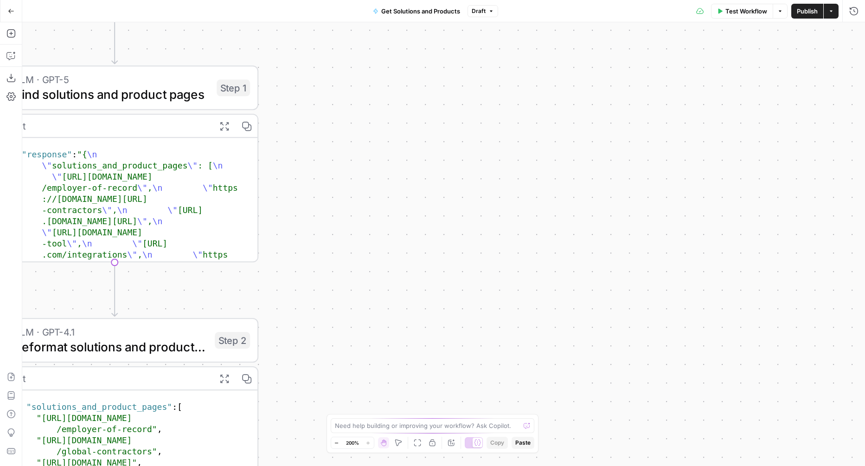
click at [163, 96] on span "Find solutions and product pages" at bounding box center [111, 94] width 195 height 19
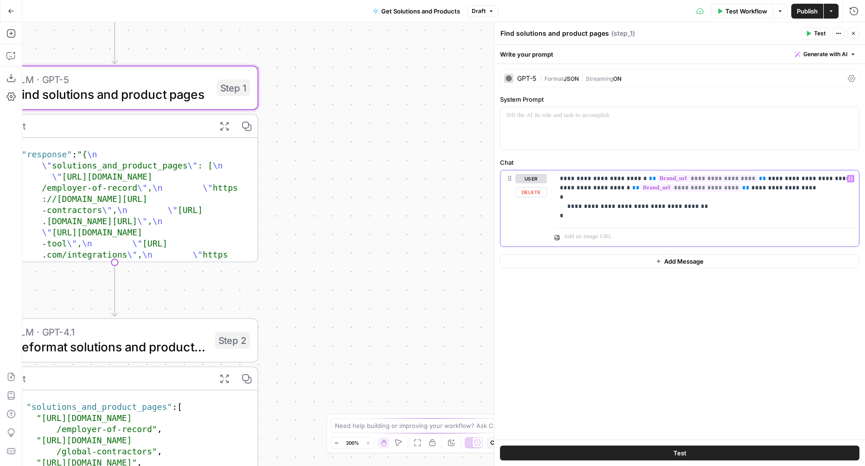
drag, startPoint x: 592, startPoint y: 178, endPoint x: 648, endPoint y: 178, distance: 56.6
click at [648, 178] on p "**********" at bounding box center [707, 197] width 294 height 46
drag, startPoint x: 762, startPoint y: 179, endPoint x: 871, endPoint y: 176, distance: 109.5
click at [864, 176] on html "AirOps Builders New Home Browse Insights Opportunities Your Data Flightpath Rec…" at bounding box center [432, 233] width 865 height 466
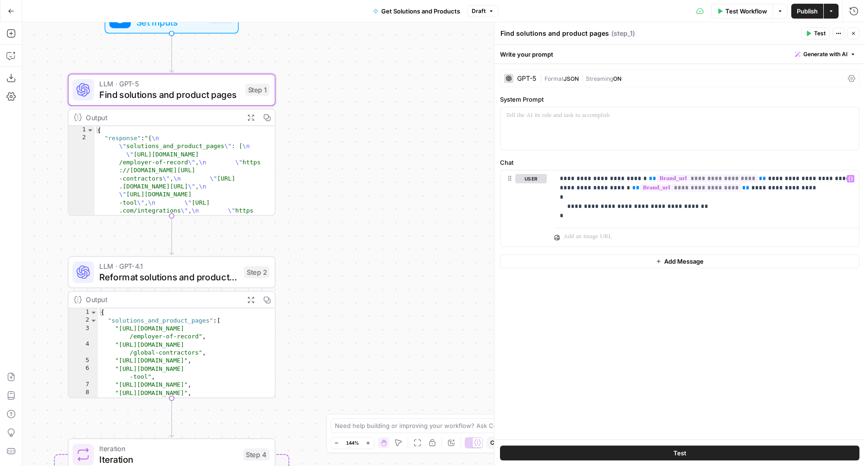
drag, startPoint x: 367, startPoint y: 83, endPoint x: 483, endPoint y: 83, distance: 115.5
click at [478, 83] on div "Workflow Set Inputs Inputs LLM · GPT-5 Find solutions and product pages Step 1 …" at bounding box center [443, 243] width 843 height 443
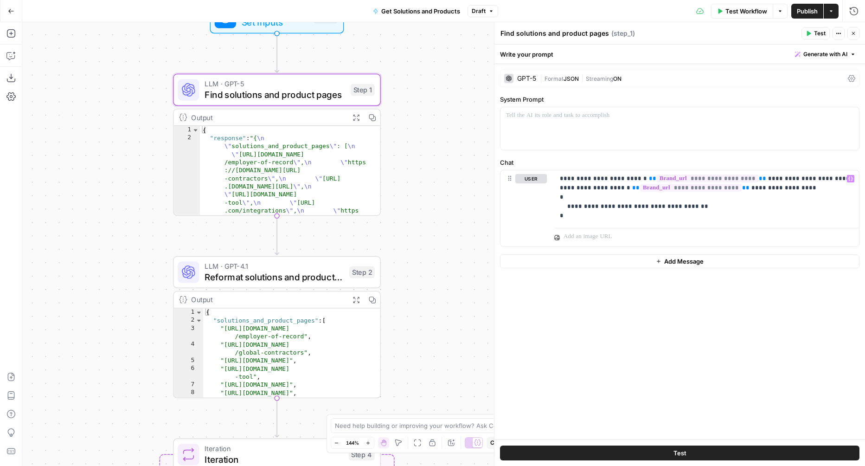
click at [528, 78] on div "GPT-5" at bounding box center [526, 78] width 19 height 6
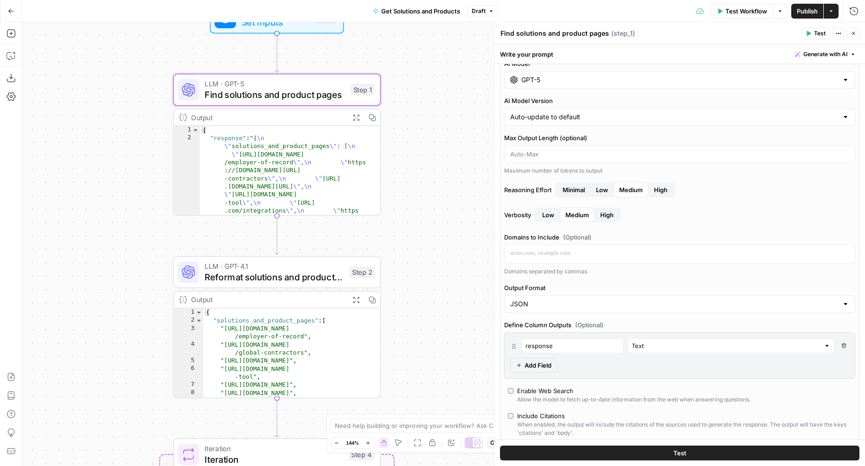
scroll to position [63, 0]
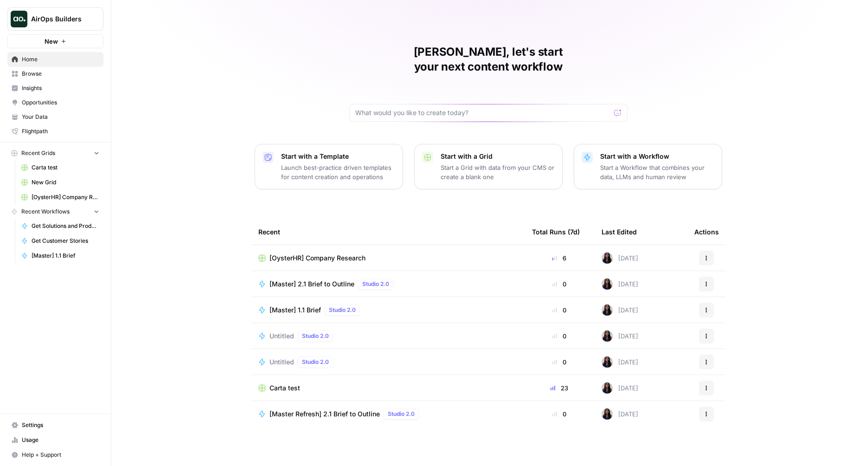
click at [97, 16] on icon "Workspace: AirOps Builders" at bounding box center [95, 18] width 9 height 9
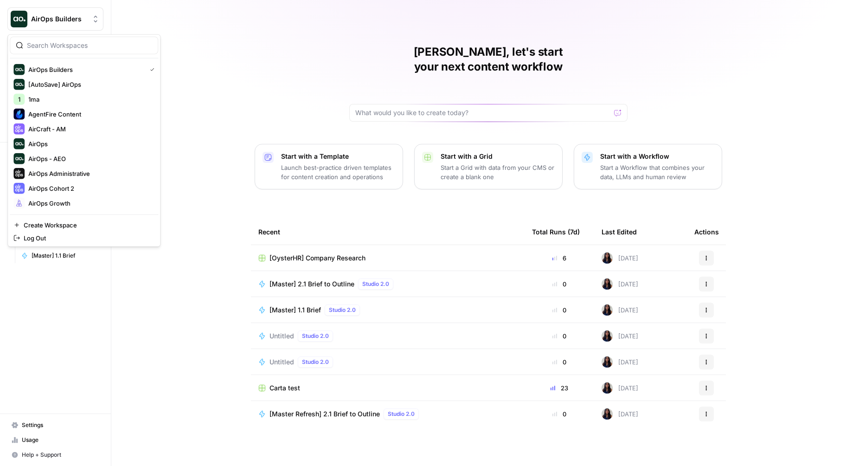
click at [64, 51] on div at bounding box center [84, 46] width 148 height 18
click at [32, 47] on input "search" at bounding box center [89, 45] width 125 height 9
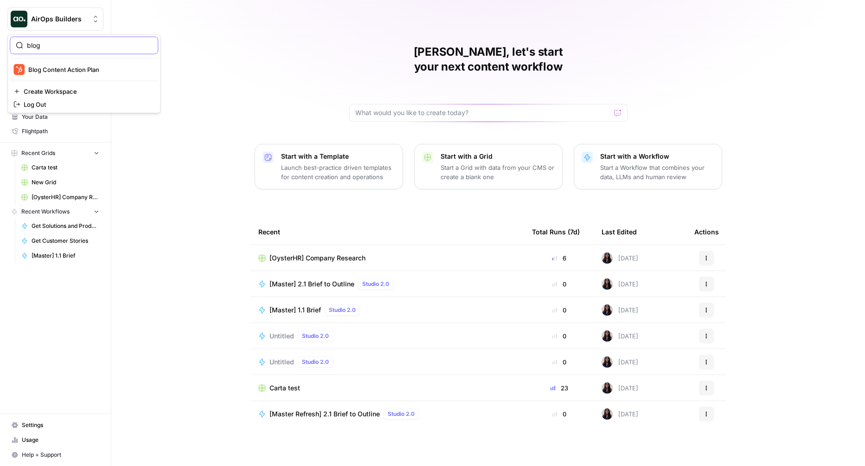
type input "blog"
click button "Blog Content Action Plan" at bounding box center [84, 69] width 148 height 15
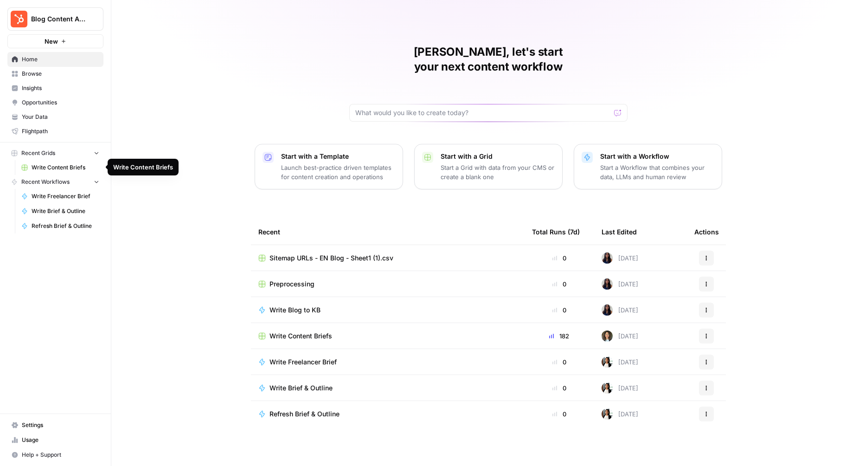
click at [89, 166] on span "Write Content Briefs" at bounding box center [66, 167] width 68 height 8
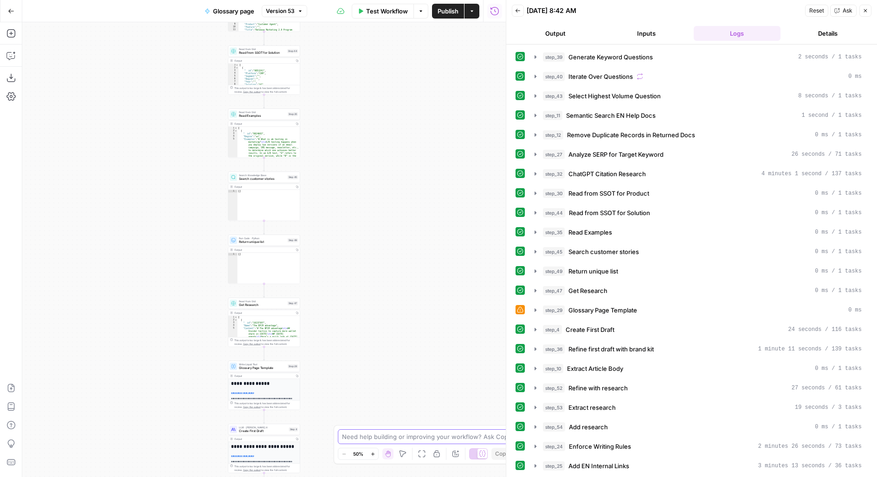
scroll to position [210, 0]
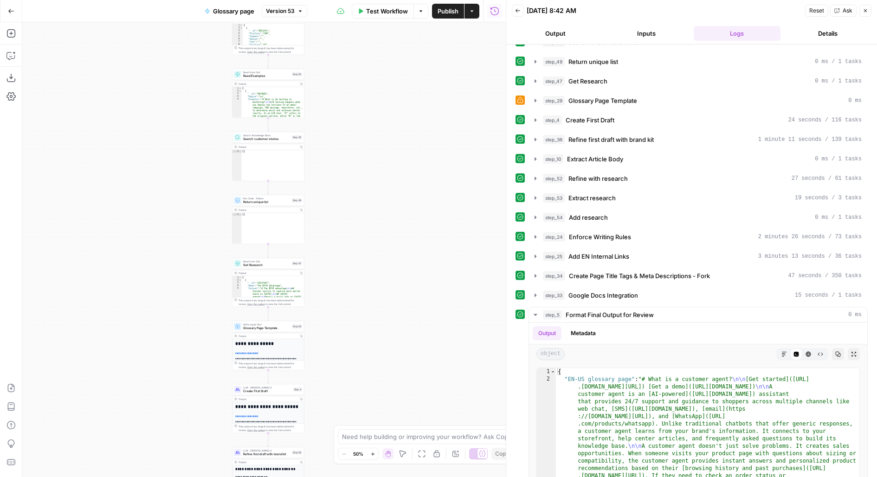
drag, startPoint x: 425, startPoint y: 397, endPoint x: 492, endPoint y: 180, distance: 226.7
click at [492, 181] on div "Workflow Set Inputs Inputs LLM · GPT-4.1 Generate Keyword Questions Step 39 Out…" at bounding box center [263, 249] width 483 height 455
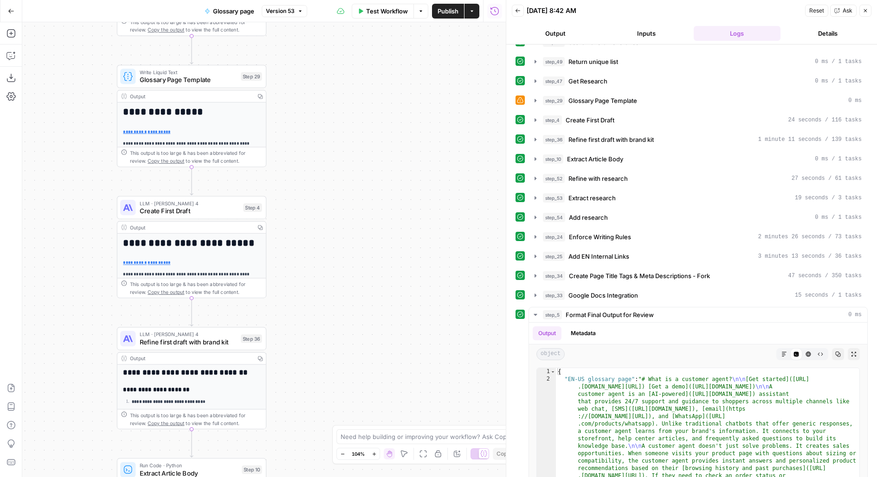
drag, startPoint x: 290, startPoint y: 319, endPoint x: 371, endPoint y: 191, distance: 151.6
click at [371, 191] on div "Workflow Set Inputs Inputs LLM · GPT-4.1 Generate Keyword Questions Step 39 Out…" at bounding box center [263, 249] width 483 height 455
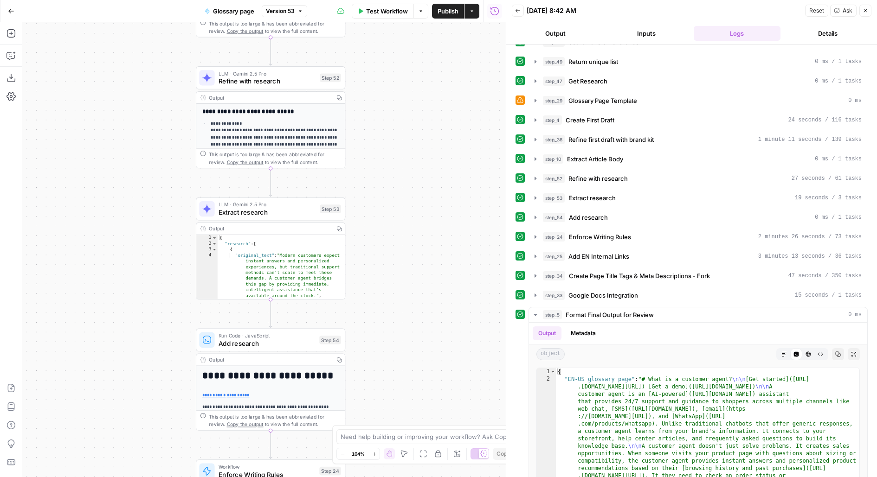
drag, startPoint x: 413, startPoint y: 235, endPoint x: 412, endPoint y: 203, distance: 32.5
click at [412, 203] on div "Workflow Set Inputs Inputs LLM · GPT-4.1 Generate Keyword Questions Step 39 Out…" at bounding box center [263, 249] width 483 height 455
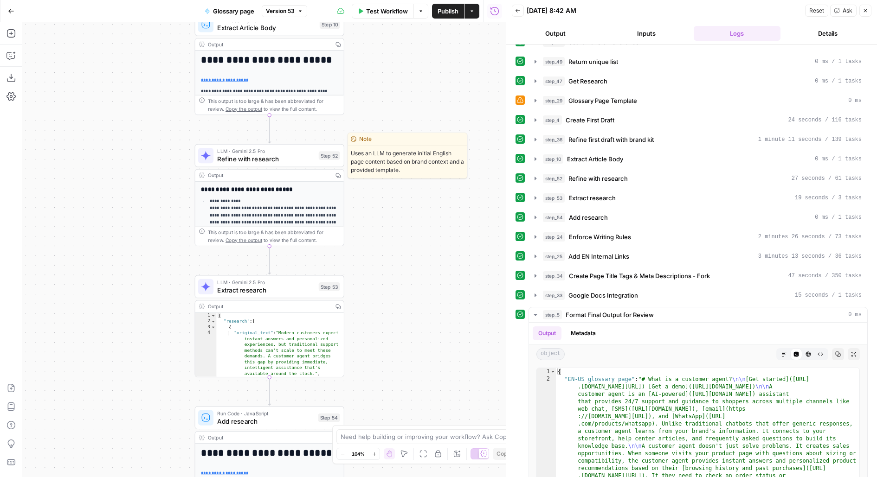
click at [286, 159] on span "Refine with research" at bounding box center [265, 159] width 97 height 10
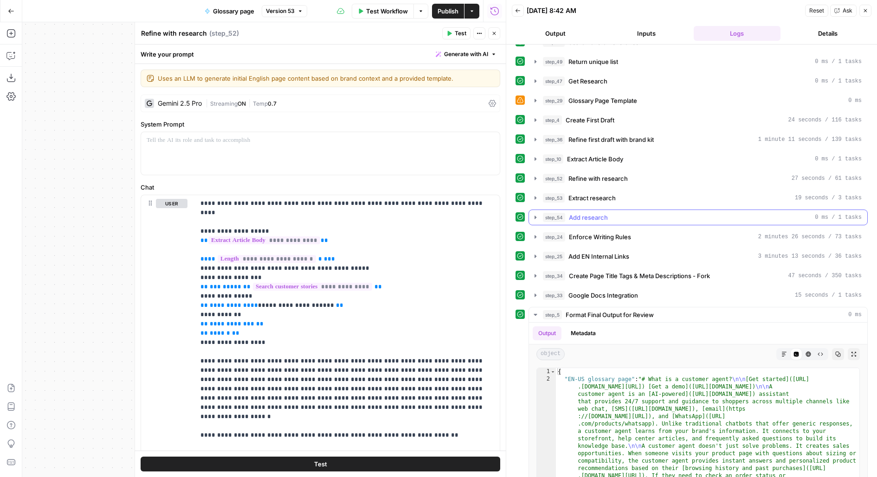
click at [601, 213] on span "Add research" at bounding box center [588, 217] width 39 height 9
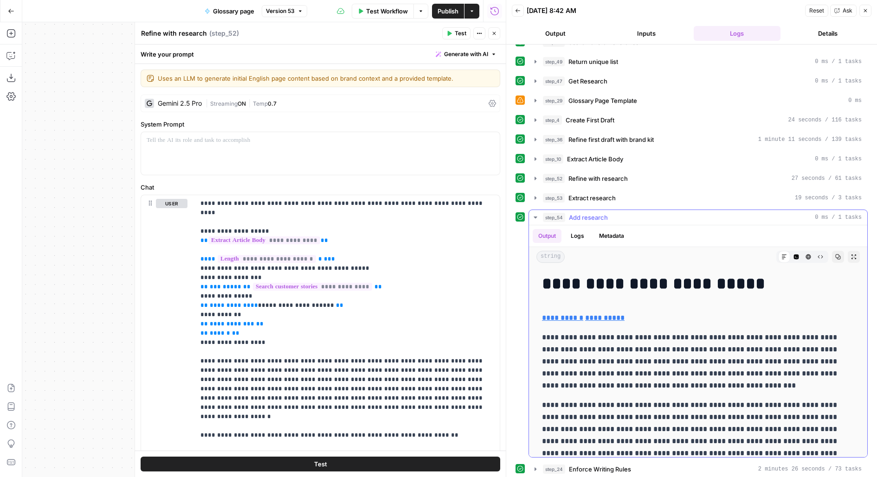
click at [601, 213] on span "Add research" at bounding box center [588, 217] width 39 height 9
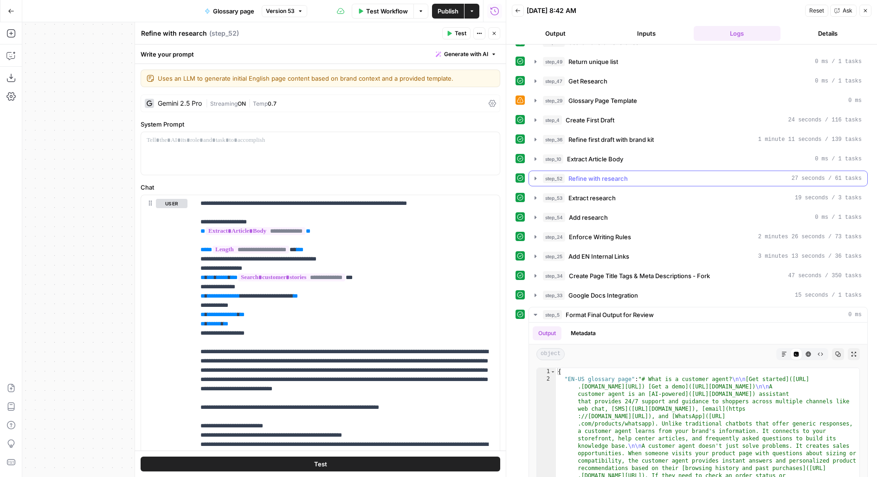
click at [600, 174] on span "Refine with research" at bounding box center [597, 178] width 59 height 9
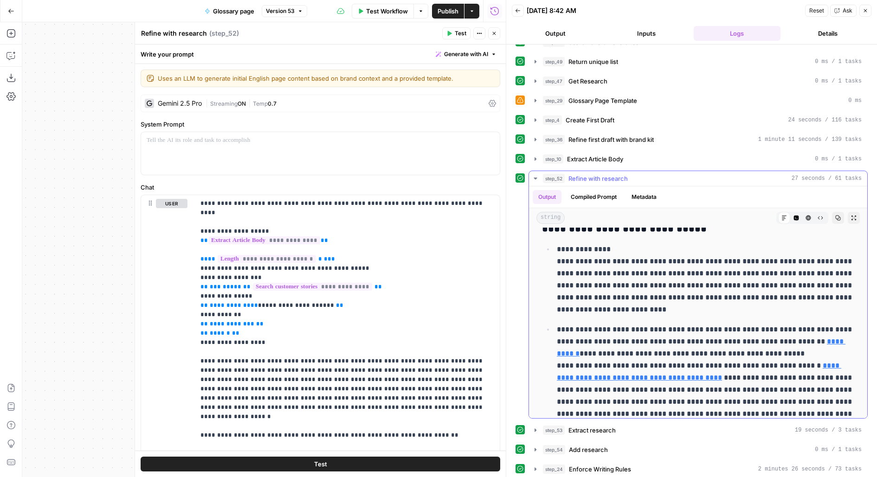
scroll to position [314, 0]
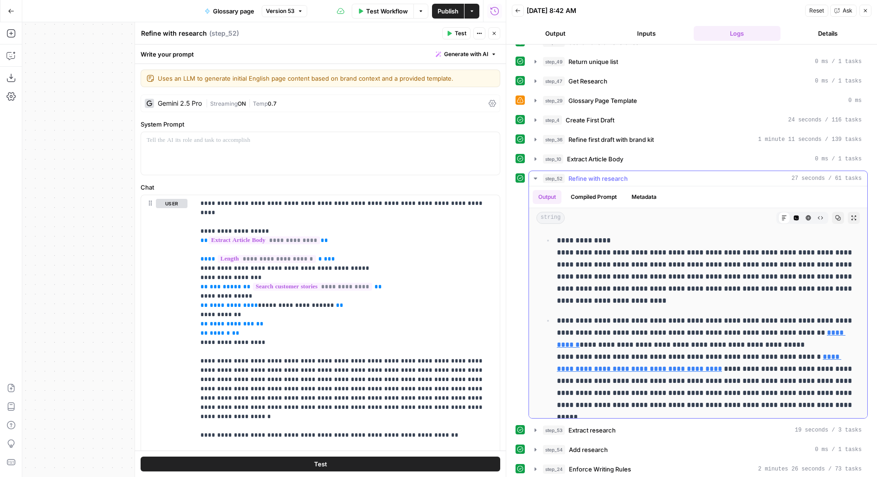
click at [596, 190] on button "Compiled Prompt" at bounding box center [593, 197] width 57 height 14
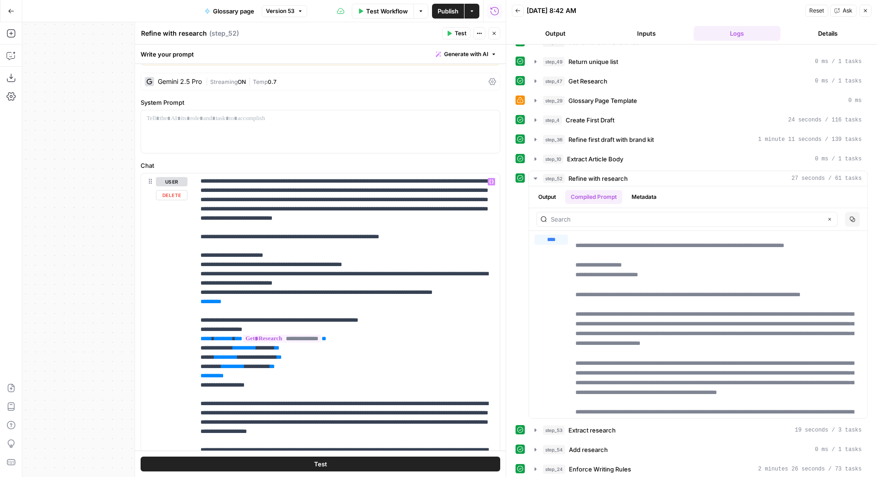
scroll to position [26, 0]
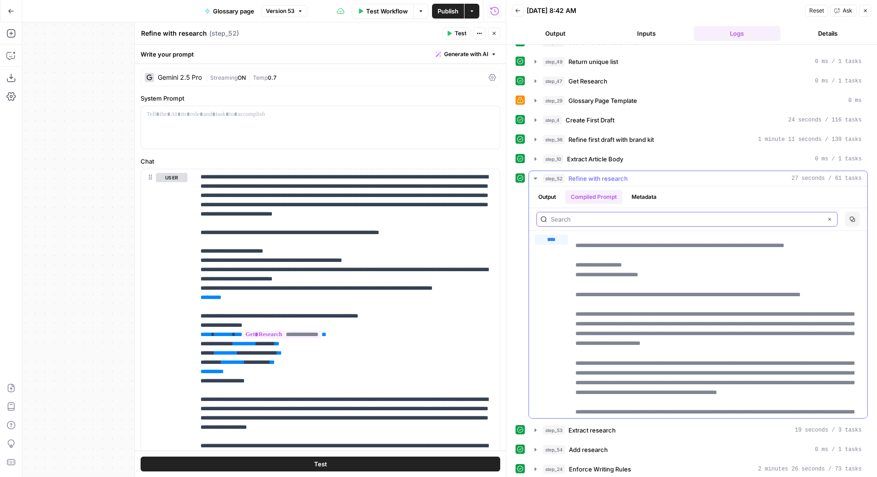
click at [603, 215] on input "text" at bounding box center [686, 219] width 271 height 9
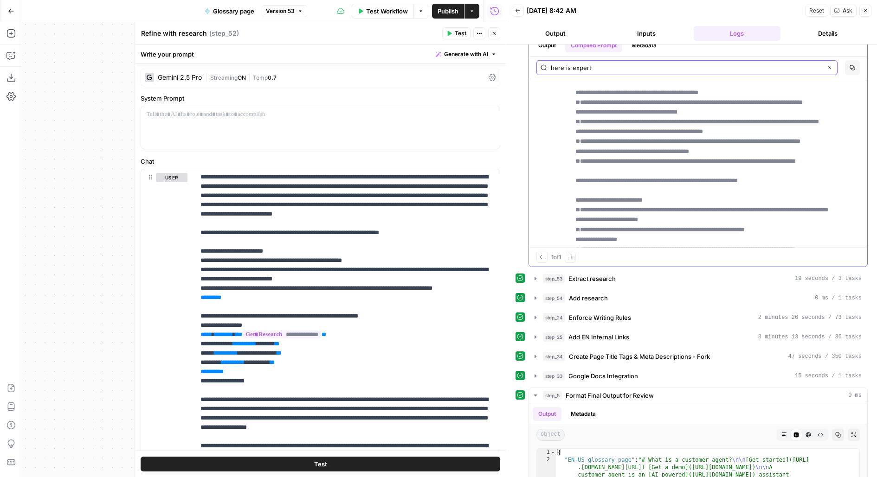
scroll to position [1241, 0]
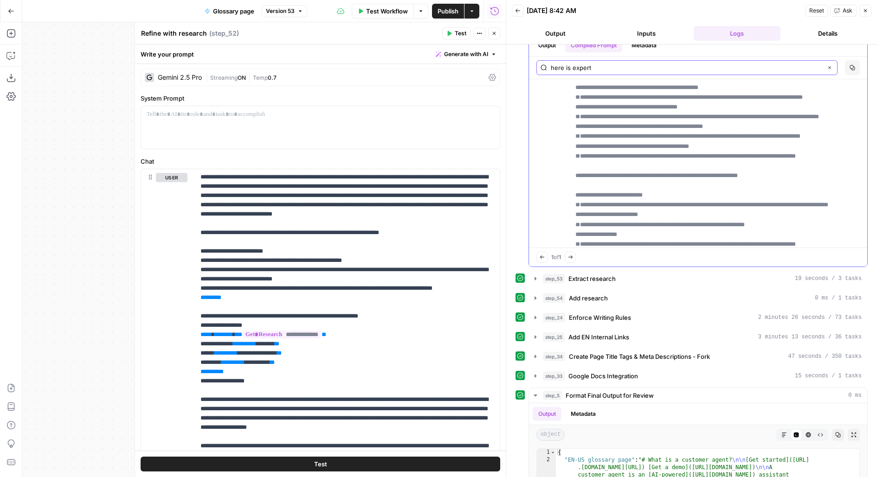
click at [589, 63] on input "here is expert" at bounding box center [686, 67] width 271 height 9
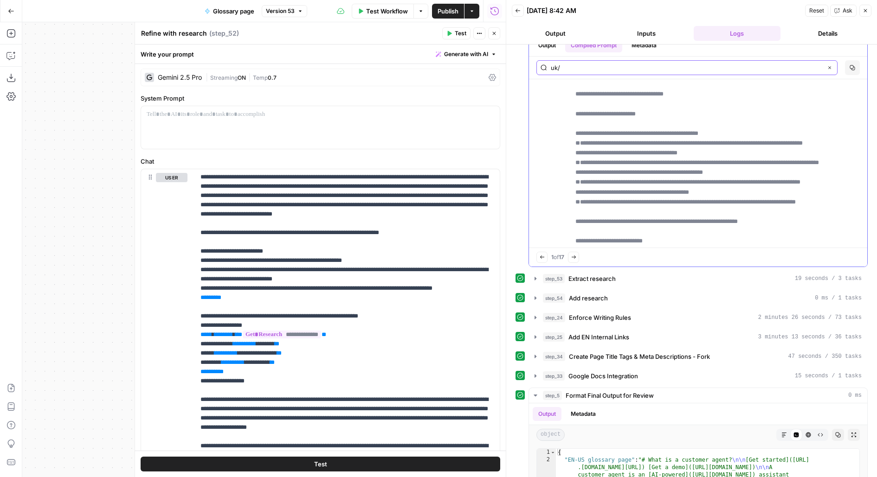
type input "uk/"
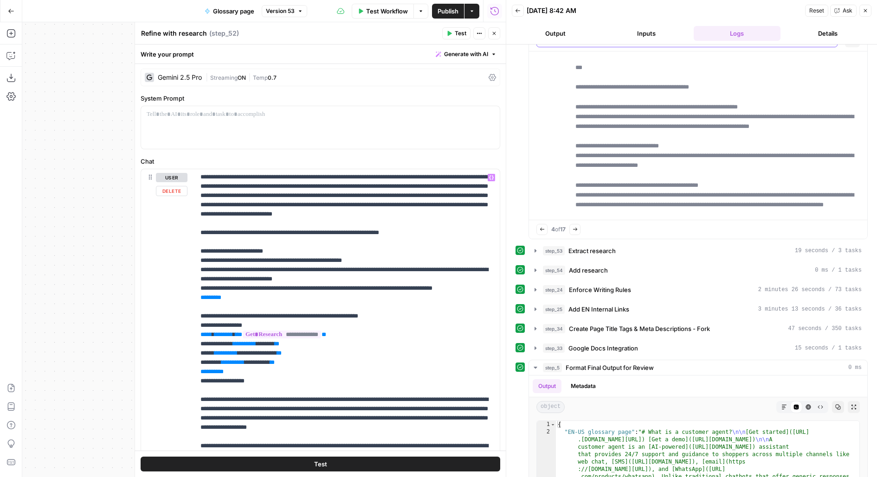
scroll to position [148, 0]
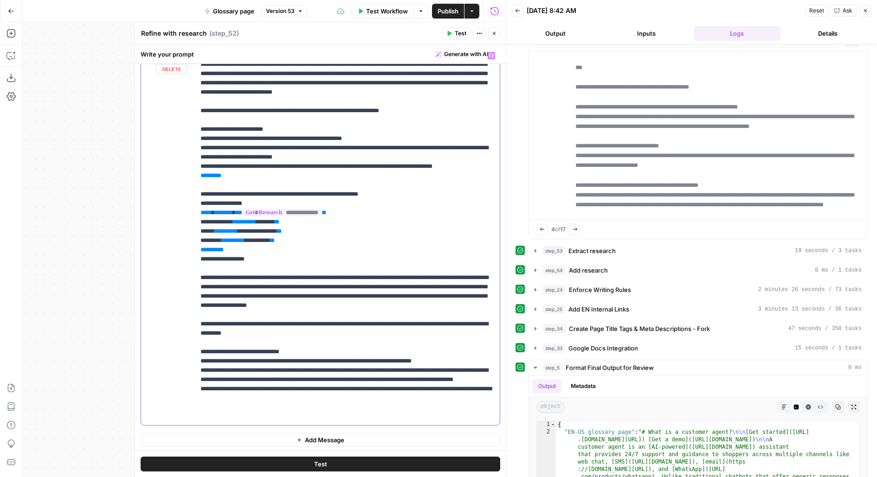
click at [315, 272] on p "**********" at bounding box center [347, 161] width 294 height 519
click at [439, 310] on p "**********" at bounding box center [347, 161] width 294 height 519
click at [460, 311] on p "**********" at bounding box center [347, 166] width 294 height 529
click at [453, 313] on p "**********" at bounding box center [347, 166] width 294 height 529
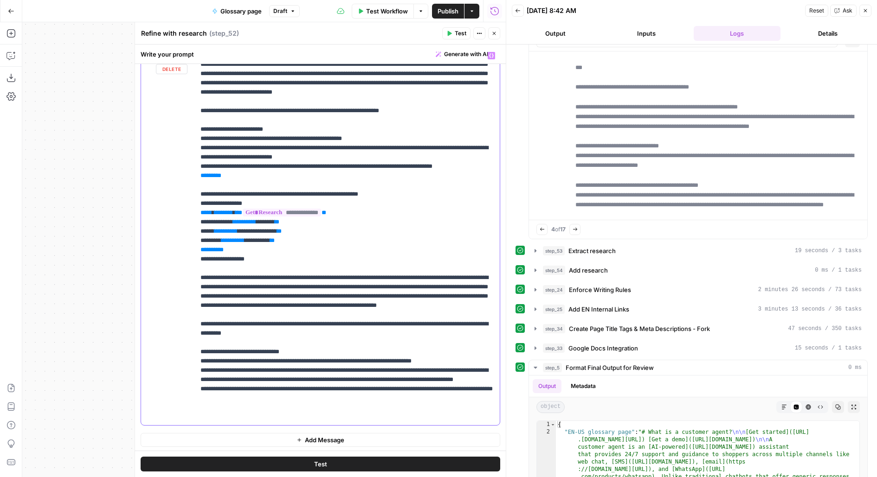
click at [467, 316] on p "**********" at bounding box center [347, 166] width 294 height 529
drag, startPoint x: 432, startPoint y: 314, endPoint x: 434, endPoint y: 333, distance: 18.6
click at [434, 333] on p "**********" at bounding box center [347, 166] width 294 height 529
click at [295, 332] on p "**********" at bounding box center [347, 166] width 294 height 529
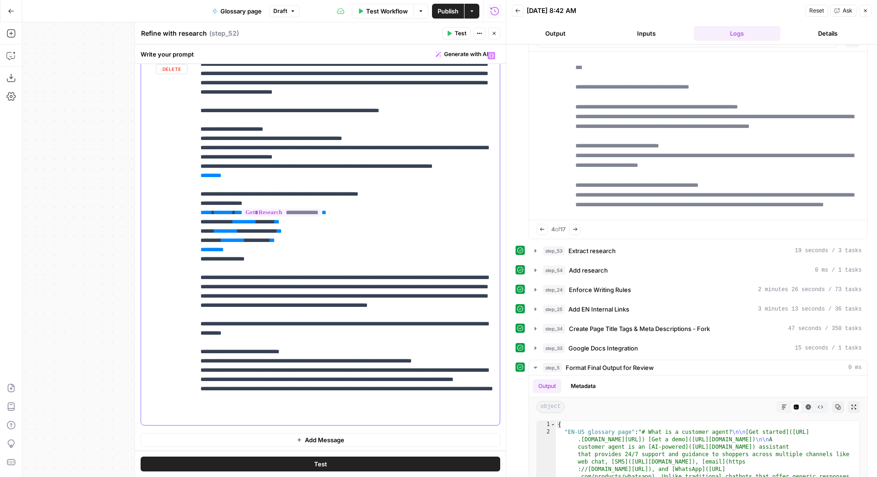
click at [285, 320] on p "**********" at bounding box center [347, 166] width 294 height 529
click at [266, 464] on button "Test" at bounding box center [320, 464] width 359 height 15
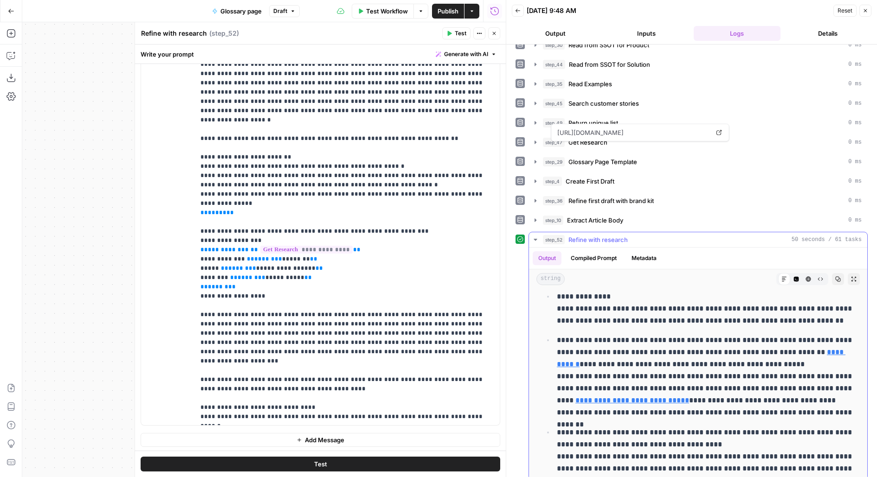
scroll to position [665, 0]
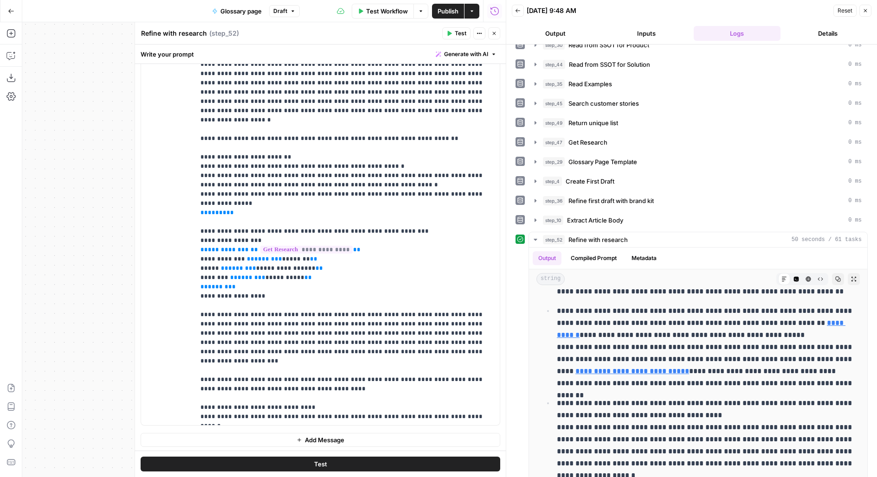
click at [457, 16] on button "Publish" at bounding box center [448, 11] width 32 height 15
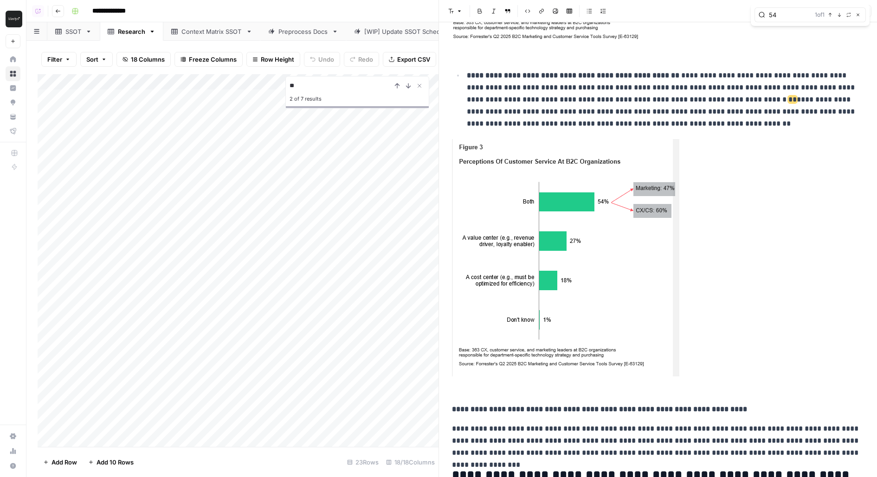
scroll to position [20, 0]
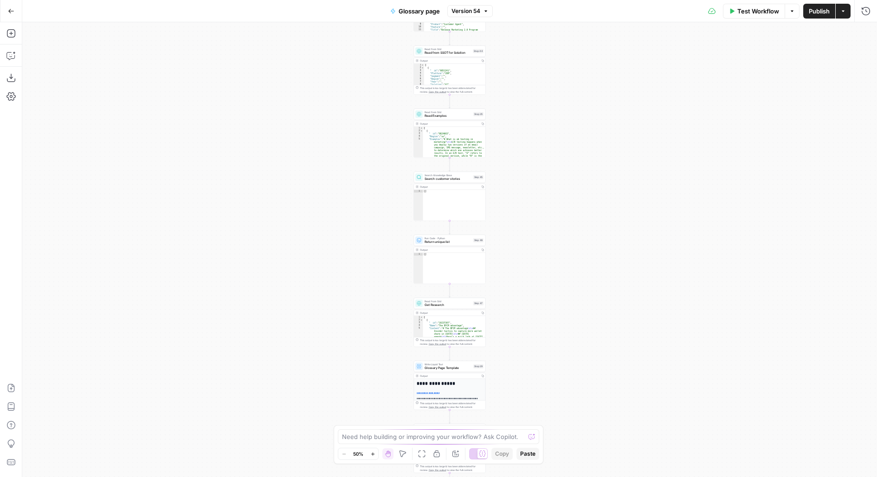
click at [468, 24] on div "Workflow Set Inputs Inputs LLM · GPT-4.1 Generate Keyword Questions Step 39 Out…" at bounding box center [449, 249] width 854 height 455
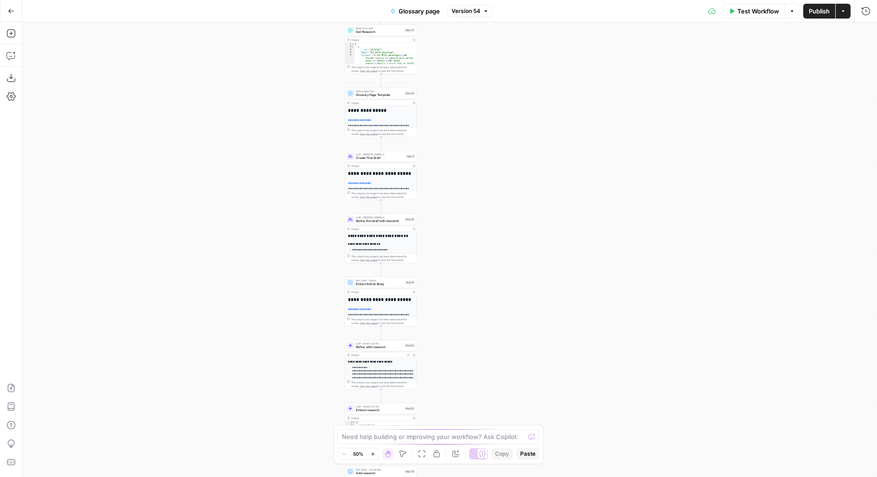
drag, startPoint x: 510, startPoint y: 402, endPoint x: 442, endPoint y: 134, distance: 275.7
click at [442, 134] on div "Workflow Set Inputs Inputs LLM · GPT-4.1 Generate Keyword Questions Step 39 Out…" at bounding box center [449, 249] width 854 height 455
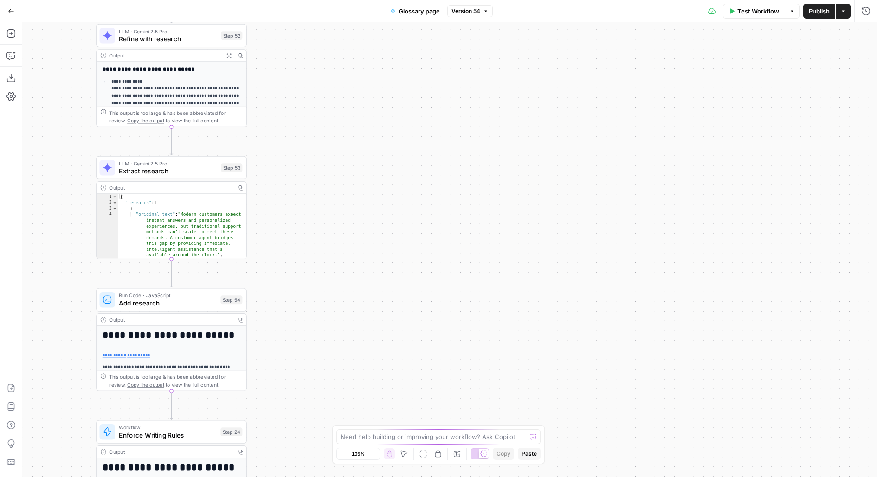
drag, startPoint x: 324, startPoint y: 307, endPoint x: 563, endPoint y: 278, distance: 241.6
click at [562, 275] on div "Workflow Set Inputs Inputs LLM · GPT-4.1 Generate Keyword Questions Step 39 Out…" at bounding box center [449, 249] width 854 height 455
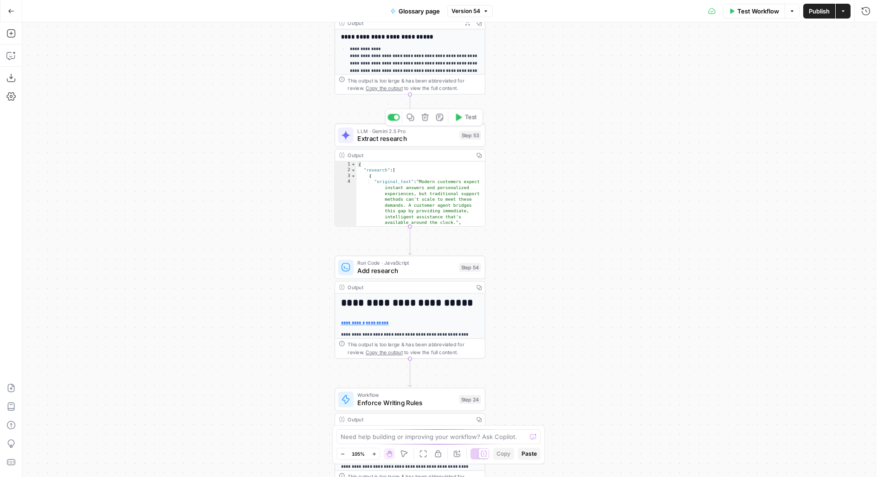
click at [370, 139] on span "Extract research" at bounding box center [406, 139] width 98 height 10
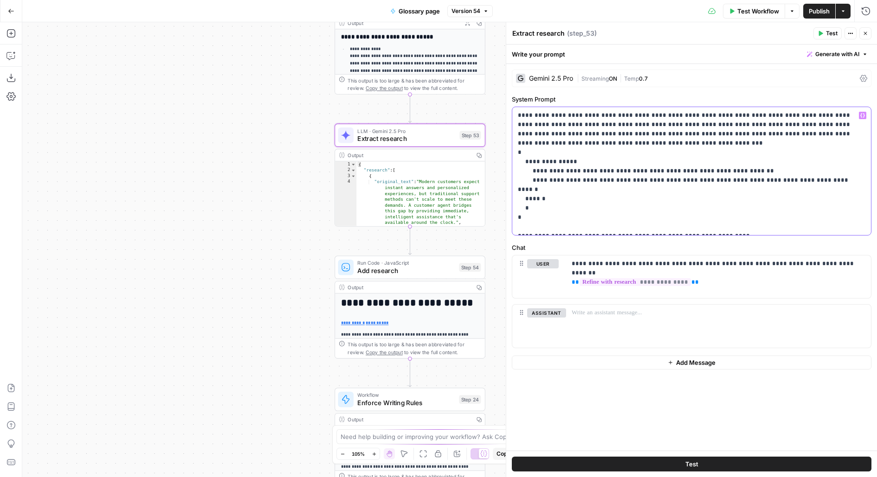
click at [567, 125] on p "**********" at bounding box center [692, 171] width 348 height 121
click at [701, 116] on p "**********" at bounding box center [692, 171] width 348 height 121
click at [835, 262] on p "**********" at bounding box center [718, 268] width 294 height 19
click at [820, 14] on span "Publish" at bounding box center [818, 10] width 21 height 9
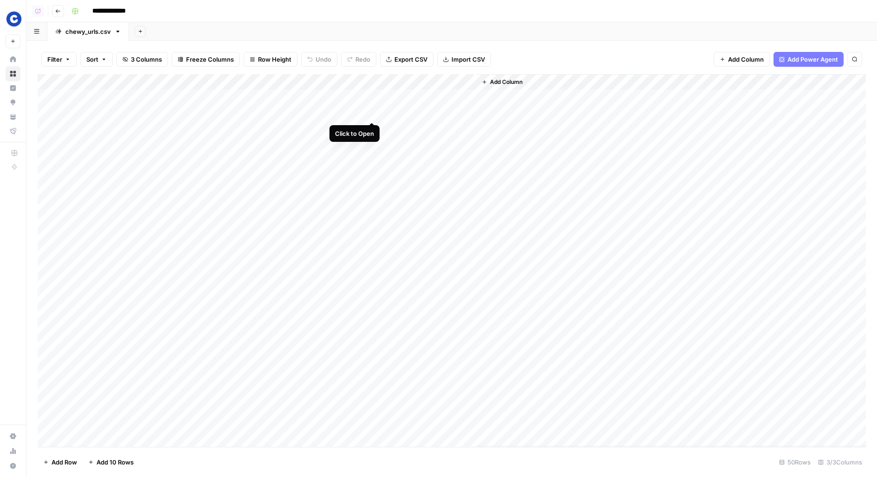
click at [372, 114] on div "Add Column" at bounding box center [452, 260] width 828 height 373
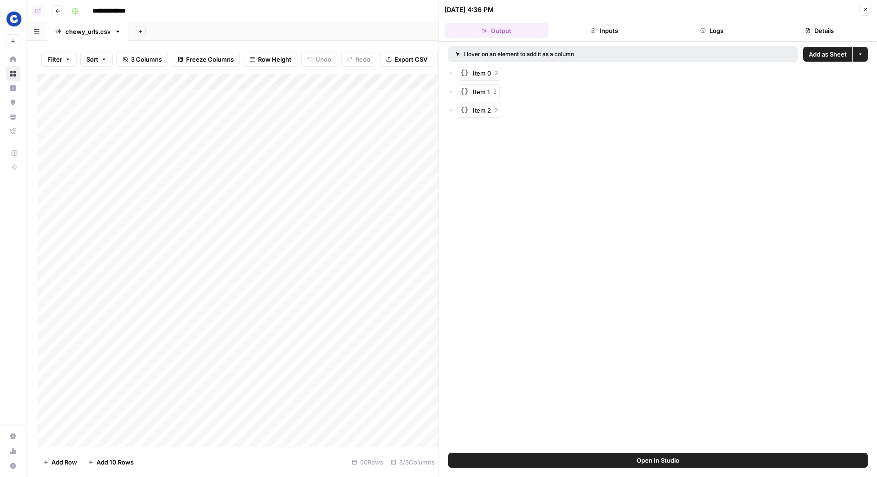
click at [695, 28] on button "Logs" at bounding box center [712, 30] width 104 height 15
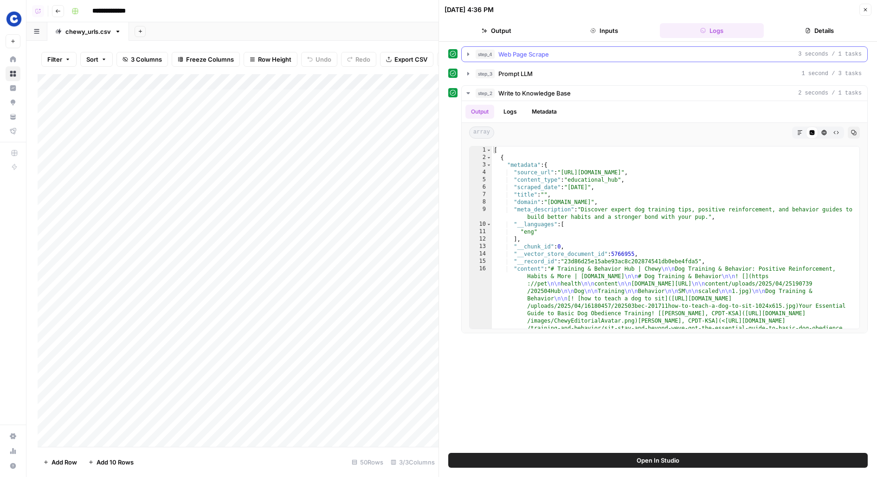
click at [527, 33] on button "Output" at bounding box center [496, 30] width 104 height 15
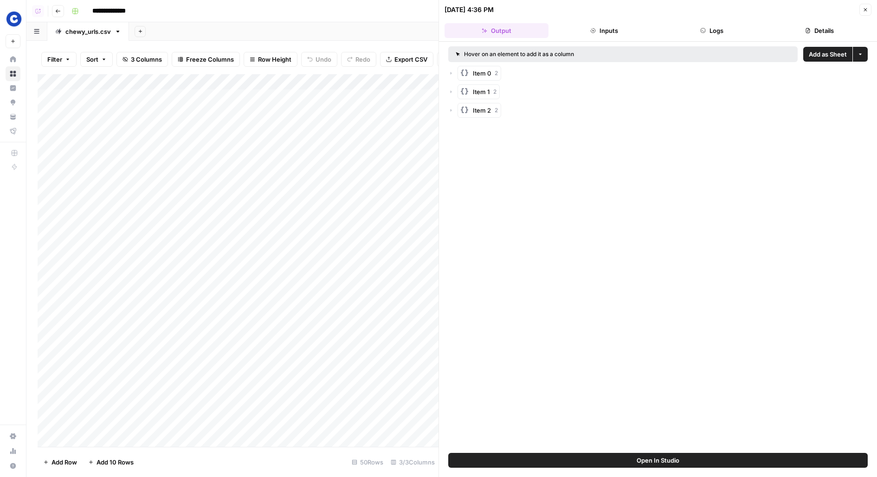
click at [448, 110] on icon "button" at bounding box center [451, 111] width 6 height 6
click at [451, 93] on icon "button" at bounding box center [451, 92] width 6 height 6
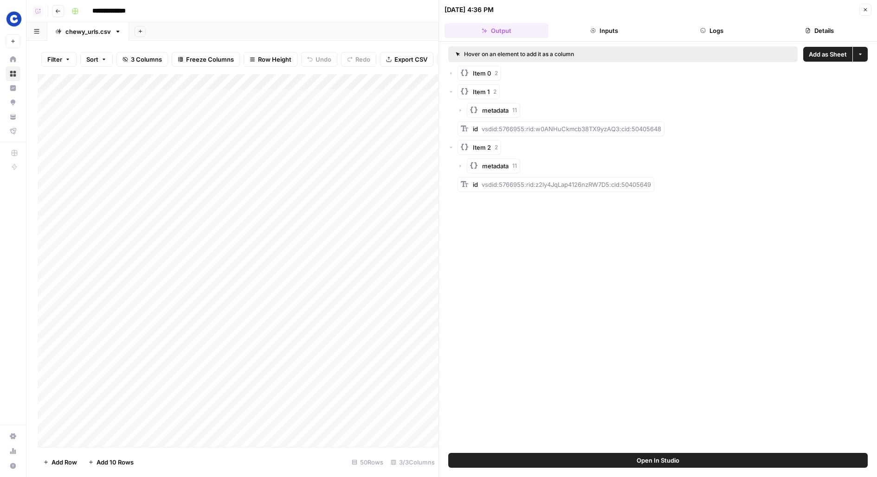
click at [450, 71] on icon "button" at bounding box center [451, 73] width 6 height 6
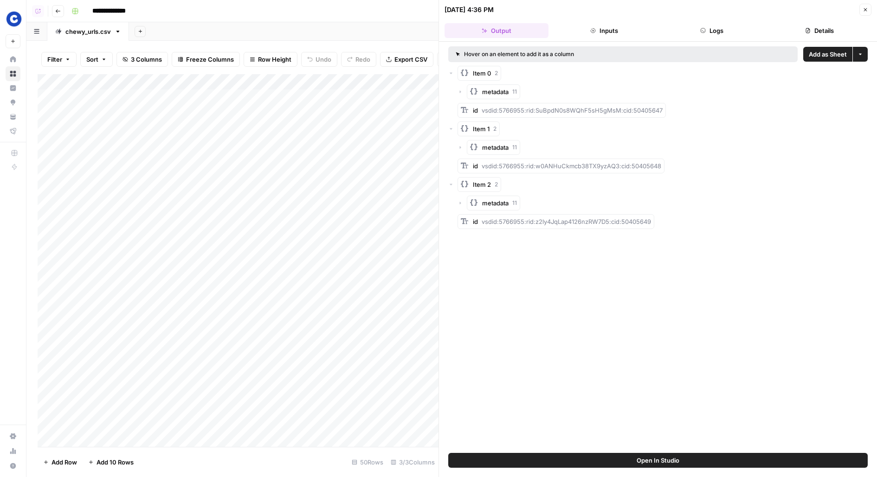
click at [687, 25] on button "Logs" at bounding box center [712, 30] width 104 height 15
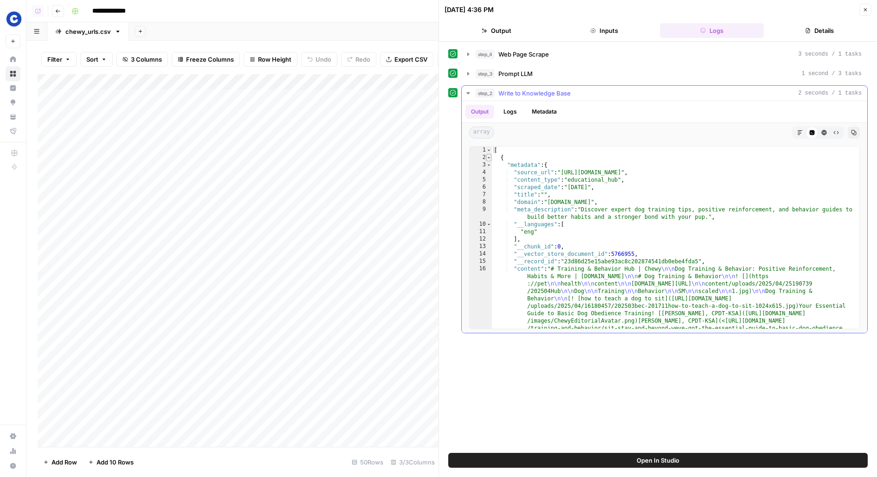
type textarea "*"
click at [487, 157] on span "Toggle code folding, rows 2 through 19" at bounding box center [488, 157] width 5 height 7
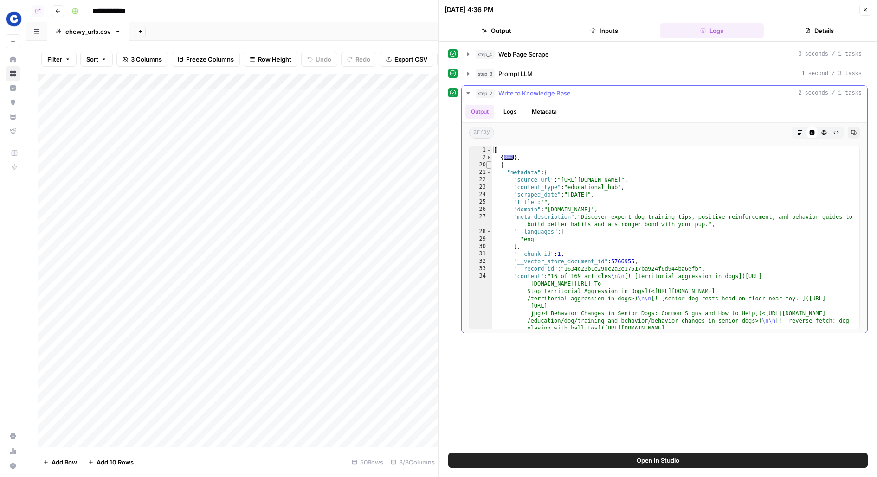
click at [488, 165] on span "Toggle code folding, rows 20 through 37" at bounding box center [488, 164] width 5 height 7
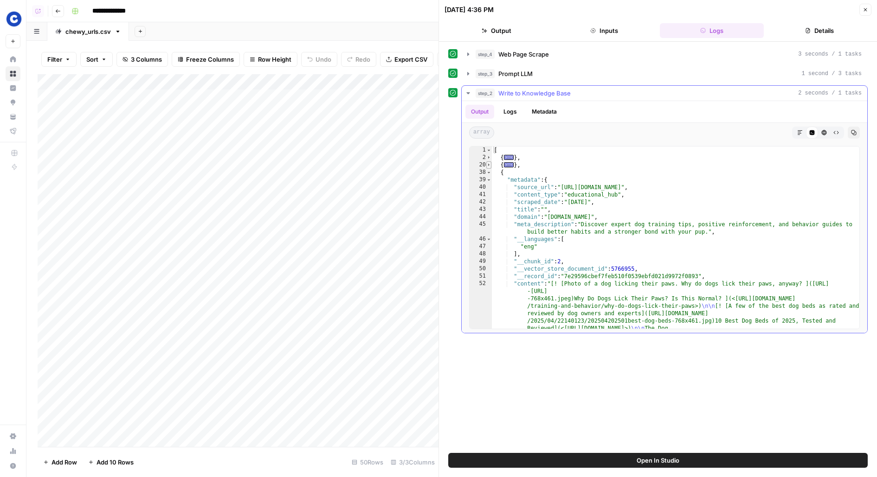
click at [487, 161] on span "Toggle code folding, rows 20 through 37" at bounding box center [488, 164] width 5 height 7
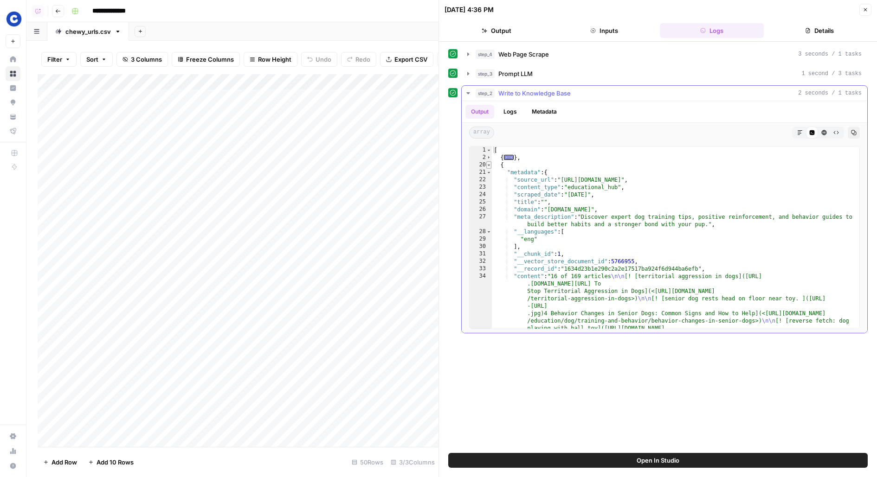
click at [488, 164] on span "Toggle code folding, rows 20 through 37" at bounding box center [488, 164] width 5 height 7
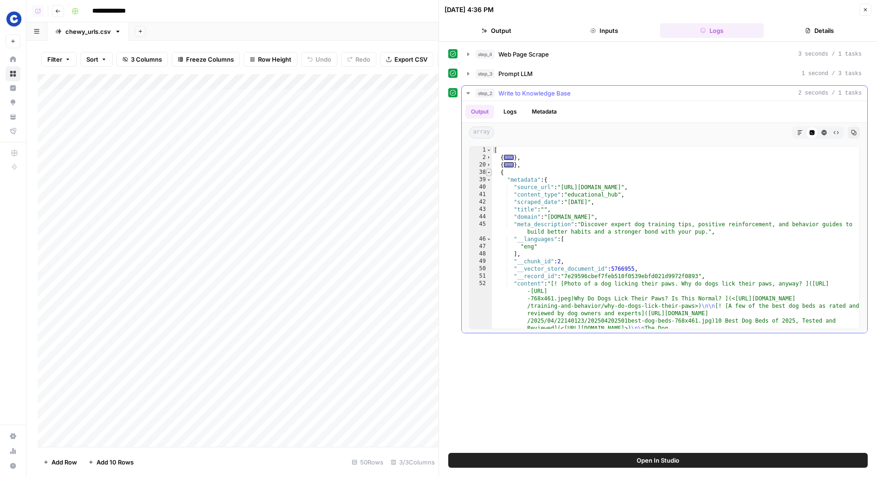
click at [489, 173] on span "Toggle code folding, rows 38 through 55" at bounding box center [488, 172] width 5 height 7
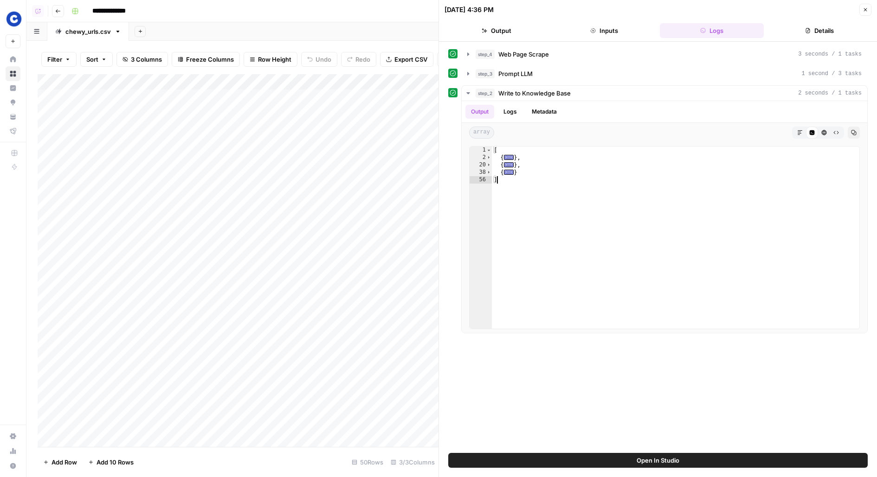
click at [477, 466] on button "Open In Studio" at bounding box center [657, 460] width 419 height 15
click at [286, 100] on div "Add Column" at bounding box center [238, 260] width 401 height 373
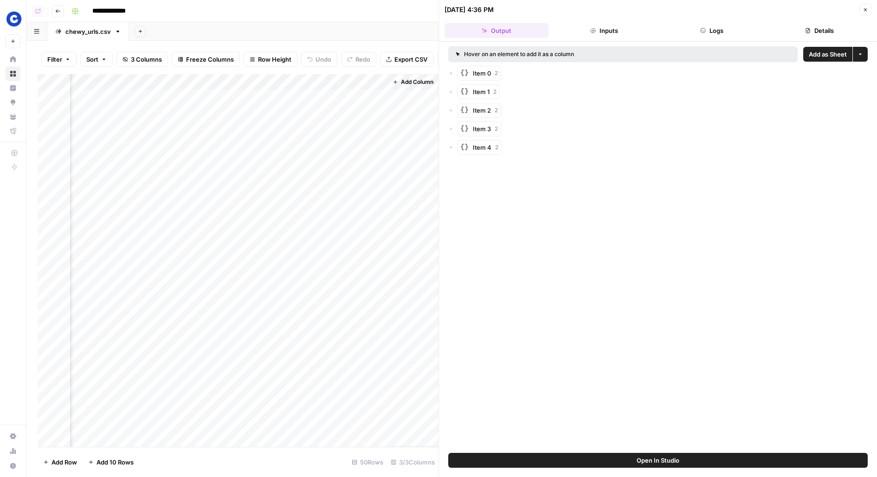
click at [742, 27] on button "Logs" at bounding box center [712, 30] width 104 height 15
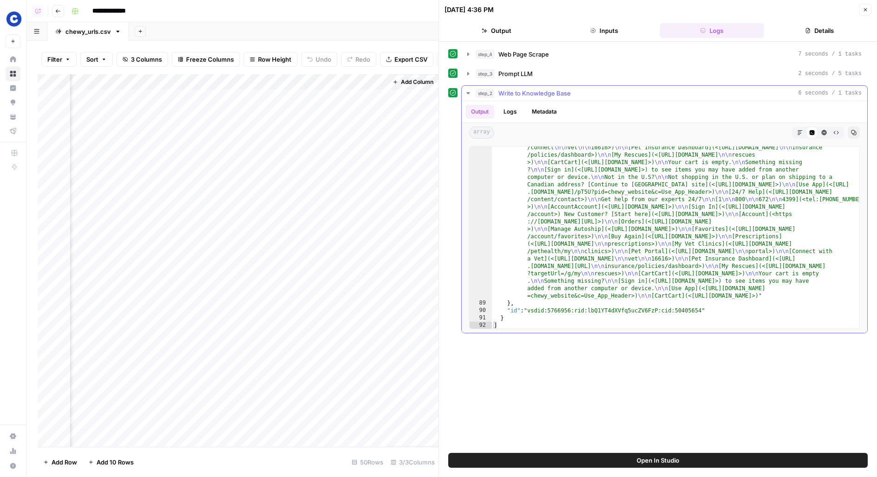
scroll to position [2296, 0]
click at [154, 117] on div "Add Column" at bounding box center [238, 260] width 401 height 373
click at [158, 147] on div "Add Column" at bounding box center [238, 260] width 401 height 373
click at [282, 143] on div "Add Column" at bounding box center [238, 260] width 401 height 373
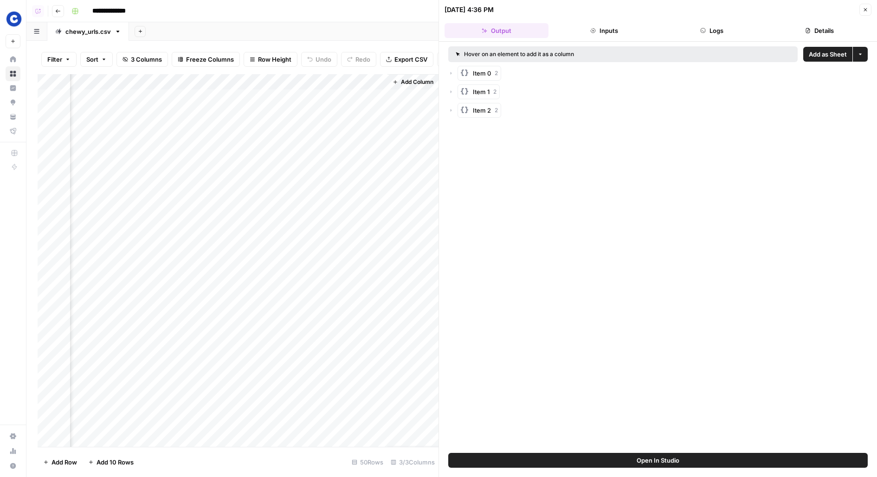
click at [699, 33] on button "Logs" at bounding box center [712, 30] width 104 height 15
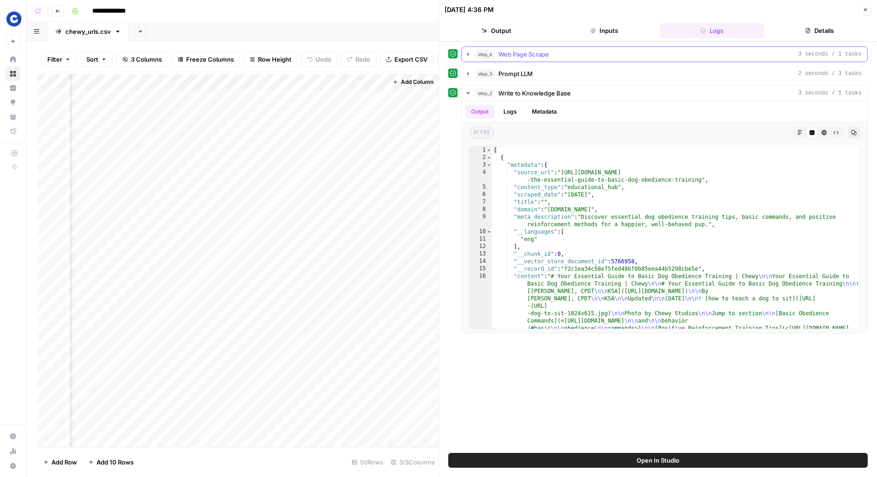
click at [484, 51] on span "step_4" at bounding box center [484, 54] width 19 height 9
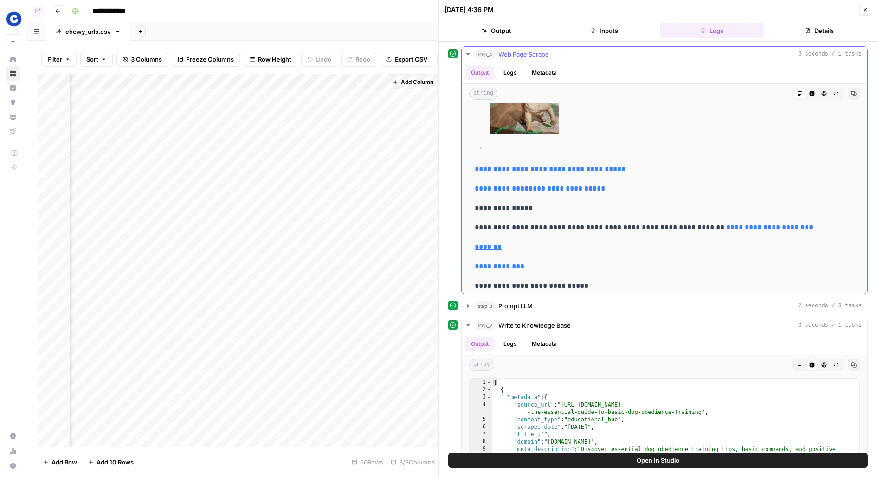
scroll to position [7028, 0]
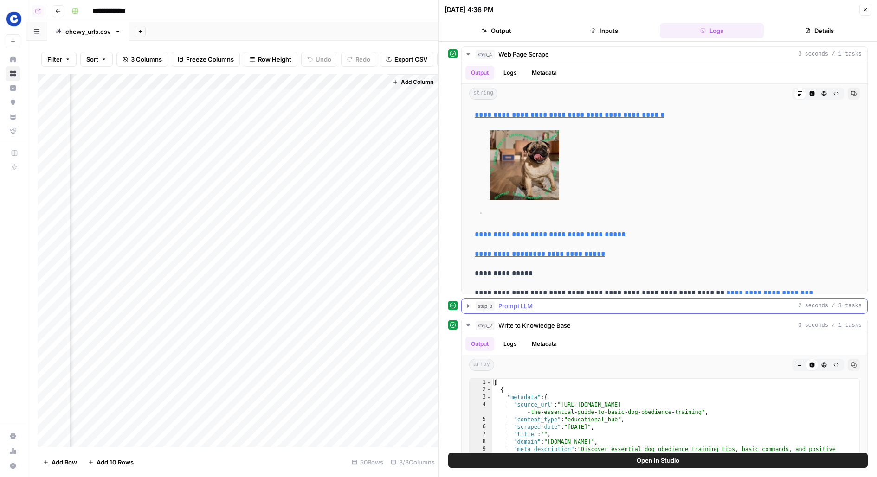
click at [631, 304] on div "step_3 Prompt LLM 2 seconds / 3 tasks" at bounding box center [668, 305] width 386 height 9
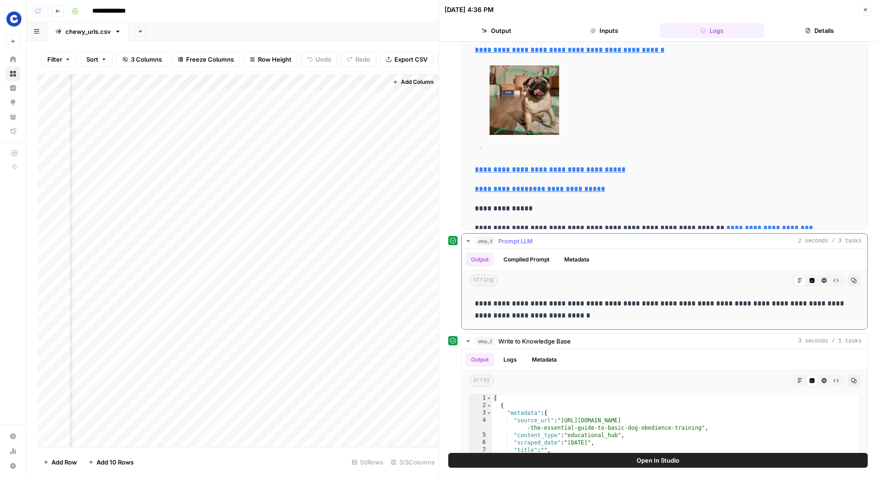
scroll to position [29, 0]
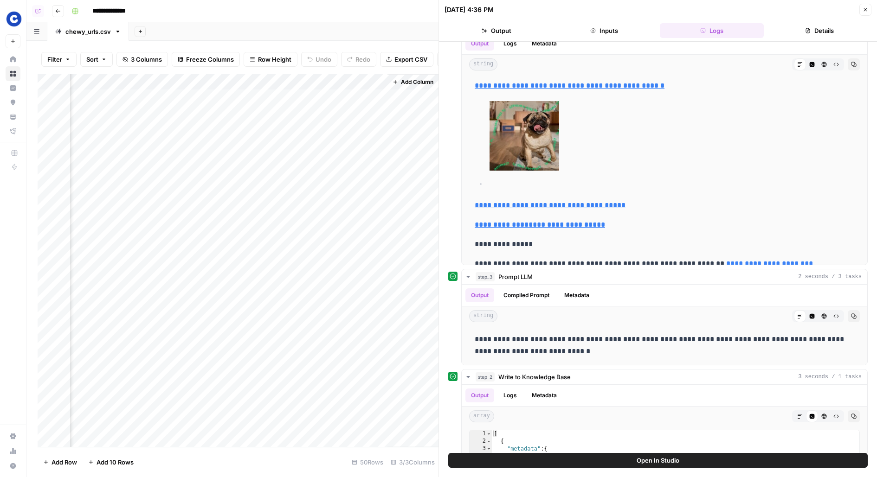
click at [522, 462] on button "Open In Studio" at bounding box center [657, 460] width 419 height 15
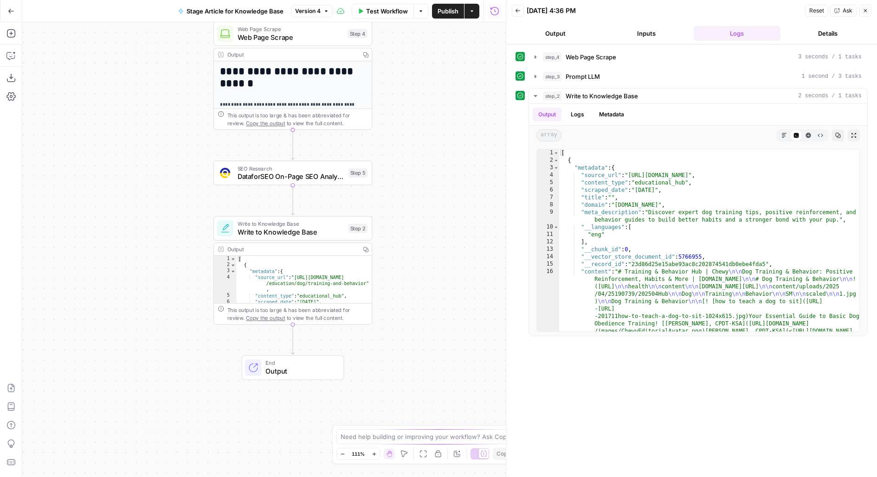
drag, startPoint x: 426, startPoint y: 275, endPoint x: 465, endPoint y: 202, distance: 83.2
click at [465, 202] on div "**********" at bounding box center [263, 249] width 483 height 455
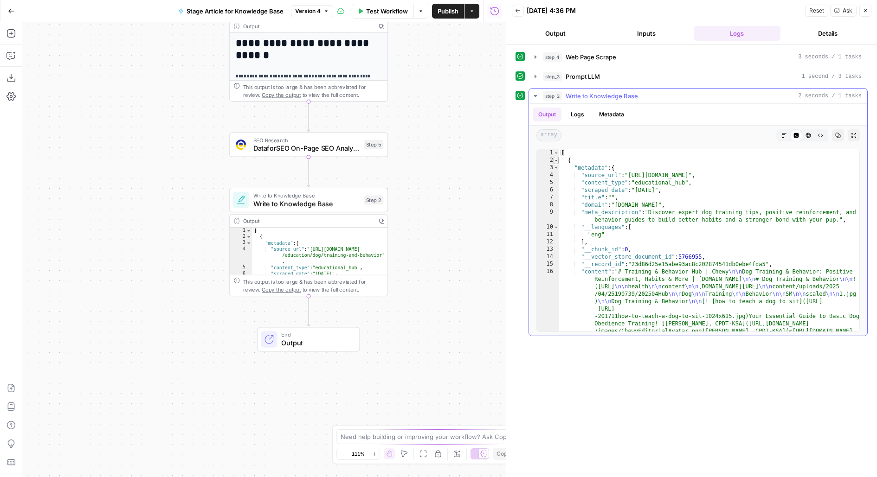
type textarea "*"
click at [555, 160] on span "Toggle code folding, rows 2 through 19" at bounding box center [555, 160] width 5 height 7
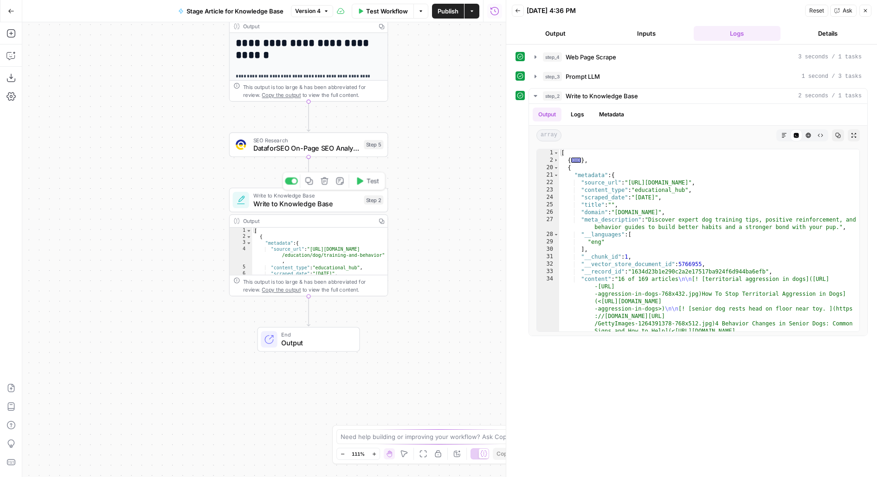
click at [355, 206] on span "Write to Knowledge Base" at bounding box center [306, 203] width 107 height 10
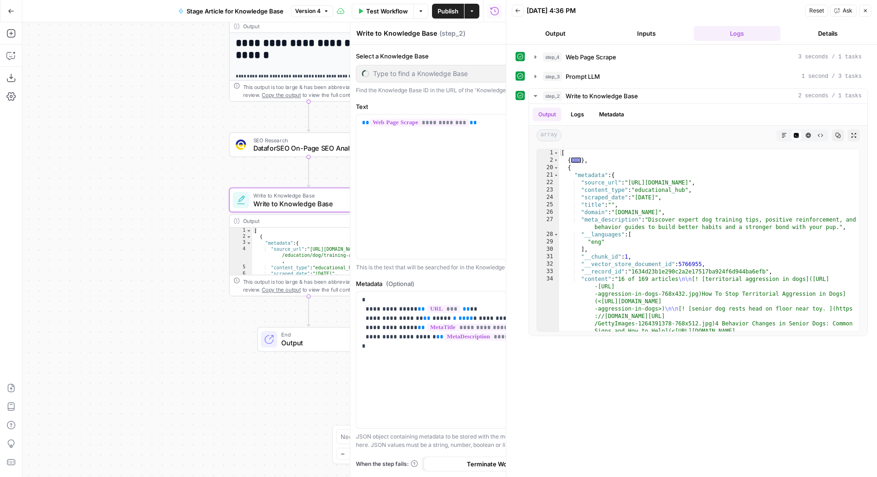
type input "Sites for Linking"
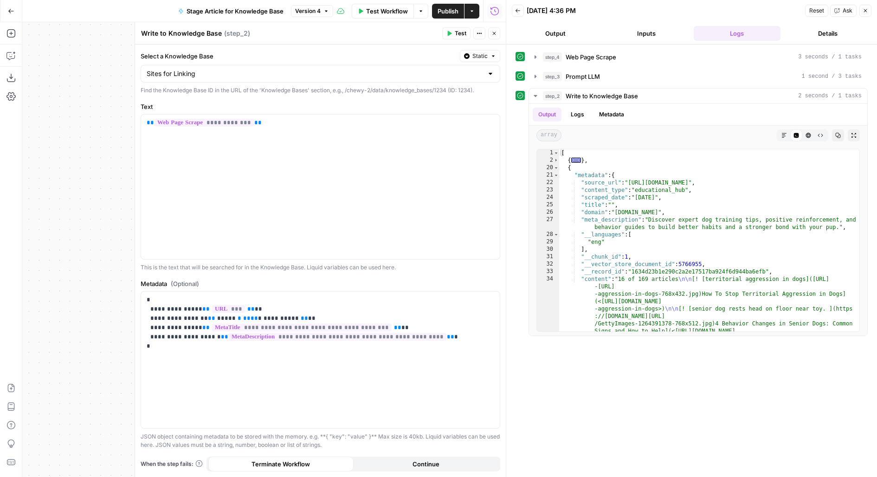
click at [486, 35] on div "Test Actions Close" at bounding box center [471, 33] width 58 height 12
click at [496, 32] on icon "button" at bounding box center [494, 34] width 6 height 6
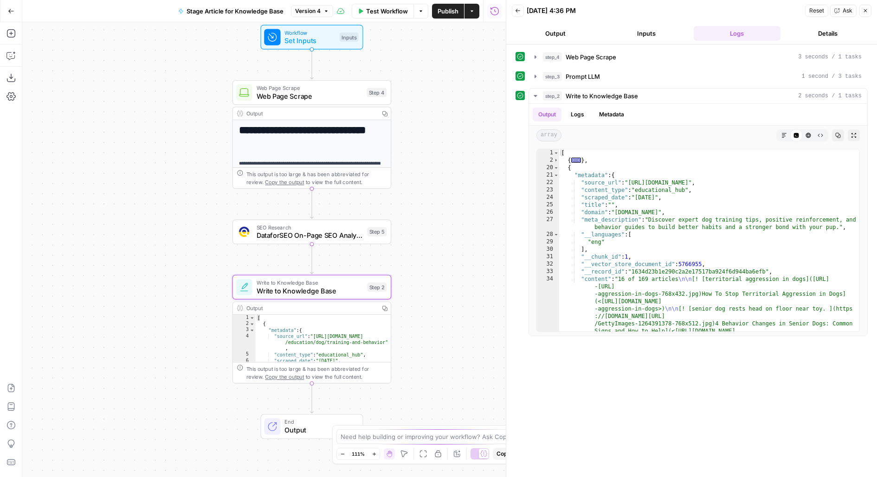
drag, startPoint x: 462, startPoint y: 155, endPoint x: 465, endPoint y: 225, distance: 70.1
click at [465, 225] on div "**********" at bounding box center [263, 249] width 483 height 455
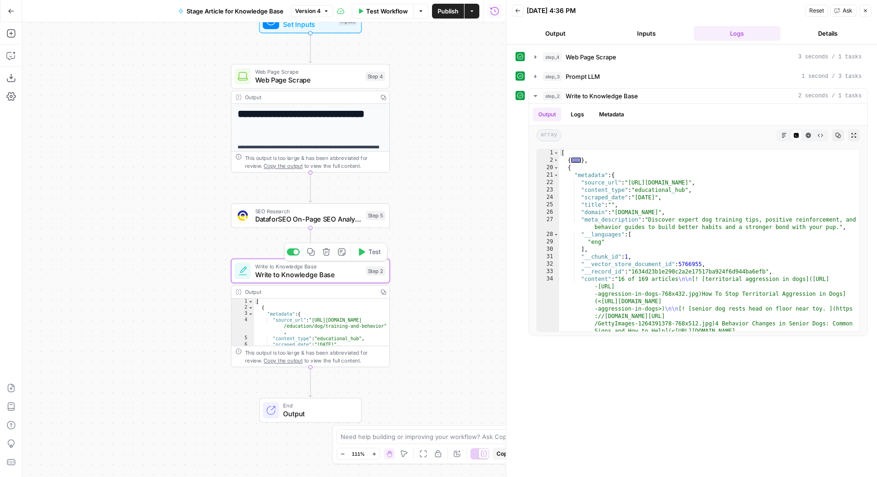
drag, startPoint x: 442, startPoint y: 176, endPoint x: 442, endPoint y: 230, distance: 53.3
click at [442, 230] on div "**********" at bounding box center [263, 249] width 483 height 455
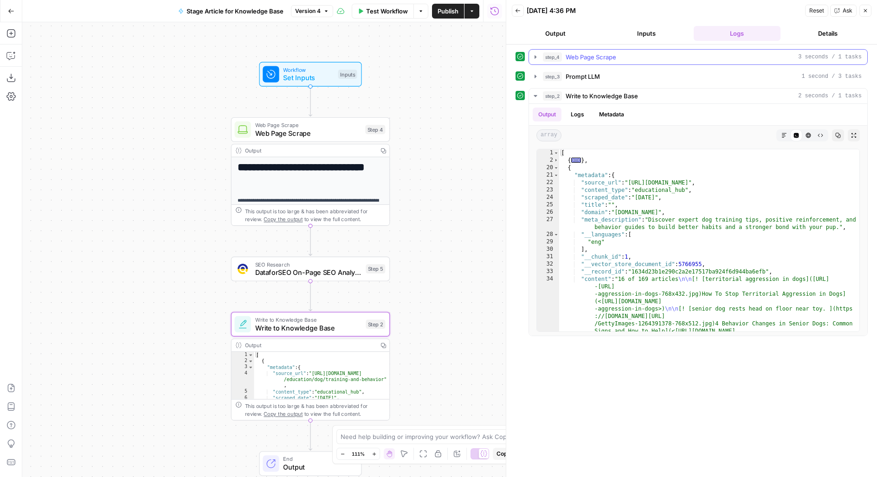
click at [640, 55] on div "step_4 Web Page Scrape 3 seconds / 1 tasks" at bounding box center [702, 56] width 319 height 9
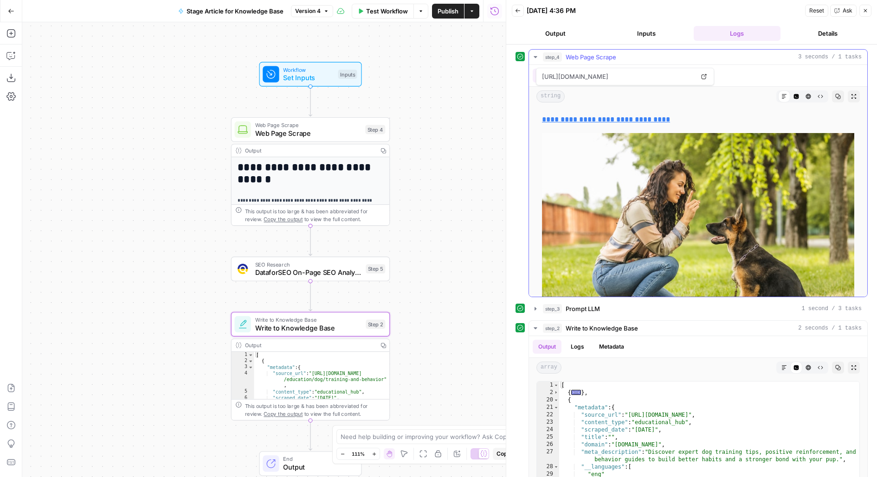
scroll to position [3815, 0]
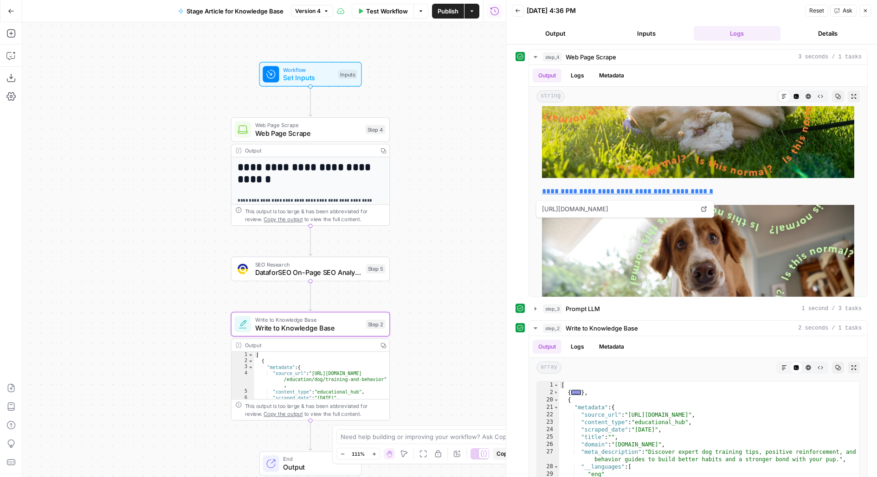
click at [634, 24] on header "Back [DATE] 4:36 PM Reset Ask Close Output Inputs Logs Details" at bounding box center [691, 22] width 371 height 45
click at [635, 26] on button "Inputs" at bounding box center [645, 33] width 87 height 15
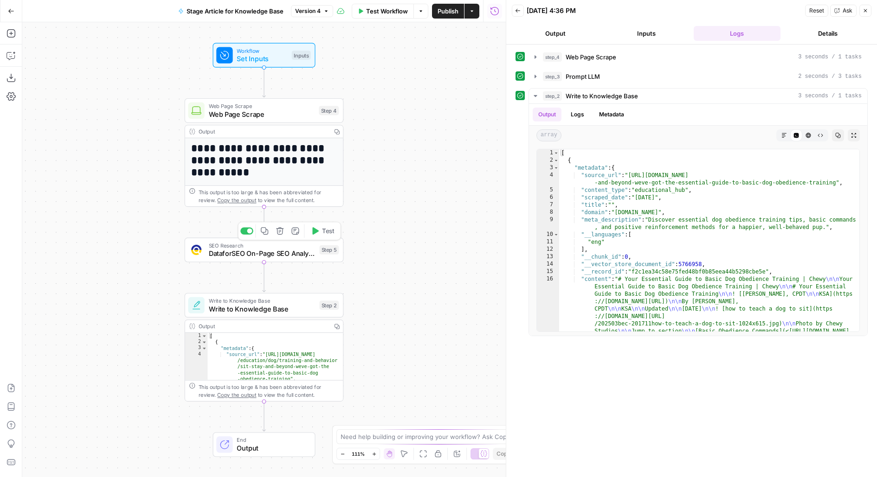
click at [319, 237] on button "Test" at bounding box center [323, 230] width 32 height 13
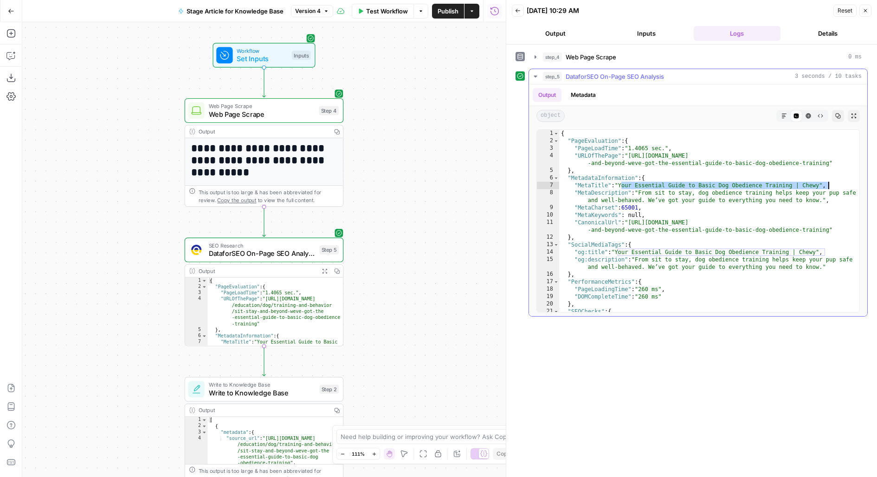
drag, startPoint x: 620, startPoint y: 183, endPoint x: 833, endPoint y: 184, distance: 213.3
click at [834, 184] on div "{ "PageEvaluation" : { "PageLoadTime" : "1.4065 sec." , "URLOfThePage" : "[URL]…" at bounding box center [709, 229] width 301 height 198
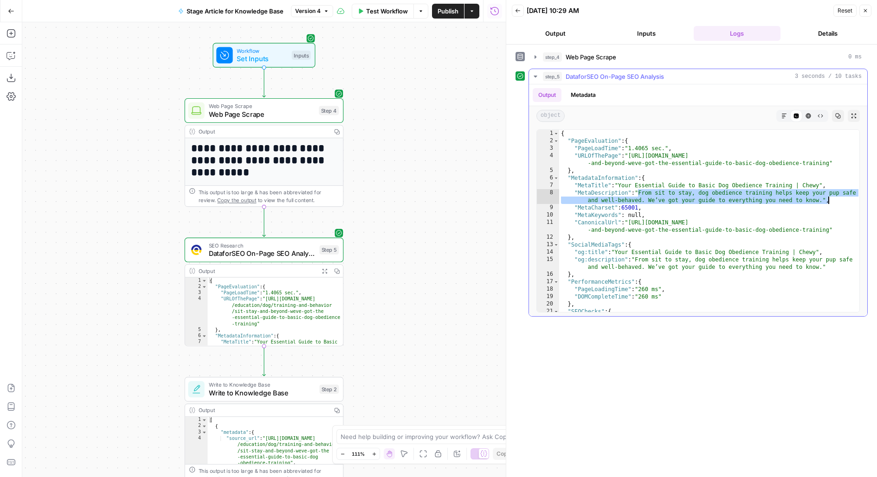
drag, startPoint x: 639, startPoint y: 192, endPoint x: 832, endPoint y: 193, distance: 193.4
click at [832, 195] on div "{ "PageEvaluation" : { "PageLoadTime" : "1.4065 sec." , "URLOfThePage" : "[URL]…" at bounding box center [709, 229] width 301 height 198
type textarea "**********"
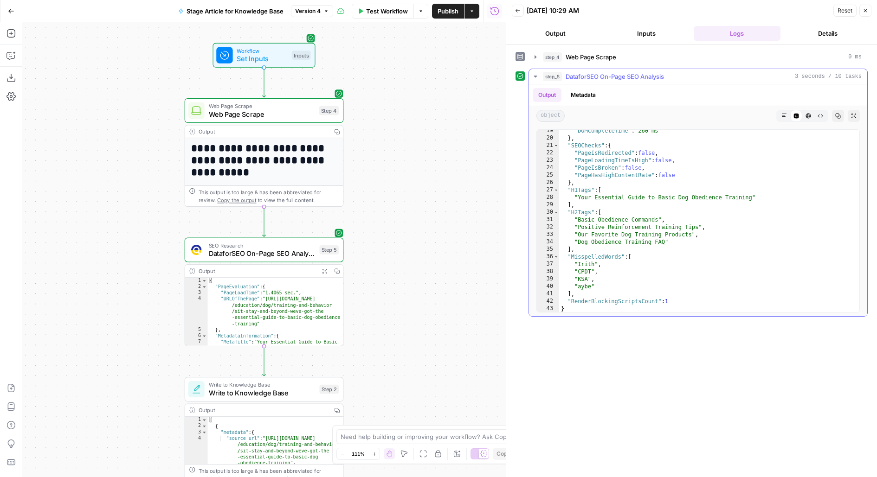
scroll to position [166, 0]
drag, startPoint x: 402, startPoint y: 320, endPoint x: 405, endPoint y: 277, distance: 43.3
click at [404, 277] on div "**********" at bounding box center [263, 249] width 483 height 455
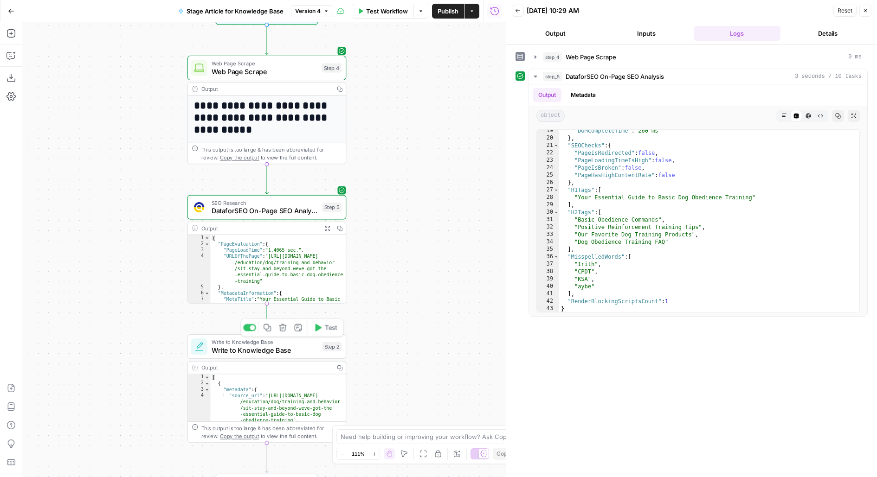
click at [300, 358] on div "Write to Knowledge Base Write to Knowledge Base Step 2 Copy step Delete step Ad…" at bounding box center [266, 346] width 159 height 25
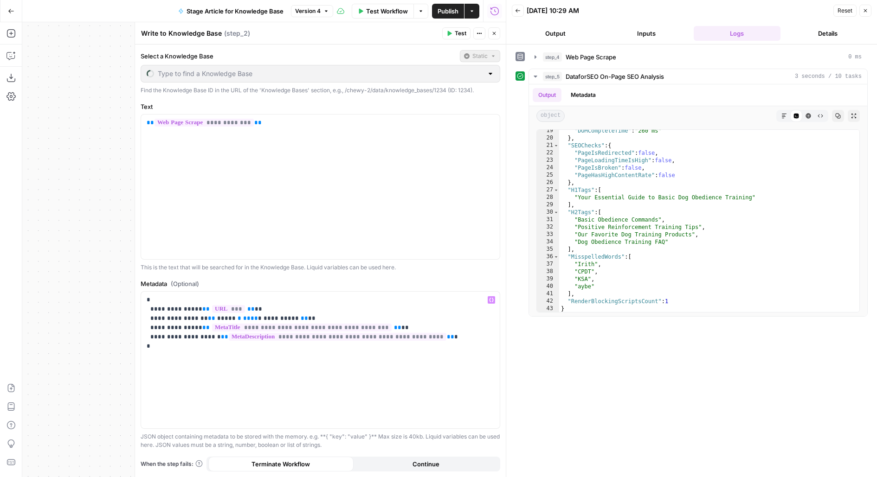
type input "Sites for Linking"
click at [264, 138] on div "**********" at bounding box center [320, 187] width 359 height 145
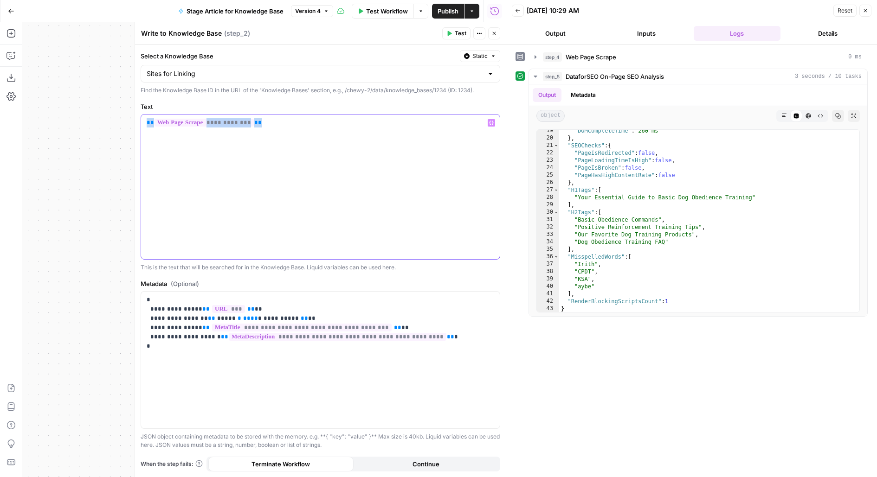
click at [264, 138] on div "**********" at bounding box center [320, 187] width 359 height 145
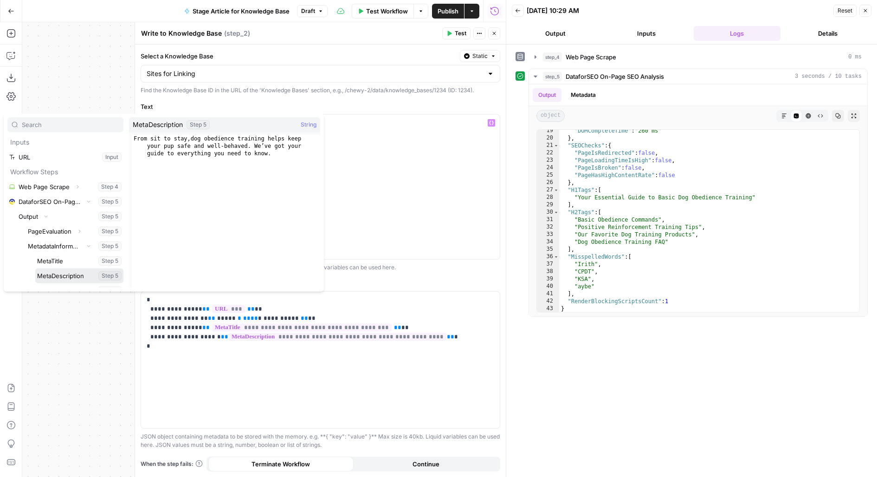
click at [35, 269] on button "Select variable MetaDescription" at bounding box center [79, 276] width 88 height 15
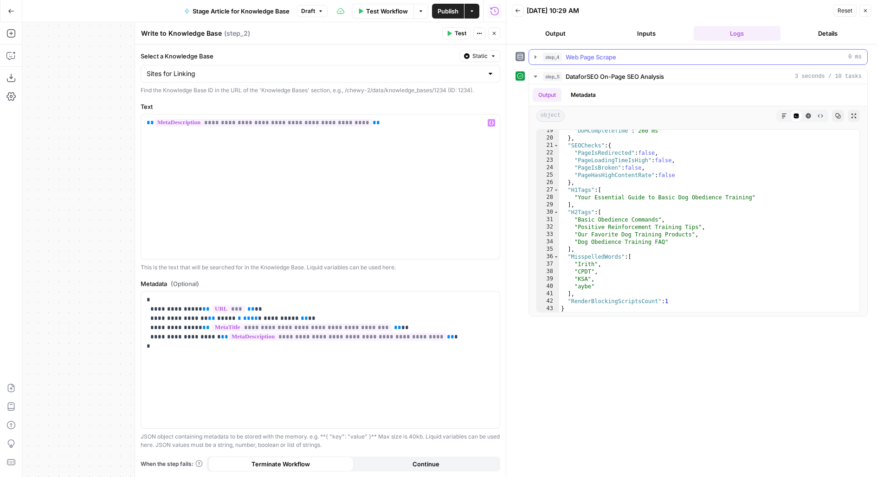
click at [629, 56] on div "step_4 Web Page Scrape 0 ms" at bounding box center [702, 56] width 319 height 9
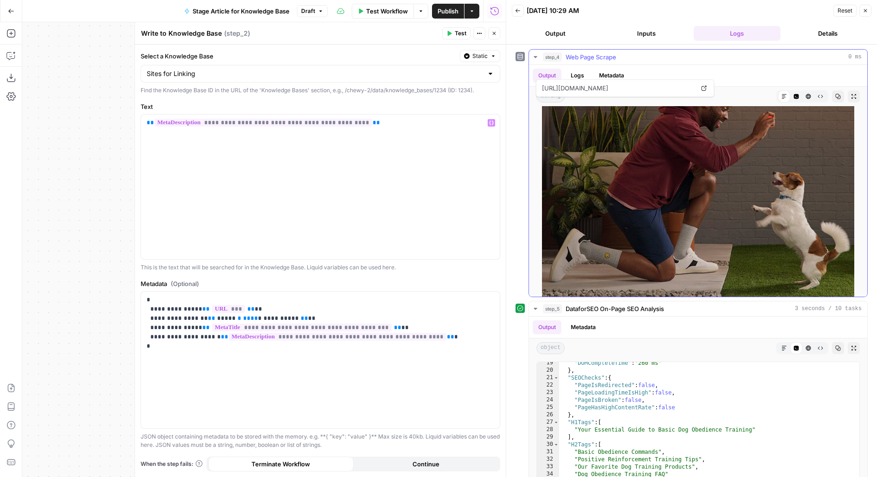
scroll to position [2277, 0]
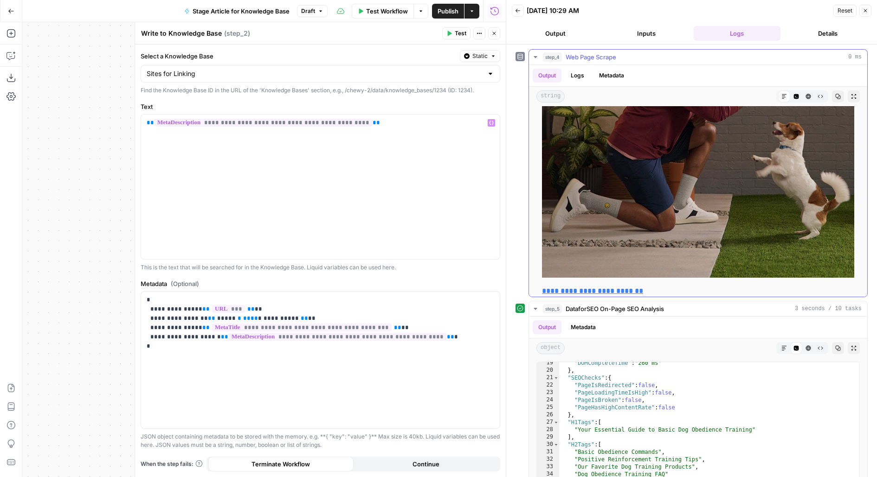
click at [792, 102] on div "string Markdown Code Editor HTML Viewer Raw Output Copy Expand Output" at bounding box center [698, 96] width 338 height 19
click at [796, 94] on icon "button" at bounding box center [796, 96] width 5 height 5
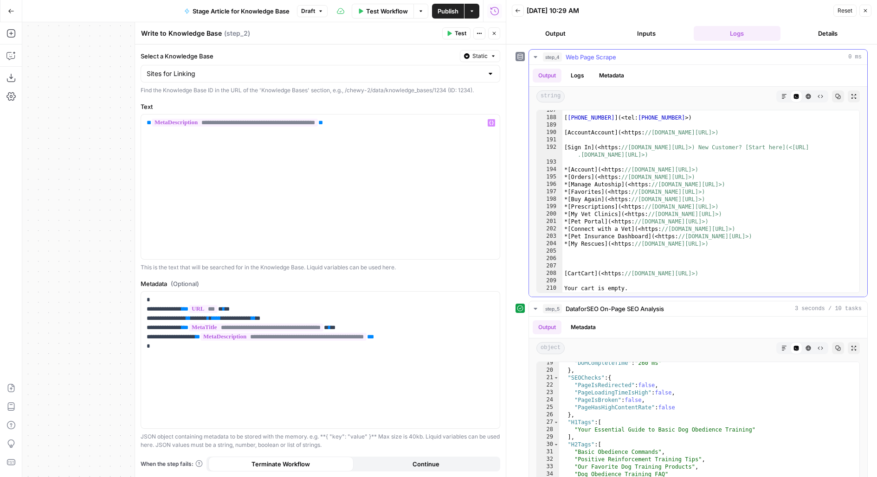
scroll to position [2398, 0]
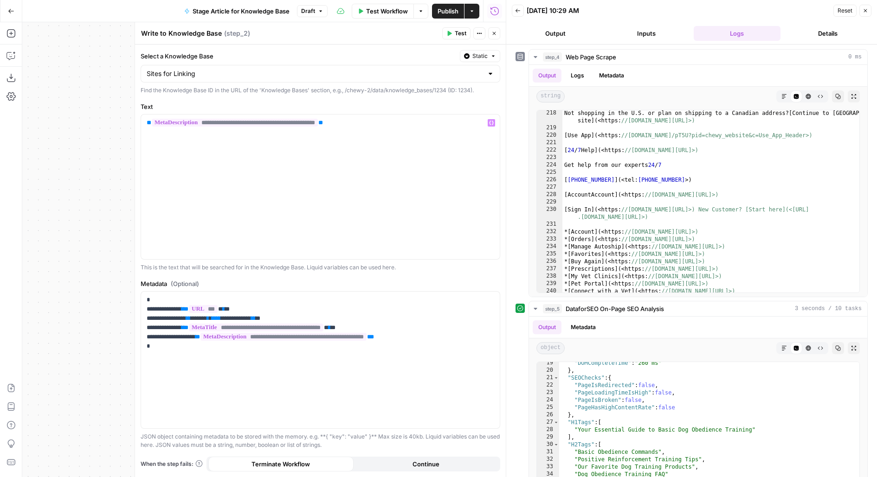
click at [498, 38] on button "Close" at bounding box center [494, 33] width 12 height 12
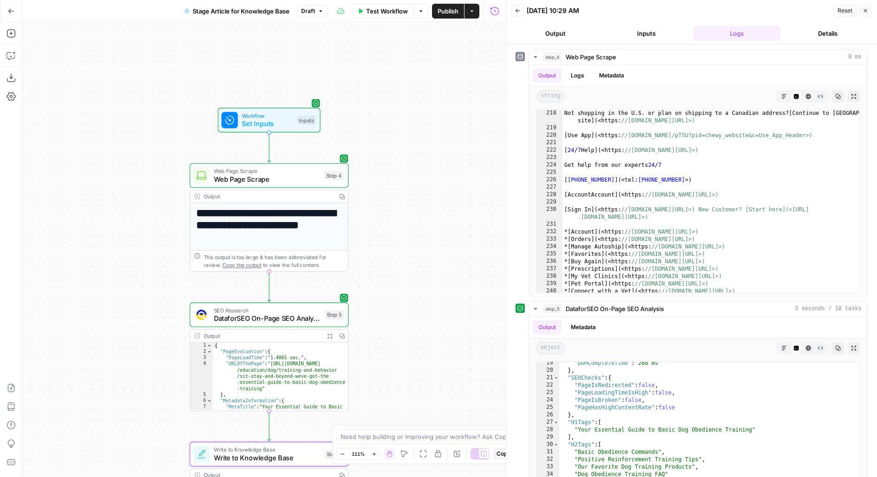
drag, startPoint x: 395, startPoint y: 208, endPoint x: 397, endPoint y: 317, distance: 109.0
click at [397, 317] on div "**********" at bounding box center [263, 249] width 483 height 455
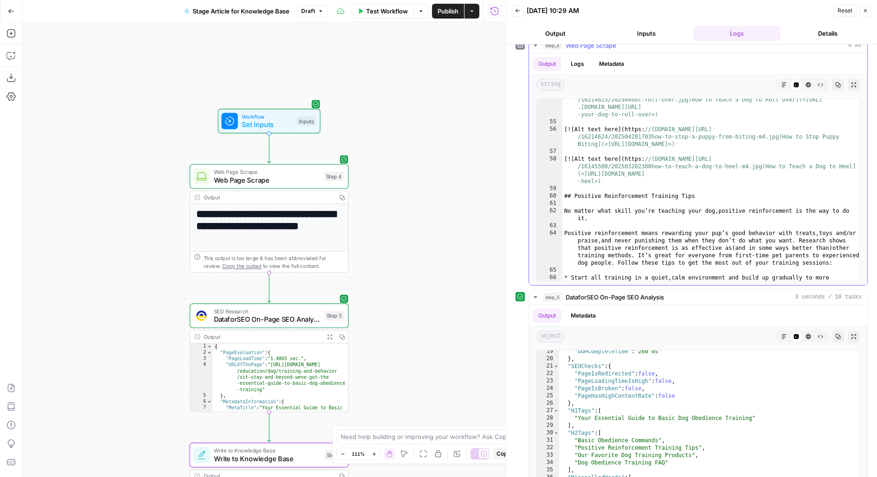
scroll to position [795, 0]
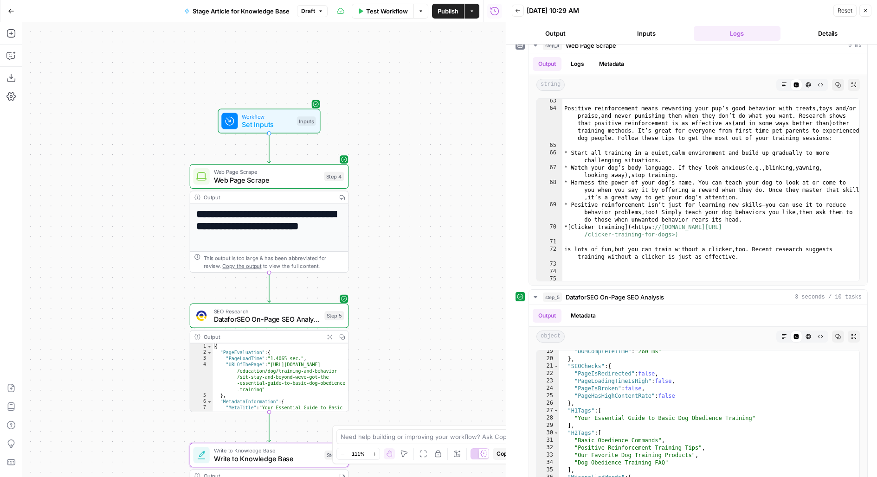
drag, startPoint x: 435, startPoint y: 346, endPoint x: 455, endPoint y: 184, distance: 163.5
click at [451, 192] on div "**********" at bounding box center [263, 249] width 483 height 455
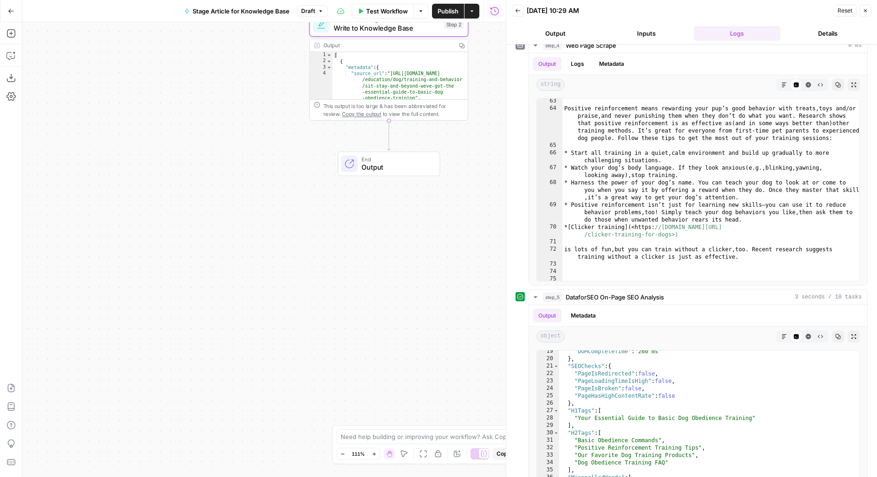
drag, startPoint x: 369, startPoint y: 392, endPoint x: 469, endPoint y: 110, distance: 299.2
click at [470, 110] on div "**********" at bounding box center [263, 249] width 483 height 455
click at [450, 10] on span "Publish" at bounding box center [447, 10] width 21 height 9
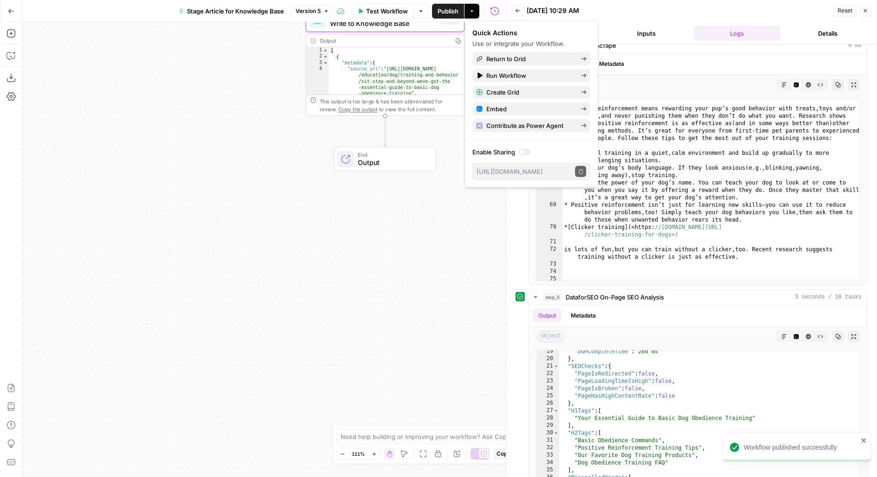
click at [15, 18] on button "Go Back" at bounding box center [11, 11] width 17 height 17
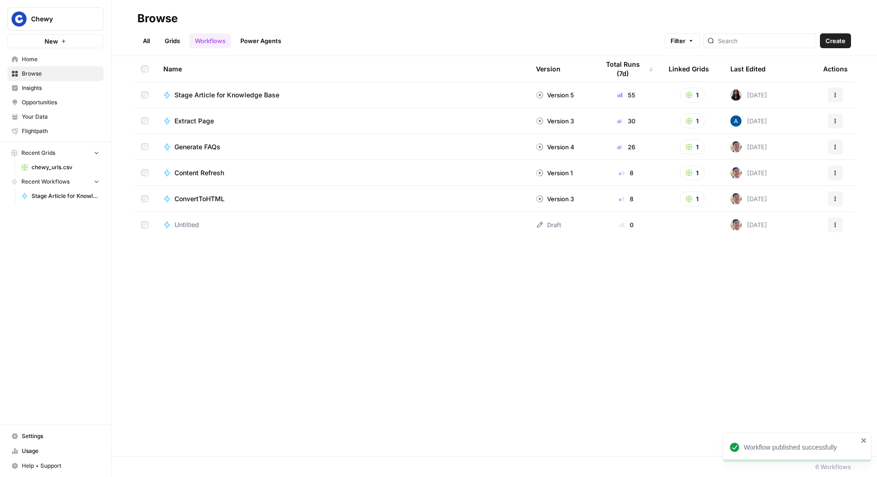
click at [175, 43] on link "Grids" at bounding box center [172, 40] width 26 height 15
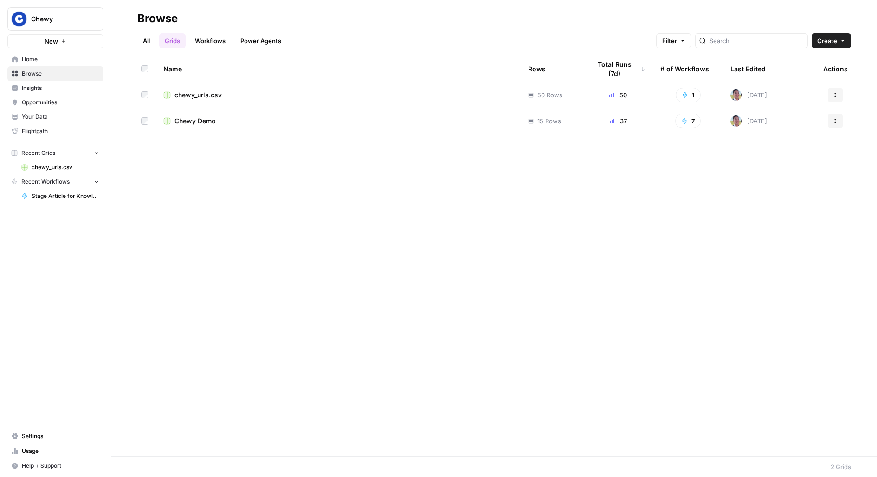
click at [199, 101] on td "chewy_urls.csv" at bounding box center [338, 95] width 365 height 26
click at [192, 130] on td "Chewy Demo" at bounding box center [338, 121] width 365 height 26
click at [190, 124] on span "Chewy Demo" at bounding box center [194, 120] width 41 height 9
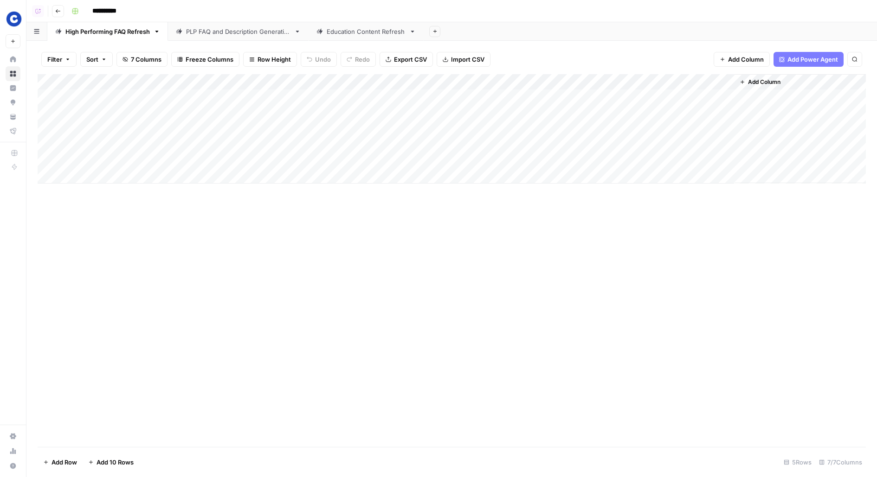
click at [359, 36] on div "Education Content Refresh" at bounding box center [366, 31] width 79 height 9
click at [261, 30] on div "PLP FAQ and Description Generation" at bounding box center [238, 31] width 104 height 9
click at [96, 36] on link "High Performing FAQ Refresh" at bounding box center [107, 31] width 121 height 19
click at [209, 38] on link "PLP FAQ and Description Generation" at bounding box center [238, 31] width 141 height 19
click at [359, 33] on div "Education Content Refresh" at bounding box center [366, 31] width 79 height 9
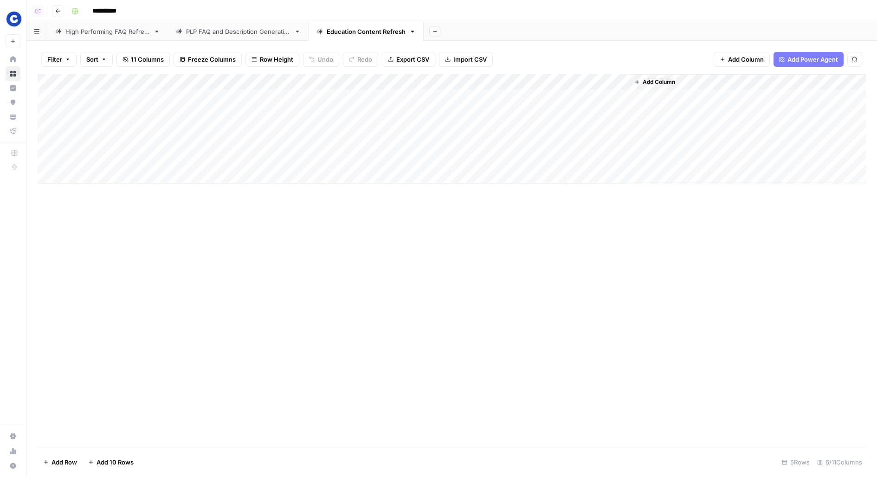
click at [229, 55] on span "Freeze Columns" at bounding box center [212, 59] width 48 height 9
click at [226, 34] on div "PLP FAQ and Description Generation" at bounding box center [238, 31] width 104 height 9
click at [86, 39] on link "High Performing FAQ Refresh" at bounding box center [107, 31] width 121 height 19
click at [726, 145] on div "Add Column" at bounding box center [452, 128] width 828 height 109
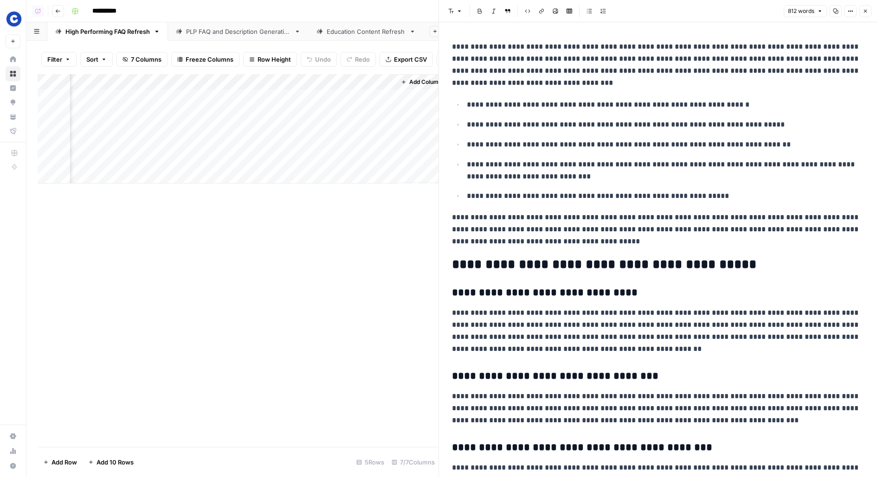
scroll to position [0, 343]
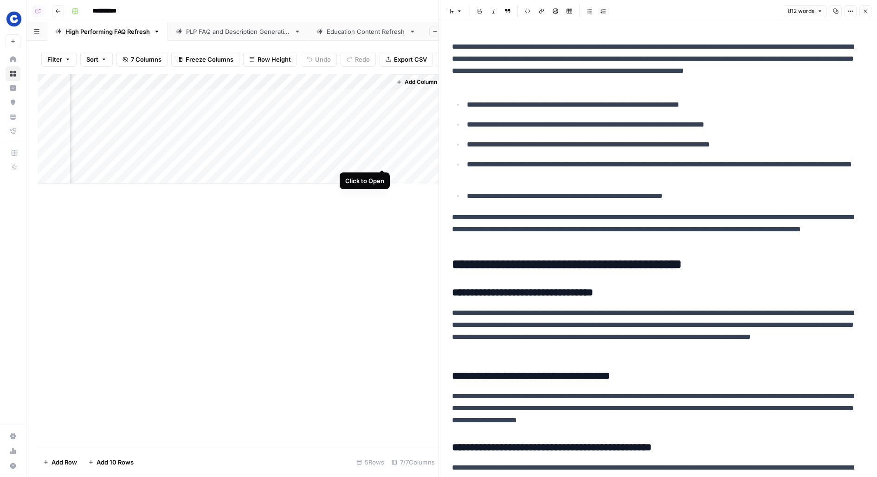
click at [381, 159] on div "Add Column" at bounding box center [238, 128] width 401 height 109
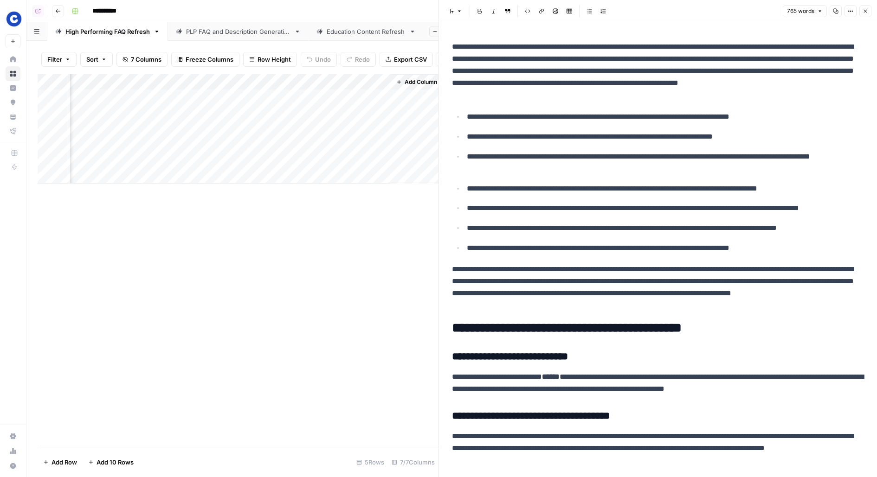
click at [269, 36] on link "PLP FAQ and Description Generation" at bounding box center [238, 31] width 141 height 19
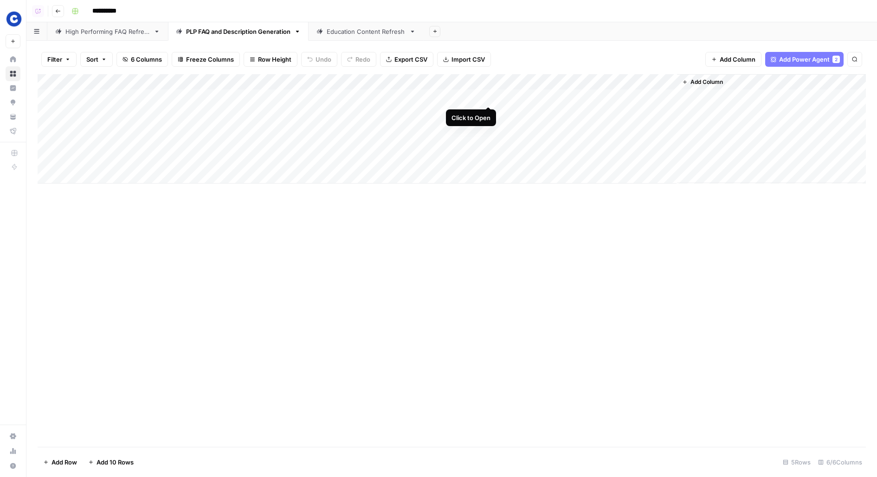
click at [491, 94] on div "Add Column" at bounding box center [452, 128] width 828 height 109
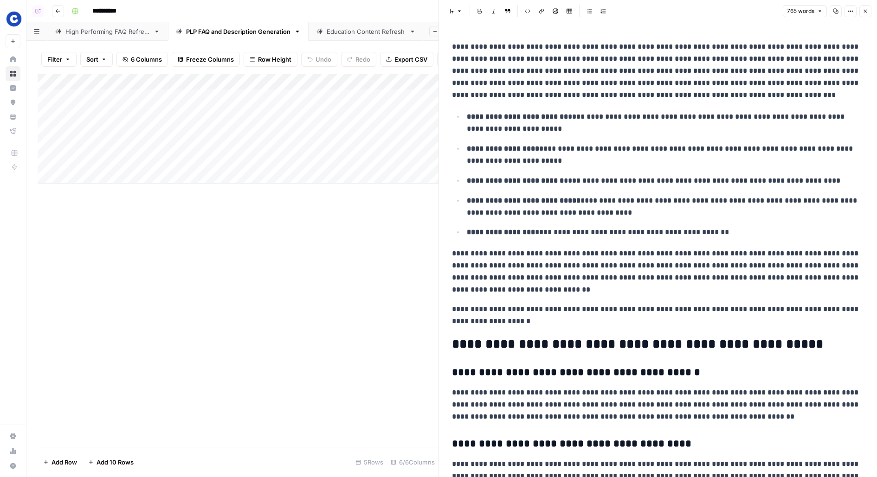
click at [116, 25] on link "High Performing FAQ Refresh" at bounding box center [107, 31] width 121 height 19
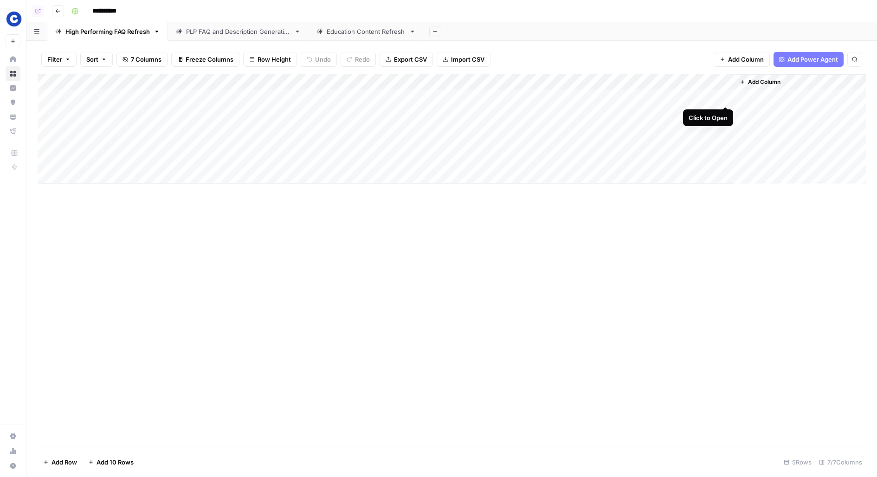
click at [727, 98] on div "Add Column" at bounding box center [452, 128] width 828 height 109
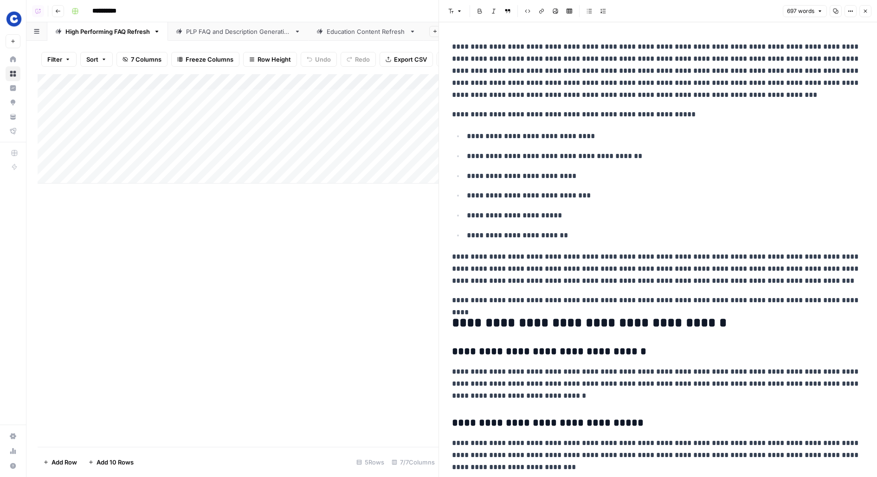
click at [248, 33] on div "PLP FAQ and Description Generation" at bounding box center [238, 31] width 104 height 9
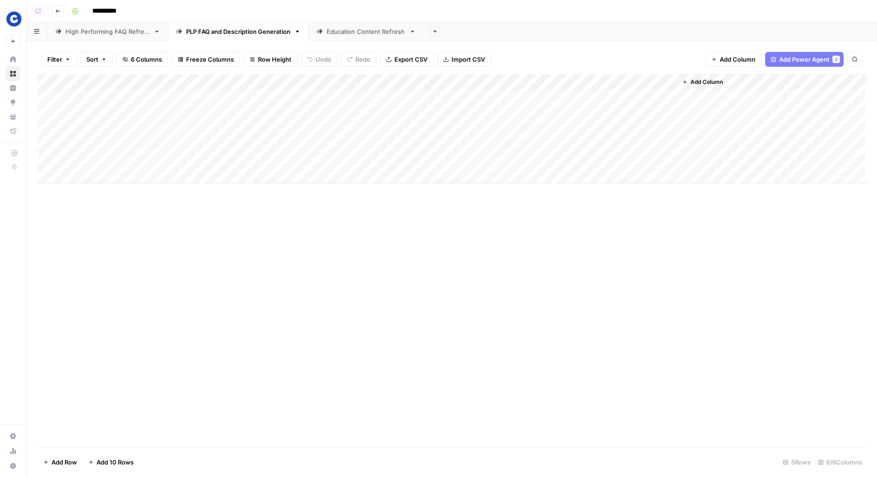
click at [356, 37] on link "Education Content Refresh" at bounding box center [365, 31] width 115 height 19
click at [271, 36] on link "PLP FAQ and Description Generation" at bounding box center [238, 31] width 141 height 19
click at [527, 84] on div "Add Column" at bounding box center [452, 128] width 828 height 109
click at [534, 59] on div "Filter Sort 6 Columns Freeze Columns Row Height Undo Redo Export CSV Import CSV…" at bounding box center [452, 60] width 828 height 30
click at [534, 85] on div "Add Column" at bounding box center [452, 128] width 828 height 109
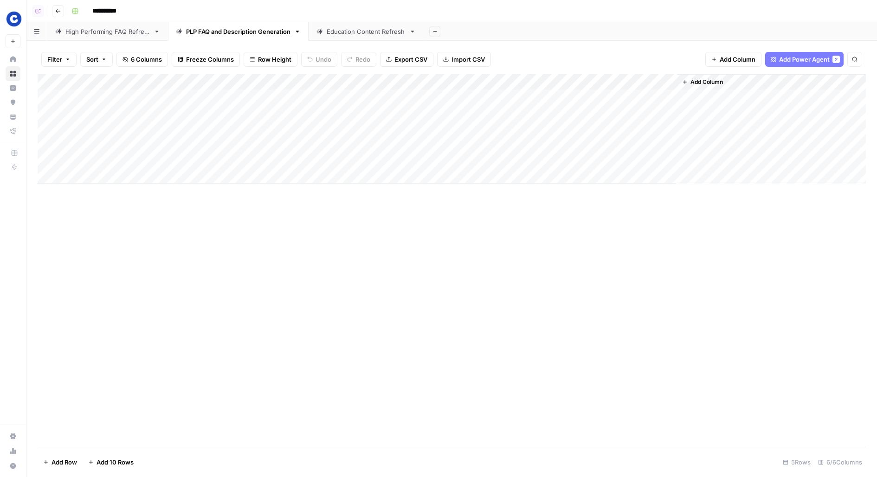
click at [575, 3] on header "**********" at bounding box center [451, 11] width 850 height 22
click at [638, 105] on div "Add Column" at bounding box center [452, 128] width 828 height 109
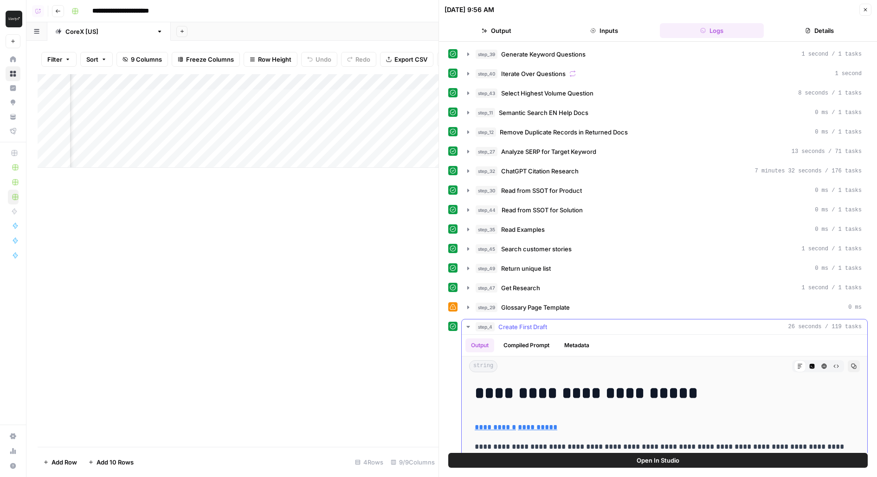
scroll to position [865, 0]
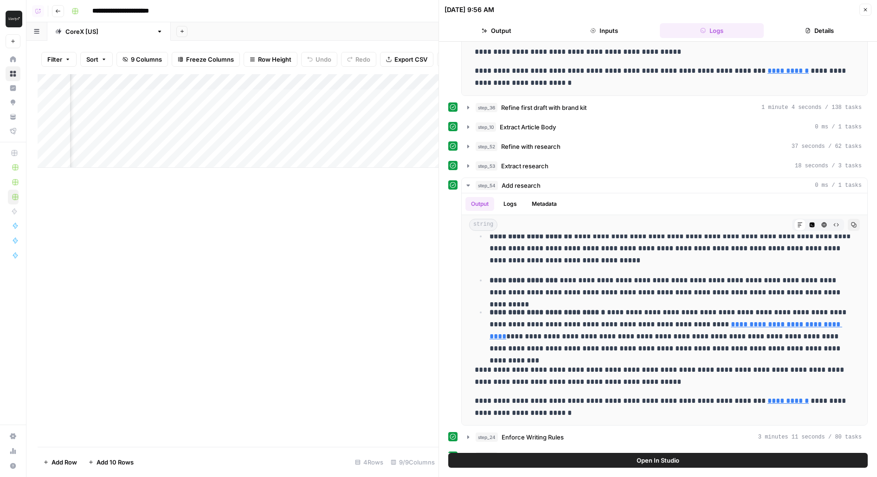
click at [359, 351] on div "Add Column" at bounding box center [238, 260] width 401 height 373
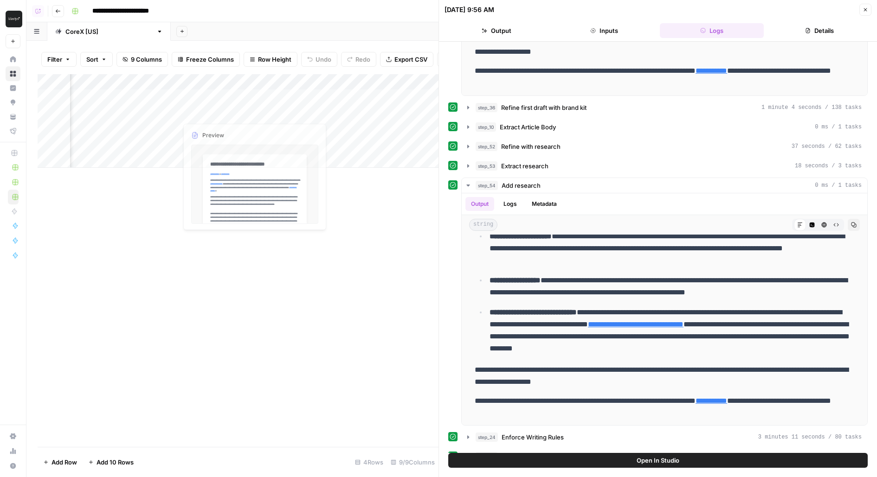
click at [253, 96] on div "Add Column" at bounding box center [238, 121] width 401 height 94
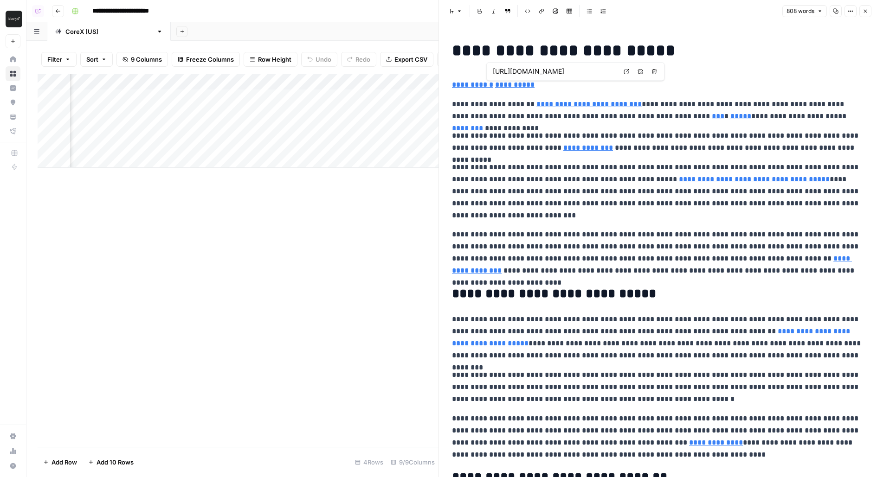
type input "[URL][DOMAIN_NAME]"
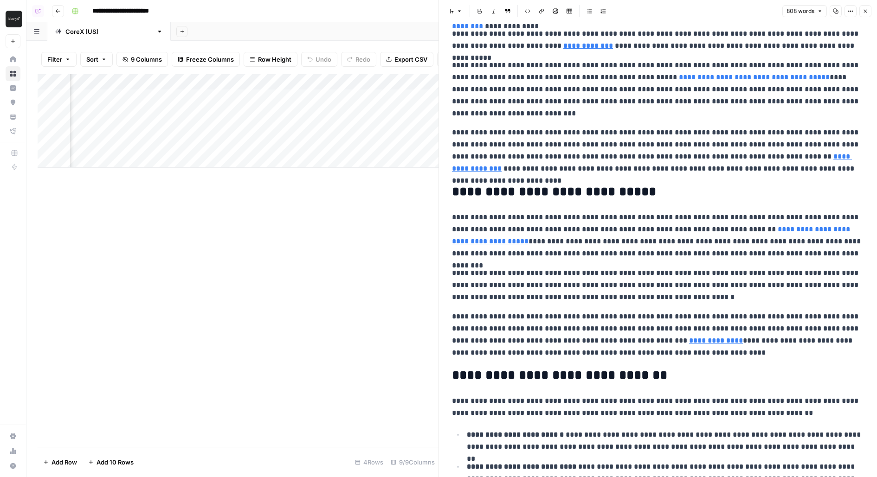
scroll to position [84, 0]
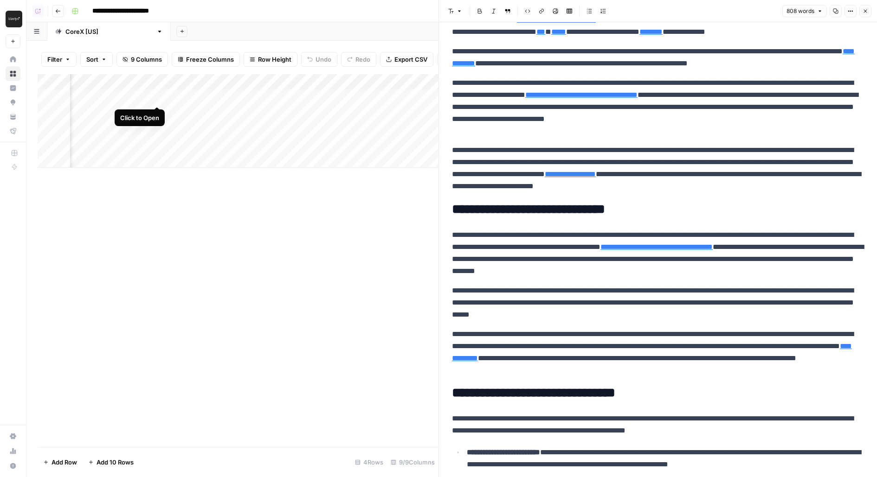
click at [153, 98] on div "Add Column" at bounding box center [238, 121] width 401 height 94
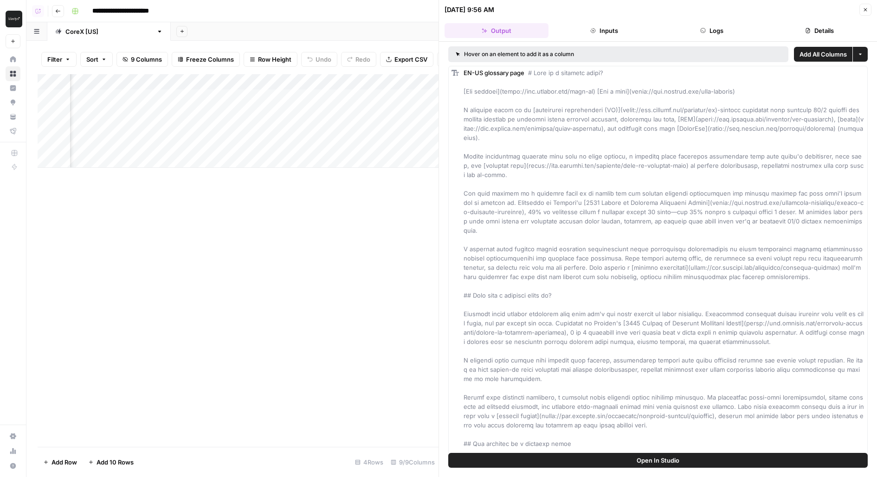
click at [535, 464] on button "Open In Studio" at bounding box center [657, 460] width 419 height 15
click at [702, 33] on button "Logs" at bounding box center [712, 30] width 104 height 15
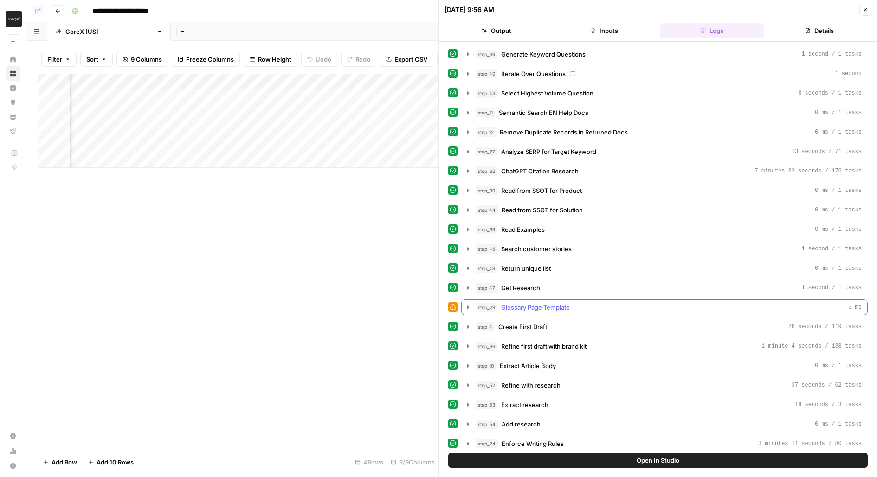
click at [536, 303] on span "Glossary Page Template" at bounding box center [535, 307] width 69 height 9
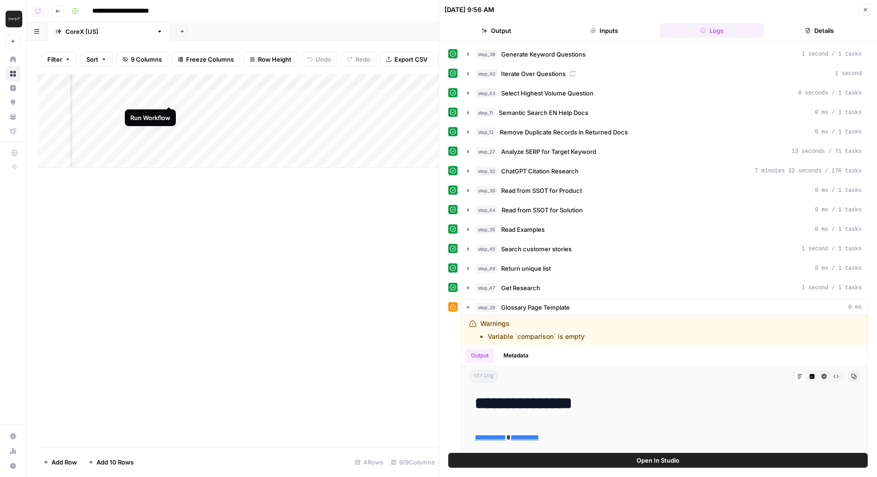
click at [172, 96] on div "Add Column" at bounding box center [238, 121] width 401 height 94
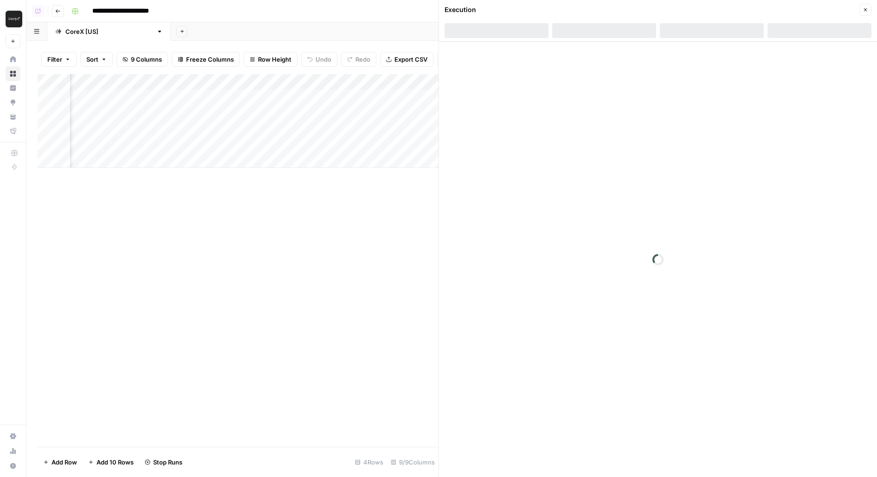
click at [166, 119] on div "Add Column" at bounding box center [238, 121] width 401 height 94
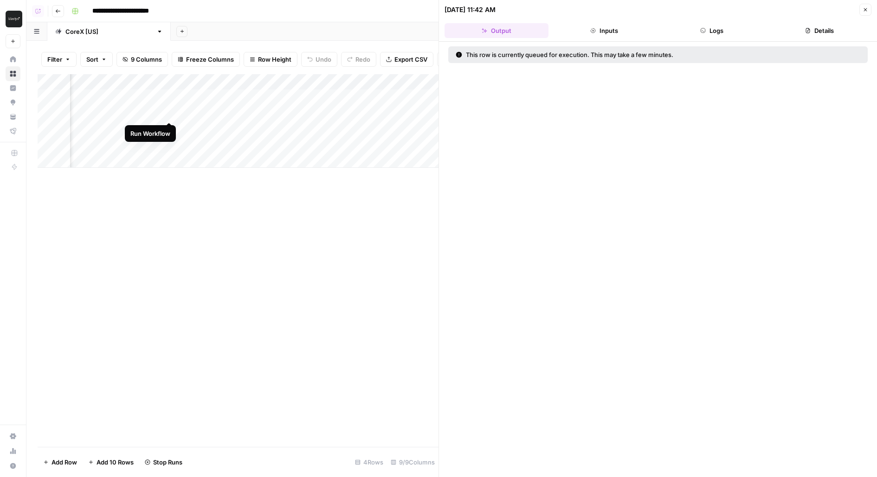
click at [169, 115] on div "Add Column" at bounding box center [238, 121] width 401 height 94
click at [170, 128] on div "Add Column" at bounding box center [238, 121] width 401 height 94
click at [167, 145] on div "Add Column" at bounding box center [238, 121] width 401 height 94
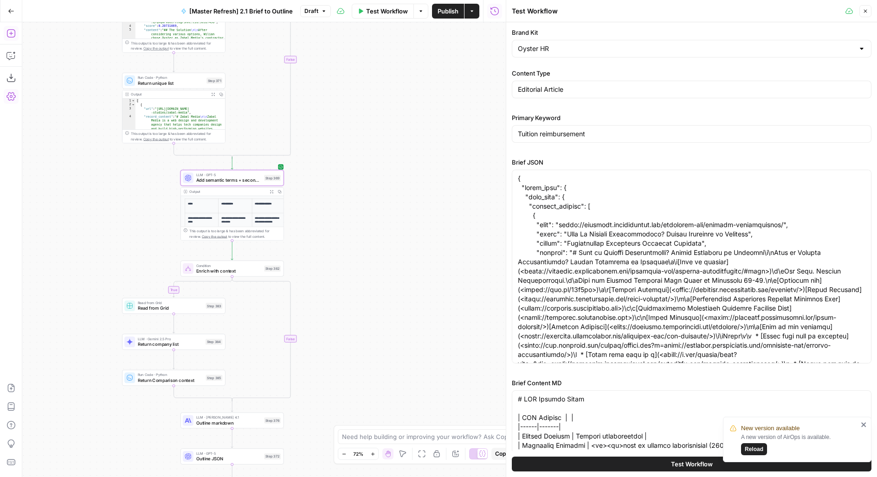
click at [372, 155] on div "true true false true false true false false Workflow Set Inputs Inputs LLM · Ge…" at bounding box center [263, 249] width 483 height 455
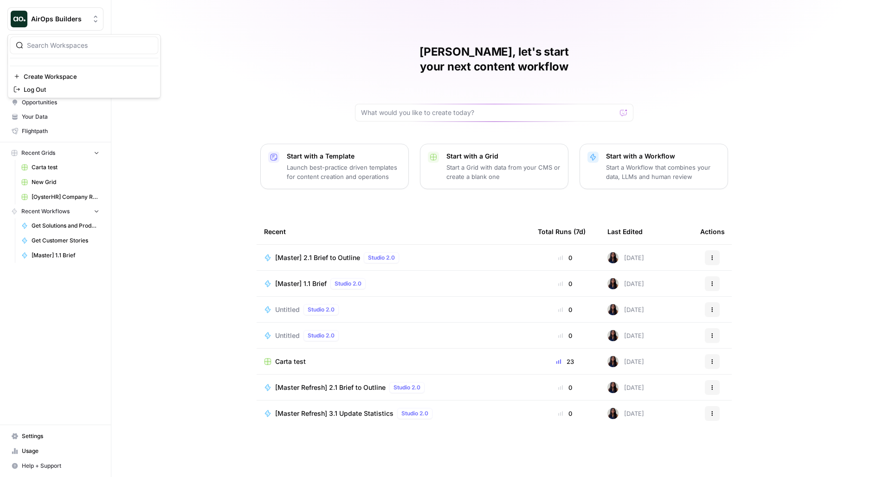
click at [96, 25] on button "AirOps Builders" at bounding box center [55, 18] width 96 height 23
type input "oyst"
click button "Oyster" at bounding box center [84, 69] width 148 height 15
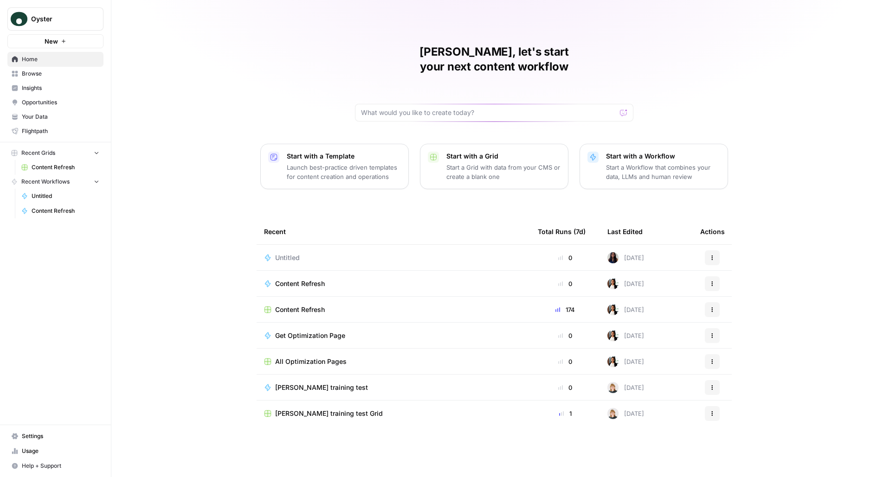
click at [57, 78] on link "Browse" at bounding box center [55, 73] width 96 height 15
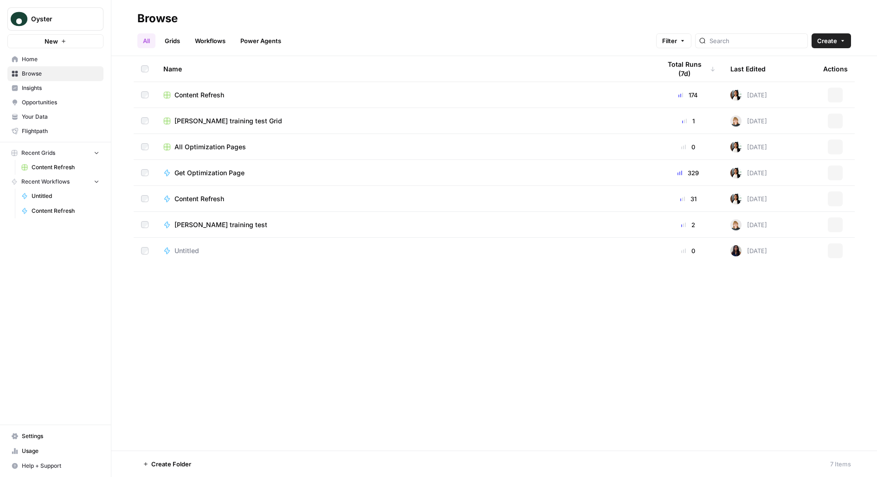
click at [56, 90] on span "Insights" at bounding box center [60, 88] width 77 height 8
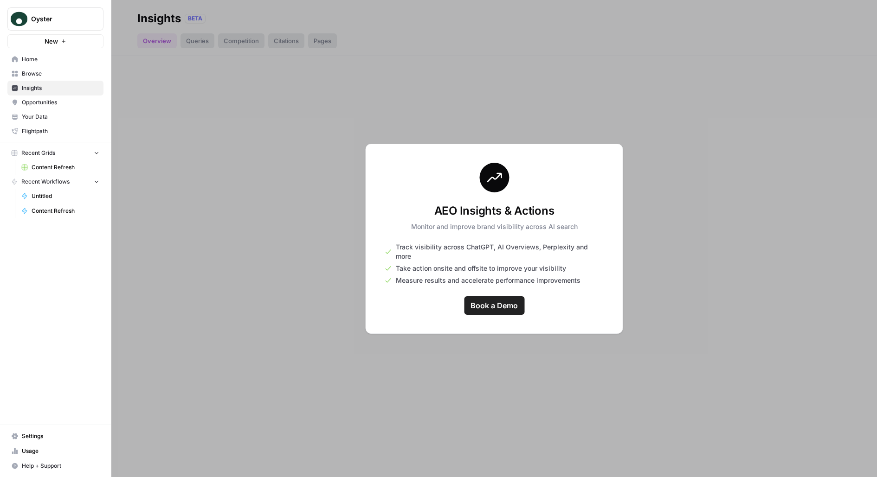
click at [70, 103] on span "Opportunities" at bounding box center [60, 102] width 77 height 8
click at [417, 116] on div at bounding box center [493, 238] width 765 height 477
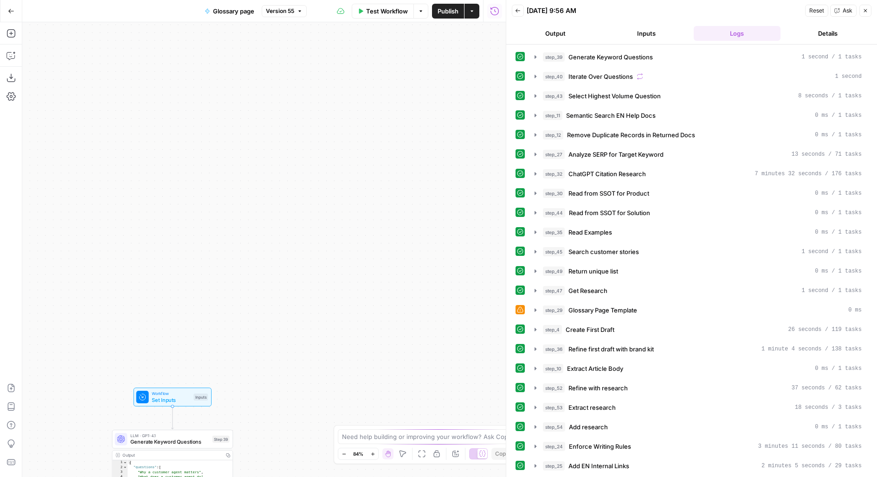
drag, startPoint x: 322, startPoint y: 286, endPoint x: 372, endPoint y: 154, distance: 141.2
click at [371, 156] on div "Workflow Set Inputs Inputs LLM · GPT-4.1 Generate Keyword Questions Step 39 Out…" at bounding box center [263, 249] width 483 height 455
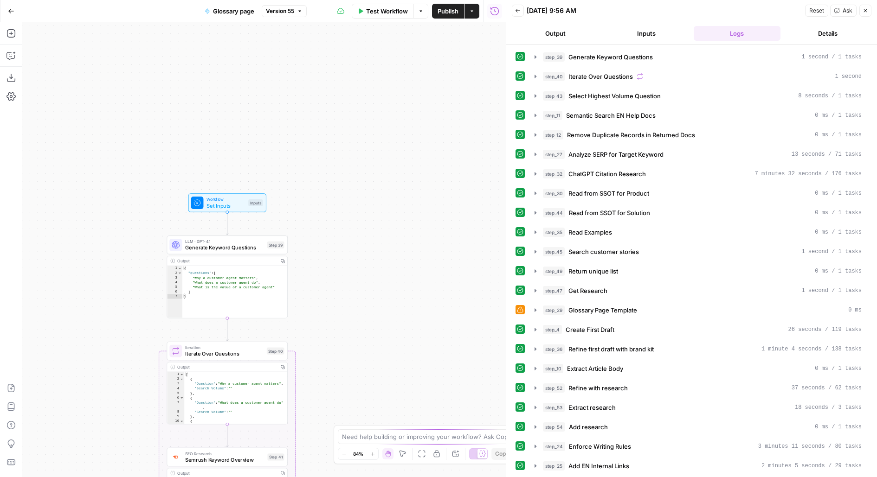
drag, startPoint x: 361, startPoint y: 245, endPoint x: 361, endPoint y: 147, distance: 98.3
click at [361, 147] on div "Workflow Set Inputs Inputs LLM · GPT-4.1 Generate Keyword Questions Step 39 Out…" at bounding box center [263, 249] width 483 height 455
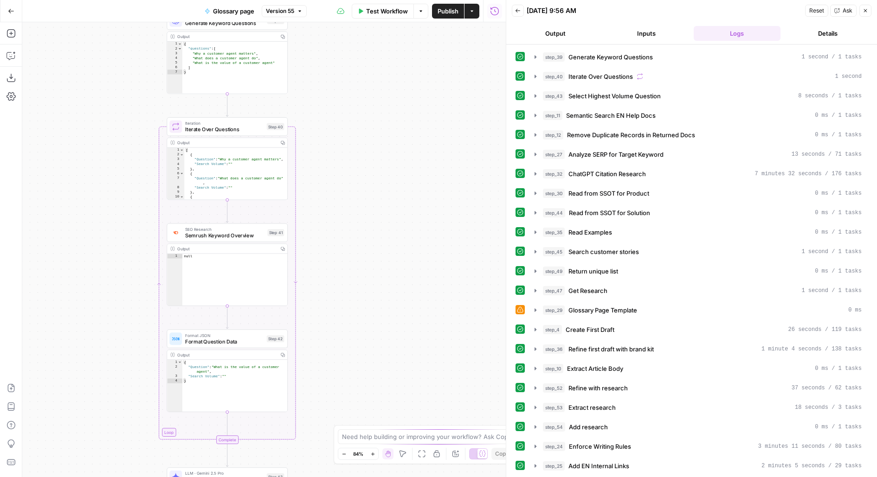
drag, startPoint x: 371, startPoint y: 315, endPoint x: 371, endPoint y: 100, distance: 215.7
click at [371, 101] on div "Workflow Set Inputs Inputs LLM · GPT-4.1 Generate Keyword Questions Step 39 Out…" at bounding box center [263, 249] width 483 height 455
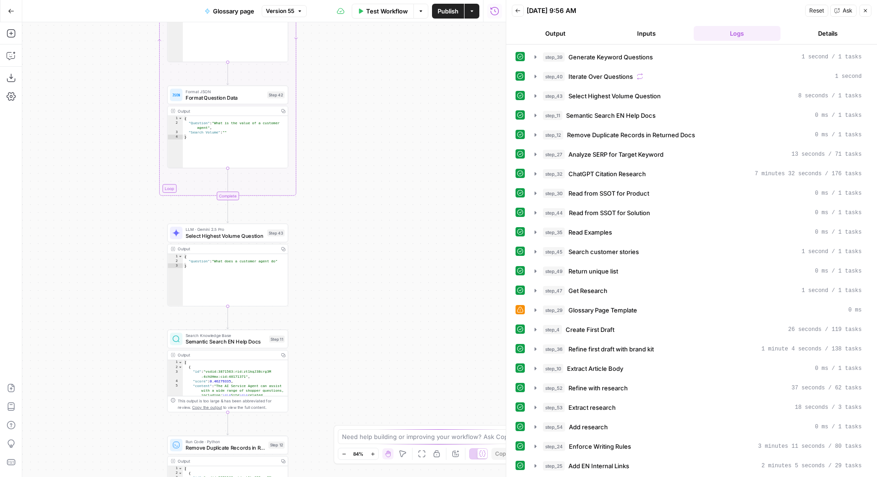
drag, startPoint x: 374, startPoint y: 307, endPoint x: 382, endPoint y: 103, distance: 204.2
click at [382, 92] on div "Workflow Set Inputs Inputs LLM · GPT-4.1 Generate Keyword Questions Step 39 Out…" at bounding box center [263, 249] width 483 height 455
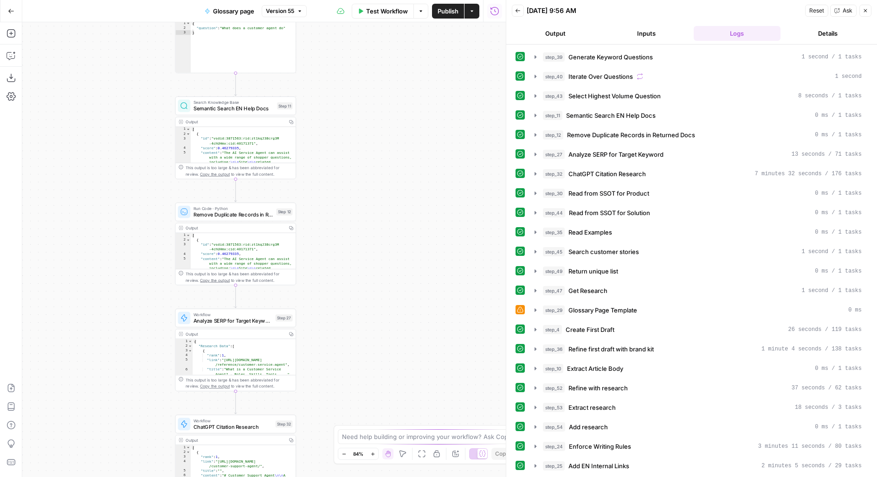
drag, startPoint x: 382, startPoint y: 274, endPoint x: 405, endPoint y: 64, distance: 210.9
click at [412, 25] on div "Workflow Set Inputs Inputs LLM · GPT-4.1 Generate Keyword Questions Step 39 Out…" at bounding box center [263, 249] width 483 height 455
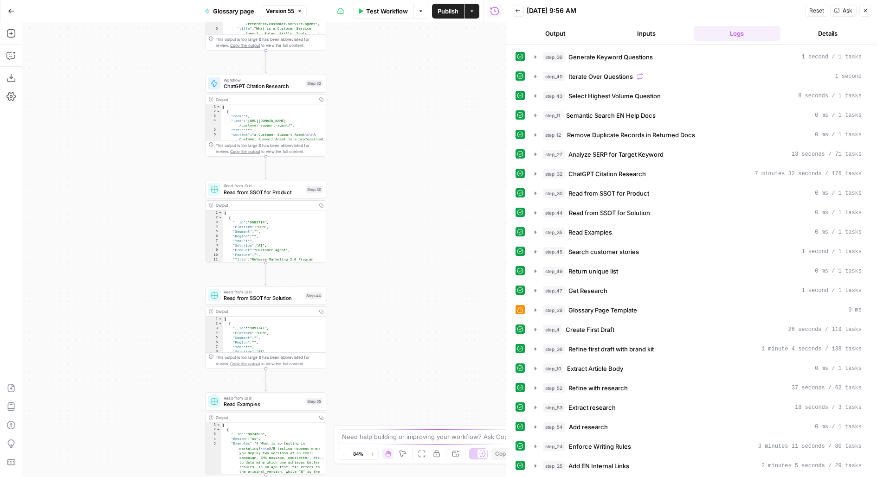
drag, startPoint x: 375, startPoint y: 217, endPoint x: 375, endPoint y: 189, distance: 27.8
click at [375, 169] on div "Workflow Set Inputs Inputs LLM · GPT-4.1 Generate Keyword Questions Step 39 Out…" at bounding box center [263, 249] width 483 height 455
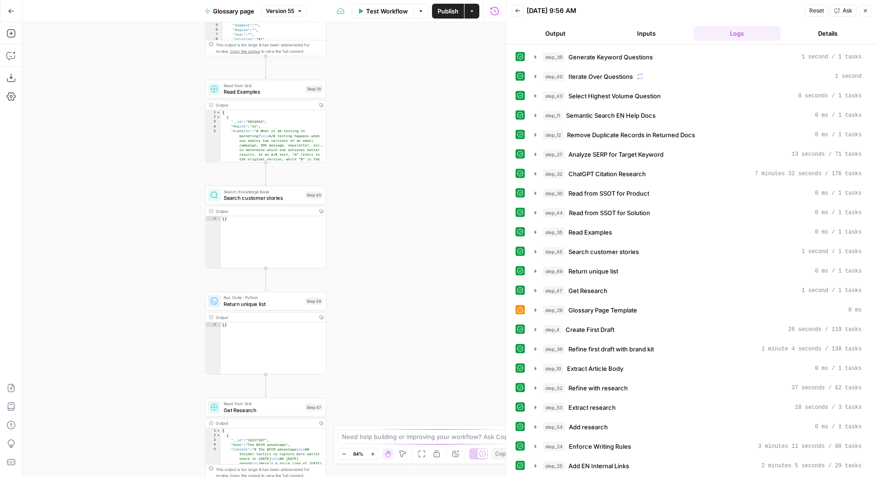
drag, startPoint x: 378, startPoint y: 99, endPoint x: 378, endPoint y: 54, distance: 45.5
click at [378, 54] on div "Workflow Set Inputs Inputs LLM · GPT-4.1 Generate Keyword Questions Step 39 Out…" at bounding box center [263, 249] width 483 height 455
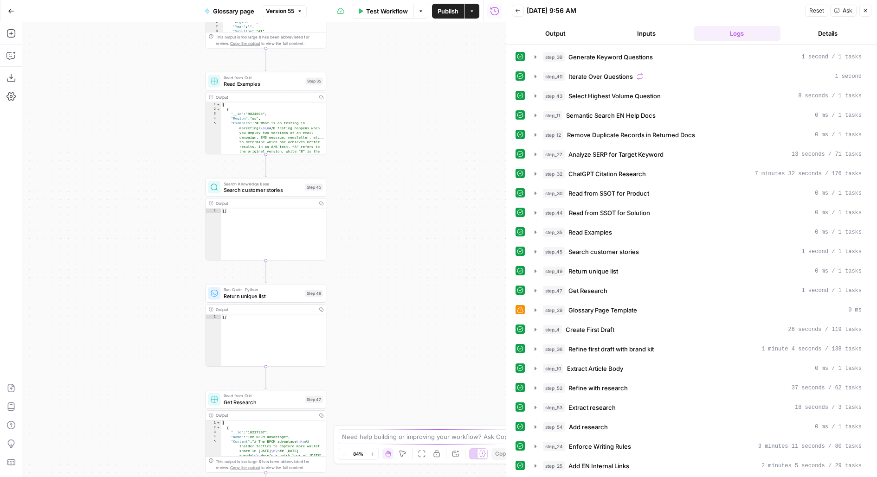
drag, startPoint x: 409, startPoint y: 318, endPoint x: 409, endPoint y: 68, distance: 250.0
click at [409, 71] on div "Workflow Set Inputs Inputs LLM · GPT-4.1 Generate Keyword Questions Step 39 Out…" at bounding box center [263, 249] width 483 height 455
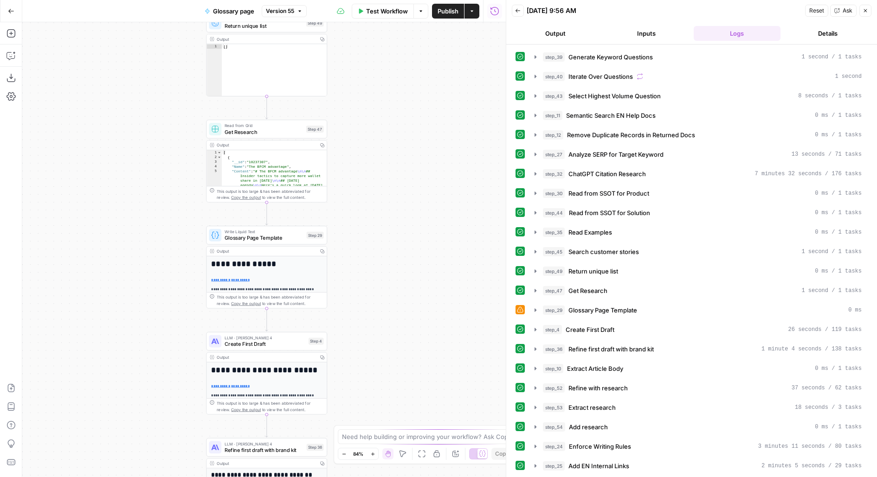
drag, startPoint x: 410, startPoint y: 272, endPoint x: 416, endPoint y: -23, distance: 295.0
click at [416, 0] on html "Klaviyo New Home Browse Insights Opportunities Your Data Flightpath Recent Grid…" at bounding box center [438, 238] width 877 height 477
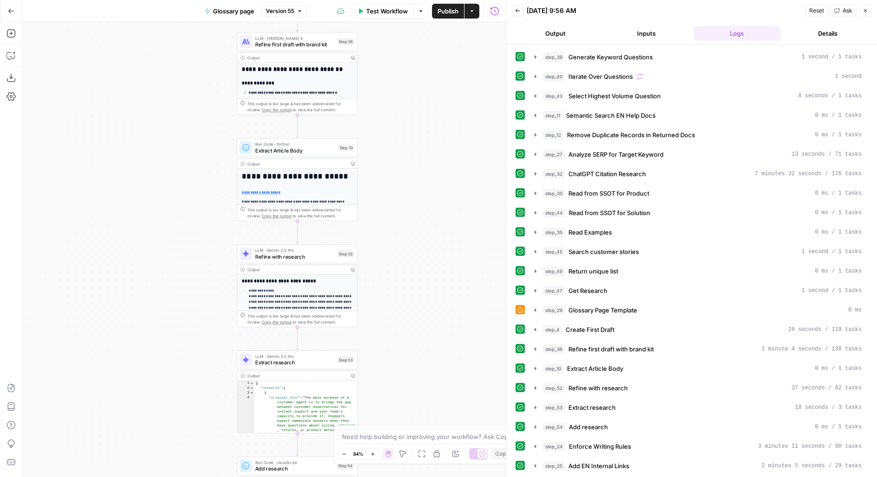
drag, startPoint x: 423, startPoint y: 345, endPoint x: 450, endPoint y: 172, distance: 175.2
click at [450, 172] on div "Workflow Set Inputs Inputs LLM · GPT-4.1 Generate Keyword Questions Step 39 Out…" at bounding box center [263, 249] width 483 height 455
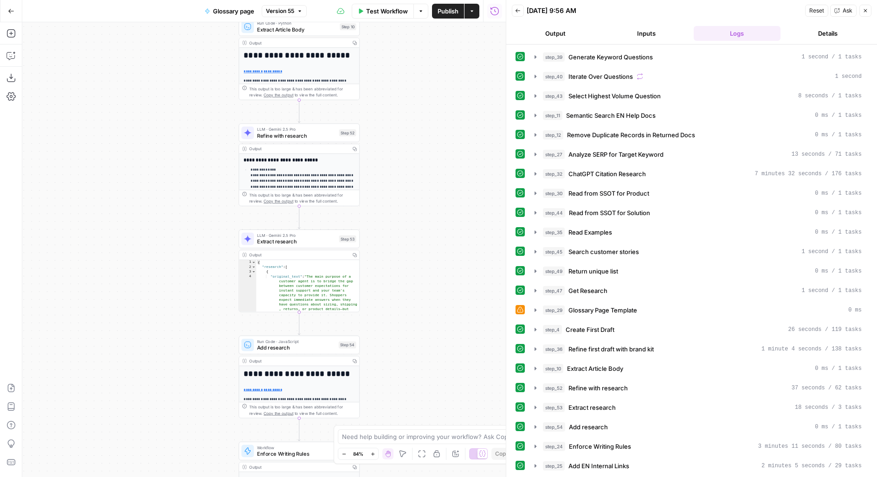
drag, startPoint x: 405, startPoint y: 247, endPoint x: 405, endPoint y: 51, distance: 196.6
click at [405, 51] on div "Workflow Set Inputs Inputs LLM · GPT-4.1 Generate Keyword Questions Step 39 Out…" at bounding box center [263, 249] width 483 height 455
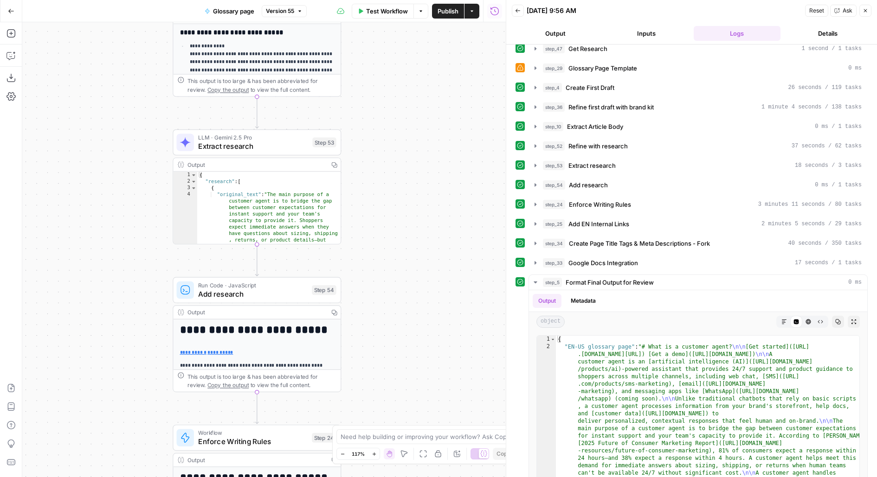
scroll to position [263, 0]
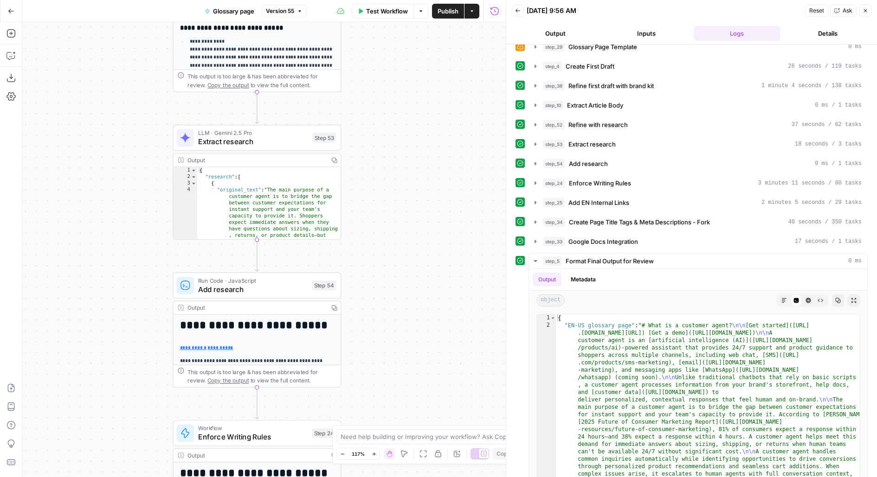
drag, startPoint x: 413, startPoint y: 246, endPoint x: 403, endPoint y: 203, distance: 44.1
click at [403, 204] on div "Workflow Set Inputs Inputs LLM · GPT-4.1 Generate Keyword Questions Step 39 Out…" at bounding box center [263, 249] width 483 height 455
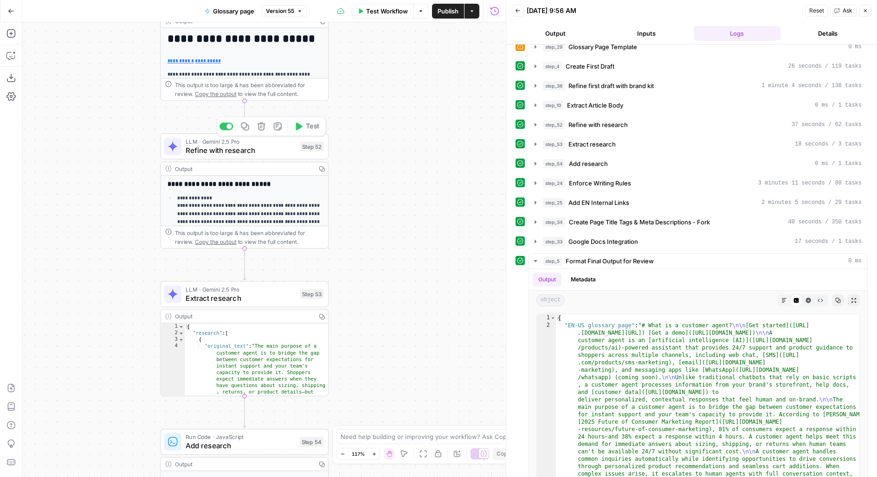
click at [231, 149] on span "Refine with research" at bounding box center [241, 150] width 110 height 11
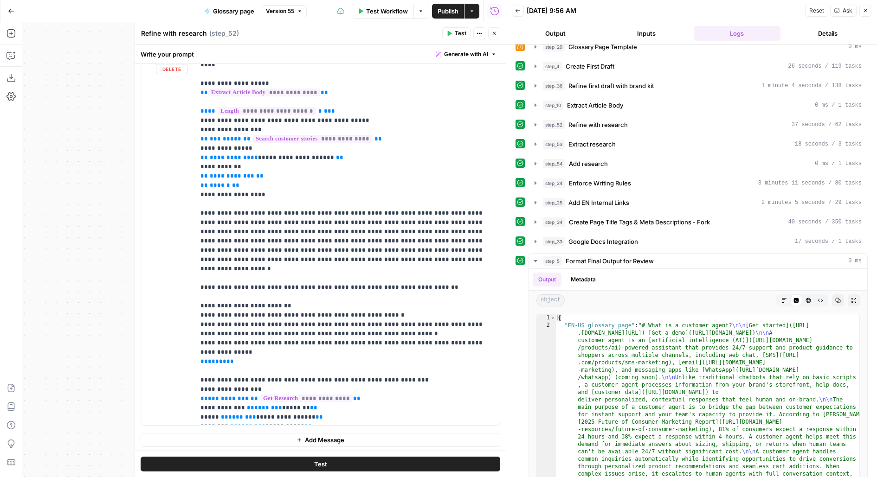
scroll to position [158, 0]
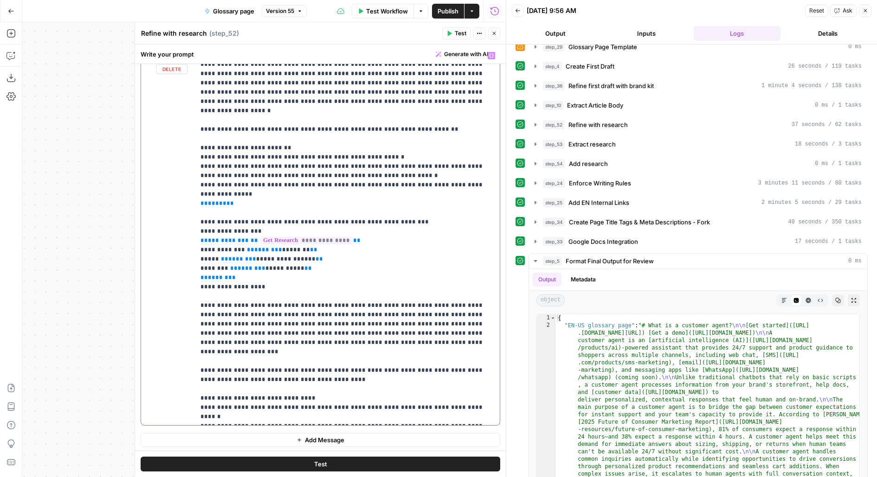
click at [318, 318] on p "**********" at bounding box center [347, 157] width 294 height 529
click at [425, 313] on p "**********" at bounding box center [347, 157] width 294 height 529
drag, startPoint x: 413, startPoint y: 305, endPoint x: 454, endPoint y: 304, distance: 41.3
click at [454, 304] on p "**********" at bounding box center [347, 157] width 294 height 529
click at [437, 314] on p "**********" at bounding box center [347, 157] width 294 height 529
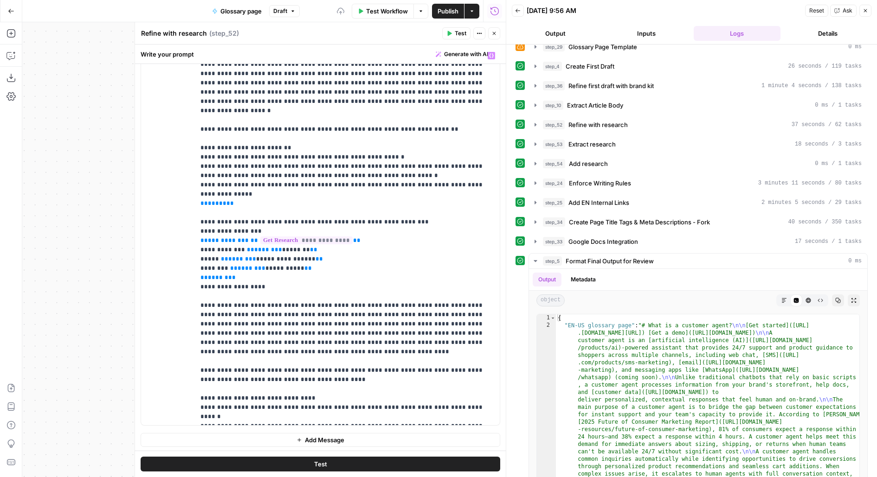
click at [364, 467] on button "Test" at bounding box center [320, 464] width 359 height 15
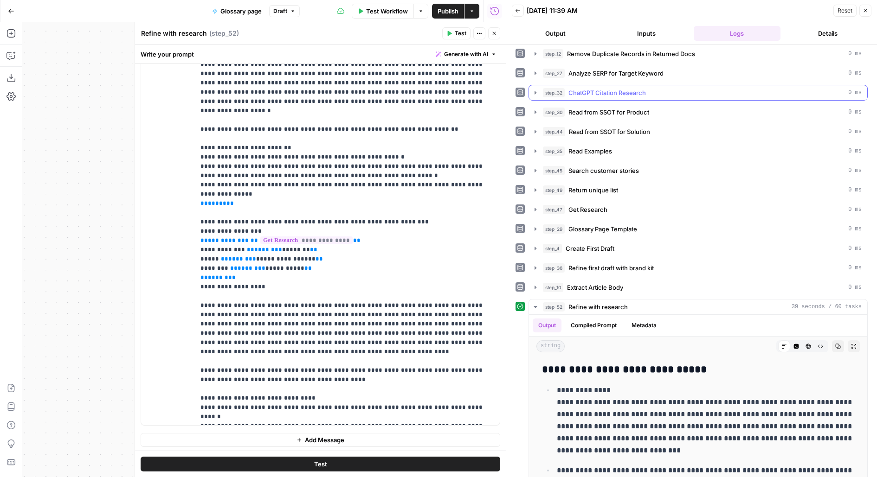
scroll to position [148, 0]
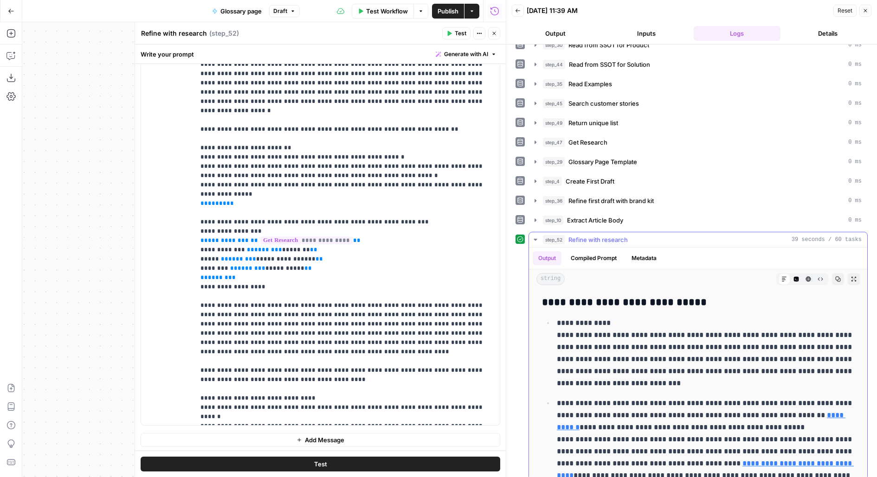
click at [852, 275] on button "Expand Output" at bounding box center [853, 279] width 12 height 12
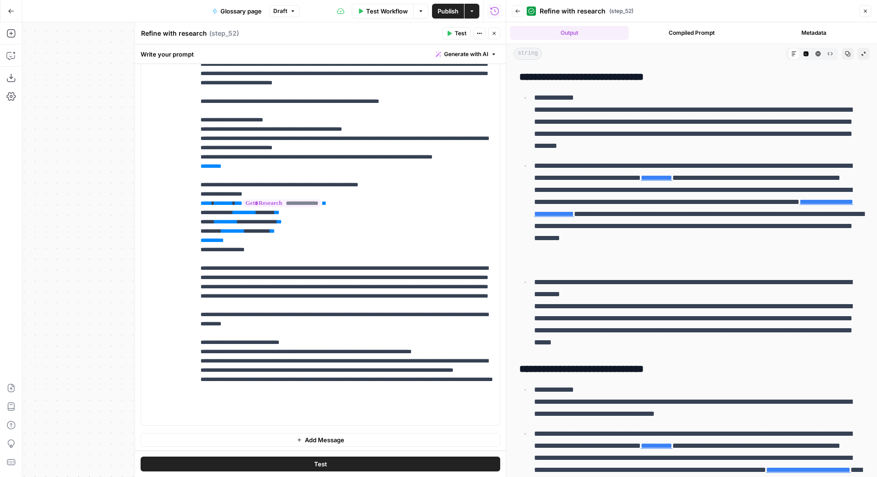
scroll to position [125, 0]
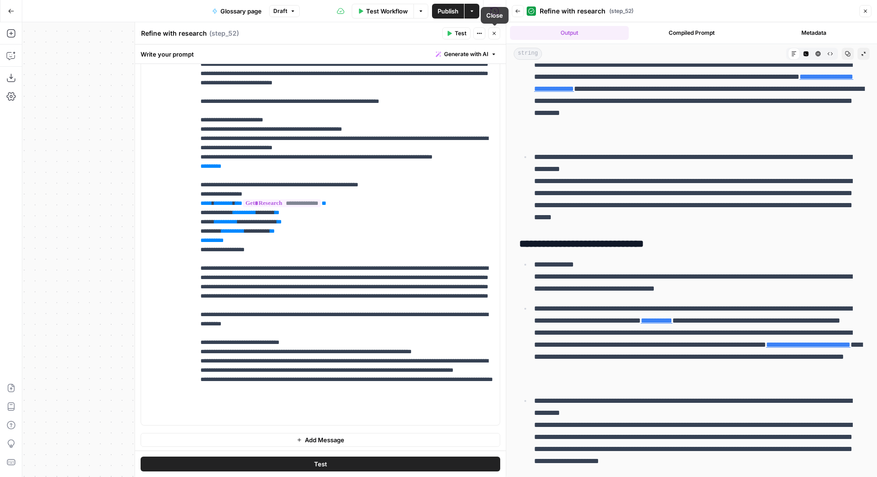
click at [494, 34] on icon "button" at bounding box center [494, 34] width 6 height 6
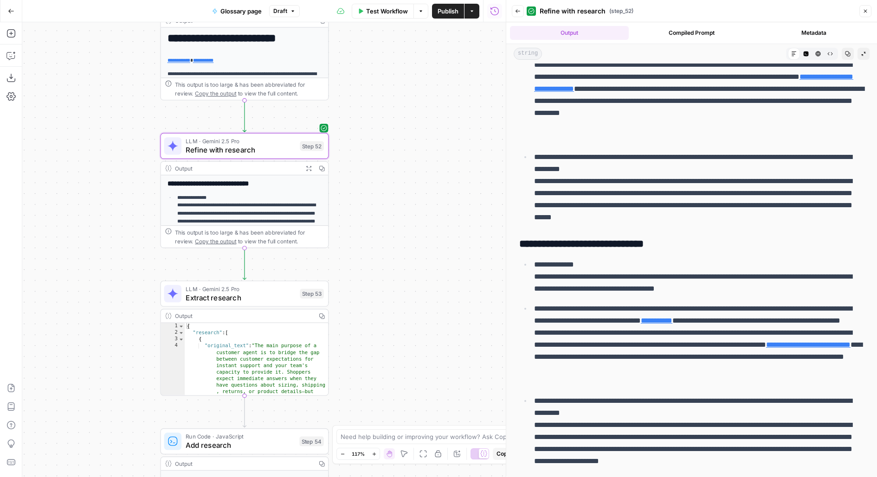
drag, startPoint x: 378, startPoint y: 267, endPoint x: 395, endPoint y: 111, distance: 156.8
click at [395, 112] on div "Workflow Set Inputs Inputs LLM · GPT-4.1 Generate Keyword Questions Step 39 Out…" at bounding box center [263, 249] width 483 height 455
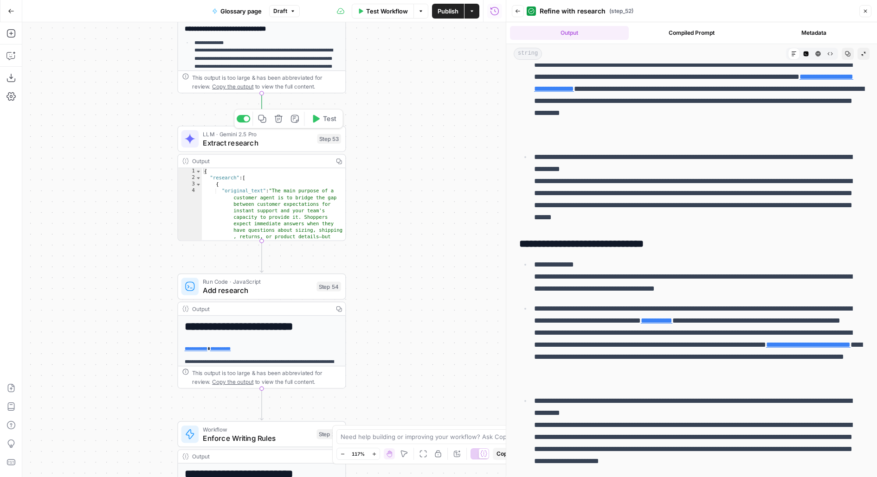
click at [328, 118] on span "Test" at bounding box center [329, 119] width 13 height 10
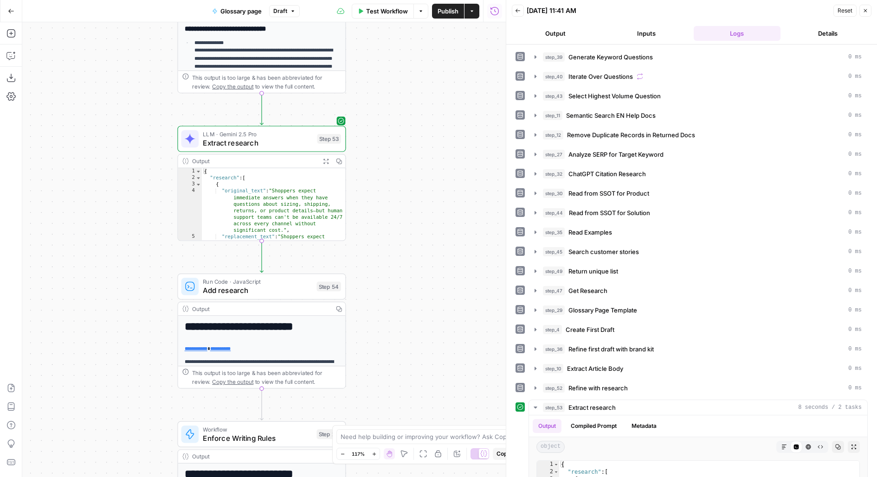
scroll to position [167, 0]
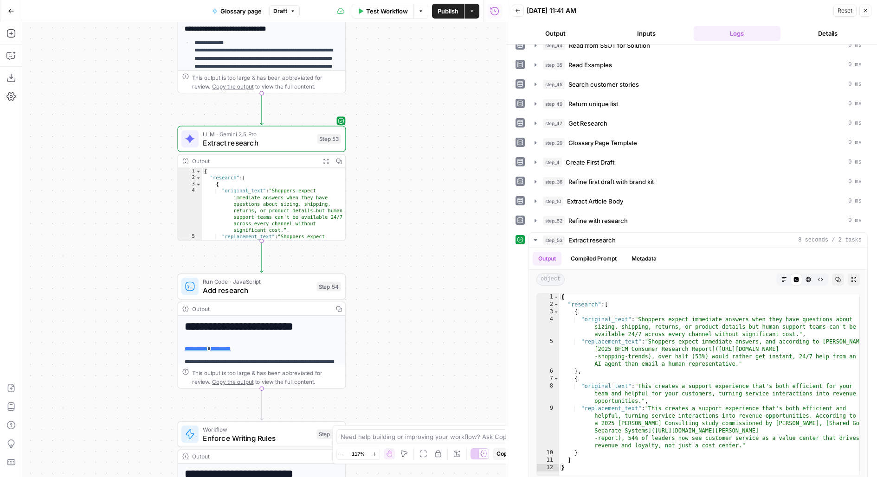
click at [452, 11] on span "Publish" at bounding box center [447, 10] width 21 height 9
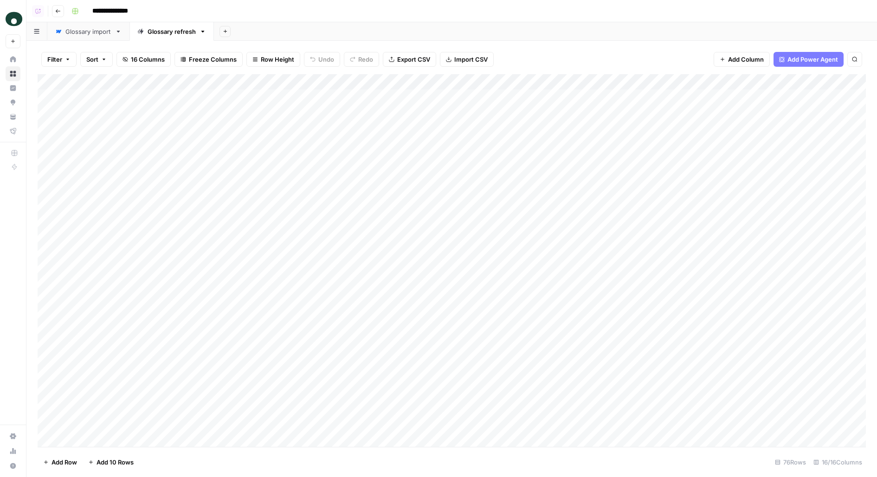
click at [89, 34] on div "Glossary import" at bounding box center [88, 31] width 46 height 9
click at [281, 237] on div "Add Column" at bounding box center [452, 260] width 828 height 373
click at [174, 241] on div "Add Column" at bounding box center [452, 260] width 828 height 373
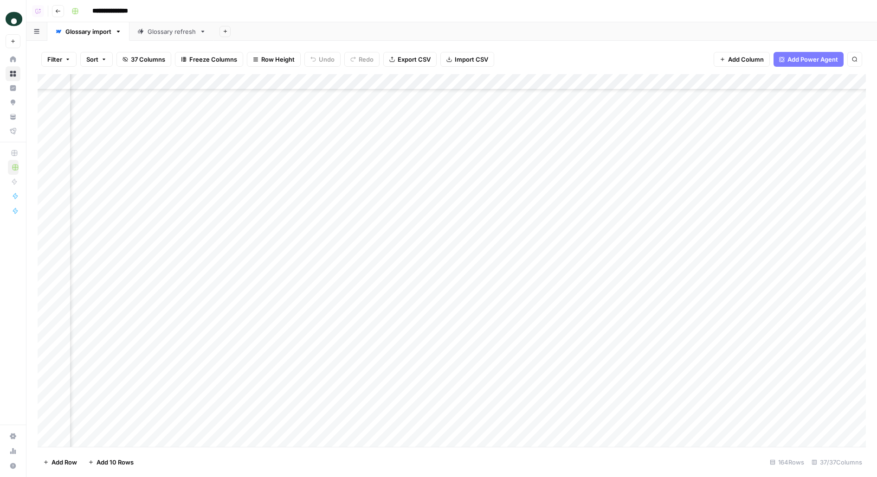
click at [174, 241] on div "Add Column" at bounding box center [452, 260] width 828 height 373
click at [174, 242] on textarea "**********" at bounding box center [157, 240] width 162 height 13
click at [197, 241] on textarea "**********" at bounding box center [157, 240] width 162 height 13
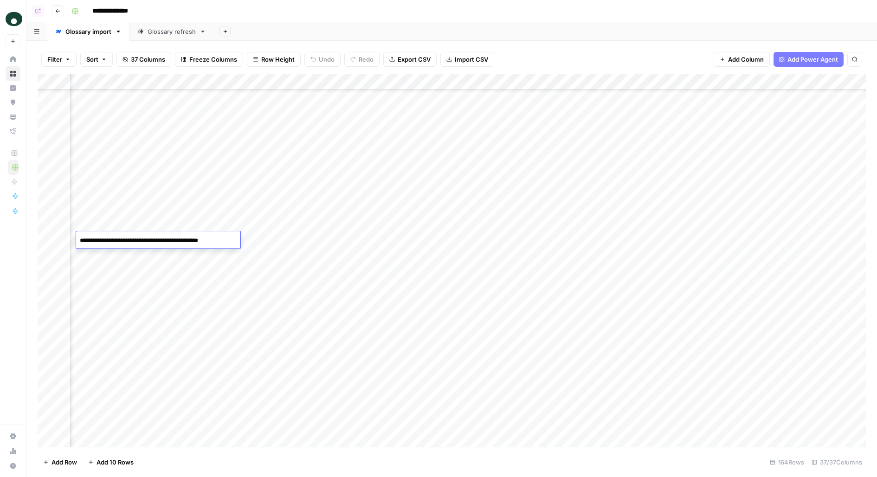
click at [269, 241] on div "Add Column" at bounding box center [452, 260] width 828 height 373
drag, startPoint x: 221, startPoint y: 95, endPoint x: 221, endPoint y: 292, distance: 196.6
click at [221, 293] on div "Add Column" at bounding box center [452, 260] width 828 height 373
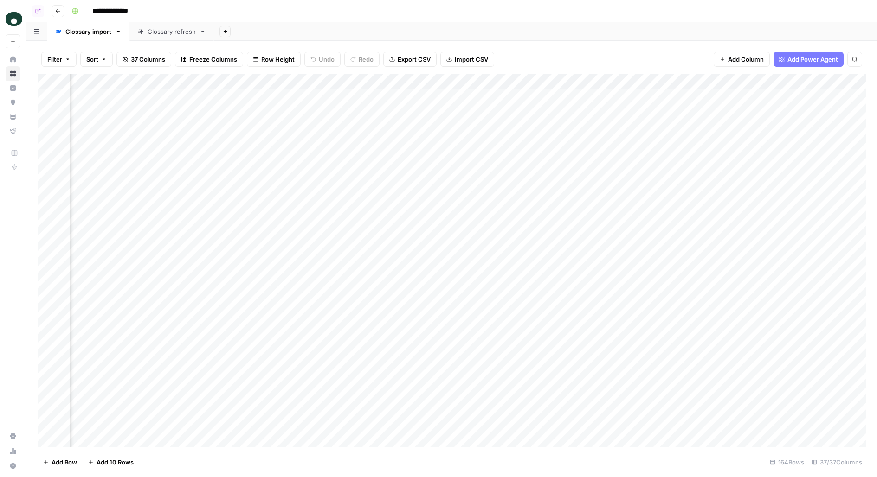
drag, startPoint x: 301, startPoint y: 122, endPoint x: 301, endPoint y: 212, distance: 90.4
click at [301, 212] on div "Add Column" at bounding box center [452, 260] width 828 height 373
drag, startPoint x: 301, startPoint y: 108, endPoint x: 301, endPoint y: 390, distance: 281.5
click at [301, 390] on div "Add Column" at bounding box center [452, 260] width 828 height 373
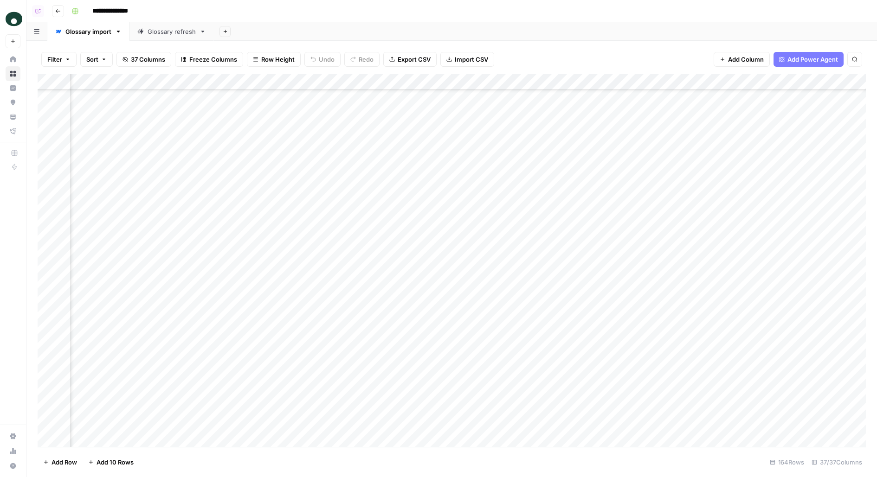
scroll to position [385, 2568]
click at [170, 231] on div "Add Column" at bounding box center [452, 260] width 828 height 373
click at [170, 230] on div "Add Column" at bounding box center [452, 260] width 828 height 373
drag, startPoint x: 135, startPoint y: 235, endPoint x: 262, endPoint y: 236, distance: 126.2
click at [262, 236] on textarea "**********" at bounding box center [203, 233] width 162 height 13
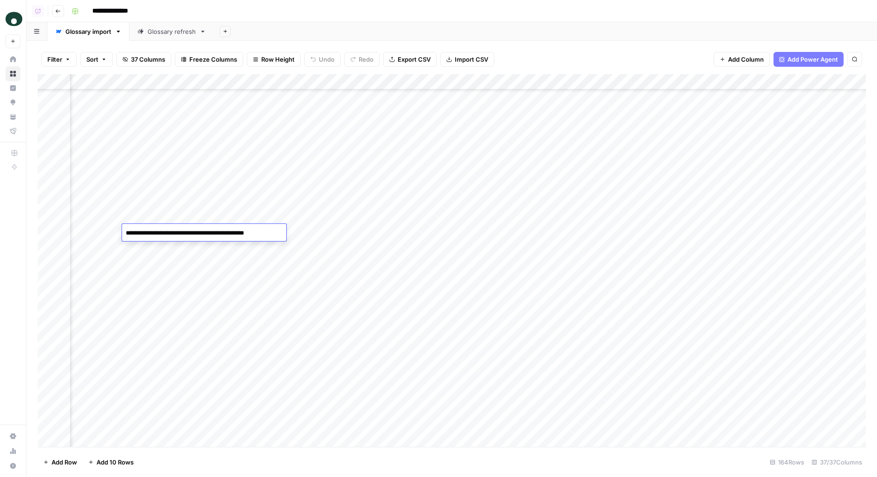
click at [334, 233] on div "Add Column" at bounding box center [452, 260] width 828 height 373
click at [461, 231] on div "Add Column" at bounding box center [452, 260] width 828 height 373
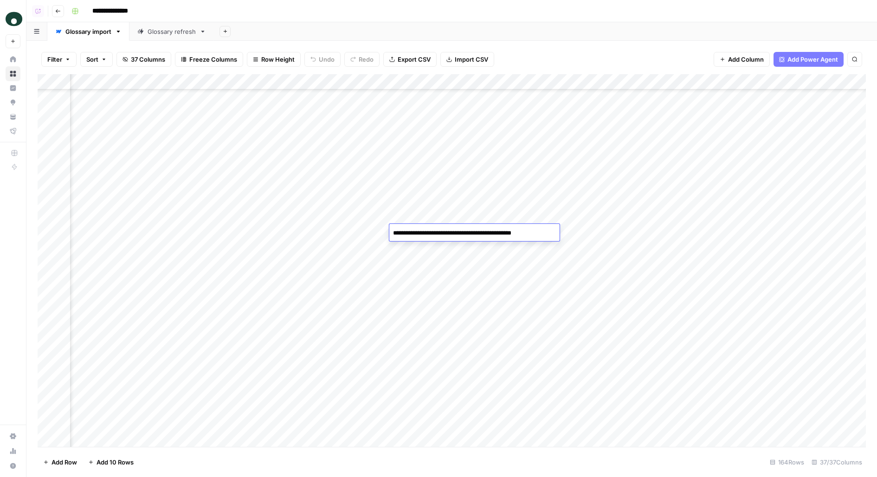
click at [577, 232] on div "Add Column" at bounding box center [452, 260] width 828 height 373
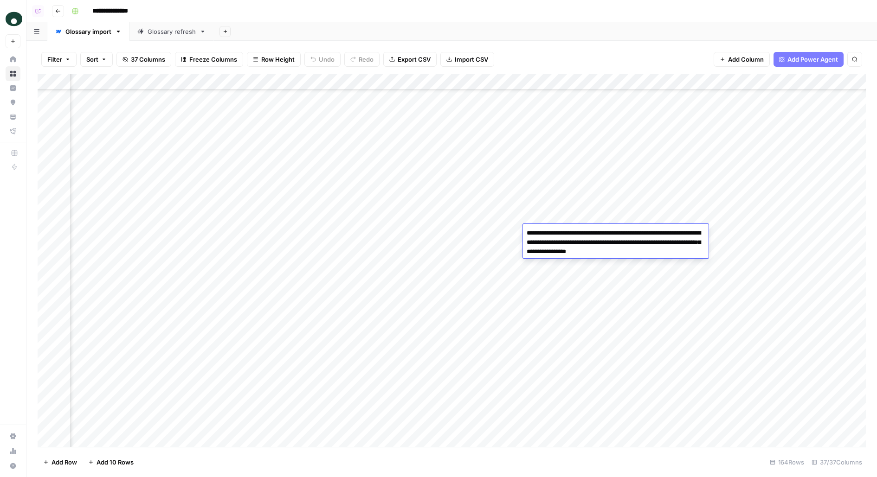
click at [577, 235] on textarea "**********" at bounding box center [616, 243] width 186 height 32
drag, startPoint x: 577, startPoint y: 235, endPoint x: 577, endPoint y: 105, distance: 129.9
click at [577, 223] on body "**********" at bounding box center [438, 238] width 877 height 477
click at [583, 35] on div "Add Sheet" at bounding box center [545, 31] width 663 height 19
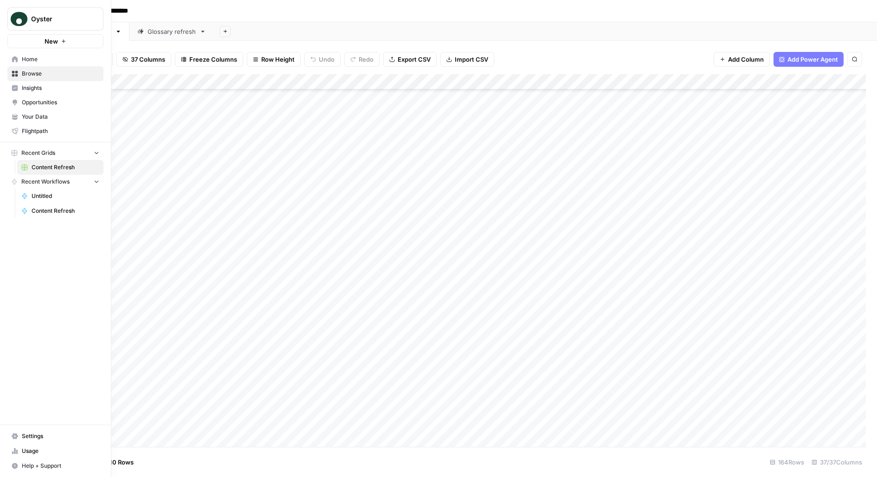
click at [57, 10] on button "Oyster" at bounding box center [55, 18] width 96 height 23
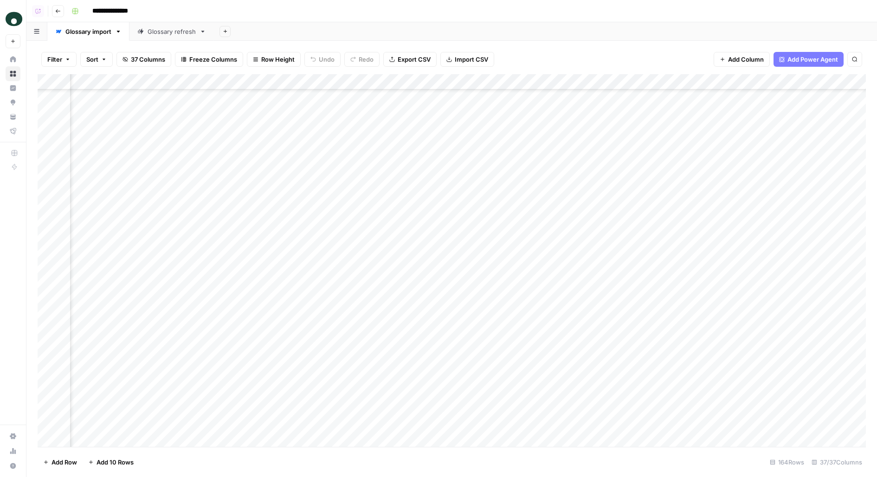
click at [23, 22] on div "Oyster New" at bounding box center [13, 24] width 26 height 48
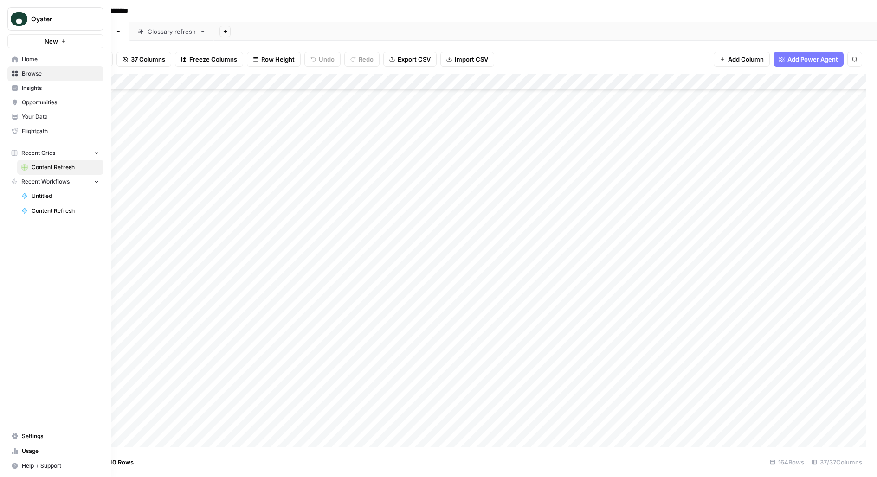
click at [60, 19] on span "Oyster" at bounding box center [59, 18] width 56 height 9
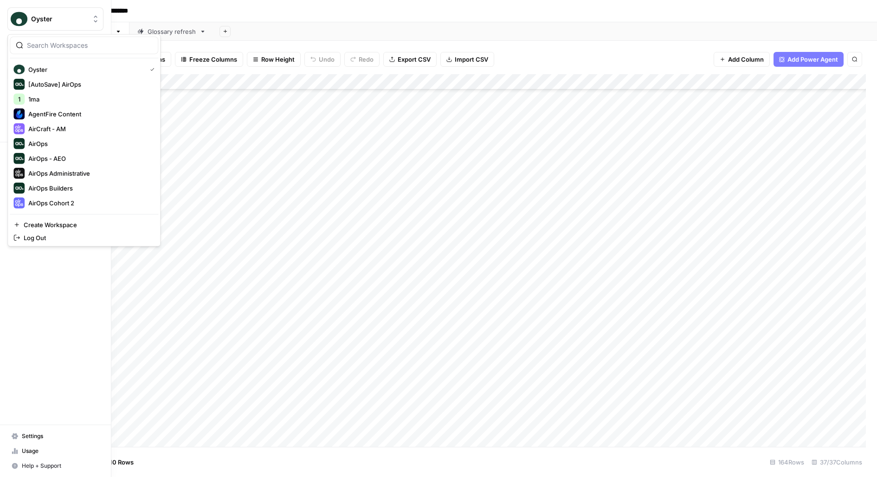
click at [62, 51] on div at bounding box center [84, 46] width 148 height 18
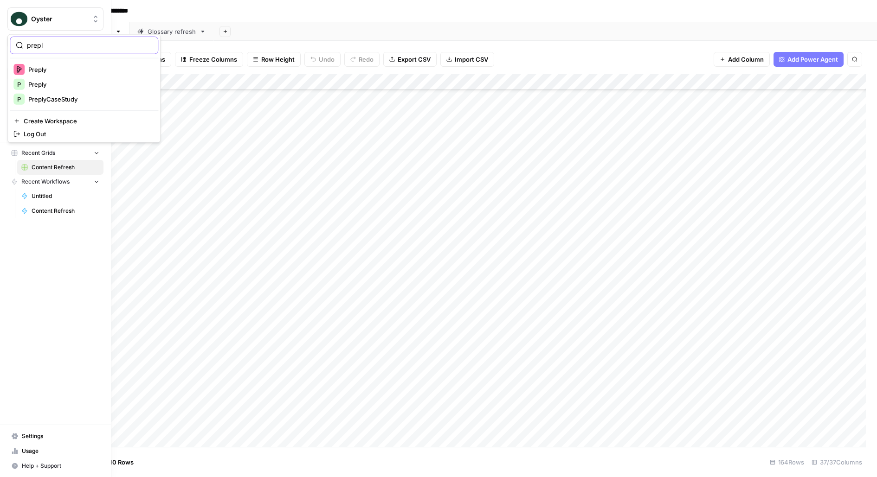
type input "prepl"
click button "Preply" at bounding box center [84, 69] width 148 height 15
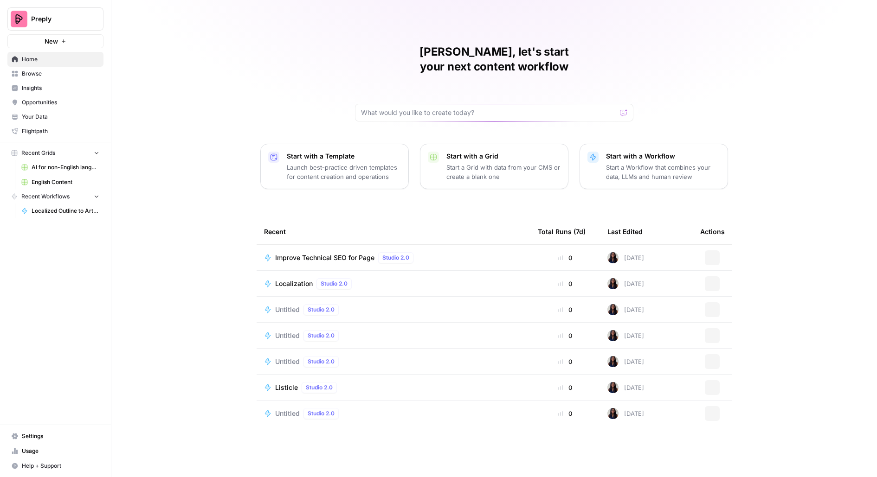
click at [70, 171] on span "AI for non-English languages" at bounding box center [66, 167] width 68 height 8
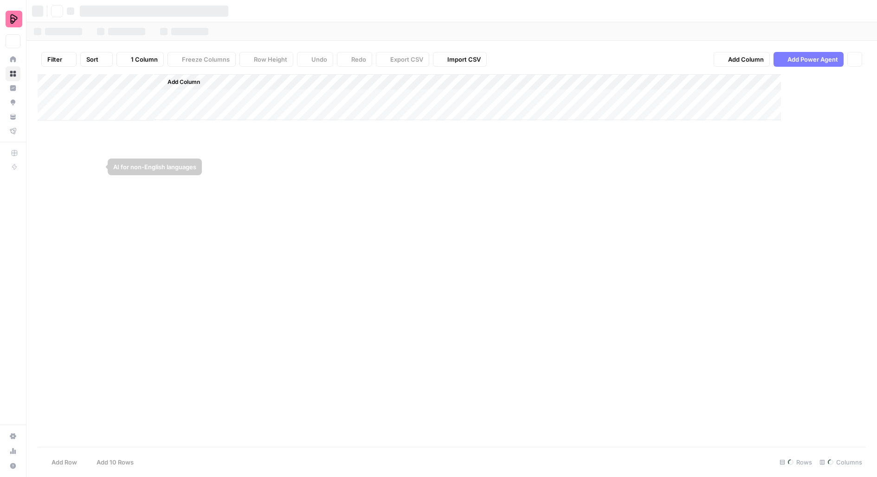
click at [65, 121] on div "Add Column" at bounding box center [452, 97] width 828 height 46
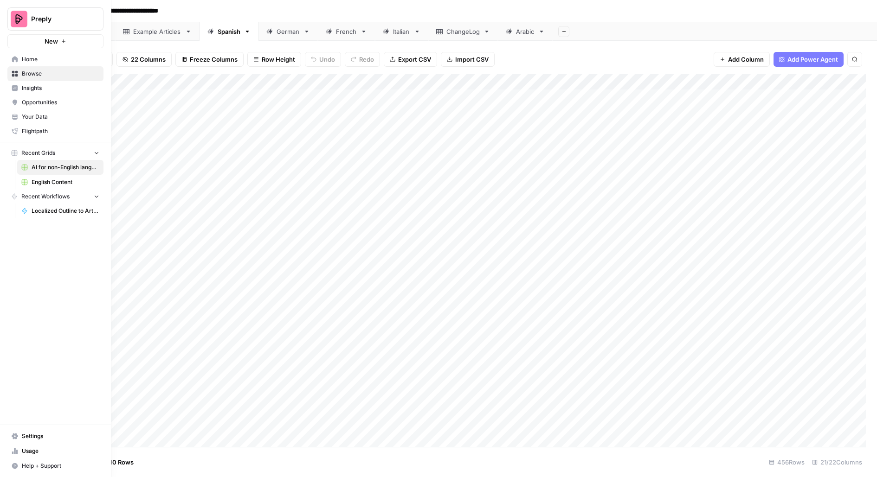
click at [43, 181] on span "English Content" at bounding box center [66, 182] width 68 height 8
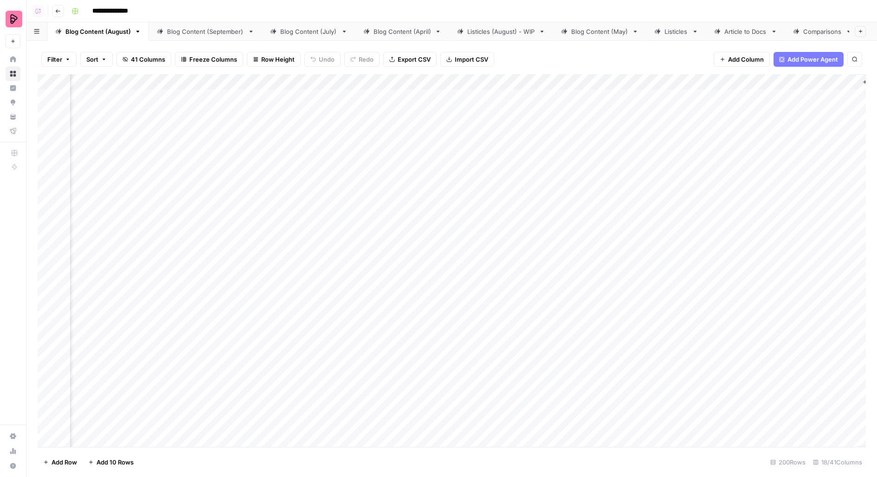
scroll to position [0, 704]
click at [465, 98] on div "Add Column" at bounding box center [452, 260] width 828 height 373
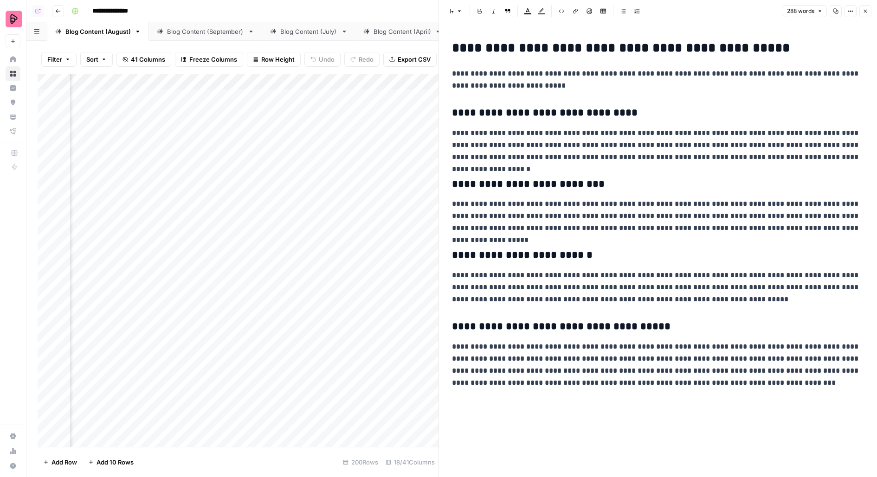
click at [864, 11] on icon "button" at bounding box center [865, 11] width 6 height 6
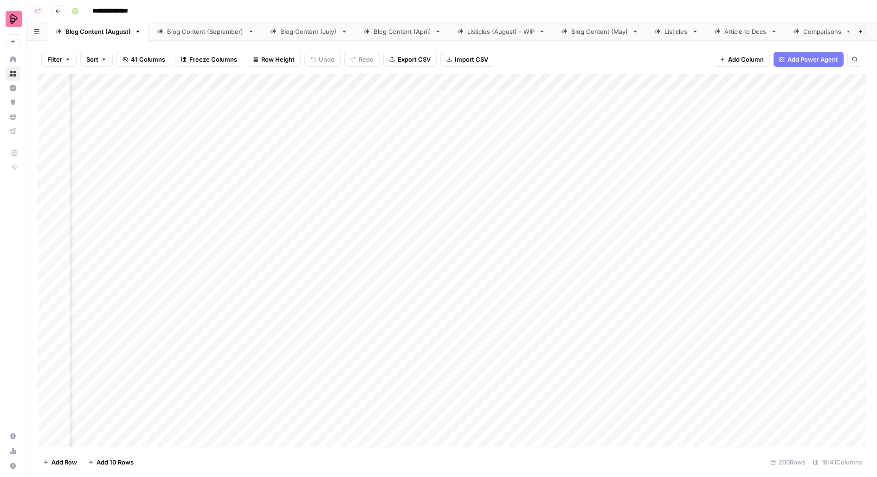
click at [202, 32] on div "Blog Content (September)" at bounding box center [205, 31] width 77 height 9
click at [398, 35] on div "Blog Content (April)" at bounding box center [402, 31] width 58 height 9
click at [327, 94] on div "Add Column" at bounding box center [452, 260] width 828 height 373
click at [365, 102] on div "Add Column" at bounding box center [452, 260] width 828 height 373
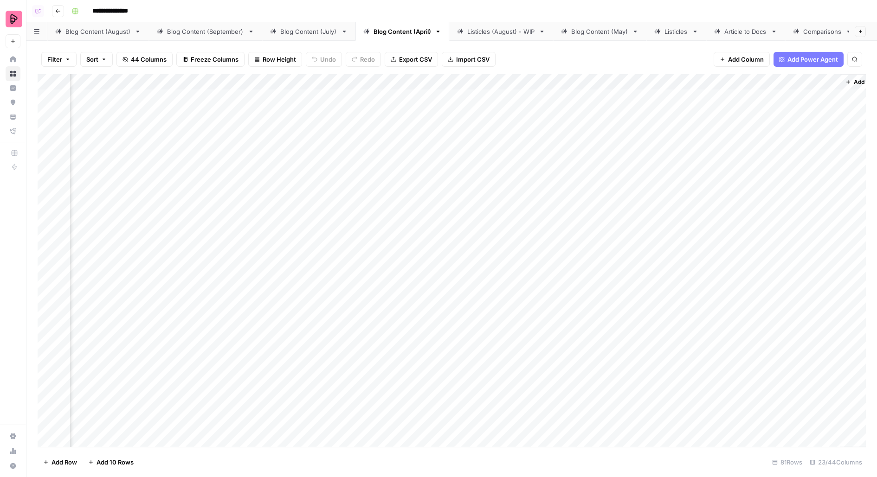
click at [365, 102] on div "Add Column" at bounding box center [452, 260] width 828 height 373
click at [531, 99] on div "Add Column" at bounding box center [452, 260] width 828 height 373
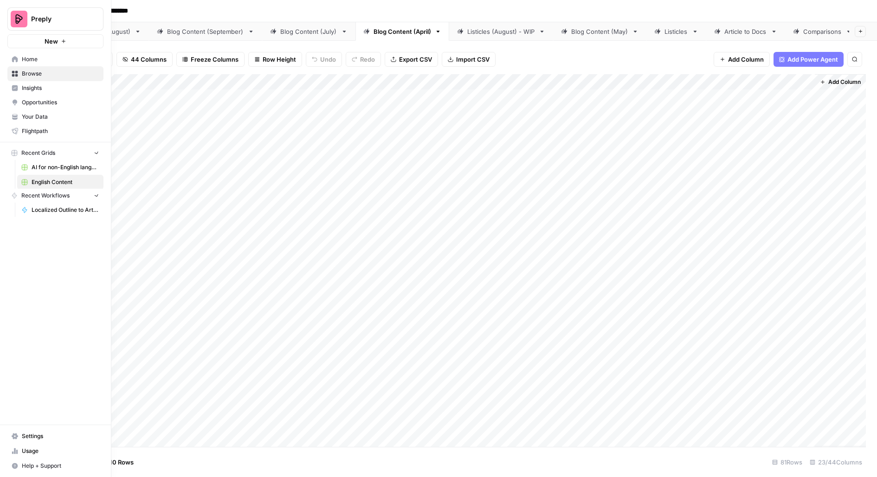
click at [17, 18] on img "Workspace: Preply" at bounding box center [19, 19] width 17 height 17
click at [23, 19] on img "Workspace: Preply" at bounding box center [19, 19] width 17 height 17
type input "oyster"
click button "Oyster" at bounding box center [84, 69] width 148 height 15
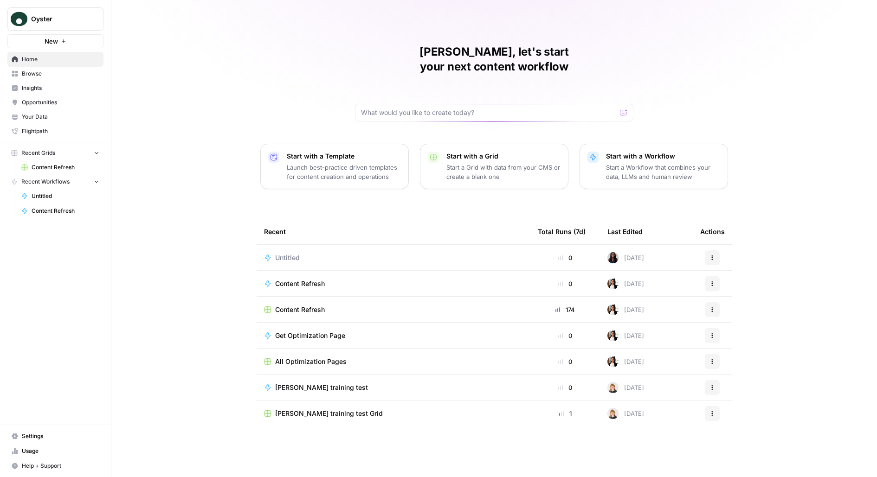
click at [63, 173] on link "Content Refresh" at bounding box center [60, 167] width 86 height 15
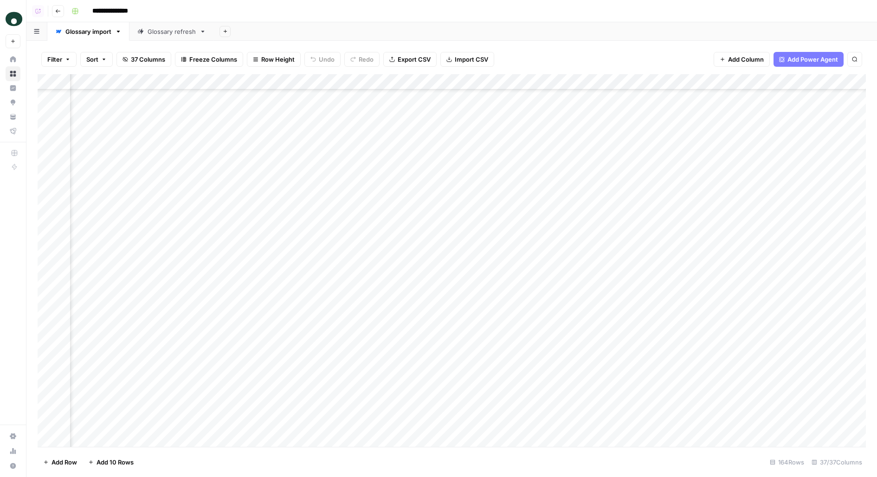
scroll to position [357, 1258]
drag, startPoint x: 261, startPoint y: 157, endPoint x: 261, endPoint y: 261, distance: 103.9
click at [261, 261] on div "Add Column" at bounding box center [452, 260] width 828 height 373
drag, startPoint x: 243, startPoint y: 241, endPoint x: 243, endPoint y: 275, distance: 34.3
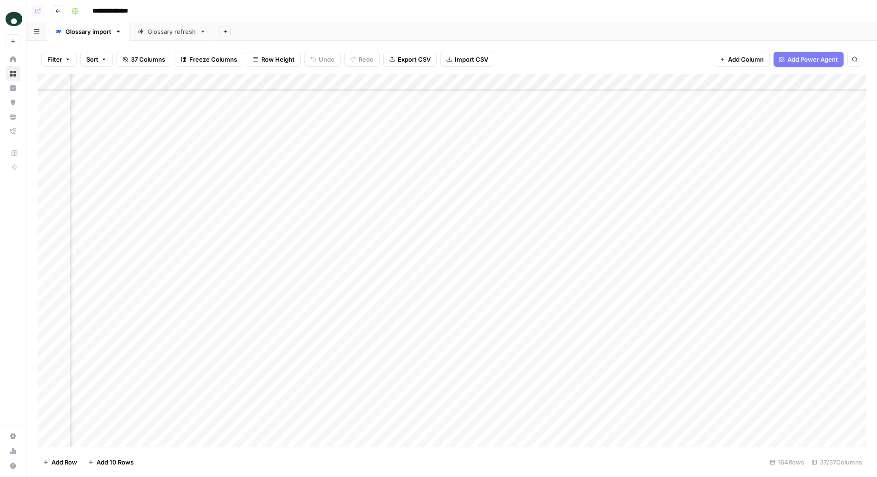
click at [243, 275] on div "Add Column" at bounding box center [452, 260] width 828 height 373
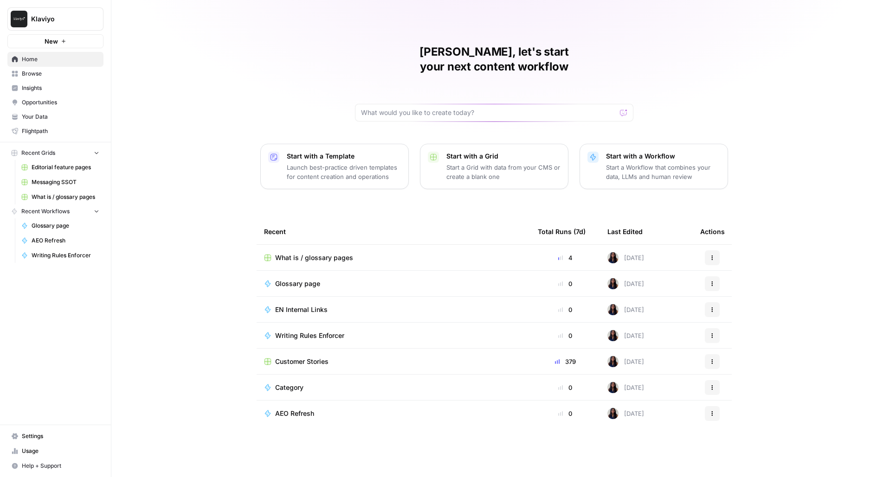
click at [45, 185] on span "Messaging SSOT" at bounding box center [66, 182] width 68 height 8
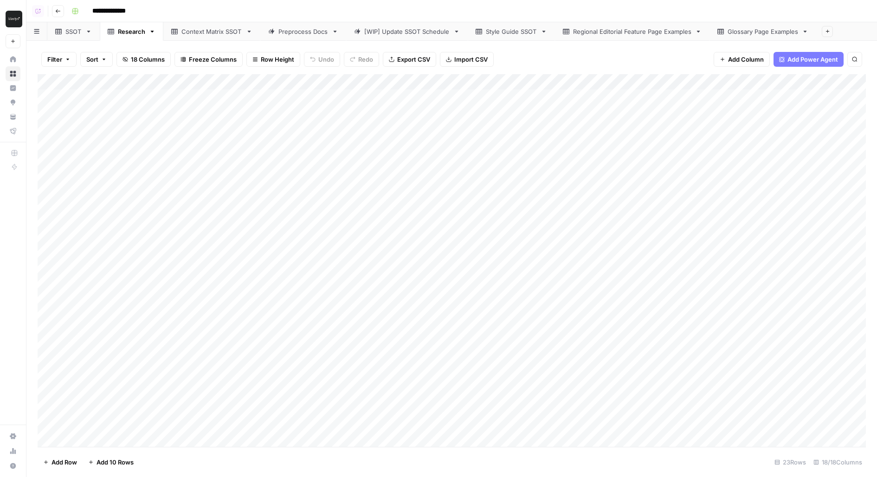
click at [744, 32] on div "Glossary Page Examples" at bounding box center [762, 31] width 70 height 9
click at [234, 33] on div "Context Matrix SSOT" at bounding box center [211, 31] width 61 height 9
click at [733, 28] on div "Glossary Page Examples" at bounding box center [762, 31] width 70 height 9
click at [329, 113] on div "Add Column" at bounding box center [452, 152] width 828 height 157
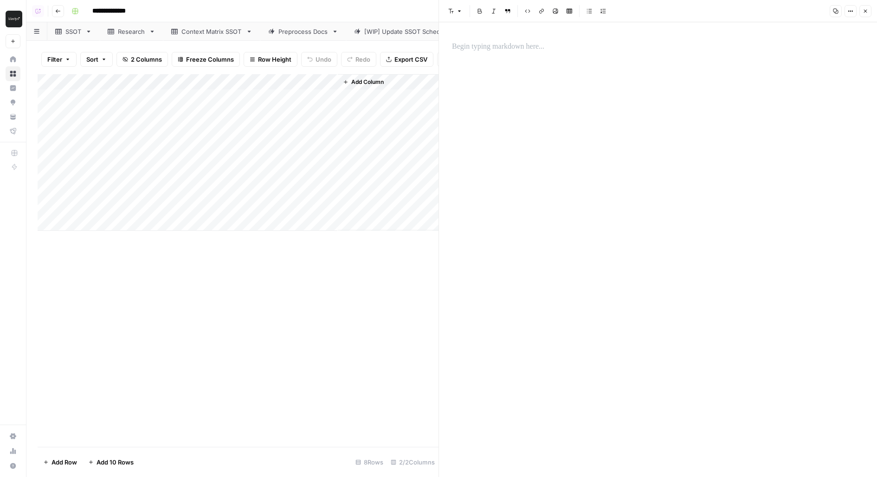
click at [481, 48] on p at bounding box center [658, 47] width 412 height 12
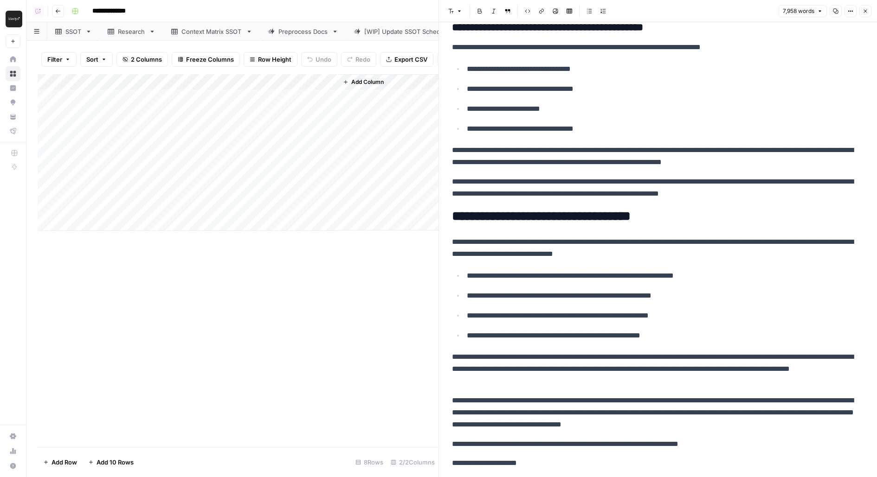
scroll to position [13329, 0]
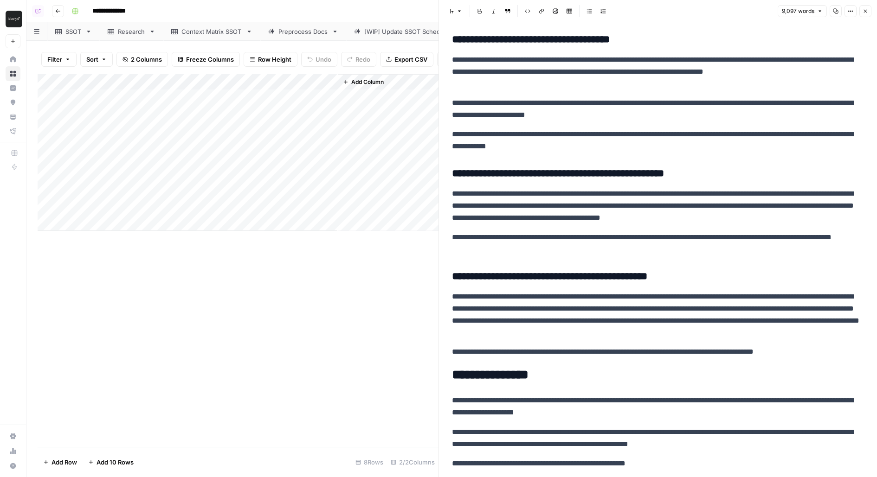
click at [329, 96] on div "Add Column" at bounding box center [238, 152] width 401 height 157
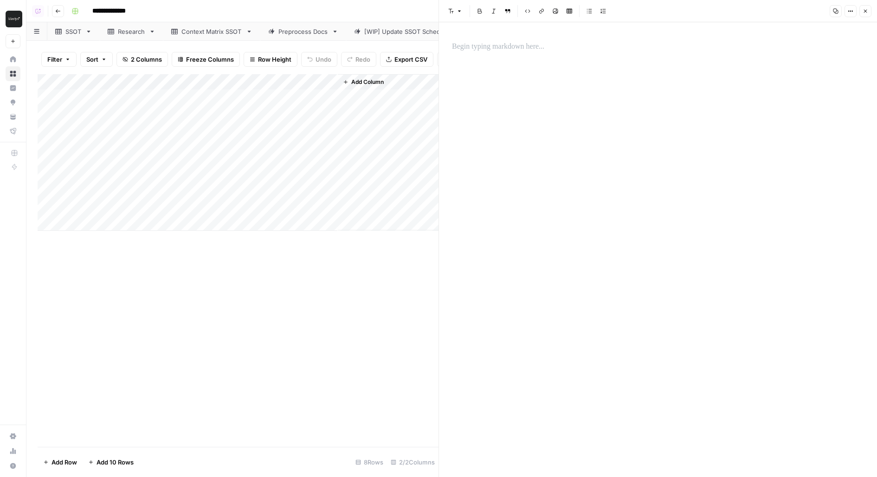
click at [527, 111] on div at bounding box center [657, 249] width 423 height 455
click at [515, 64] on div at bounding box center [657, 249] width 423 height 455
click at [511, 49] on p at bounding box center [658, 47] width 412 height 12
click at [493, 47] on p at bounding box center [658, 47] width 412 height 12
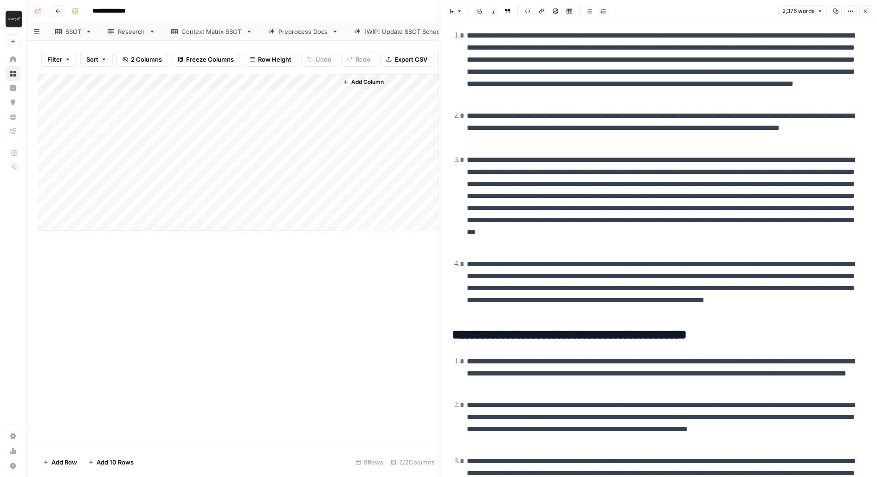
scroll to position [2423, 0]
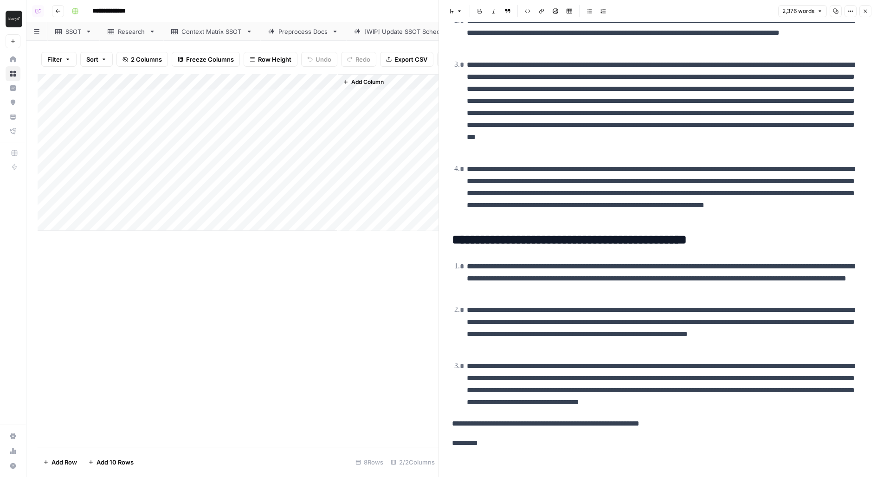
click at [519, 439] on p "*********" at bounding box center [658, 443] width 412 height 12
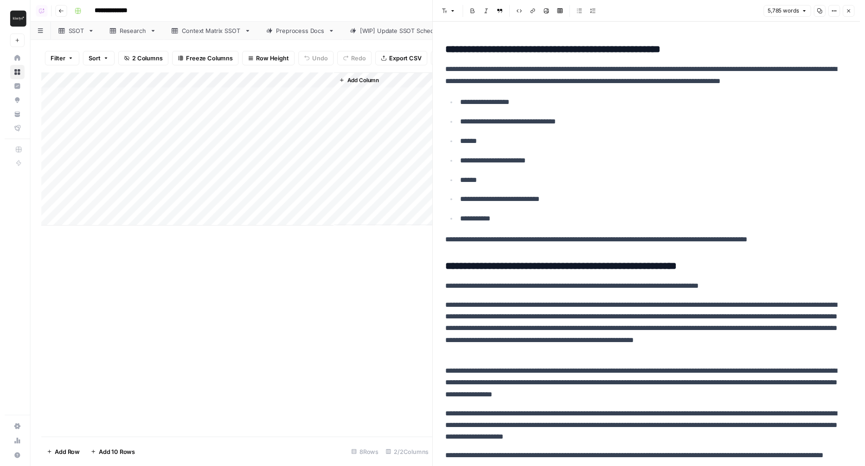
scroll to position [7130, 0]
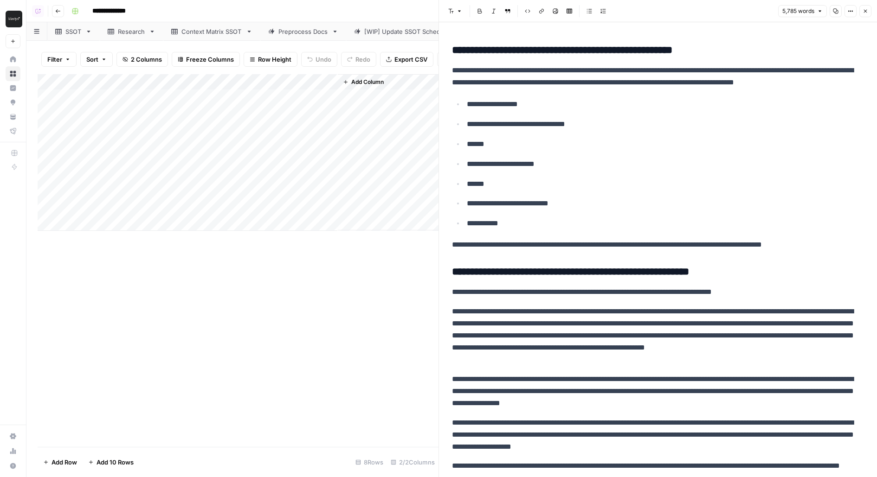
click at [167, 205] on div "Add Column" at bounding box center [238, 152] width 401 height 157
click at [167, 205] on textarea at bounding box center [144, 208] width 148 height 13
click at [867, 17] on div "Font style Bold Italic Block quote Code block Link Image Insert Table Bulleted …" at bounding box center [657, 11] width 427 height 12
click at [867, 15] on button "Close" at bounding box center [865, 11] width 12 height 12
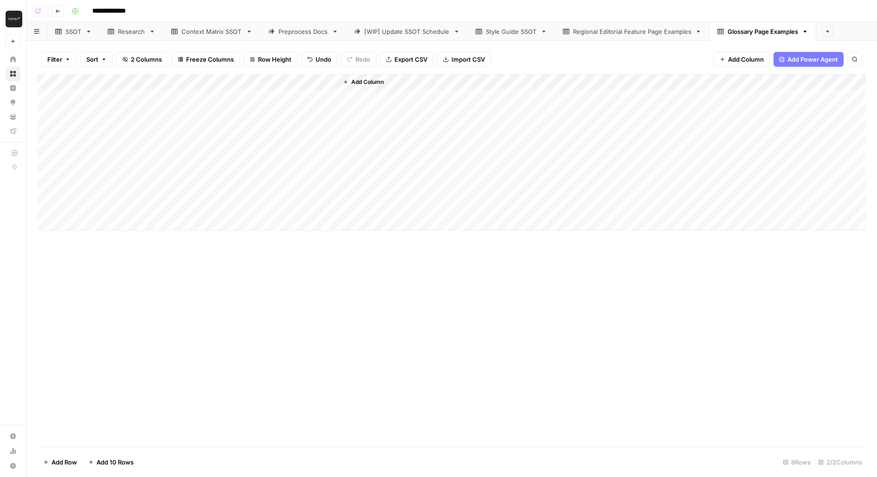
click at [644, 27] on div "Regional Editorial Feature Page Examples" at bounding box center [632, 31] width 118 height 9
click at [741, 32] on div "Glossary Page Examples" at bounding box center [762, 31] width 70 height 9
click at [128, 206] on div "Add Column" at bounding box center [452, 152] width 828 height 157
click at [128, 206] on textarea at bounding box center [144, 208] width 148 height 13
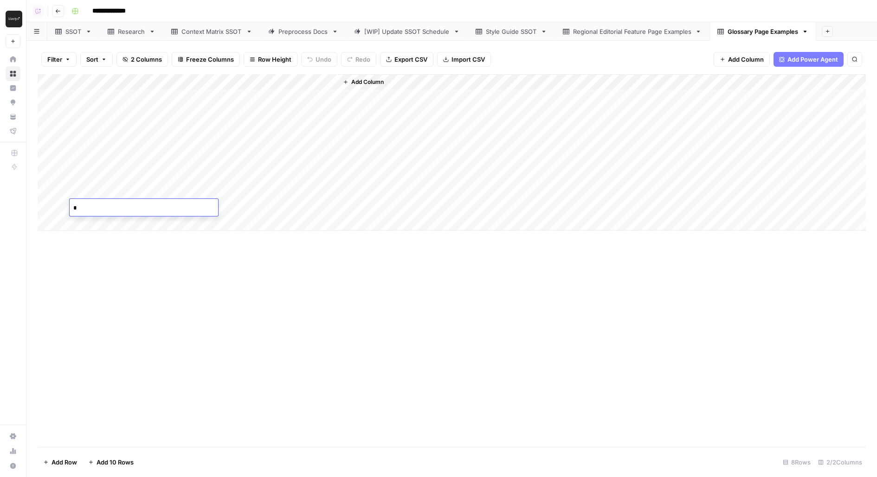
type textarea "**"
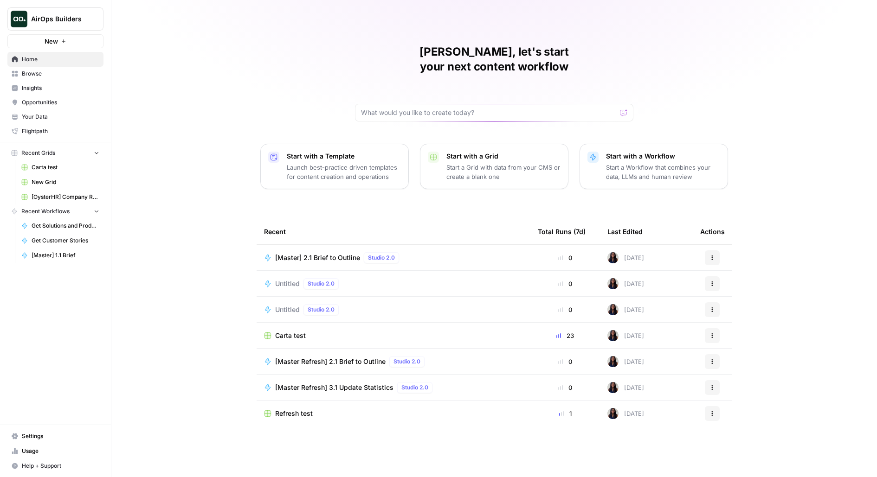
click at [66, 16] on span "AirOps Builders" at bounding box center [59, 18] width 56 height 9
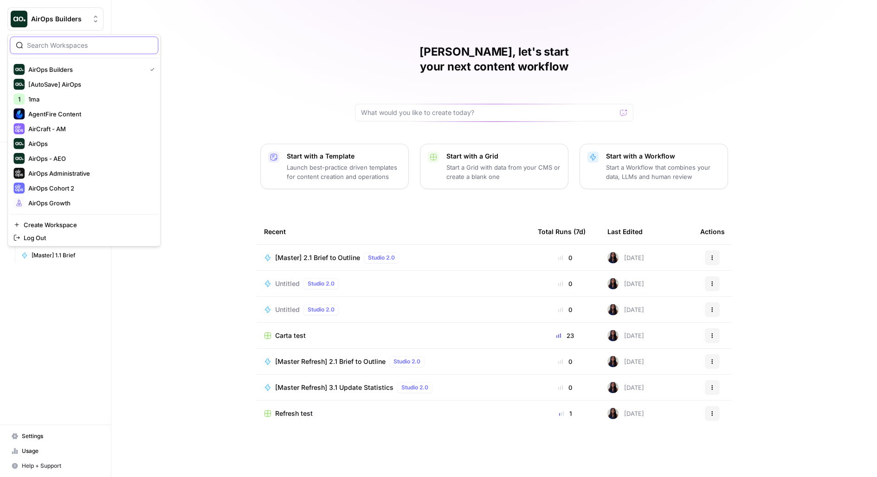
click at [78, 48] on input "search" at bounding box center [89, 45] width 125 height 9
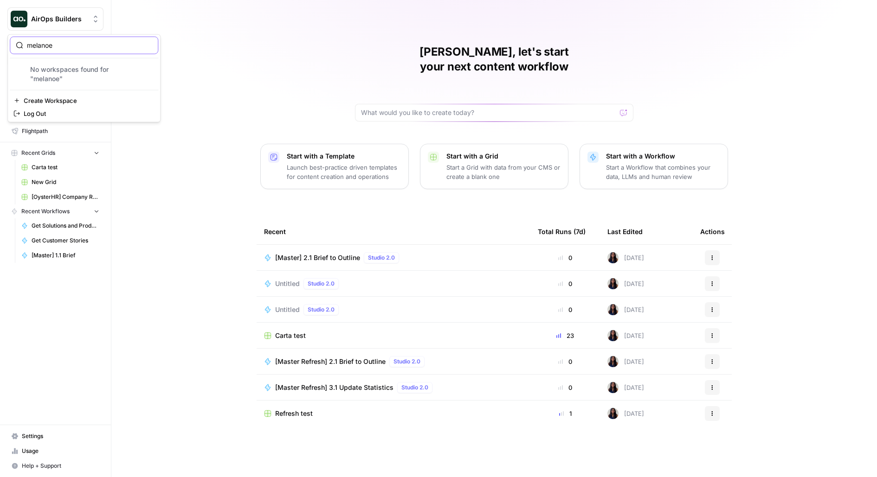
type input "melanoe"
click at [56, 42] on input "melanoe" at bounding box center [89, 45] width 125 height 9
type input "[PERSON_NAME]"
click button "m [PERSON_NAME] aircraft tests" at bounding box center [84, 69] width 148 height 15
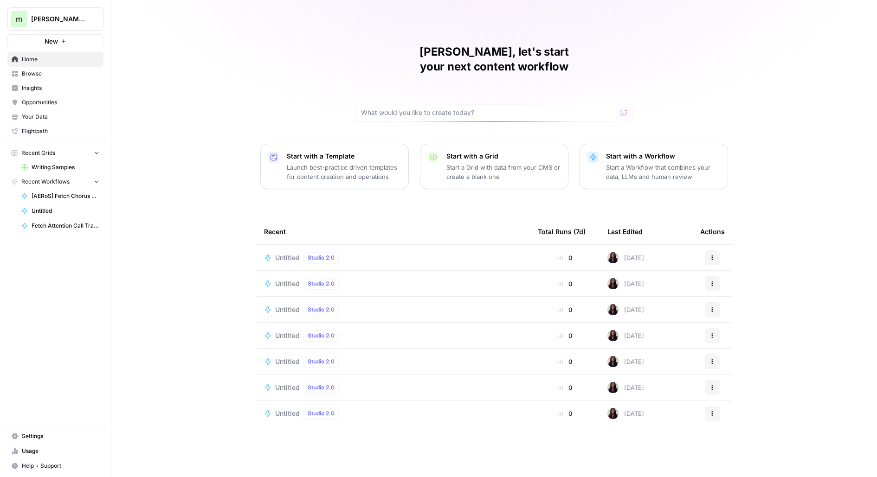
click at [63, 166] on span "Writing Samples" at bounding box center [66, 167] width 68 height 8
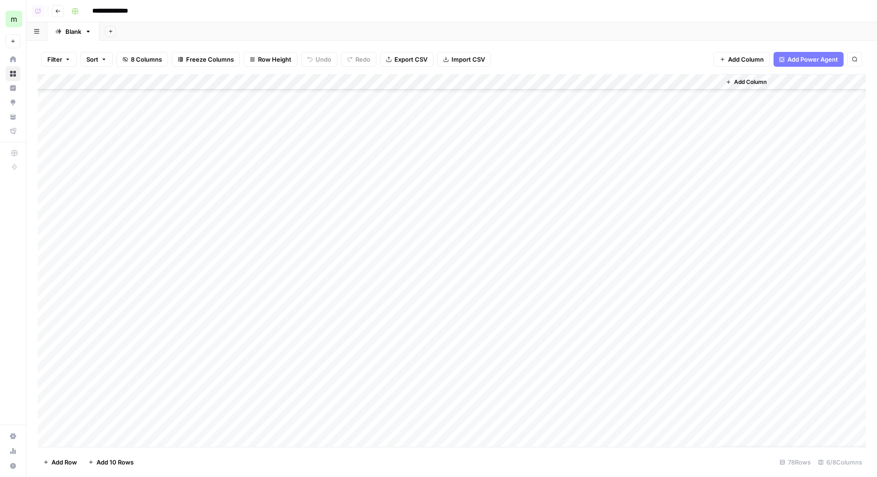
scroll to position [887, 0]
click at [122, 437] on div "Add Column" at bounding box center [452, 260] width 828 height 373
click at [121, 443] on div "Add Column" at bounding box center [452, 260] width 828 height 373
click at [121, 444] on div "Add Column" at bounding box center [452, 260] width 828 height 373
click at [122, 444] on div "Add Column" at bounding box center [452, 260] width 828 height 373
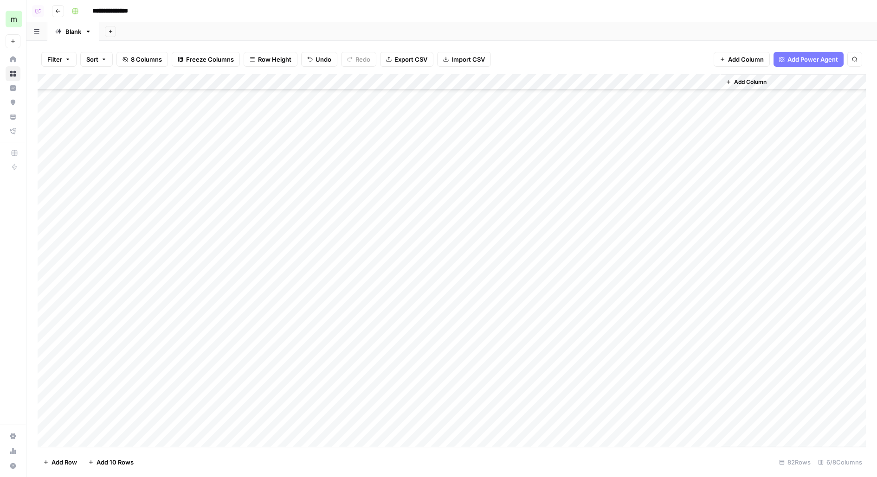
click at [122, 444] on div "Add Column" at bounding box center [452, 260] width 828 height 373
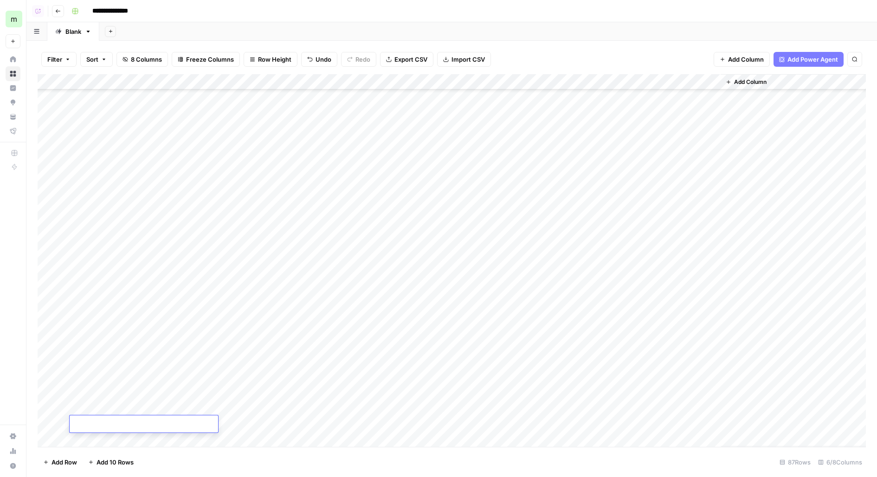
click at [122, 444] on div "Add Column" at bounding box center [452, 260] width 828 height 373
click at [274, 277] on div "Add Column" at bounding box center [452, 260] width 828 height 373
click at [256, 241] on div "Add Column" at bounding box center [452, 260] width 828 height 373
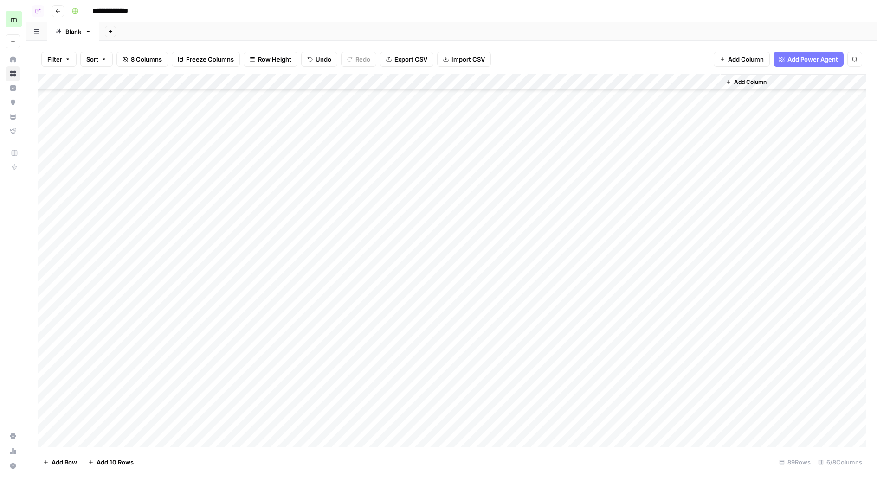
click at [181, 231] on div "Add Column" at bounding box center [452, 260] width 828 height 373
click at [181, 231] on input at bounding box center [231, 236] width 148 height 11
type input "**********"
click at [423, 235] on div "Add Column" at bounding box center [452, 260] width 828 height 373
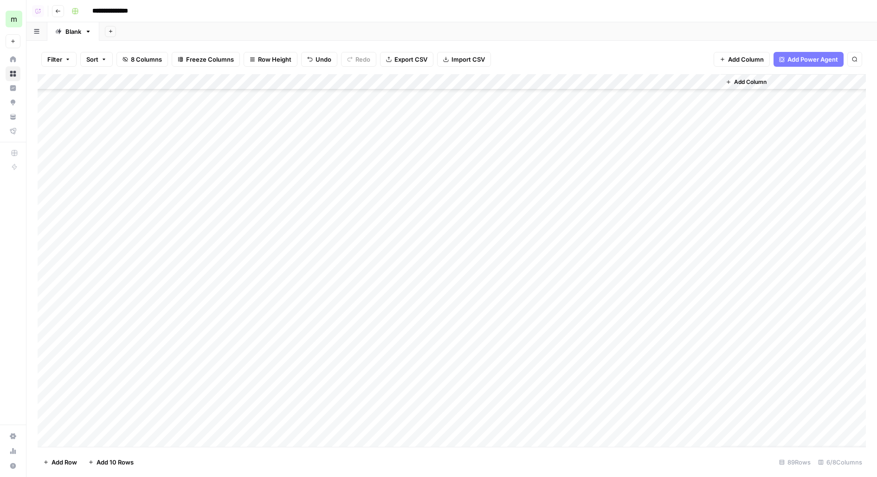
click at [208, 245] on div "Add Column" at bounding box center [452, 260] width 828 height 373
click at [221, 251] on input at bounding box center [231, 252] width 148 height 11
paste input "**********"
type input "**********"
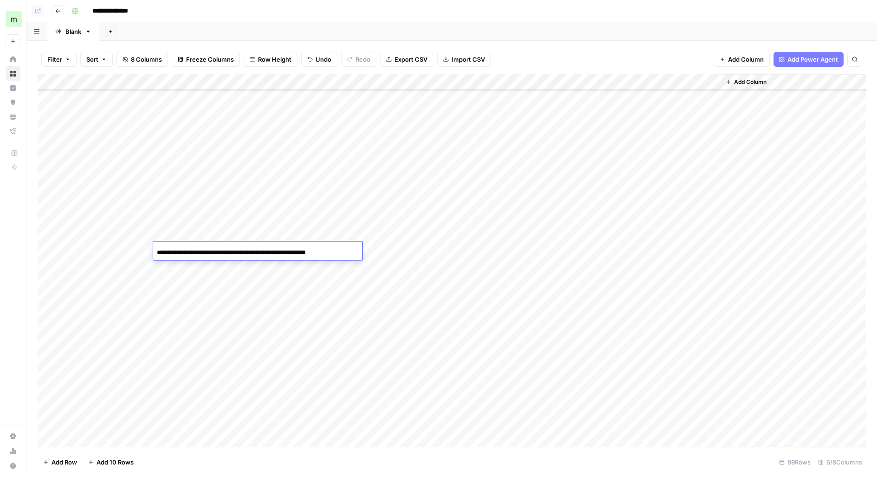
scroll to position [0, 79]
click at [179, 268] on div "Add Column" at bounding box center [452, 260] width 828 height 373
click at [179, 268] on input at bounding box center [231, 268] width 148 height 11
type input "**********"
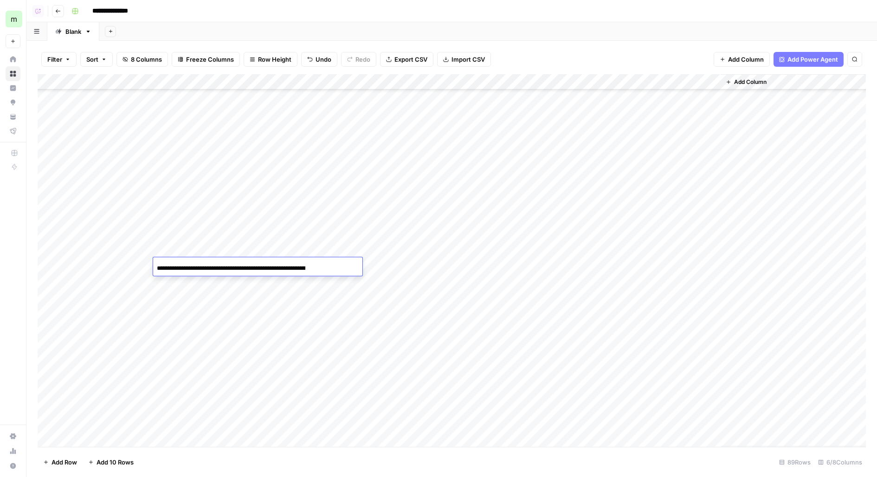
scroll to position [0, 72]
click at [181, 282] on div "Add Column" at bounding box center [452, 260] width 828 height 373
click at [181, 282] on input at bounding box center [231, 284] width 148 height 11
type input "**********"
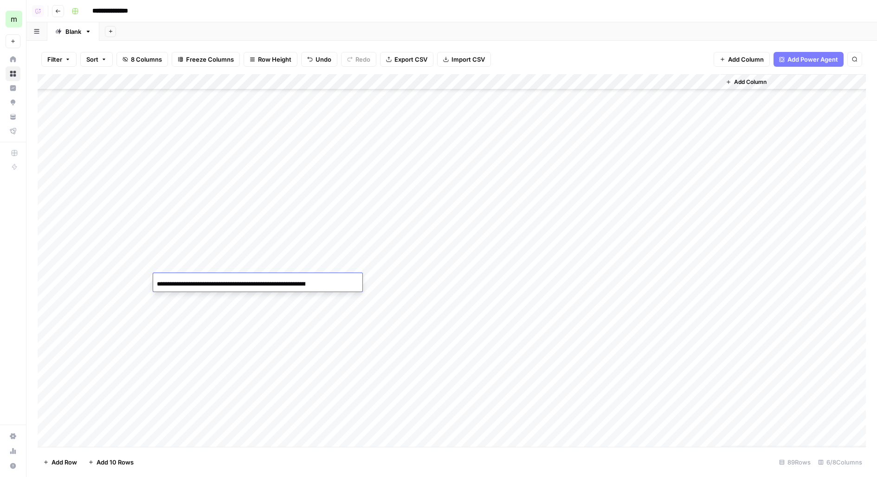
scroll to position [0, 83]
click at [263, 291] on div "Add Column" at bounding box center [452, 260] width 828 height 373
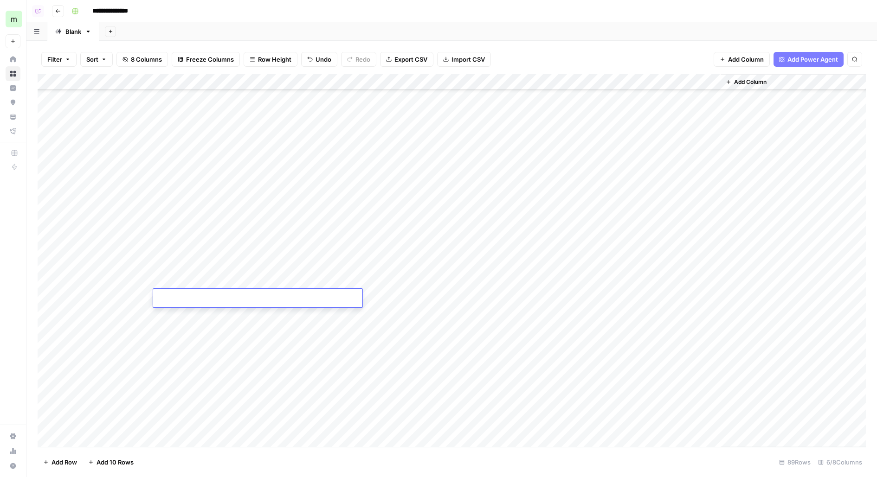
click at [274, 298] on input at bounding box center [231, 300] width 148 height 11
paste input "**********"
type input "**********"
click at [413, 254] on div "Add Column" at bounding box center [452, 260] width 828 height 373
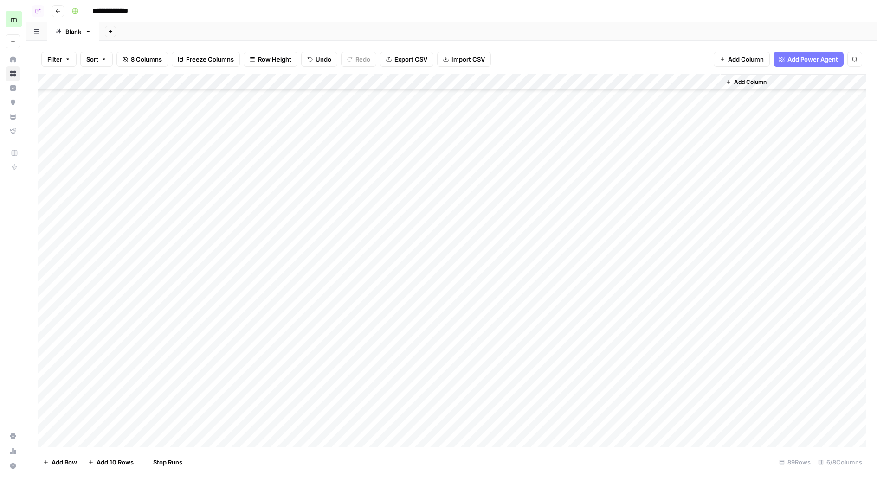
click at [412, 267] on div "Add Column" at bounding box center [452, 260] width 828 height 373
click at [409, 280] on div "Add Column" at bounding box center [452, 260] width 828 height 373
click at [400, 294] on div "Add Column" at bounding box center [452, 260] width 828 height 373
click at [548, 232] on div "Add Column" at bounding box center [446, 254] width 816 height 361
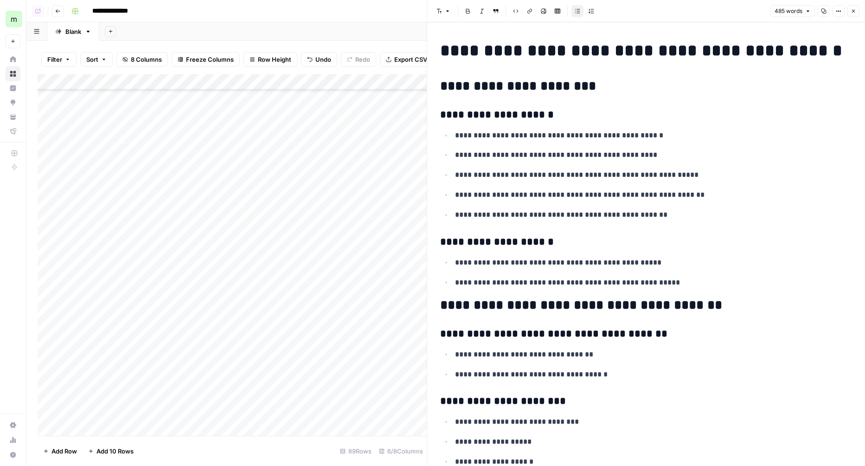
click at [826, 11] on icon "button" at bounding box center [824, 11] width 6 height 6
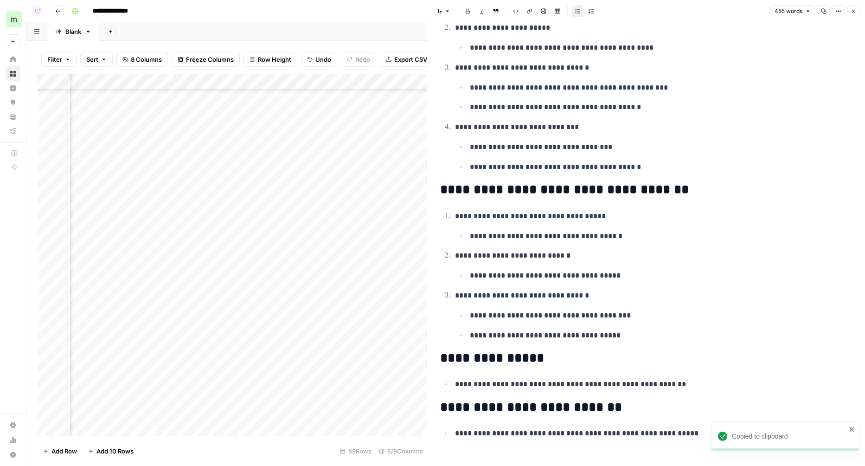
scroll to position [1061, 345]
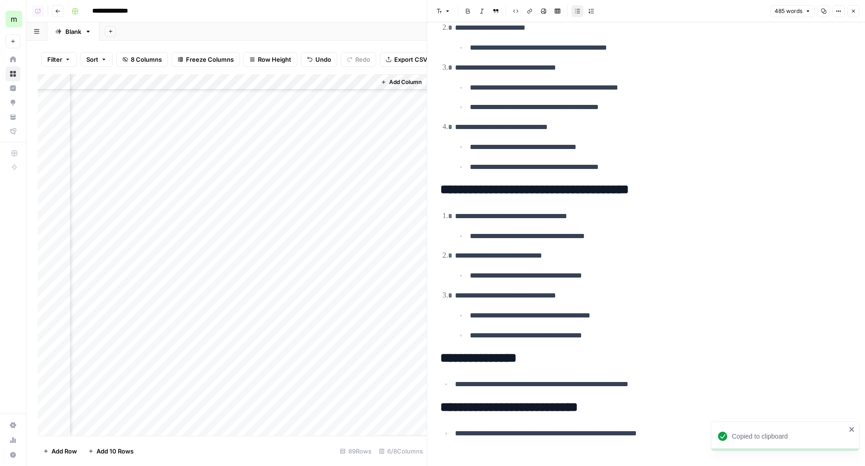
click at [287, 235] on div "Add Column" at bounding box center [232, 254] width 389 height 361
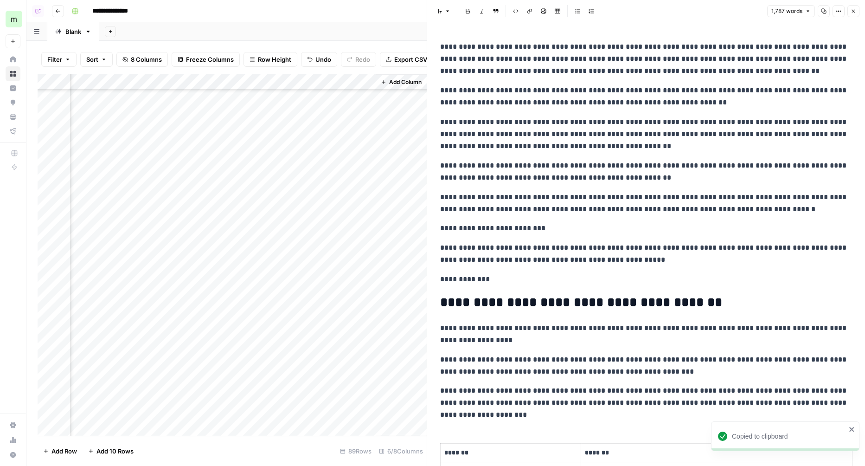
click at [820, 11] on button "Copy" at bounding box center [824, 11] width 12 height 12
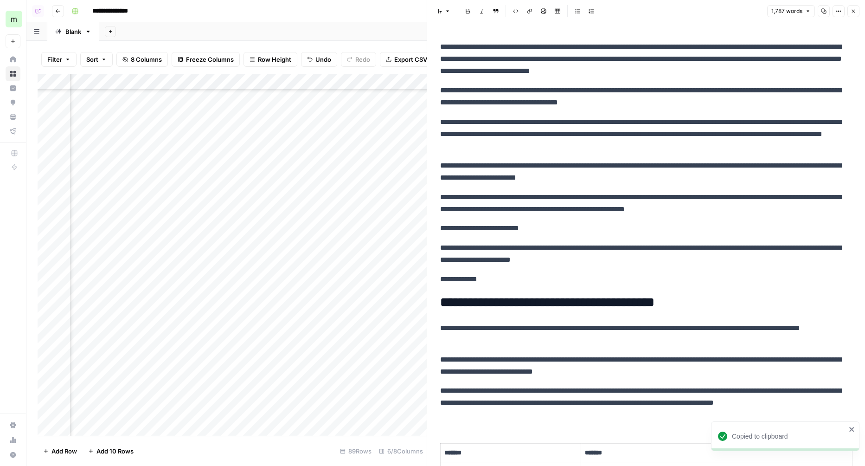
scroll to position [1061, 262]
click at [174, 281] on div "Add Column" at bounding box center [232, 254] width 389 height 361
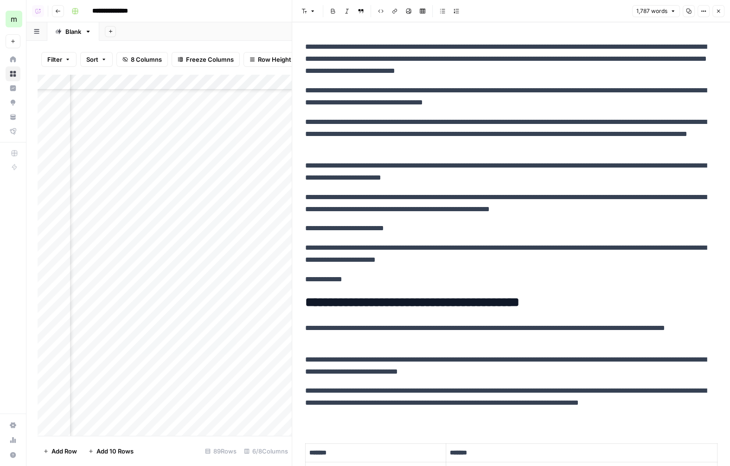
scroll to position [1061, 0]
click at [215, 313] on div "Add Column" at bounding box center [165, 254] width 254 height 361
click at [215, 313] on input at bounding box center [231, 315] width 148 height 11
type input "**********"
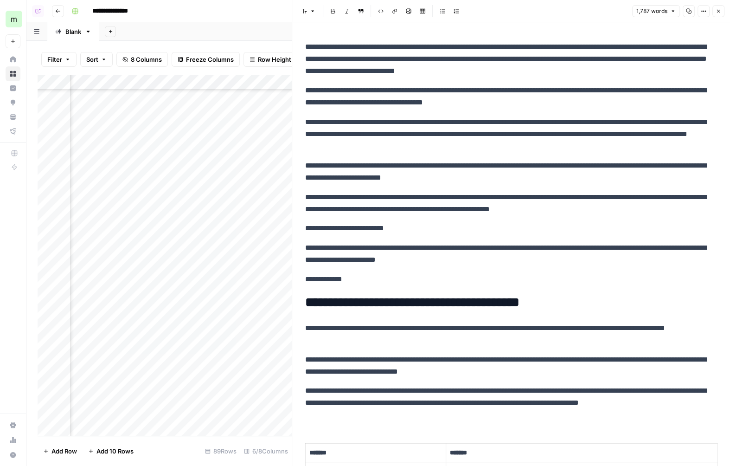
scroll to position [1061, 70]
click at [187, 328] on div "Add Column" at bounding box center [165, 254] width 254 height 361
click at [187, 328] on input at bounding box center [161, 331] width 148 height 11
type input "**********"
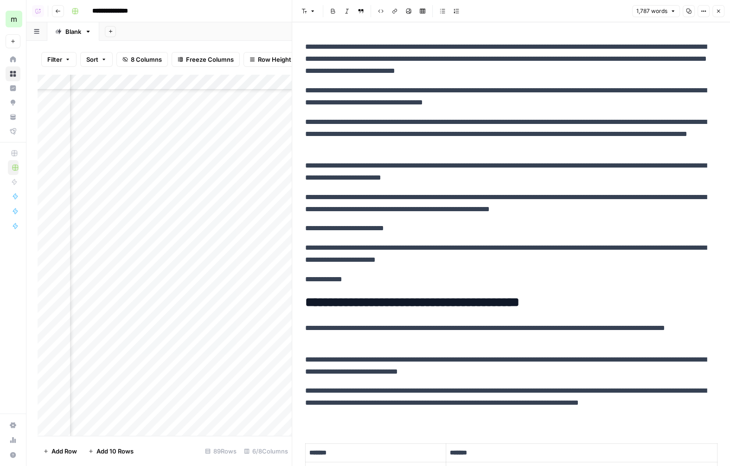
scroll to position [1061, 152]
click at [605, 86] on p "**********" at bounding box center [511, 96] width 412 height 24
click at [238, 313] on div "Add Column" at bounding box center [165, 254] width 254 height 361
click at [244, 328] on div "Add Column" at bounding box center [165, 254] width 254 height 361
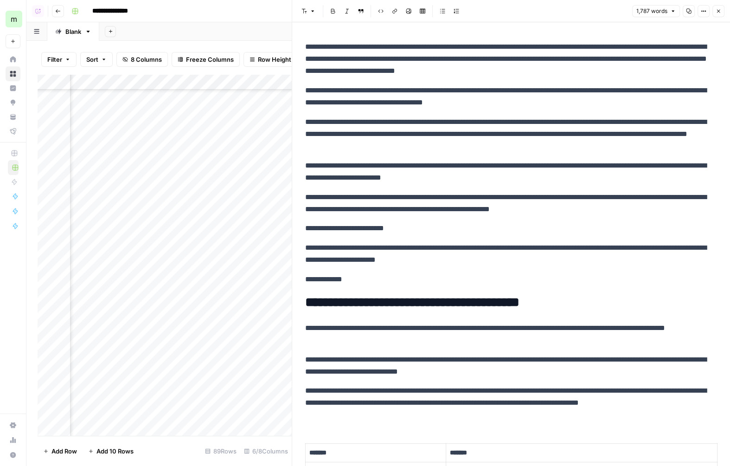
click at [718, 13] on icon "button" at bounding box center [719, 11] width 6 height 6
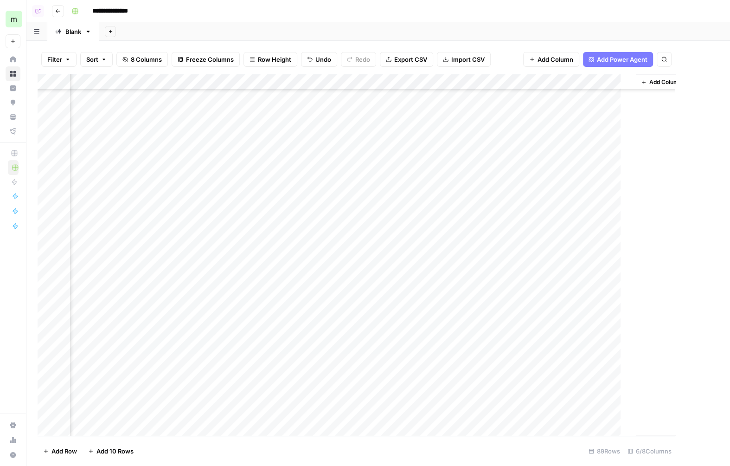
scroll to position [1065, 42]
click at [262, 339] on div "Add Column" at bounding box center [378, 254] width 681 height 361
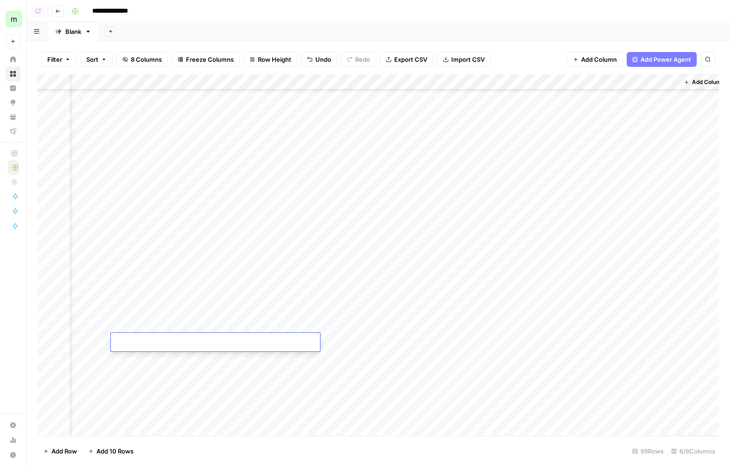
type input "**********"
click at [179, 361] on div "Add Column" at bounding box center [378, 254] width 681 height 361
click at [179, 361] on input at bounding box center [189, 359] width 148 height 11
type input "**********"
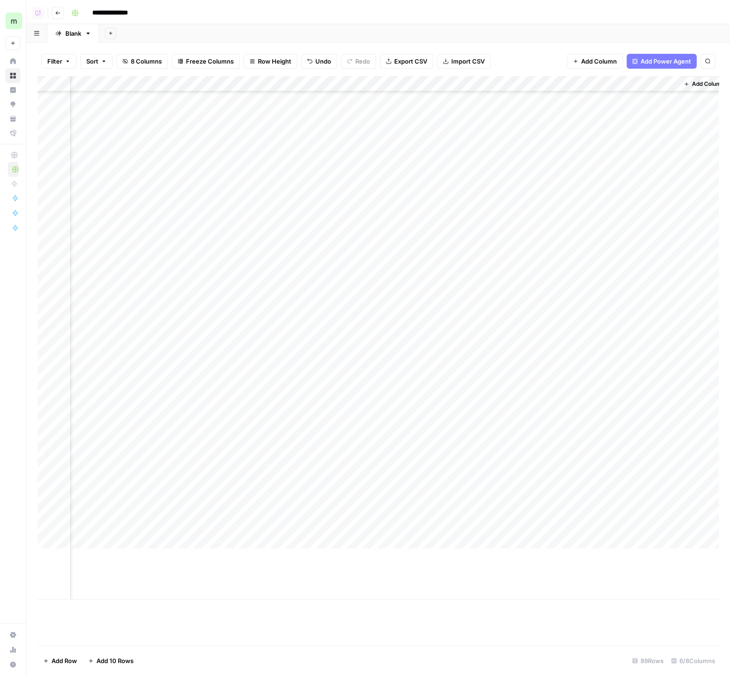
scroll to position [861, 42]
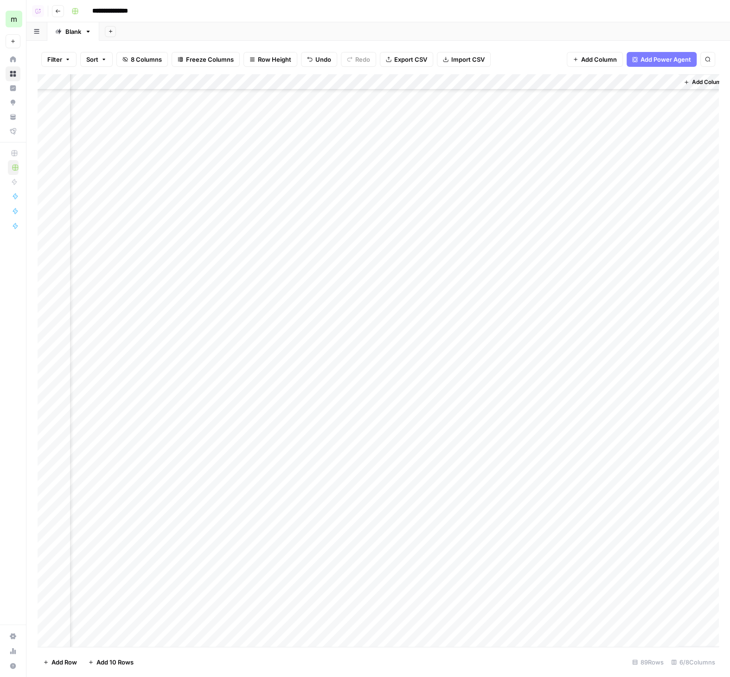
click at [132, 477] on div "Add Column" at bounding box center [378, 360] width 681 height 572
click at [131, 477] on div "Add Column" at bounding box center [378, 360] width 681 height 572
click at [371, 477] on div "Add Column" at bounding box center [378, 360] width 681 height 572
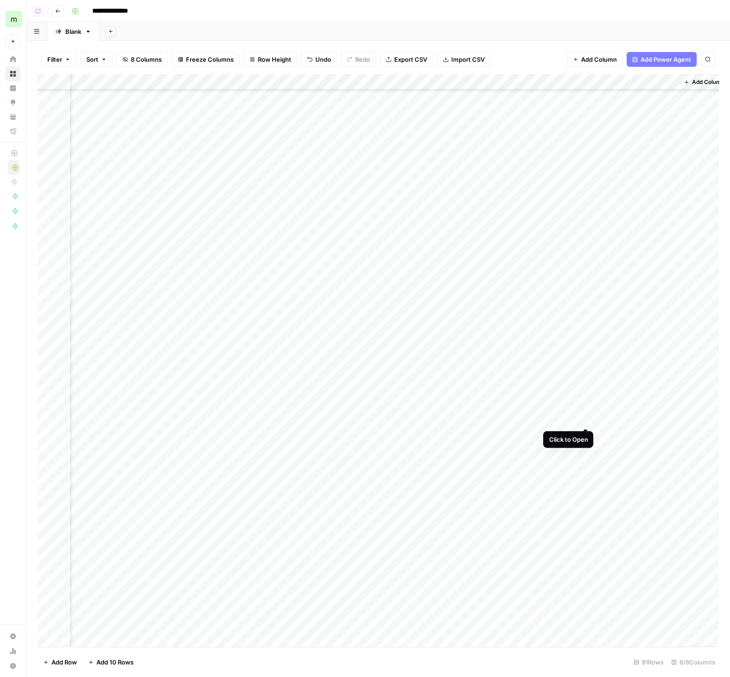
scroll to position [893, 53]
click at [575, 418] on div "Add Column" at bounding box center [378, 360] width 681 height 572
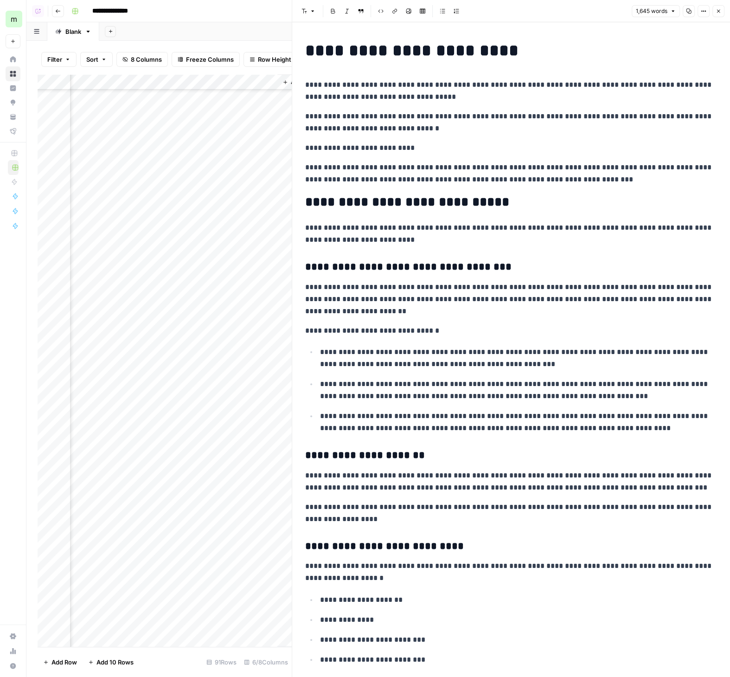
scroll to position [893, 438]
click at [689, 11] on icon "button" at bounding box center [689, 11] width 6 height 6
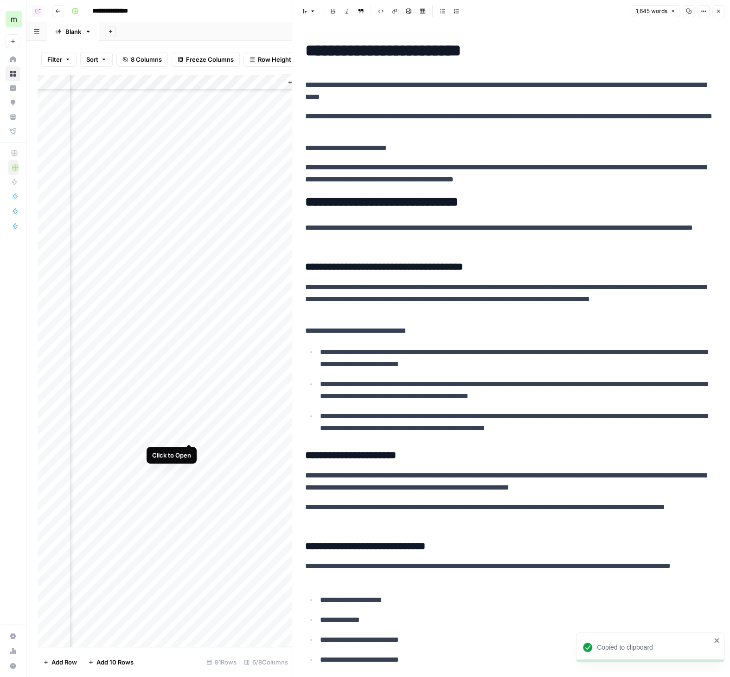
click at [189, 436] on div "Add Column" at bounding box center [165, 360] width 254 height 572
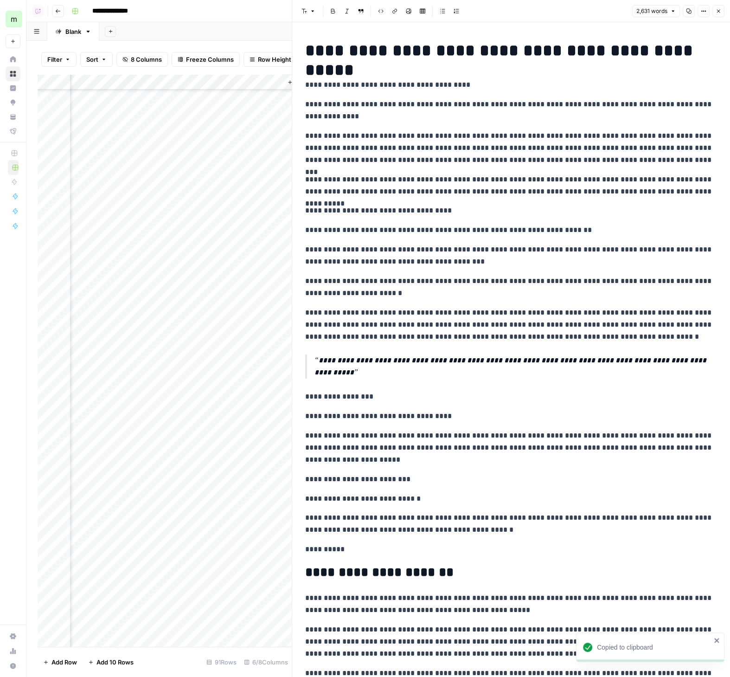
click at [692, 13] on button "Copy" at bounding box center [689, 11] width 12 height 12
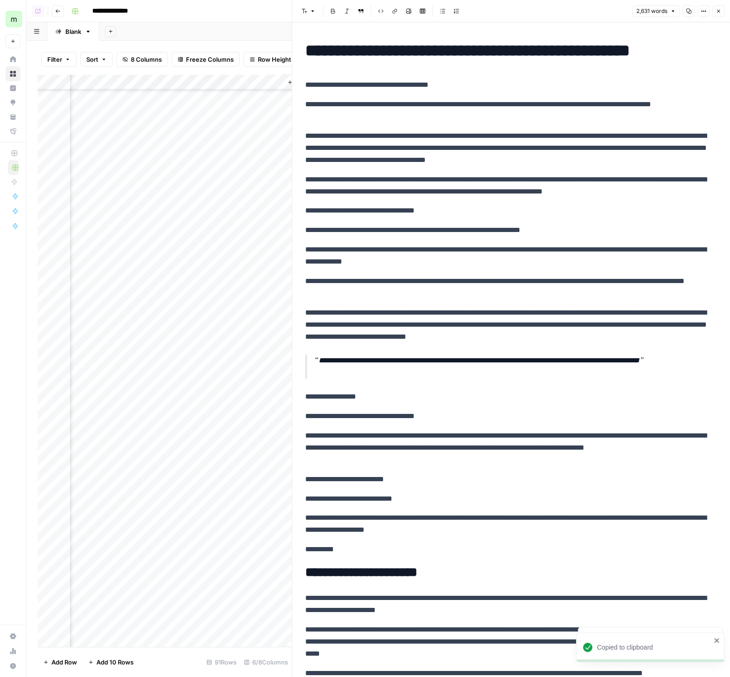
click at [189, 450] on div "Add Column" at bounding box center [165, 360] width 254 height 572
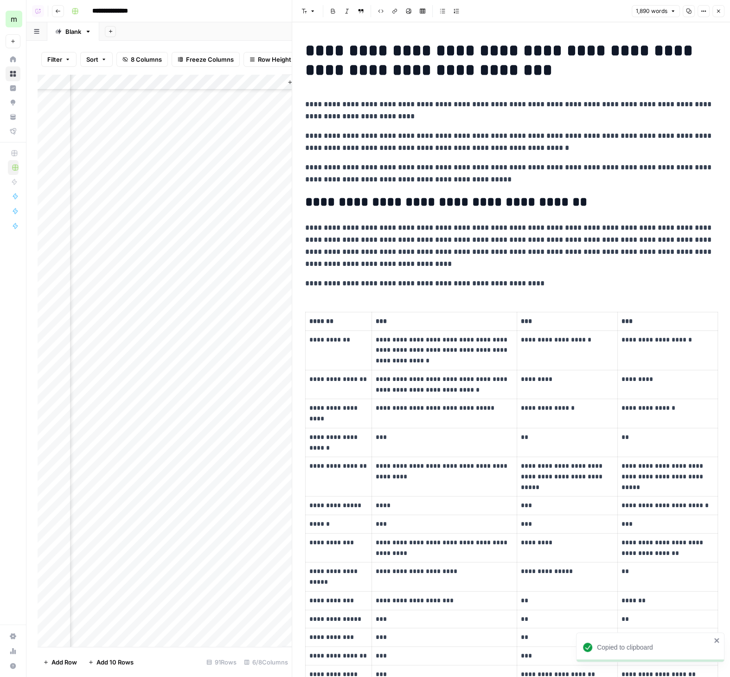
click at [690, 12] on icon "button" at bounding box center [689, 11] width 6 height 6
click at [188, 465] on div "Add Column" at bounding box center [165, 360] width 254 height 572
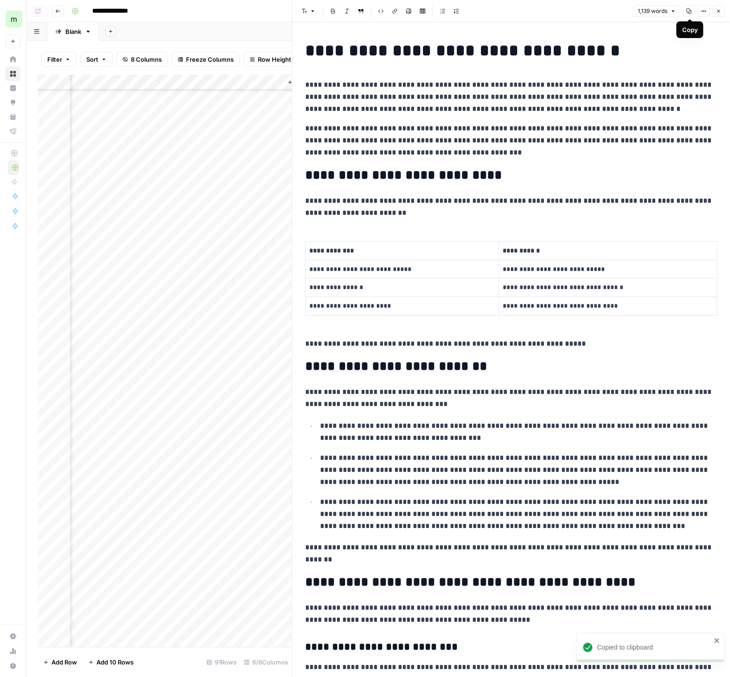
click at [692, 11] on icon "button" at bounding box center [689, 11] width 6 height 6
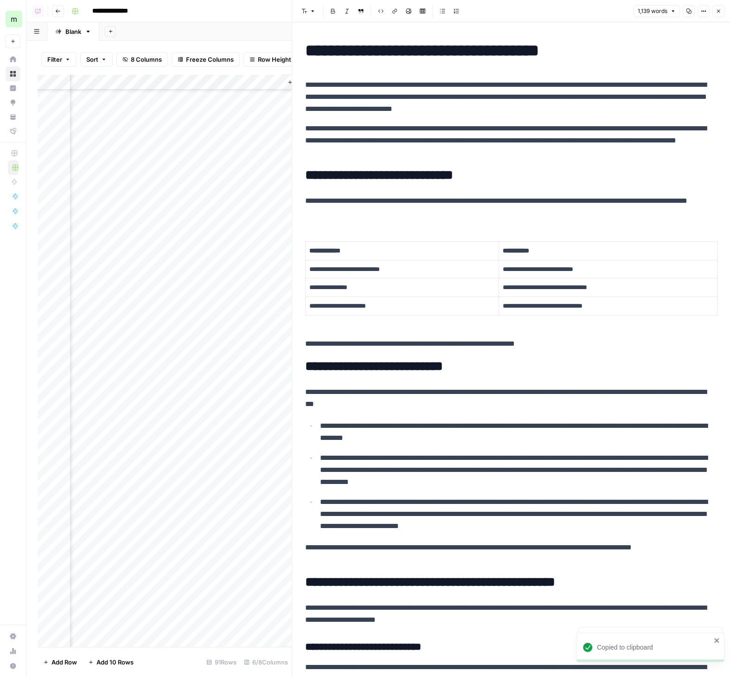
click at [192, 477] on div "Add Column" at bounding box center [165, 360] width 254 height 572
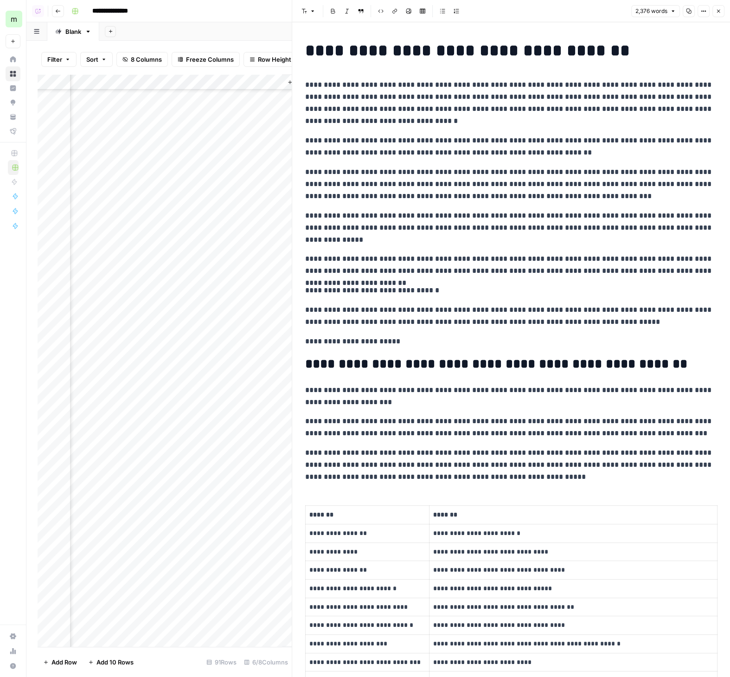
click at [689, 15] on button "Copy" at bounding box center [689, 11] width 12 height 12
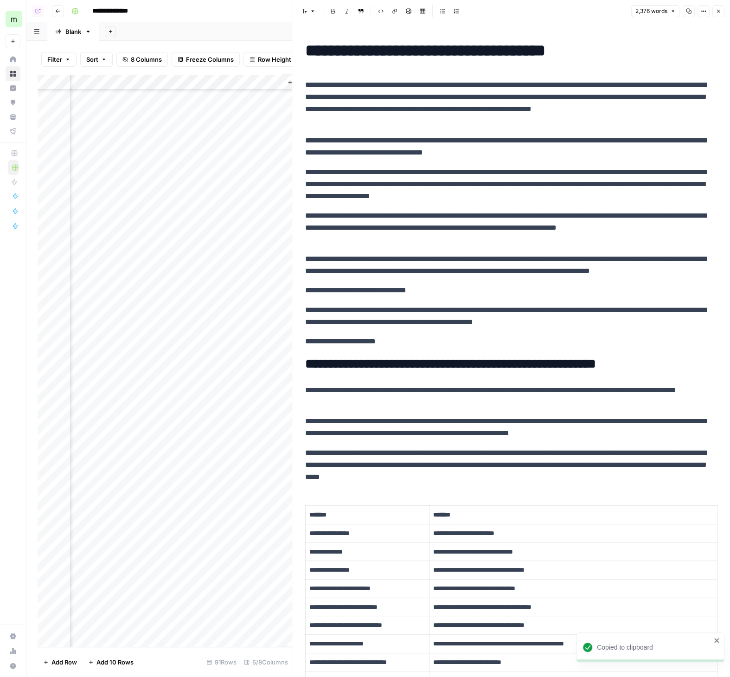
click at [184, 477] on div "Add Column" at bounding box center [165, 360] width 254 height 572
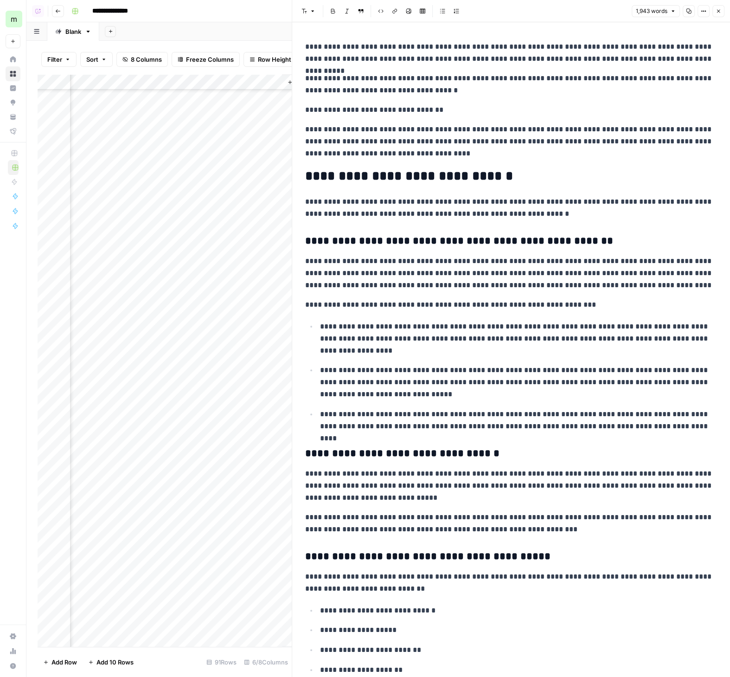
click at [690, 8] on button "Copy" at bounding box center [689, 11] width 12 height 12
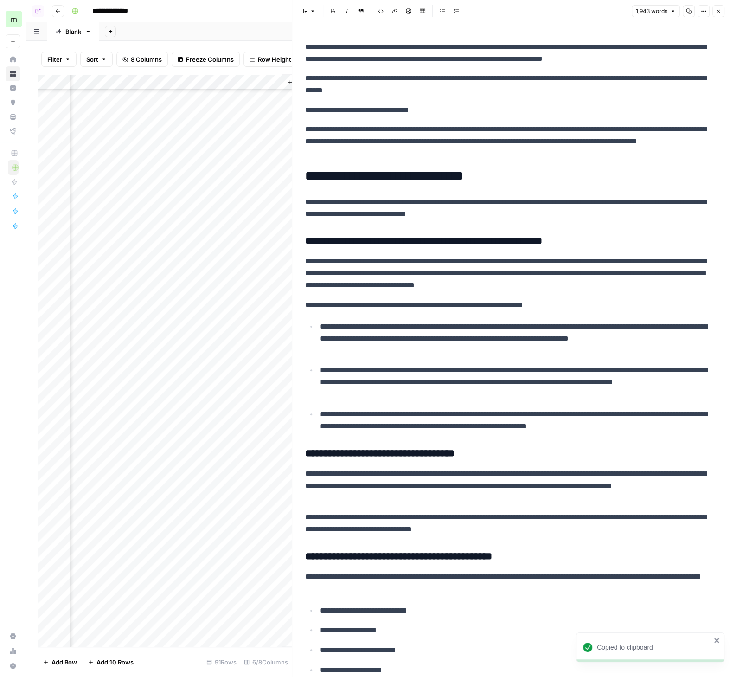
click at [194, 477] on div "Add Column" at bounding box center [165, 360] width 254 height 572
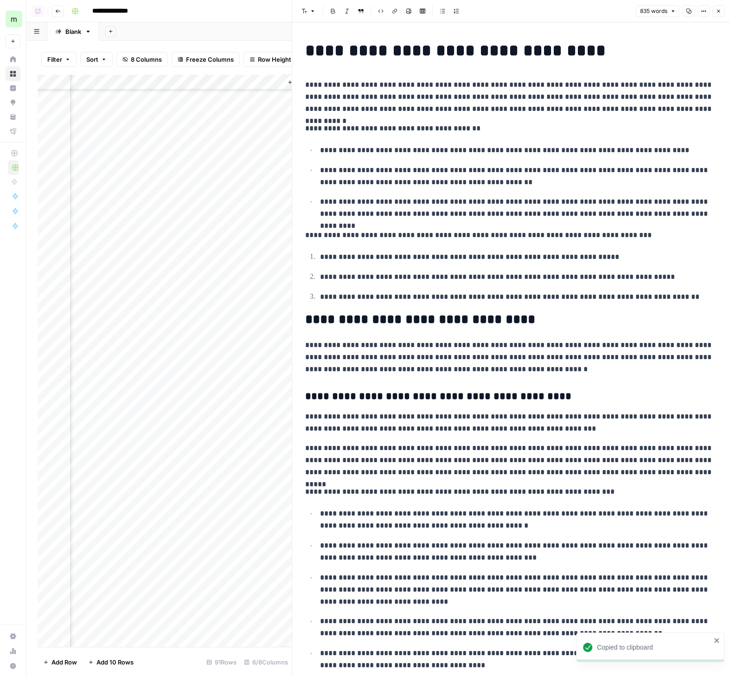
click at [687, 13] on icon "button" at bounding box center [689, 11] width 6 height 6
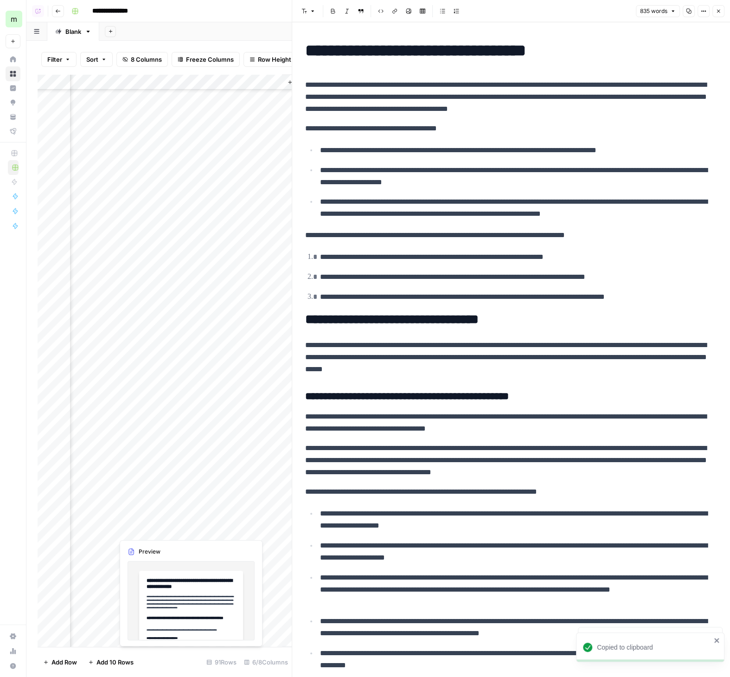
click at [184, 477] on div "Add Column" at bounding box center [165, 360] width 254 height 572
click at [193, 477] on div "Add Column" at bounding box center [165, 360] width 254 height 572
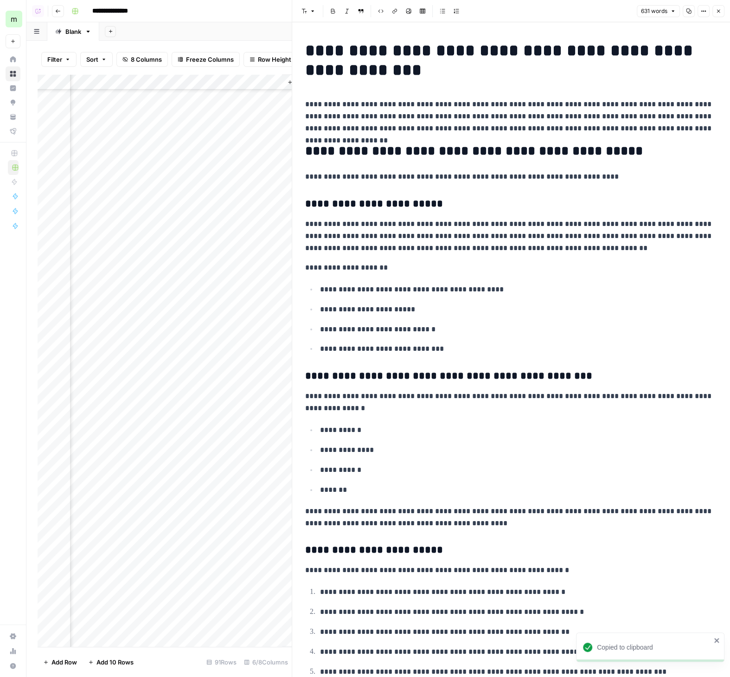
click at [695, 13] on button "Copy" at bounding box center [689, 11] width 12 height 12
click at [204, 477] on div "Add Column" at bounding box center [165, 360] width 254 height 572
click at [204, 477] on input at bounding box center [231, 547] width 148 height 11
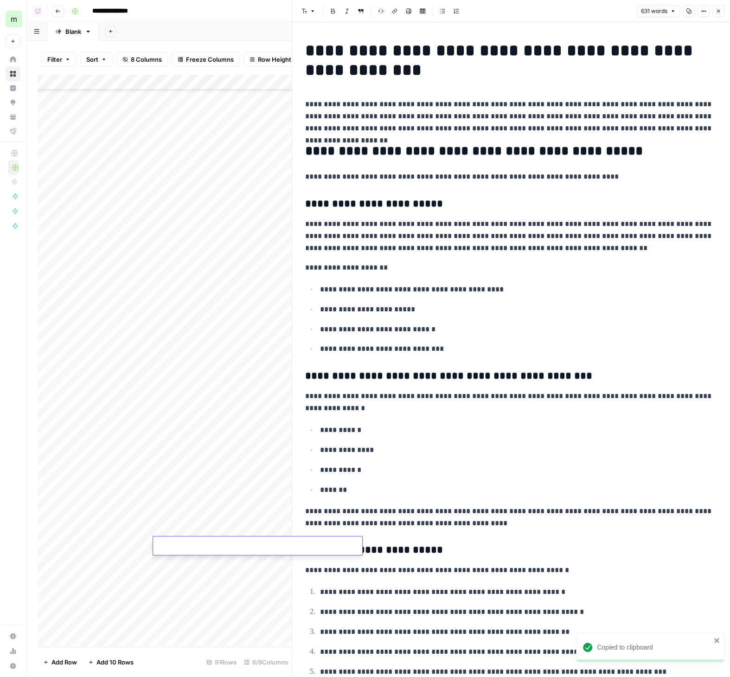
type input "**********"
click at [193, 477] on div "Add Column" at bounding box center [165, 360] width 254 height 572
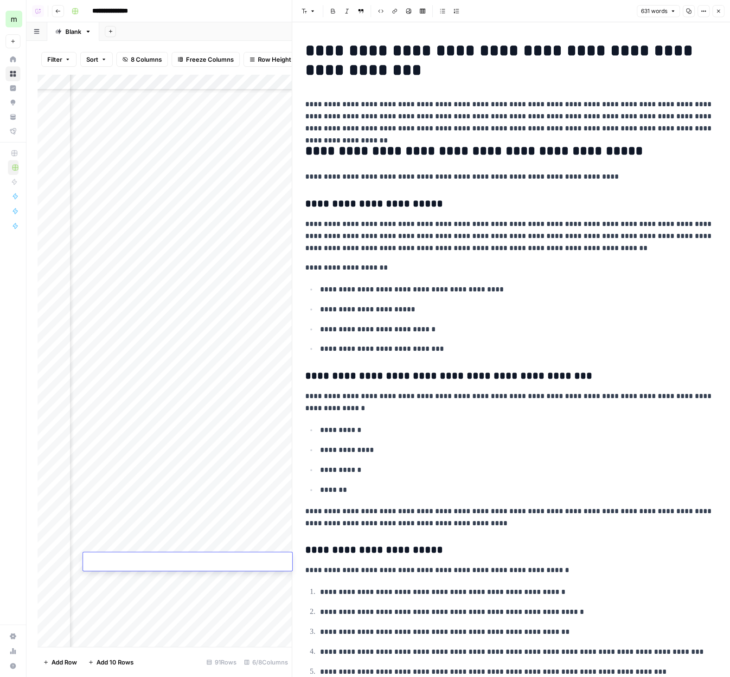
click at [194, 477] on input at bounding box center [161, 562] width 148 height 11
paste input "**********"
type input "**********"
click at [165, 477] on div "Add Column" at bounding box center [165, 360] width 254 height 572
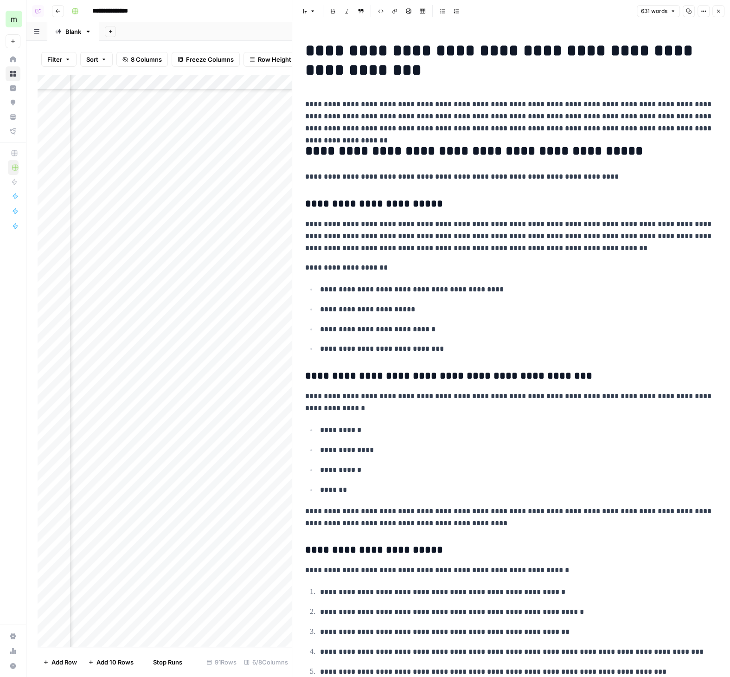
click at [165, 477] on div "Add Column" at bounding box center [165, 360] width 254 height 572
click at [722, 7] on button "Close" at bounding box center [718, 11] width 12 height 12
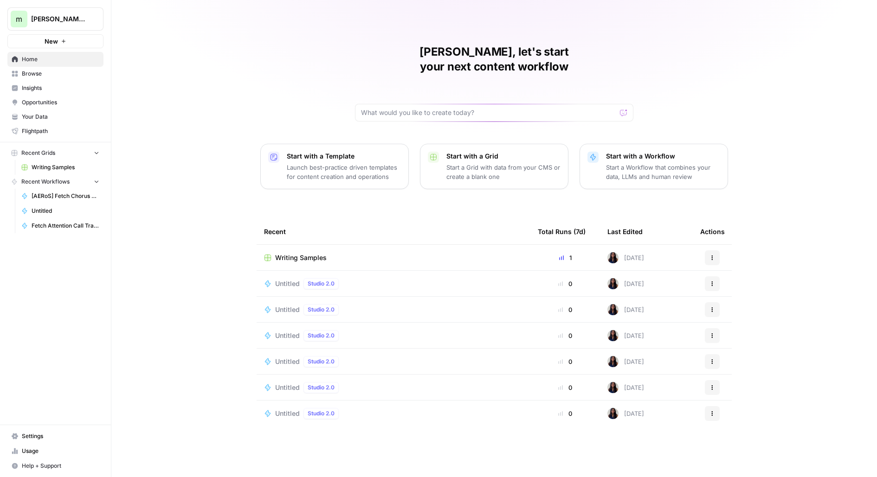
click at [50, 436] on span "Settings" at bounding box center [60, 436] width 77 height 8
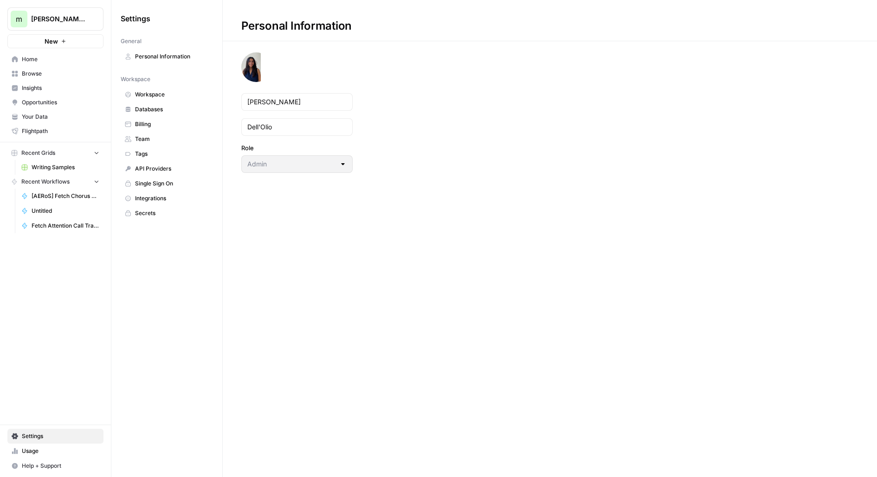
click at [76, 21] on span "[PERSON_NAME] aircraft tests" at bounding box center [59, 18] width 56 height 9
type input "oyst"
click button "Oyster" at bounding box center [84, 69] width 148 height 15
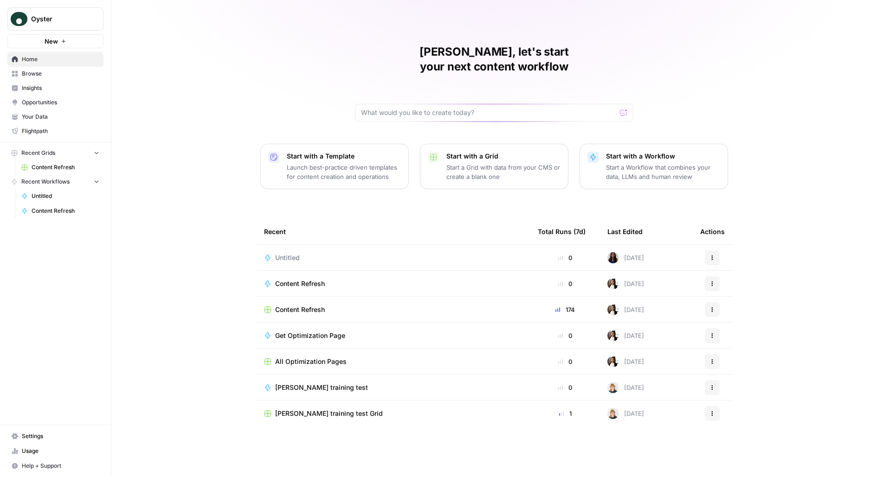
click at [210, 272] on div "[PERSON_NAME], let's start your next content workflow Start with a Template Lau…" at bounding box center [493, 238] width 765 height 477
click at [77, 99] on span "Opportunities" at bounding box center [60, 102] width 77 height 8
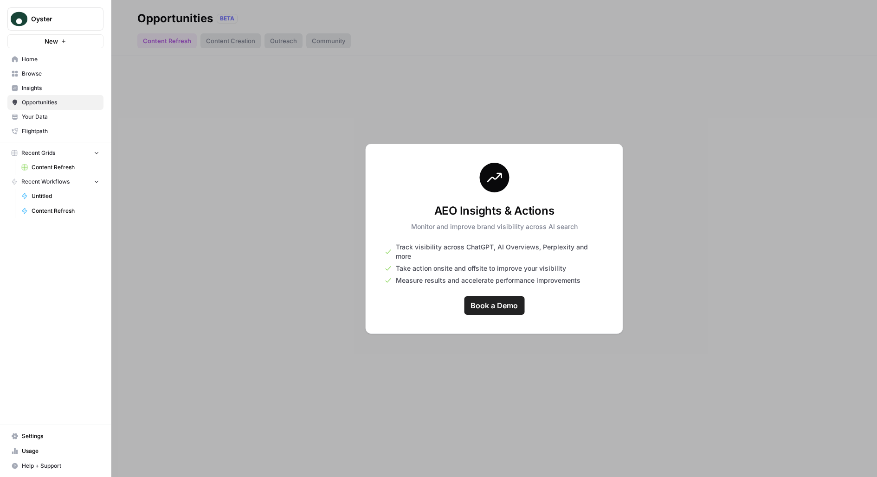
click at [52, 441] on span "Settings" at bounding box center [60, 436] width 77 height 8
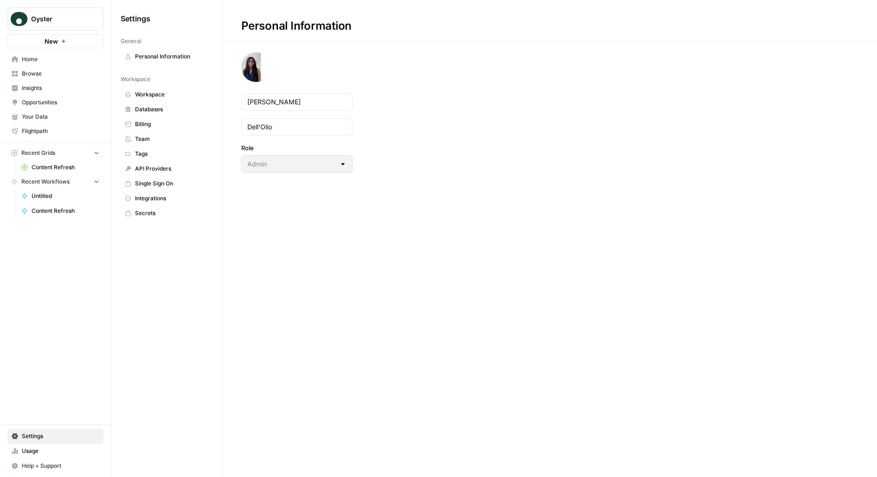
click at [44, 454] on span "Usage" at bounding box center [60, 451] width 77 height 8
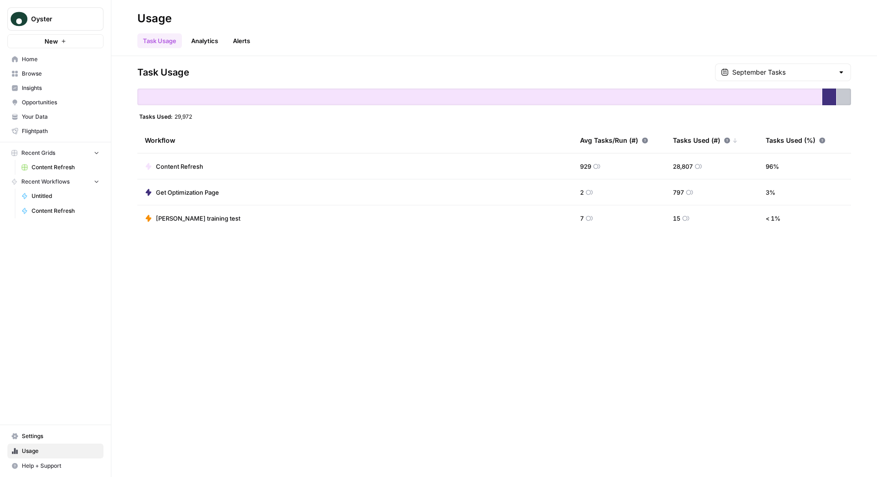
click at [229, 39] on link "Alerts" at bounding box center [241, 40] width 28 height 15
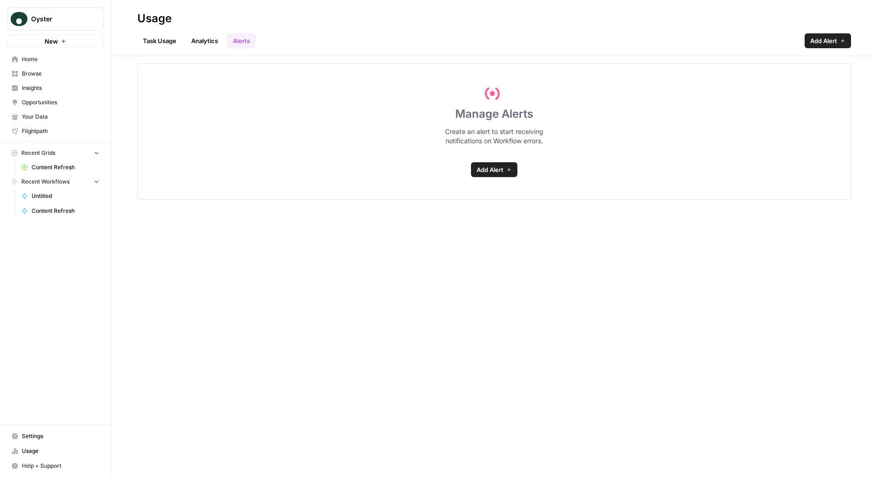
click at [211, 38] on link "Analytics" at bounding box center [205, 40] width 38 height 15
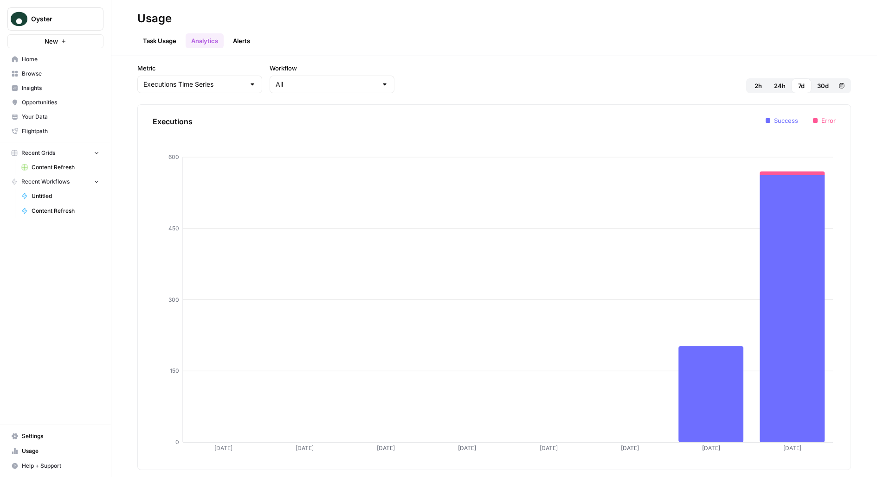
click at [85, 335] on div "Oyster New Home Browse Insights Opportunities Your Data Flightpath Recent Grids…" at bounding box center [55, 238] width 111 height 477
click at [36, 456] on link "Usage" at bounding box center [55, 451] width 96 height 15
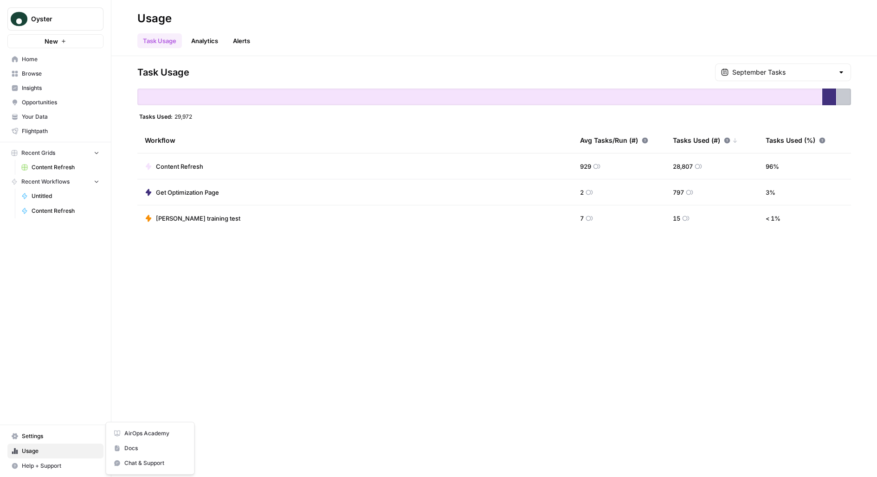
click at [37, 466] on span "Help + Support" at bounding box center [60, 466] width 77 height 8
click at [52, 387] on div "Oyster New Home Browse Insights Opportunities Your Data Flightpath Recent Grids…" at bounding box center [55, 238] width 111 height 477
click at [52, 438] on span "Settings" at bounding box center [60, 436] width 77 height 8
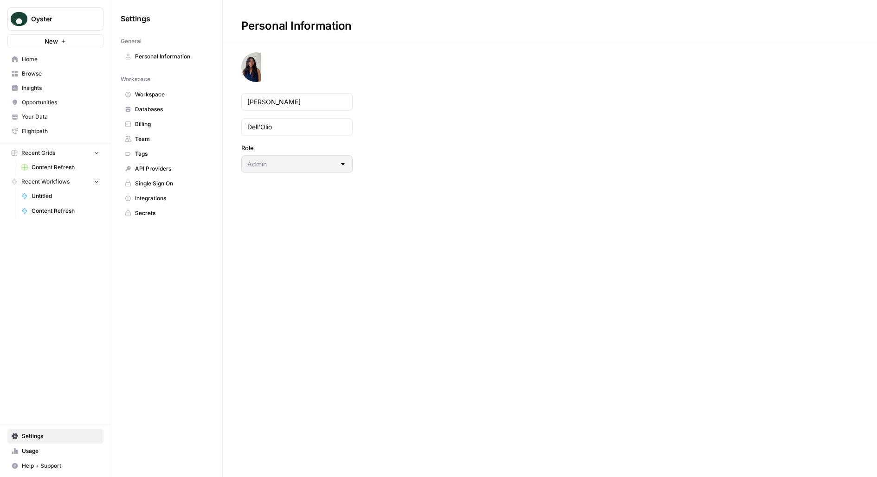
click at [43, 64] on link "Home" at bounding box center [55, 59] width 96 height 15
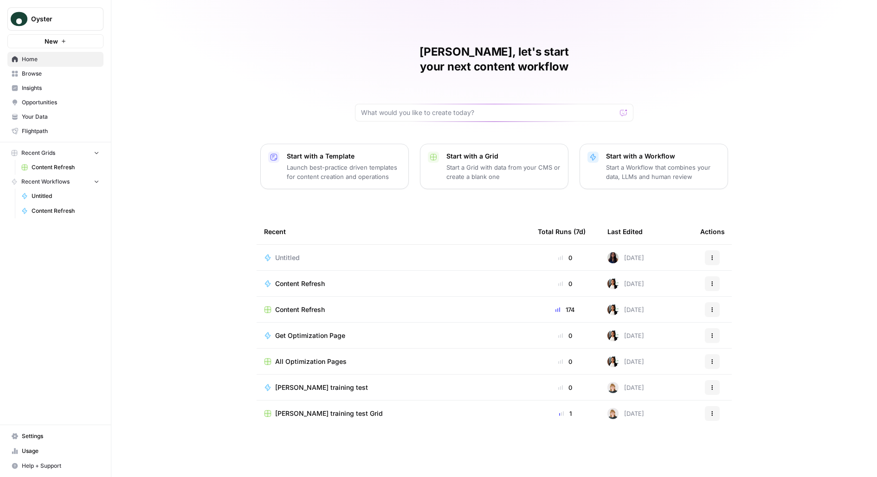
click at [55, 79] on link "Browse" at bounding box center [55, 73] width 96 height 15
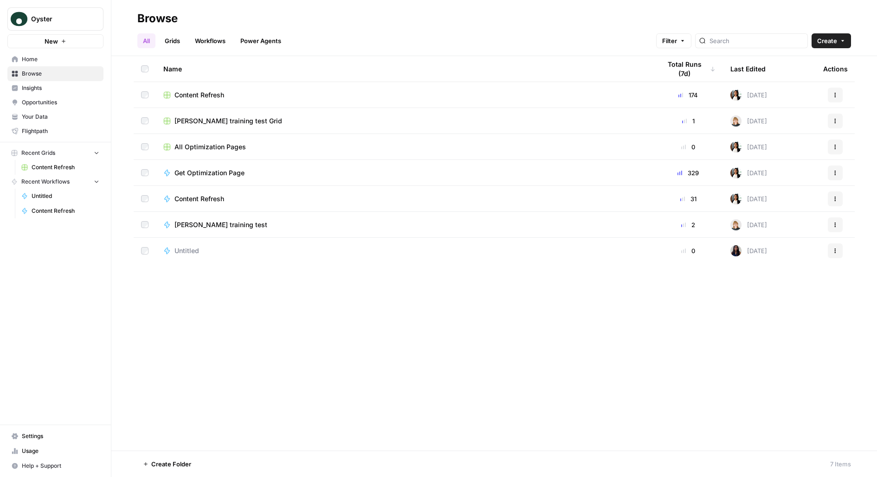
click at [57, 127] on span "Flightpath" at bounding box center [60, 131] width 77 height 8
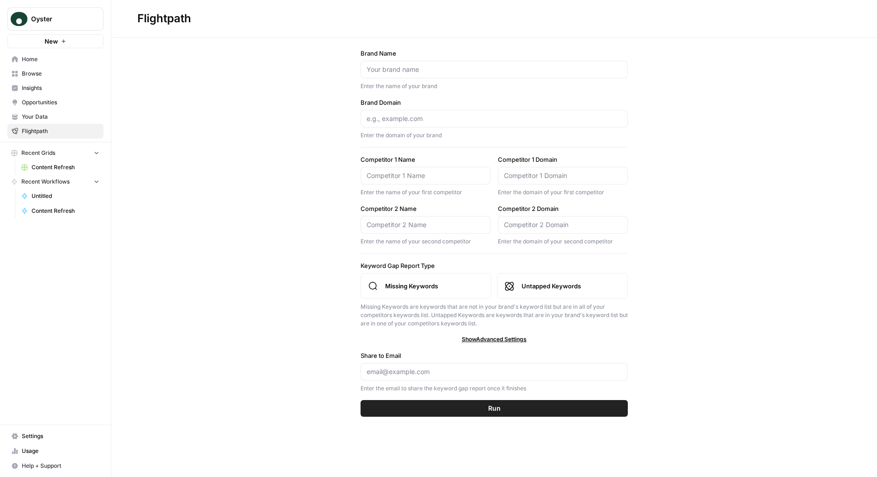
click at [62, 108] on link "Opportunities" at bounding box center [55, 102] width 96 height 15
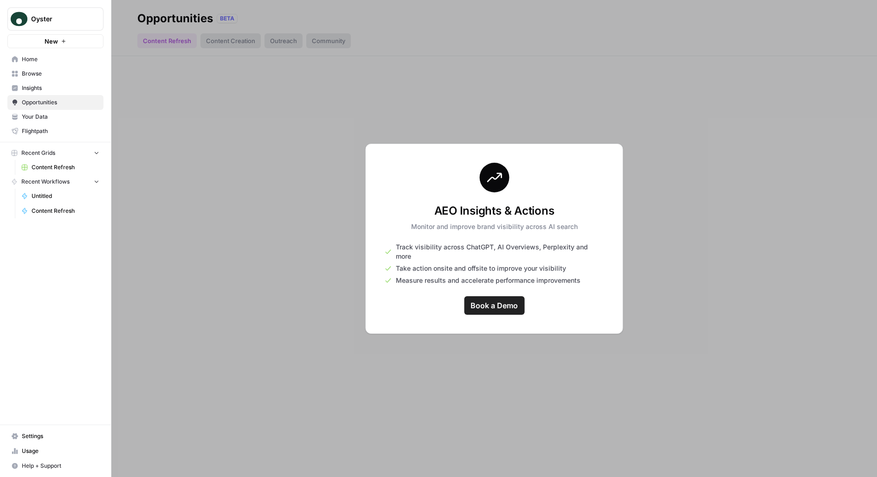
click at [60, 115] on span "Your Data" at bounding box center [60, 117] width 77 height 8
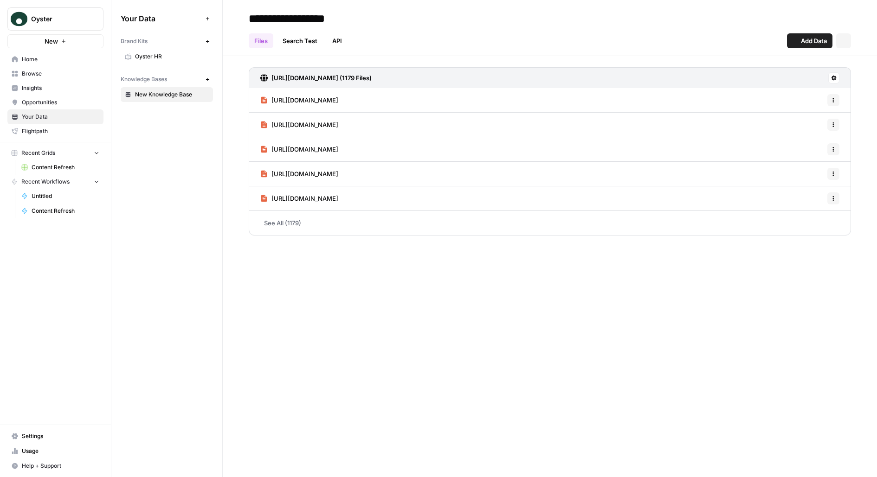
click at [58, 108] on link "Opportunities" at bounding box center [55, 102] width 96 height 15
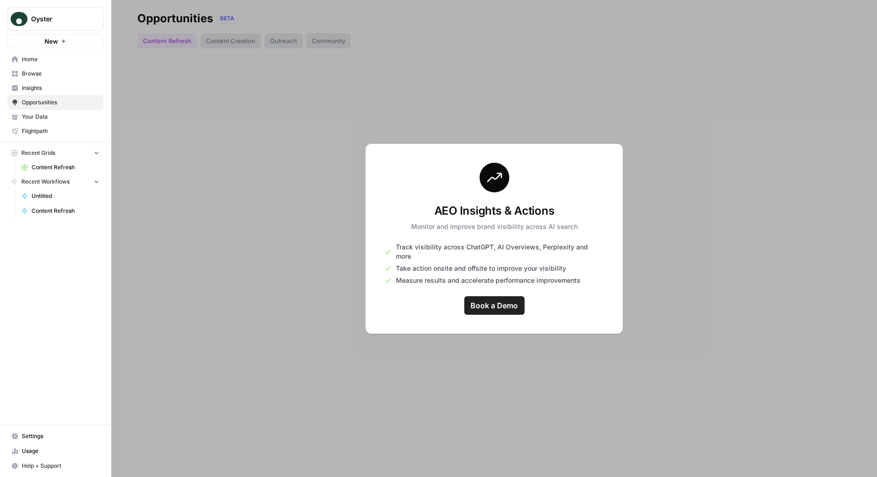
click at [33, 452] on span "Usage" at bounding box center [60, 451] width 77 height 8
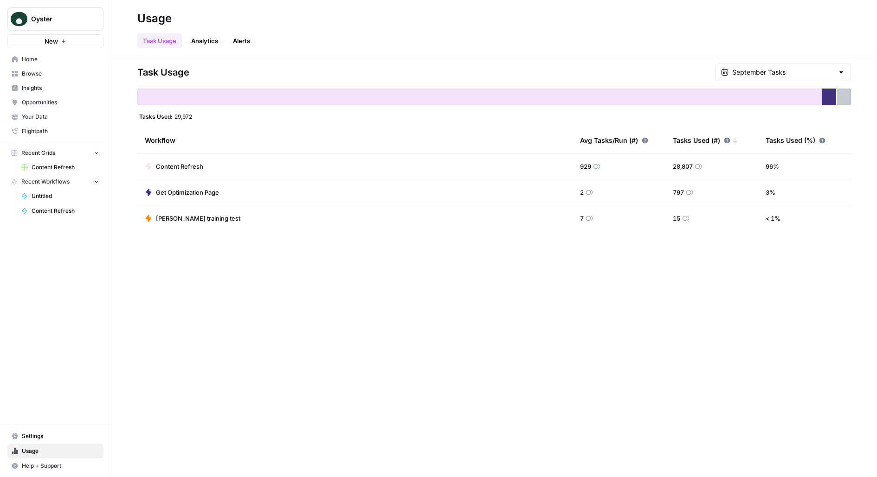
click at [189, 46] on link "Analytics" at bounding box center [205, 40] width 38 height 15
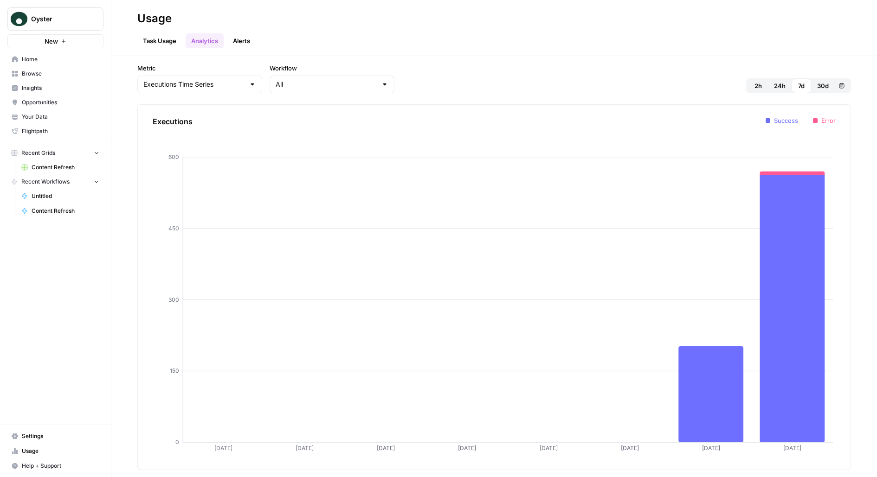
click at [40, 435] on span "Settings" at bounding box center [60, 436] width 77 height 8
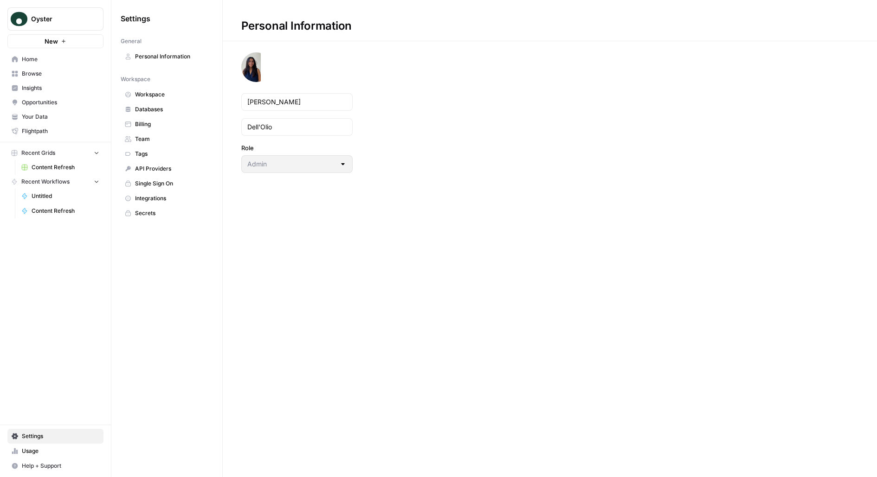
click at [160, 126] on span "Billing" at bounding box center [172, 124] width 74 height 8
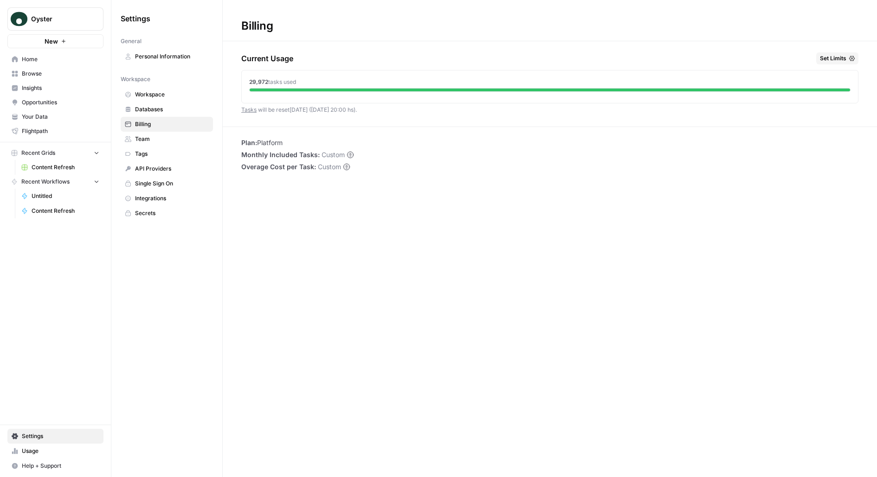
click at [834, 61] on span "Set Limits" at bounding box center [833, 58] width 26 height 8
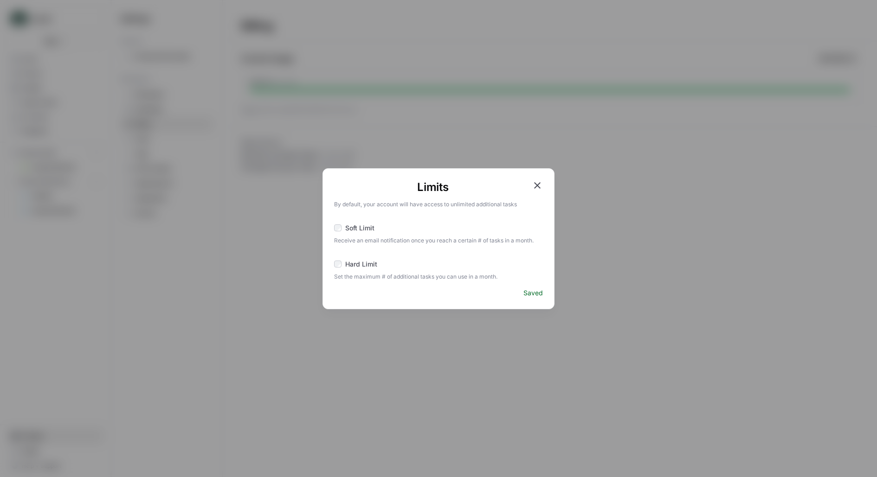
click at [352, 224] on span "Soft Limit" at bounding box center [359, 228] width 29 height 9
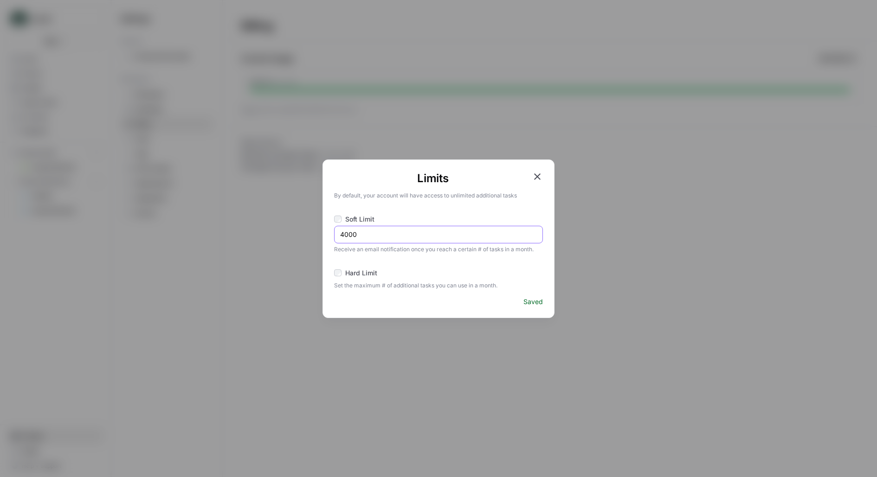
drag, startPoint x: 381, startPoint y: 237, endPoint x: 334, endPoint y: 235, distance: 46.4
click at [334, 236] on div "4000" at bounding box center [438, 235] width 209 height 18
click at [371, 231] on input "4000" at bounding box center [438, 234] width 197 height 9
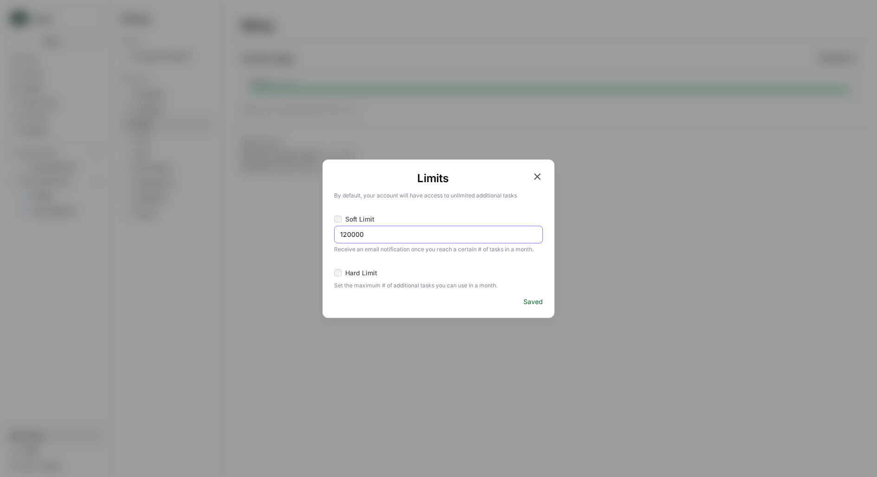
type input "120000"
click at [537, 176] on icon "button" at bounding box center [536, 176] width 11 height 11
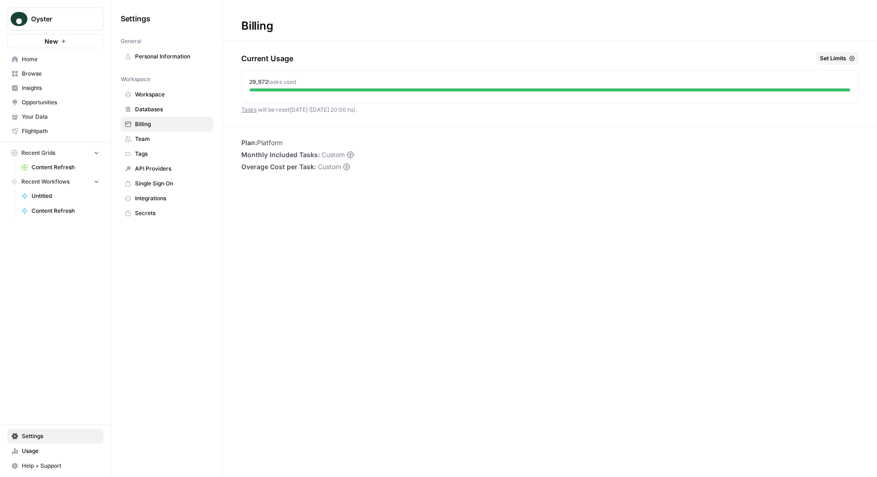
click at [845, 62] on span "Set Limits" at bounding box center [833, 58] width 26 height 8
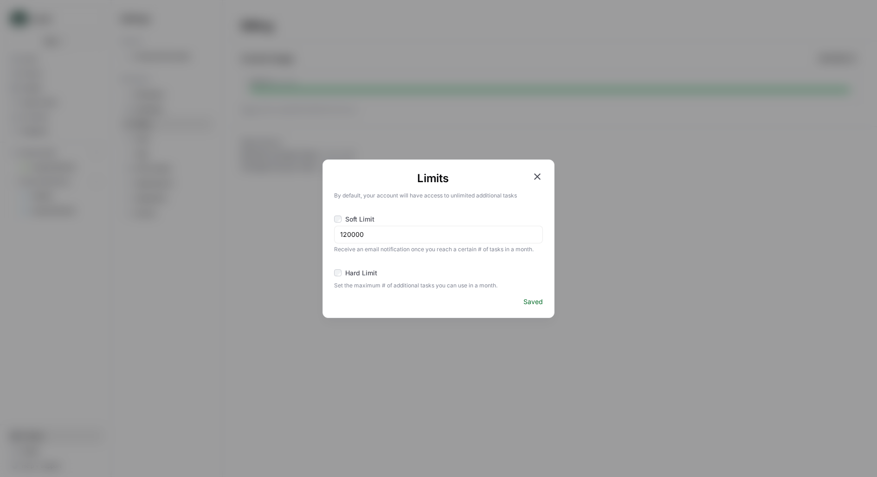
click at [532, 175] on icon "button" at bounding box center [536, 176] width 11 height 11
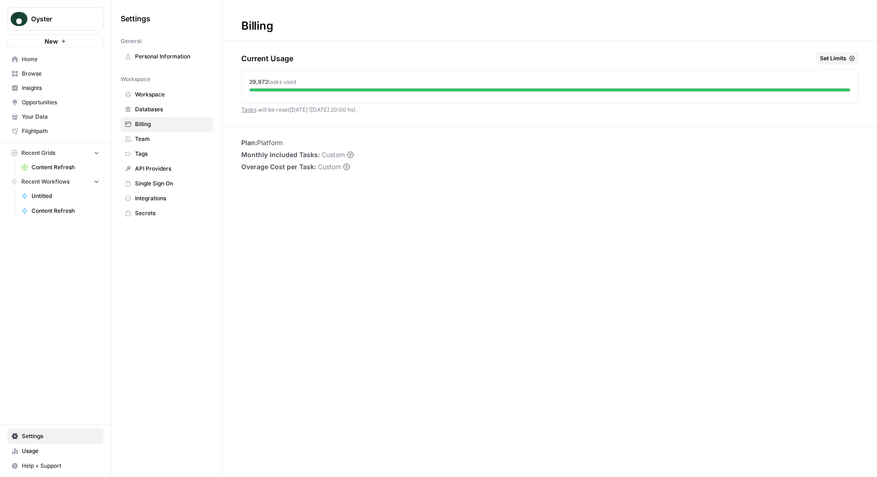
click at [47, 58] on span "Home" at bounding box center [60, 59] width 77 height 8
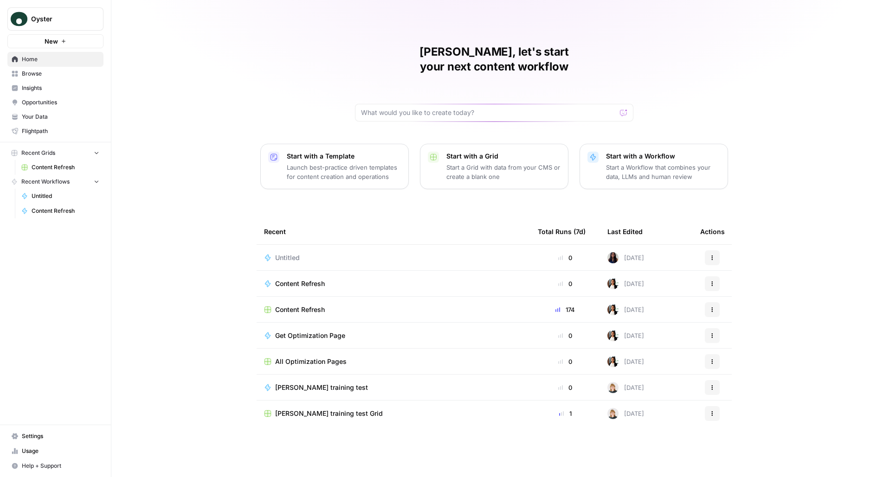
click at [38, 439] on span "Settings" at bounding box center [60, 436] width 77 height 8
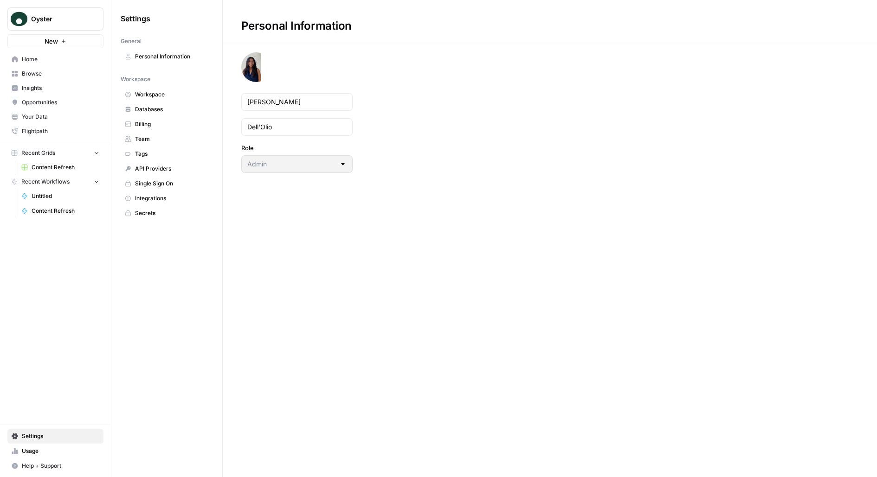
click at [154, 135] on span "Team" at bounding box center [172, 139] width 74 height 8
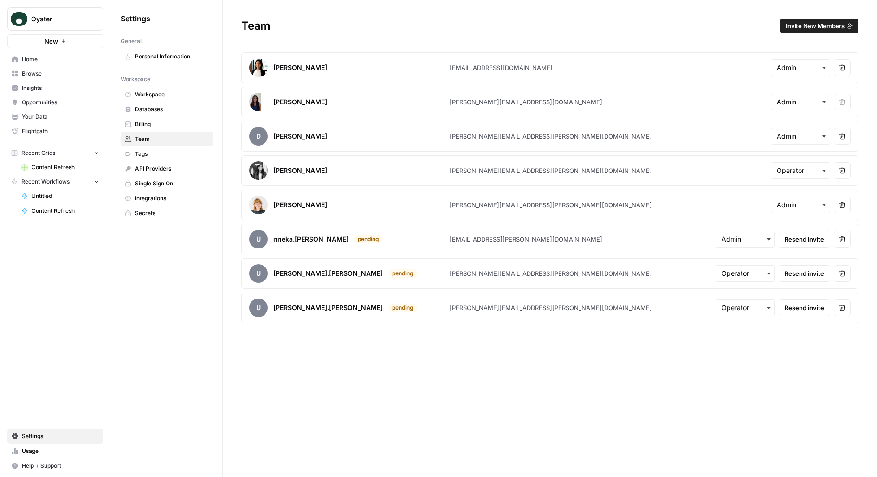
click at [159, 195] on span "Integrations" at bounding box center [172, 198] width 74 height 8
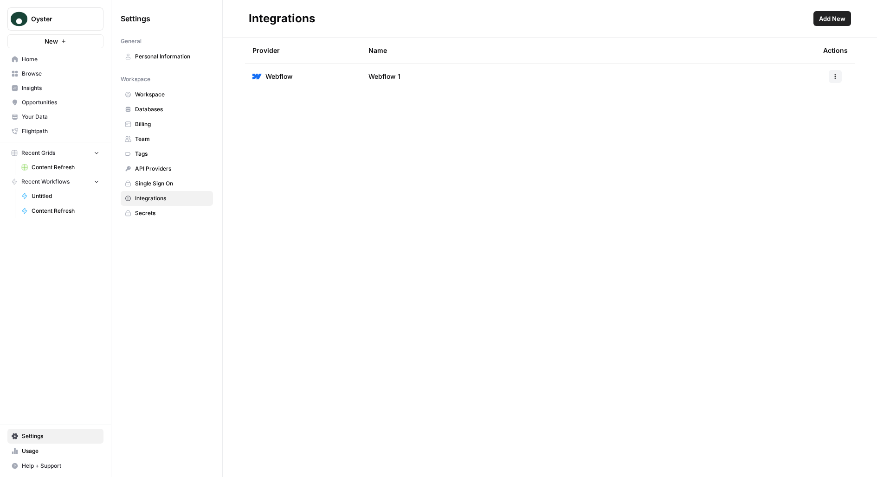
click at [176, 181] on span "Single Sign On" at bounding box center [172, 183] width 74 height 8
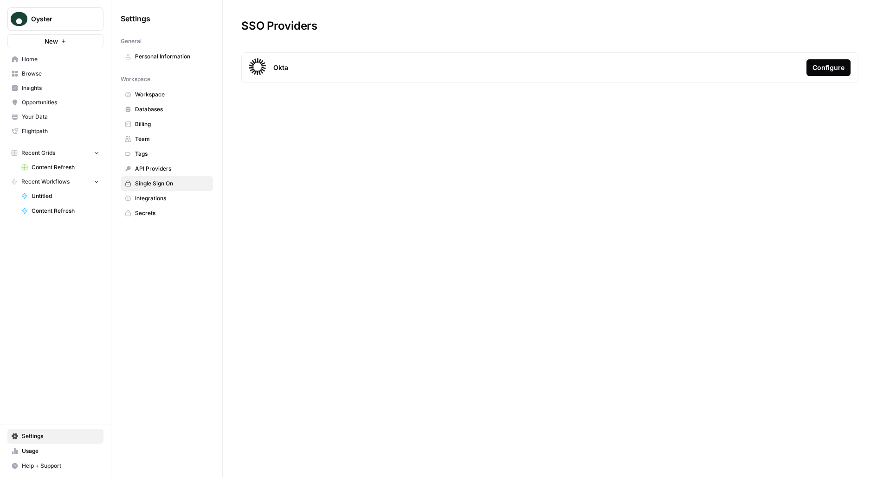
click at [166, 96] on span "Workspace" at bounding box center [172, 94] width 74 height 8
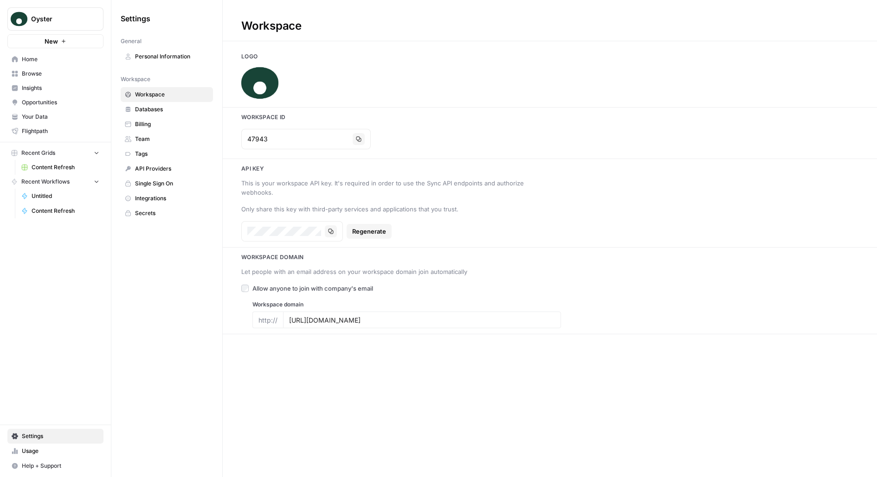
click at [176, 106] on span "Databases" at bounding box center [172, 109] width 74 height 8
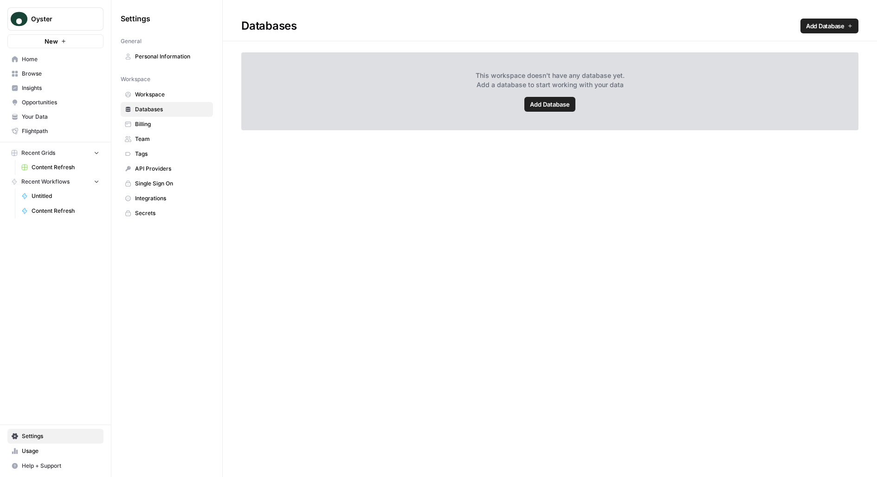
click at [167, 121] on span "Billing" at bounding box center [172, 124] width 74 height 8
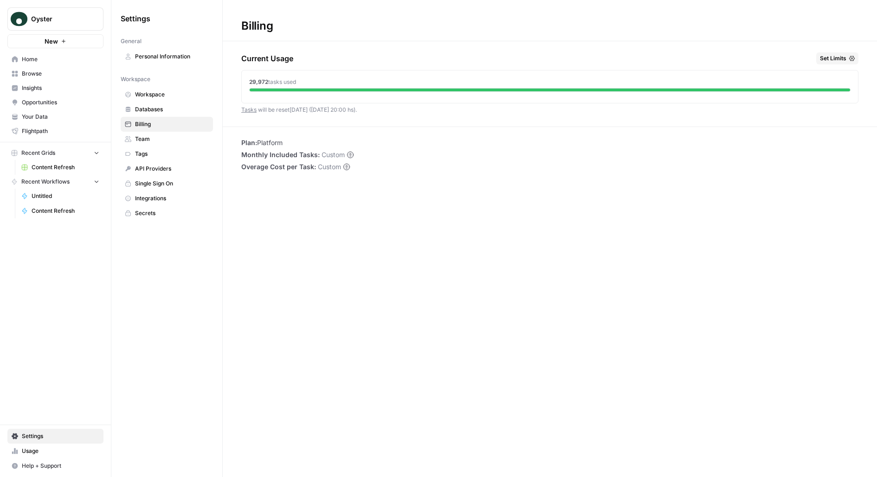
click at [844, 55] on span "Set Limits" at bounding box center [833, 58] width 26 height 8
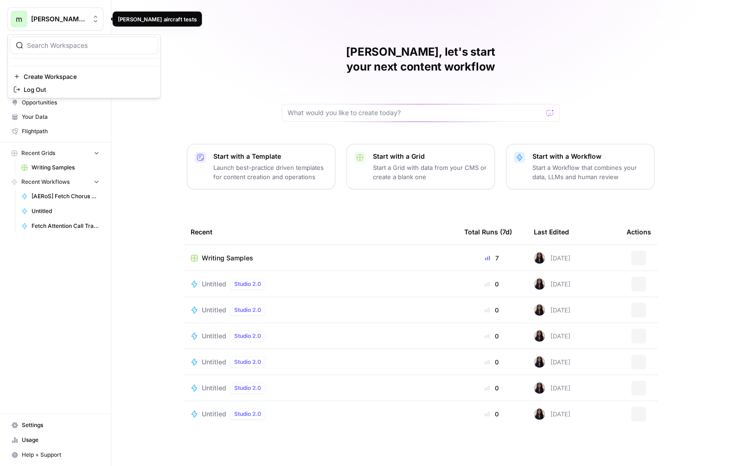
click at [38, 14] on span "[PERSON_NAME] aircraft tests" at bounding box center [59, 18] width 56 height 9
type input "oyster"
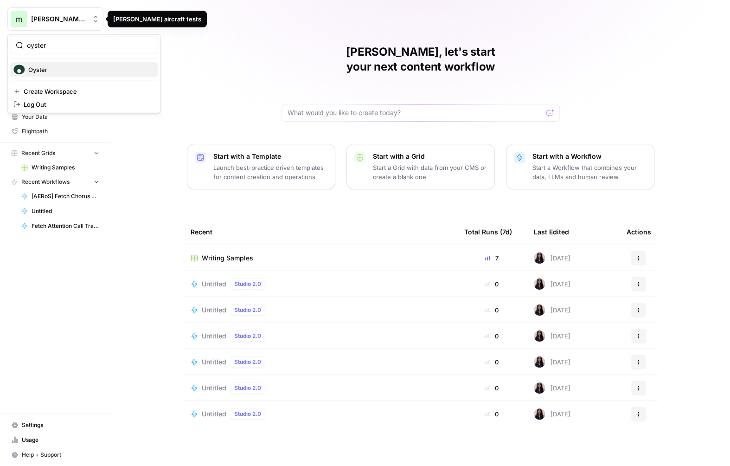
click button "Oyster" at bounding box center [84, 69] width 148 height 15
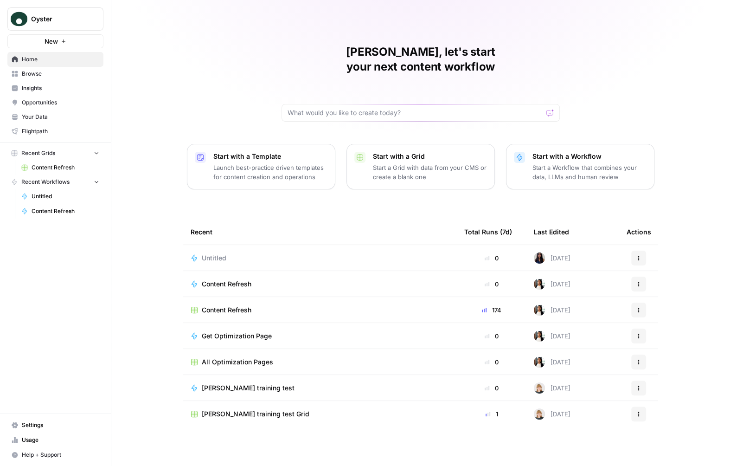
click at [35, 427] on span "Settings" at bounding box center [60, 425] width 77 height 8
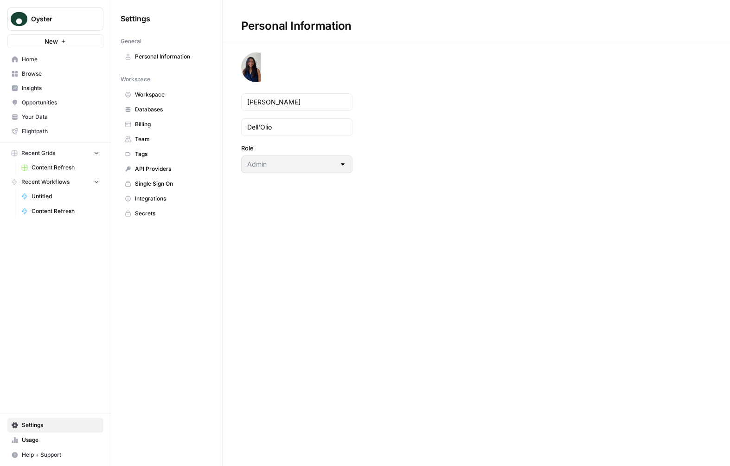
click at [166, 96] on span "Workspace" at bounding box center [172, 94] width 74 height 8
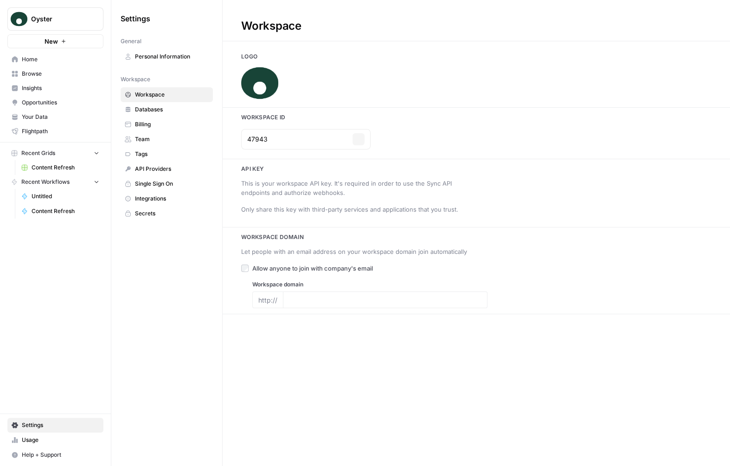
type input "[URL][DOMAIN_NAME]"
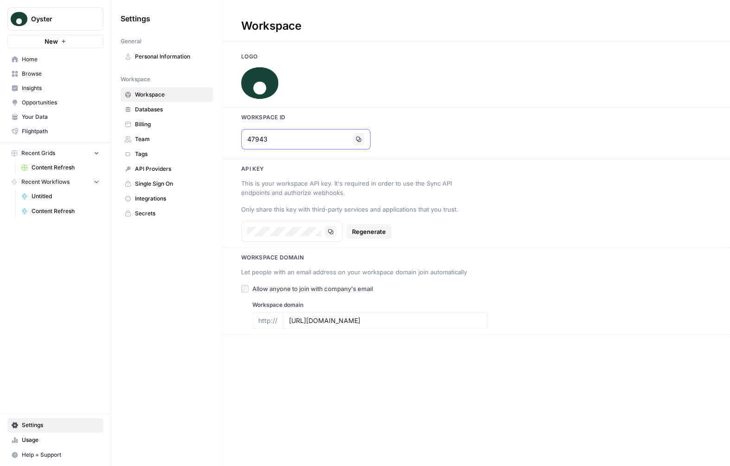
click at [352, 141] on button "Copy" at bounding box center [358, 139] width 12 height 12
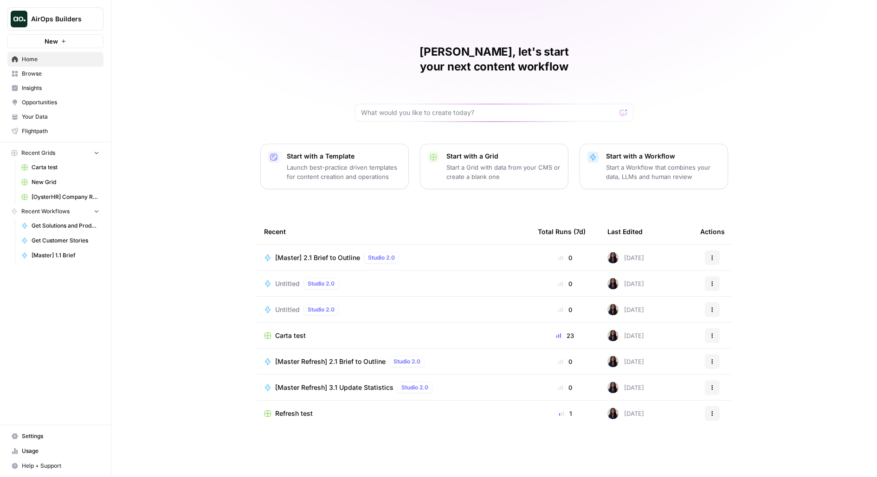
click at [90, 26] on button "AirOps Builders" at bounding box center [55, 18] width 96 height 23
type input "blog"
click button "Blog Content Action Plan" at bounding box center [84, 69] width 148 height 15
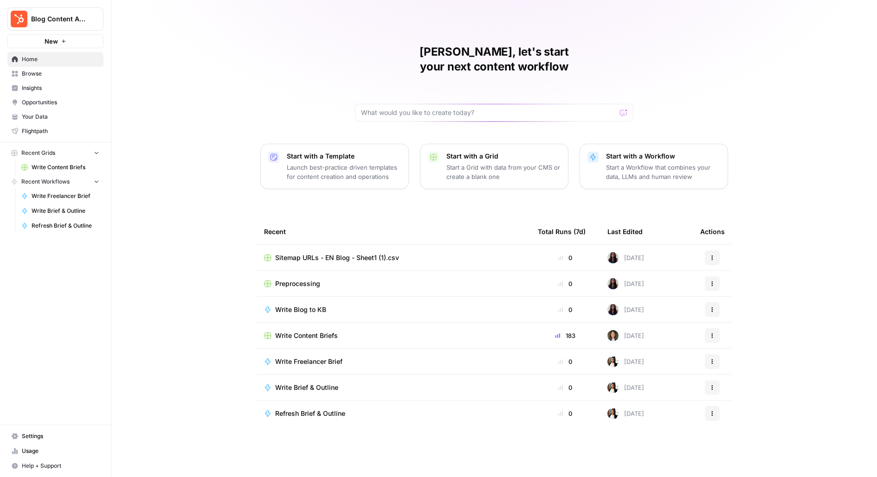
click at [71, 436] on span "Settings" at bounding box center [60, 436] width 77 height 8
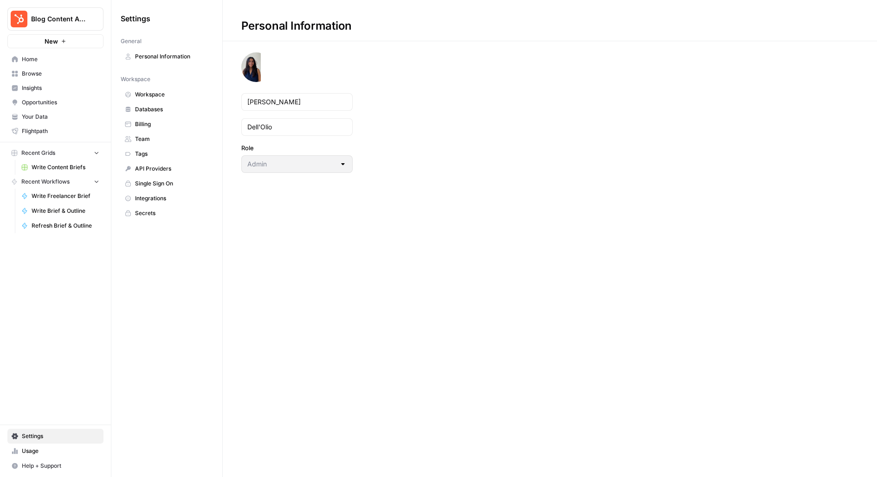
click at [150, 198] on span "Integrations" at bounding box center [172, 198] width 74 height 8
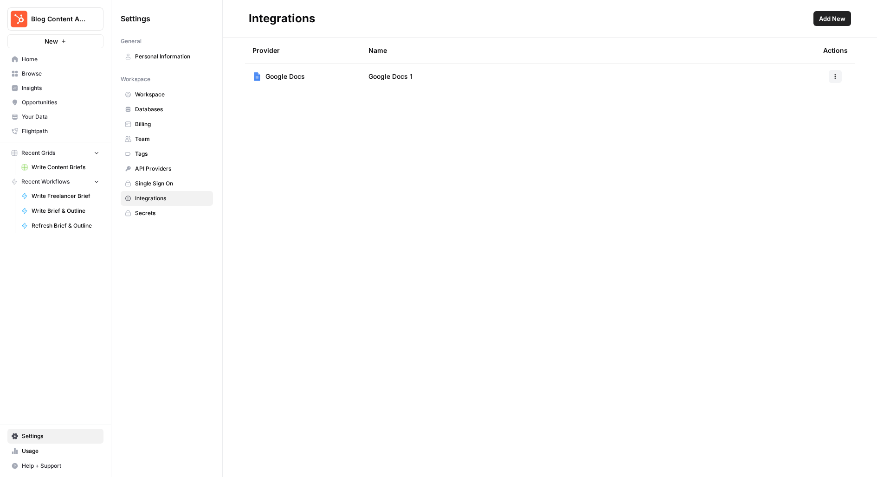
click at [354, 214] on div "Provider Name Actions Google Docs Google Docs 1" at bounding box center [550, 258] width 654 height 440
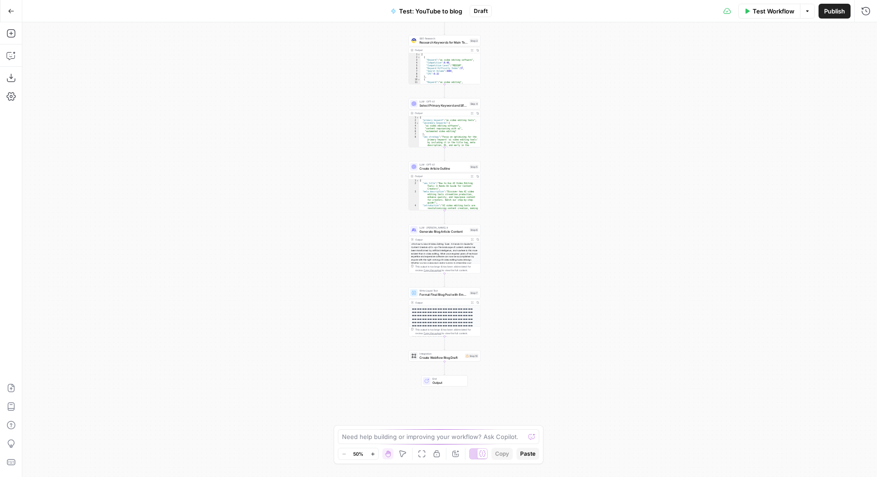
drag, startPoint x: 371, startPoint y: 390, endPoint x: 352, endPoint y: 185, distance: 205.9
click at [352, 185] on div "**********" at bounding box center [449, 249] width 854 height 455
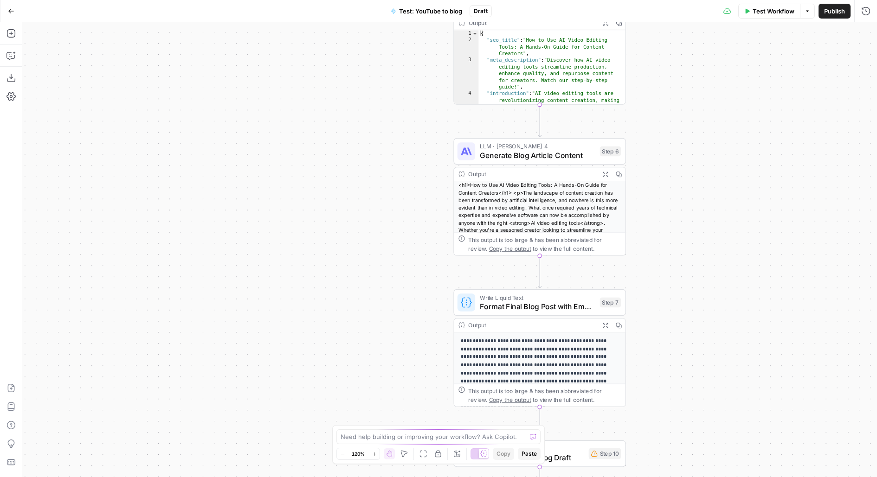
drag, startPoint x: 391, startPoint y: 185, endPoint x: 384, endPoint y: 106, distance: 78.7
click at [384, 112] on div "**********" at bounding box center [449, 249] width 854 height 455
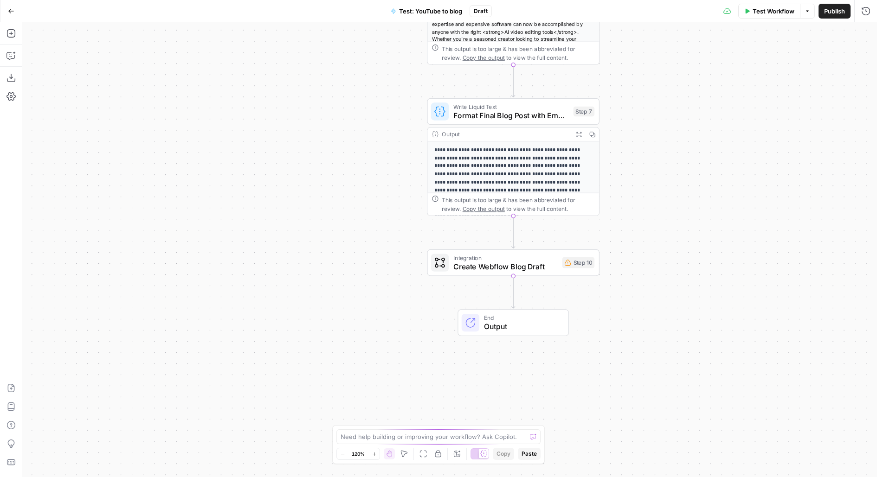
click at [487, 272] on span "Create Webflow Blog Draft" at bounding box center [505, 266] width 104 height 11
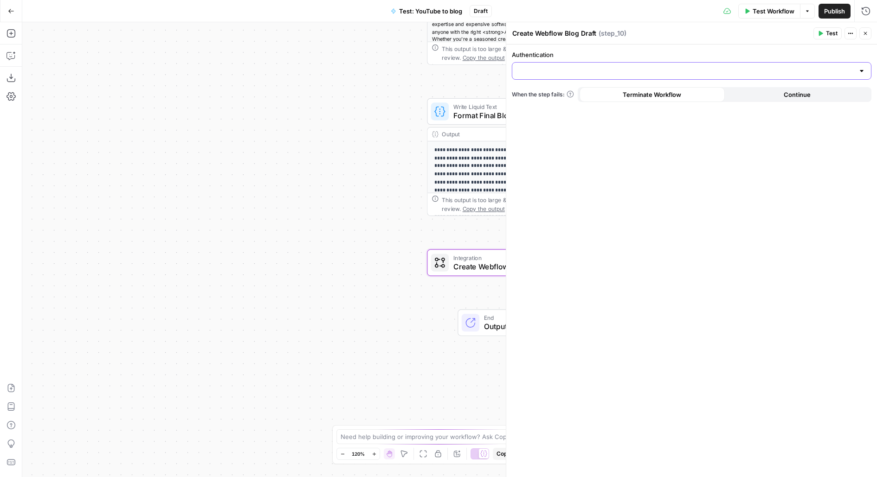
click at [619, 70] on input "Authentication" at bounding box center [686, 70] width 336 height 9
click at [571, 172] on div "Authentication When the step fails: Terminate Workflow Continue" at bounding box center [691, 261] width 371 height 433
drag, startPoint x: 302, startPoint y: 224, endPoint x: 138, endPoint y: 192, distance: 167.1
click at [139, 193] on div "**********" at bounding box center [449, 249] width 854 height 455
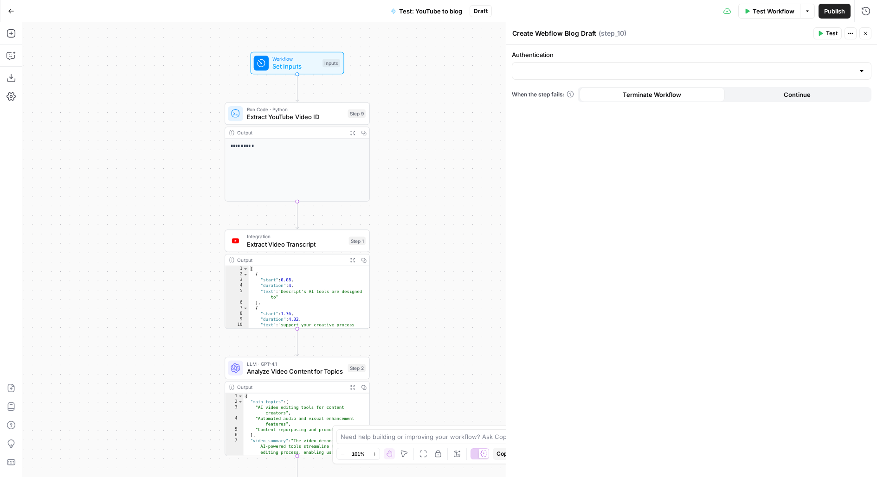
click at [325, 68] on div "Workflow Set Inputs Inputs" at bounding box center [297, 63] width 86 height 16
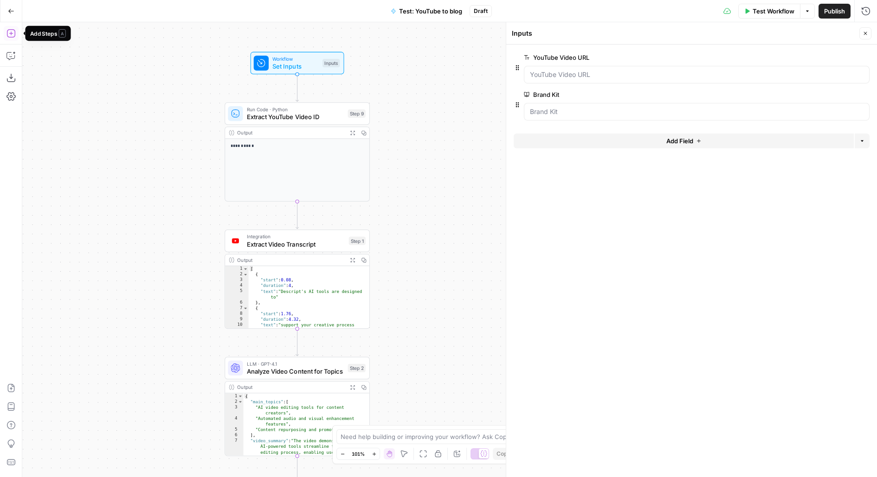
click at [12, 32] on icon "button" at bounding box center [10, 33] width 9 height 9
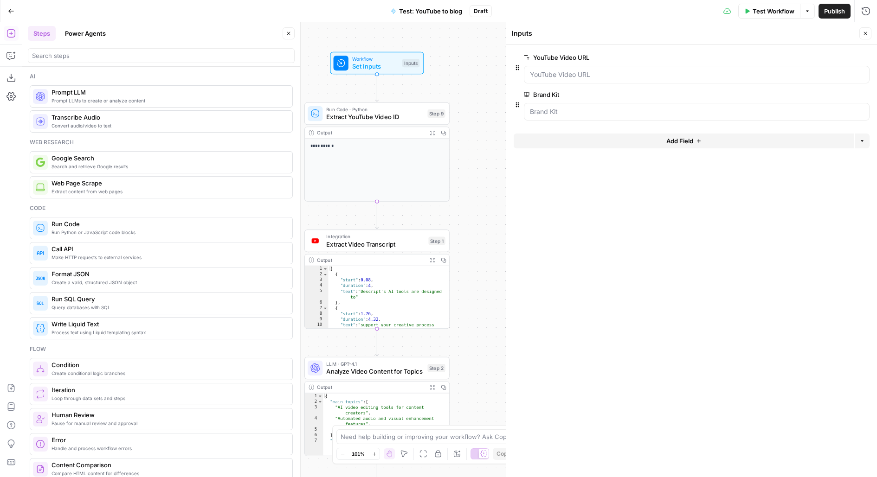
click at [98, 61] on div at bounding box center [161, 55] width 267 height 15
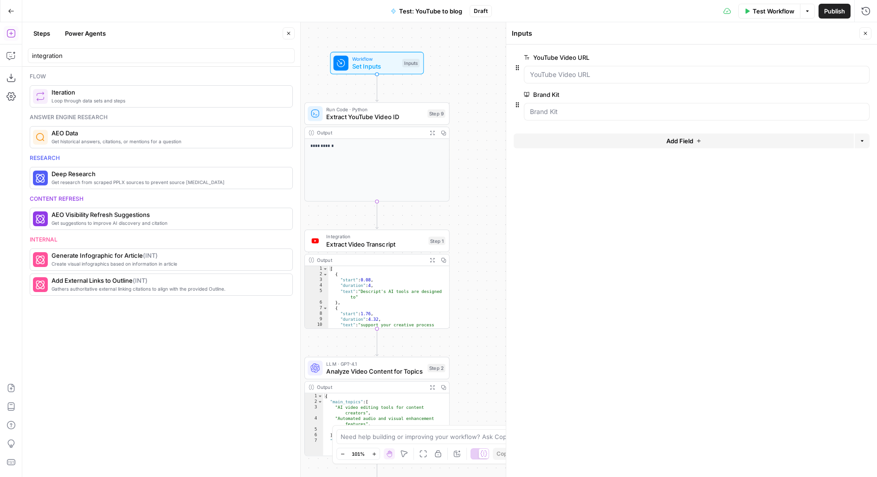
click at [215, 39] on div "Steps Power Agents" at bounding box center [154, 33] width 252 height 15
click at [216, 58] on input "integration" at bounding box center [161, 55] width 258 height 9
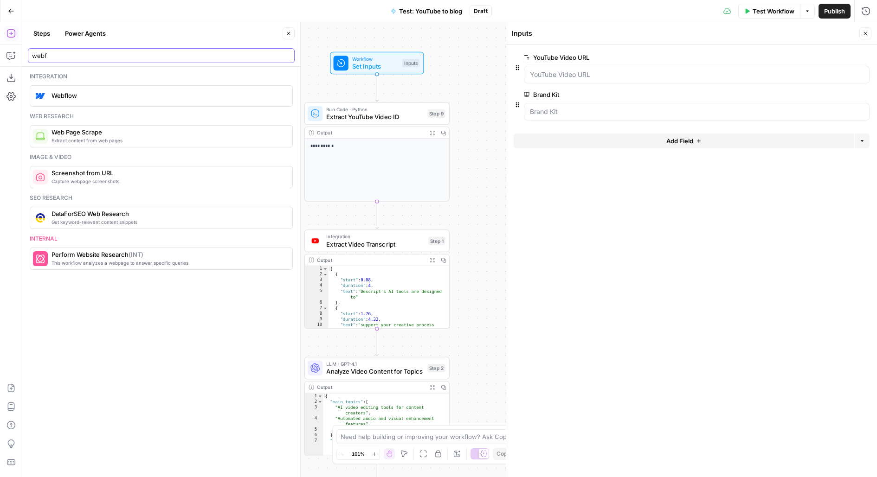
type input "webf"
click at [141, 92] on span "Webflow" at bounding box center [167, 95] width 233 height 9
type textarea "Webflow Integration"
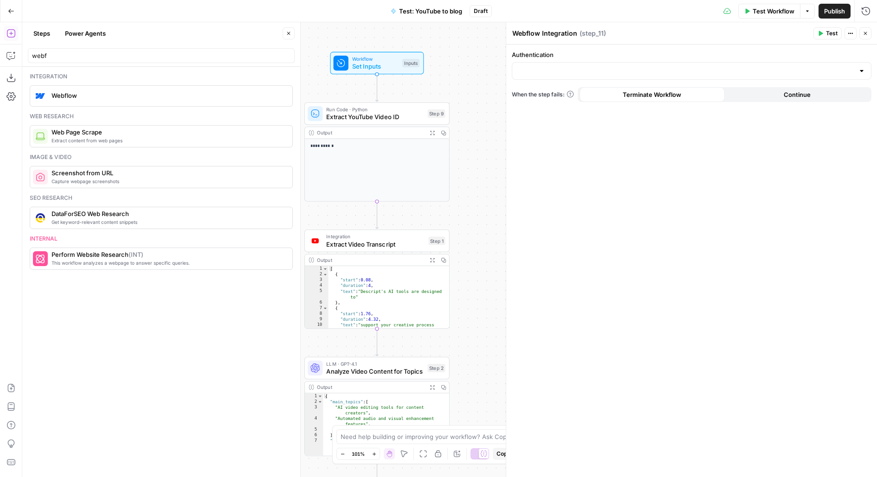
drag, startPoint x: 480, startPoint y: 77, endPoint x: 480, endPoint y: 17, distance: 59.4
click at [480, 20] on div "**********" at bounding box center [438, 238] width 877 height 477
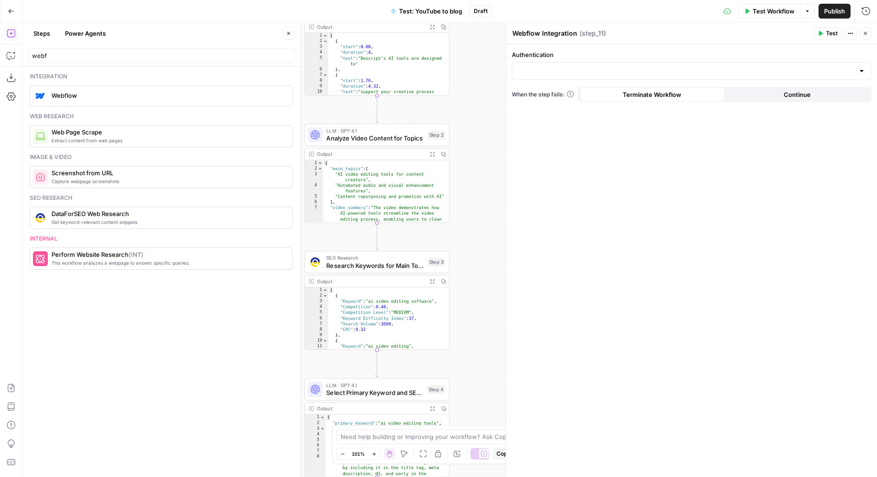
drag, startPoint x: 480, startPoint y: 181, endPoint x: 480, endPoint y: 13, distance: 168.8
click at [480, 13] on div "**********" at bounding box center [438, 238] width 877 height 477
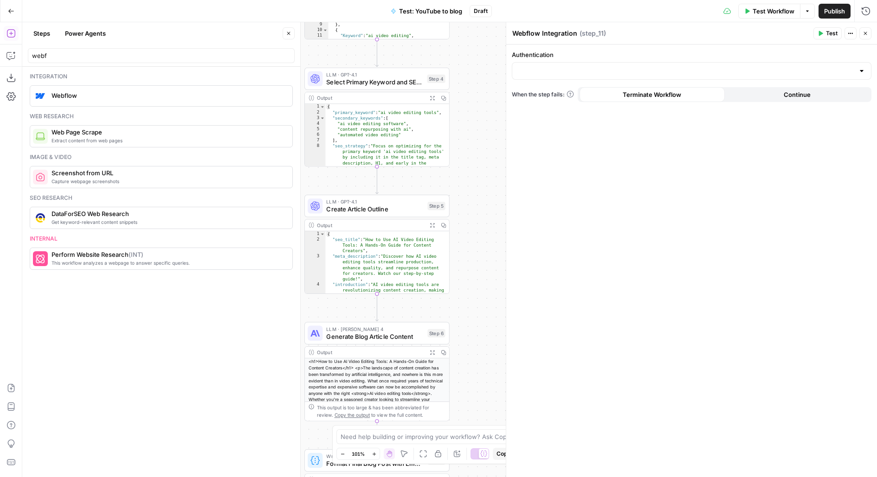
drag, startPoint x: 455, startPoint y: 312, endPoint x: 452, endPoint y: 51, distance: 260.7
click at [454, 56] on div "**********" at bounding box center [449, 249] width 854 height 455
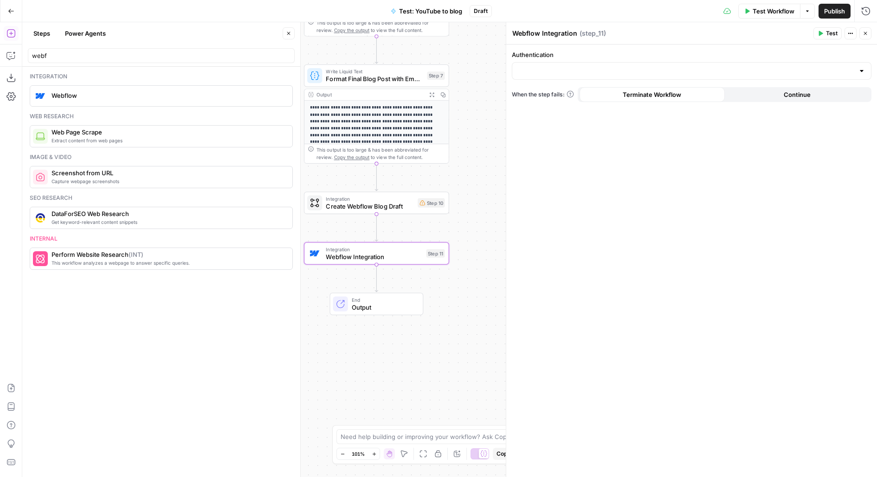
drag, startPoint x: 490, startPoint y: 283, endPoint x: 490, endPoint y: 158, distance: 125.2
click at [490, 158] on div "**********" at bounding box center [449, 249] width 854 height 455
click at [559, 67] on input "Authentication" at bounding box center [686, 70] width 336 height 9
click at [383, 253] on span "Webflow Integration" at bounding box center [374, 256] width 96 height 9
click at [390, 235] on icon "button" at bounding box center [390, 235] width 7 height 7
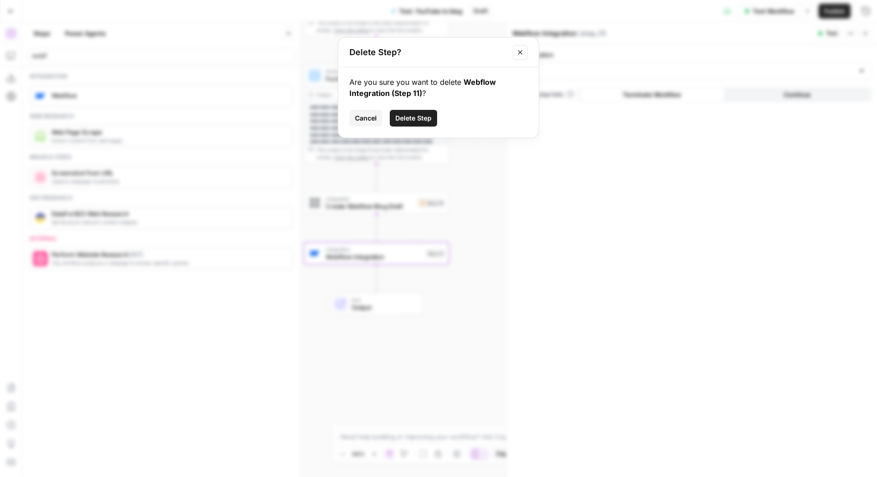
click at [429, 115] on span "Delete Step" at bounding box center [413, 118] width 36 height 9
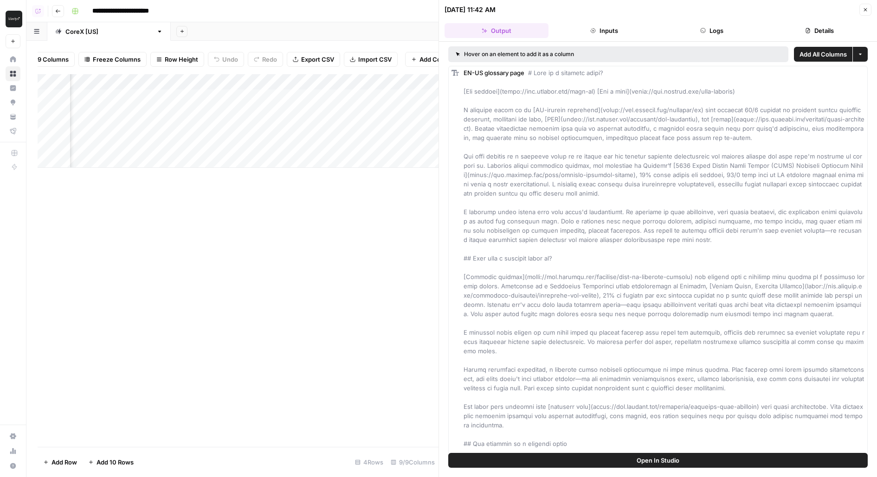
scroll to position [0, 100]
click at [254, 96] on div "Add Column" at bounding box center [238, 121] width 401 height 94
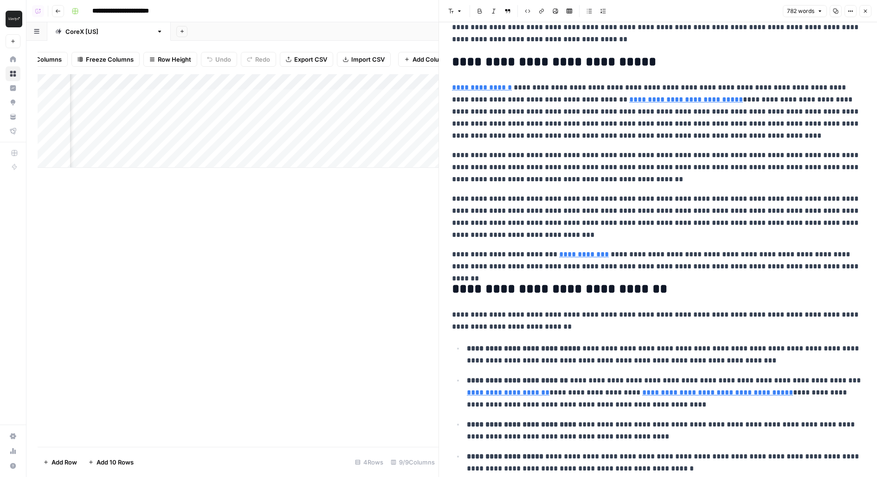
scroll to position [249, 0]
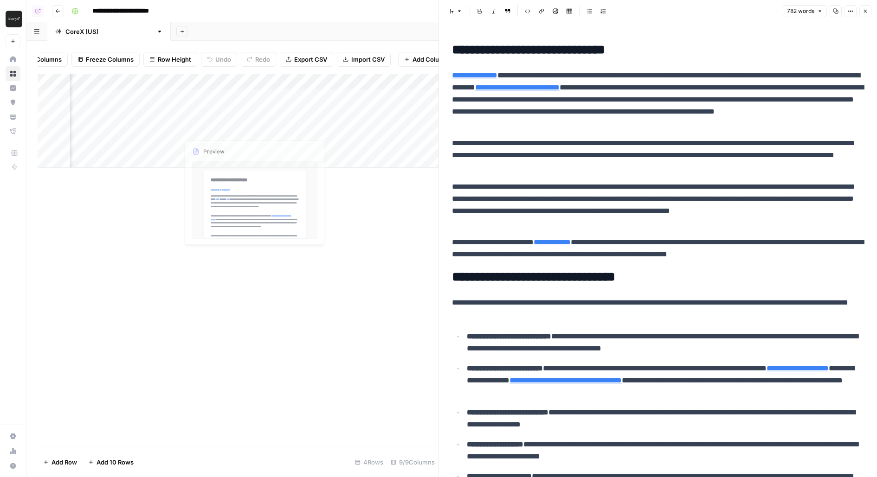
click at [255, 115] on div "Add Column" at bounding box center [238, 121] width 401 height 94
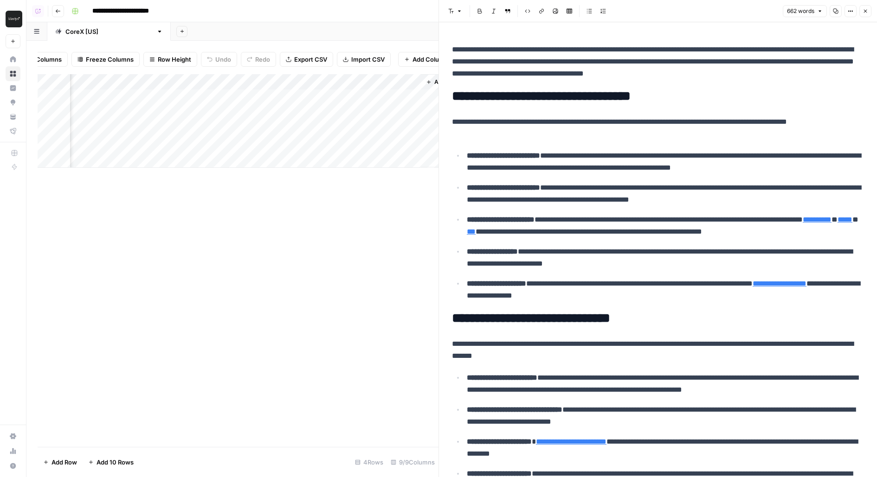
scroll to position [493, 0]
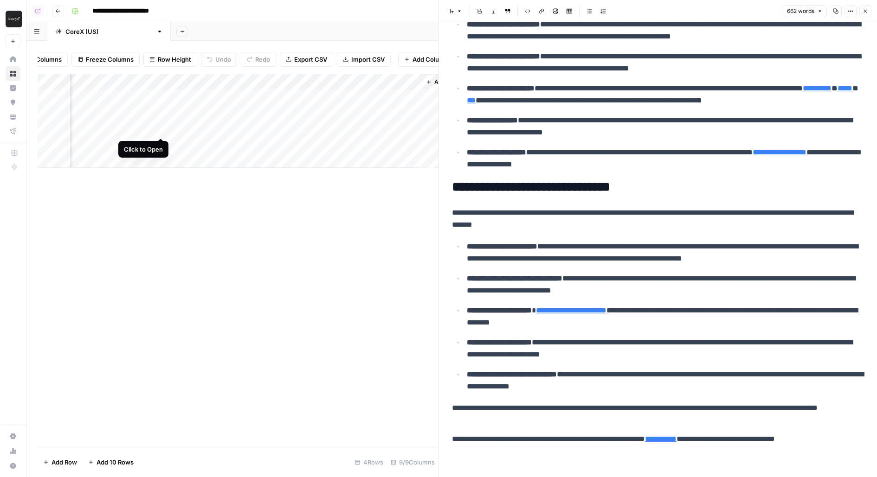
click at [163, 127] on div "Add Column" at bounding box center [238, 121] width 401 height 94
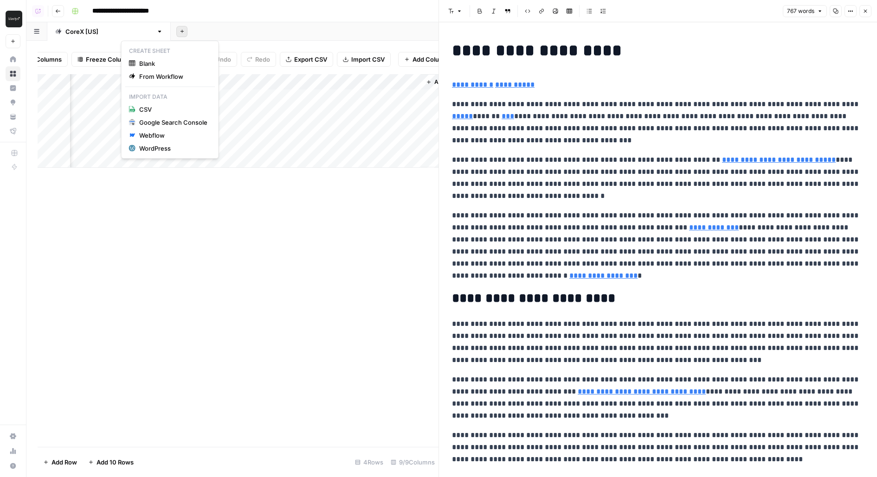
click at [176, 32] on button "Add Sheet" at bounding box center [181, 31] width 11 height 11
